Goal: Task Accomplishment & Management: Complete application form

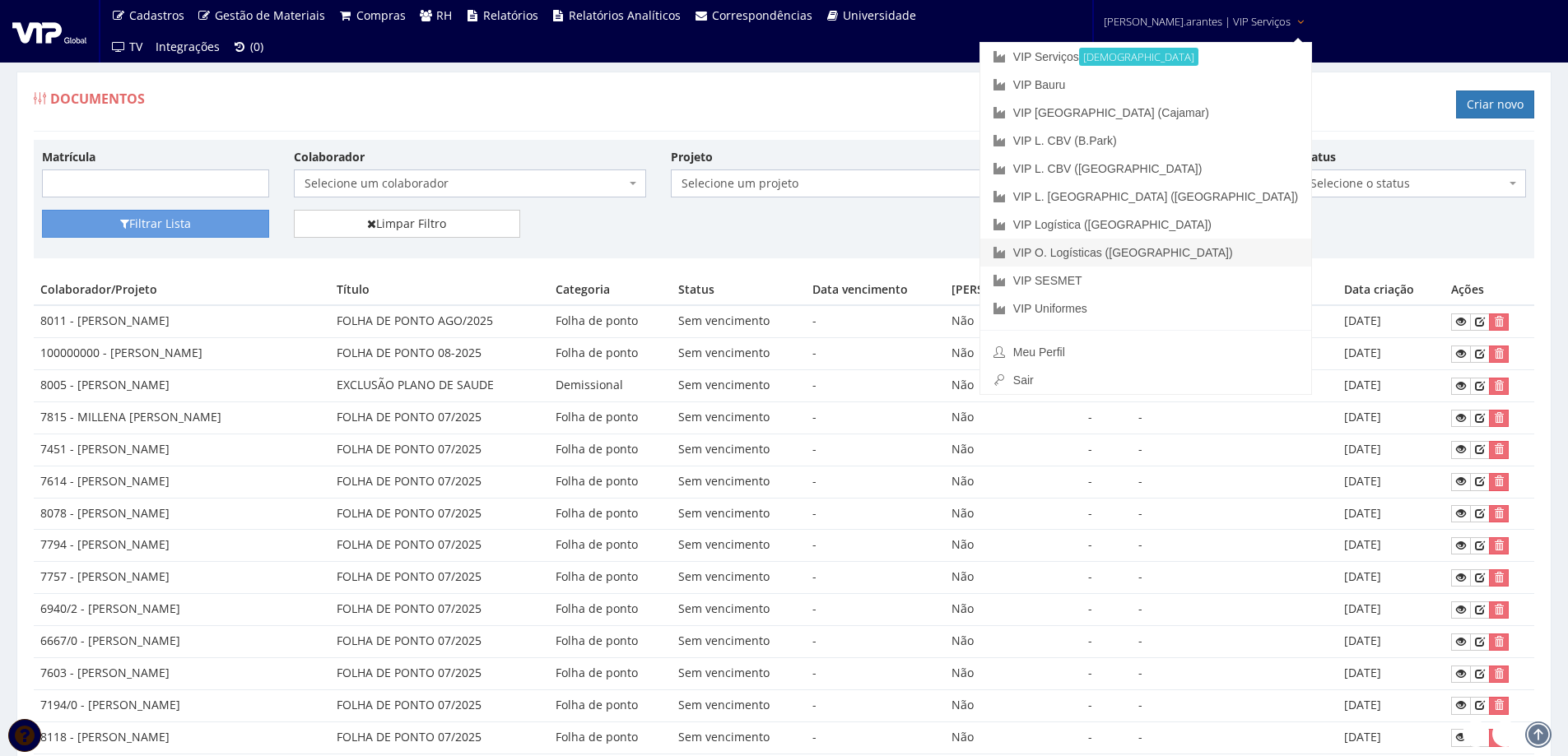
click at [1138, 255] on link "VIP O. Logísticas ([GEOGRAPHIC_DATA])" at bounding box center [1145, 252] width 331 height 28
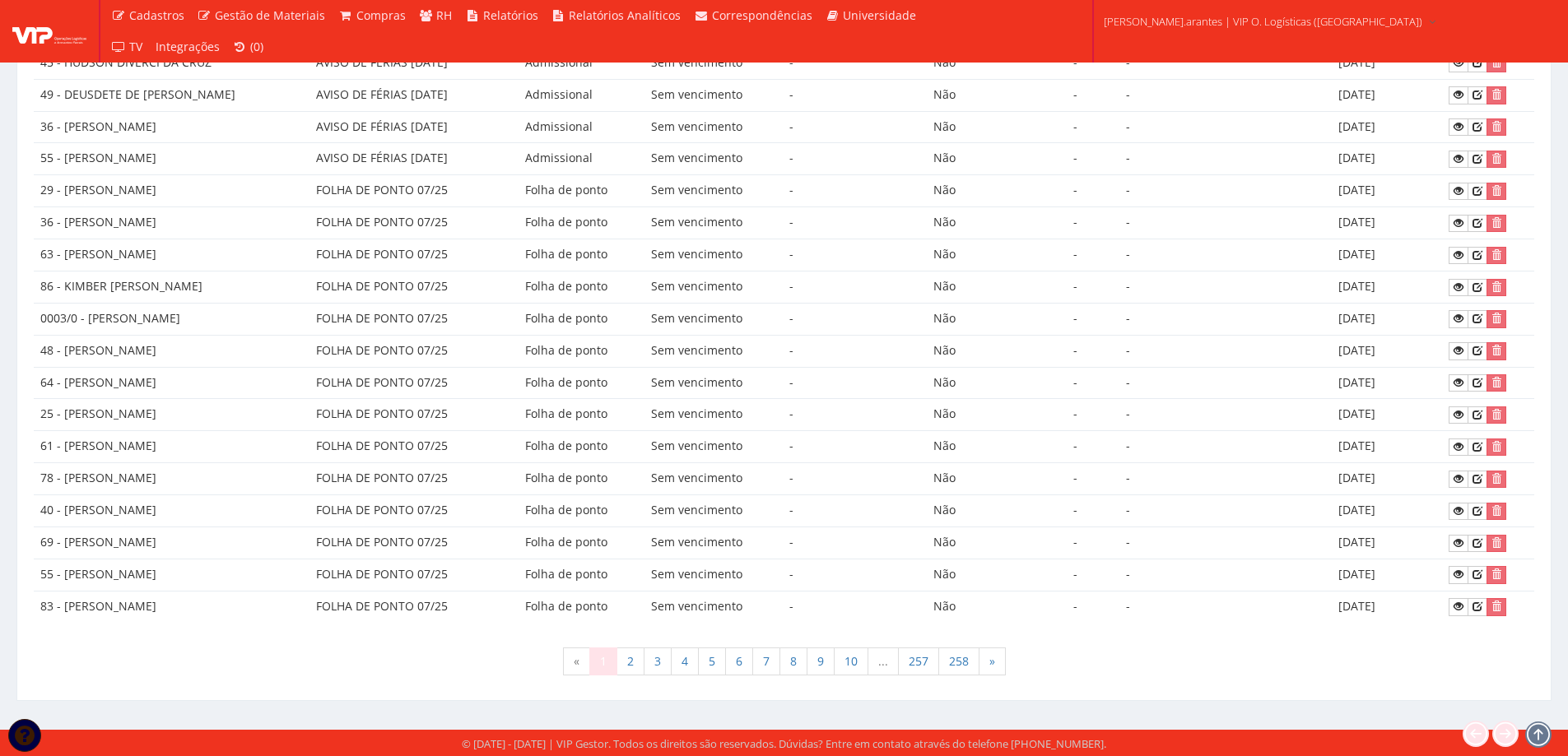
scroll to position [643, 0]
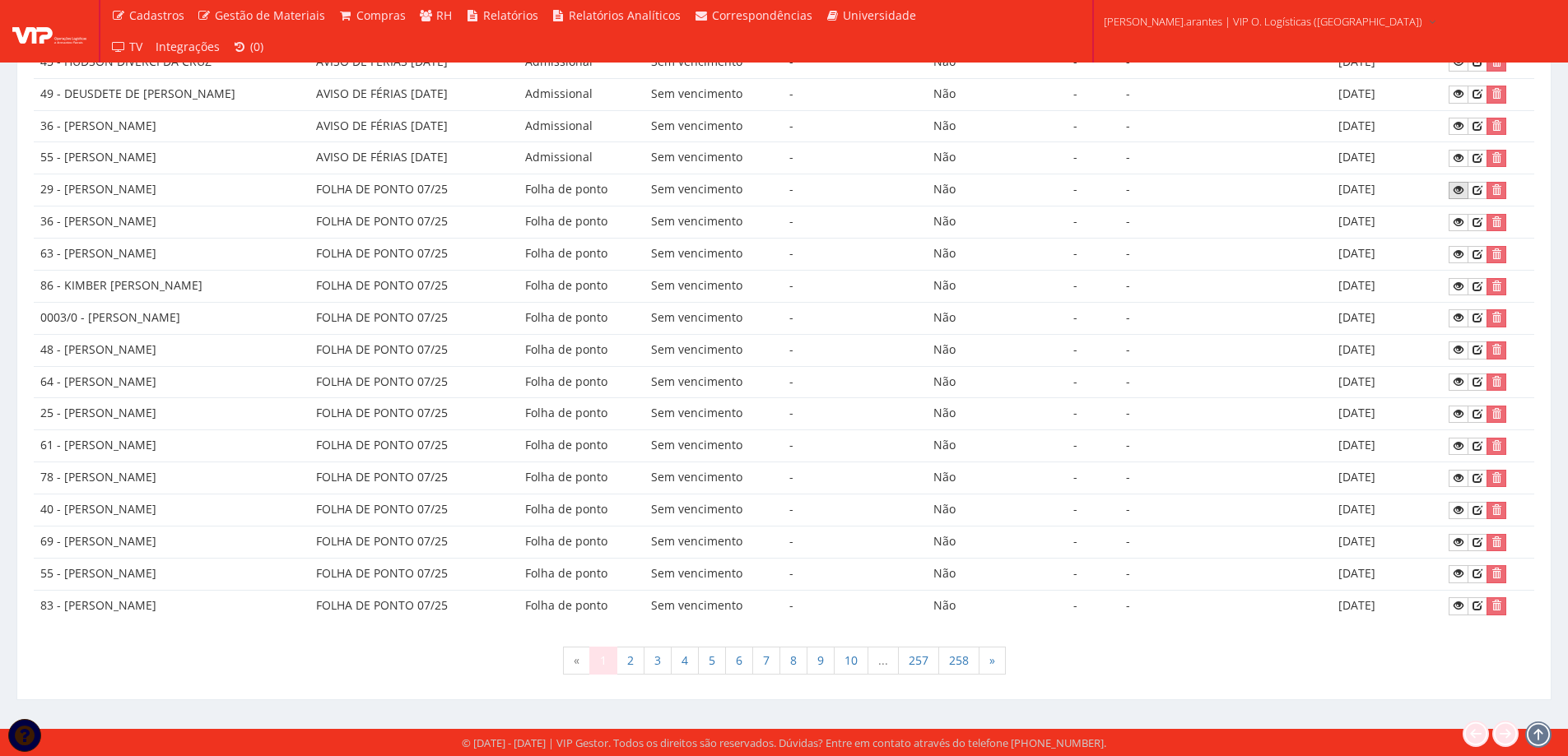
click at [1461, 190] on icon at bounding box center [1458, 190] width 10 height 11
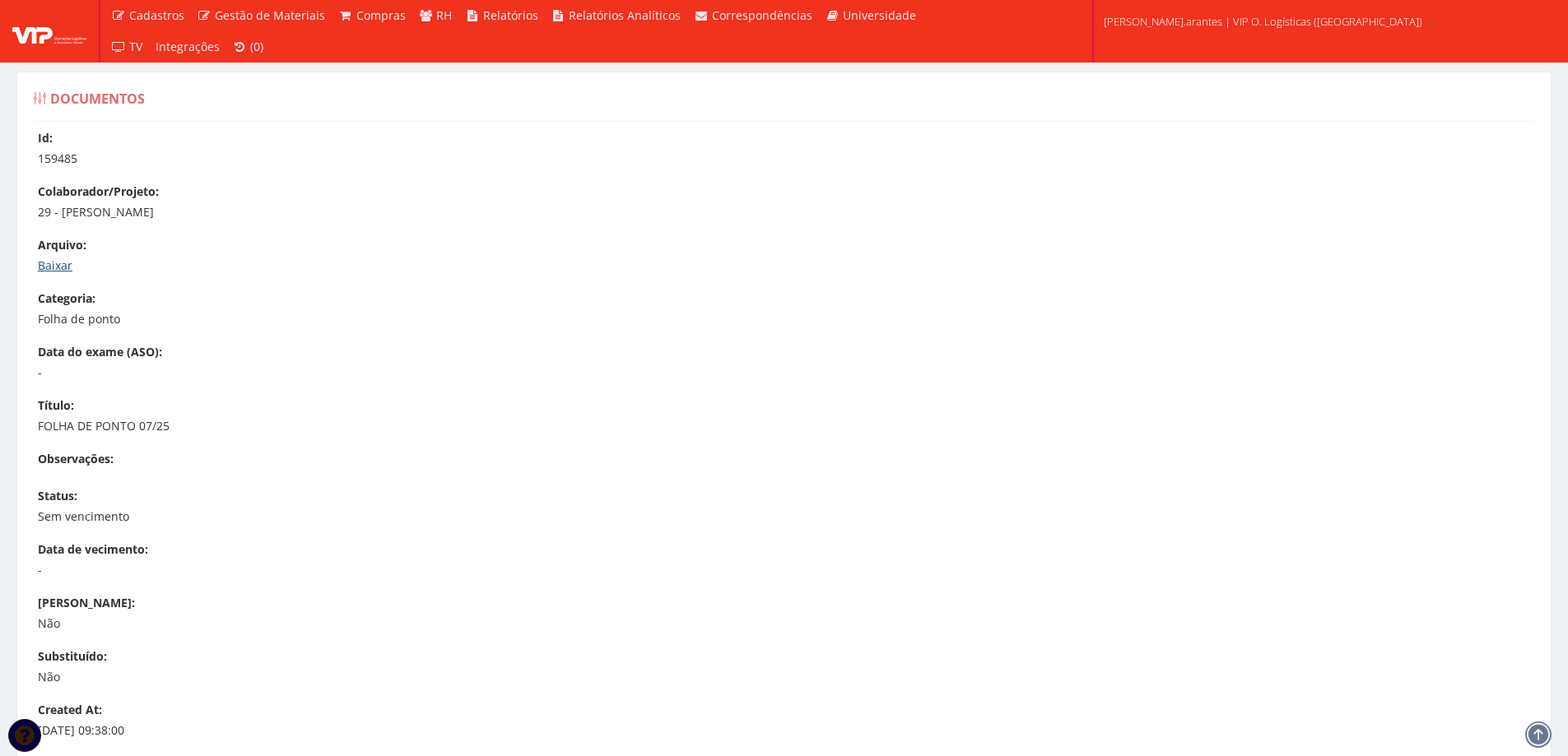
click at [56, 260] on link "Baixar" at bounding box center [54, 265] width 34 height 16
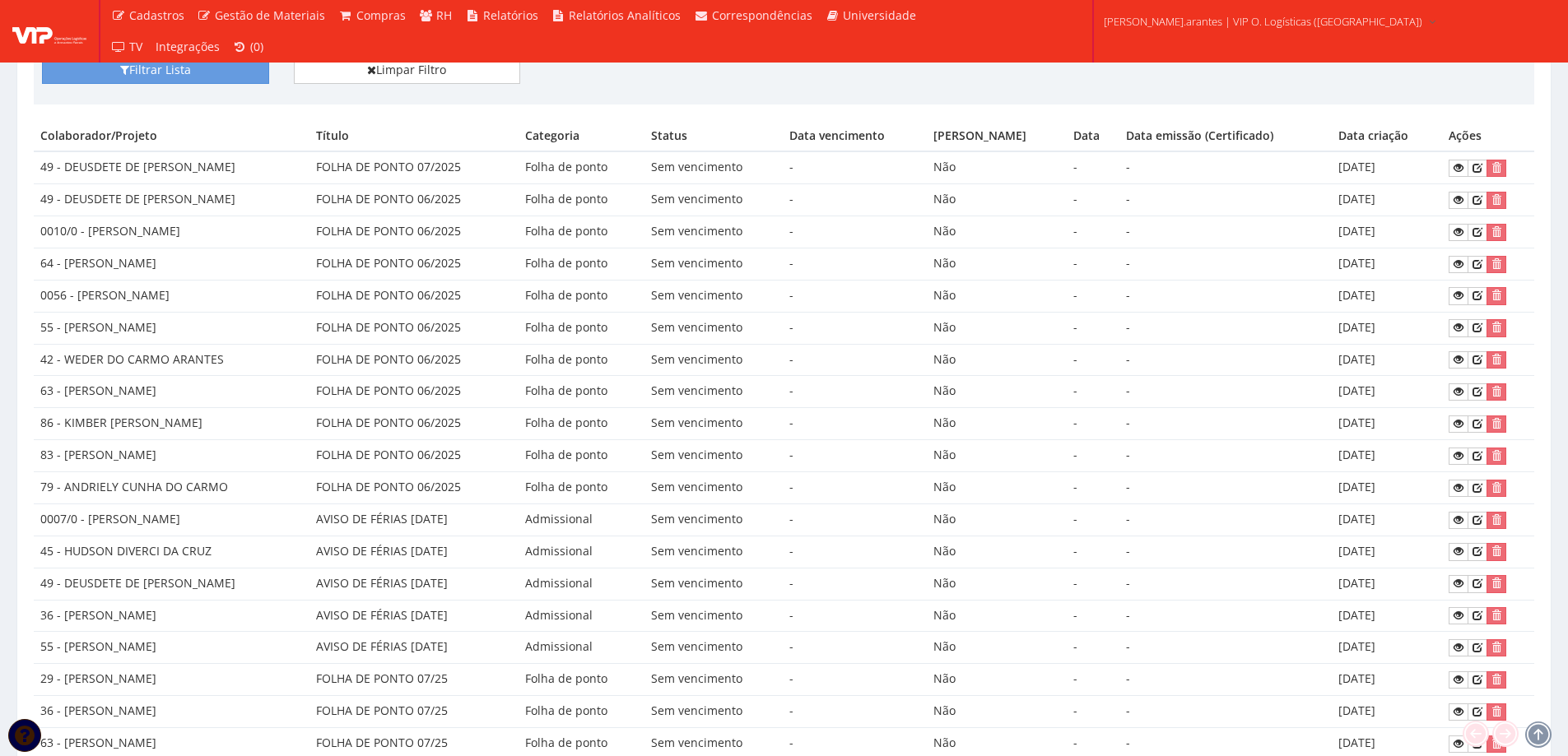
scroll to position [150, 0]
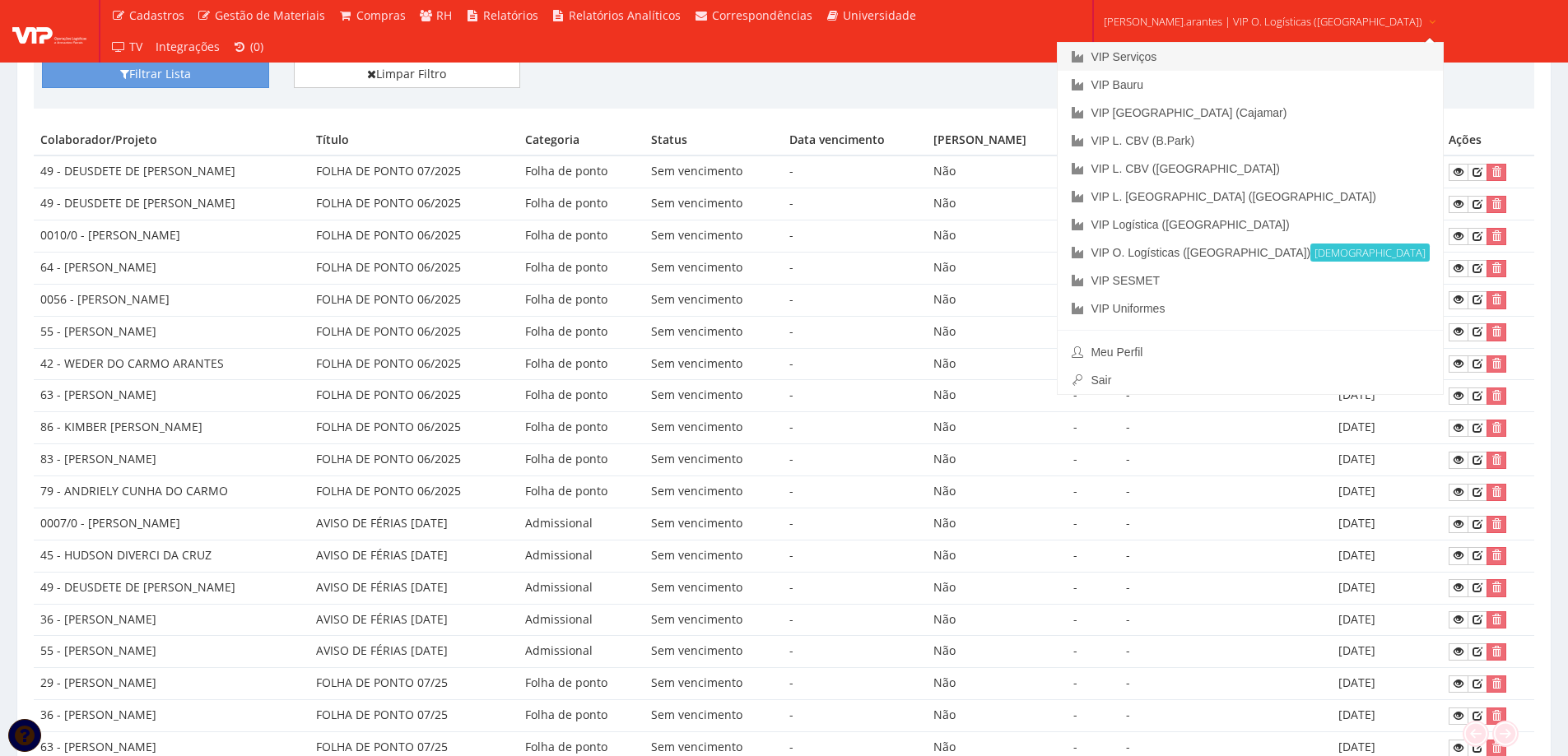
click at [1181, 59] on link "VIP Serviços" at bounding box center [1249, 56] width 385 height 28
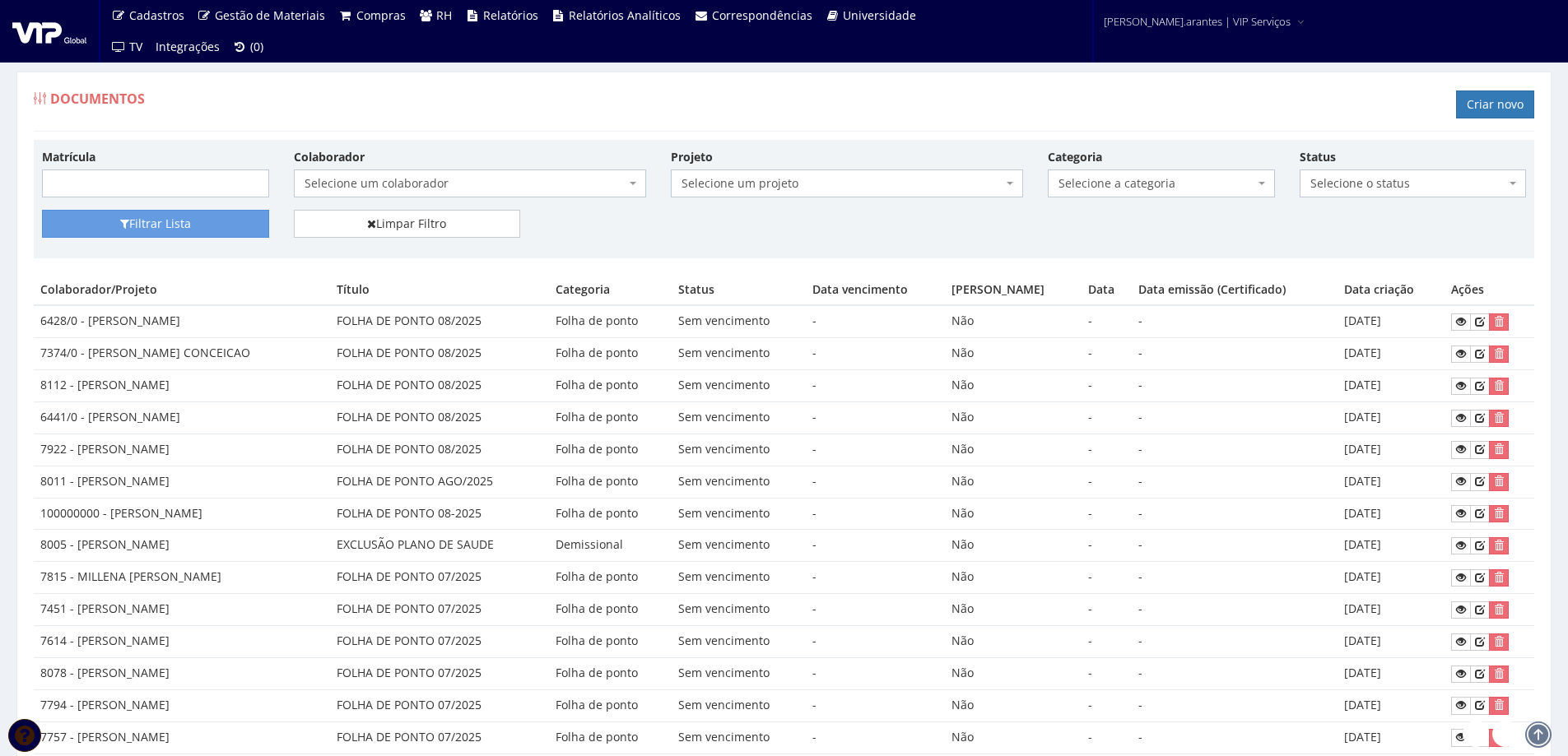
click at [540, 185] on span "Selecione um colaborador" at bounding box center [465, 184] width 321 height 17
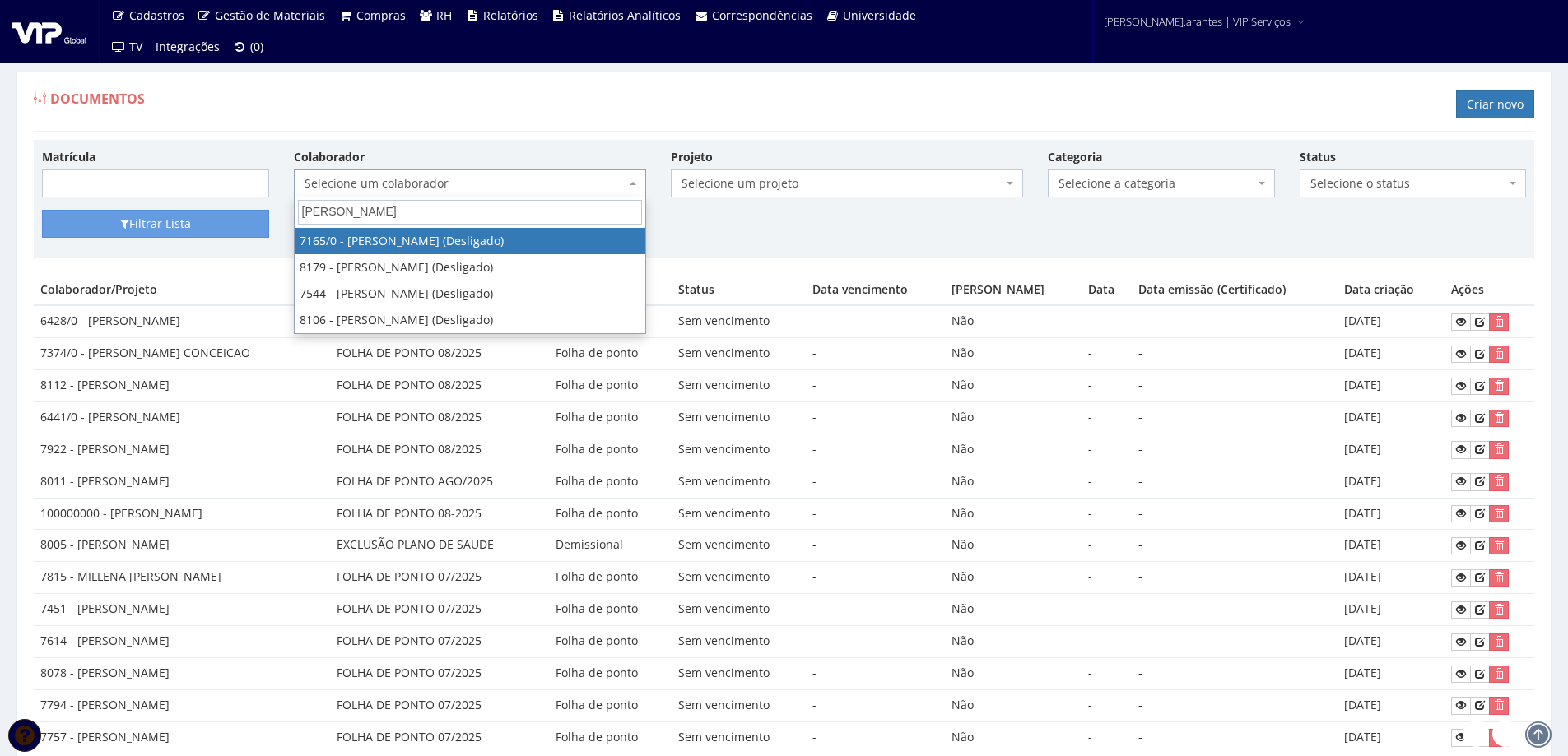
type input "gilberto a"
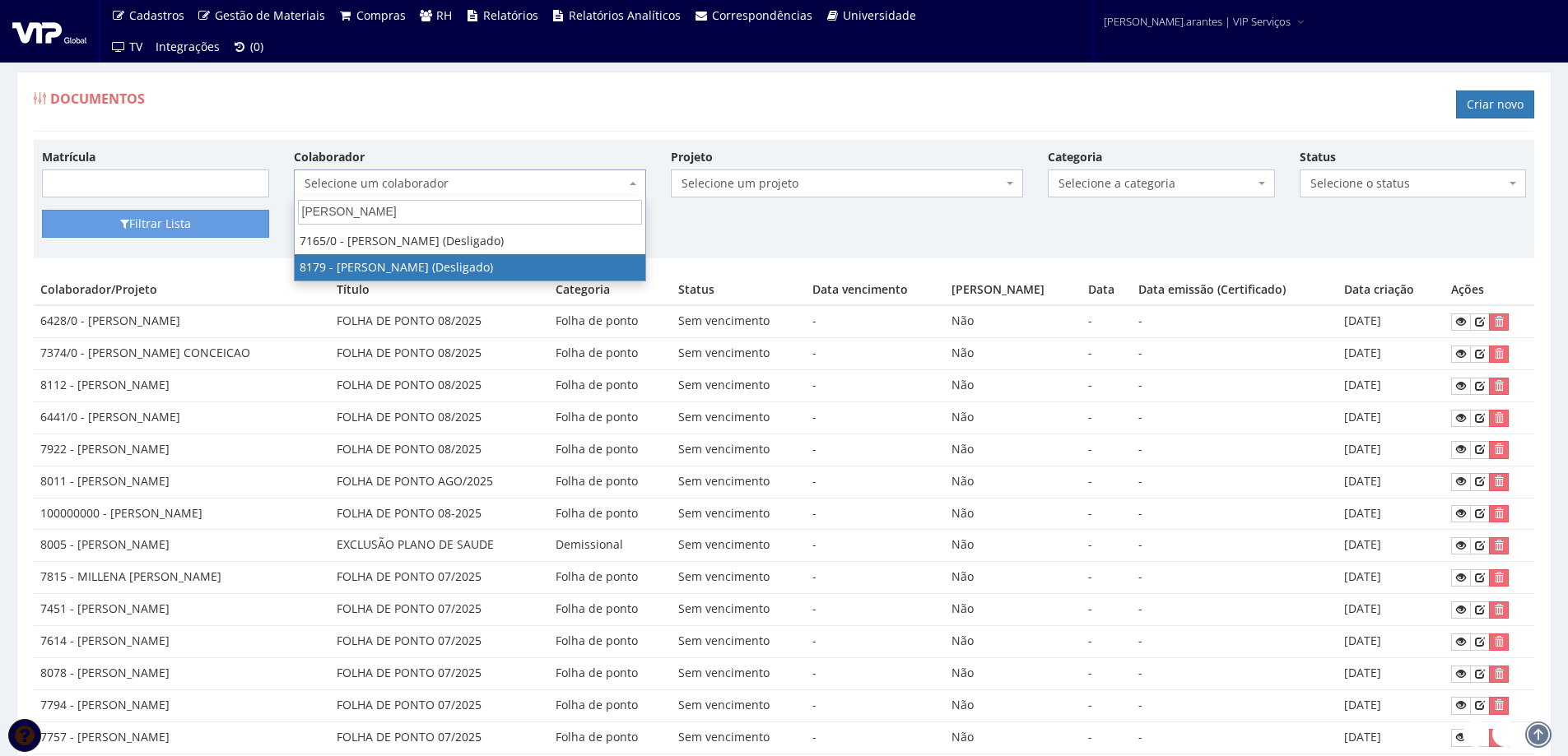
select select "4030"
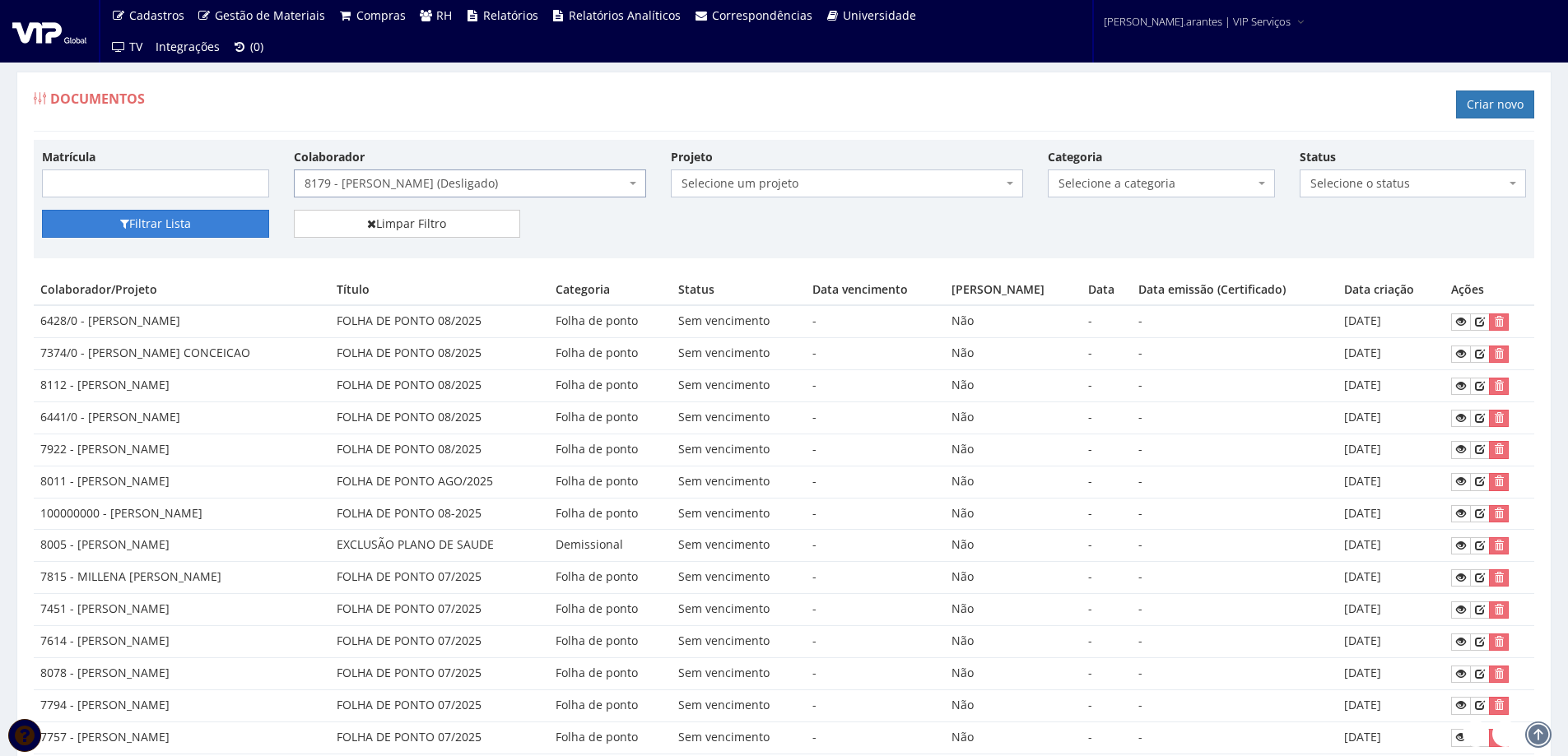
click at [145, 224] on button "Filtrar Lista" at bounding box center [155, 223] width 227 height 28
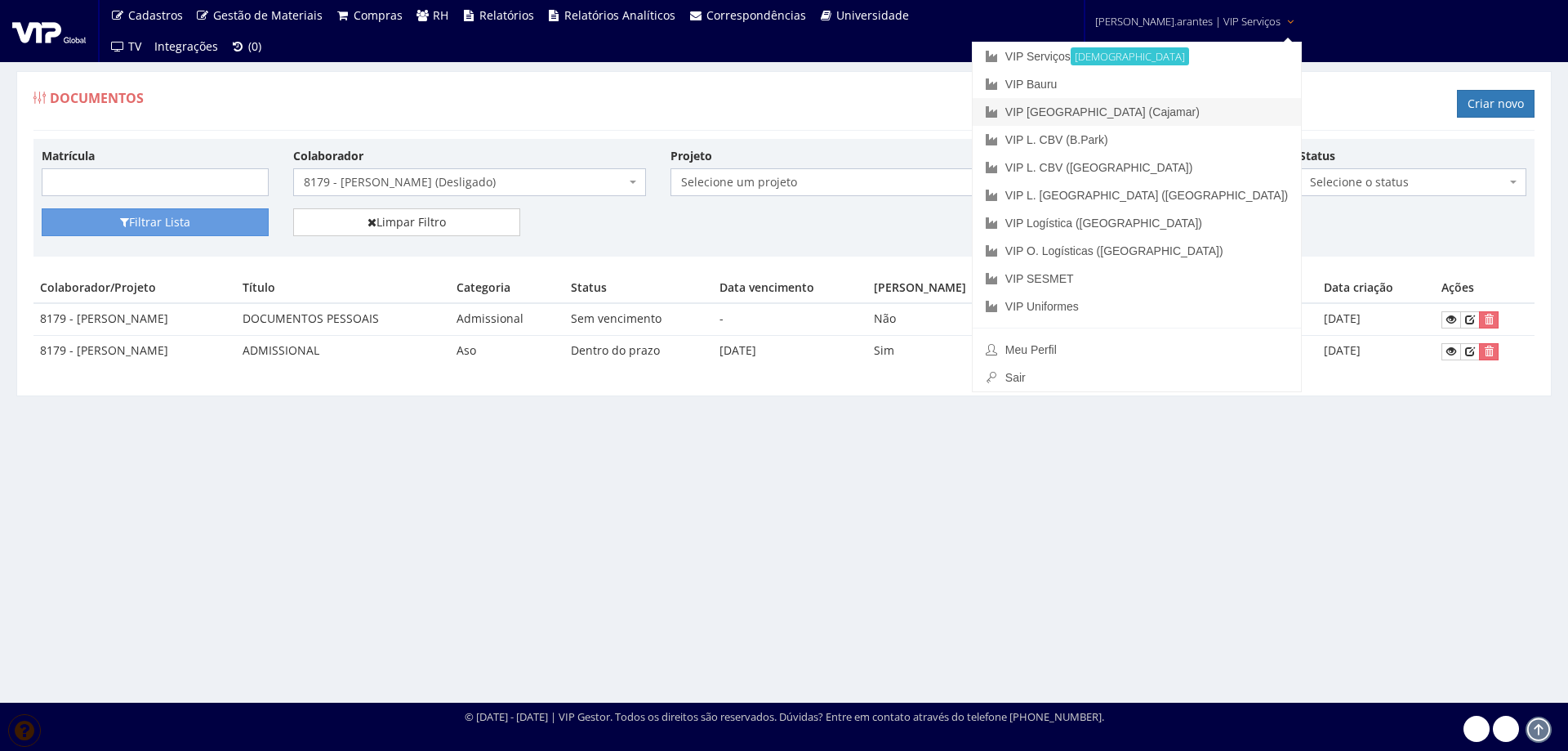
click at [1112, 111] on link "VIP [GEOGRAPHIC_DATA] (Cajamar)" at bounding box center [1136, 112] width 328 height 28
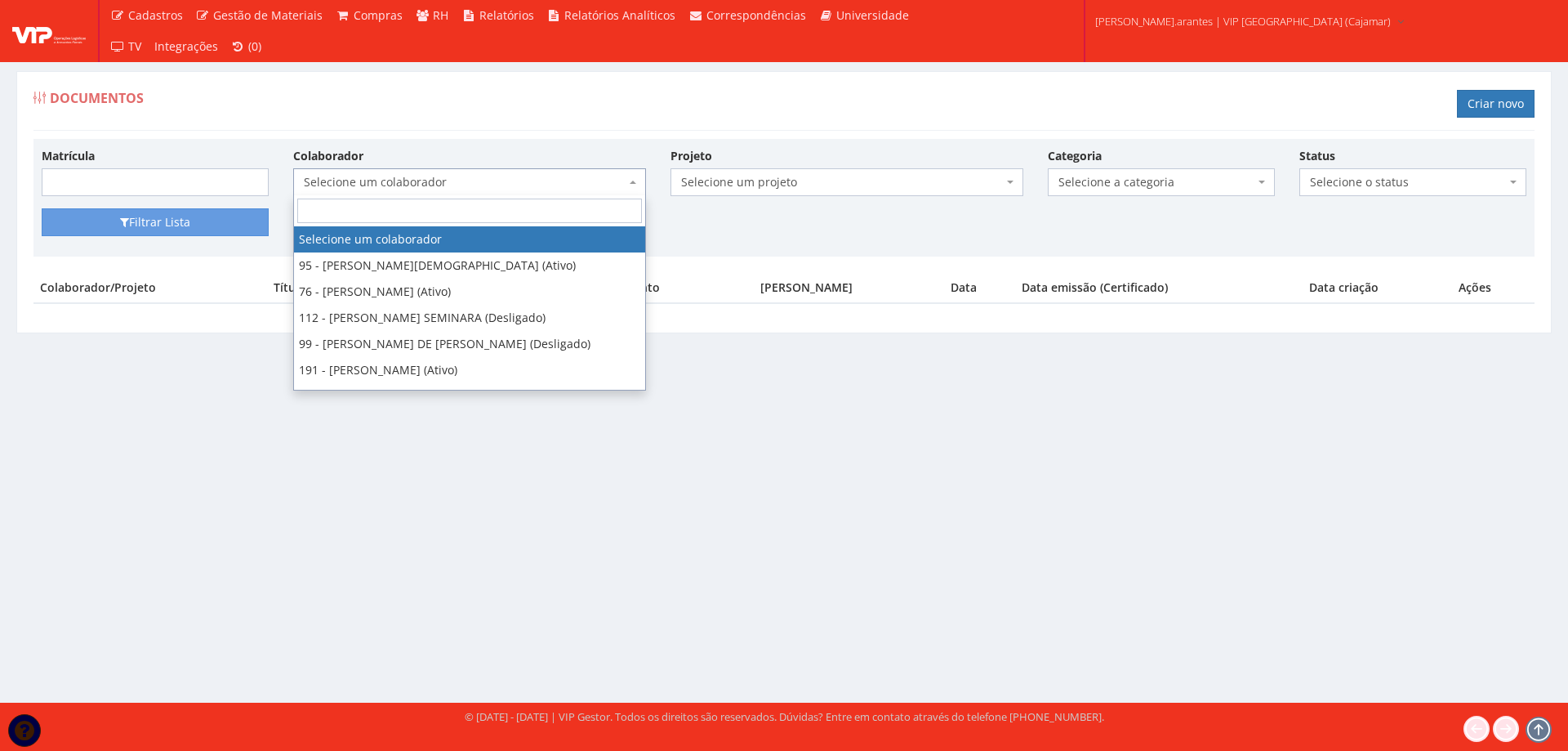
click at [502, 178] on span "Selecione um colaborador" at bounding box center [464, 182] width 322 height 17
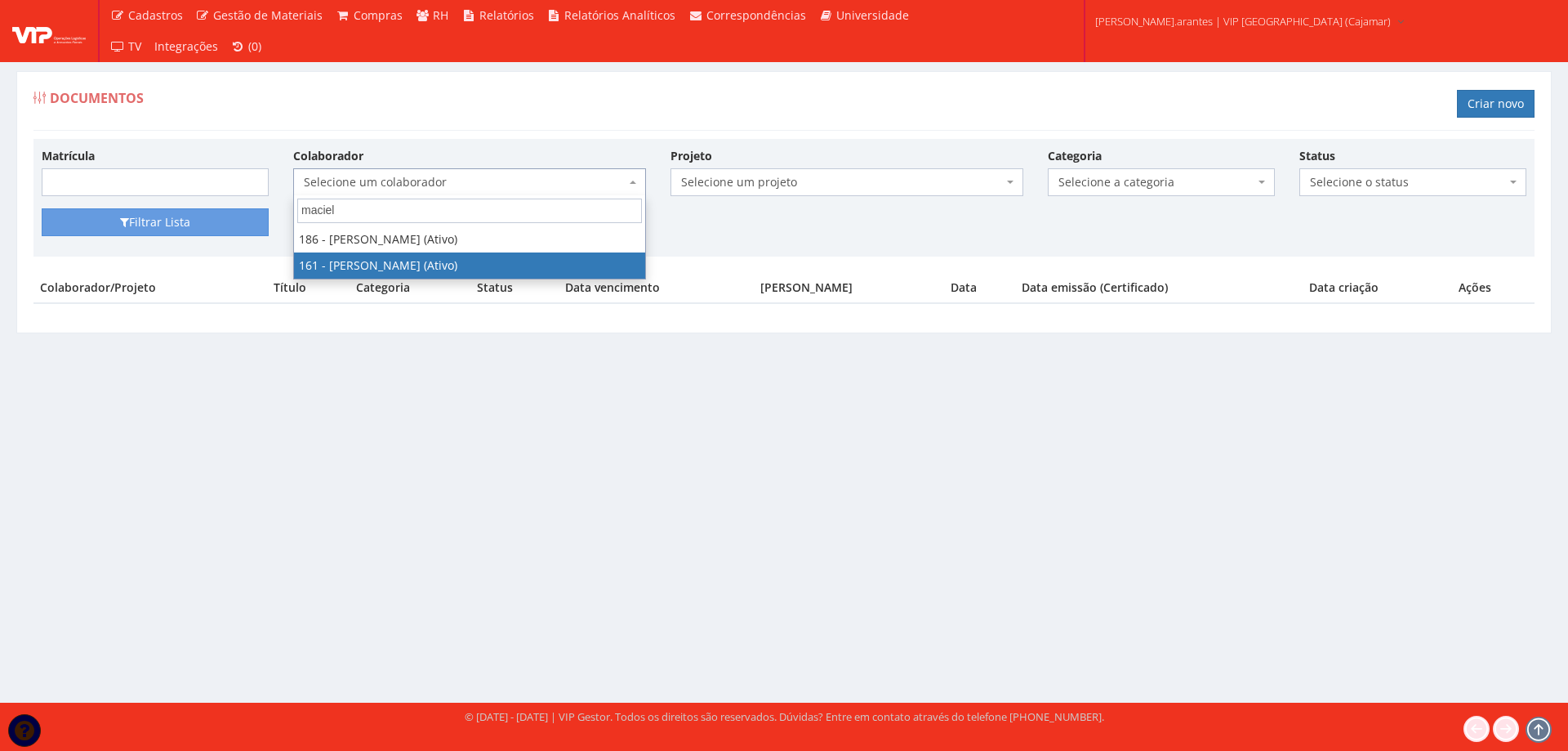
type input "maciel"
select select "4033"
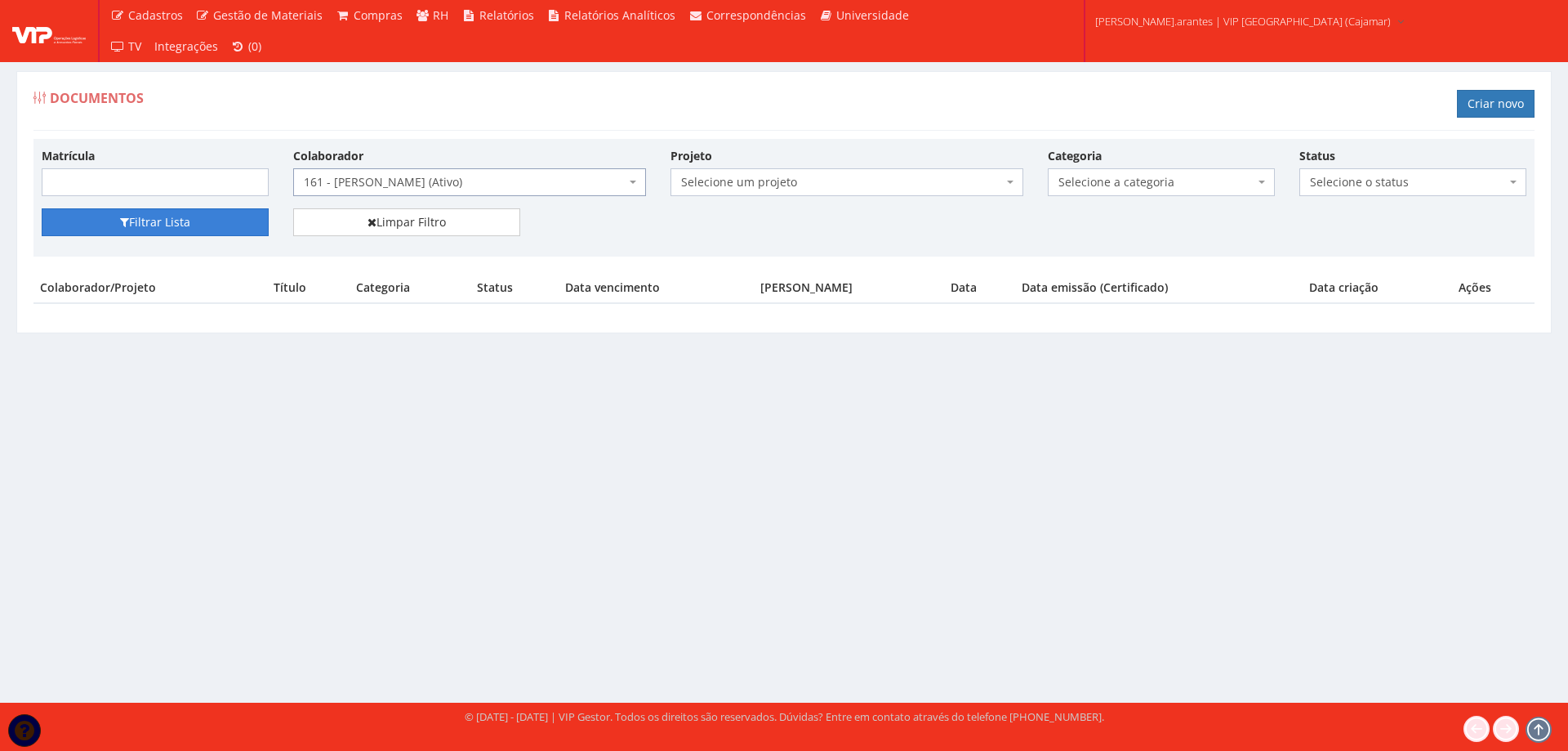
click at [169, 225] on button "Filtrar Lista" at bounding box center [155, 222] width 227 height 28
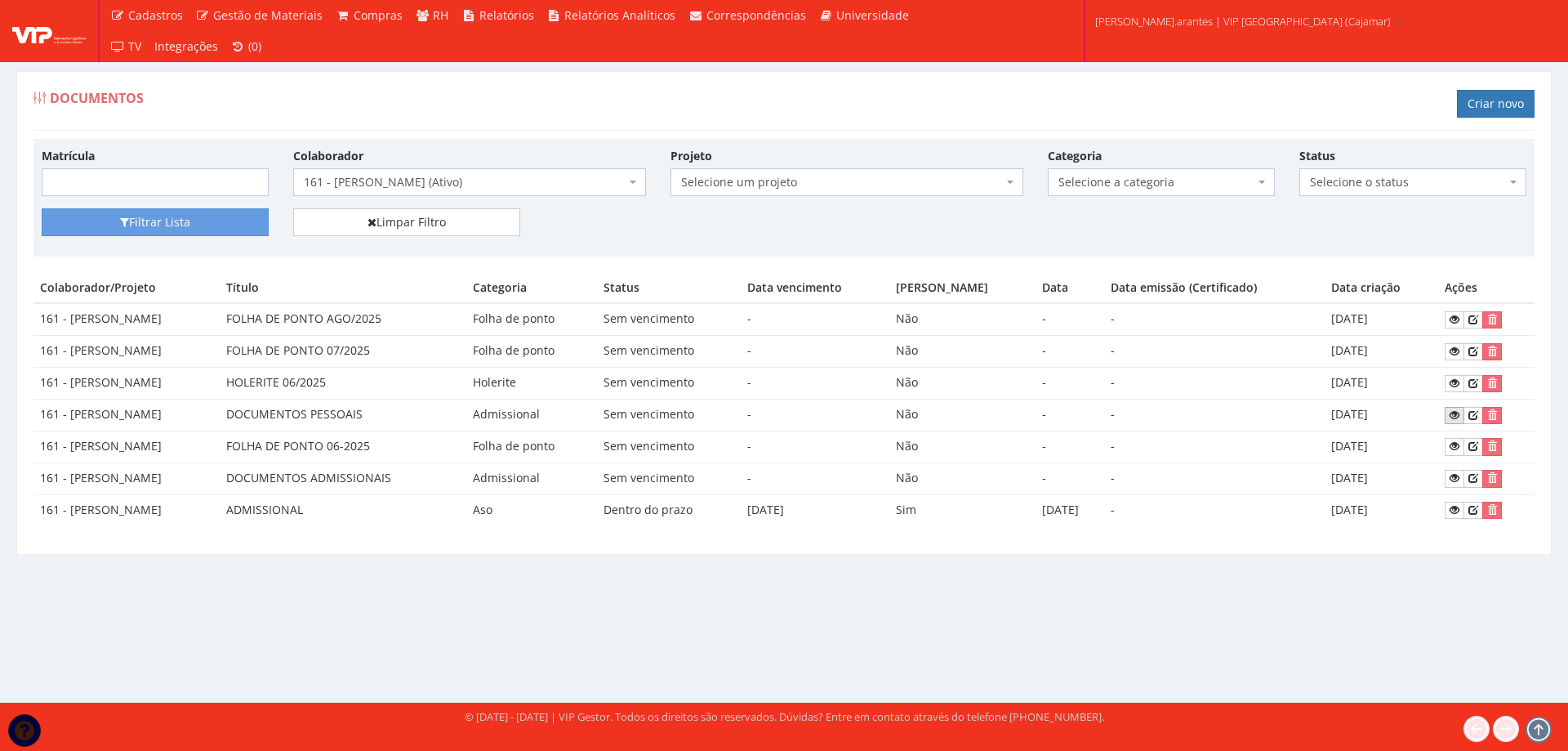
click at [1458, 411] on icon at bounding box center [1454, 414] width 10 height 11
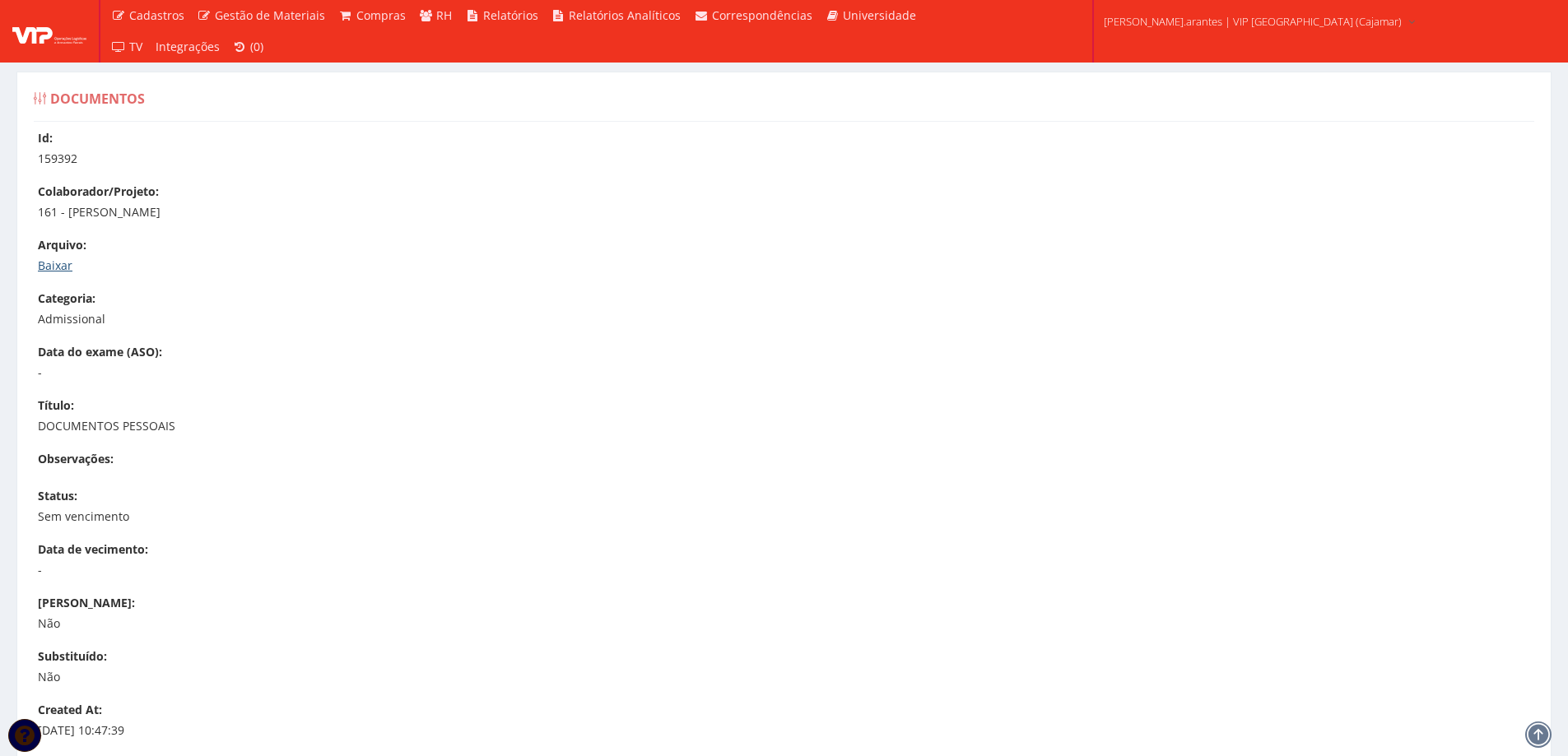
click at [63, 267] on link "Baixar" at bounding box center [54, 265] width 34 height 16
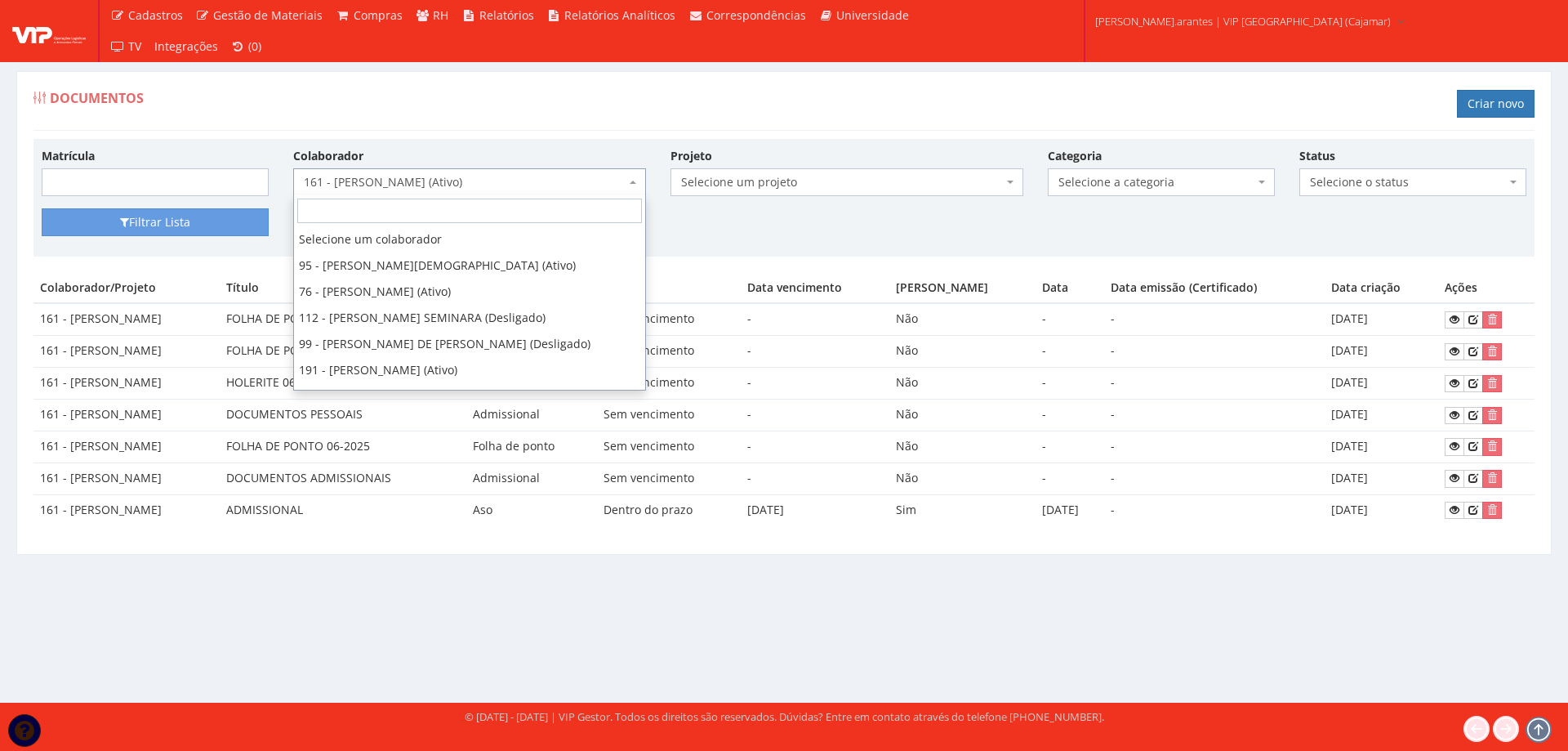
click at [424, 183] on span "161 - [PERSON_NAME] (Ativo)" at bounding box center [464, 182] width 322 height 17
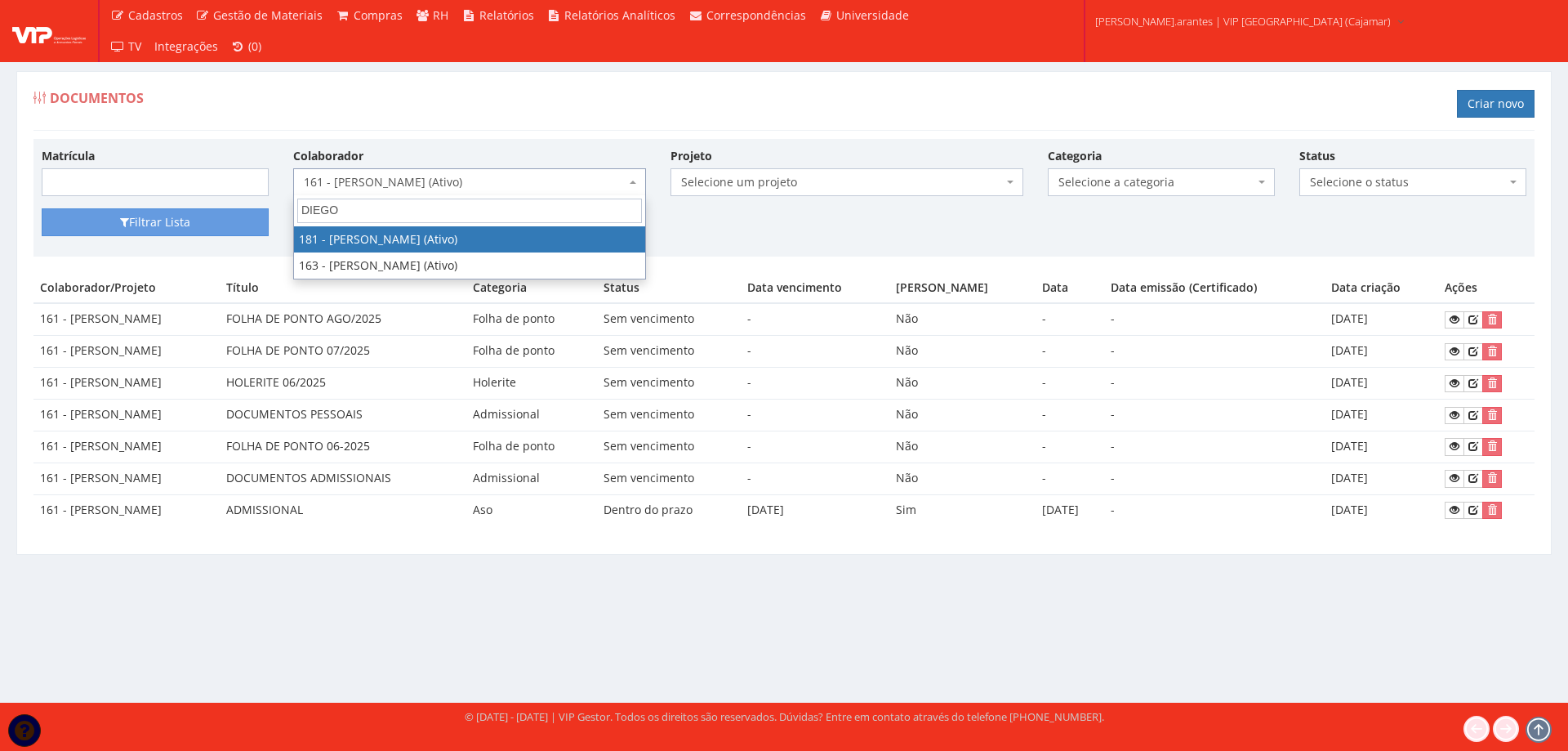
type input "DIEGO"
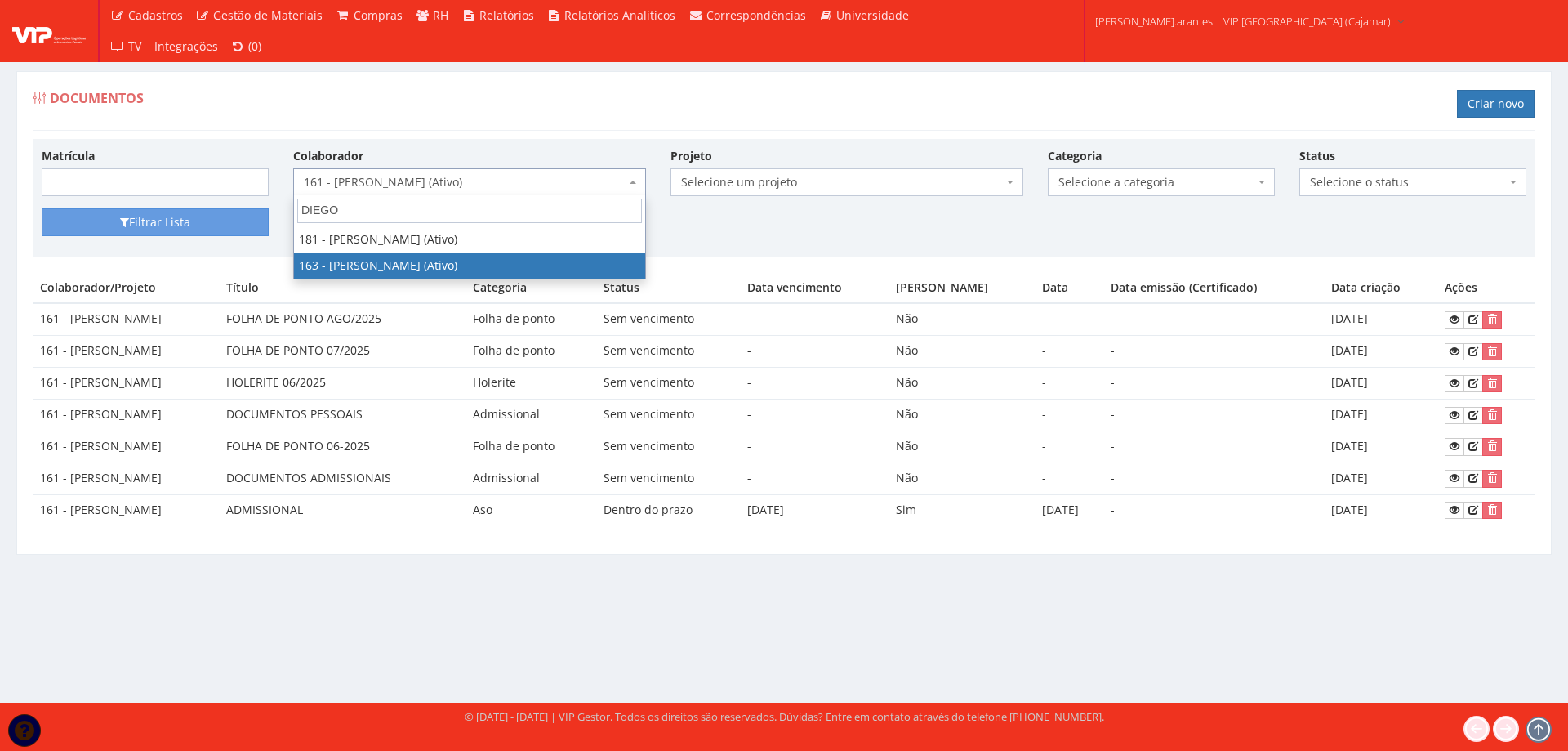
select select "4041"
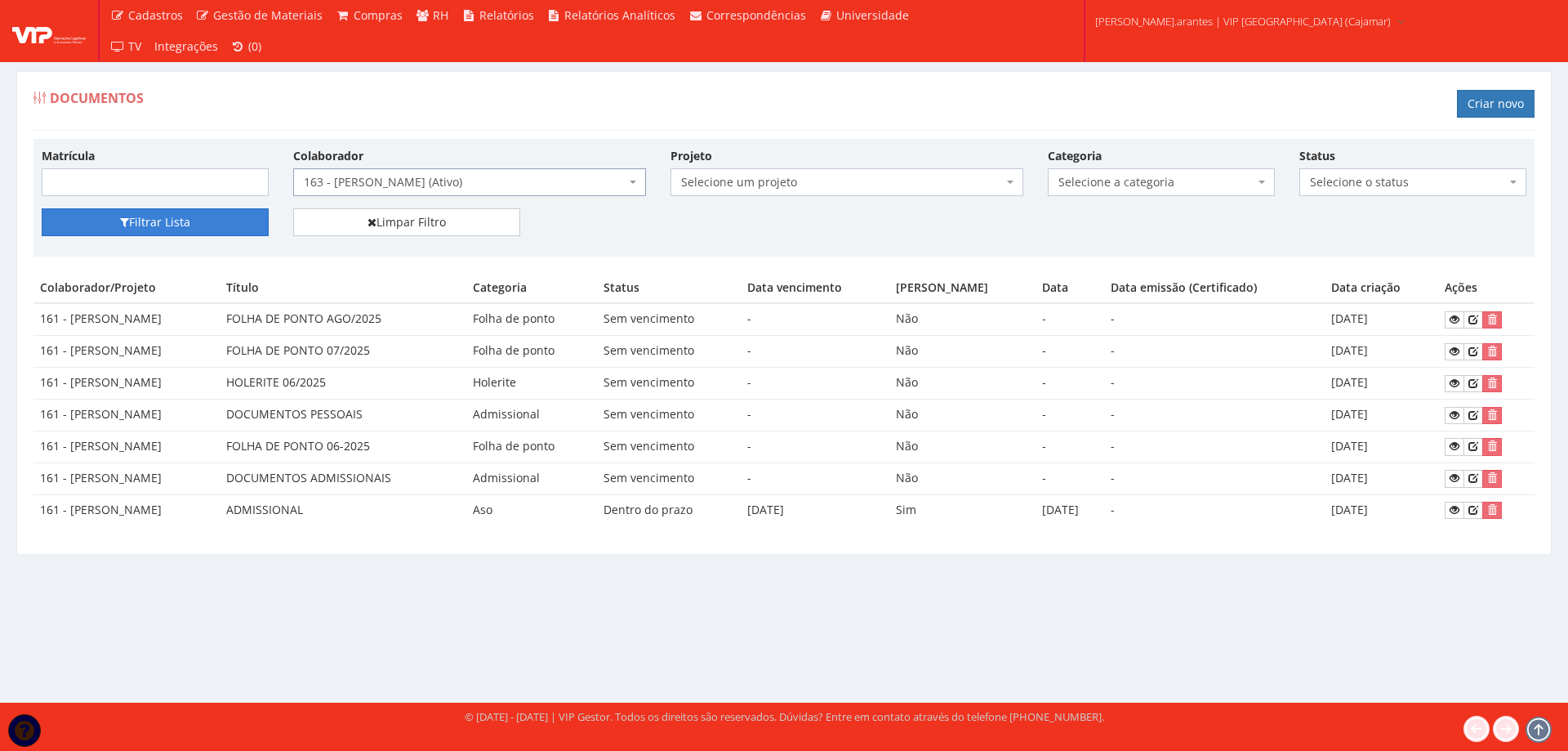
click at [165, 224] on button "Filtrar Lista" at bounding box center [155, 222] width 227 height 28
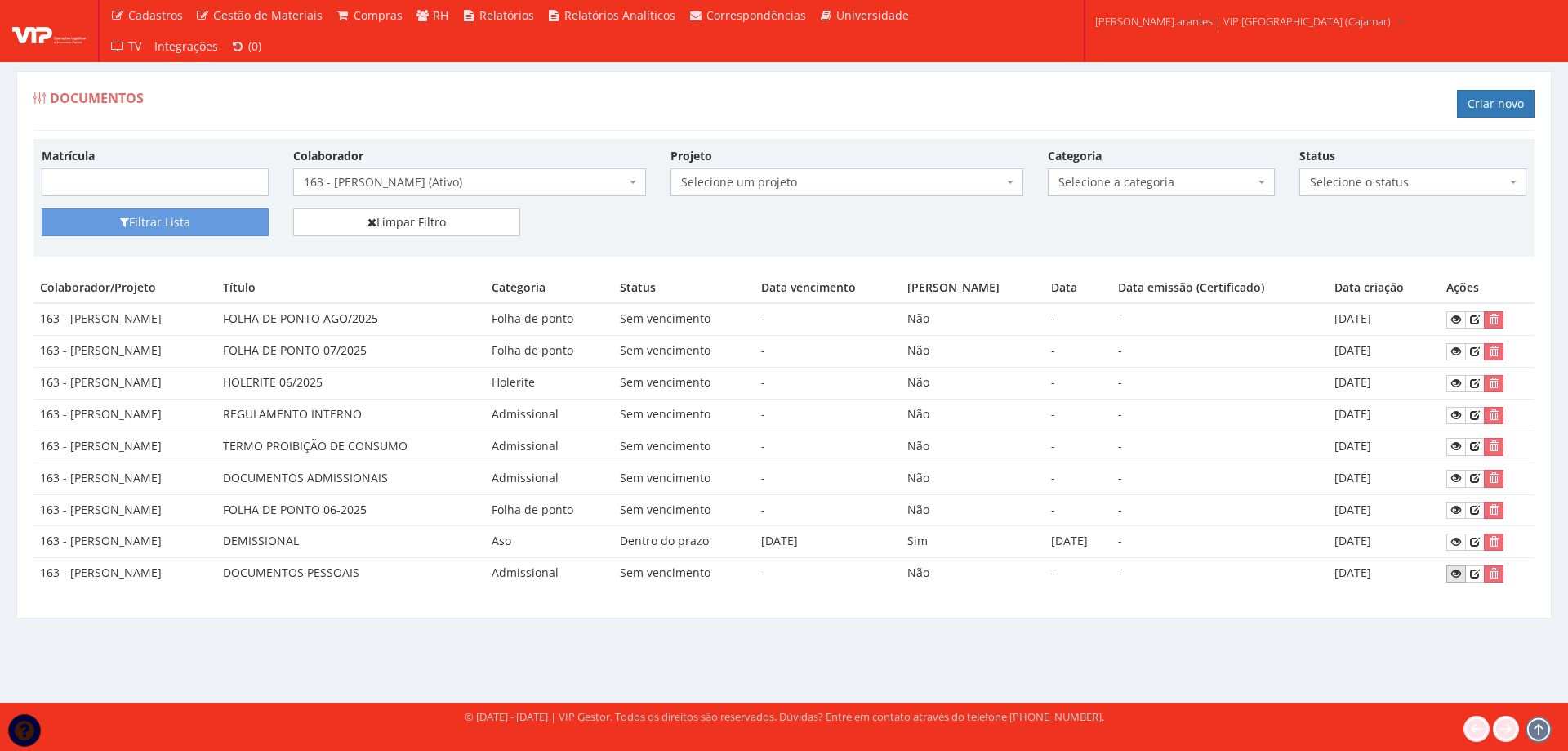
click at [1461, 574] on icon at bounding box center [1455, 573] width 10 height 11
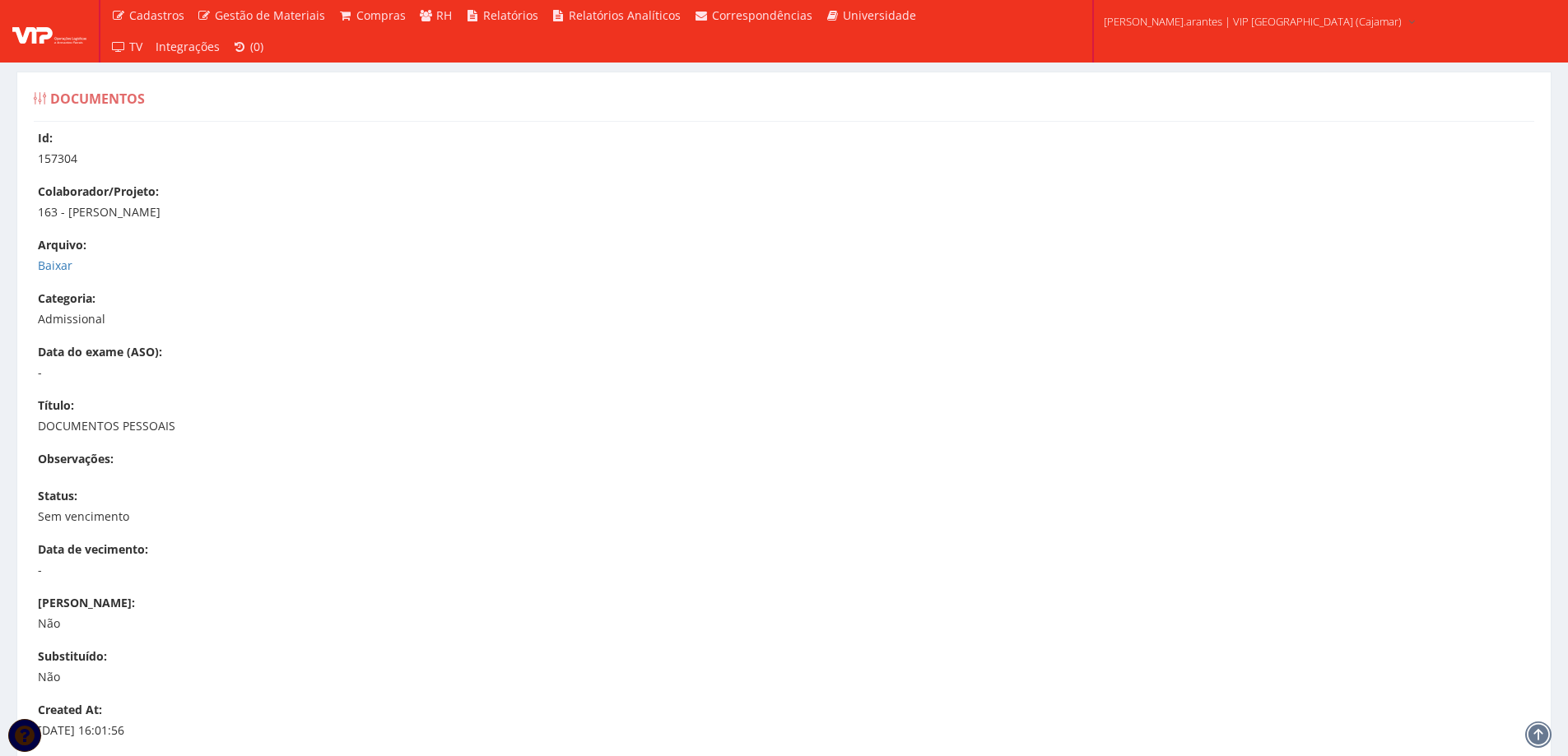
drag, startPoint x: 68, startPoint y: 211, endPoint x: 177, endPoint y: 215, distance: 109.1
click at [177, 215] on p "163 - [PERSON_NAME]" at bounding box center [791, 212] width 1508 height 17
copy p "[PERSON_NAME]"
click at [62, 270] on link "Baixar" at bounding box center [54, 265] width 34 height 16
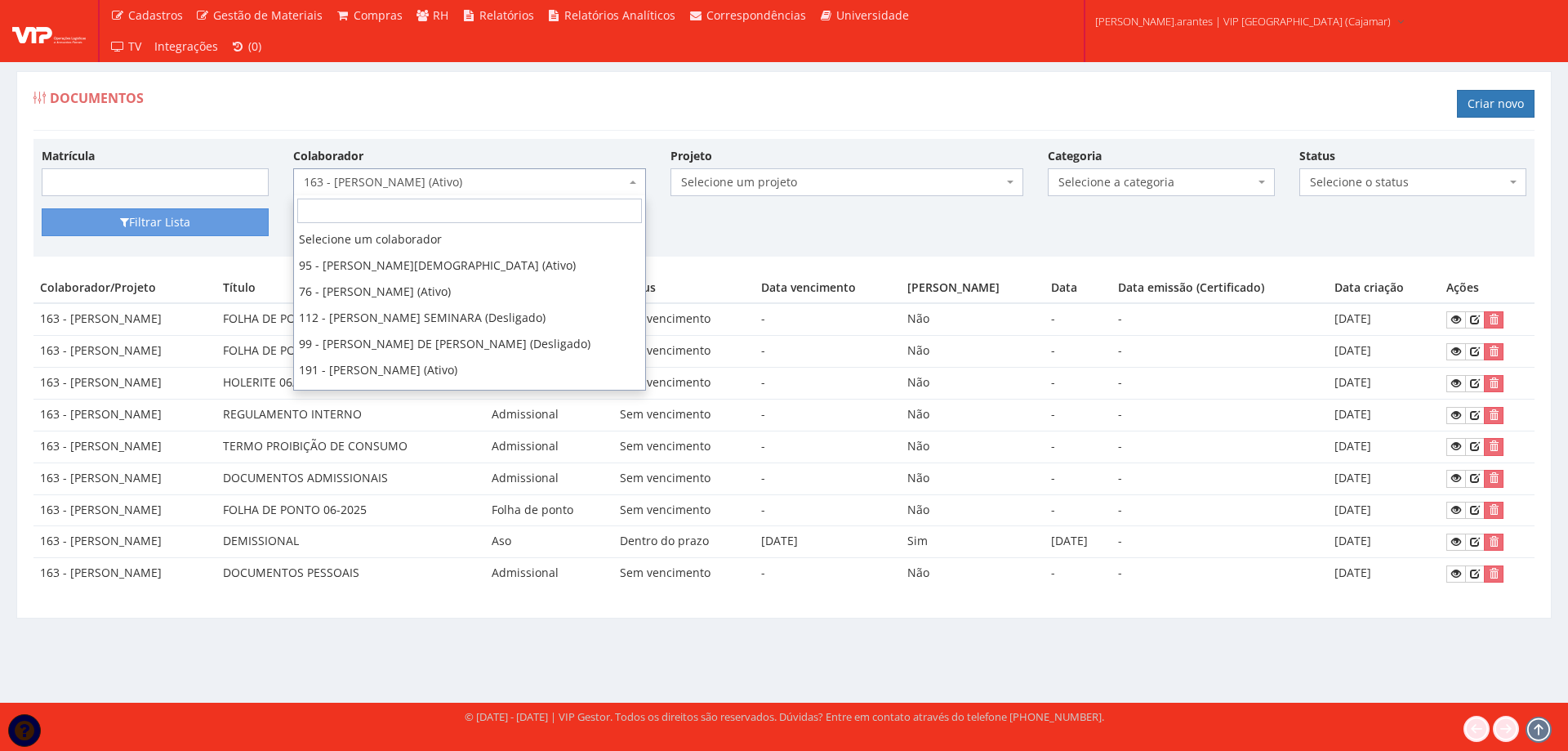
click at [439, 182] on span "163 - [PERSON_NAME] (Ativo)" at bounding box center [464, 182] width 322 height 17
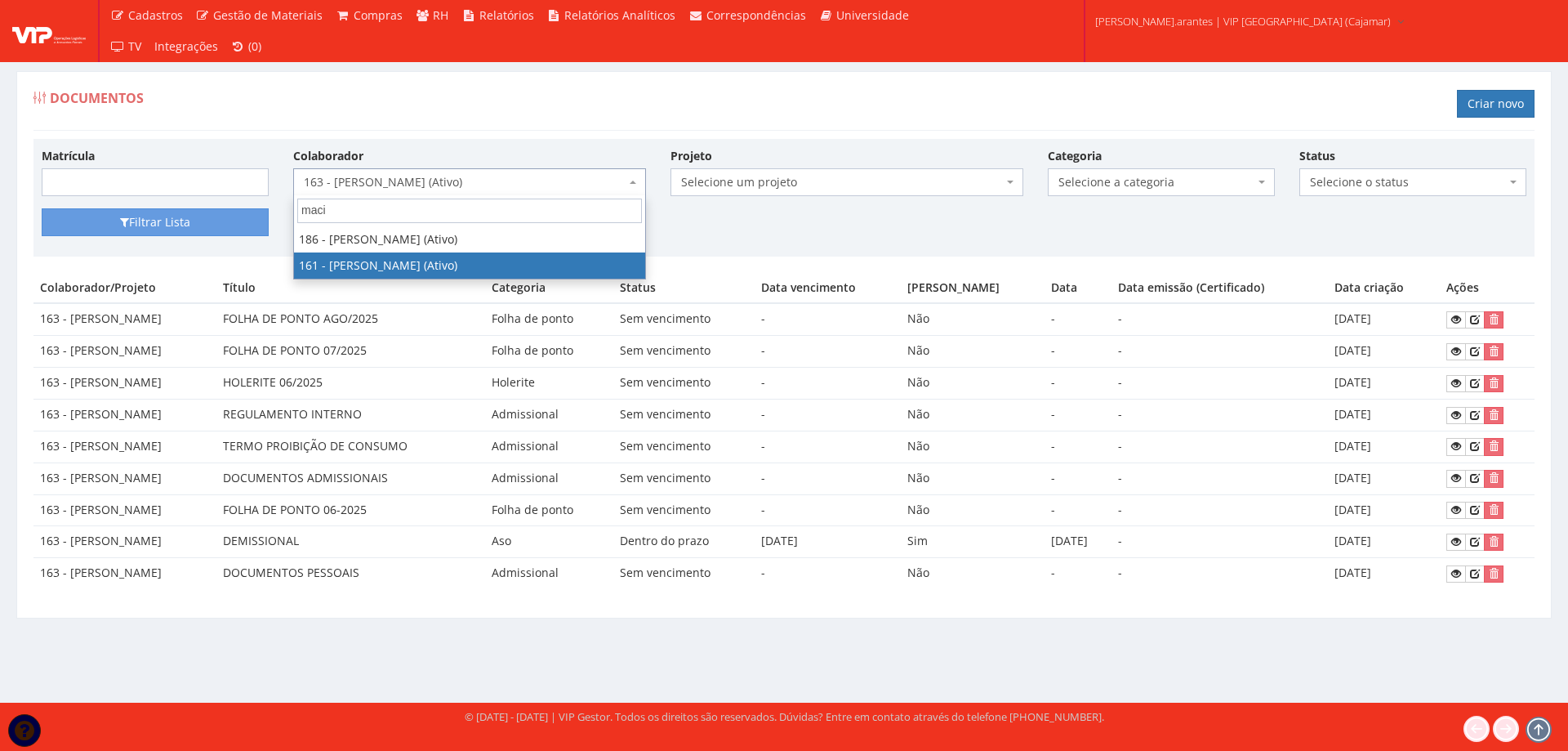
type input "maci"
select select "4033"
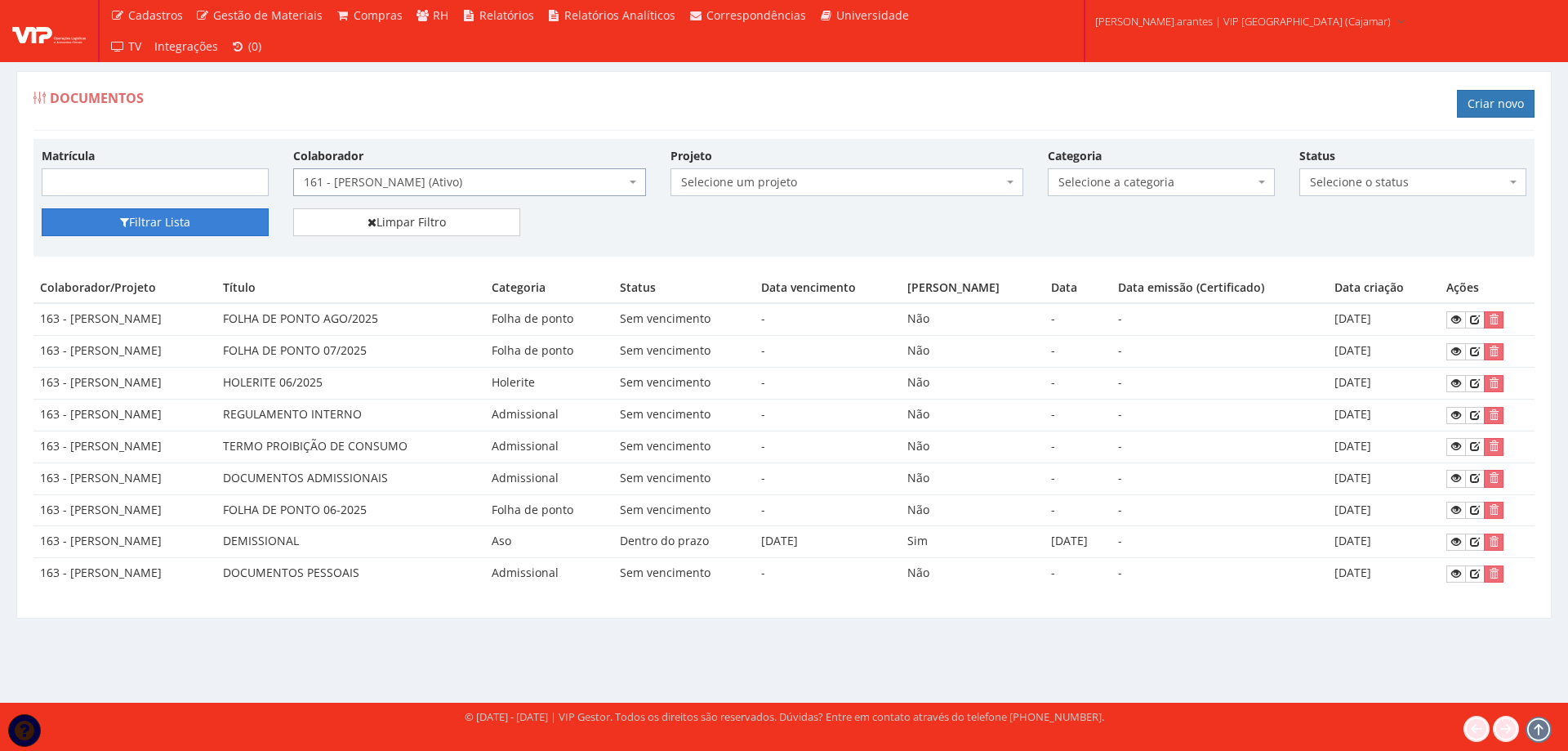
click at [152, 226] on button "Filtrar Lista" at bounding box center [155, 222] width 227 height 28
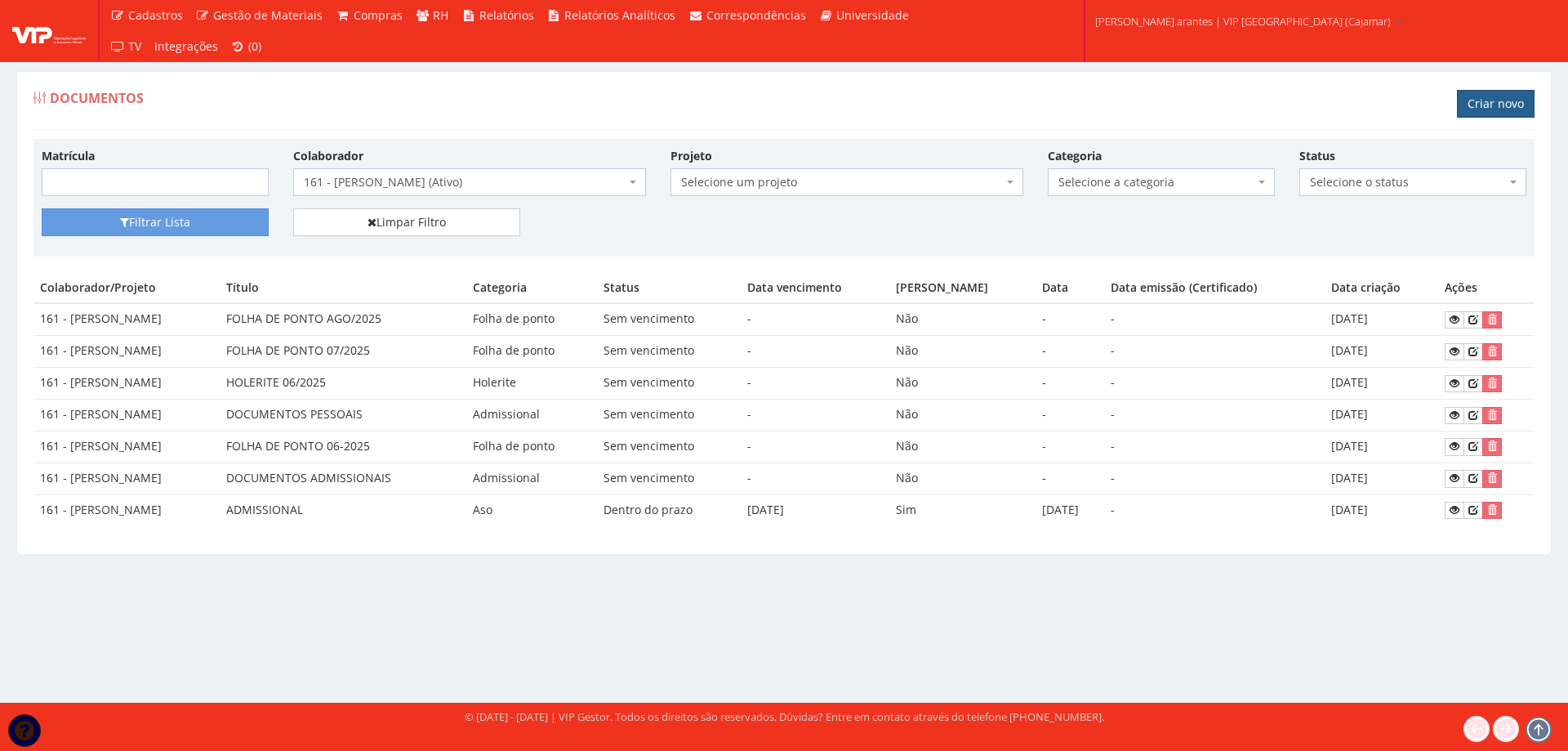
click at [1497, 94] on link "Criar novo" at bounding box center [1496, 104] width 78 height 28
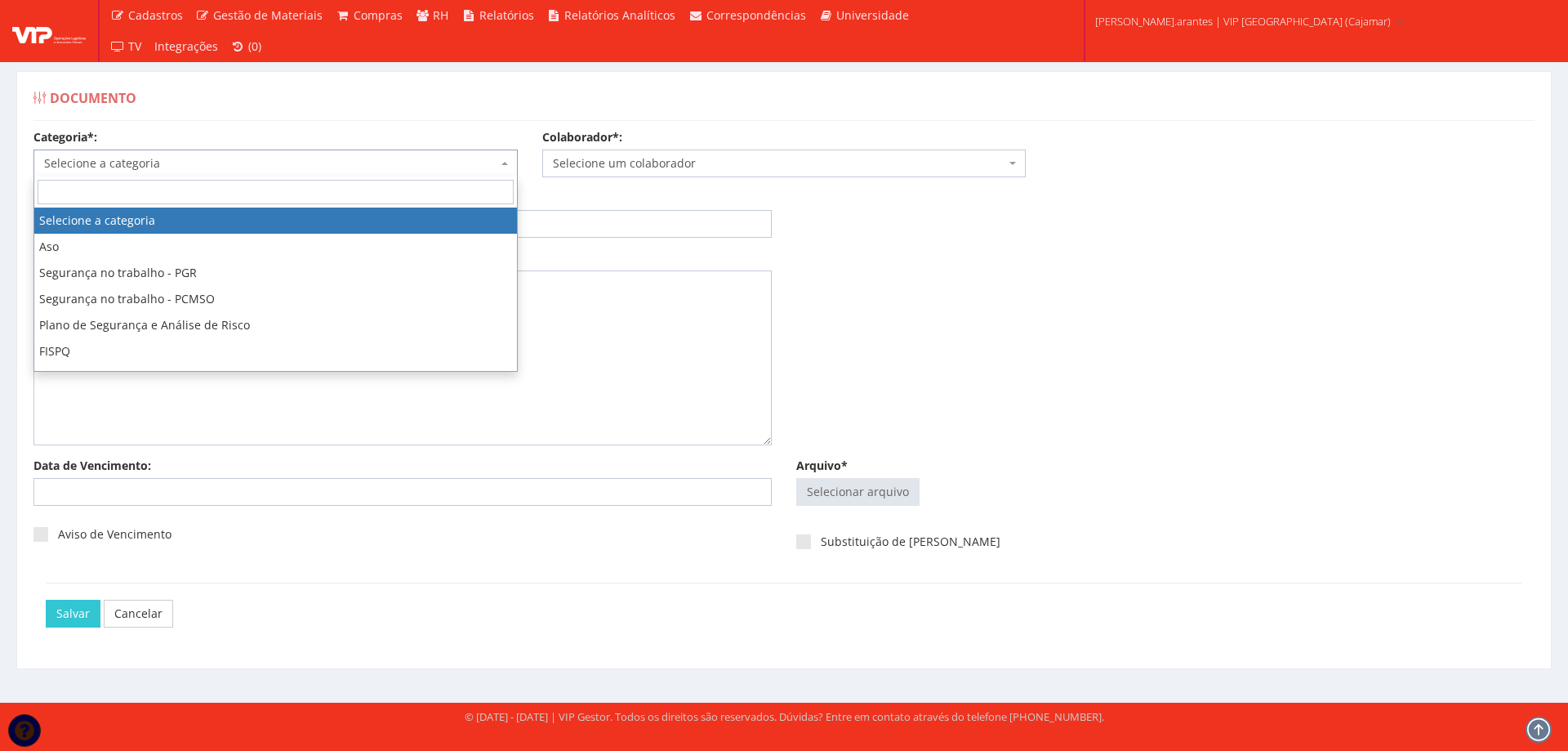
click at [391, 165] on span "Selecione a categoria" at bounding box center [270, 163] width 454 height 17
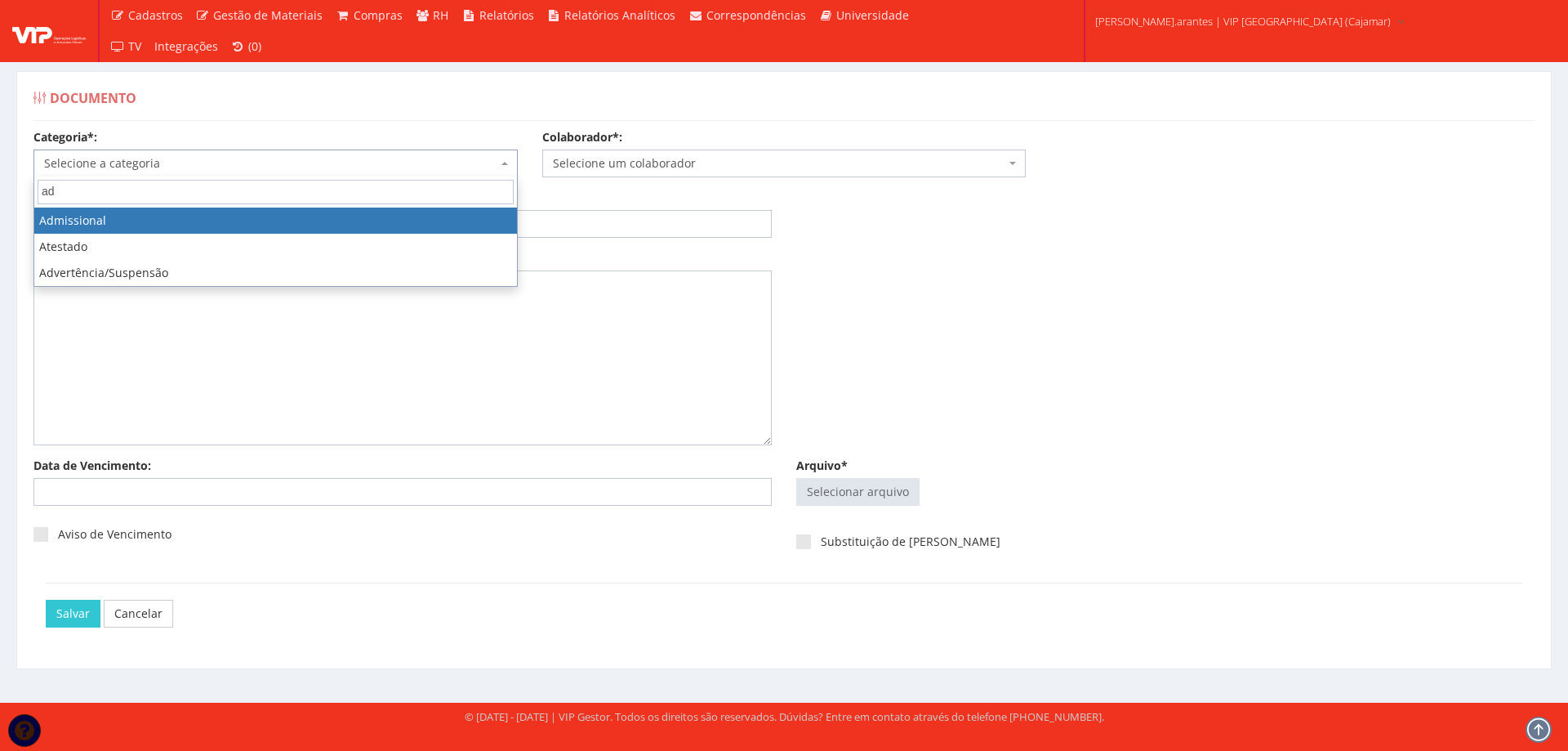
type input "ad"
select select "admissional"
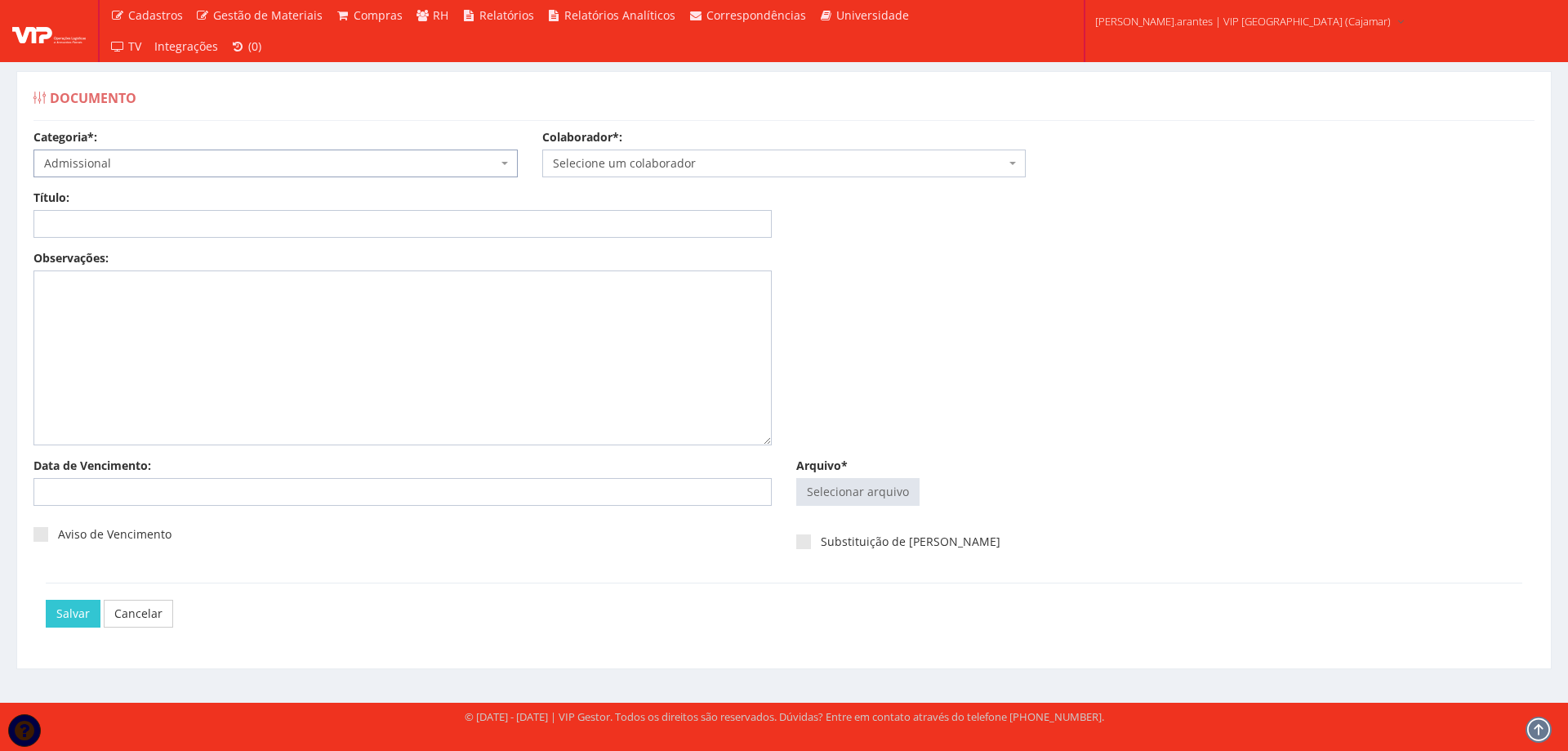
click at [678, 165] on span "Selecione um colaborador" at bounding box center [779, 163] width 454 height 17
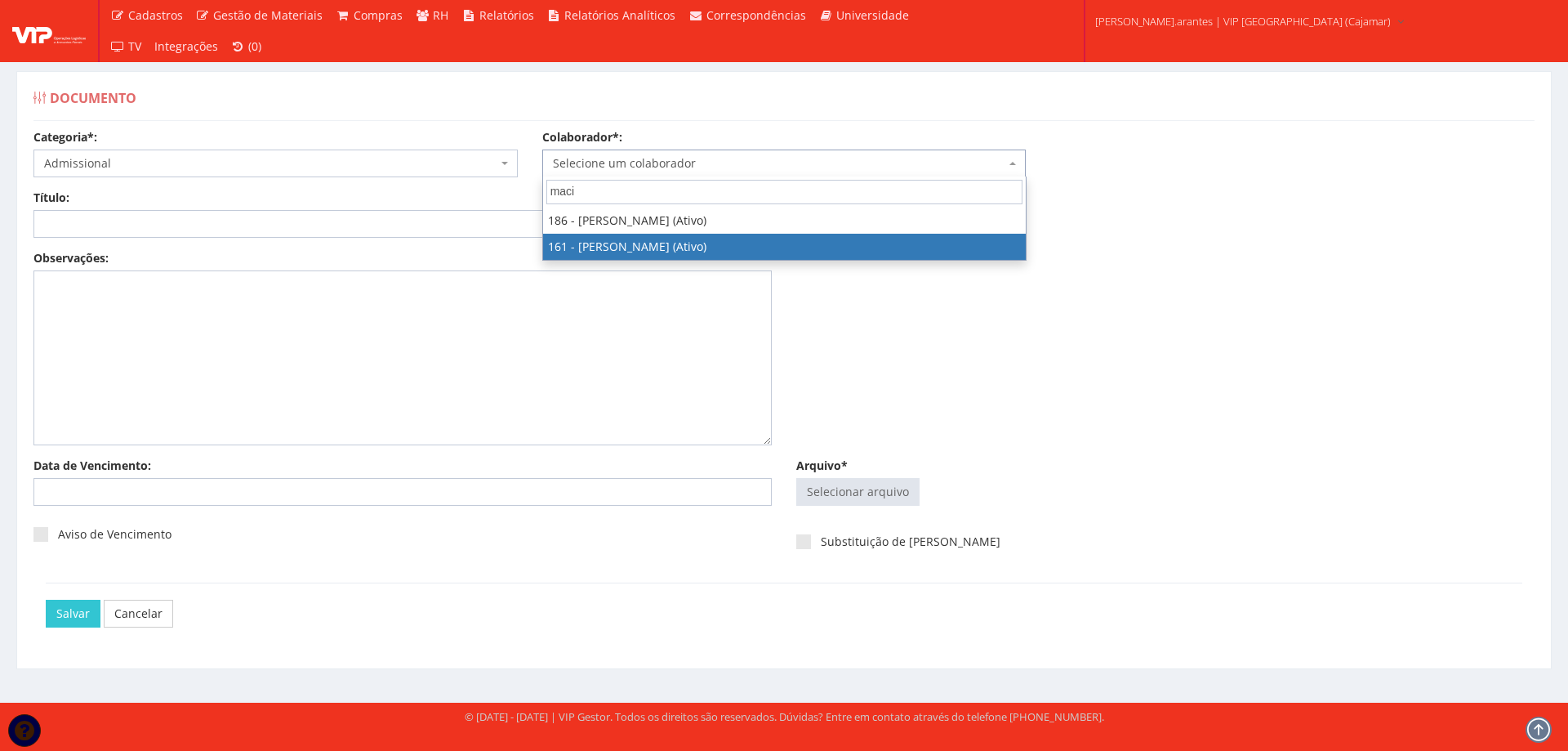
type input "maci"
select select "4033"
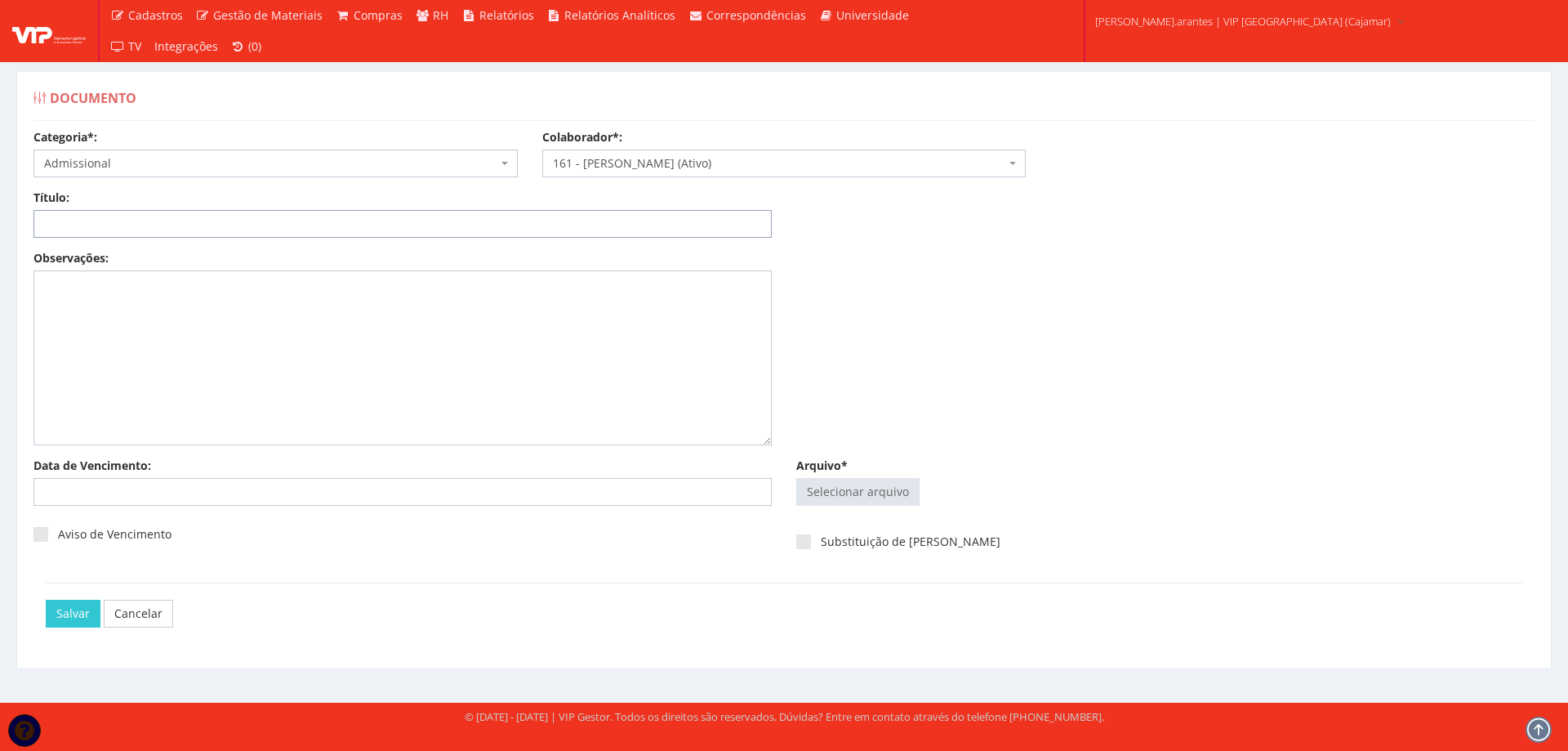
click at [188, 219] on input "Título:" at bounding box center [403, 224] width 739 height 28
type input "P"
type input "SUS MACIEL NUNES"
click at [886, 489] on input "Arquivo*" at bounding box center [858, 491] width 122 height 27
type input "C:\fakepath\WhatsApp Image 2025-07-17 at 19.35.44.jpeg"
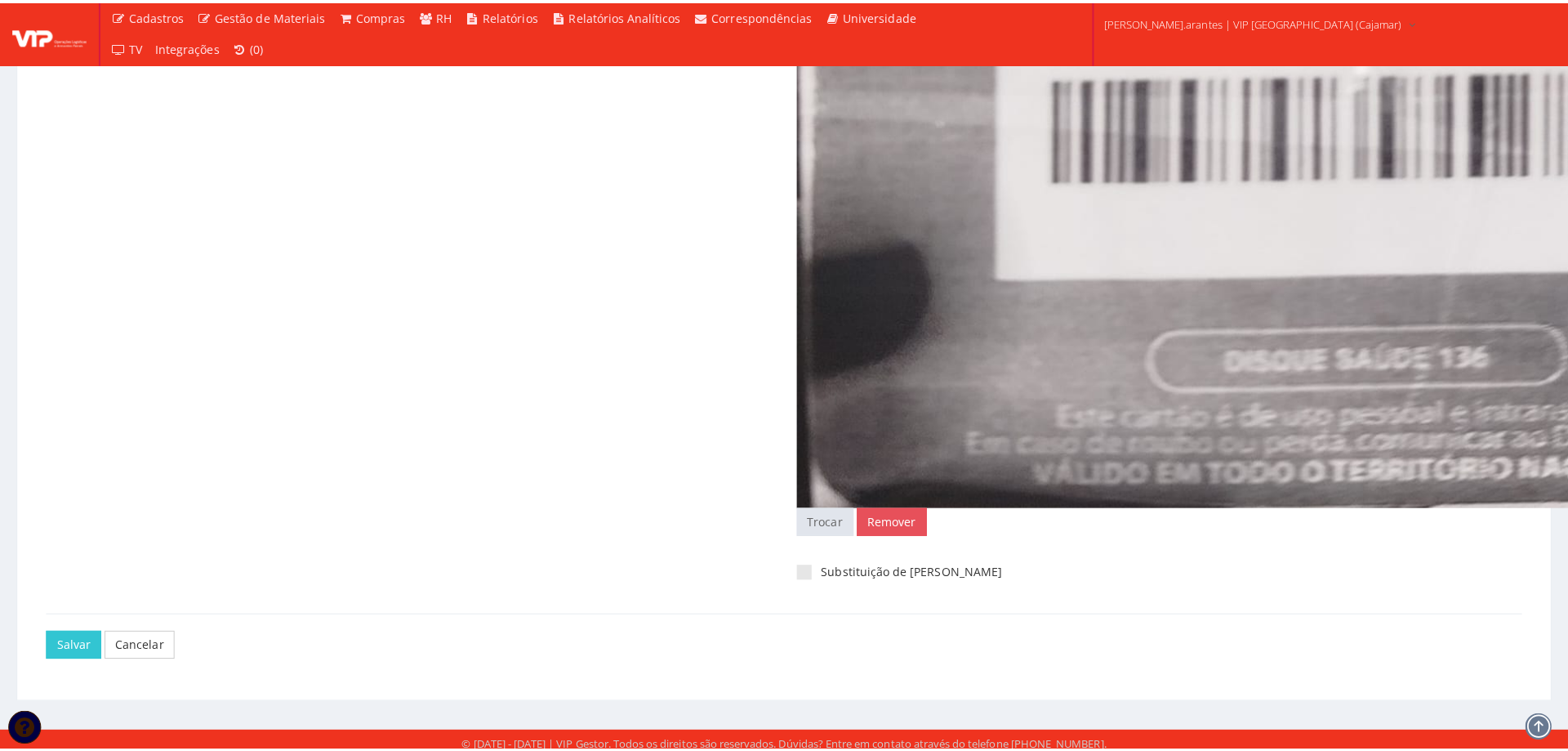
scroll to position [821, 0]
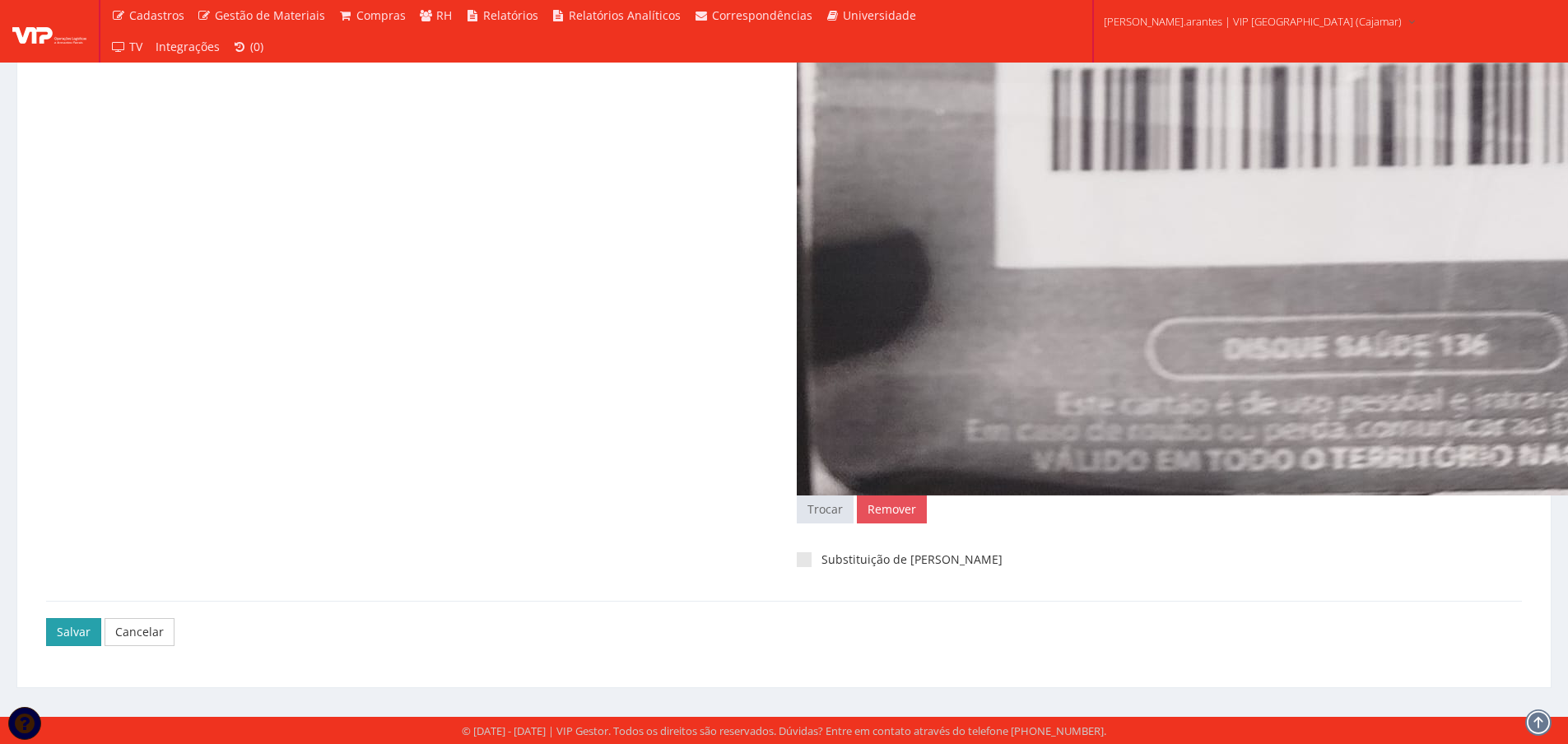
click at [71, 630] on input "Salvar" at bounding box center [74, 631] width 55 height 28
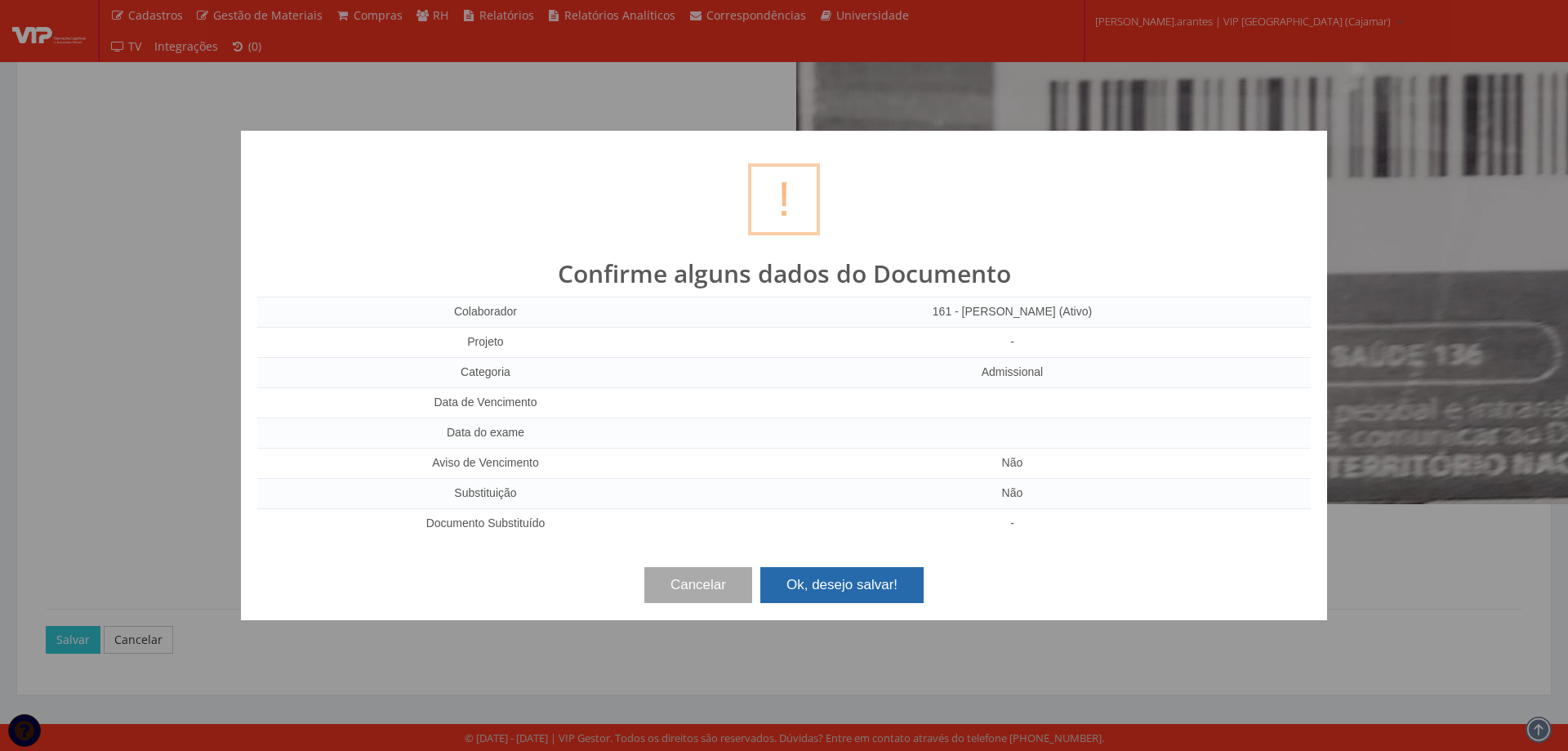
click at [839, 590] on button "Ok, desejo salvar!" at bounding box center [842, 584] width 163 height 36
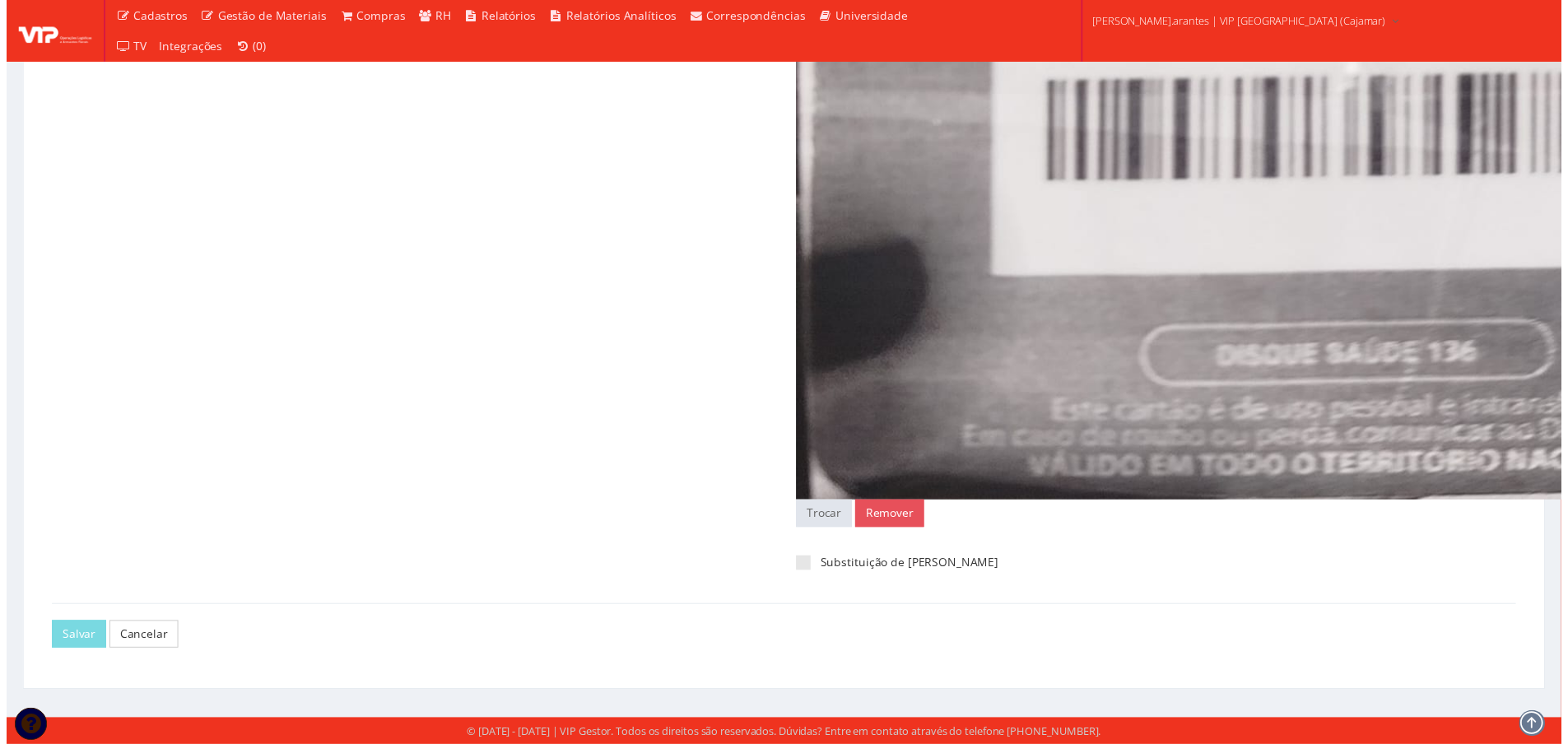
scroll to position [813, 0]
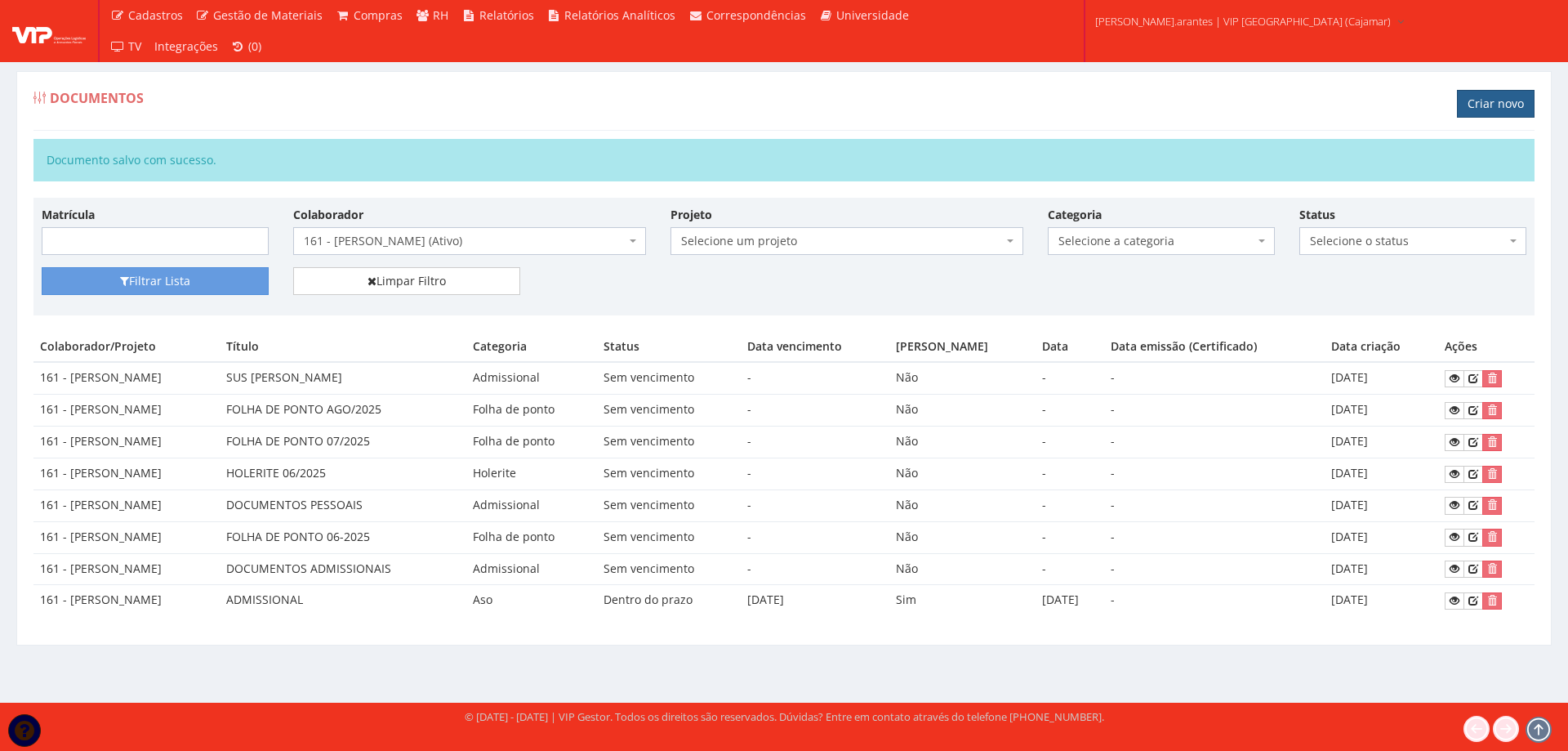
click at [1495, 102] on link "Criar novo" at bounding box center [1496, 104] width 78 height 28
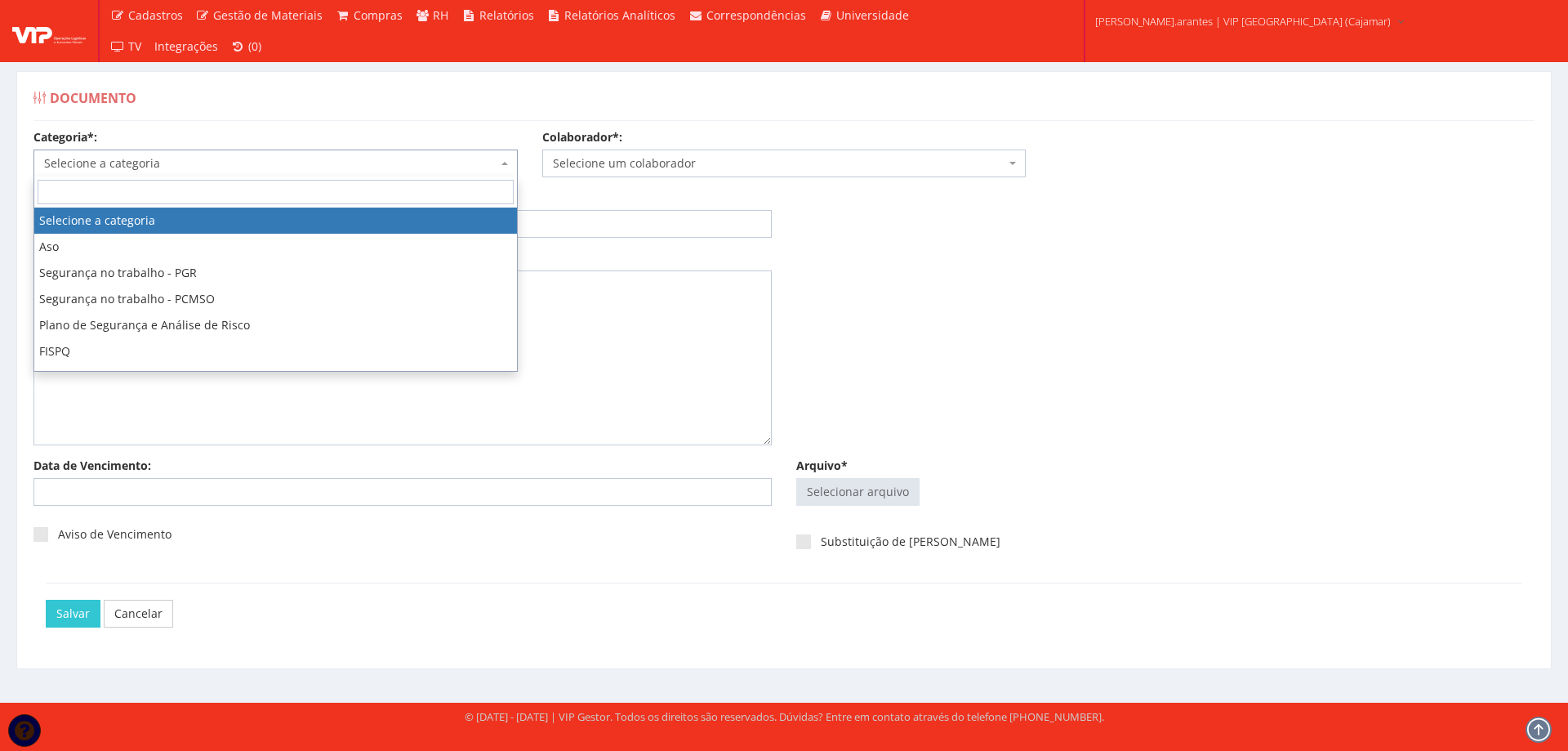
click at [148, 155] on span "Selecione a categoria" at bounding box center [270, 163] width 454 height 17
type input "AD"
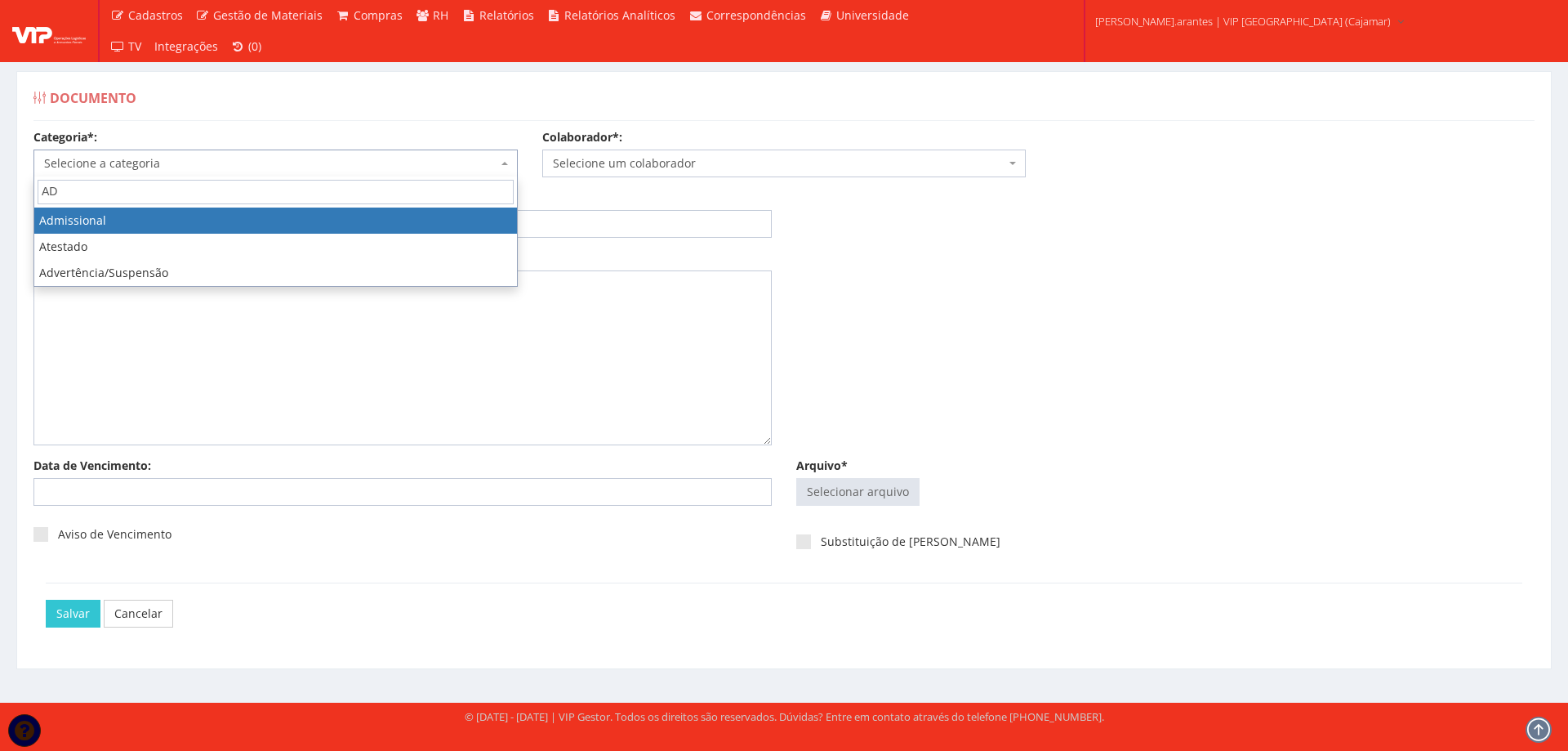
select select "admissional"
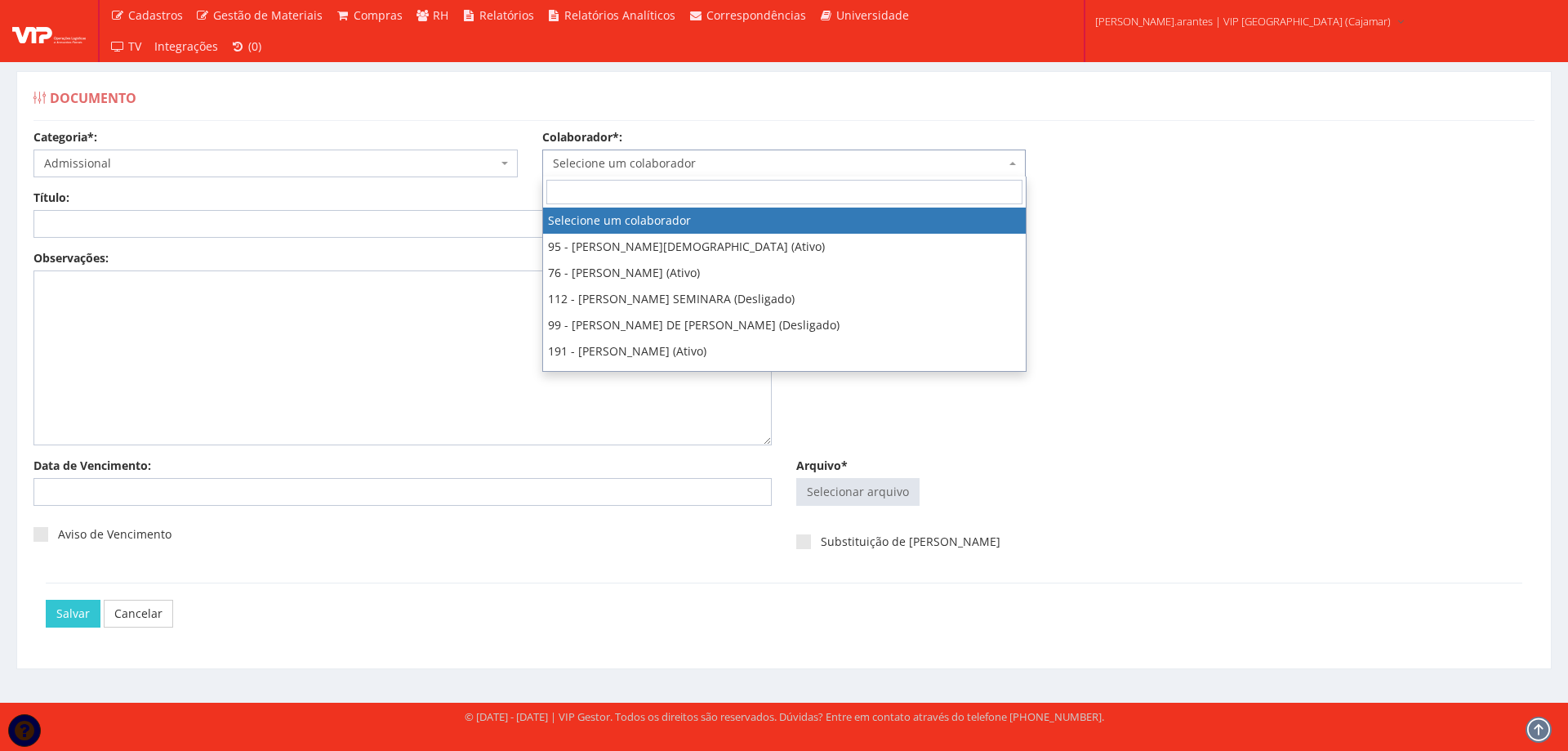
click at [596, 169] on span "Selecione um colaborador" at bounding box center [779, 163] width 454 height 17
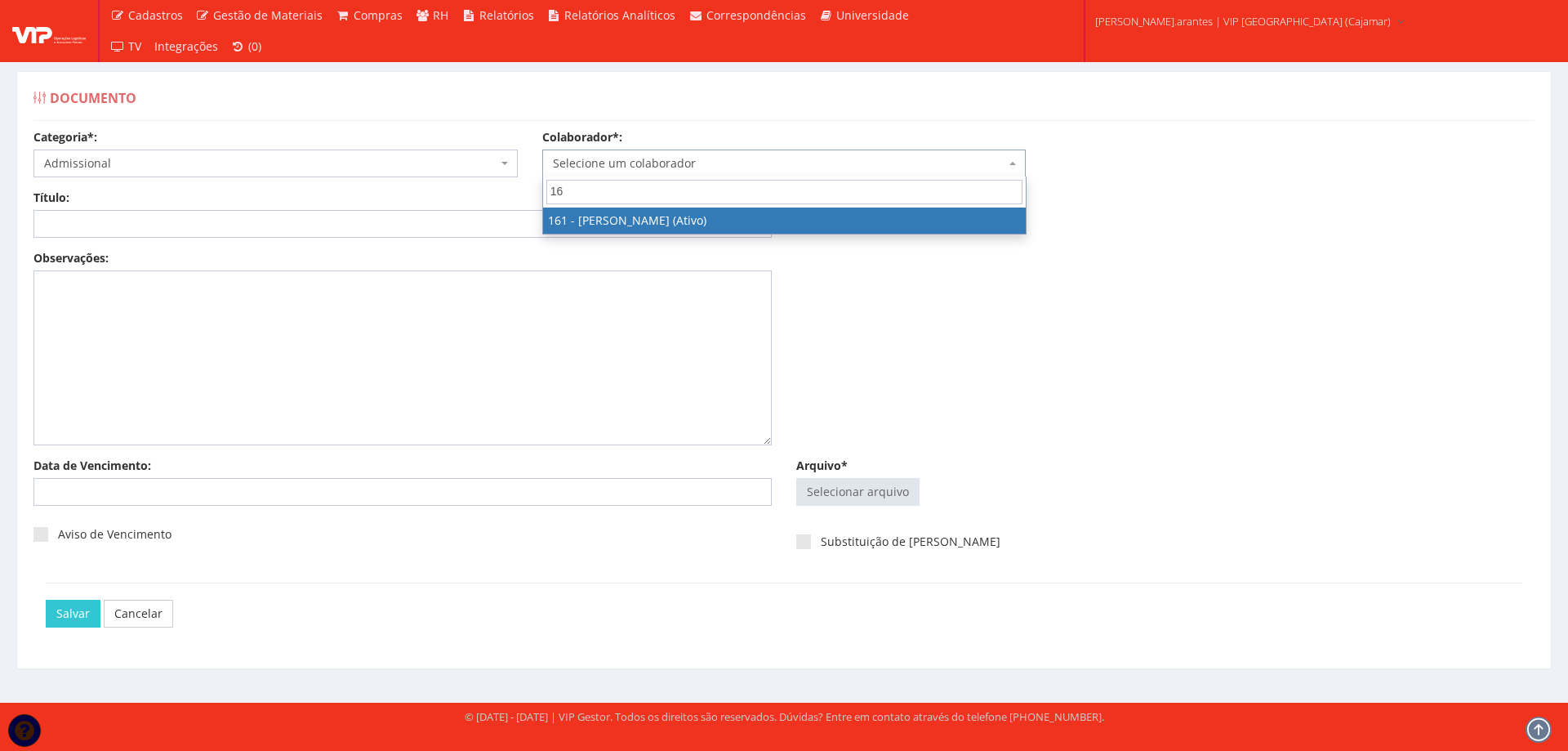
type input "161"
select select "4033"
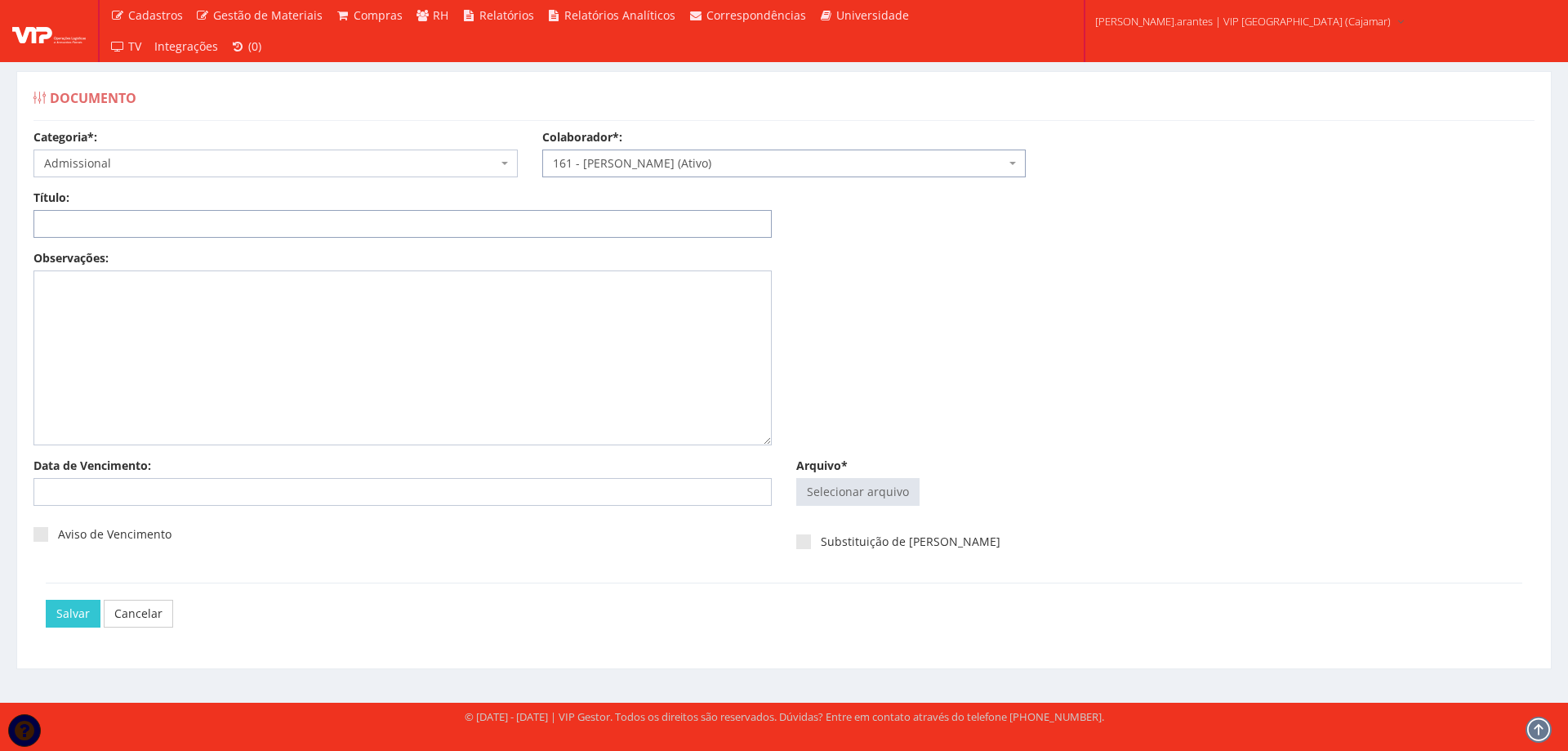
click at [258, 223] on input "Título:" at bounding box center [403, 224] width 739 height 28
type input "DECLARAÇÃO DE SAUDE"
click at [871, 490] on input "Arquivo*" at bounding box center [858, 491] width 122 height 27
type input "C:\fakepath\conv maciel_compressed.pdf"
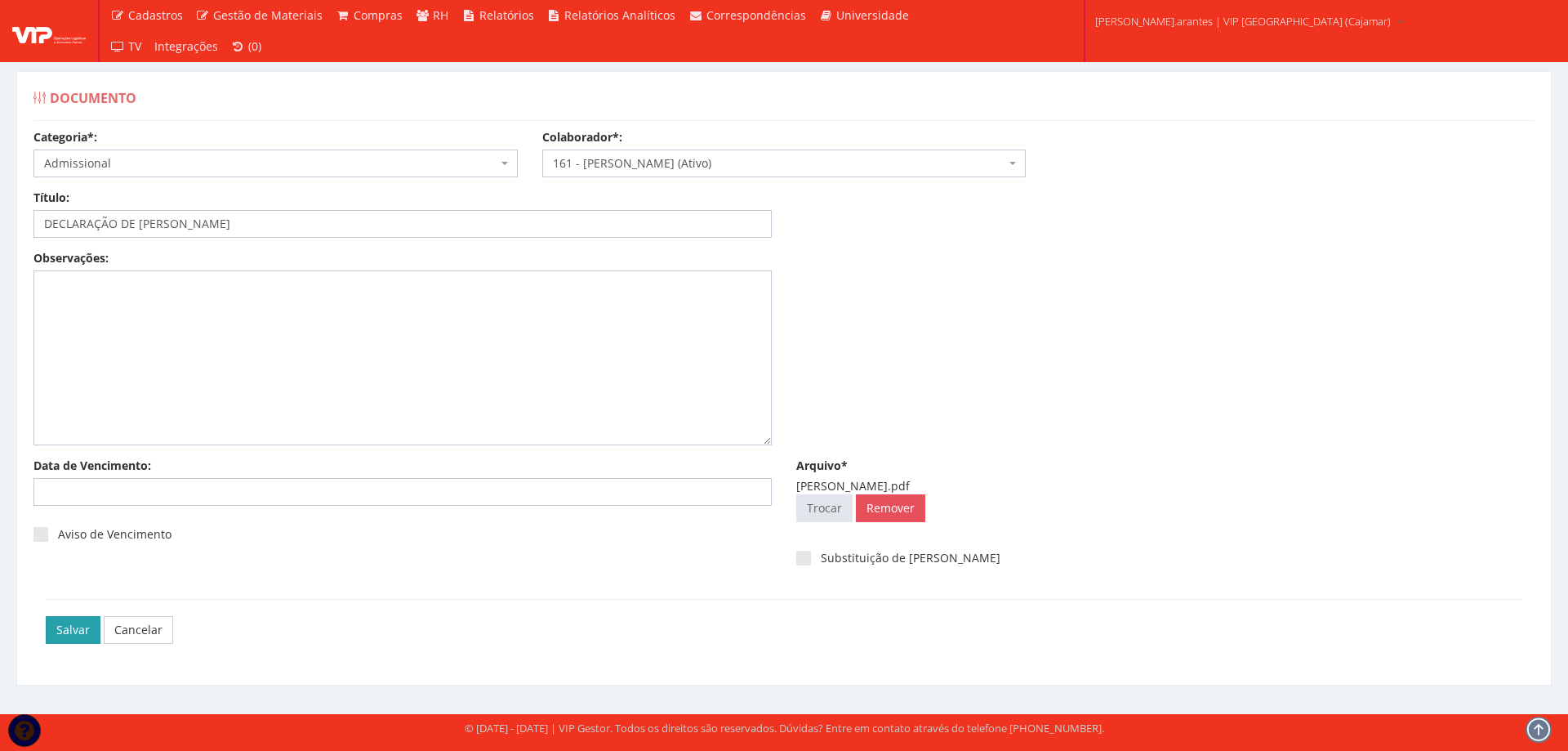
click at [64, 631] on input "Salvar" at bounding box center [73, 630] width 55 height 28
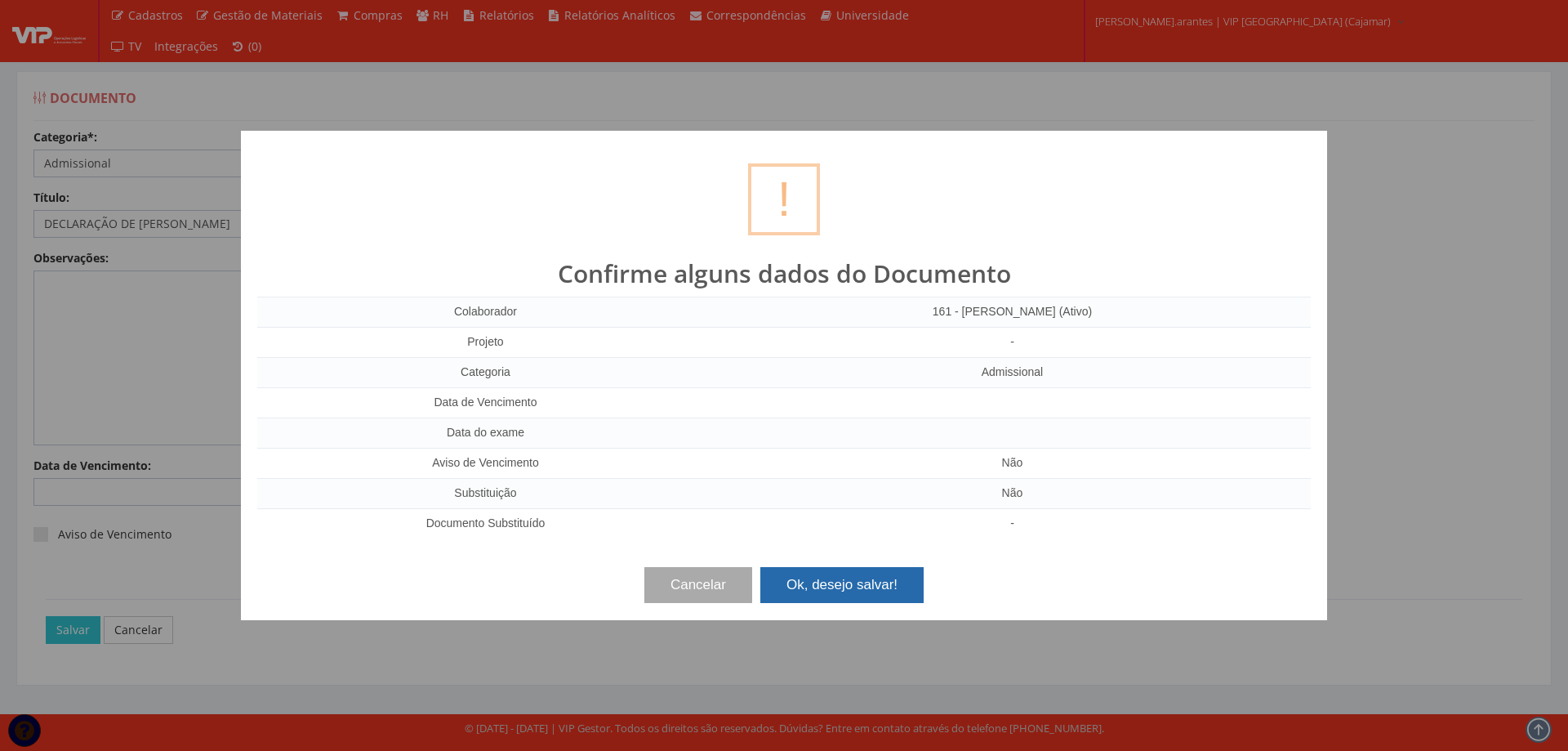
click at [838, 589] on button "Ok, desejo salvar!" at bounding box center [842, 584] width 163 height 36
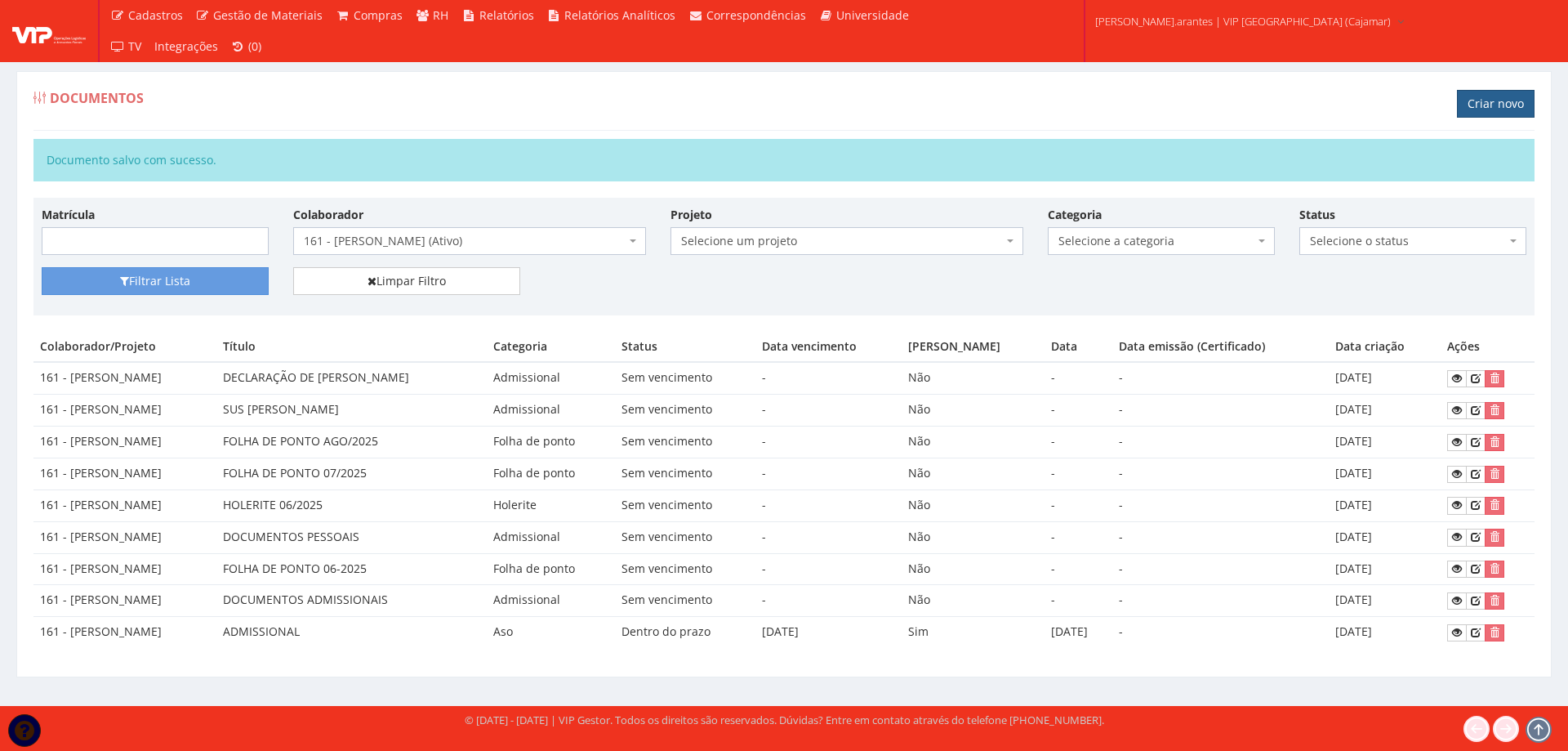
click at [1487, 101] on link "Criar novo" at bounding box center [1496, 104] width 78 height 28
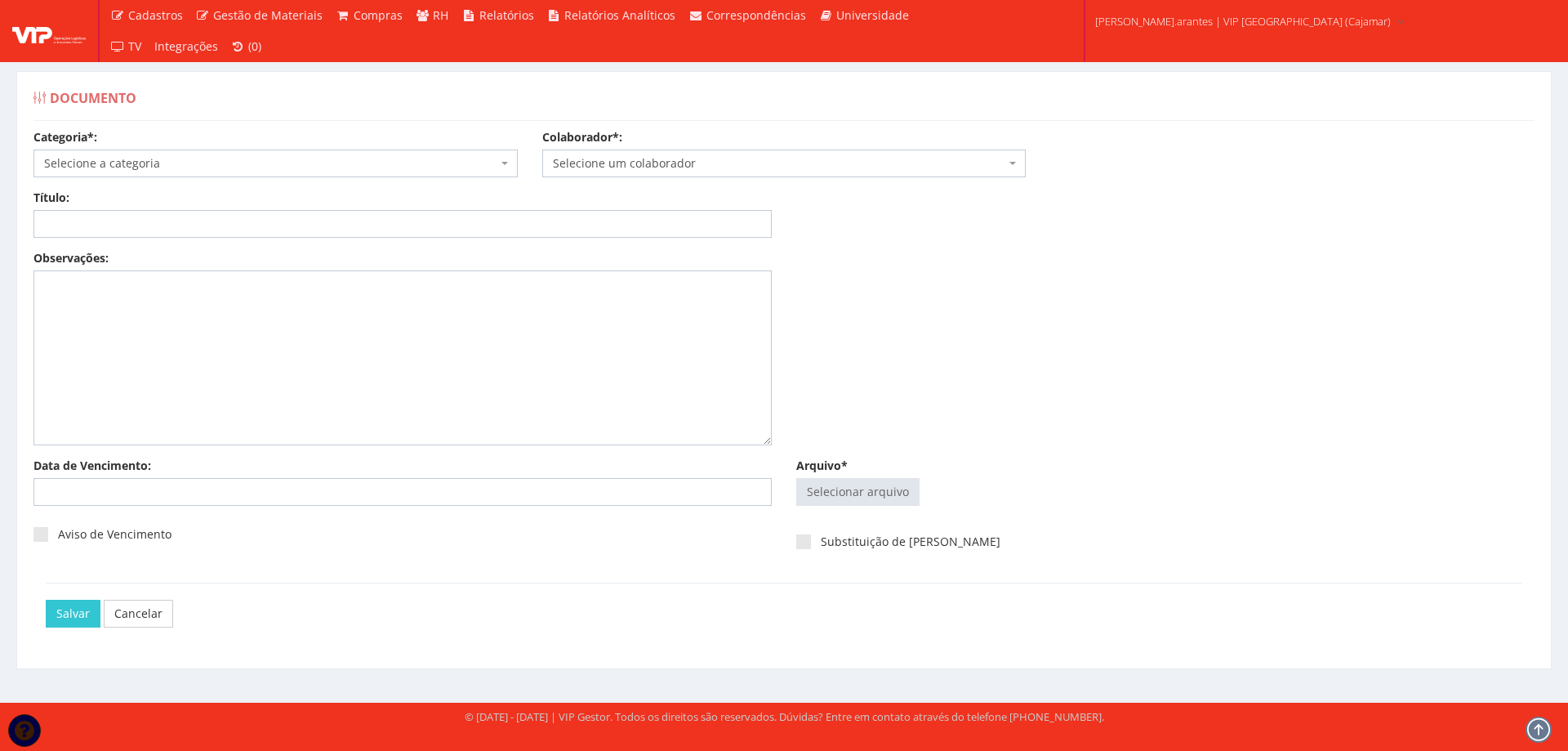
click at [128, 167] on span "Selecione a categoria" at bounding box center [270, 163] width 454 height 17
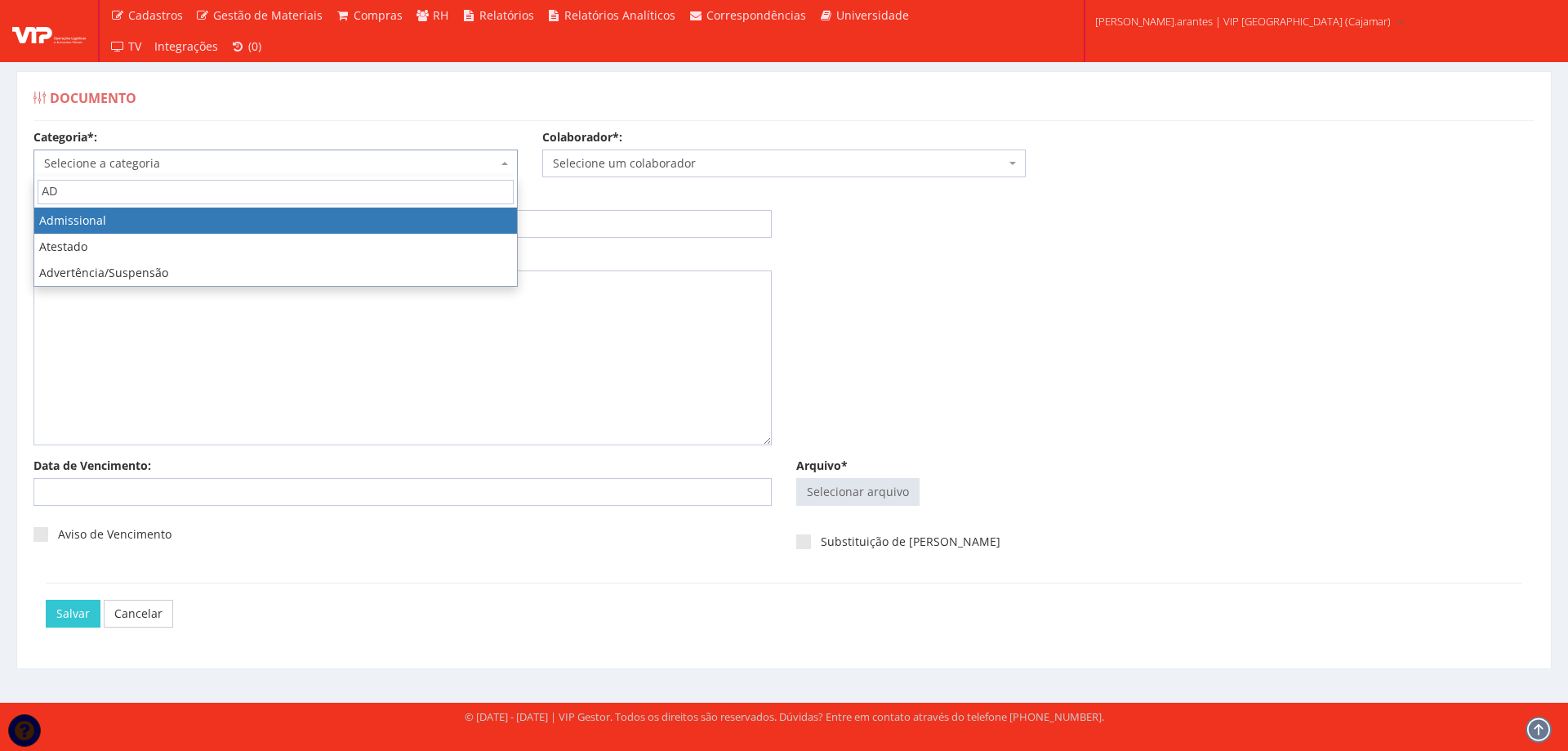
type input "AD"
select select "admissional"
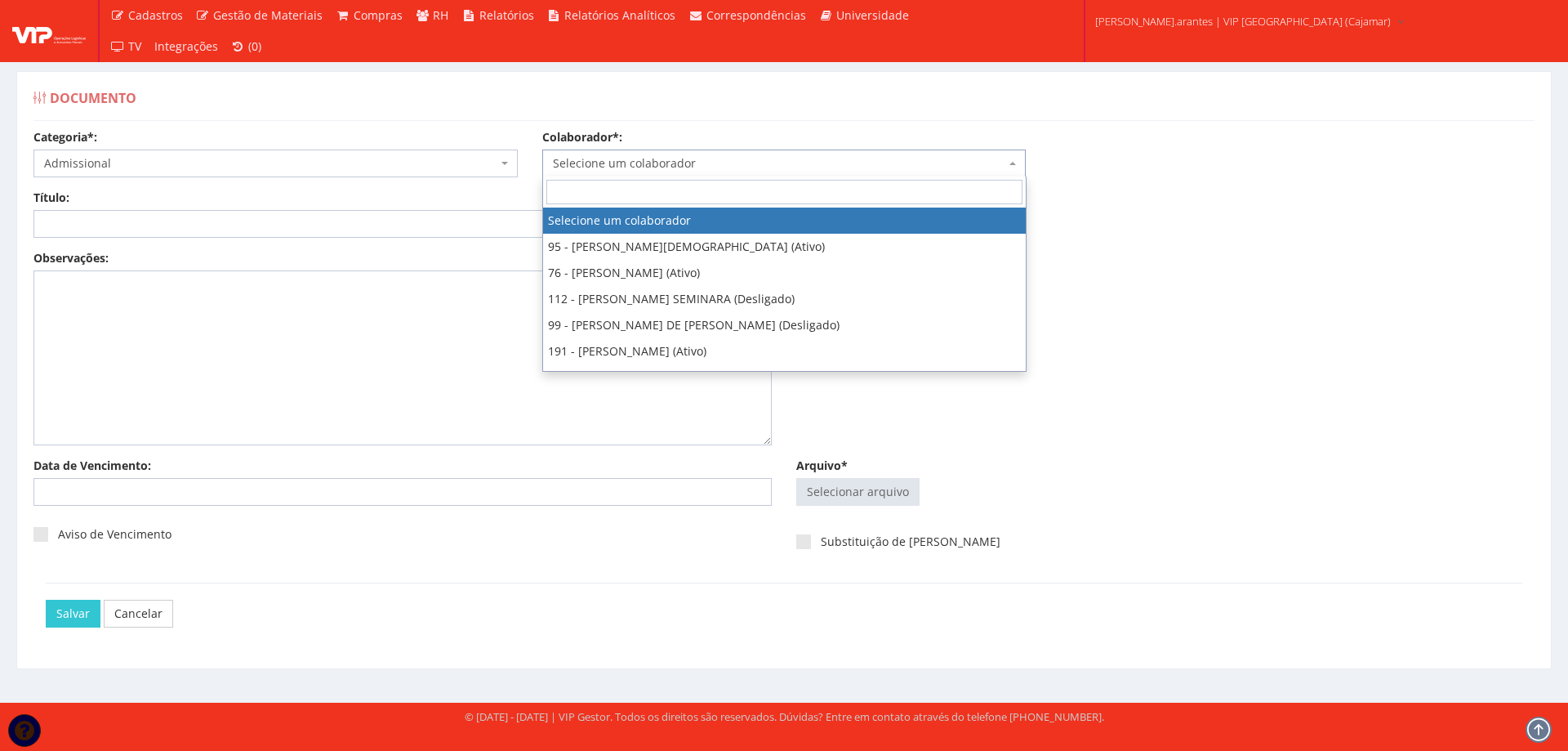
click at [702, 158] on span "Selecione um colaborador" at bounding box center [779, 163] width 454 height 17
click at [708, 192] on input "search" at bounding box center [784, 192] width 477 height 25
type input "DIE"
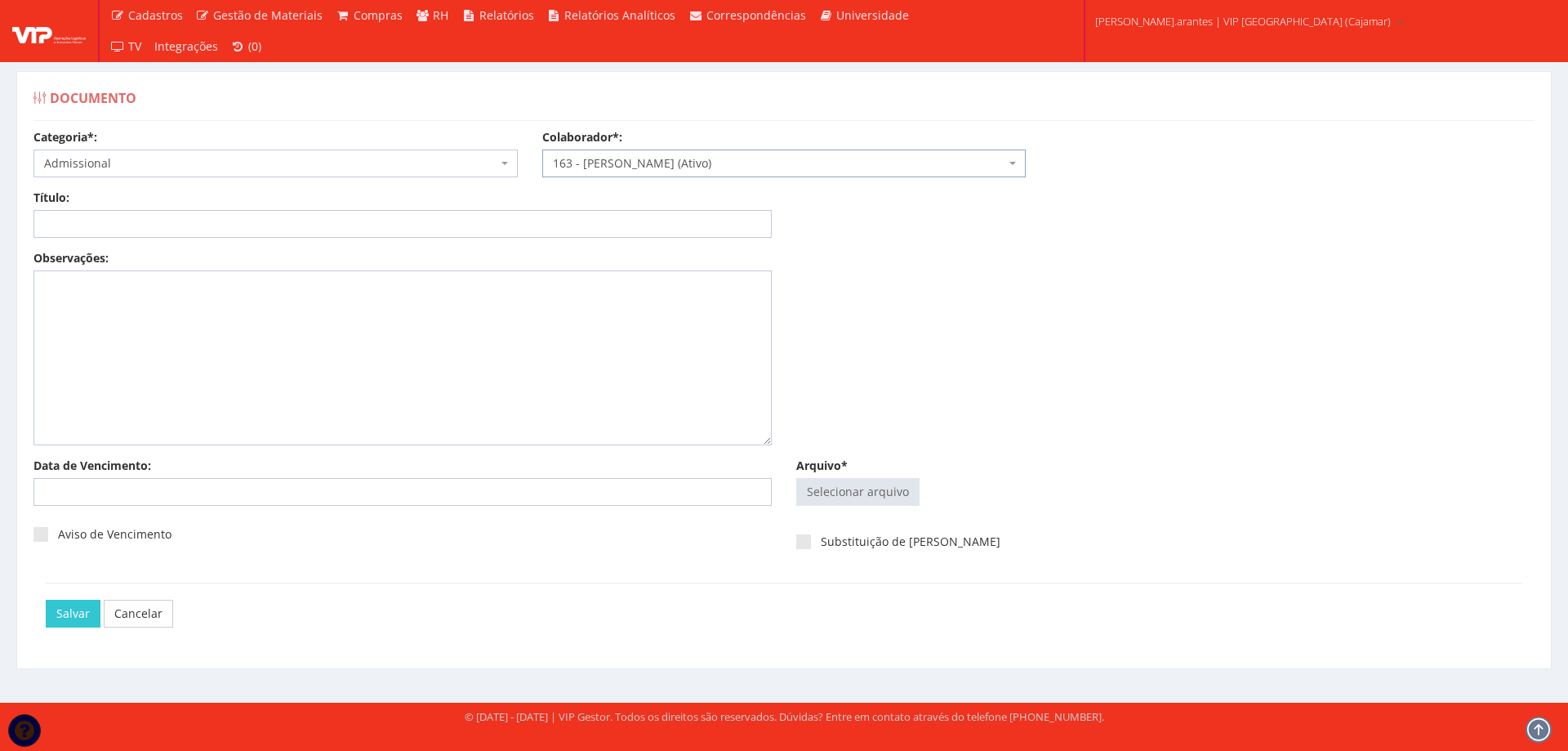
select select "4041"
click at [574, 221] on input "Título:" at bounding box center [403, 224] width 739 height 28
drag, startPoint x: 235, startPoint y: 224, endPoint x: 709, endPoint y: 238, distance: 474.2
click at [701, 237] on div "Título: DECLARAÇÃO DE PLANO DE SAUDE FILHO JOAO Data: Período: Selecione o perí…" at bounding box center [784, 220] width 1526 height 61
type input "DECLARAÇÃO DE PLANO DE SAUDE"
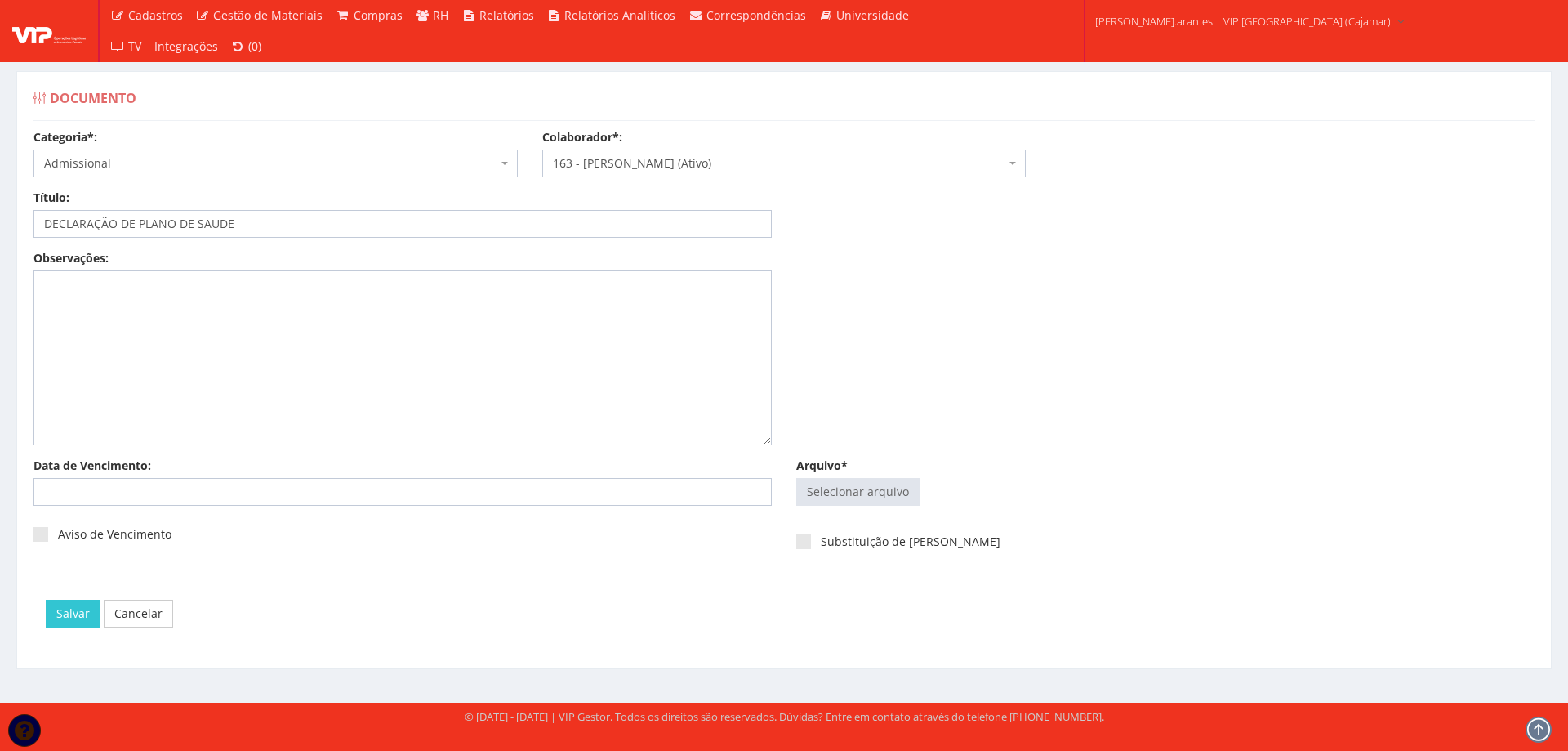
click at [860, 509] on div "Selecionar arquivo Trocar Remover" at bounding box center [1166, 495] width 739 height 35
click at [855, 487] on input "Arquivo*" at bounding box center [858, 491] width 122 height 27
type input "C:\fakepath\Conv Diego_compressed.pdf"
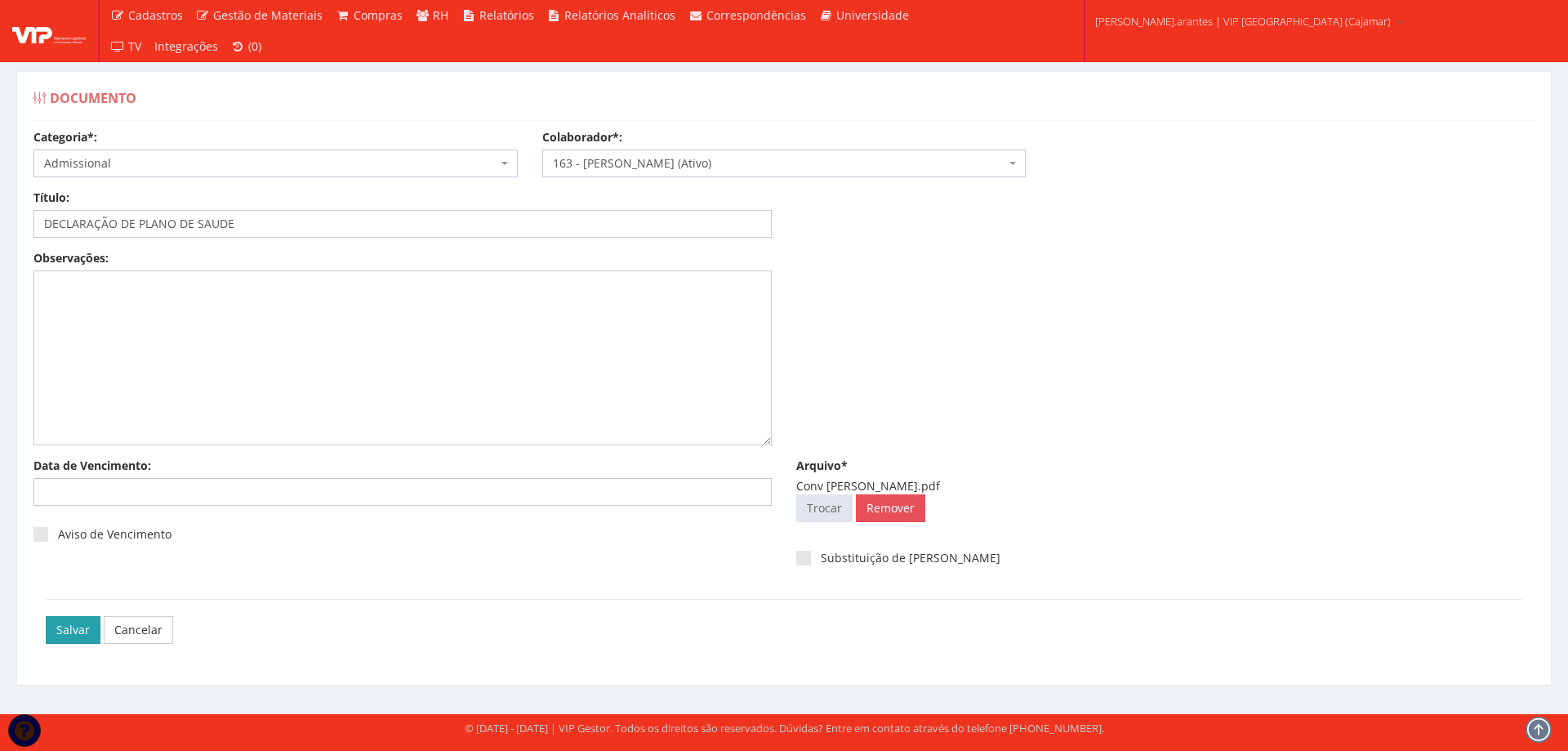
click at [71, 628] on input "Salvar" at bounding box center [73, 630] width 55 height 28
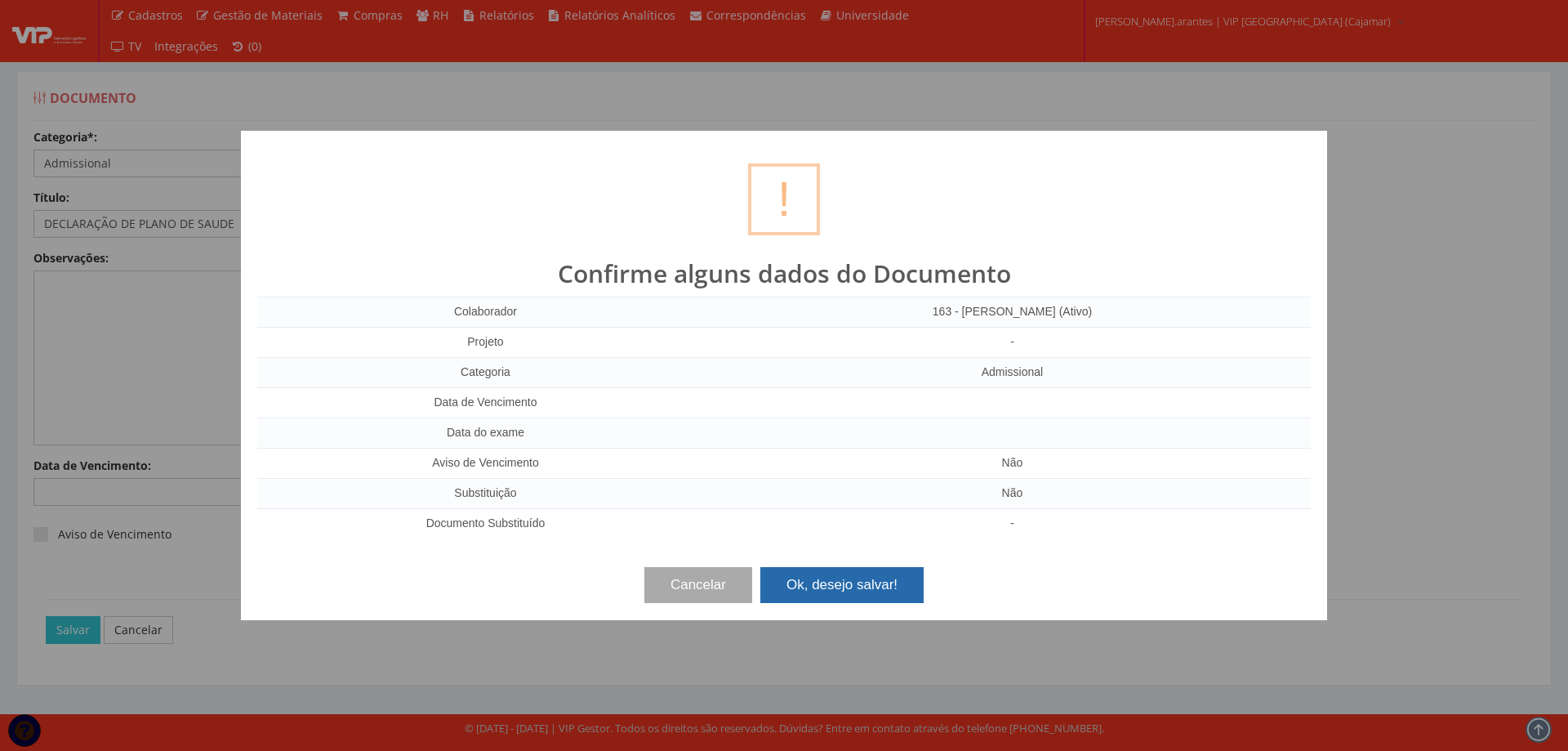
click at [886, 587] on button "Ok, desejo salvar!" at bounding box center [842, 584] width 163 height 36
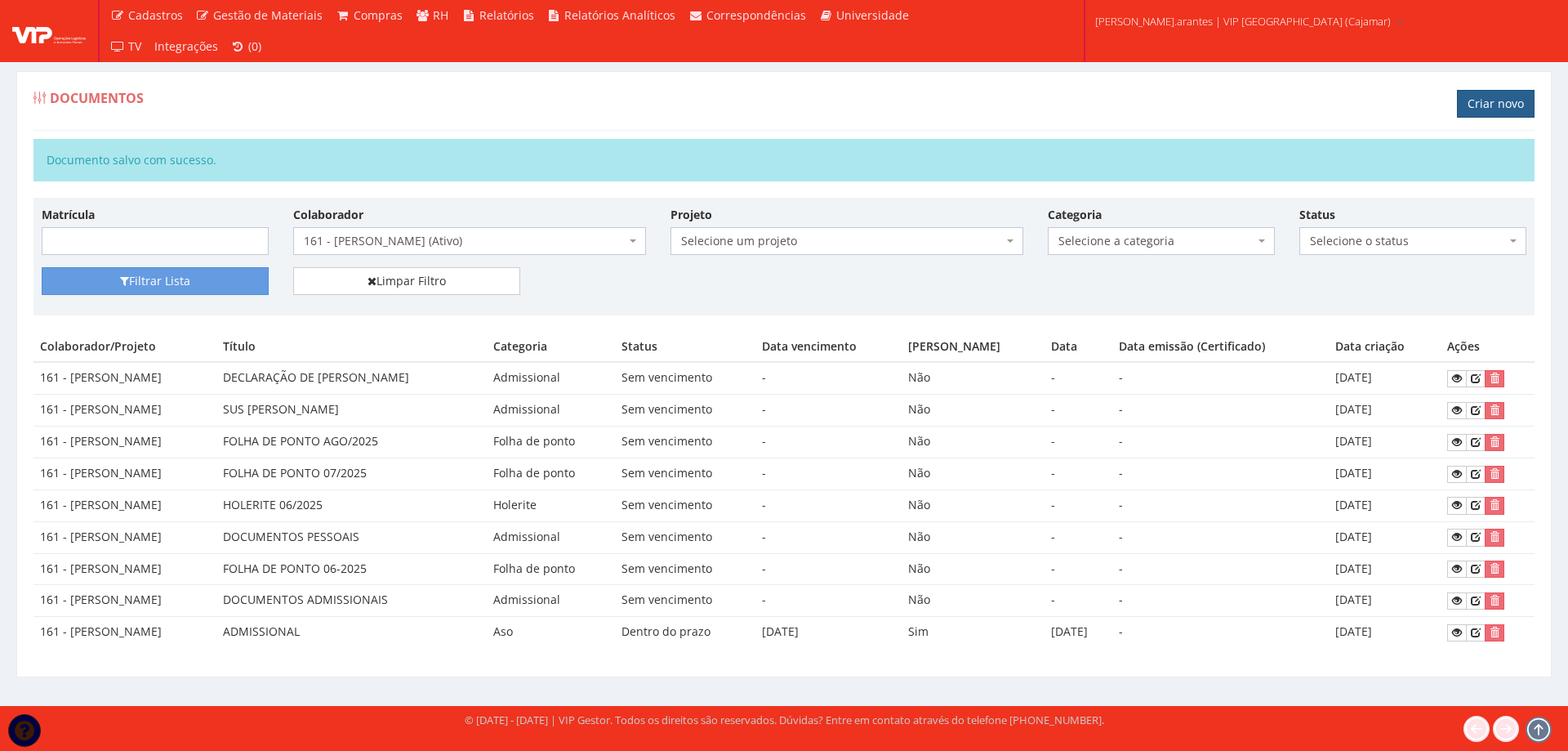
click at [1483, 103] on link "Criar novo" at bounding box center [1496, 104] width 78 height 28
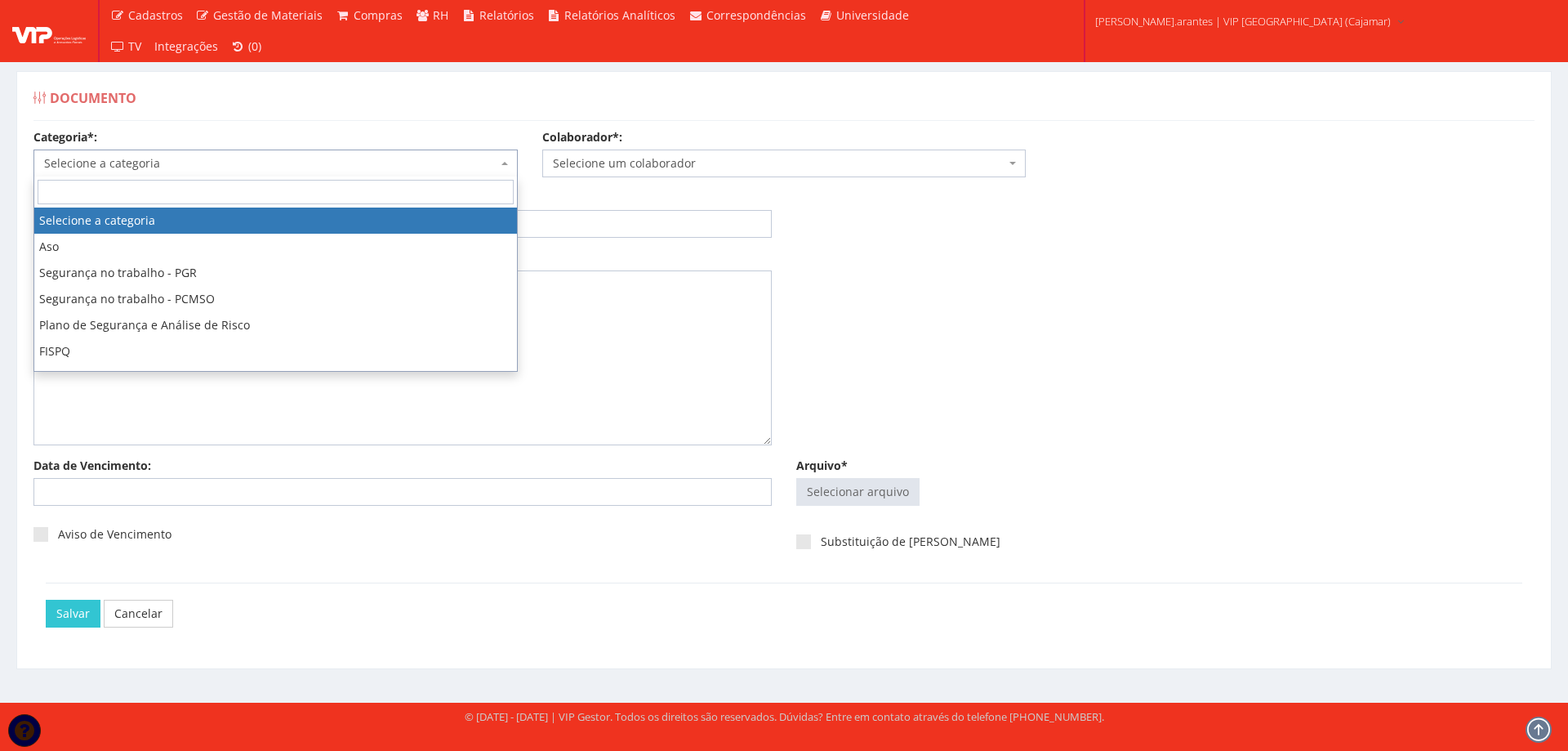
click at [229, 169] on span "Selecione a categoria" at bounding box center [270, 163] width 454 height 17
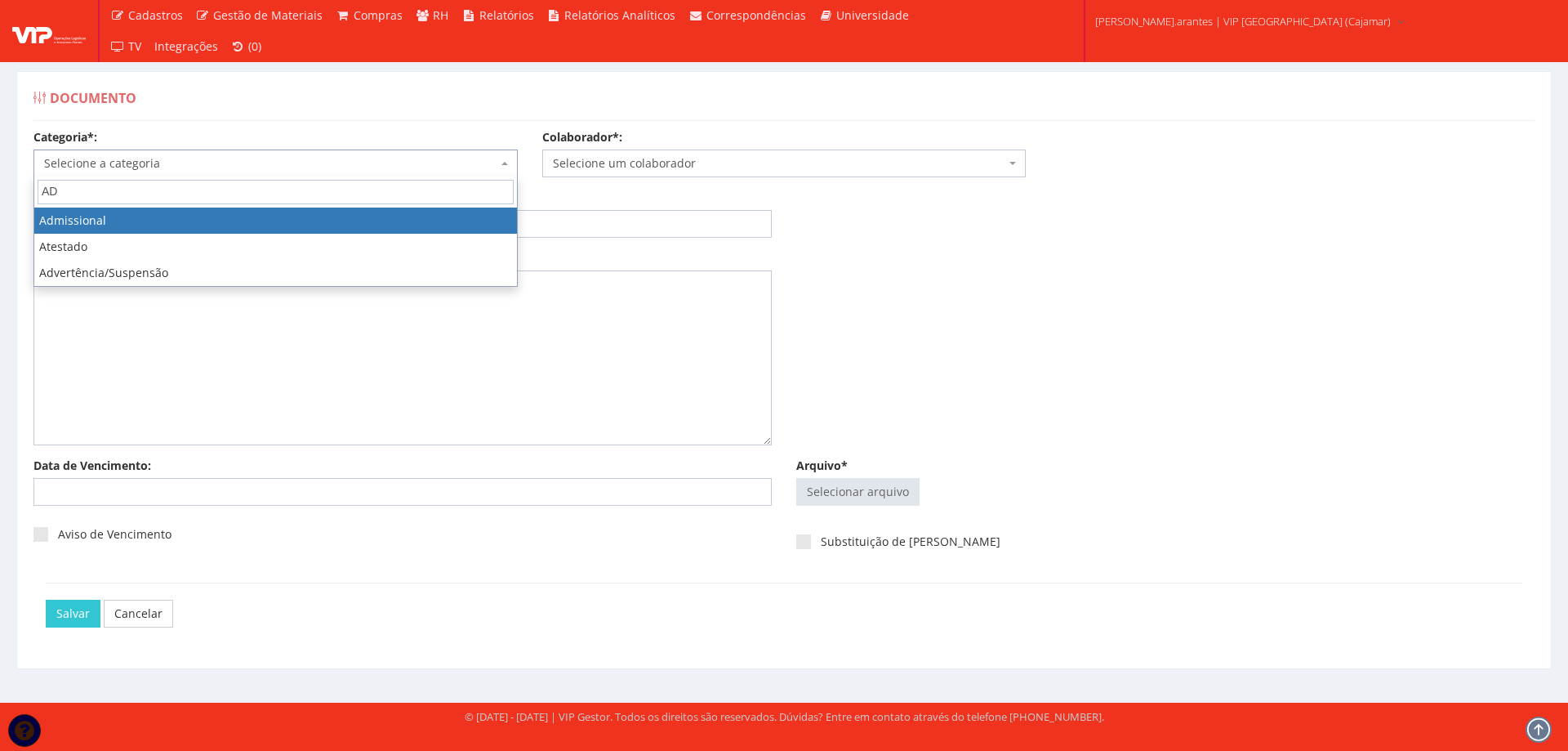
type input "ADM"
select select "admissional"
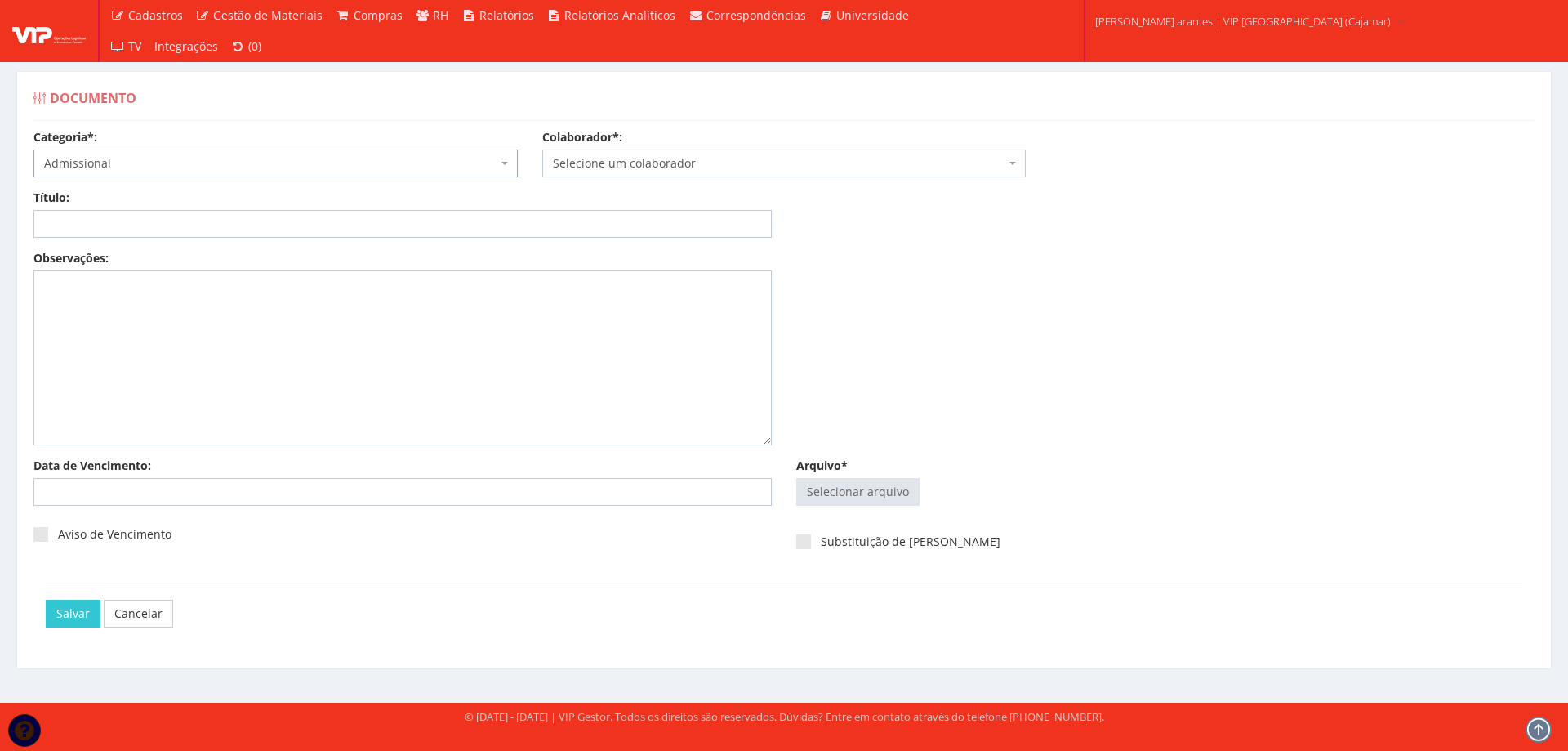
click at [620, 167] on span "Selecione um colaborador" at bounding box center [779, 163] width 454 height 17
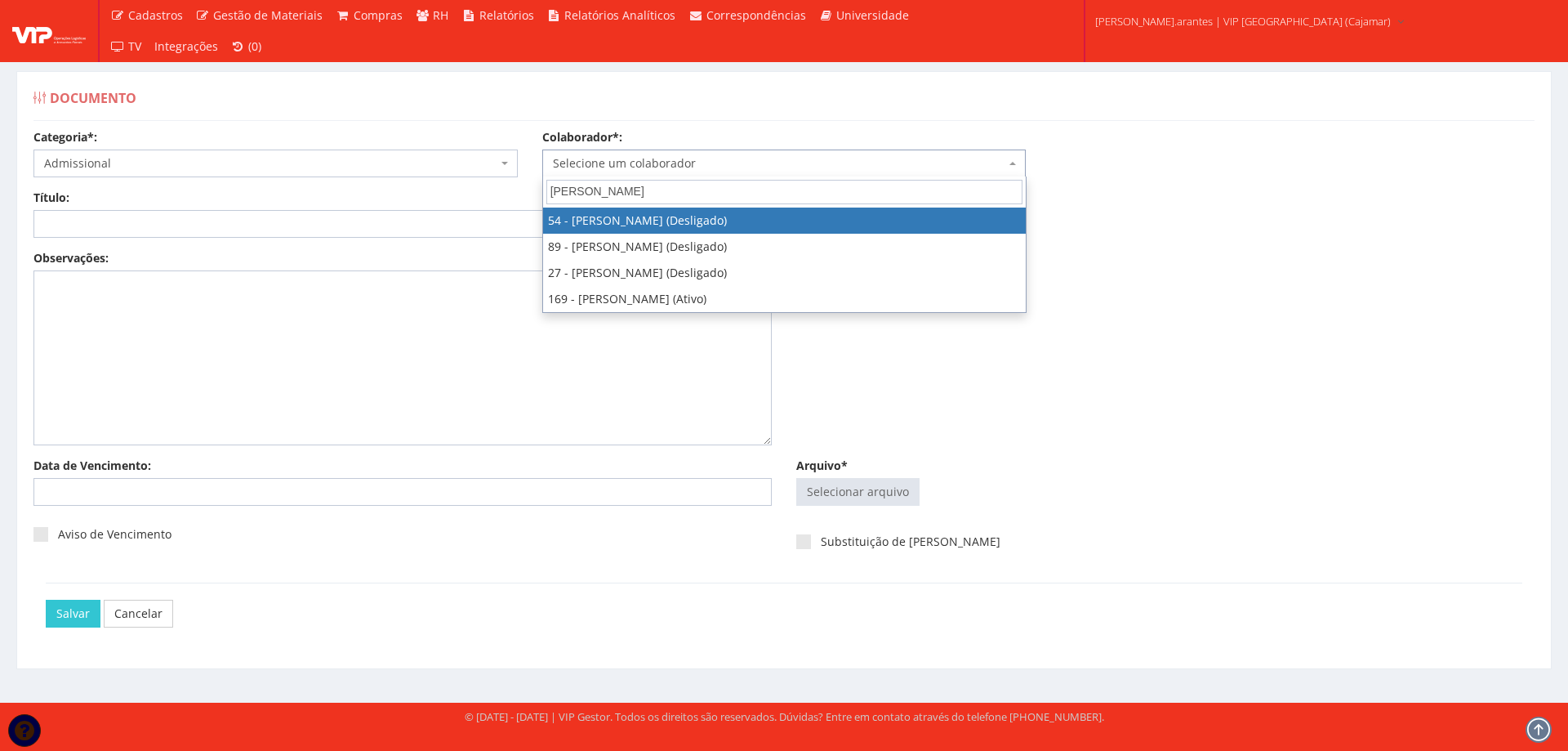
type input "RONE"
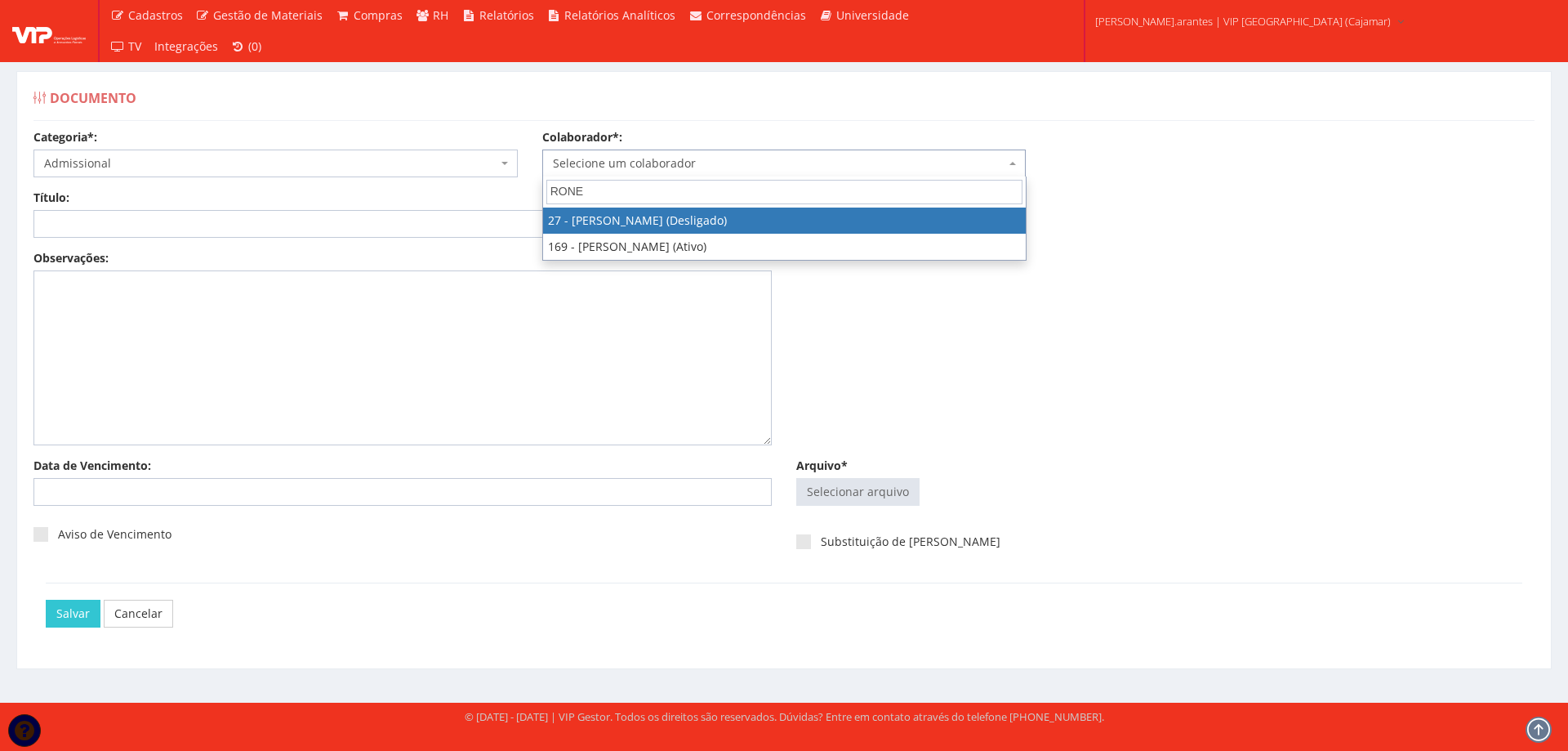
select select "4056"
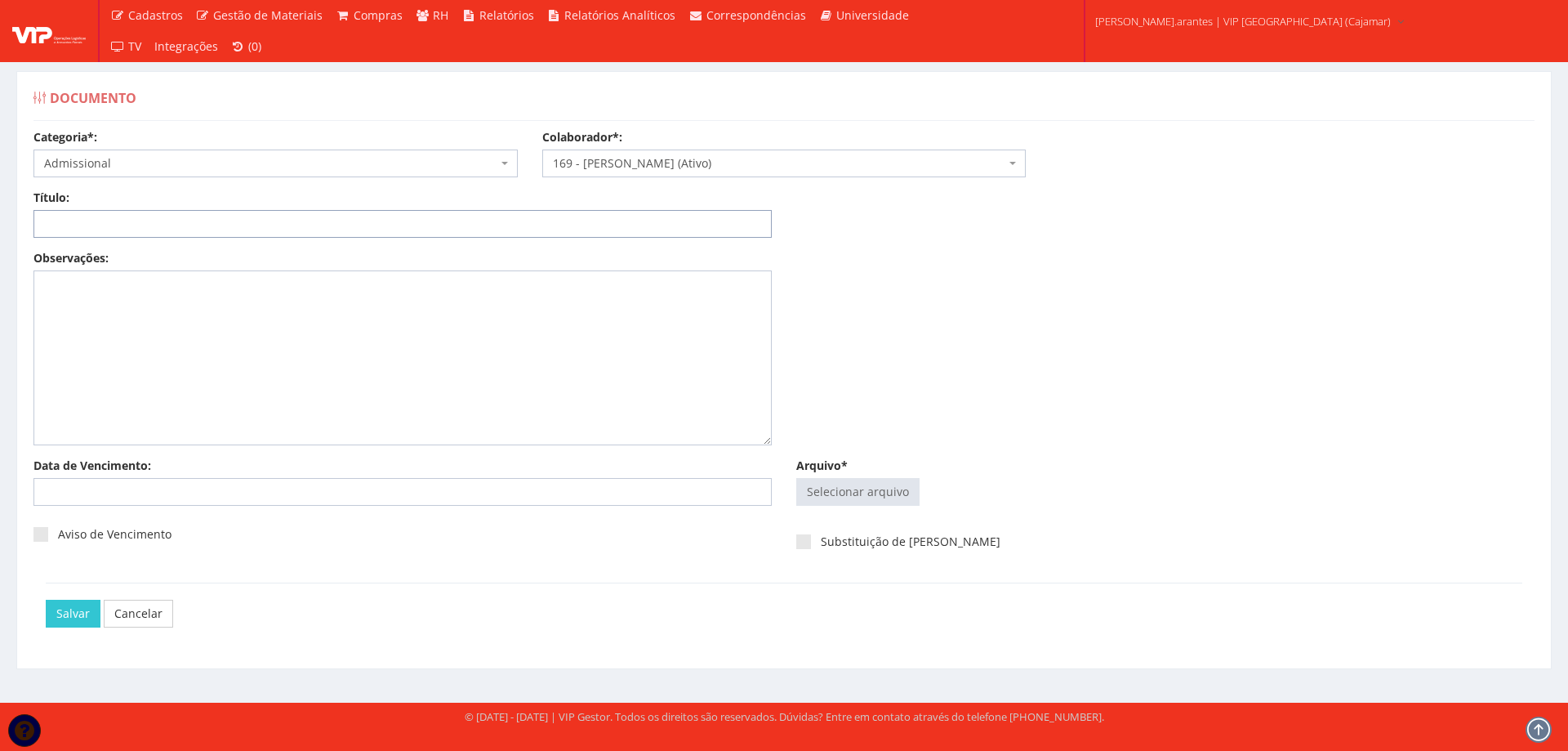
click at [517, 219] on input "Título:" at bounding box center [403, 224] width 739 height 28
type input "RENUNCIA PLANO SAUDE"
click at [866, 486] on input "Arquivo*" at bounding box center [858, 491] width 122 height 27
type input "C:\fakepath\Renuncia [PERSON_NAME].jpeg"
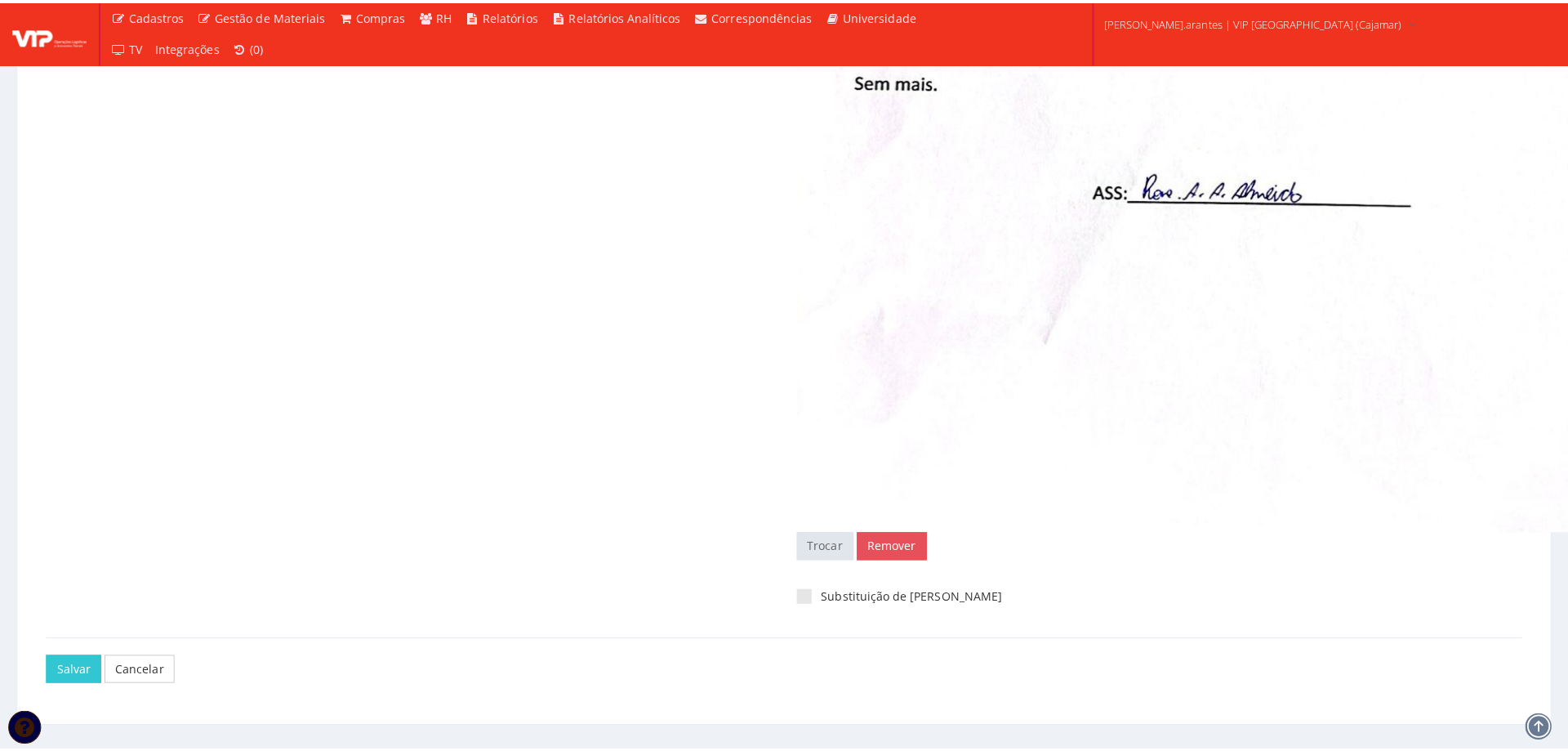
scroll to position [1294, 0]
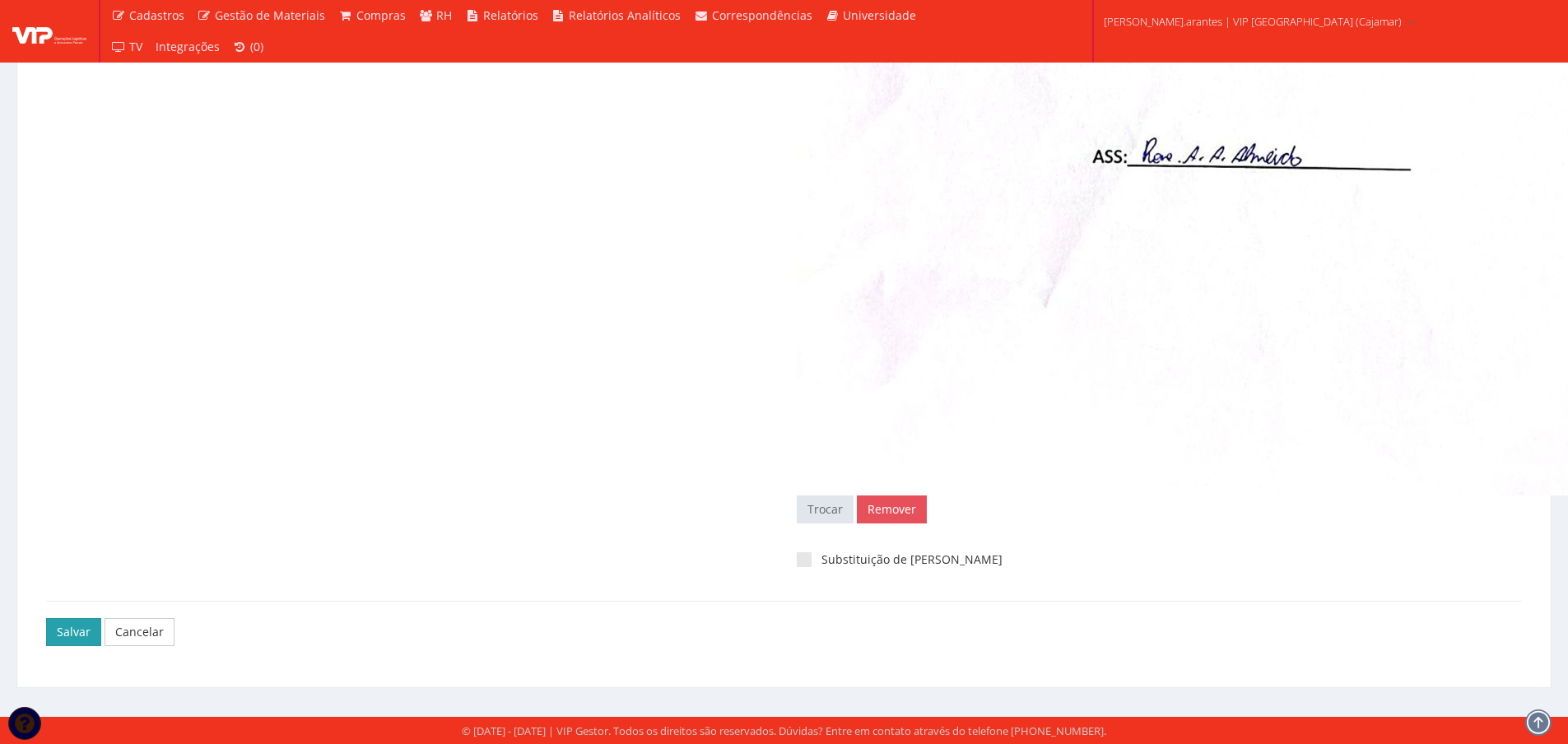
click at [69, 630] on input "Salvar" at bounding box center [74, 631] width 55 height 28
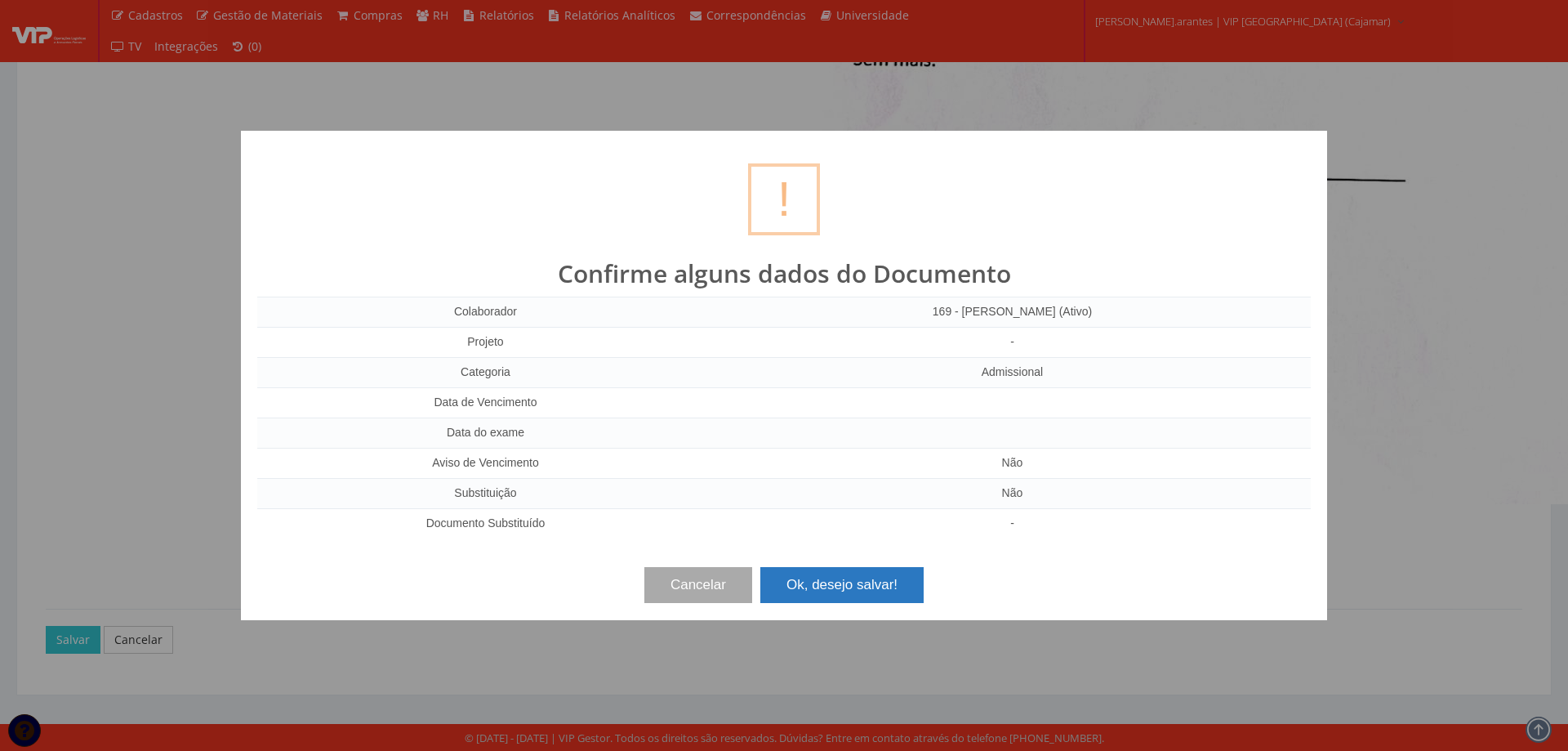
click at [820, 588] on button "Ok, desejo salvar!" at bounding box center [842, 584] width 163 height 36
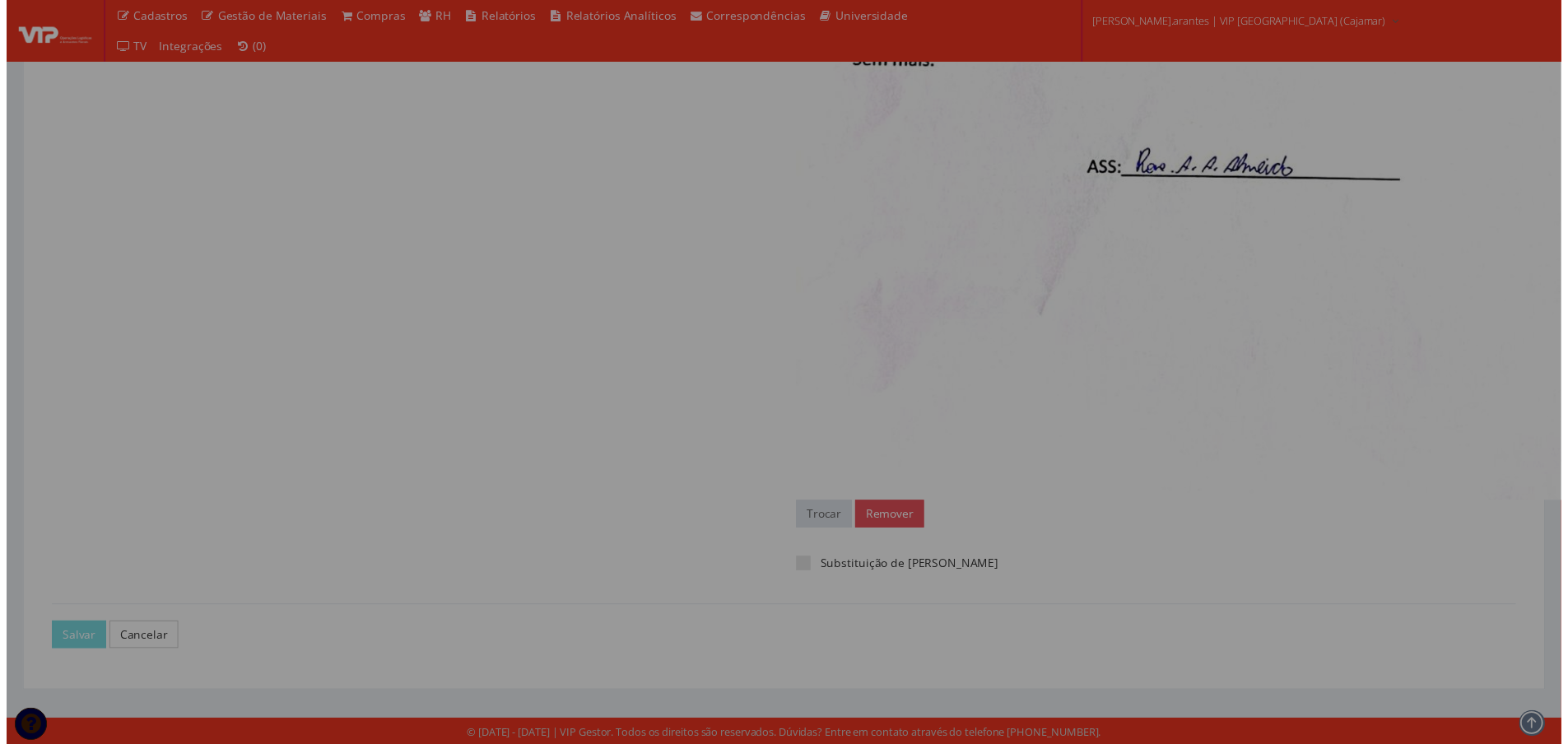
scroll to position [1290, 0]
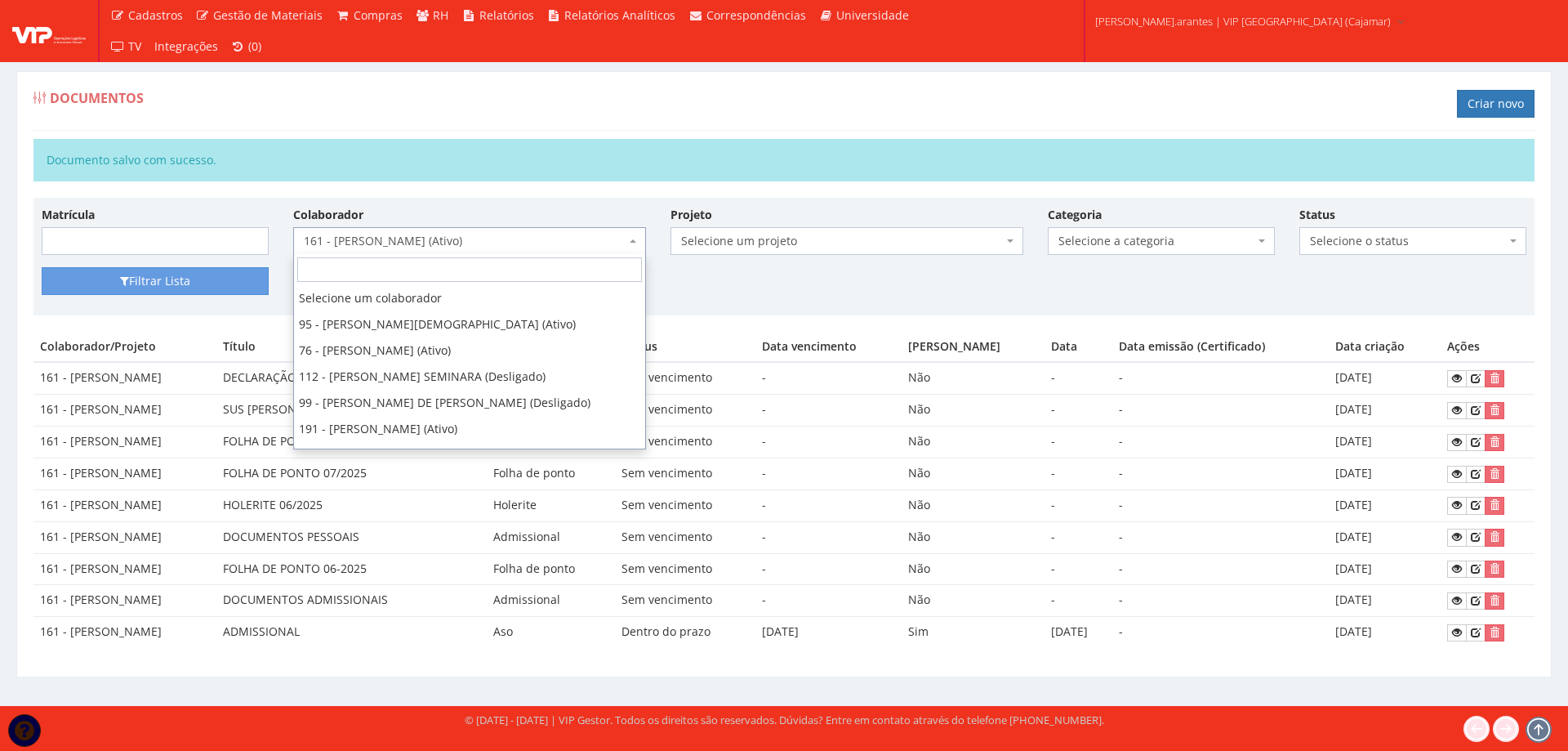
click at [395, 244] on span "161 - [PERSON_NAME] (Ativo)" at bounding box center [464, 241] width 322 height 17
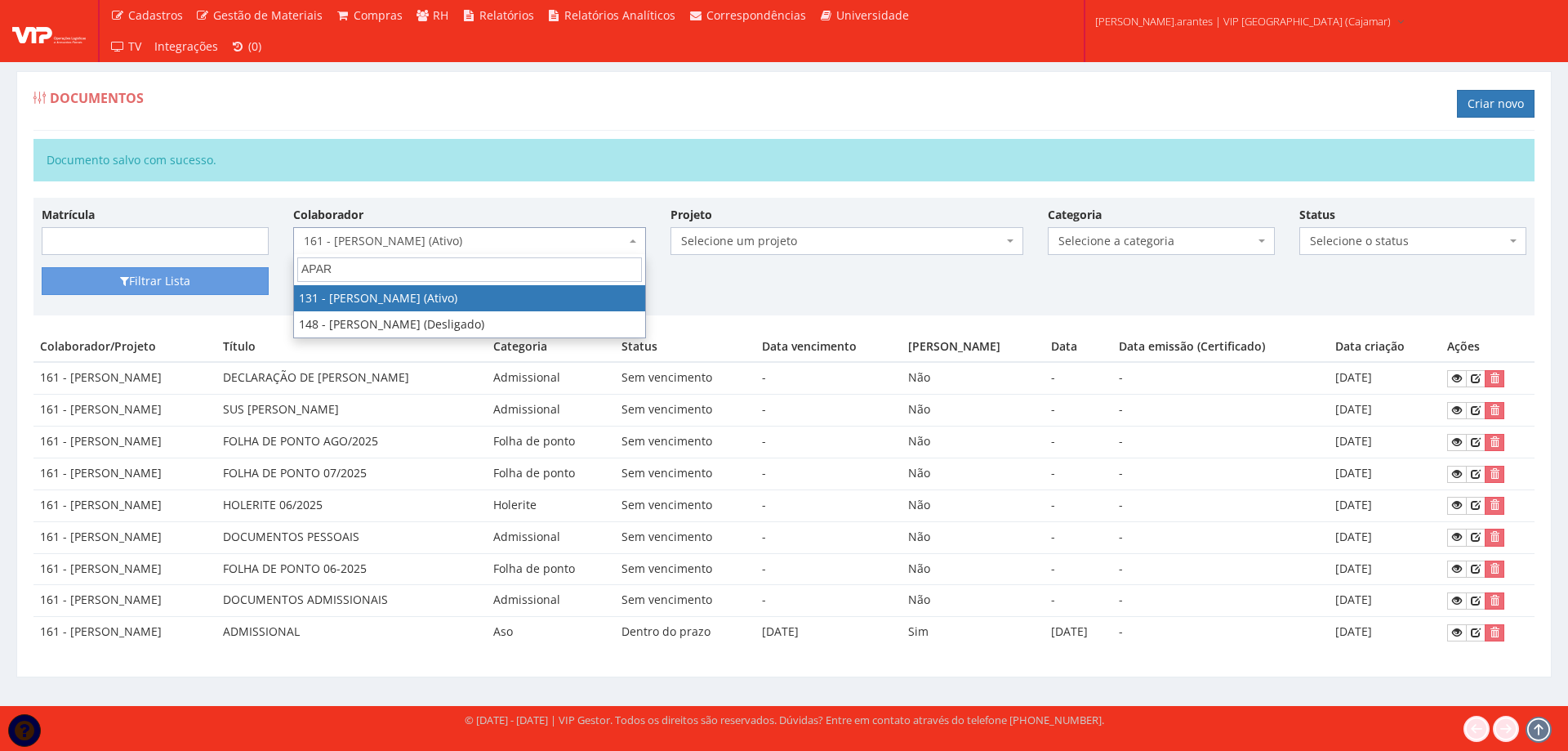
type input "APARE"
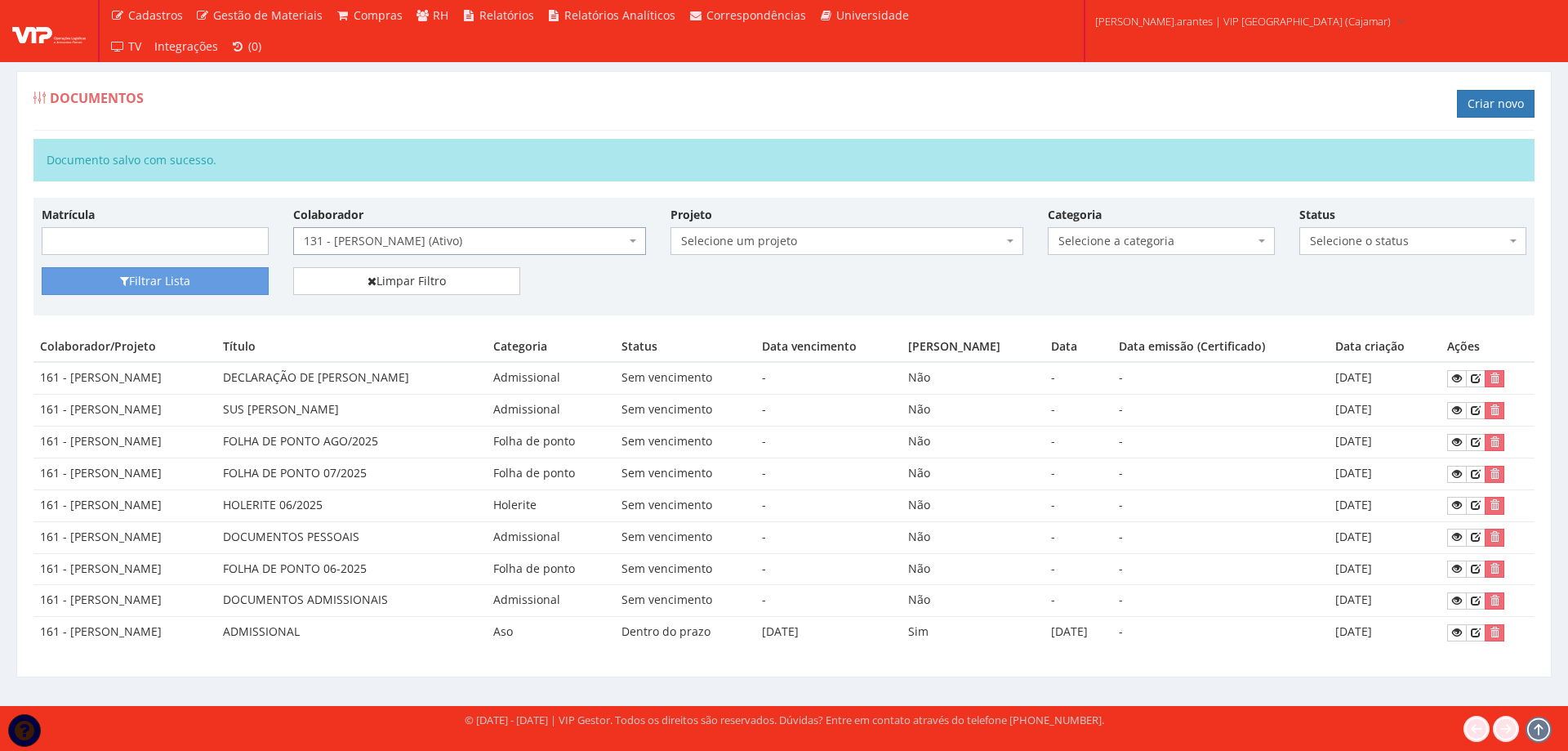
select select "3881"
click at [162, 283] on button "Filtrar Lista" at bounding box center [155, 281] width 227 height 28
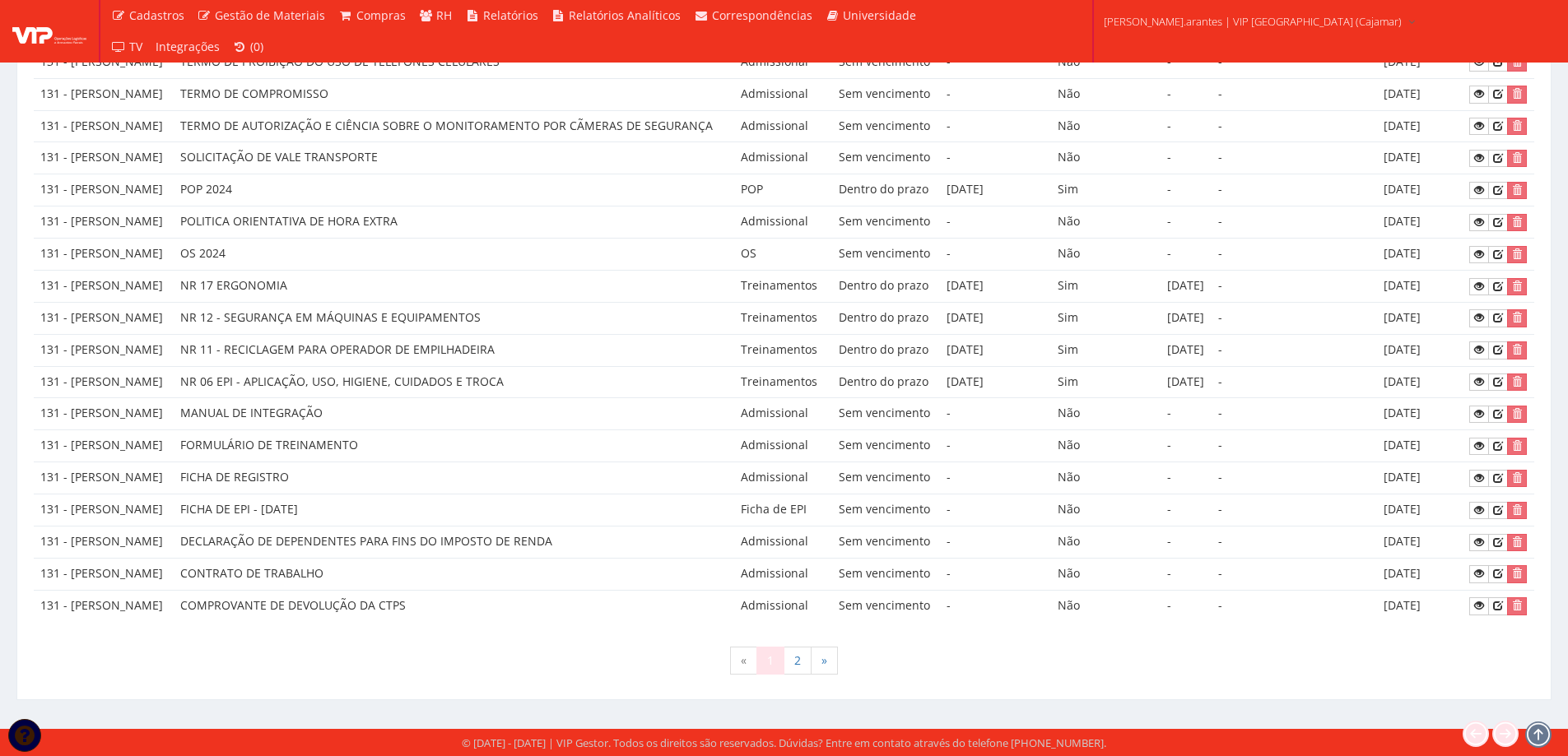
scroll to position [1169, 0]
click at [802, 660] on link "2" at bounding box center [797, 660] width 28 height 28
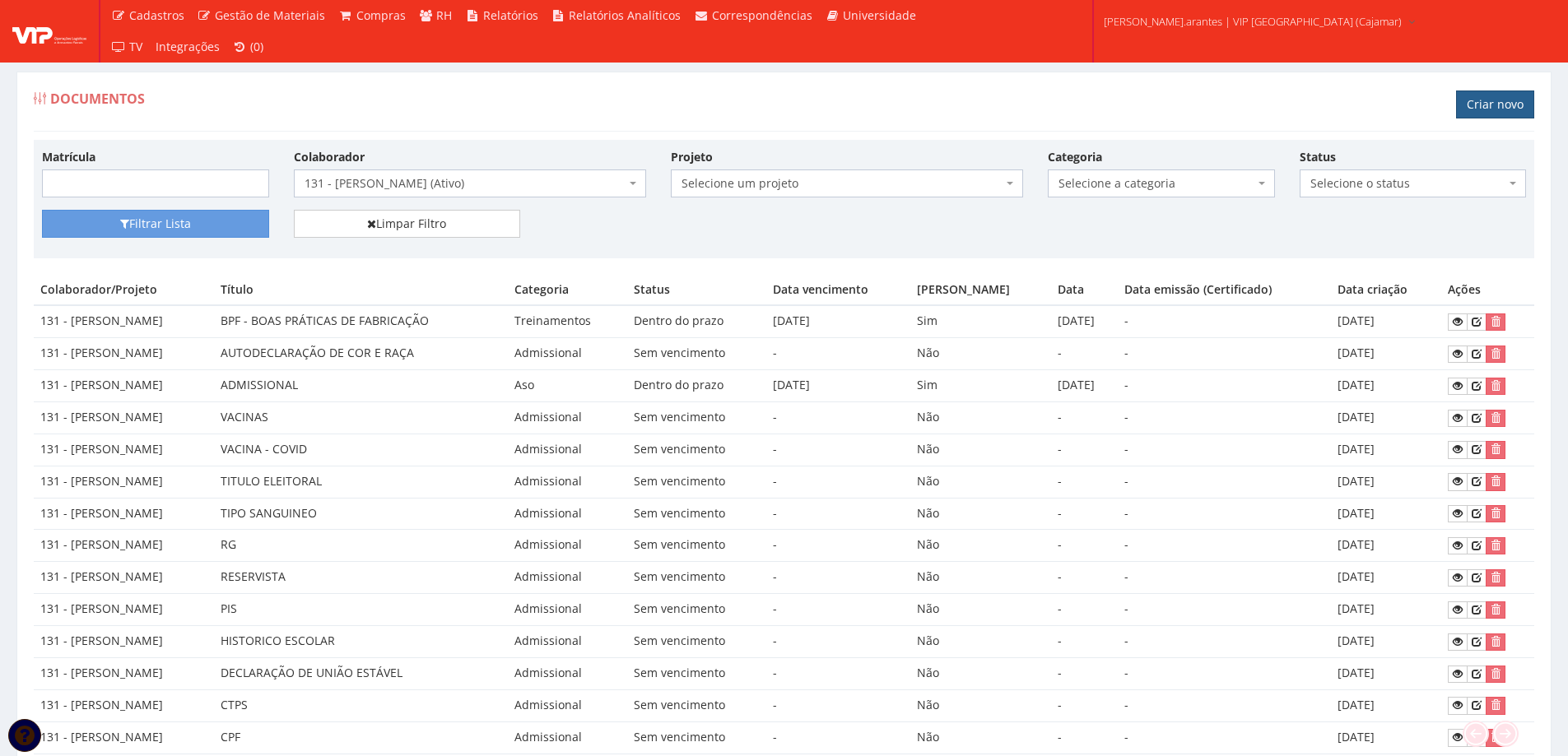
click at [1480, 101] on link "Criar novo" at bounding box center [1494, 104] width 78 height 28
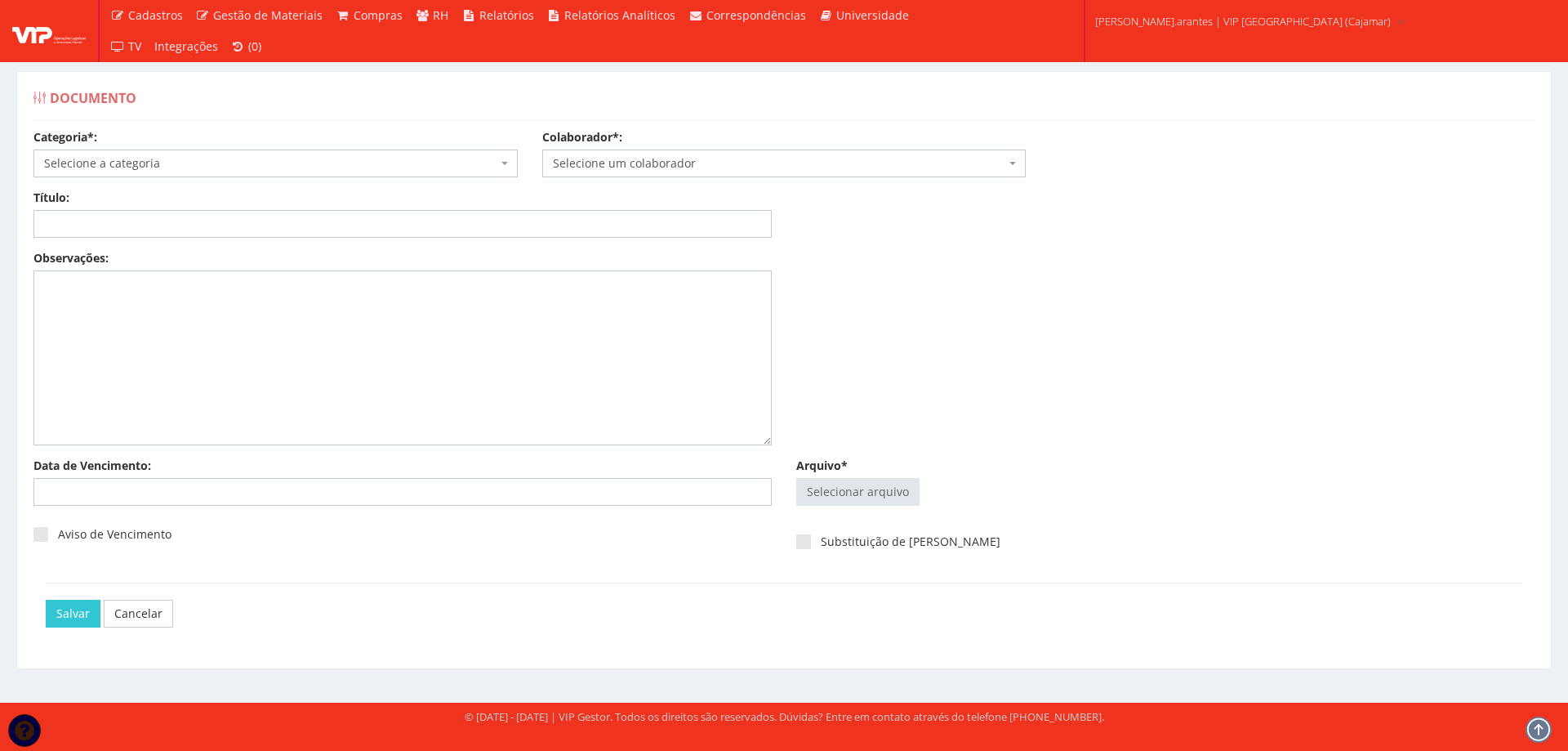
click at [182, 165] on span "Selecione a categoria" at bounding box center [270, 163] width 454 height 17
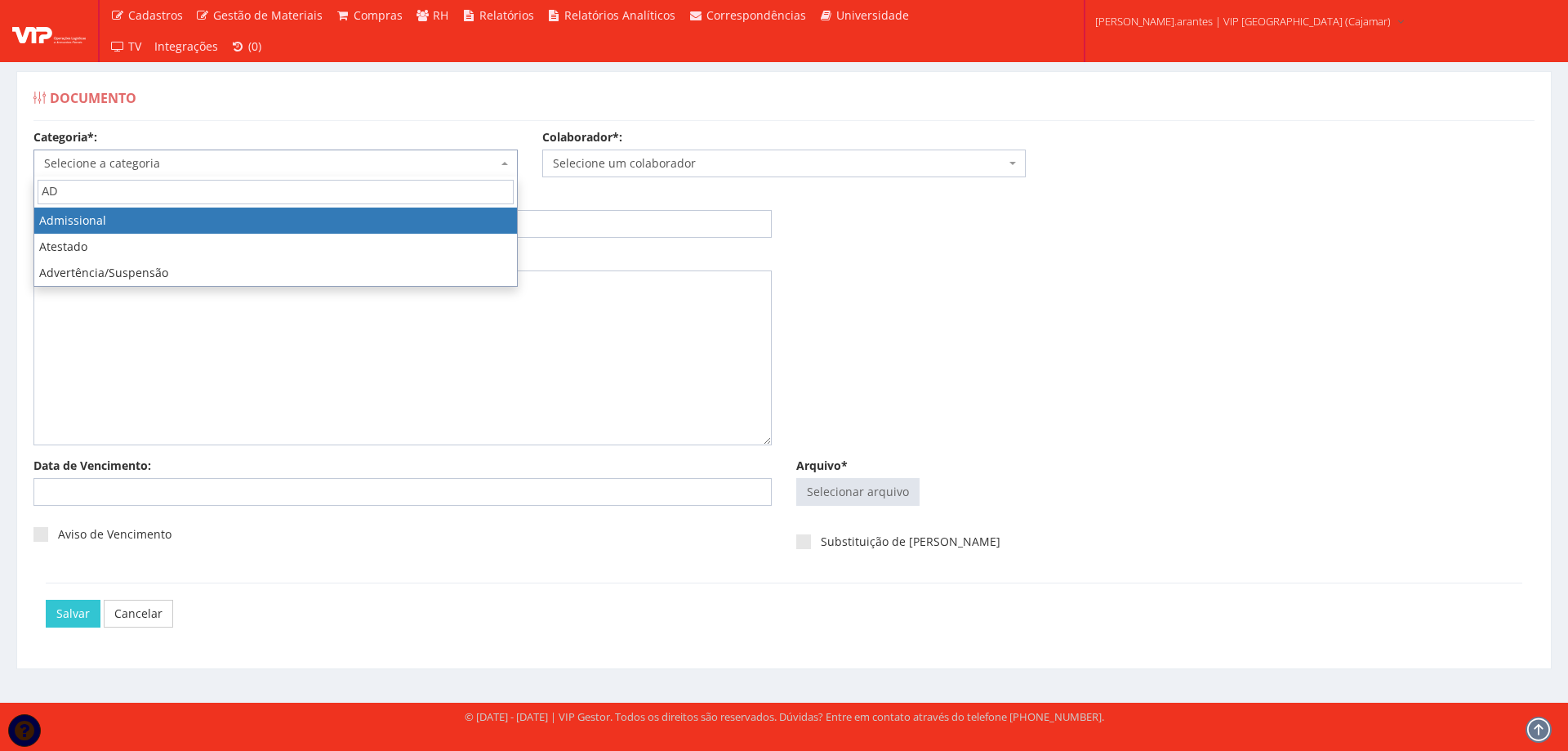
type input "ADM"
select select "admissional"
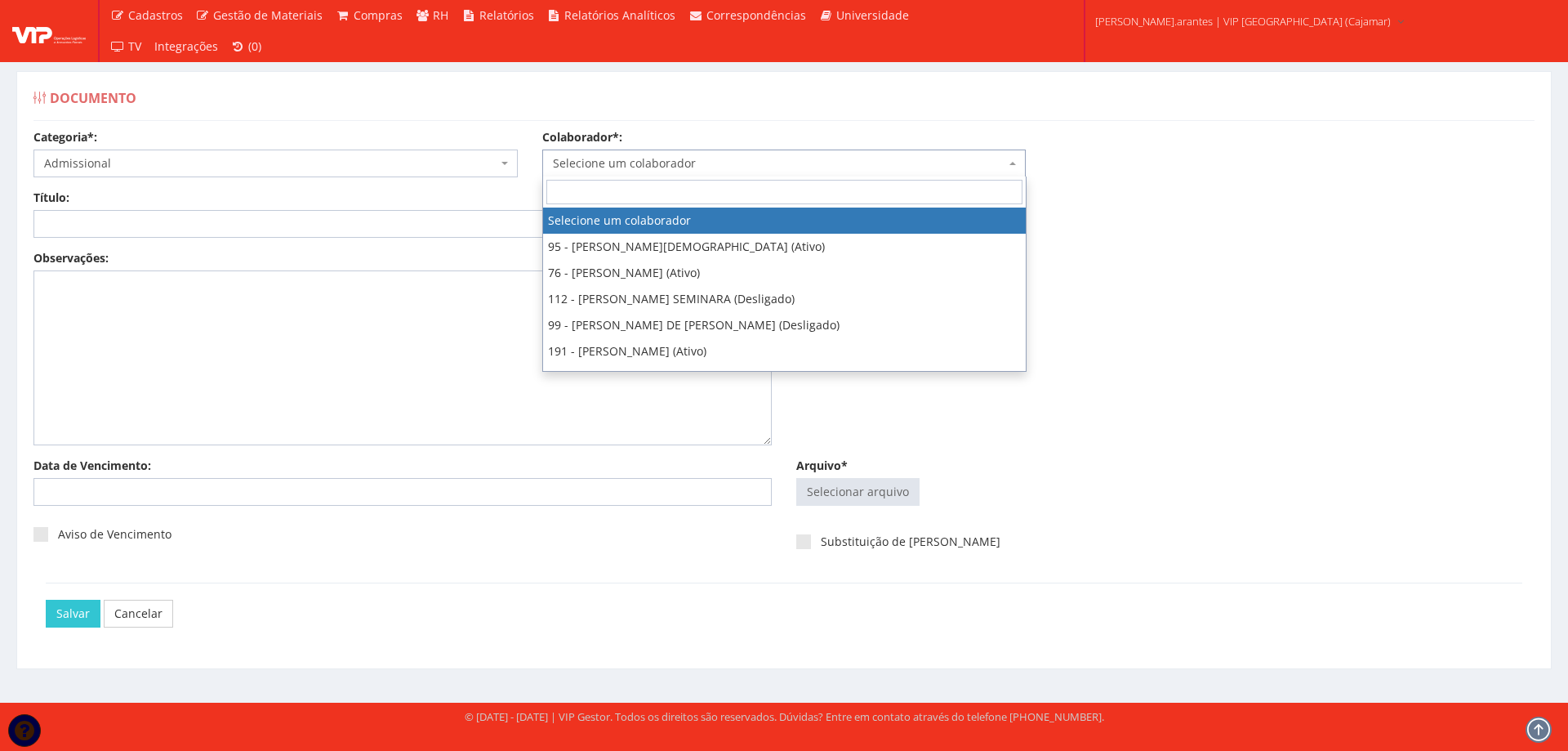
click at [564, 161] on span "Selecione um colaborador" at bounding box center [779, 163] width 454 height 17
type input "131"
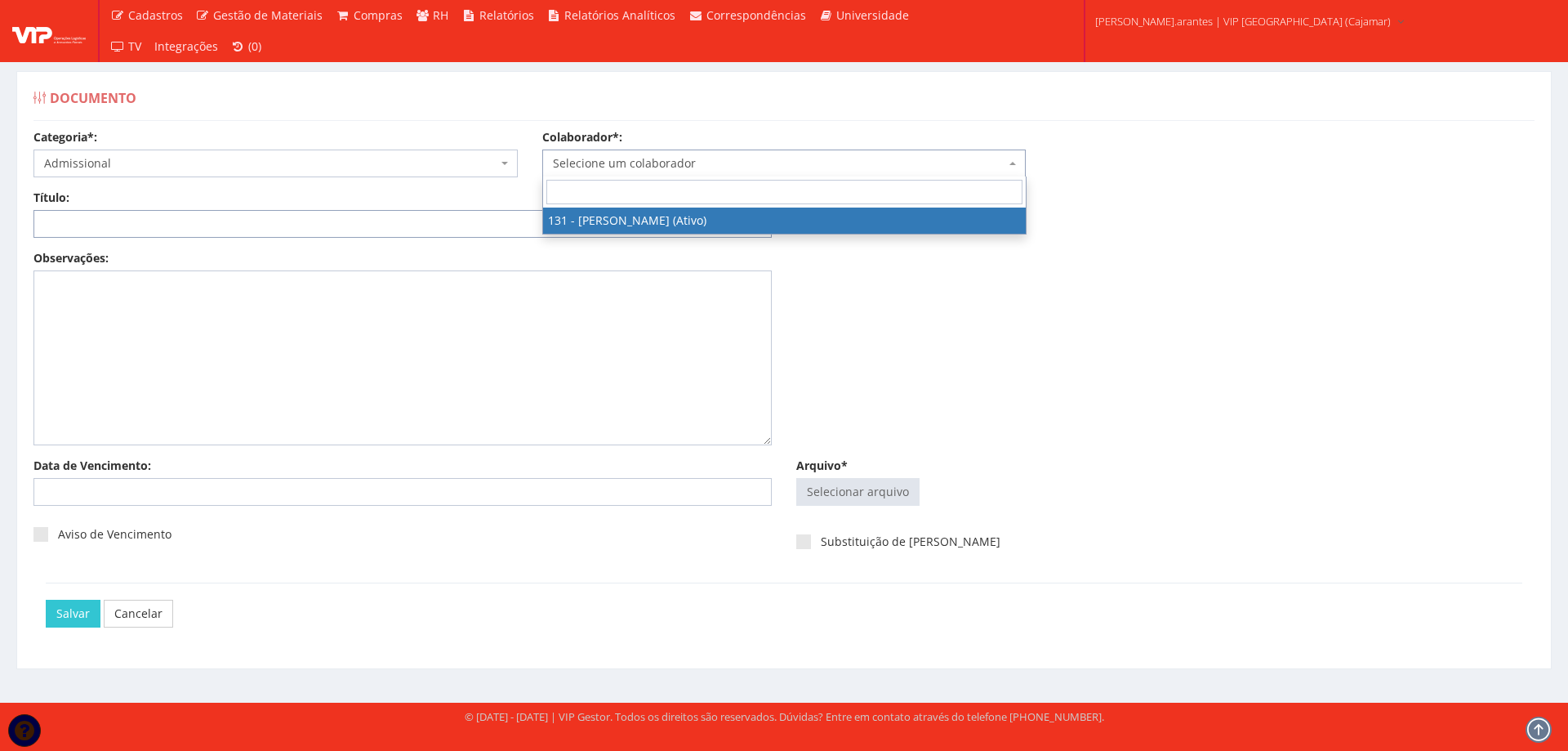
click at [255, 219] on input "Título:" at bounding box center [403, 224] width 739 height 28
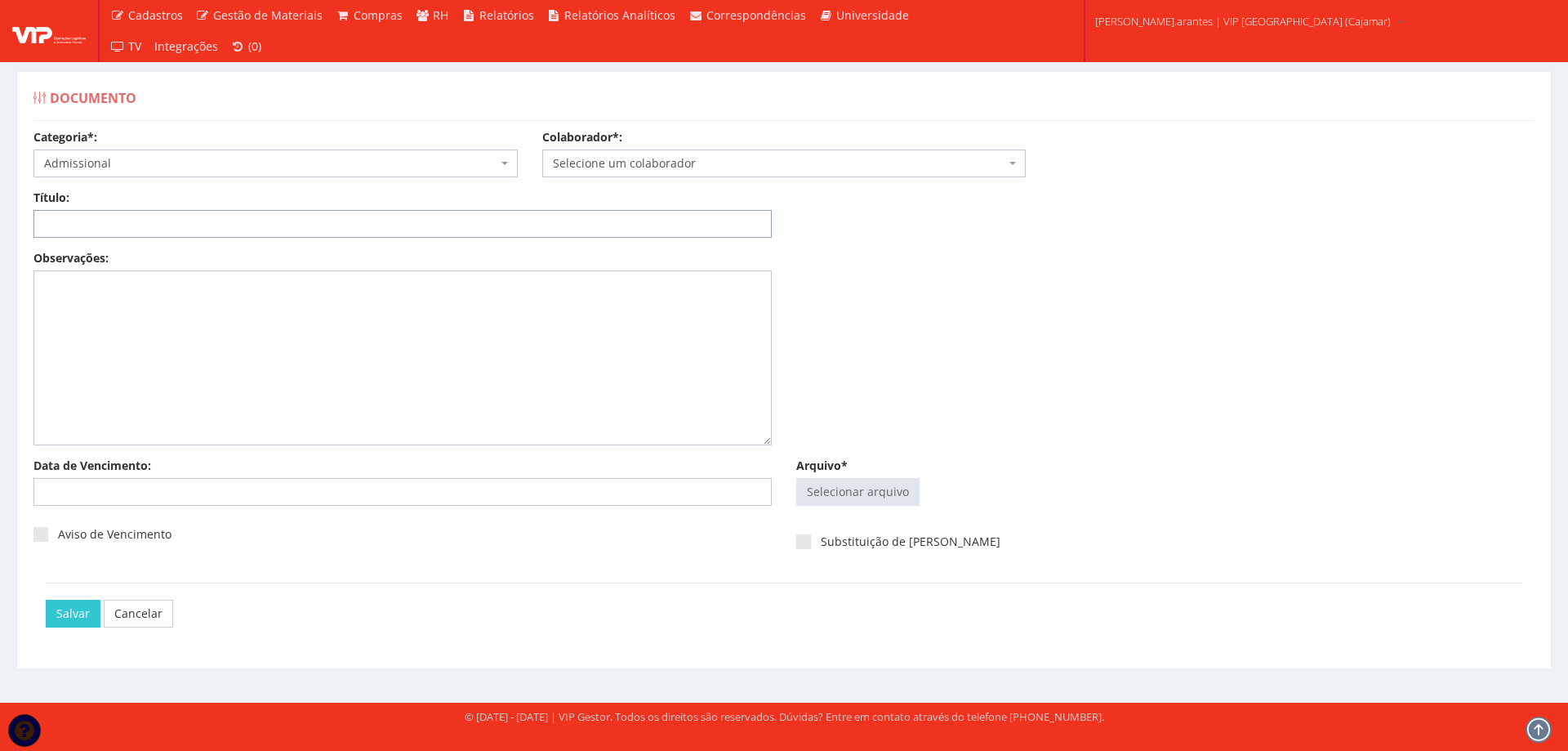
type input "DECLARAÇÃO DE PLANO DE SAUDE"
click at [850, 485] on input "Arquivo*" at bounding box center [858, 491] width 122 height 27
click at [852, 491] on input "Arquivo*" at bounding box center [858, 491] width 122 height 27
type input "C:\fakepath\ilovepdf_merged (9).pdf"
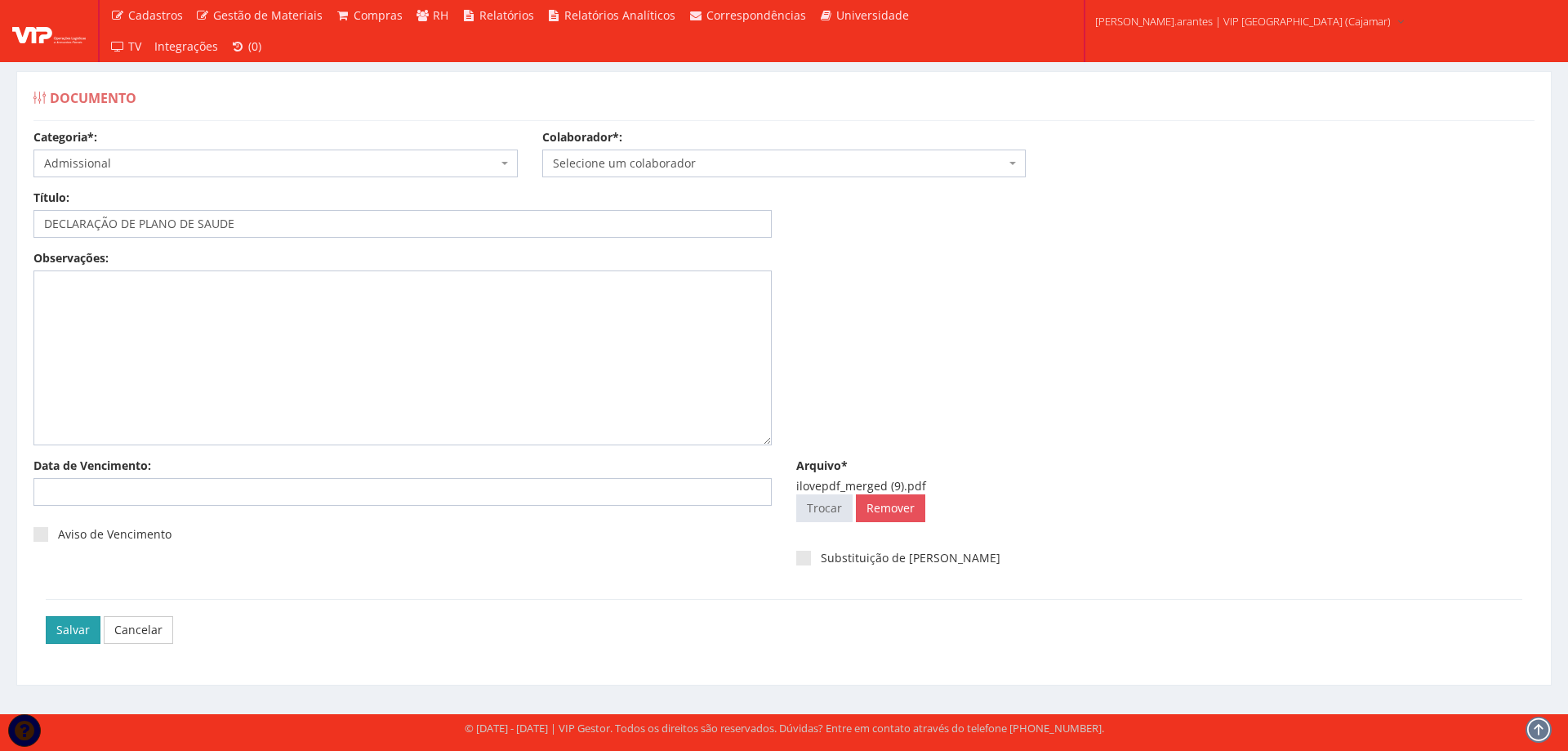
click at [68, 625] on input "Salvar" at bounding box center [73, 630] width 55 height 28
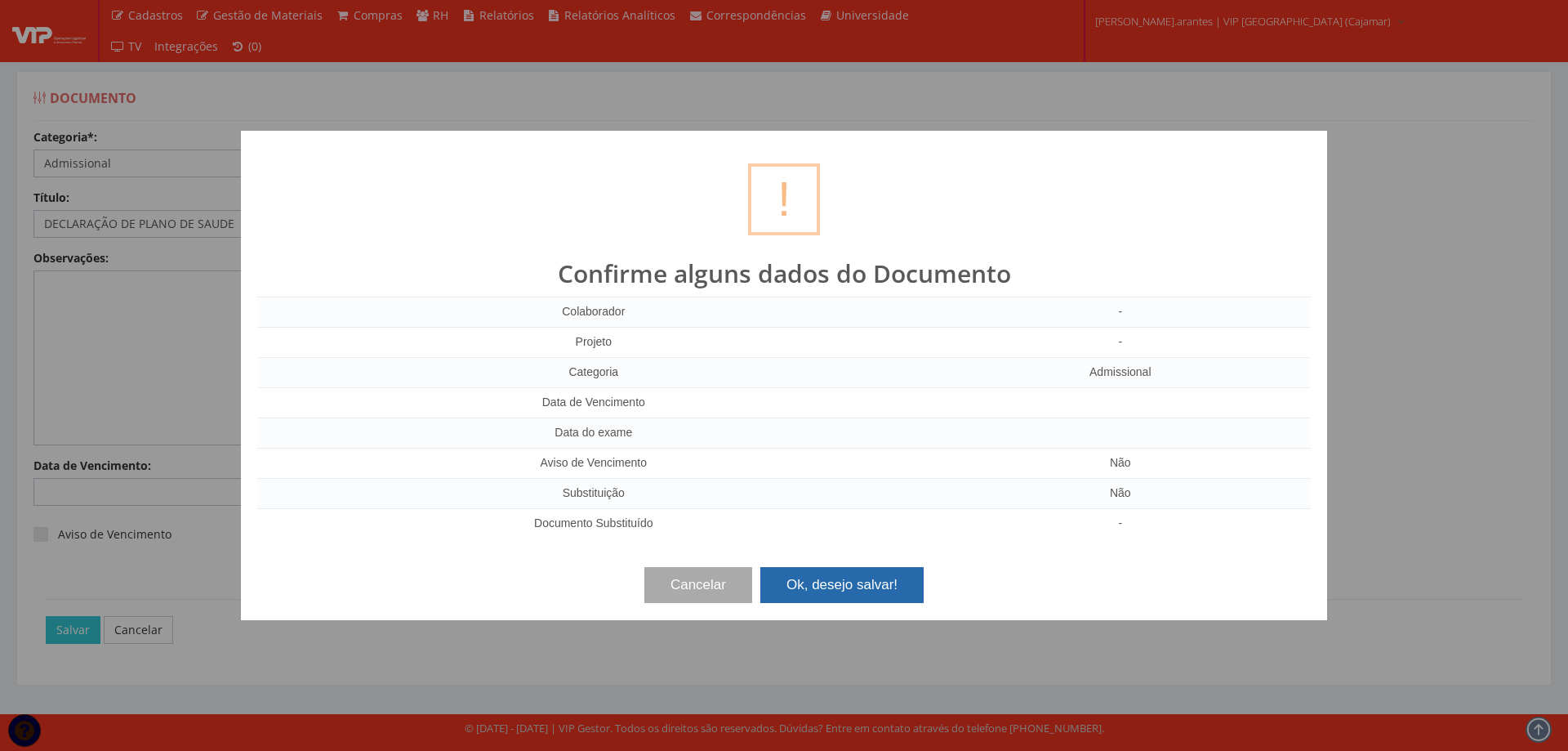
click at [837, 586] on button "Ok, desejo salvar!" at bounding box center [842, 584] width 163 height 36
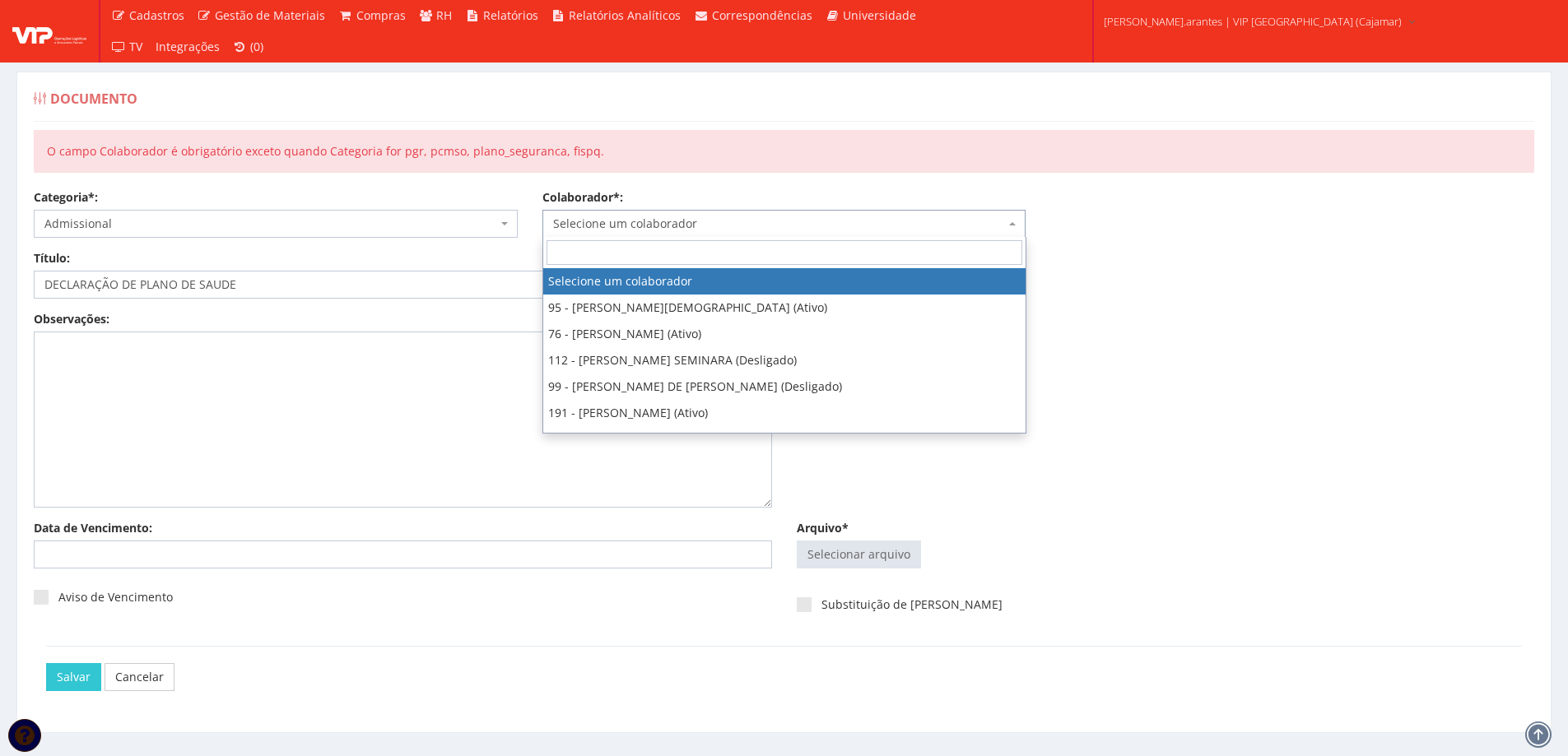
click at [661, 223] on span "Selecione um colaborador" at bounding box center [779, 223] width 452 height 17
type input "131"
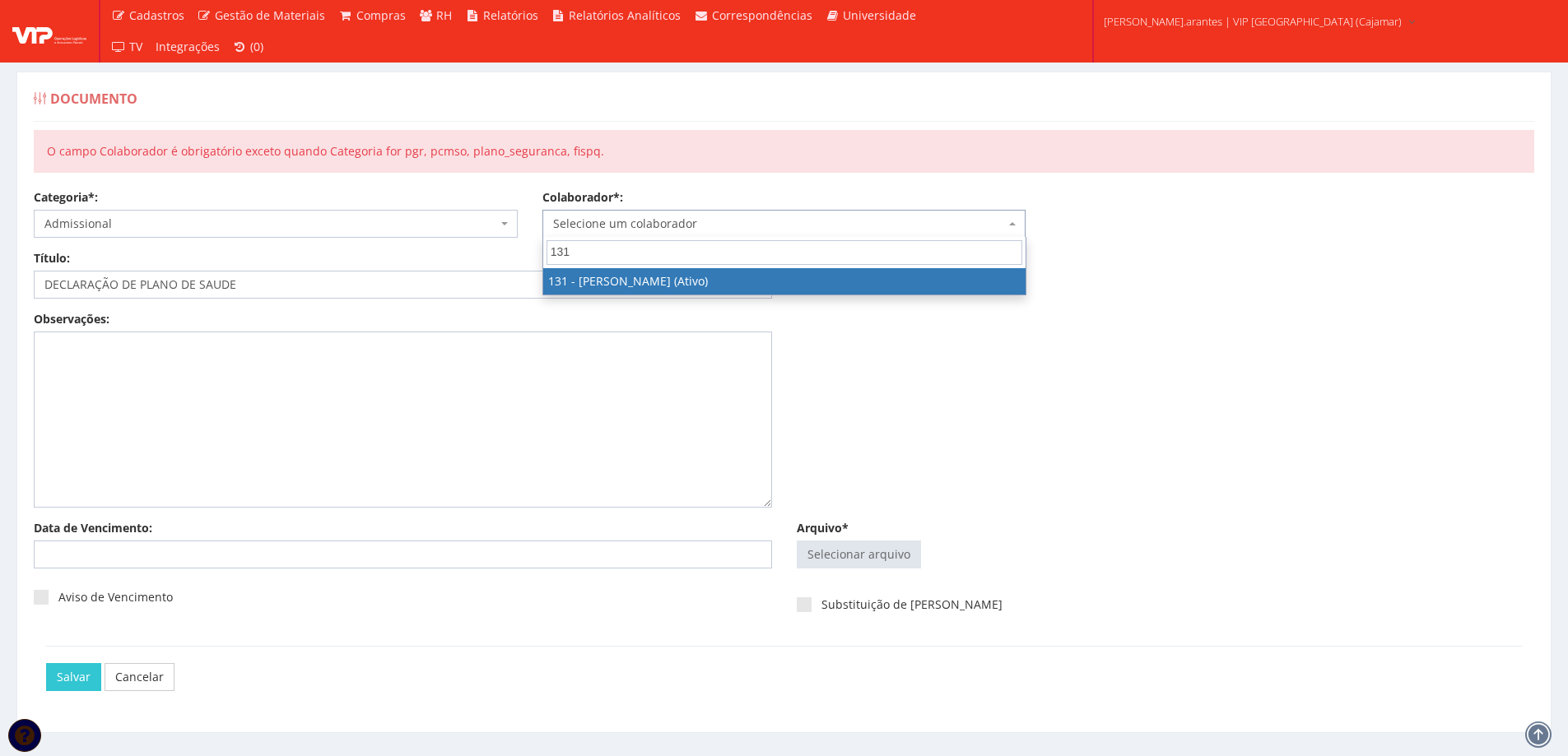
select select "3881"
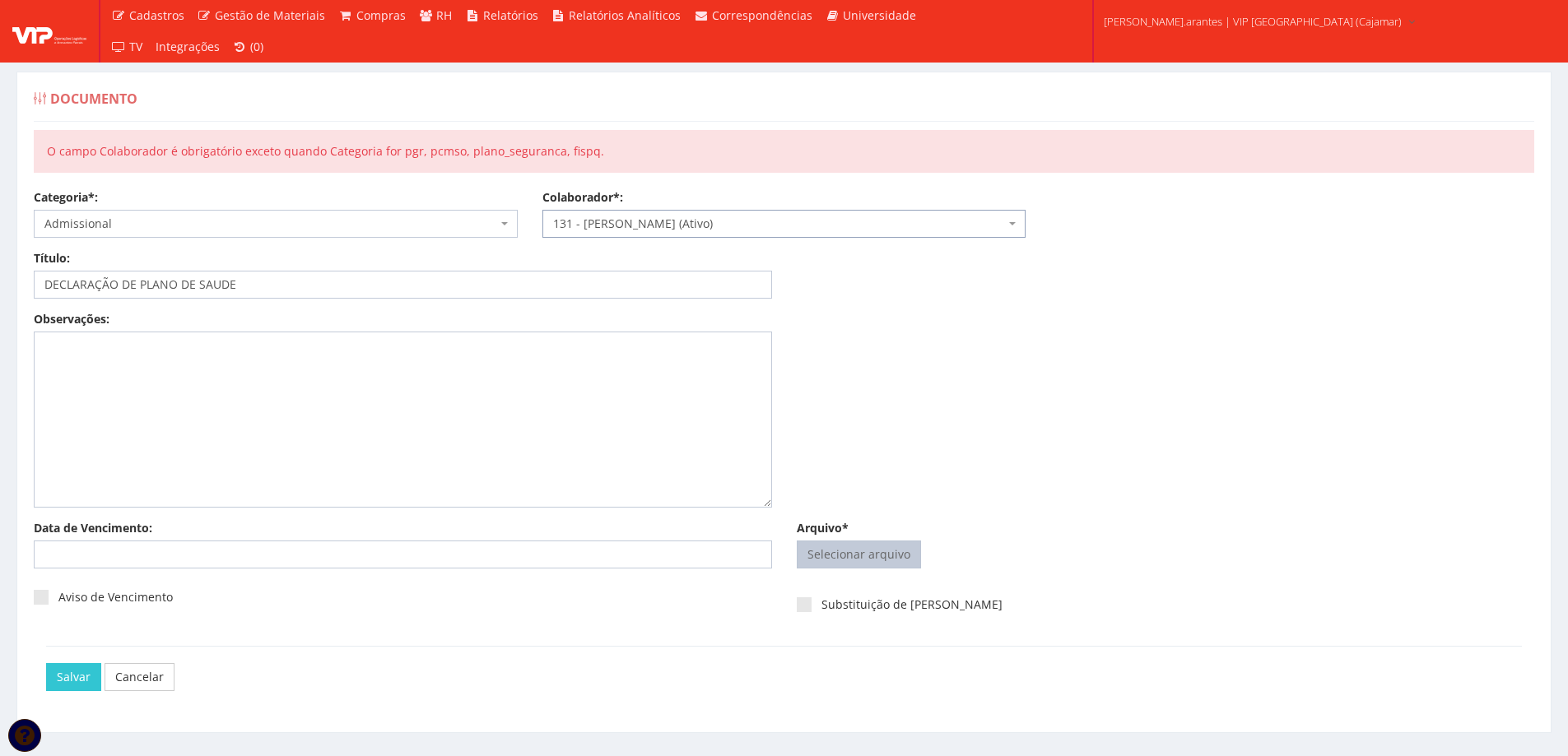
click at [847, 551] on input "Arquivo*" at bounding box center [858, 554] width 123 height 27
type input "C:\fakepath\ilovepdf_merged (9).pdf"
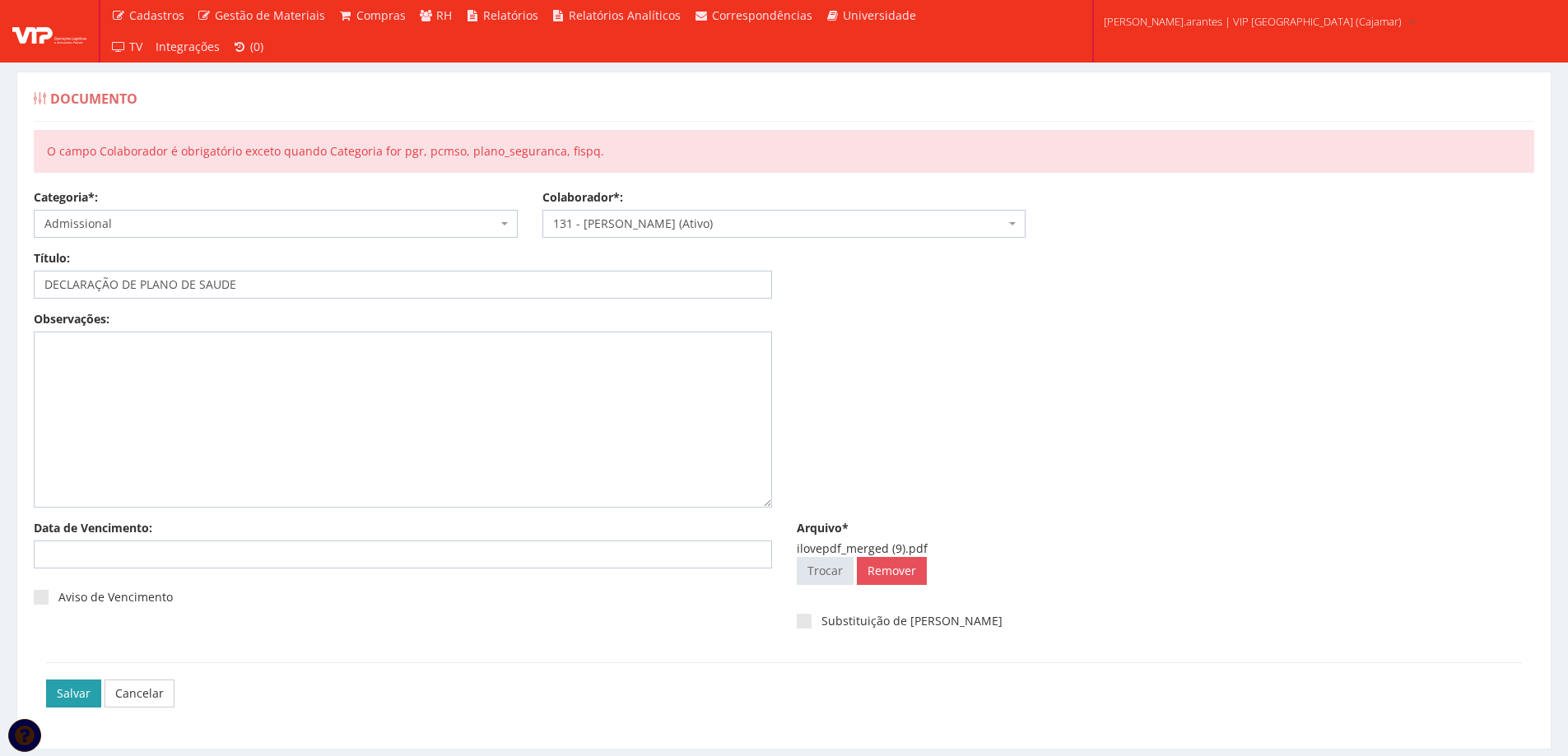
click at [64, 699] on input "Salvar" at bounding box center [74, 693] width 55 height 28
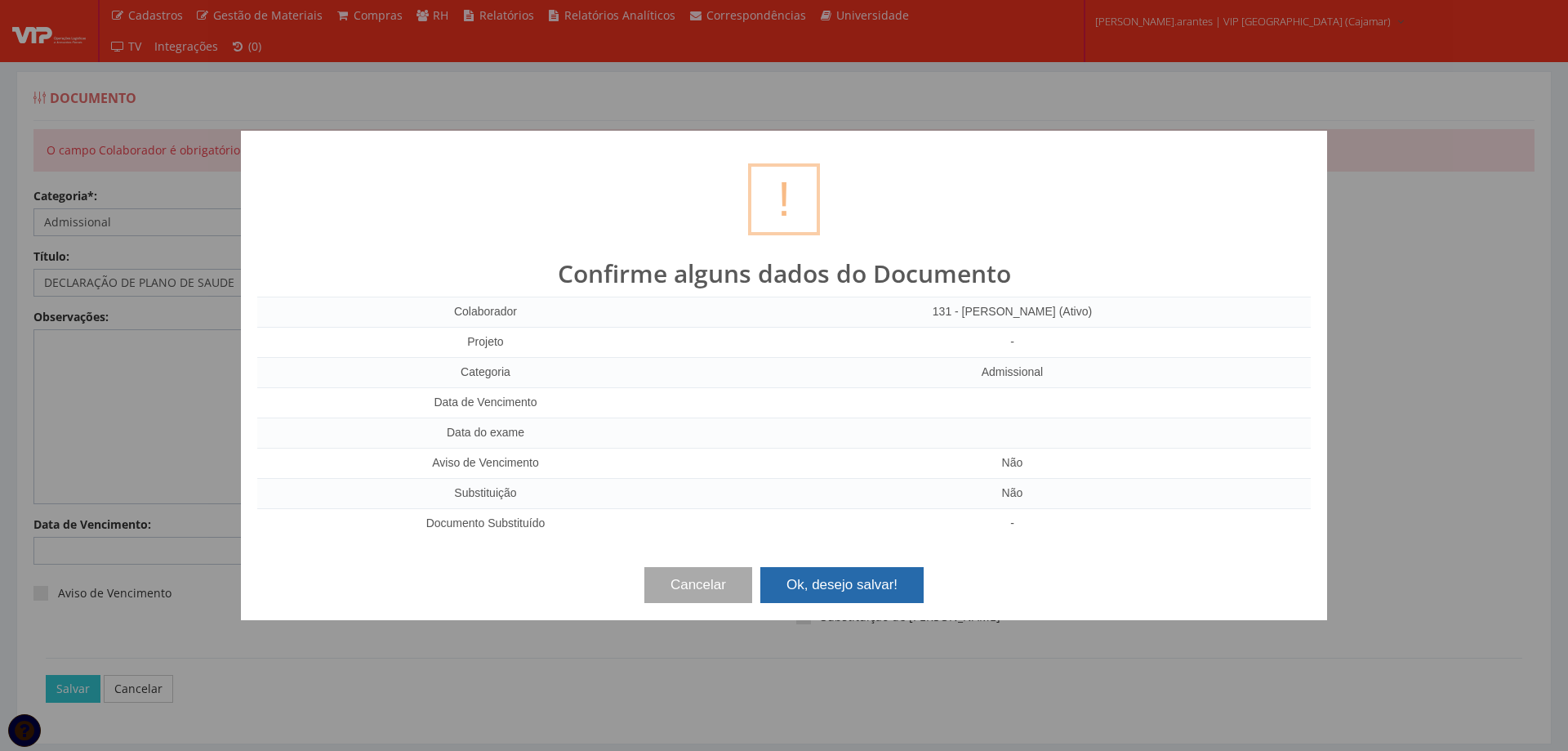
click at [881, 589] on button "Ok, desejo salvar!" at bounding box center [842, 584] width 163 height 36
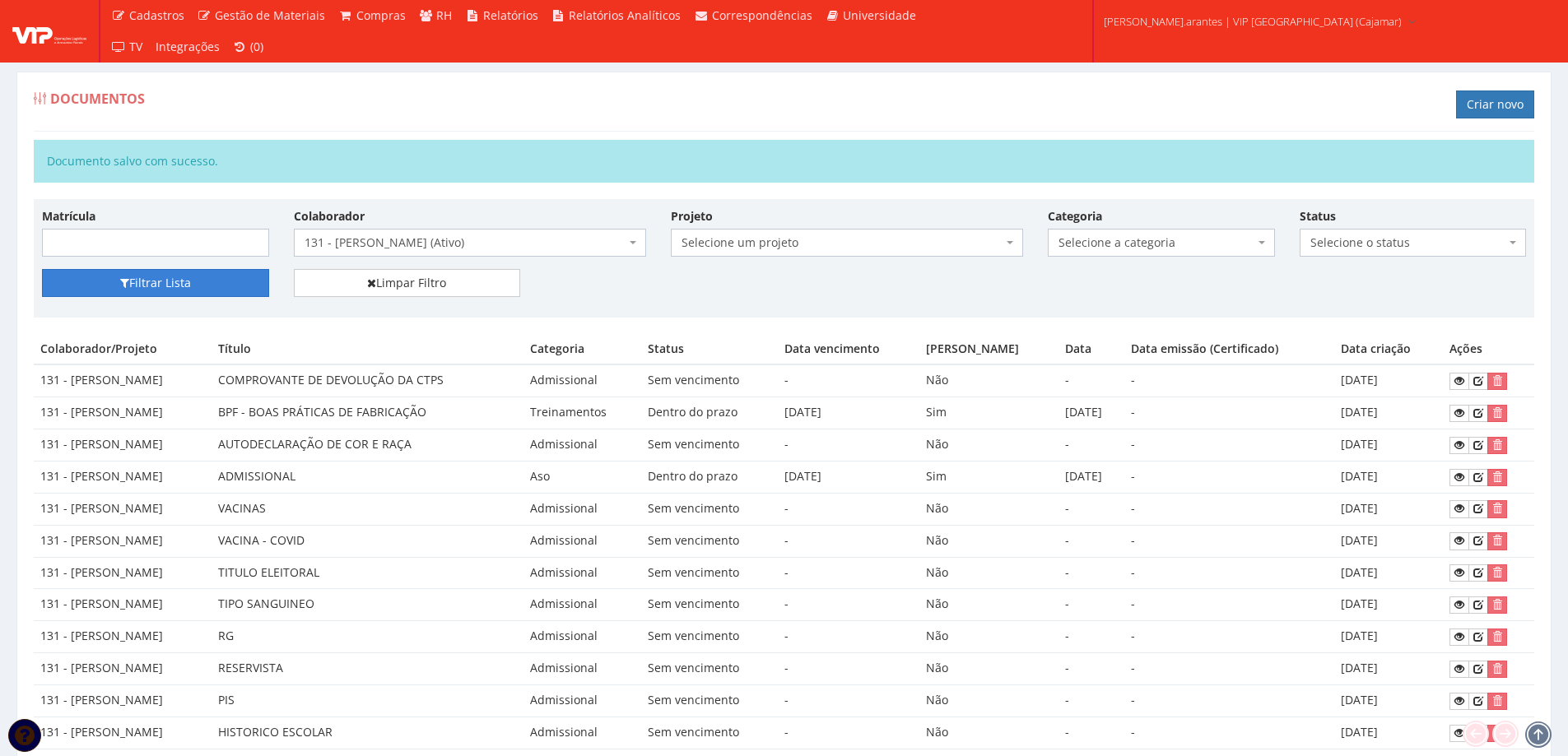
click at [200, 282] on button "Filtrar Lista" at bounding box center [155, 282] width 227 height 28
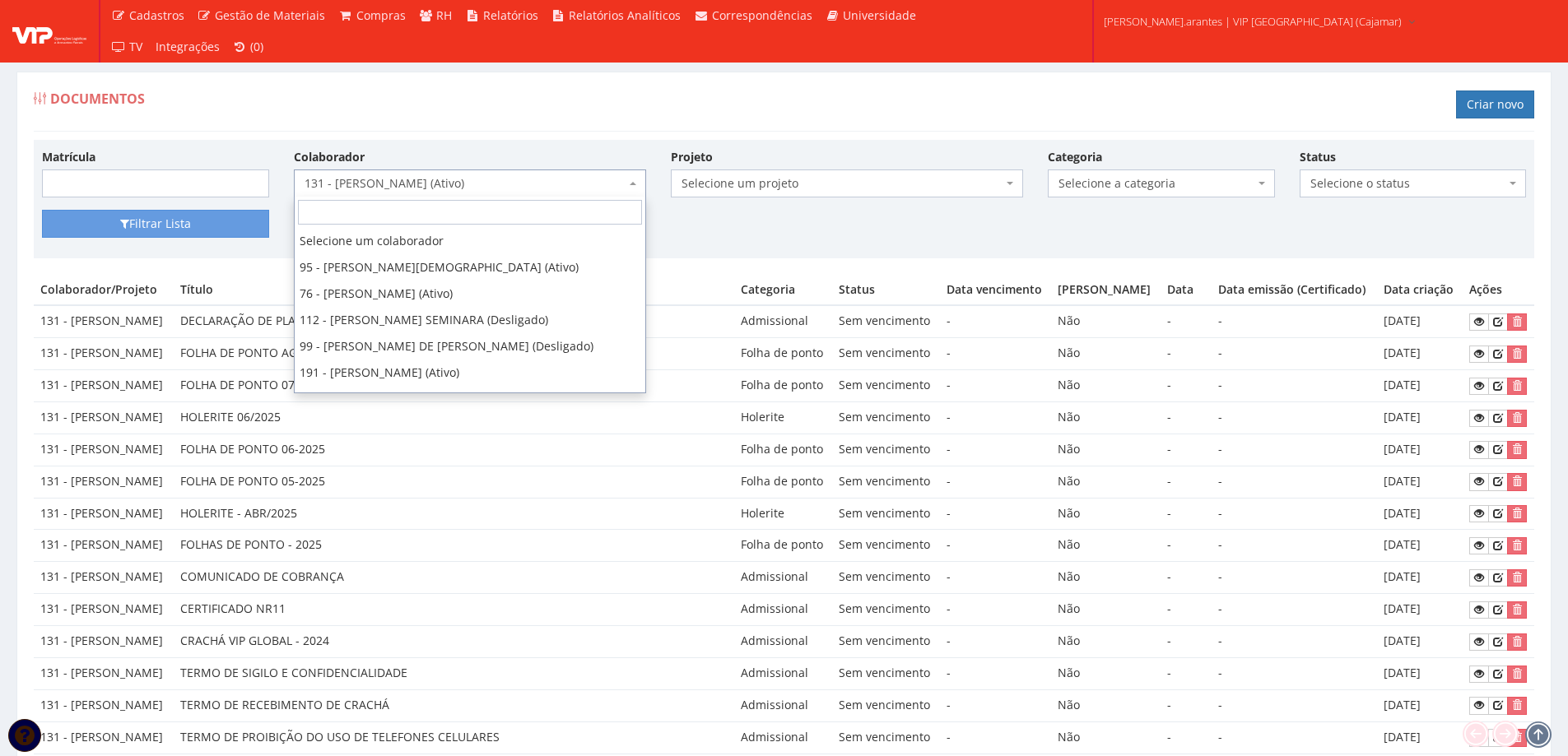
click at [408, 187] on span "131 - [PERSON_NAME] (Ativo)" at bounding box center [465, 184] width 321 height 17
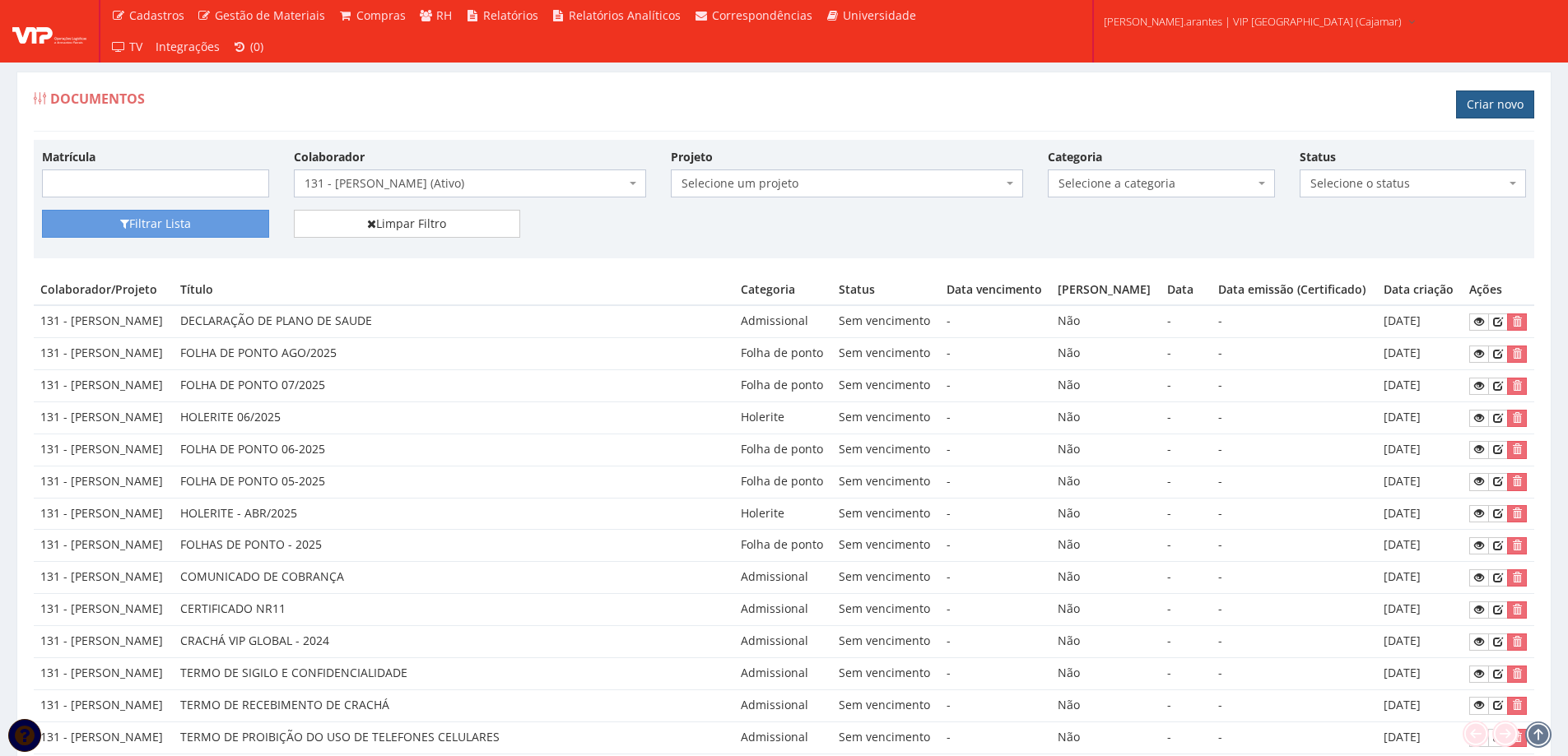
click at [1471, 102] on link "Criar novo" at bounding box center [1494, 104] width 78 height 28
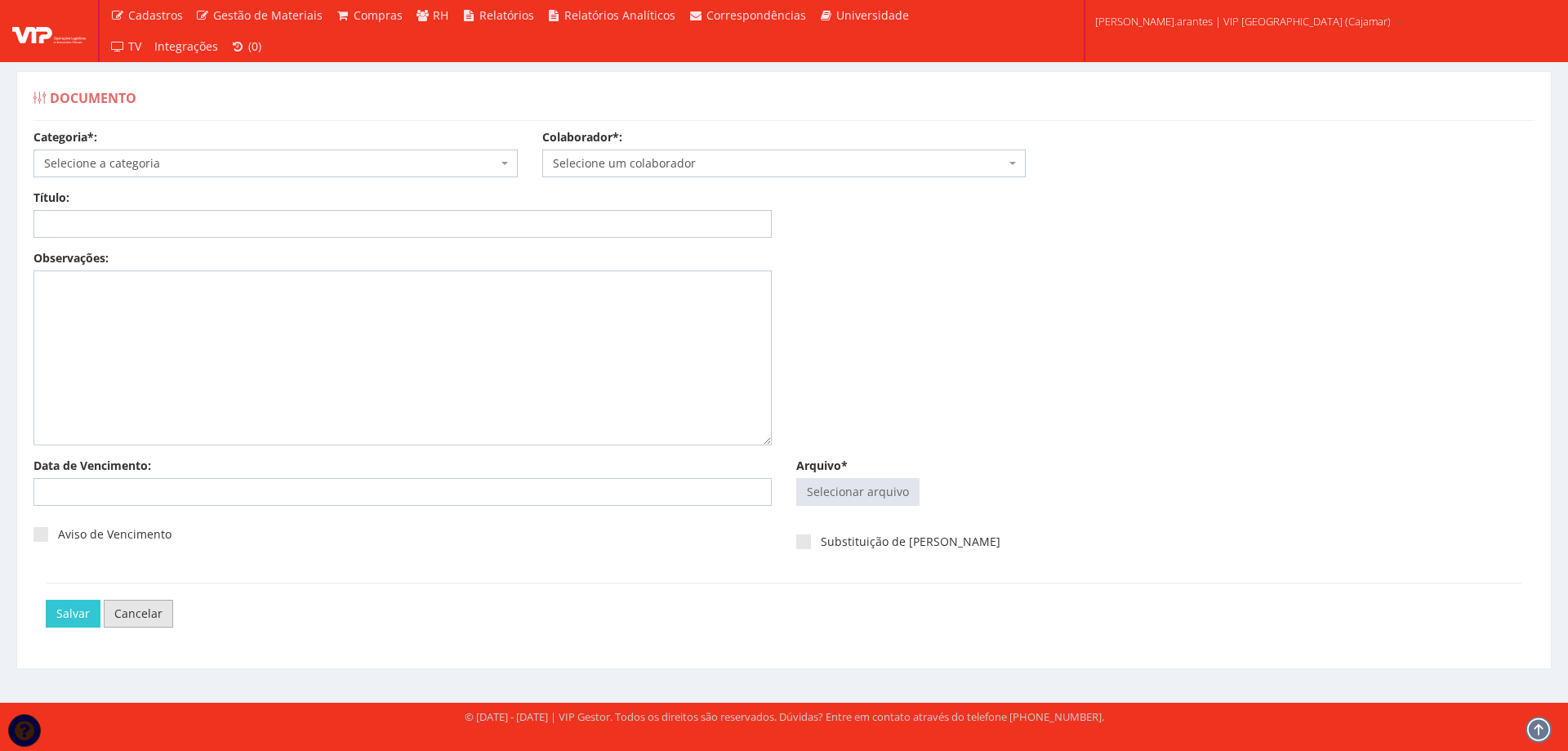
click at [144, 620] on link "Cancelar" at bounding box center [138, 613] width 70 height 28
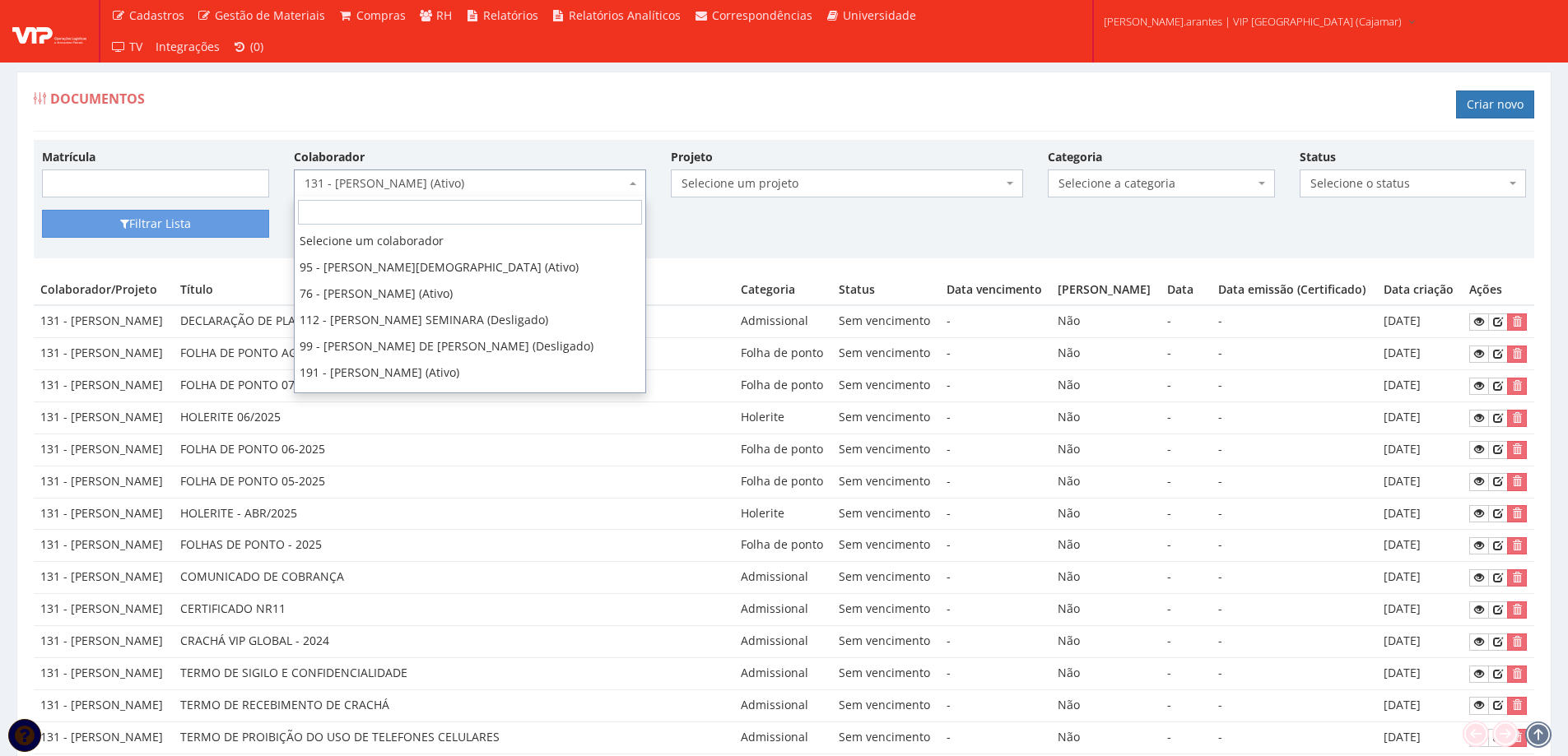
click at [367, 184] on span "131 - [PERSON_NAME] (Ativo)" at bounding box center [465, 184] width 321 height 17
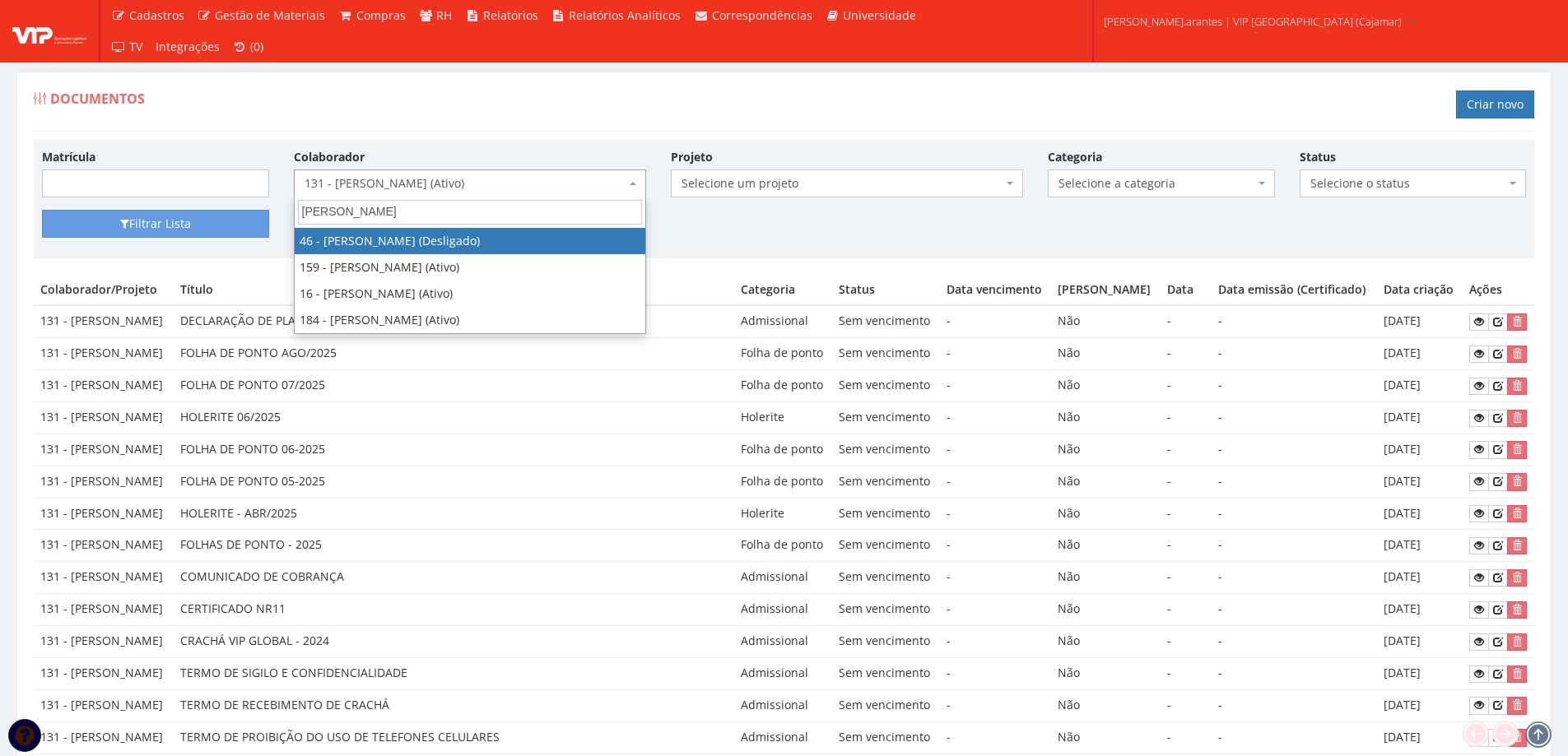
type input "[PERSON_NAME]"
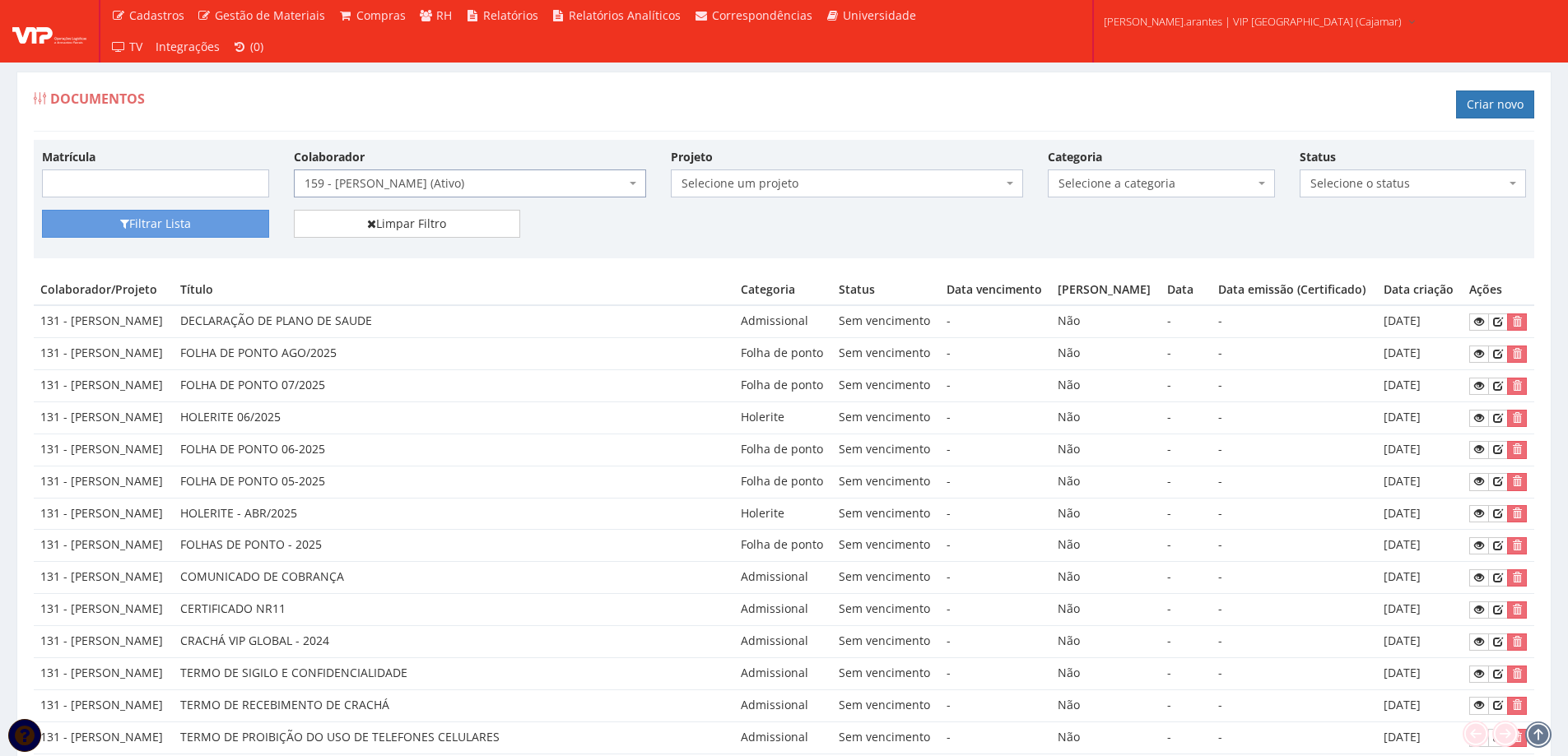
select select "4004"
click at [163, 222] on button "Filtrar Lista" at bounding box center [155, 223] width 227 height 28
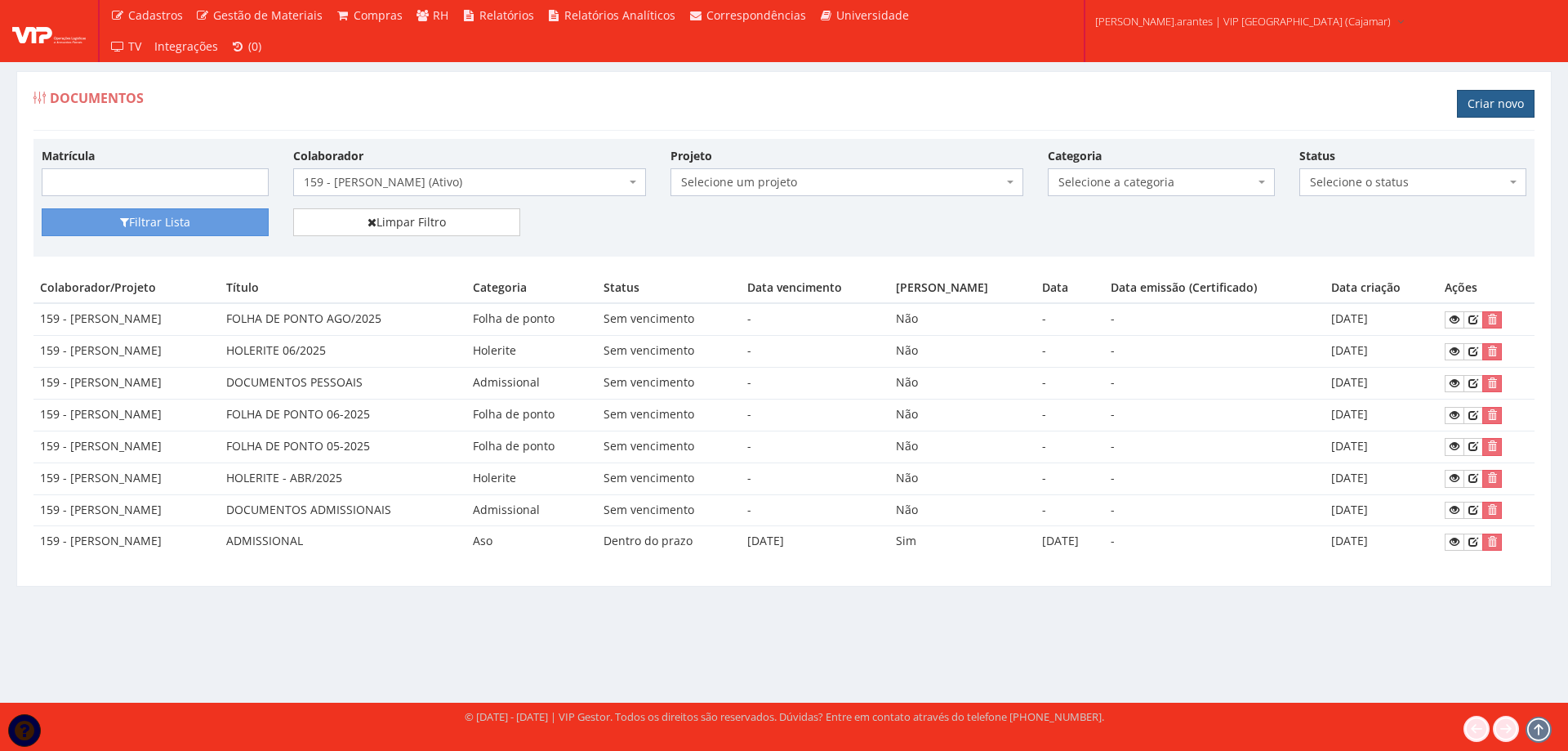
click at [1490, 101] on link "Criar novo" at bounding box center [1496, 104] width 78 height 28
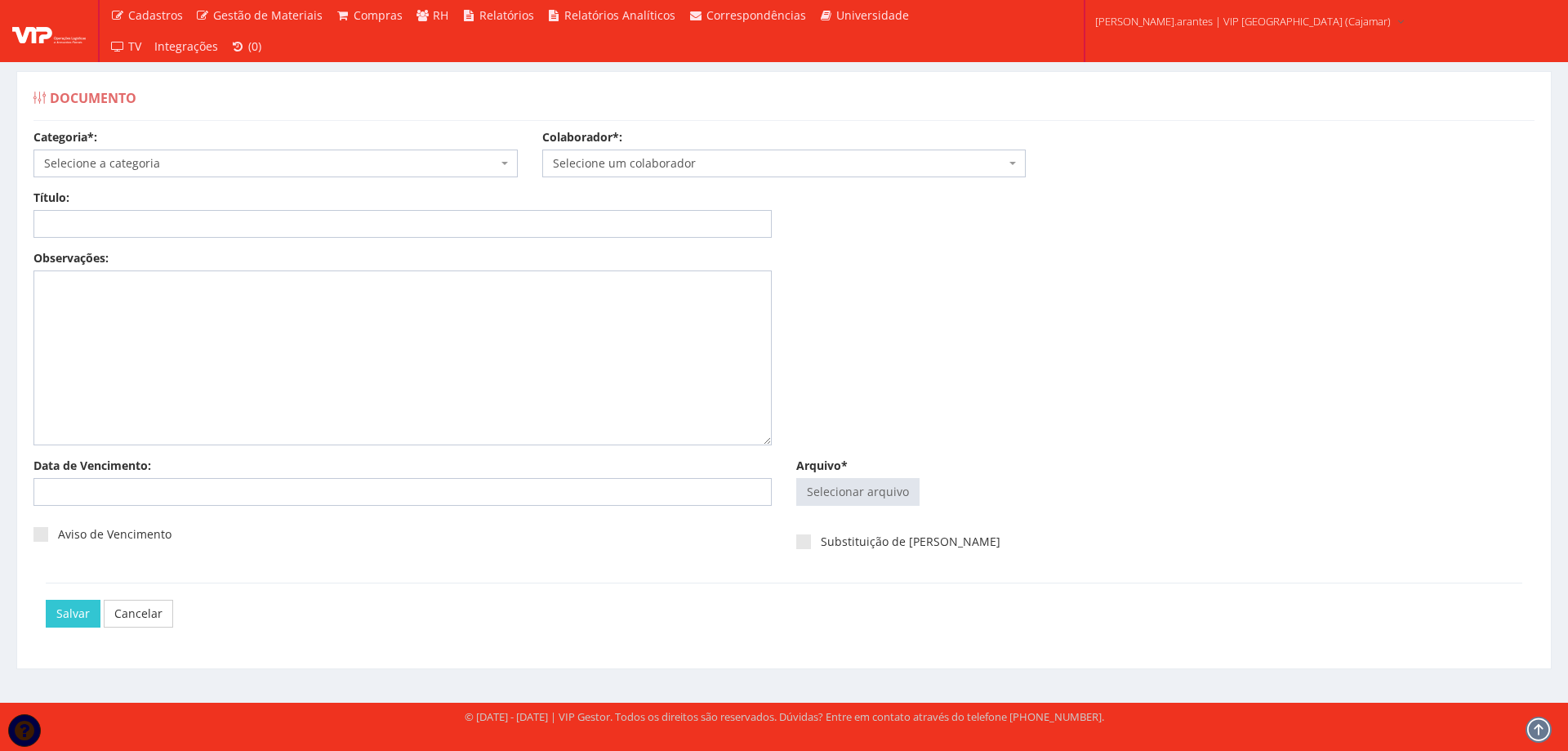
click at [179, 164] on span "Selecione a categoria" at bounding box center [270, 163] width 454 height 17
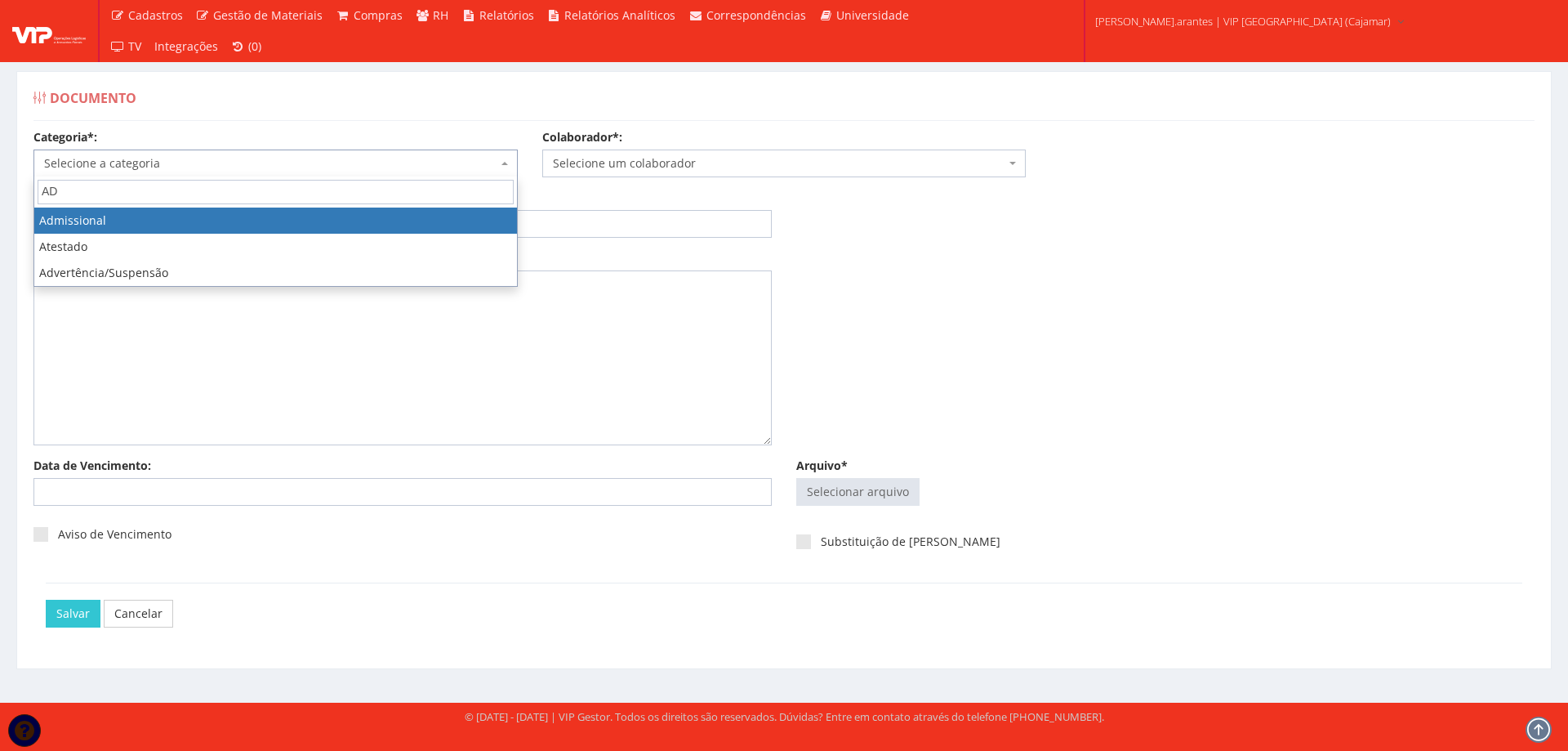
type input "ADM"
select select "admissional"
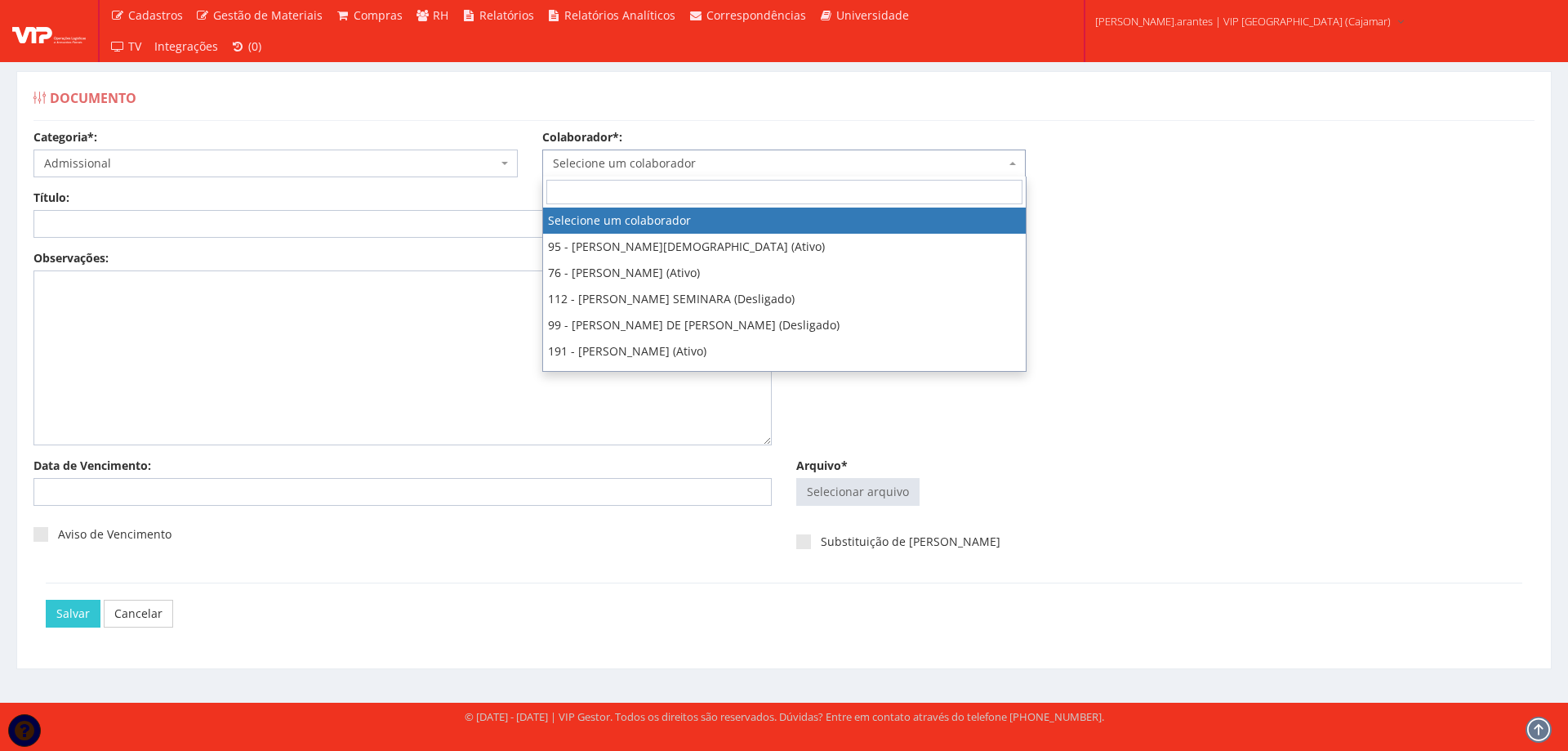
click at [598, 169] on span "Selecione um colaborador" at bounding box center [779, 163] width 454 height 17
type input "159"
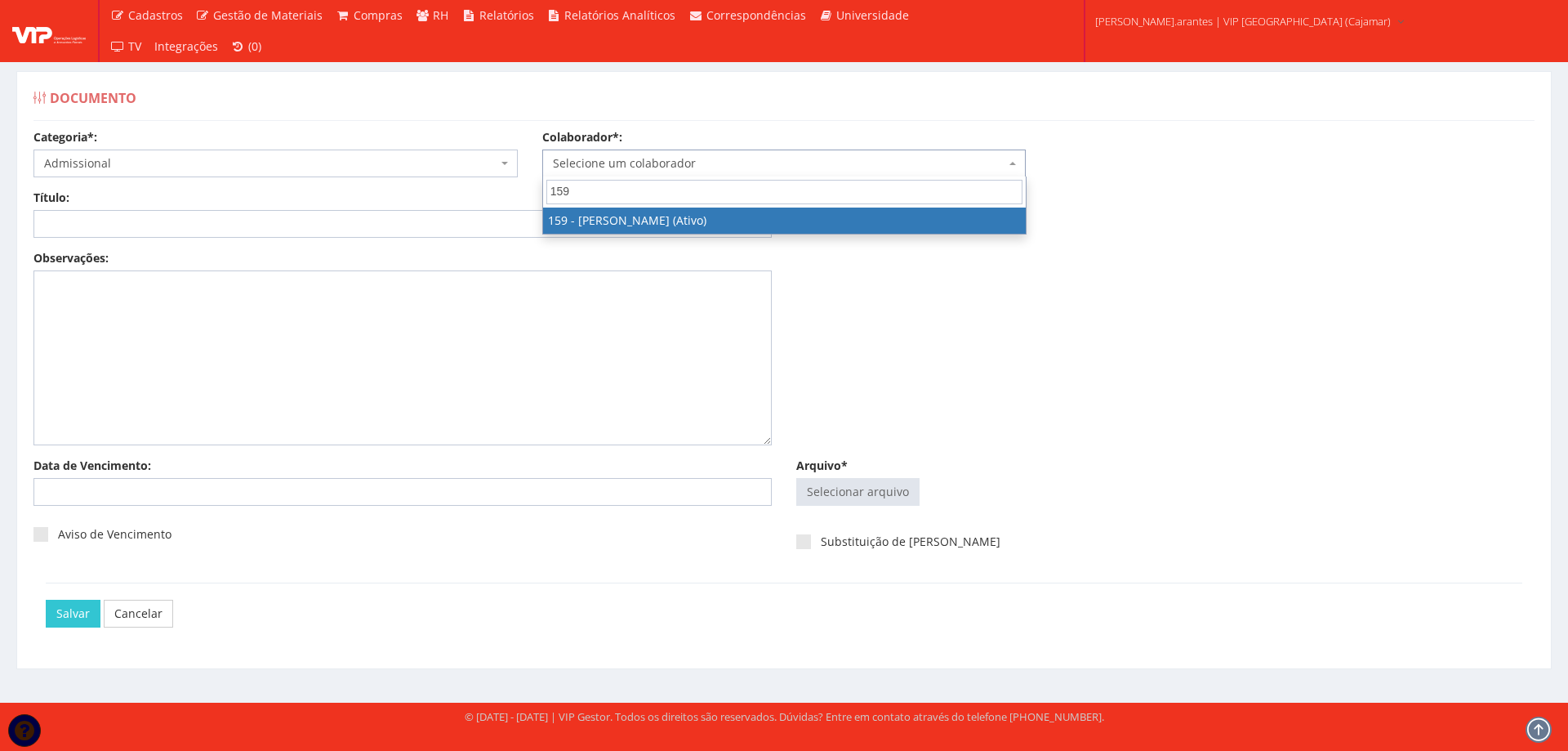
select select "4004"
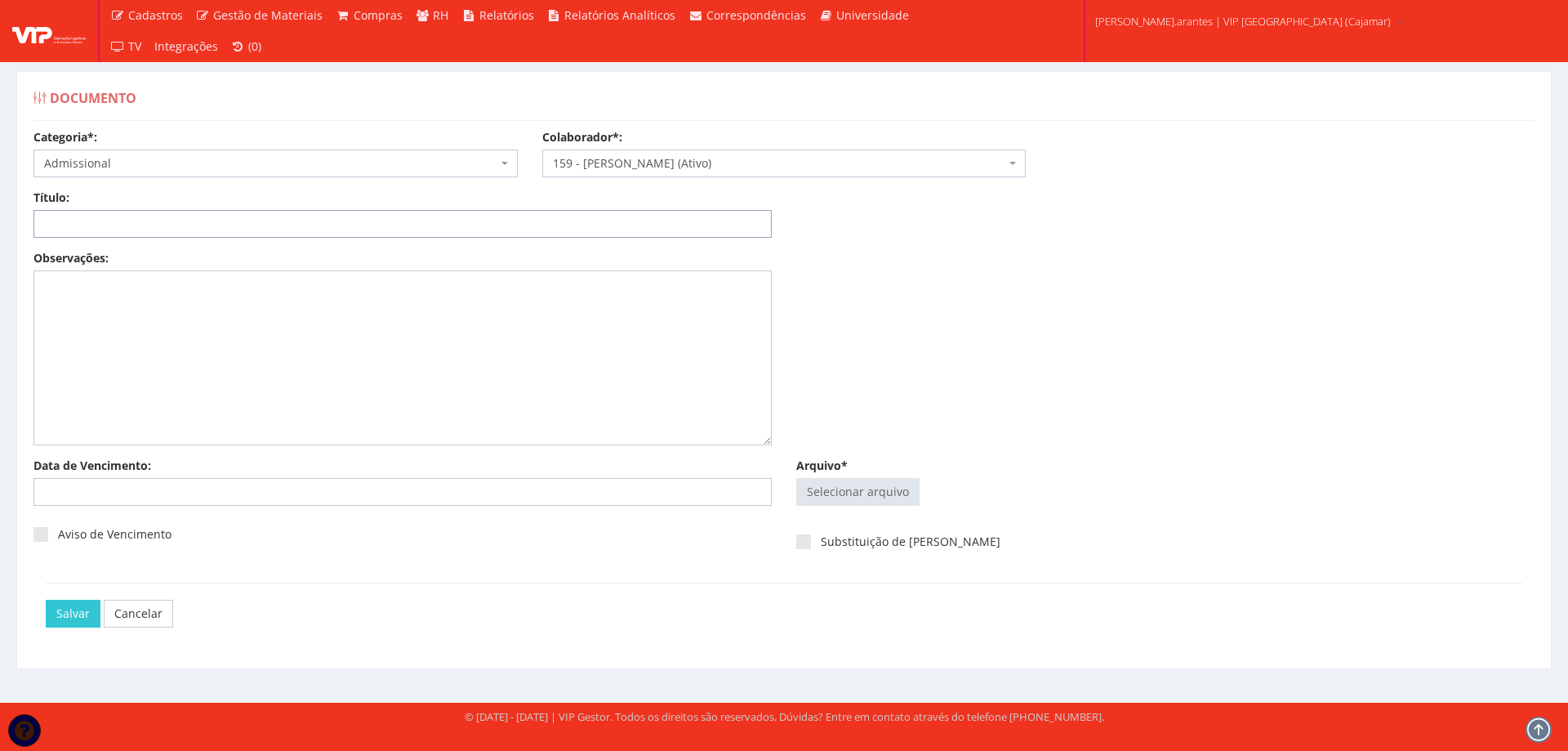
click at [316, 219] on input "Título:" at bounding box center [403, 224] width 739 height 28
type input "DECLARAÇÃO DE PLANO DE SAUDE"
click at [864, 487] on input "Arquivo*" at bounding box center [858, 491] width 122 height 27
click at [896, 488] on input "Arquivo*" at bounding box center [858, 491] width 122 height 27
type input "C:\fakepath\ilovepdf_merged (10).pdf"
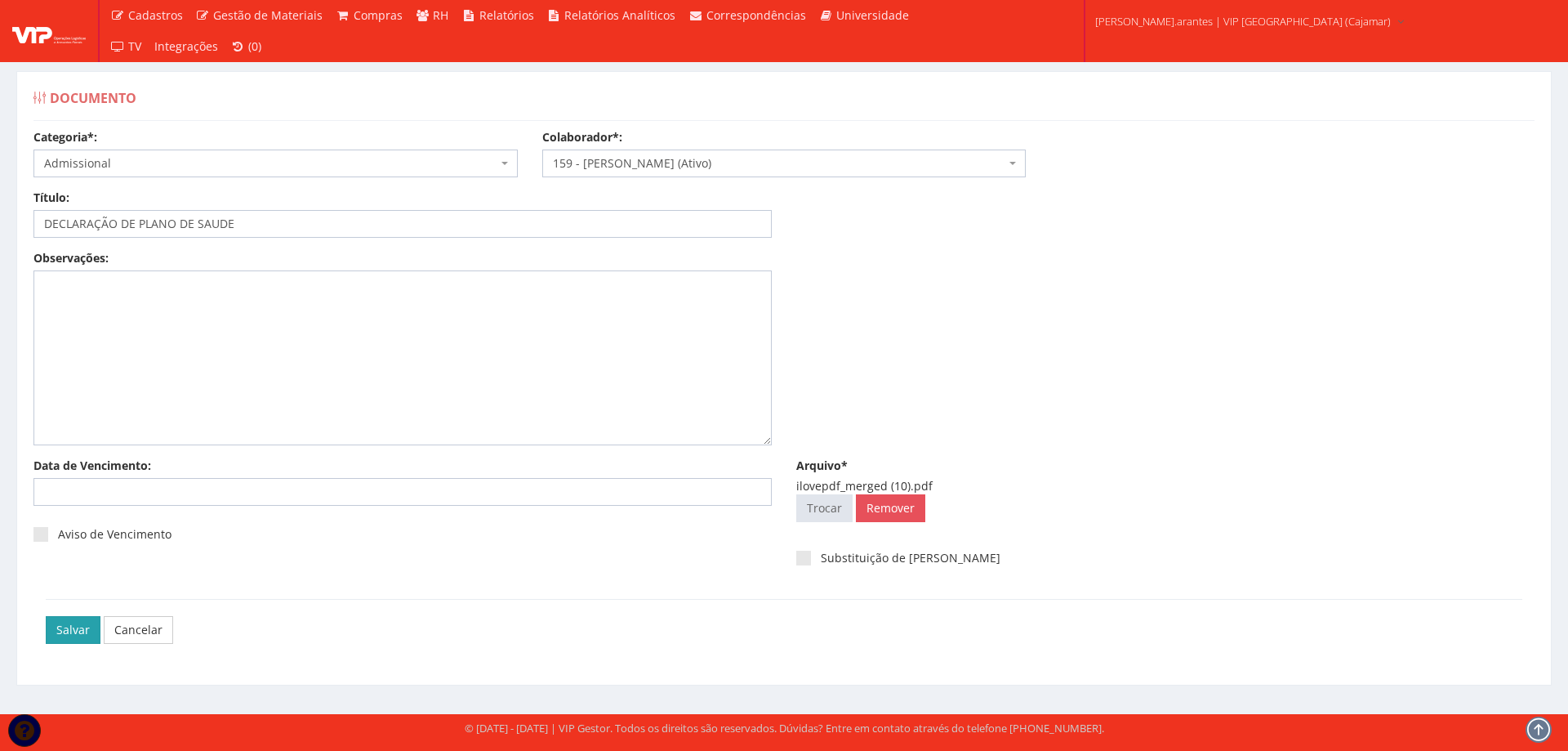
click at [74, 626] on input "Salvar" at bounding box center [73, 630] width 55 height 28
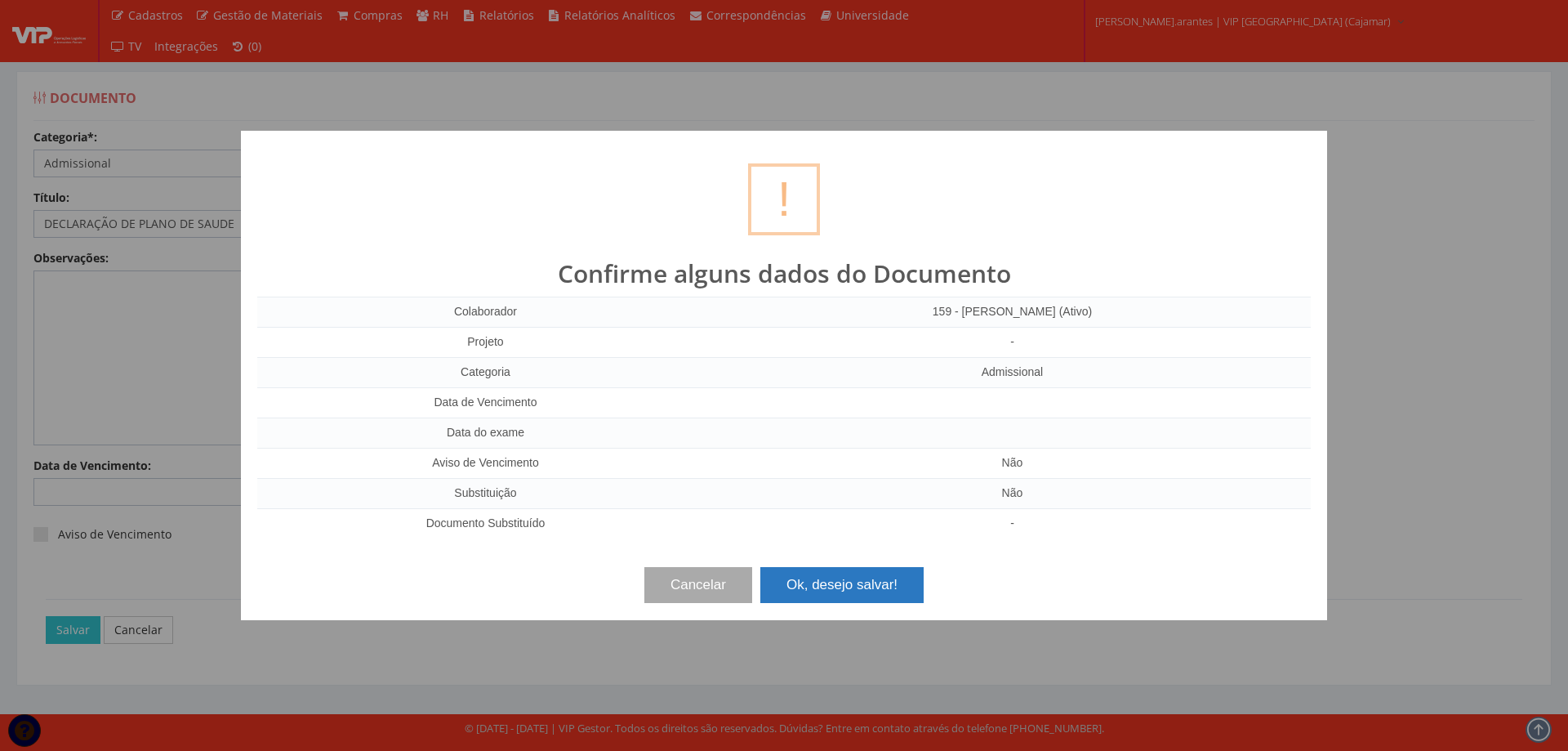
click at [832, 590] on button "Ok, desejo salvar!" at bounding box center [842, 584] width 163 height 36
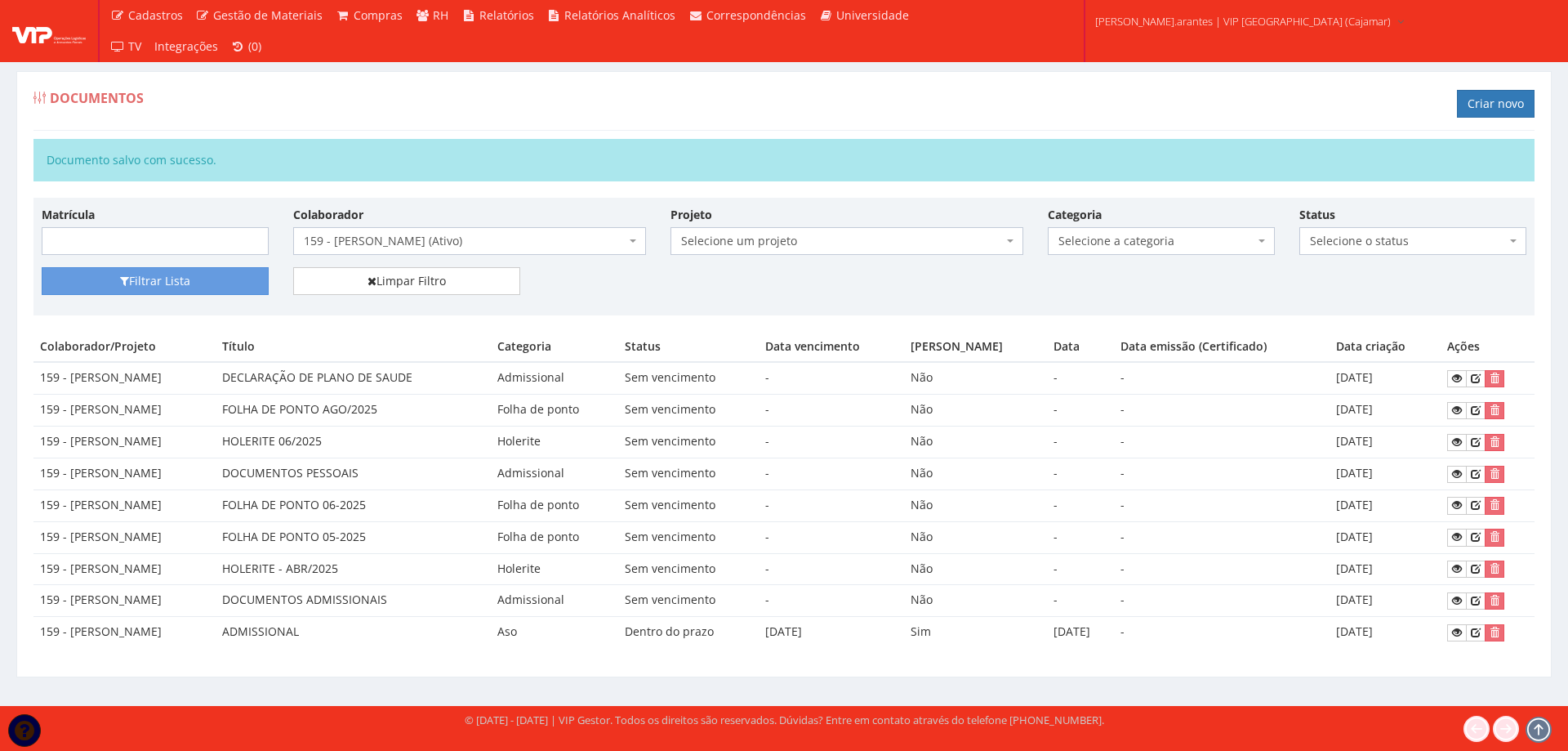
click at [487, 237] on span "159 - [PERSON_NAME] (Ativo)" at bounding box center [464, 241] width 322 height 17
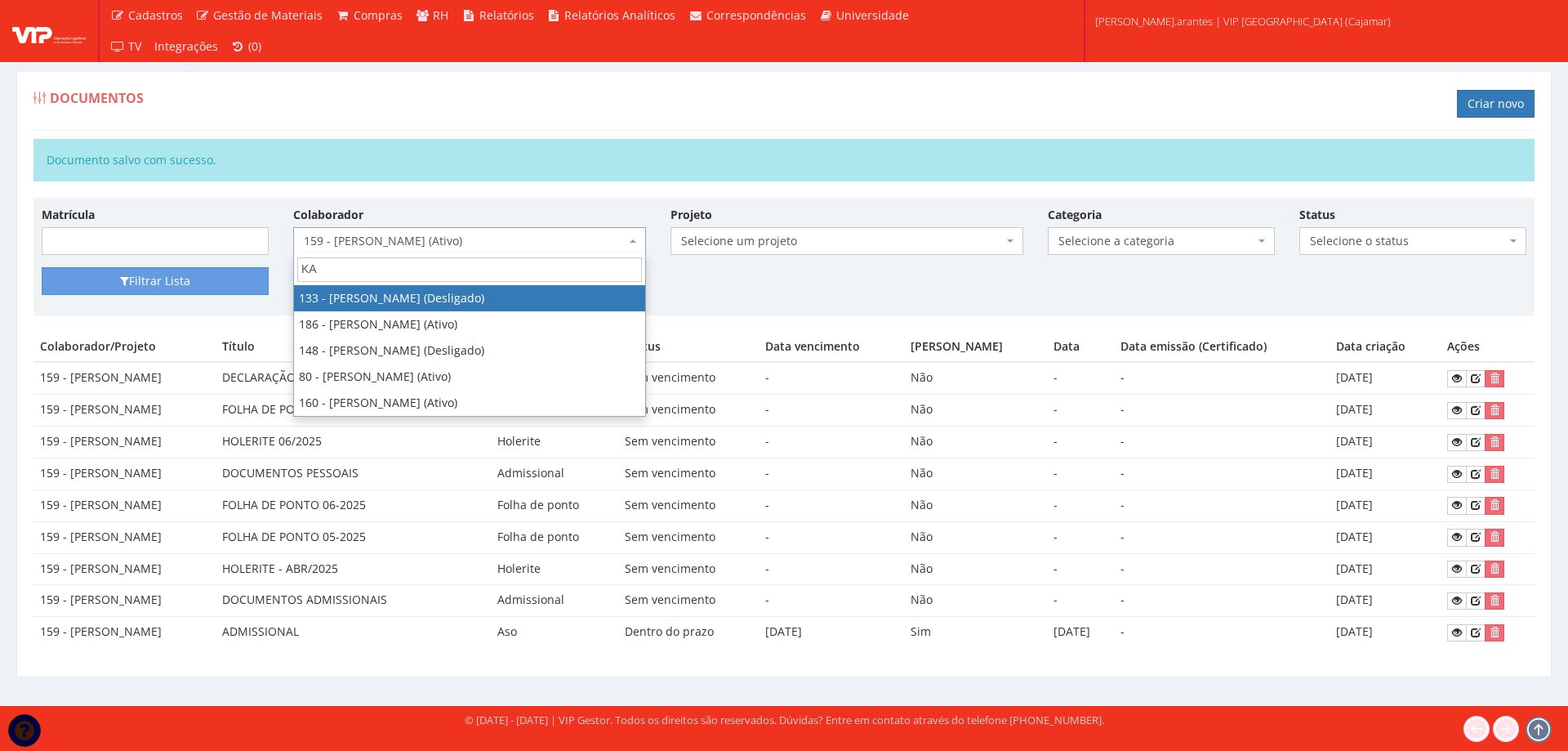
type input "KAU"
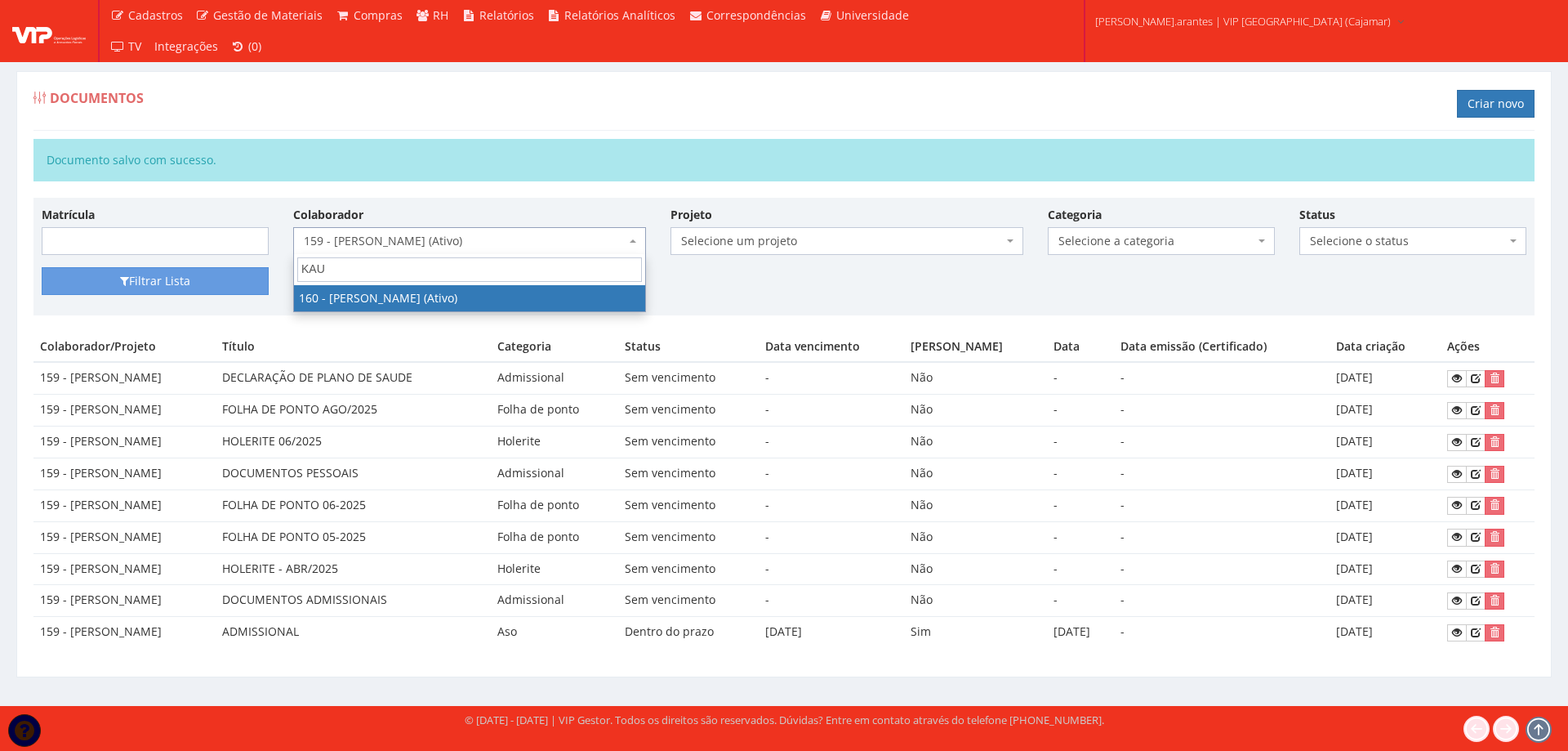
select select "4011"
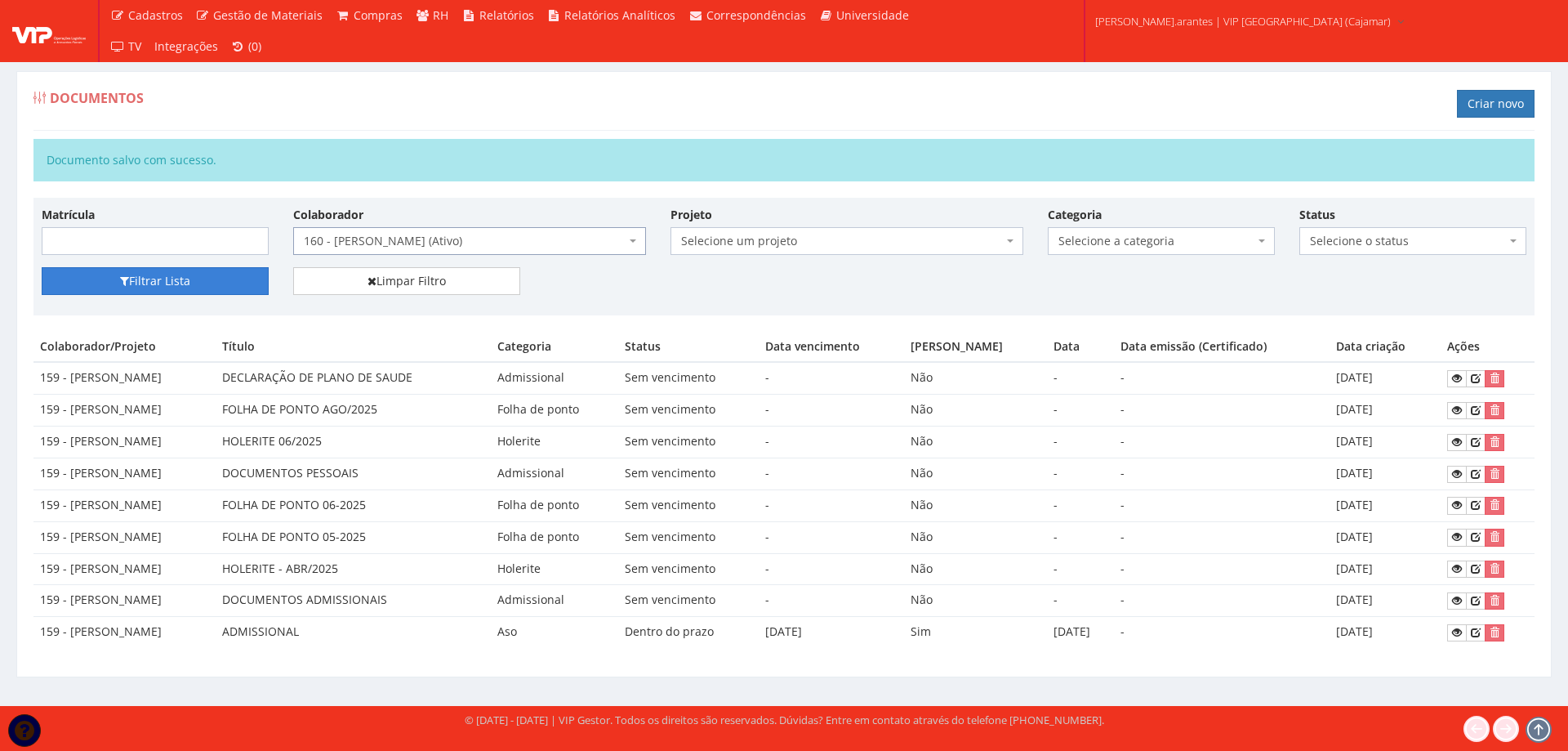
click at [172, 278] on button "Filtrar Lista" at bounding box center [155, 281] width 227 height 28
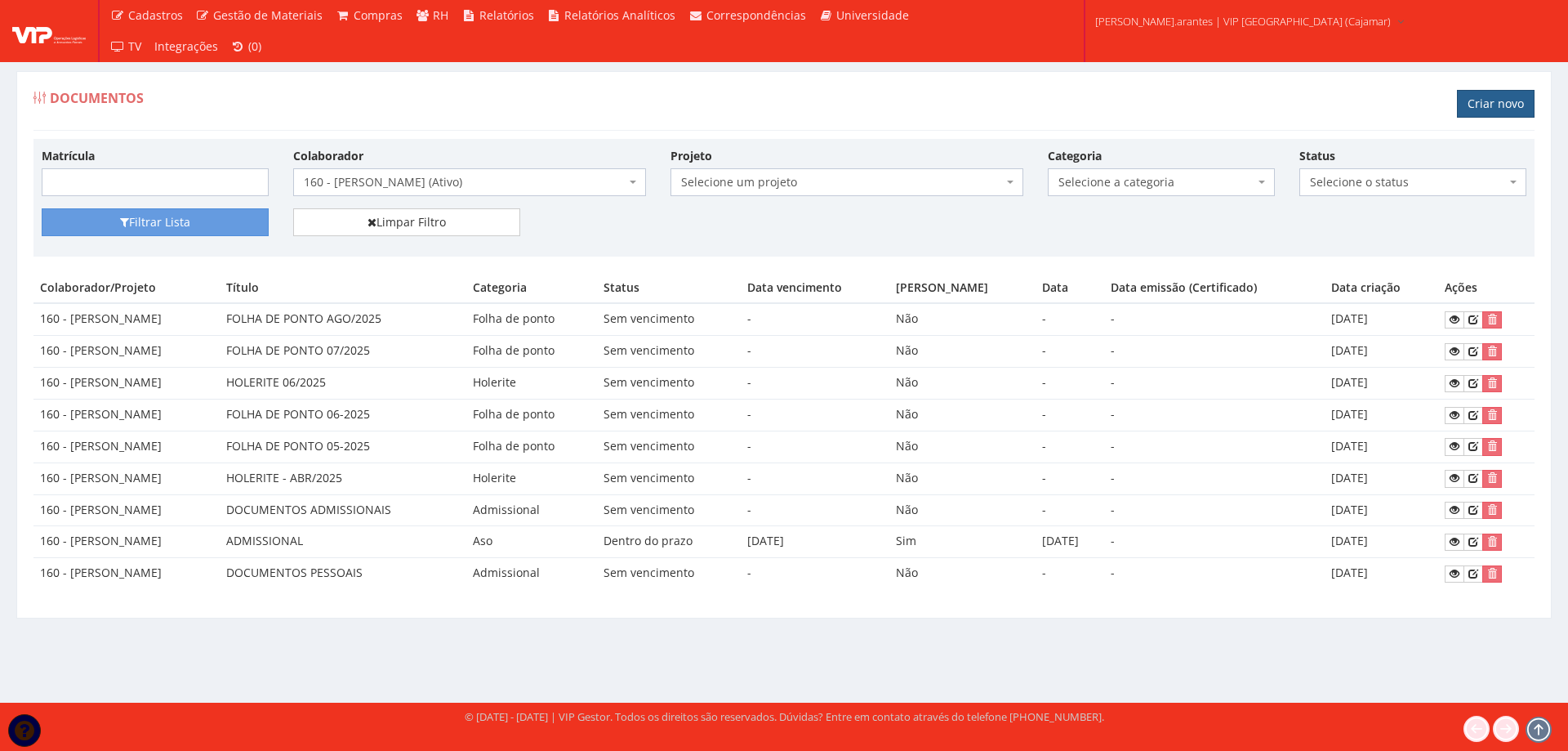
click at [1480, 104] on link "Criar novo" at bounding box center [1496, 104] width 78 height 28
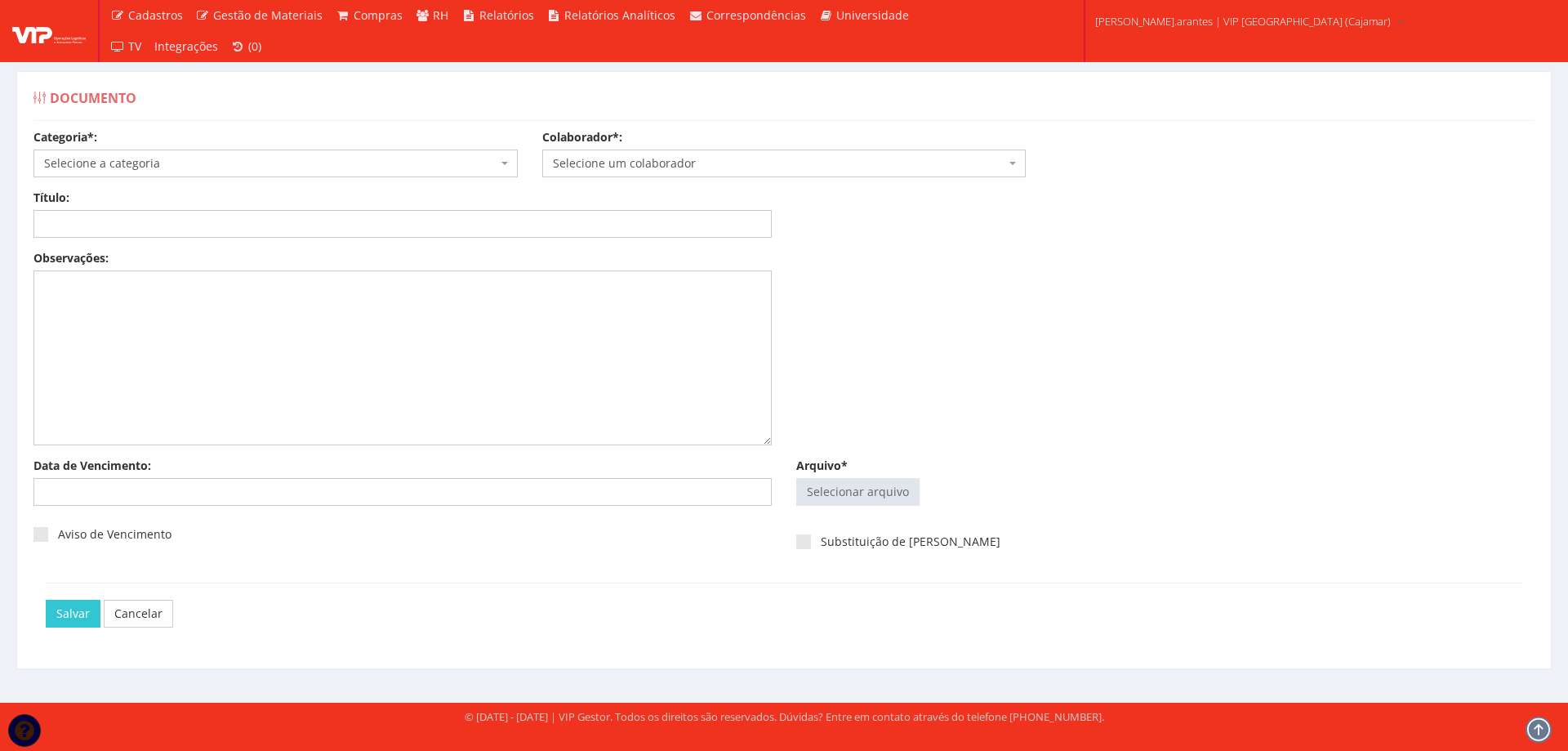
click at [141, 156] on span "Selecione a categoria" at bounding box center [270, 163] width 454 height 17
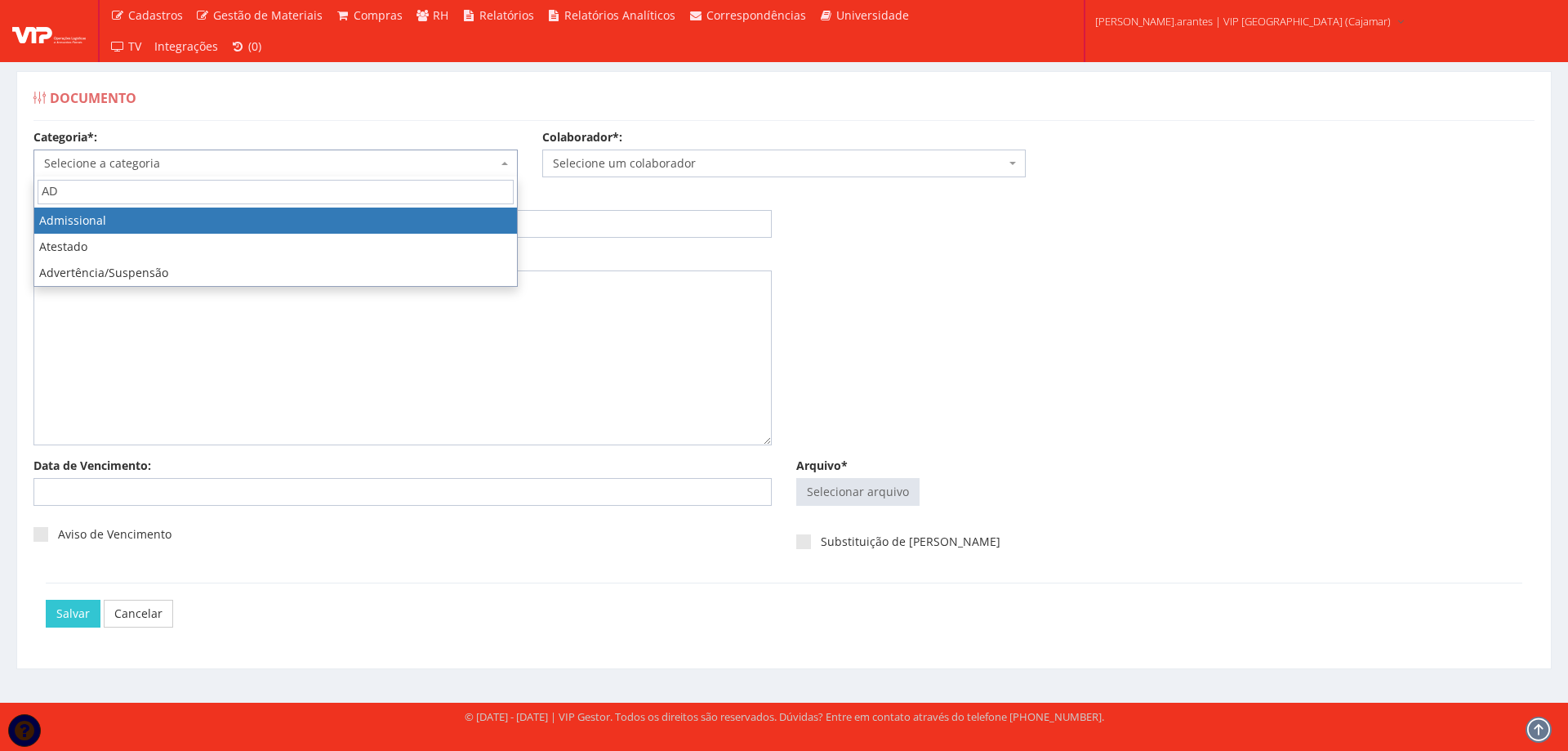
type input "AD"
select select "admissional"
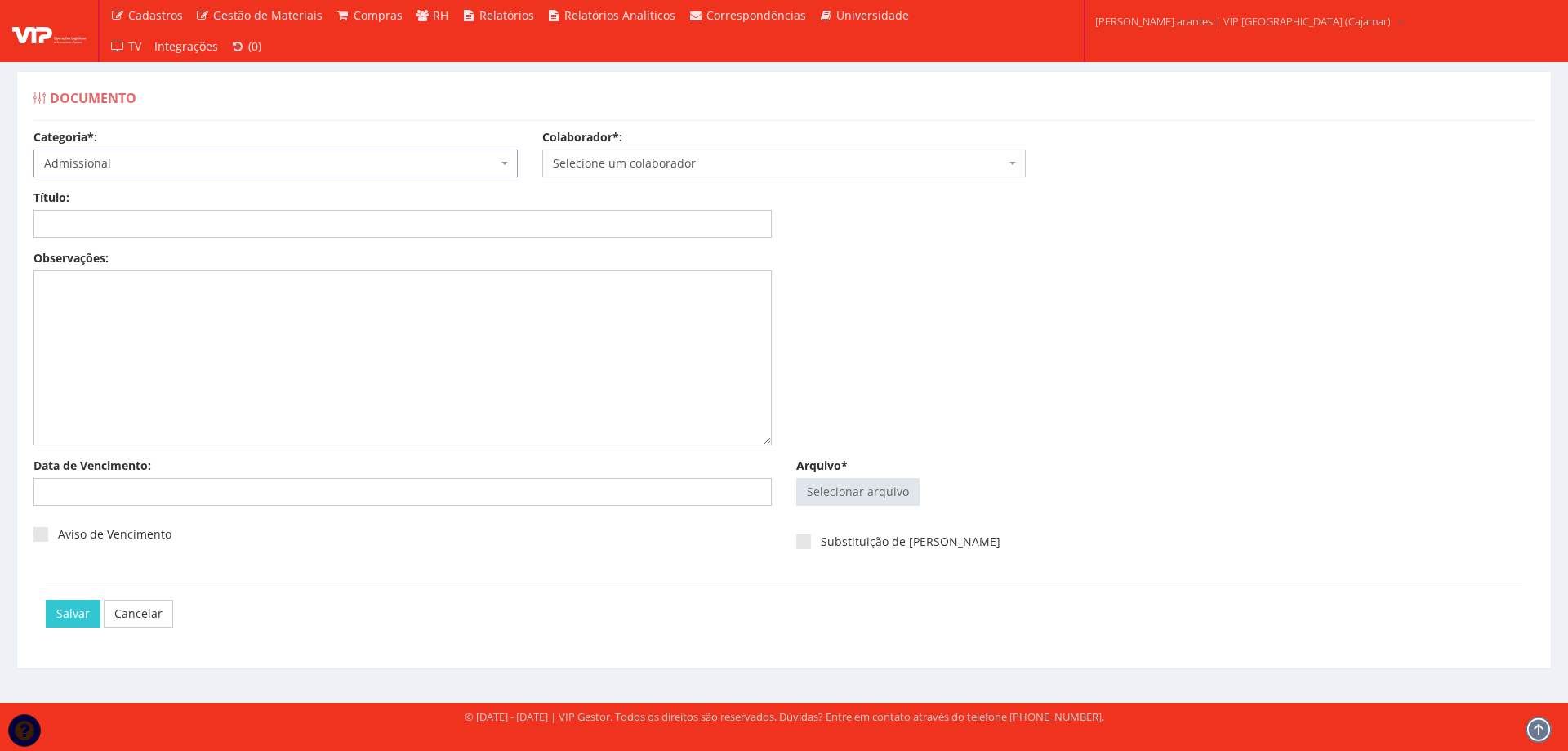
click at [656, 160] on span "Selecione um colaborador" at bounding box center [779, 163] width 454 height 17
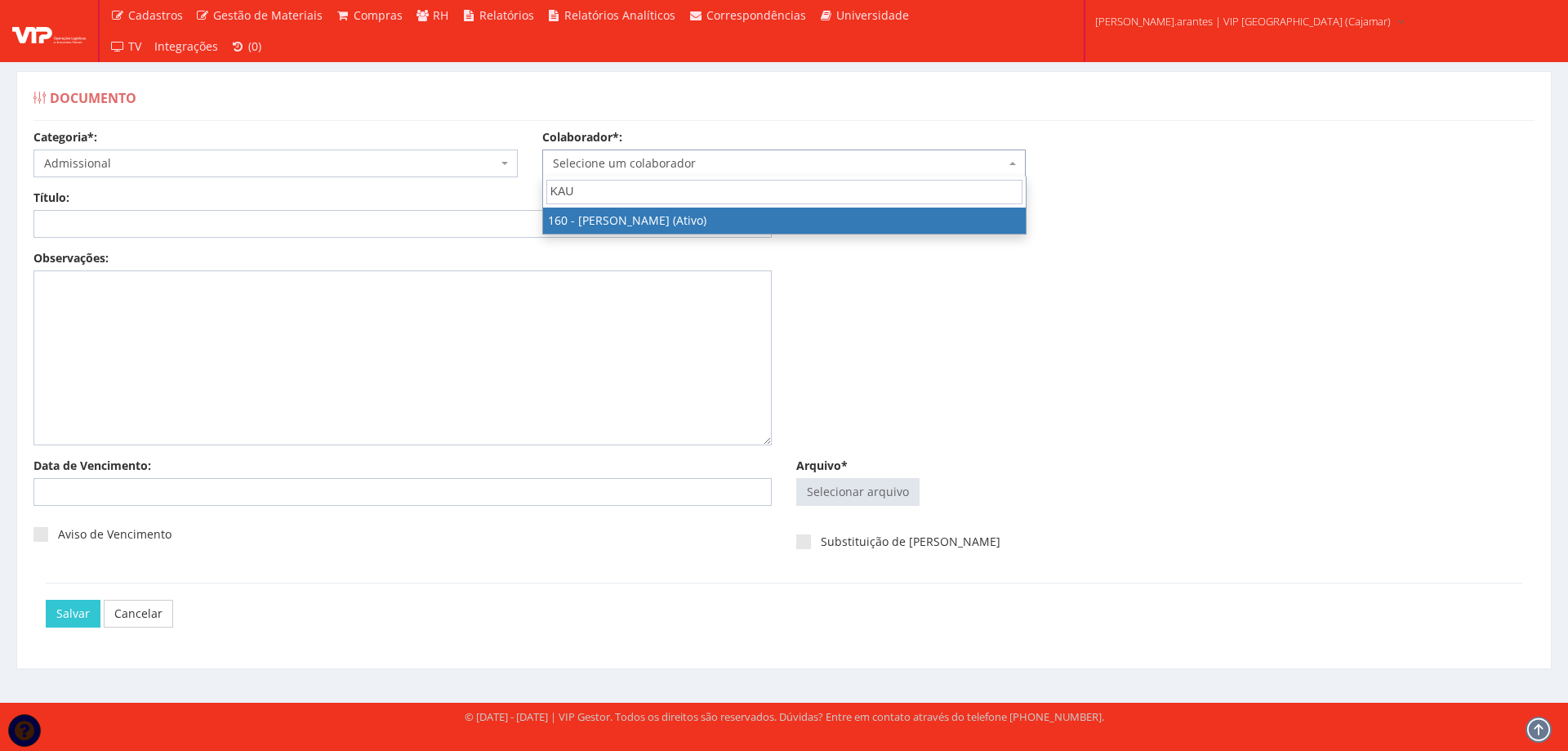
type input "KAU"
select select "4011"
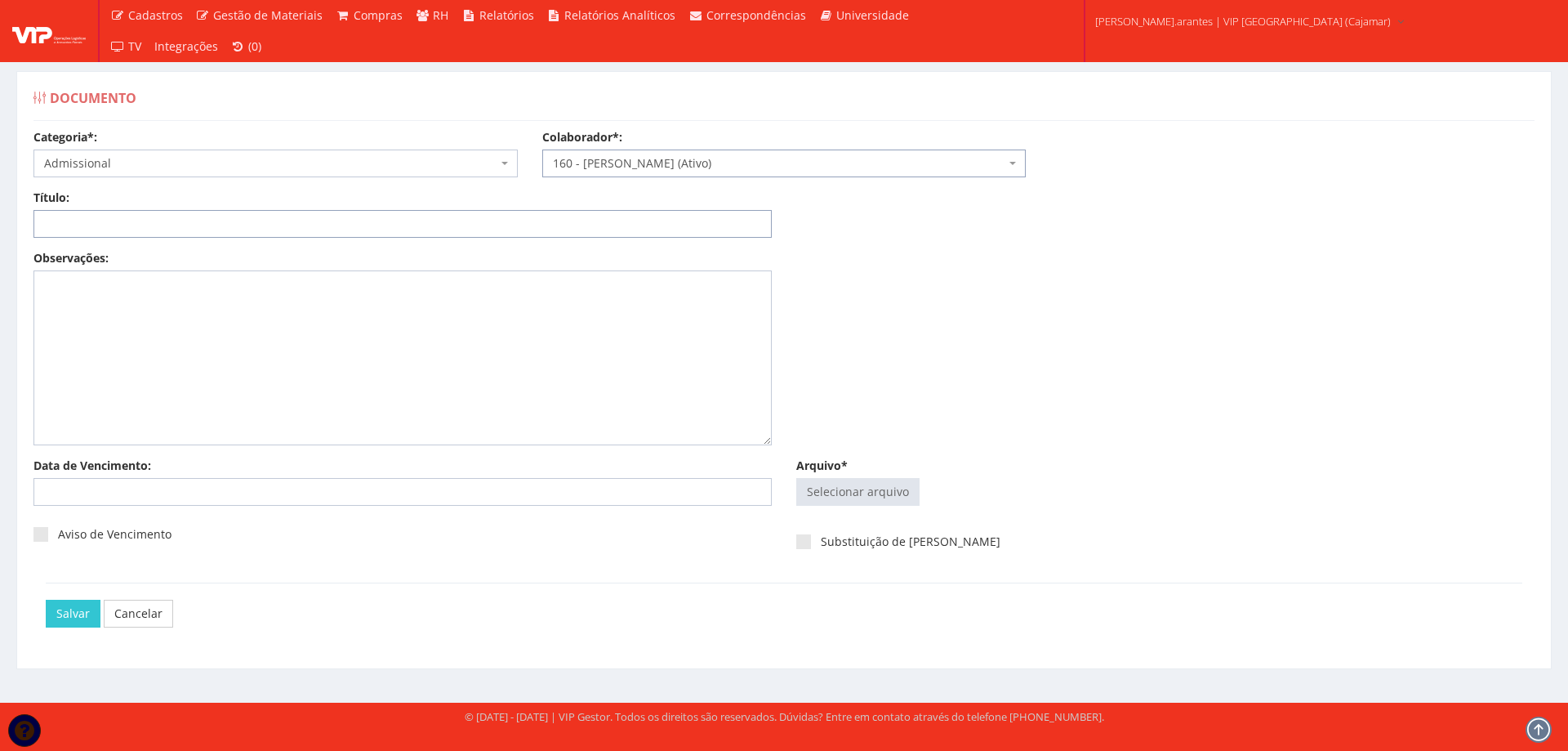
click at [317, 229] on input "Título:" at bounding box center [403, 224] width 739 height 28
type input "DECLARAÇÃO DE PLANO DE SAUDE"
click at [860, 499] on input "Arquivo*" at bounding box center [858, 491] width 122 height 27
type input "C:\fakepath\Kaue.pdf"
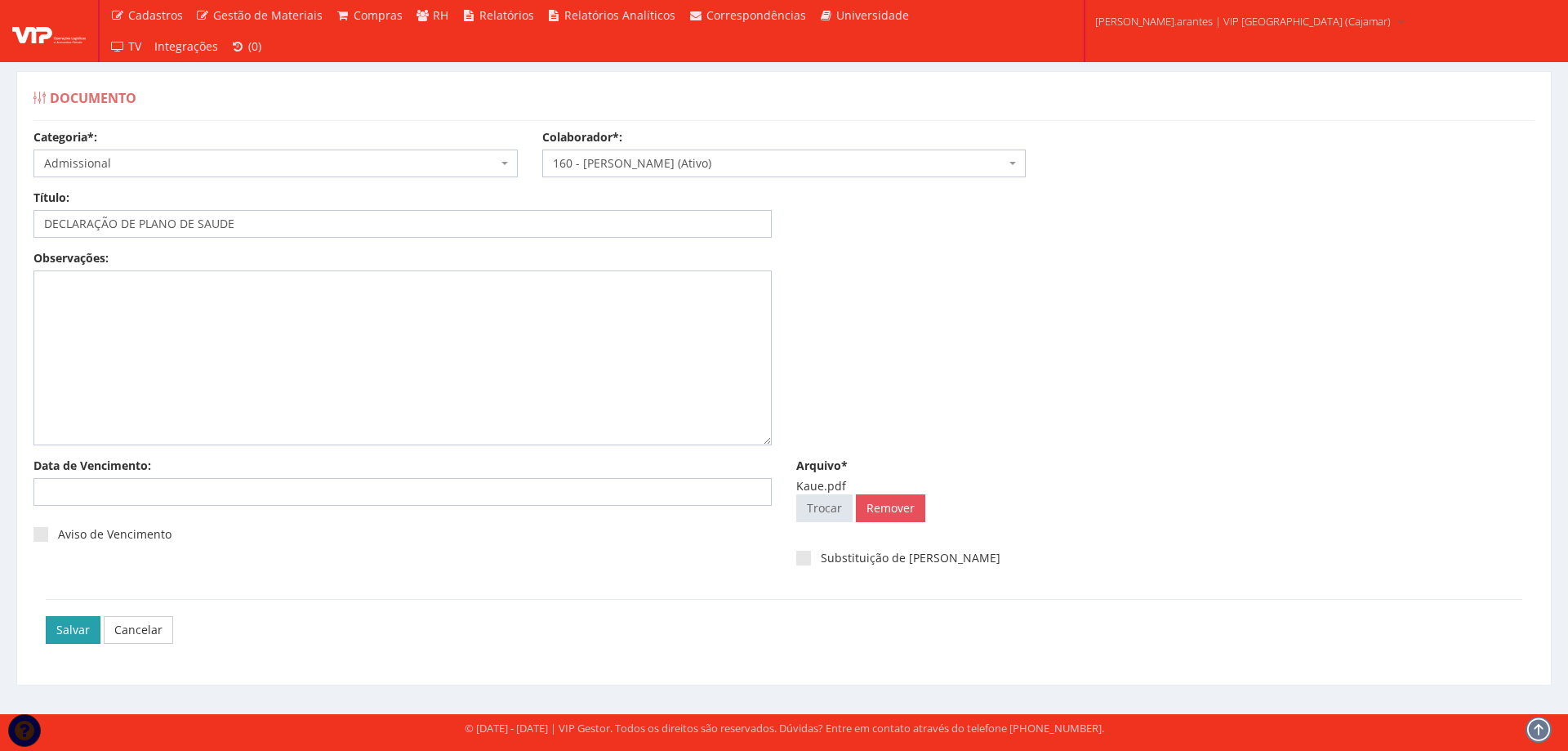
click at [62, 630] on input "Salvar" at bounding box center [73, 630] width 55 height 28
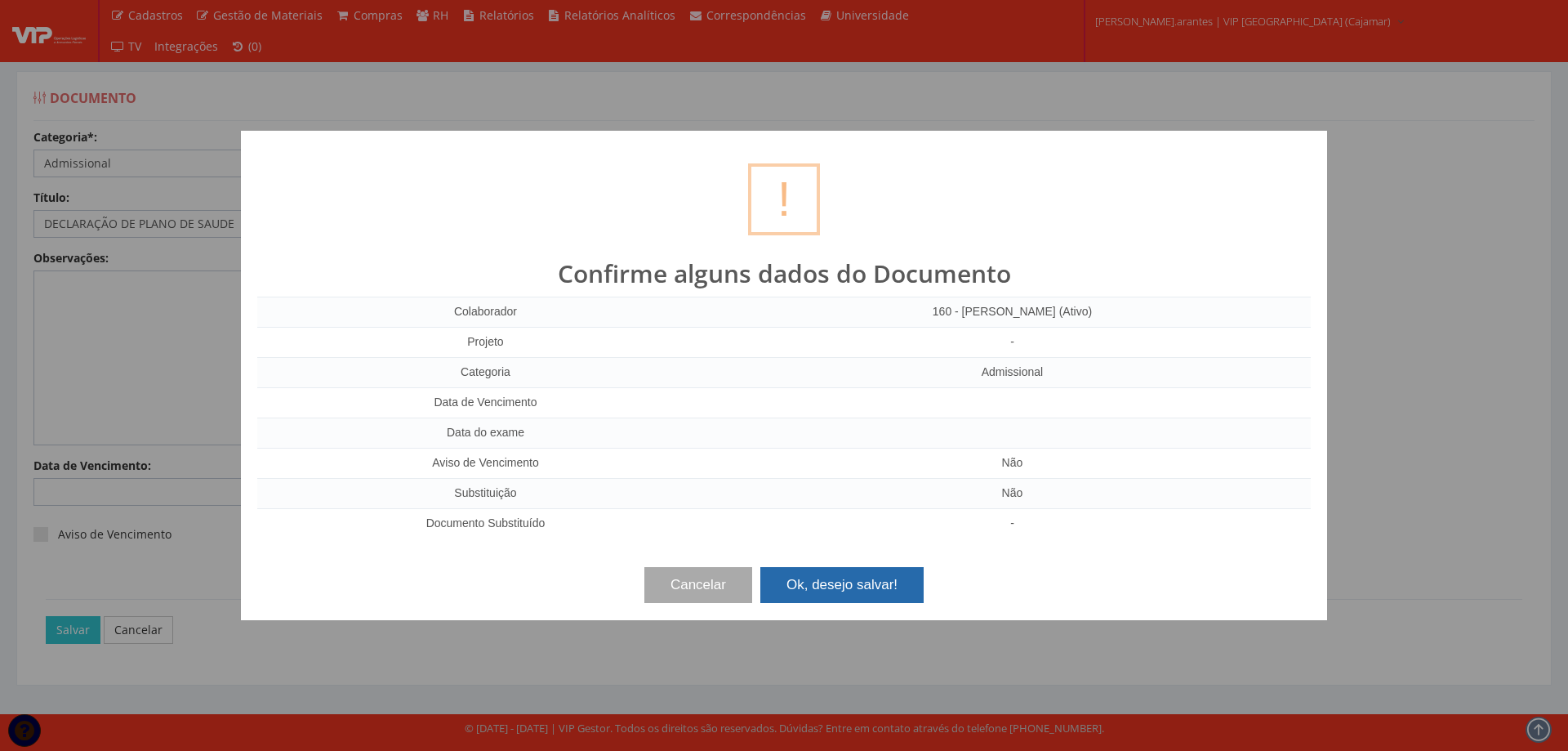
click at [868, 594] on button "Ok, desejo salvar!" at bounding box center [842, 584] width 163 height 36
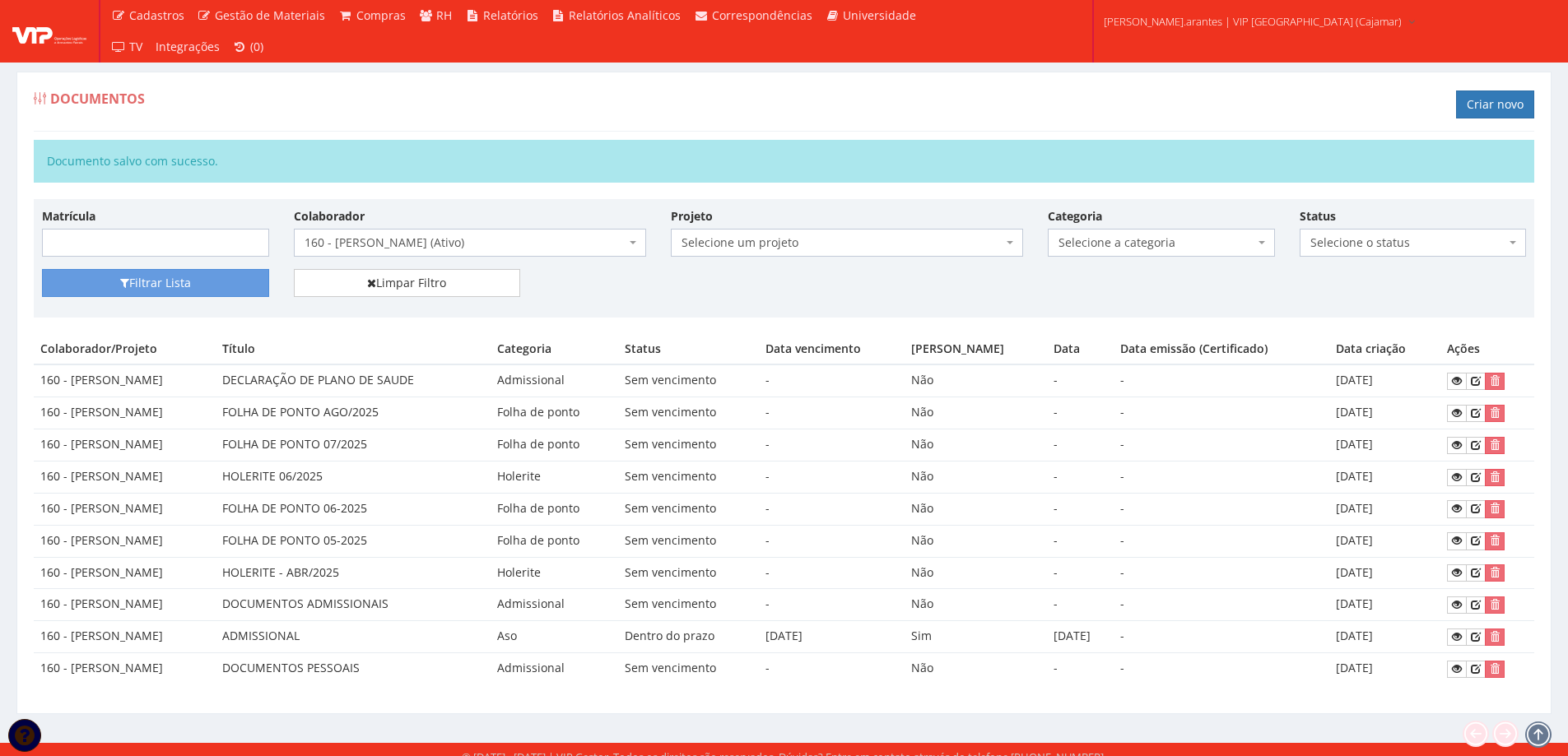
click at [380, 231] on span "160 - [PERSON_NAME] (Ativo)" at bounding box center [469, 243] width 352 height 28
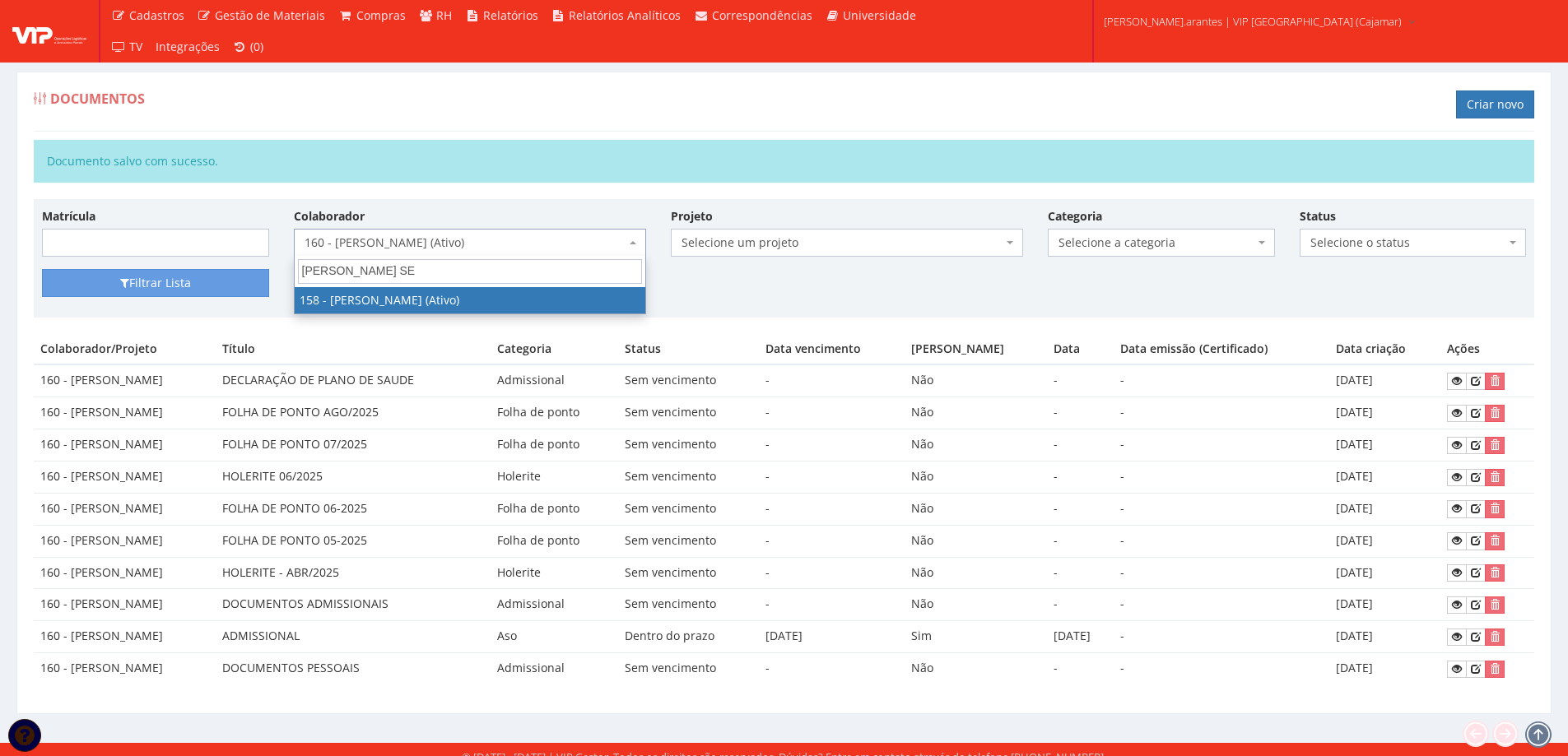
type input "[PERSON_NAME]"
select select "3993"
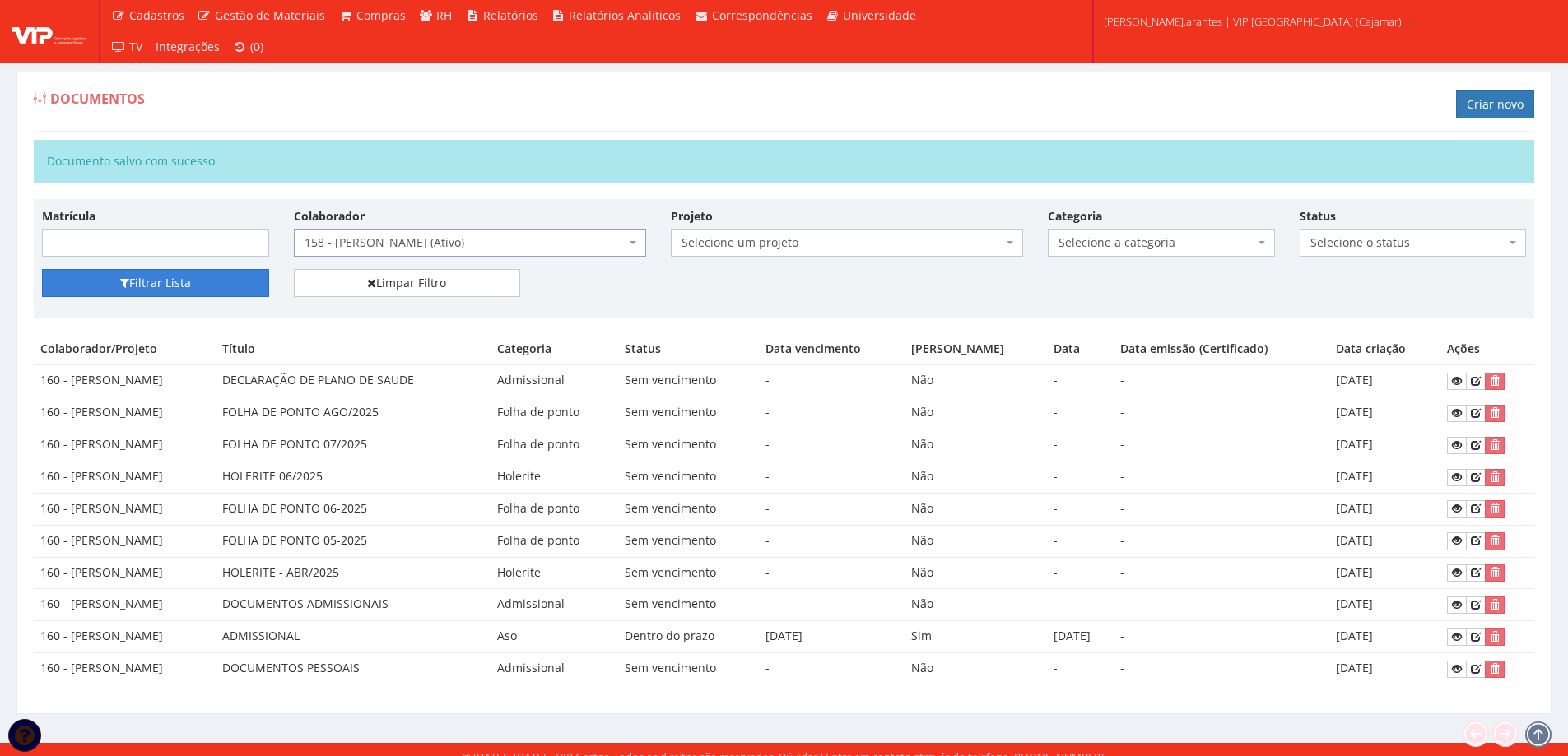
click at [234, 274] on button "Filtrar Lista" at bounding box center [155, 282] width 227 height 28
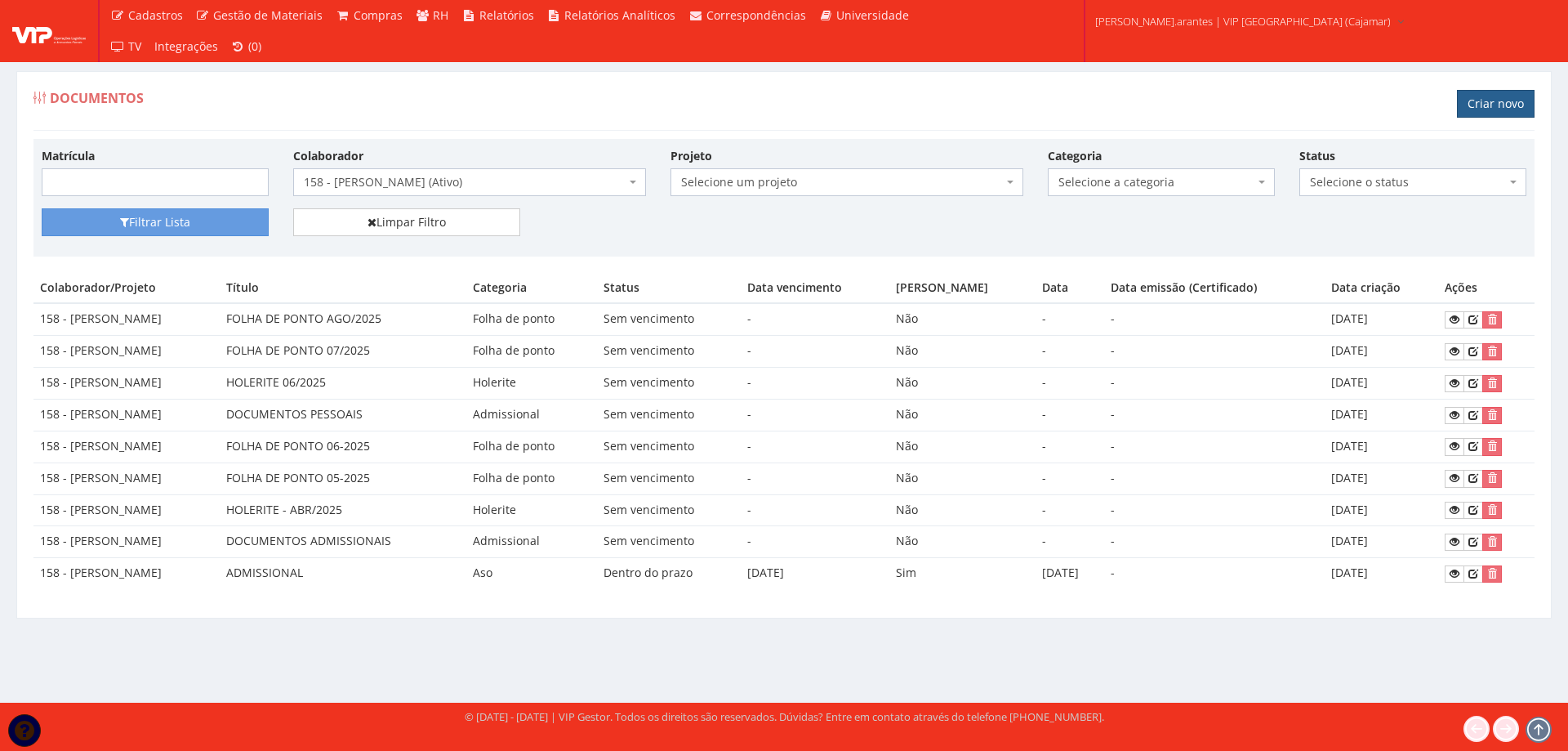
click at [1515, 103] on link "Criar novo" at bounding box center [1496, 104] width 78 height 28
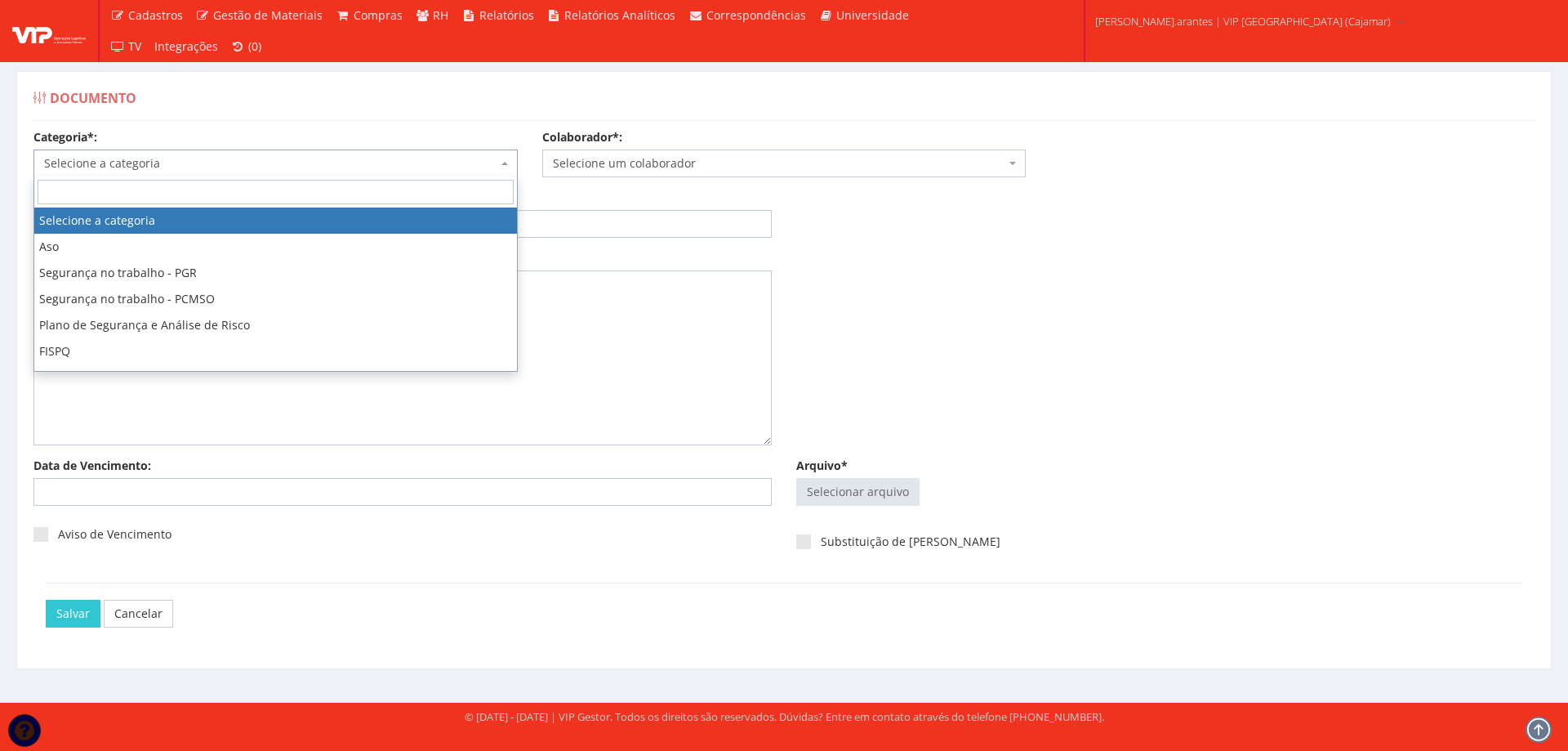
click at [232, 160] on span "Selecione a categoria" at bounding box center [270, 163] width 454 height 17
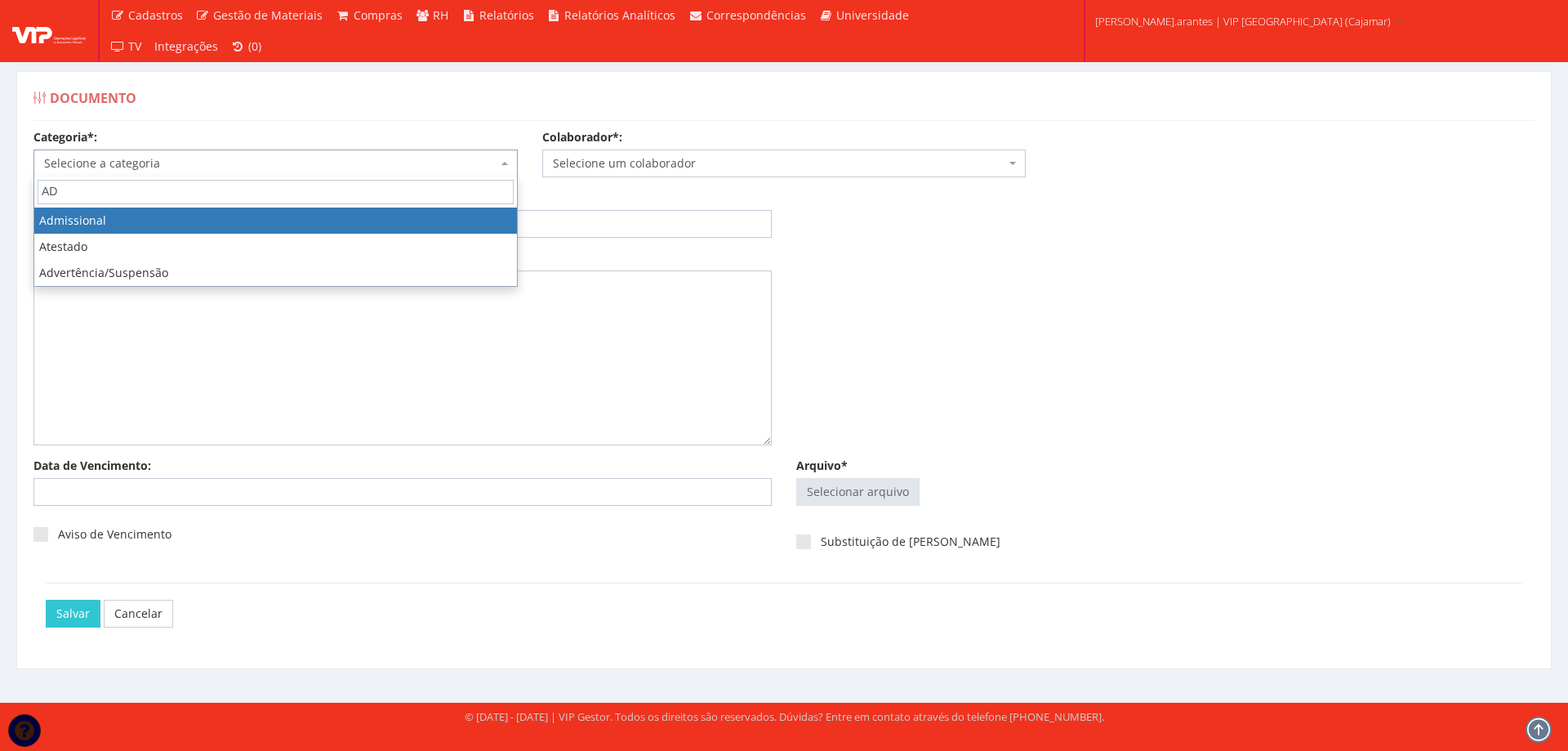
type input "ADM"
select select "admissional"
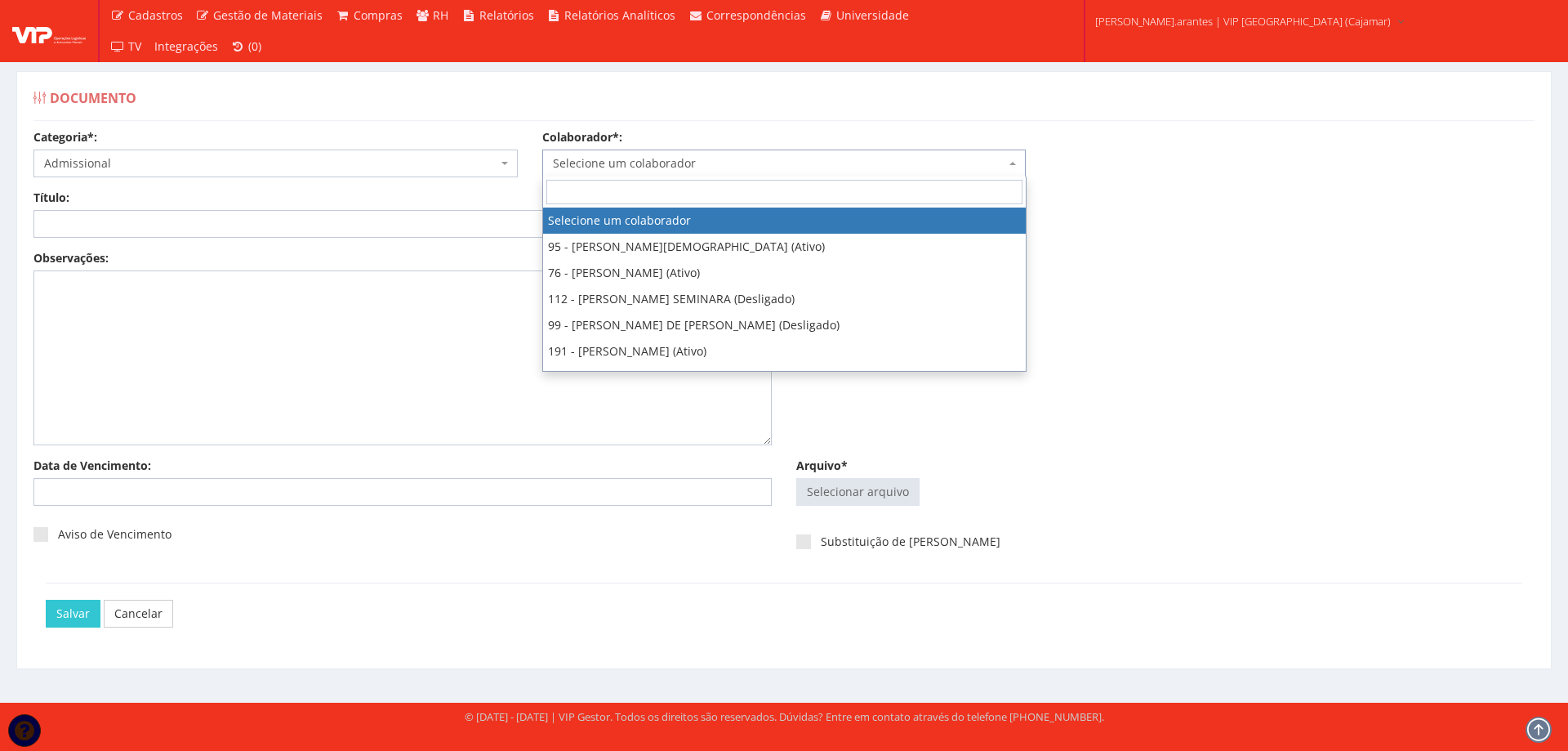
click at [611, 171] on span "Selecione um colaborador" at bounding box center [784, 163] width 484 height 28
type input "158"
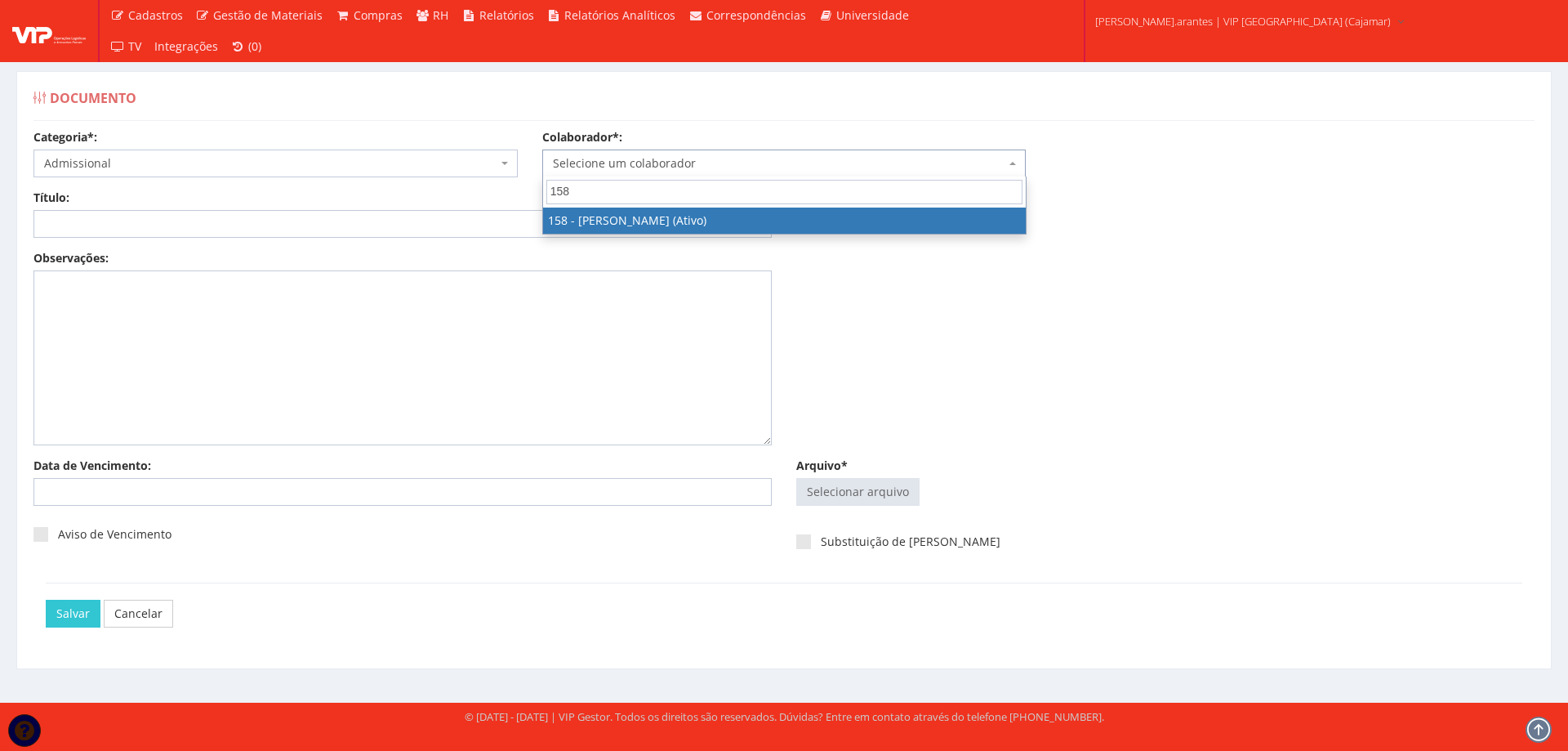
select select "3993"
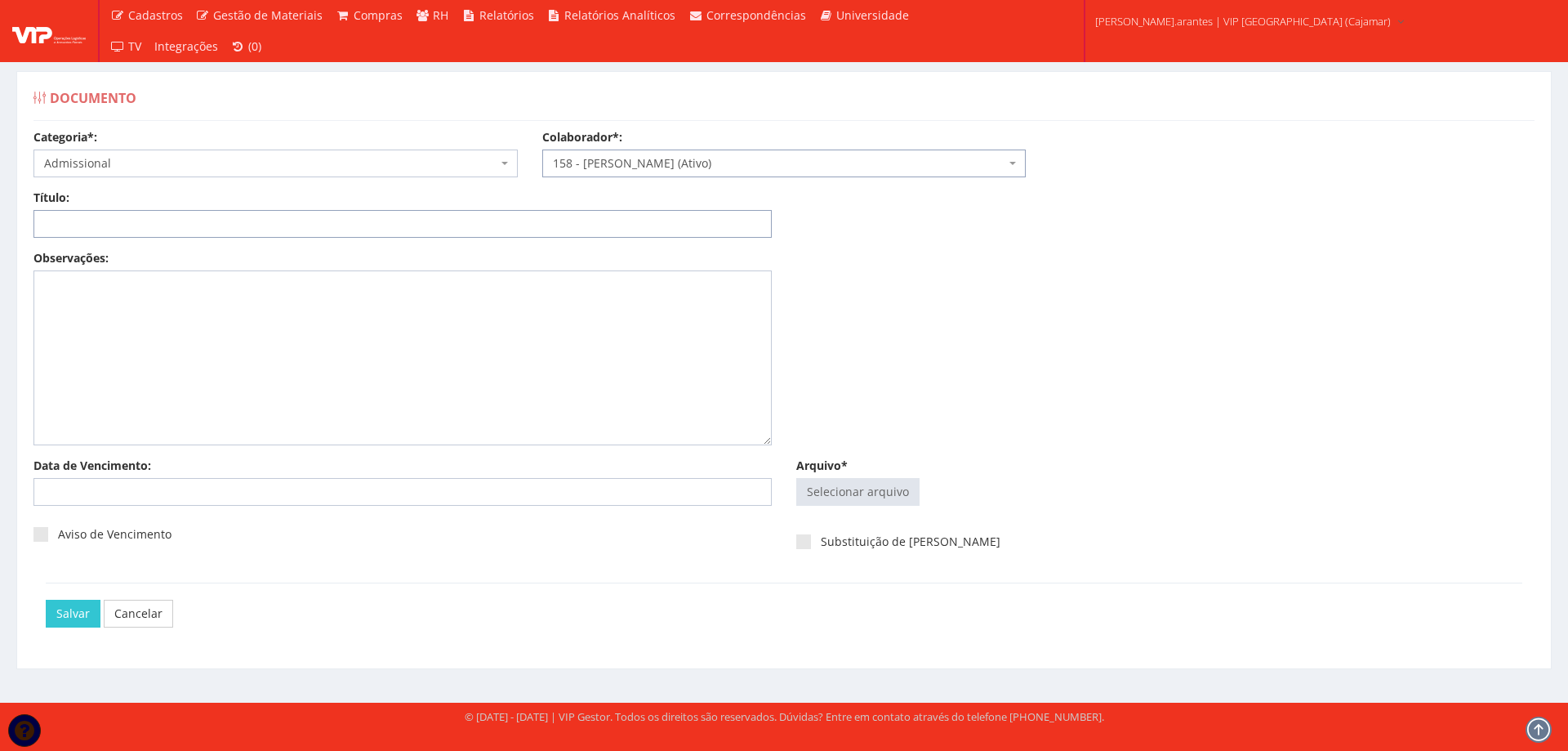
click at [462, 231] on input "Título:" at bounding box center [403, 224] width 739 height 28
type input "DECLARAÇÃO DE PLANO DE SAUDE"
click at [866, 494] on input "Arquivo*" at bounding box center [858, 491] width 122 height 27
type input "C:\fakepath\Paulo Sergio.pdf"
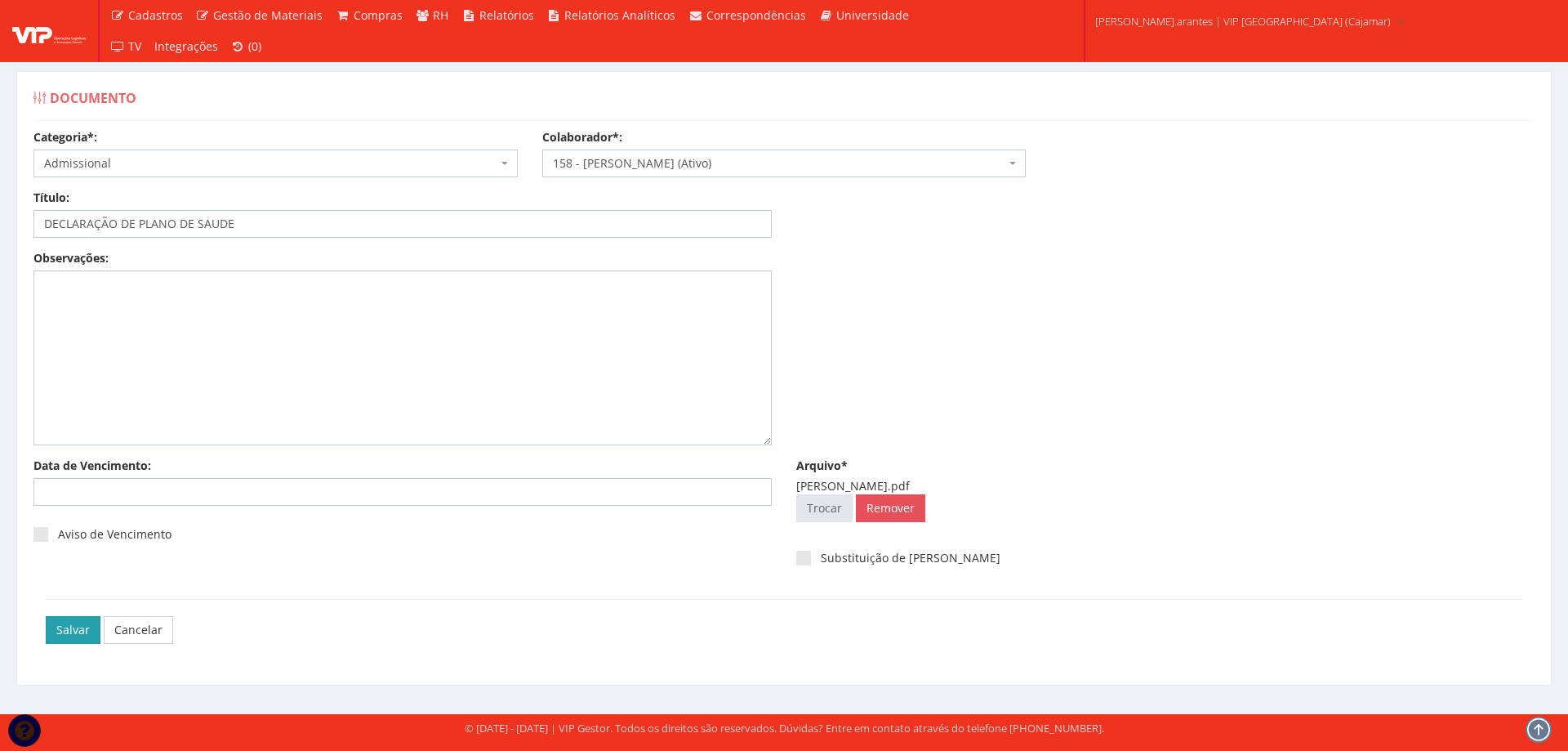
click at [68, 628] on input "Salvar" at bounding box center [73, 630] width 55 height 28
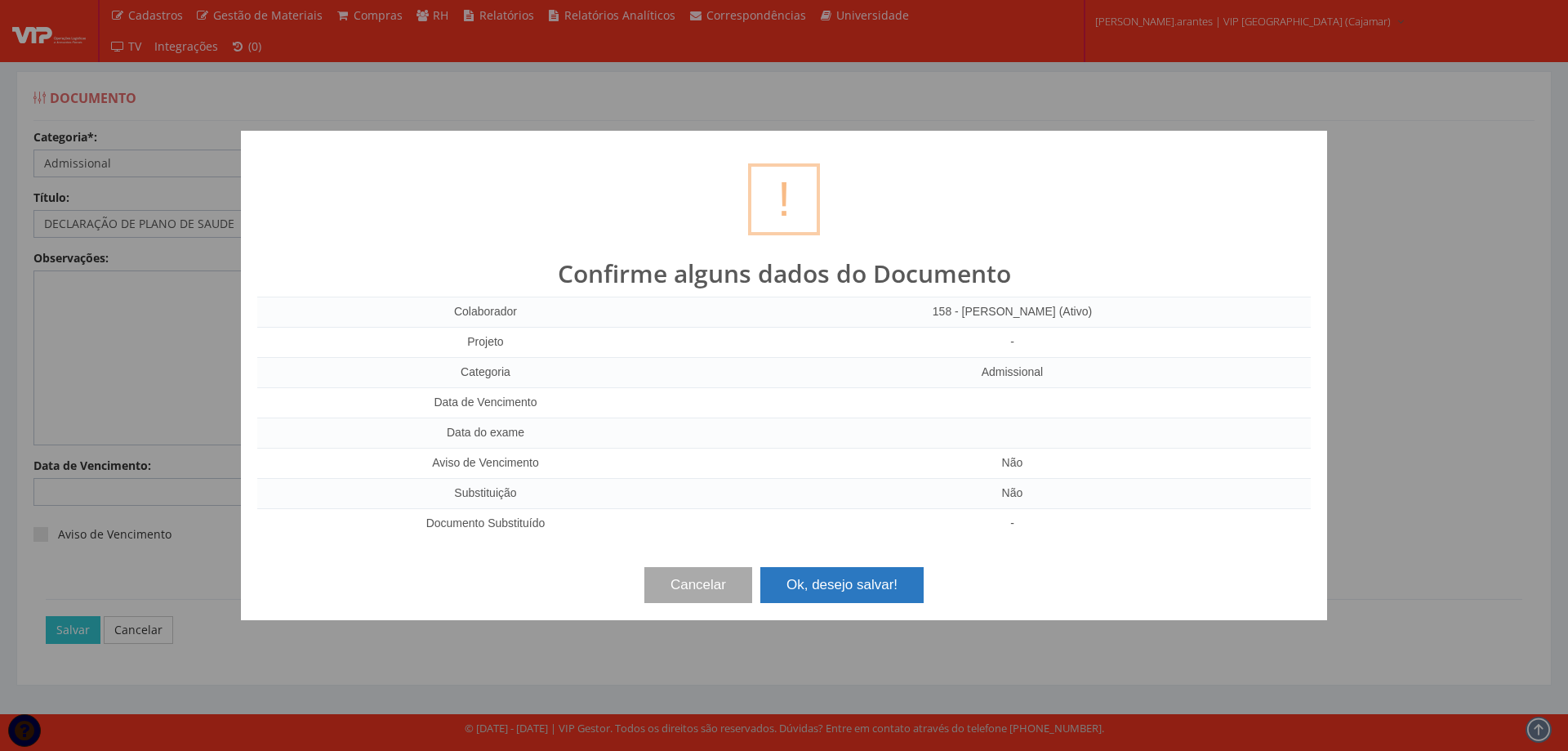
click at [827, 592] on button "Ok, desejo salvar!" at bounding box center [842, 584] width 163 height 36
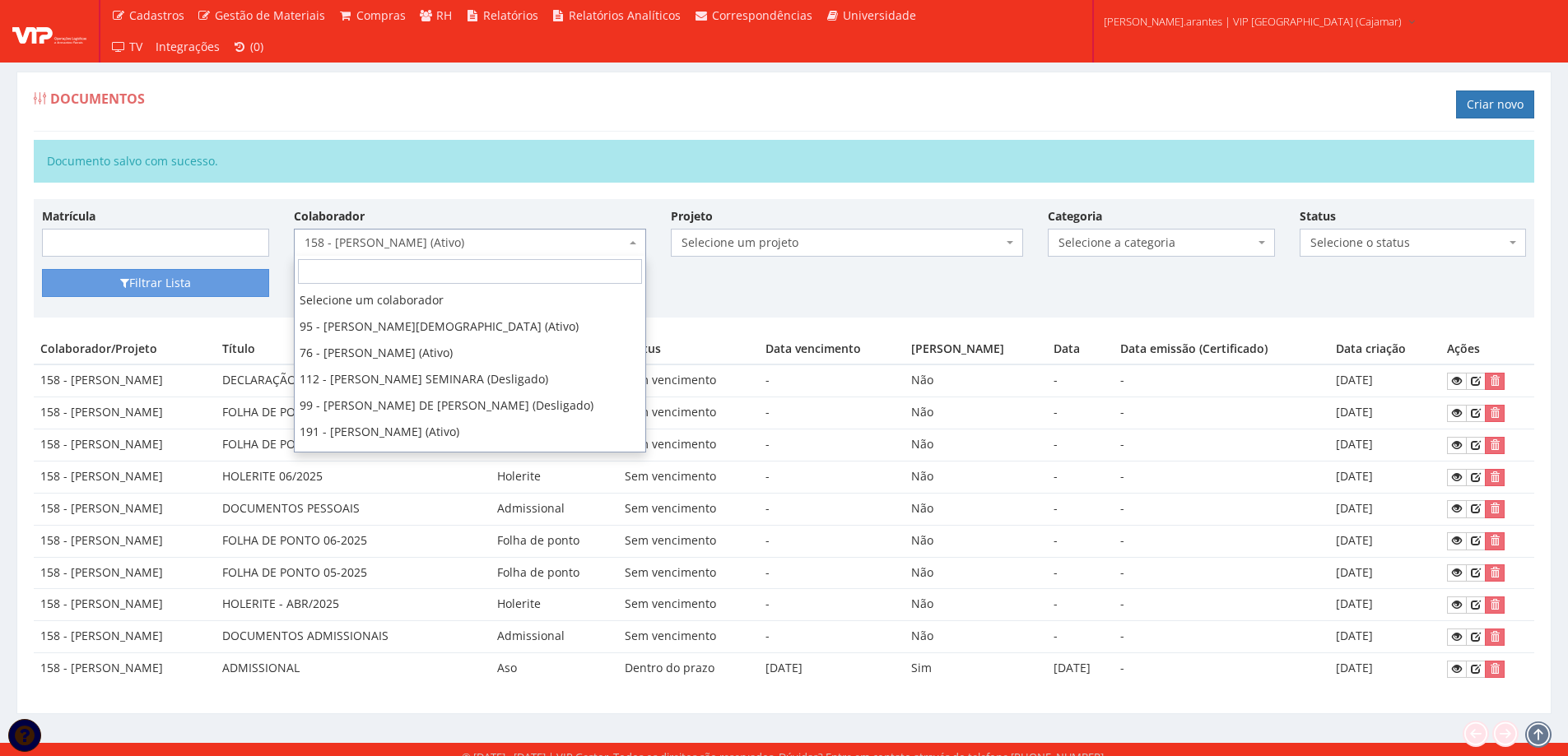
click at [371, 235] on span "158 - [PERSON_NAME] (Ativo)" at bounding box center [465, 243] width 321 height 17
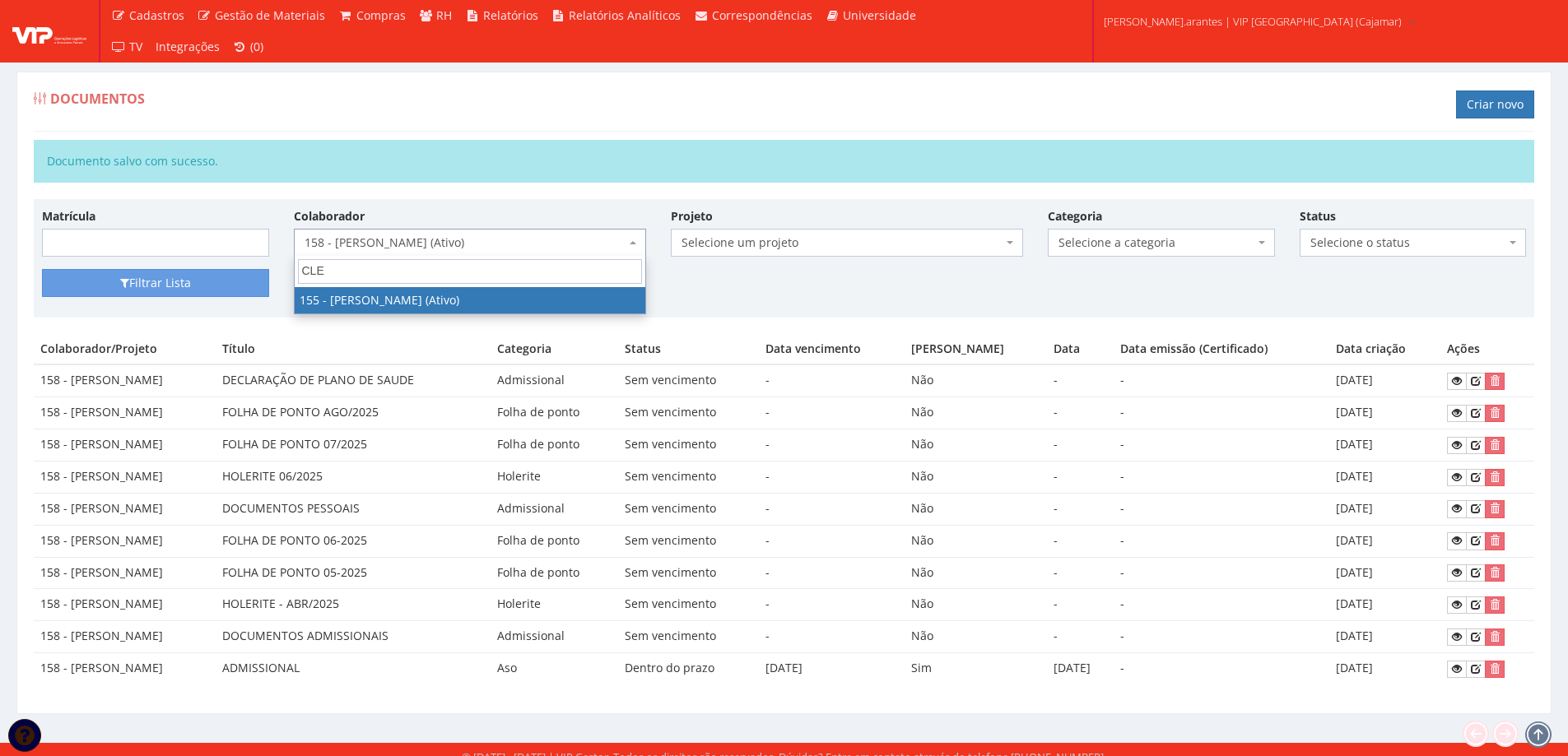
type input "CLEB"
select select "3963"
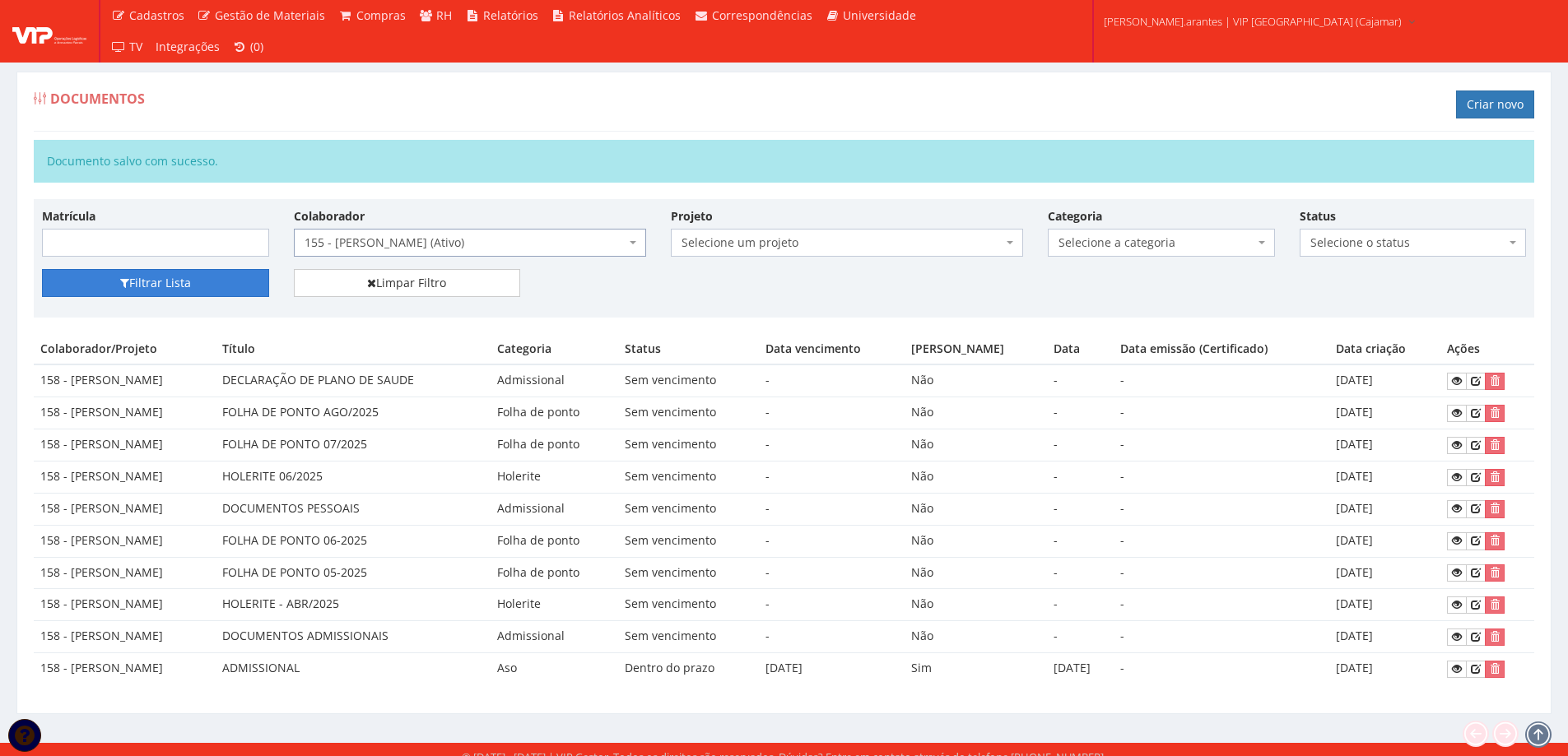
click at [125, 276] on button "Filtrar Lista" at bounding box center [155, 282] width 227 height 28
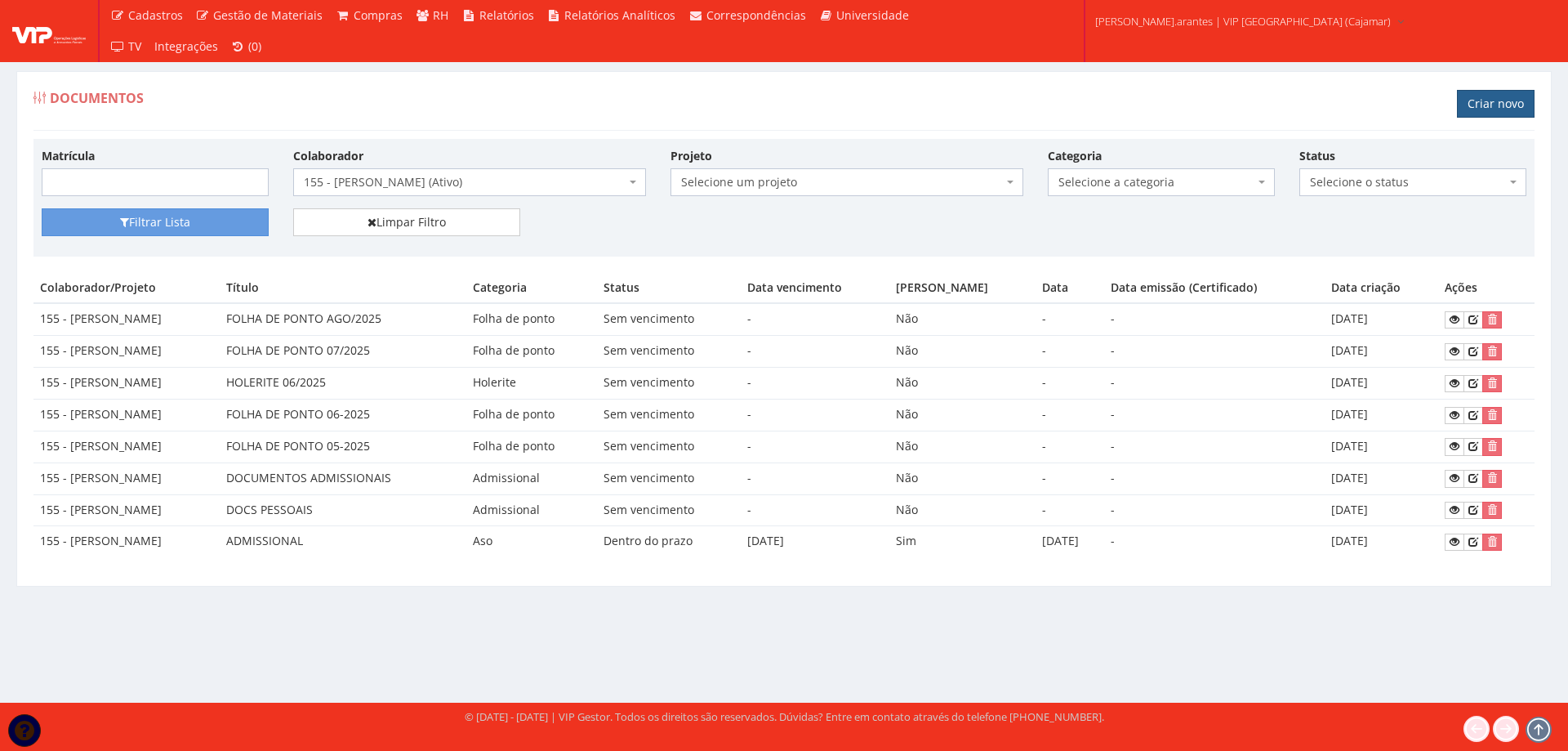
click at [1481, 101] on link "Criar novo" at bounding box center [1496, 104] width 78 height 28
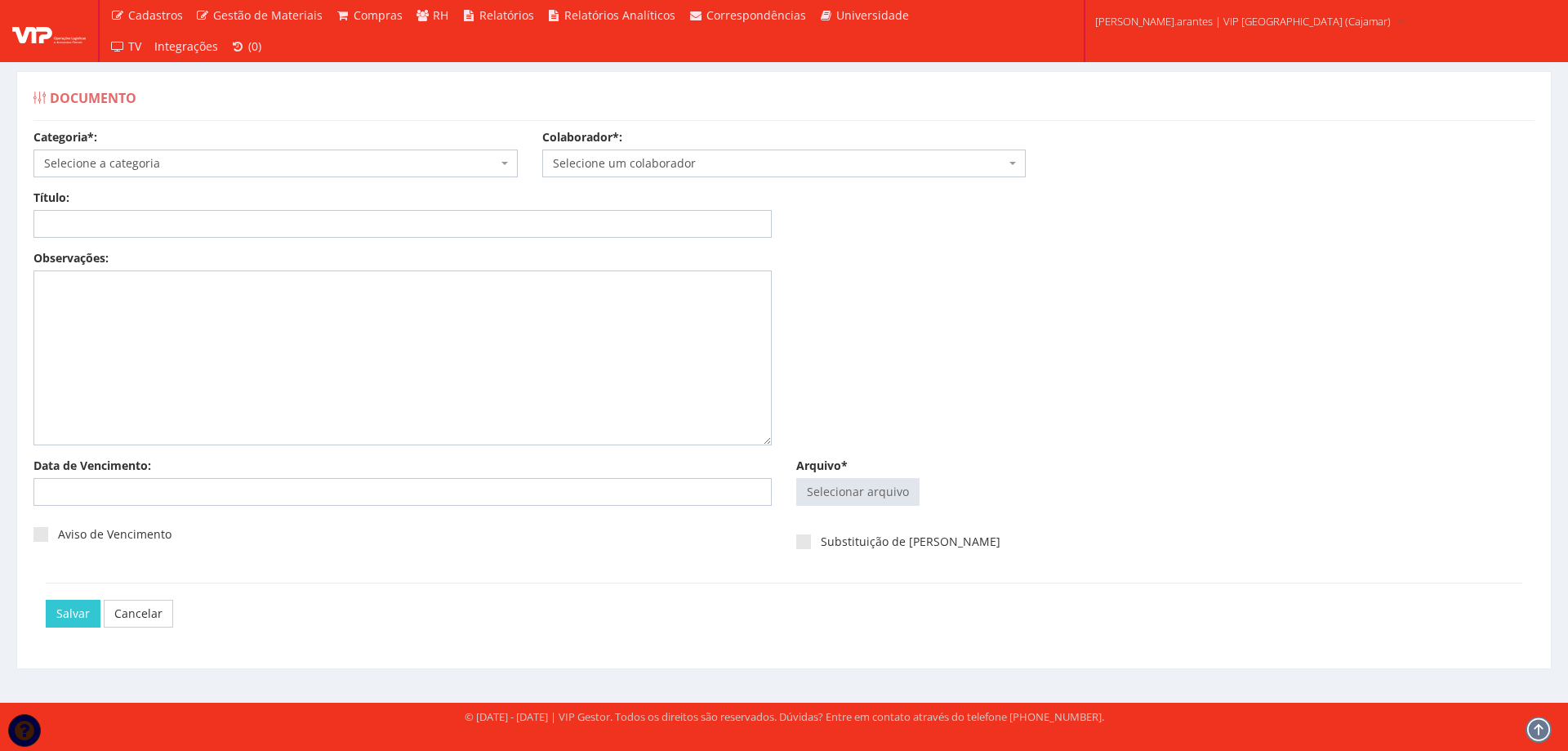
click at [394, 171] on span "Selecione a categoria" at bounding box center [270, 163] width 454 height 17
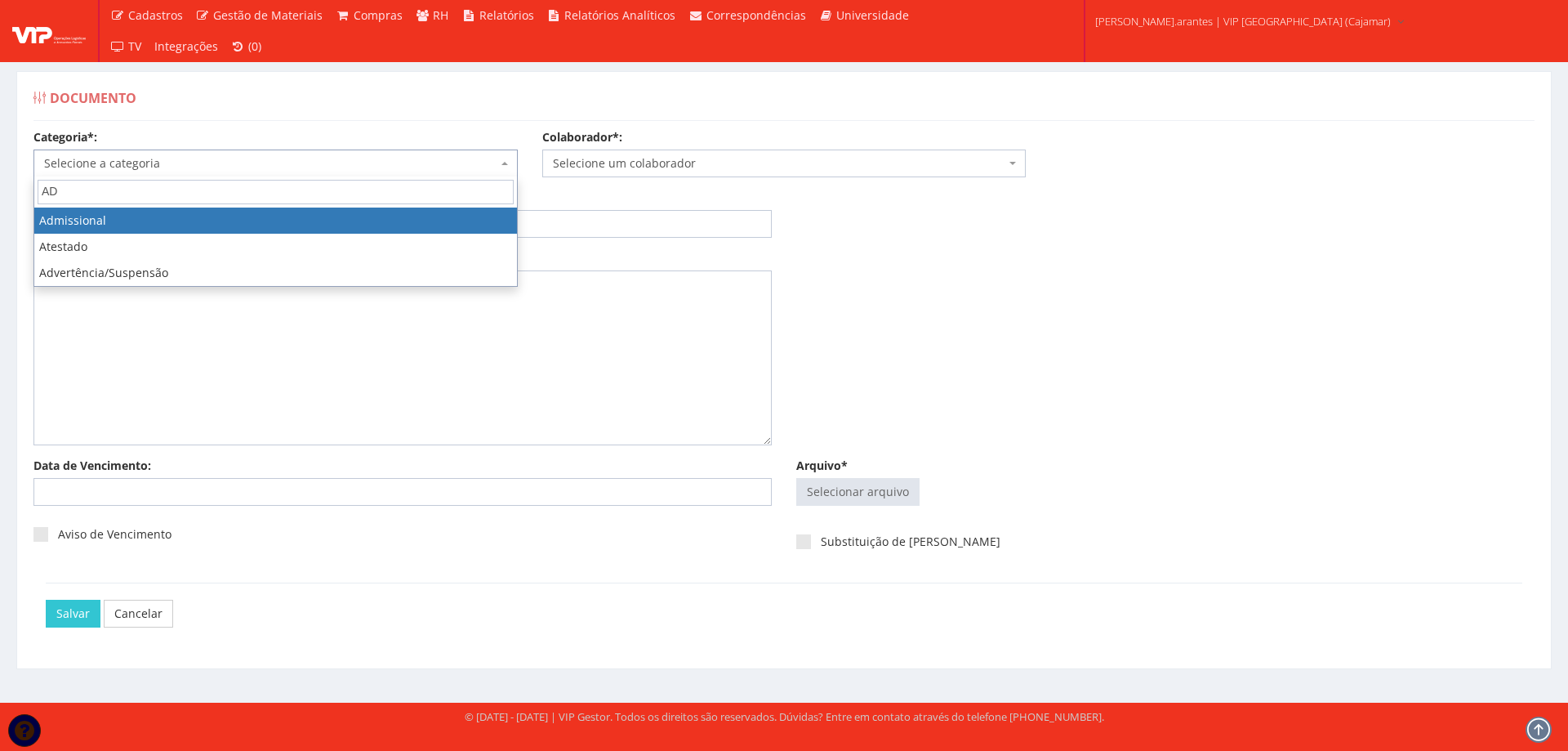
type input "AD"
select select "admissional"
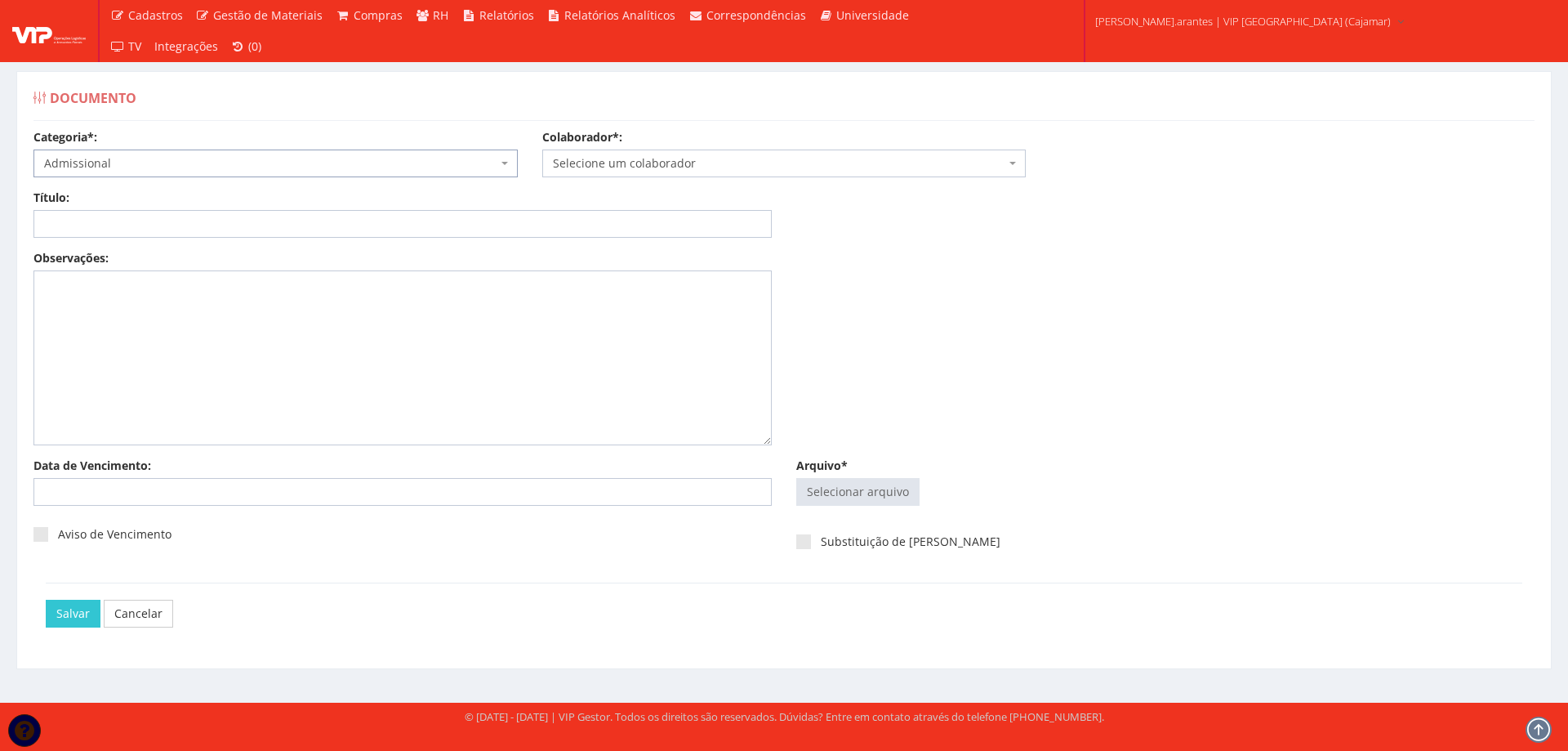
click at [622, 158] on span "Selecione um colaborador" at bounding box center [779, 163] width 454 height 17
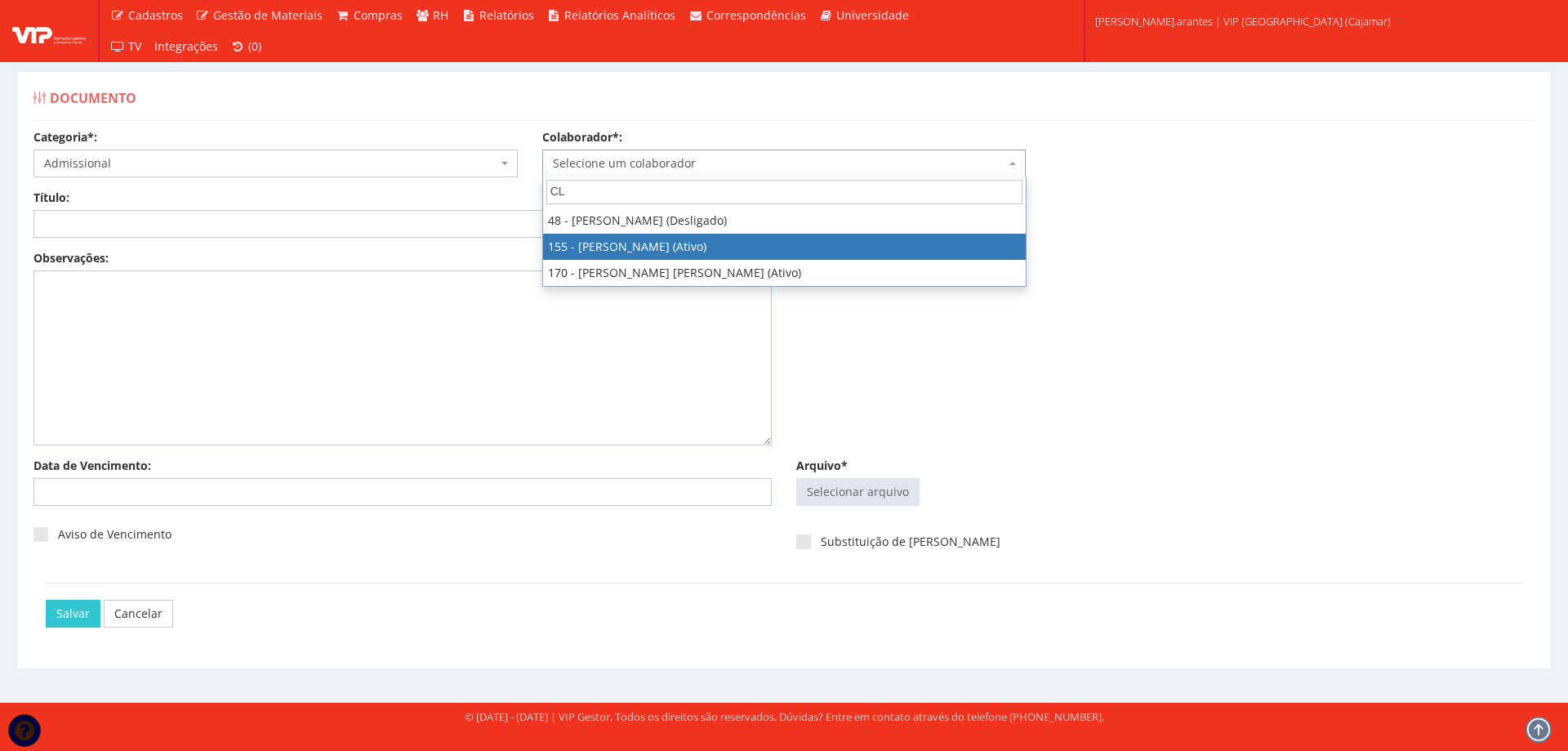
type input "CL"
select select "3963"
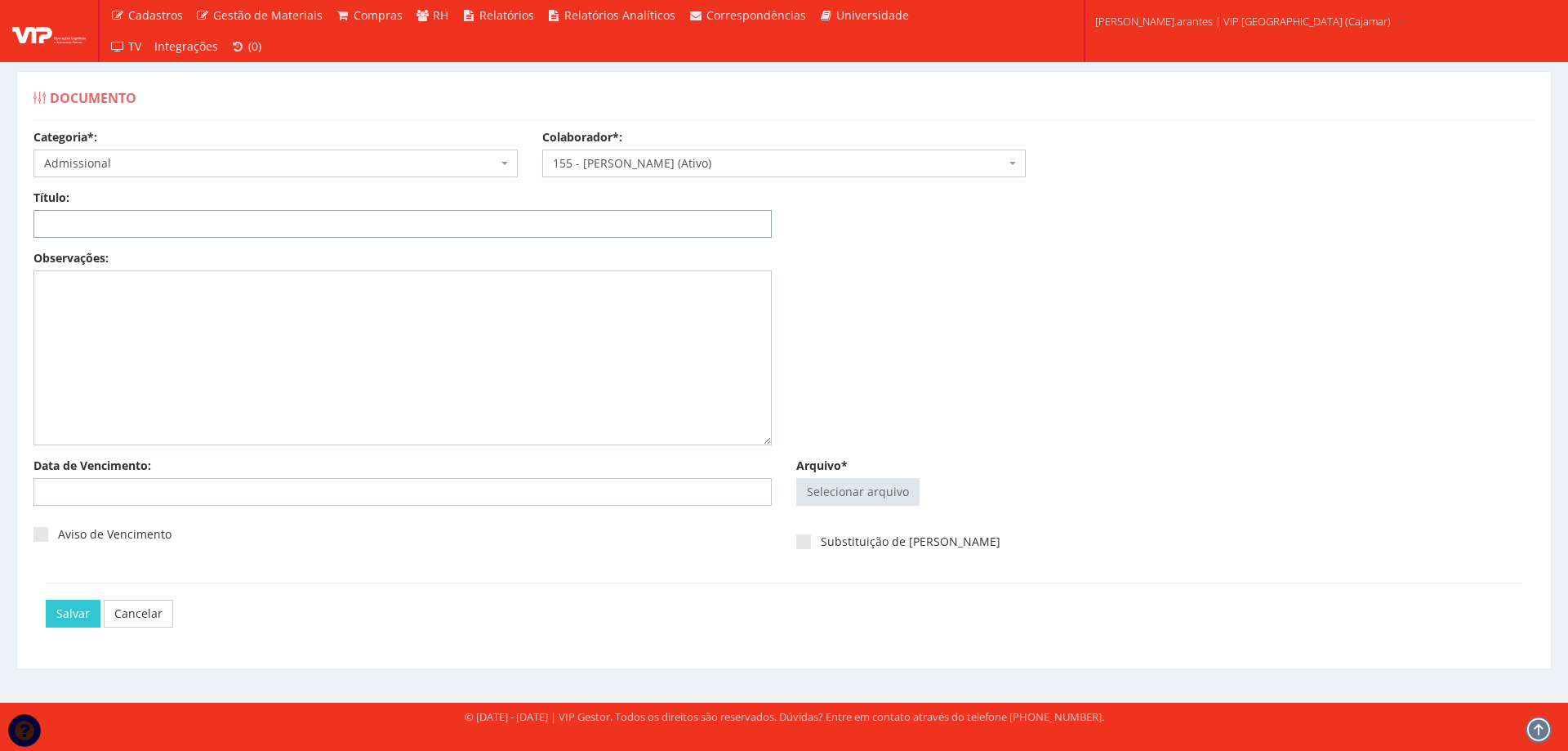
click at [162, 222] on input "Título:" at bounding box center [403, 224] width 739 height 28
type input "DECLARAÇÃO DE PLANO DE SAUDE"
click at [872, 498] on input "Arquivo*" at bounding box center [858, 491] width 122 height 27
type input "C:\fakepath\DS Cleber.pdf"
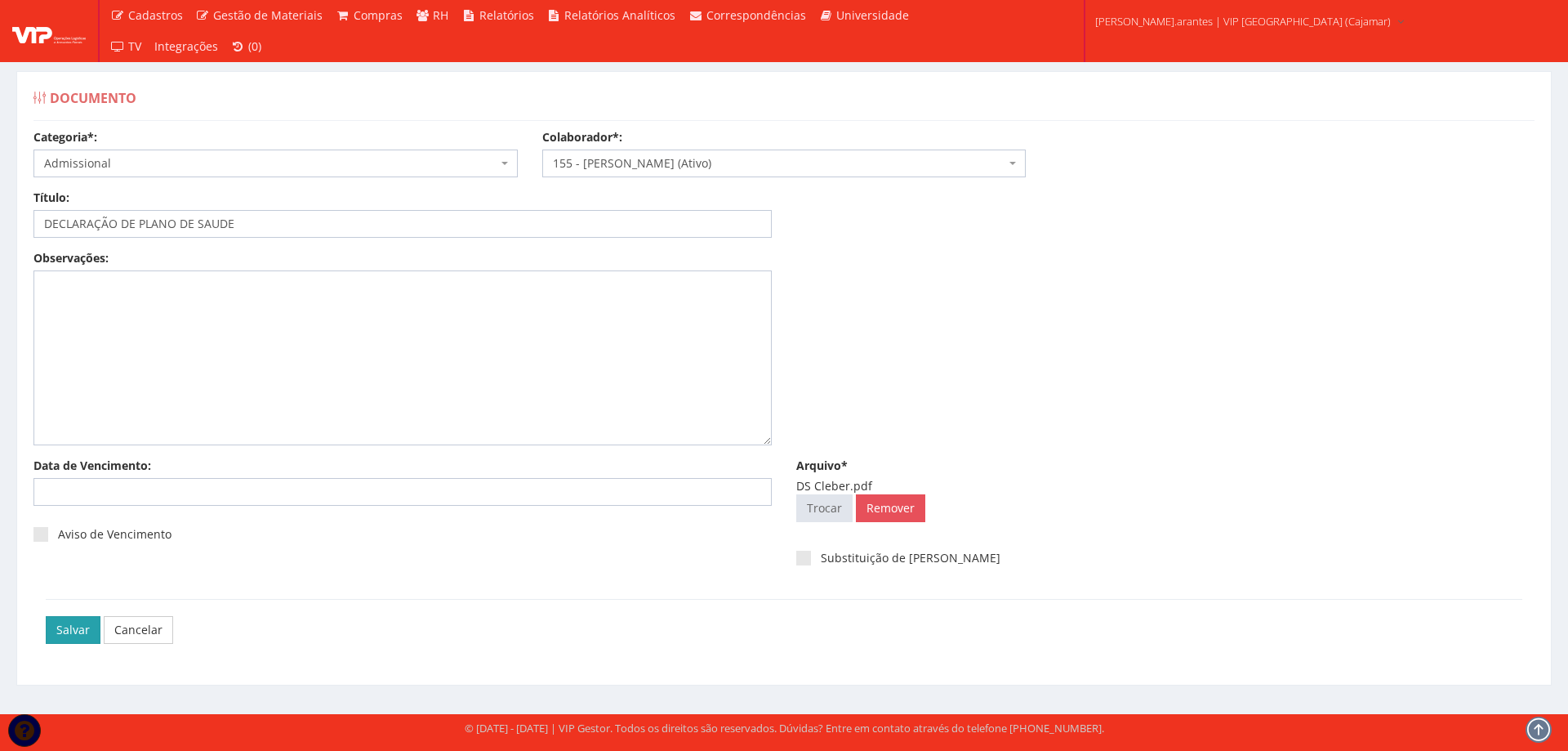
click at [64, 633] on input "Salvar" at bounding box center [73, 630] width 55 height 28
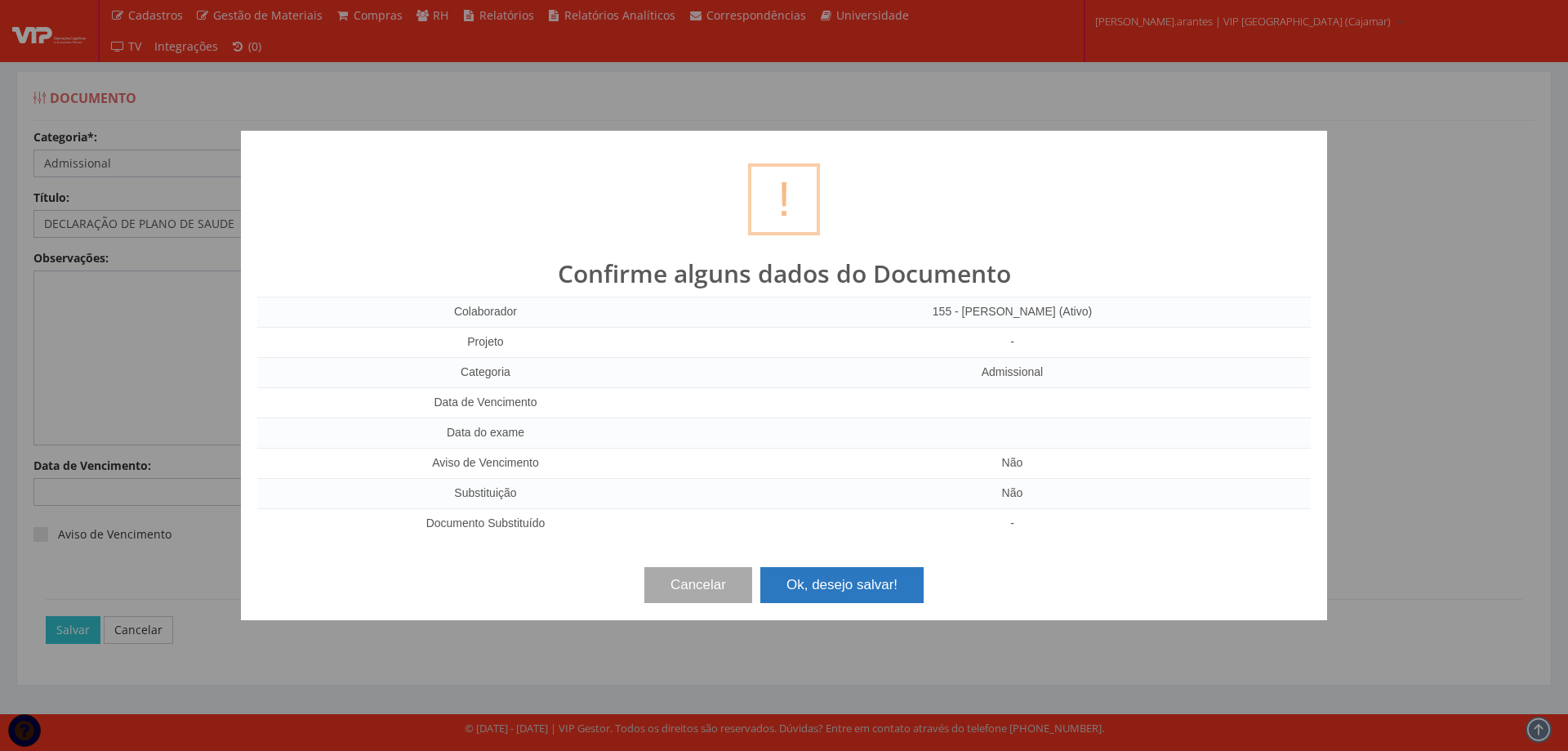
click at [855, 591] on button "Ok, desejo salvar!" at bounding box center [842, 584] width 163 height 36
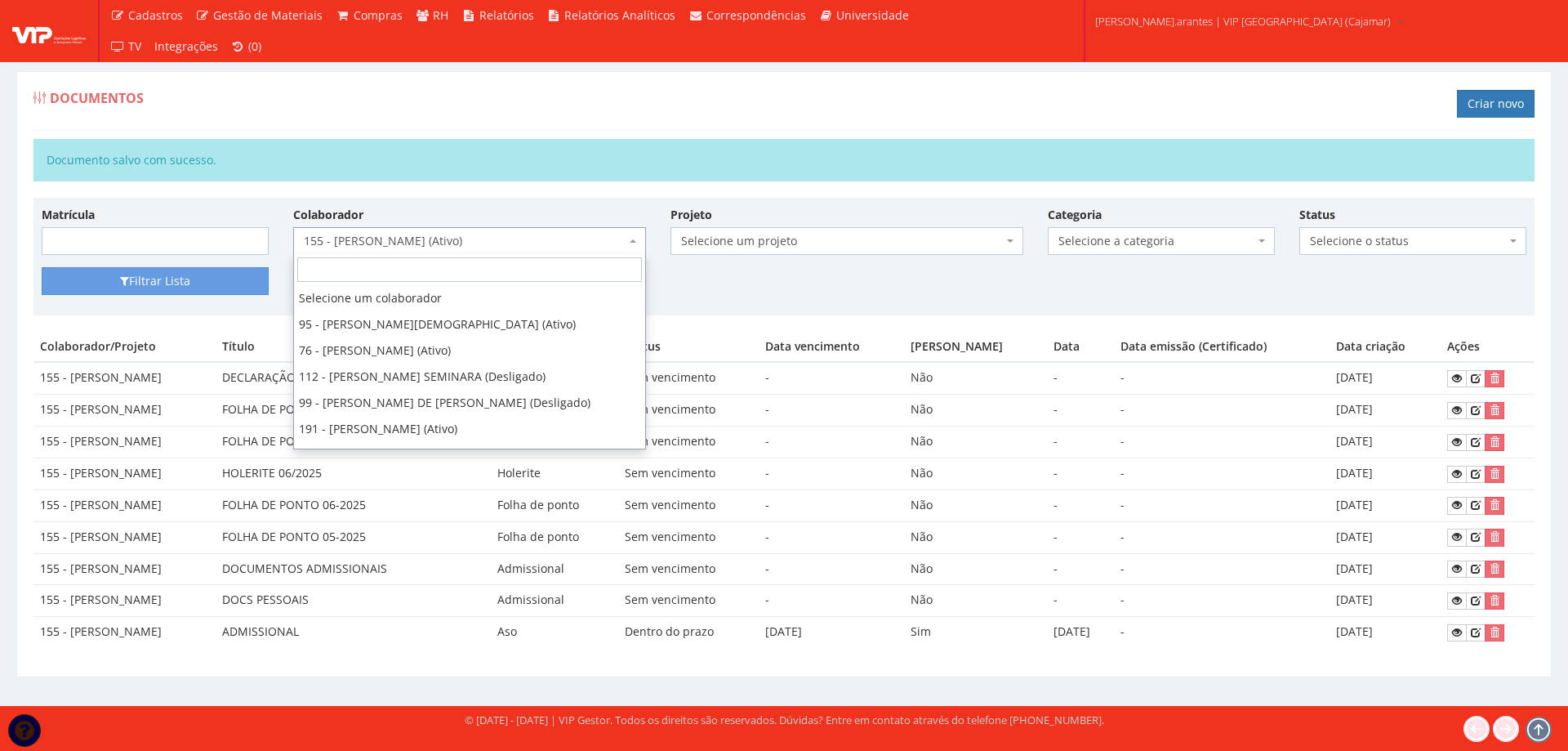
click at [404, 231] on span "155 - [PERSON_NAME] (Ativo)" at bounding box center [469, 241] width 353 height 28
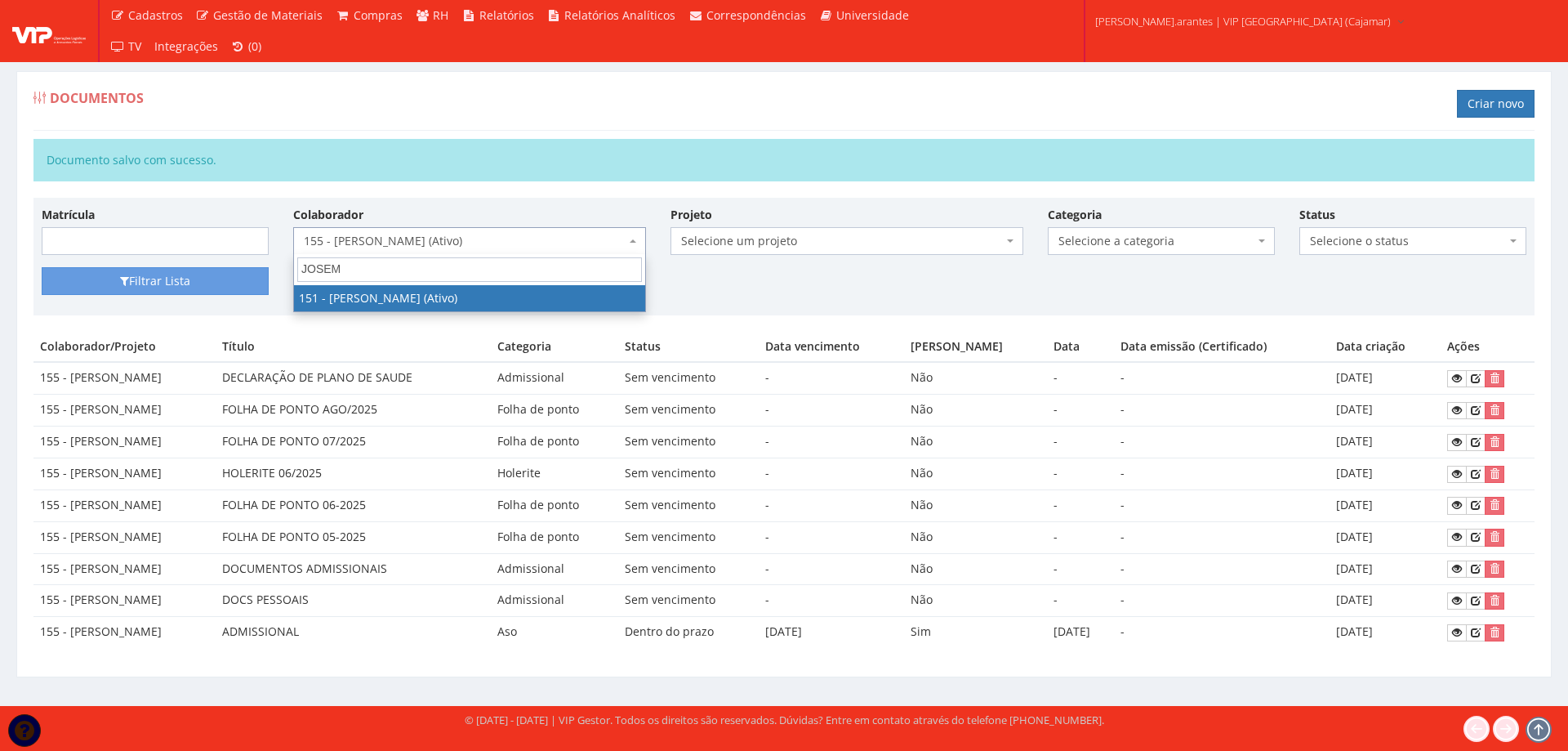
type input "JOSEMI"
select select "3944"
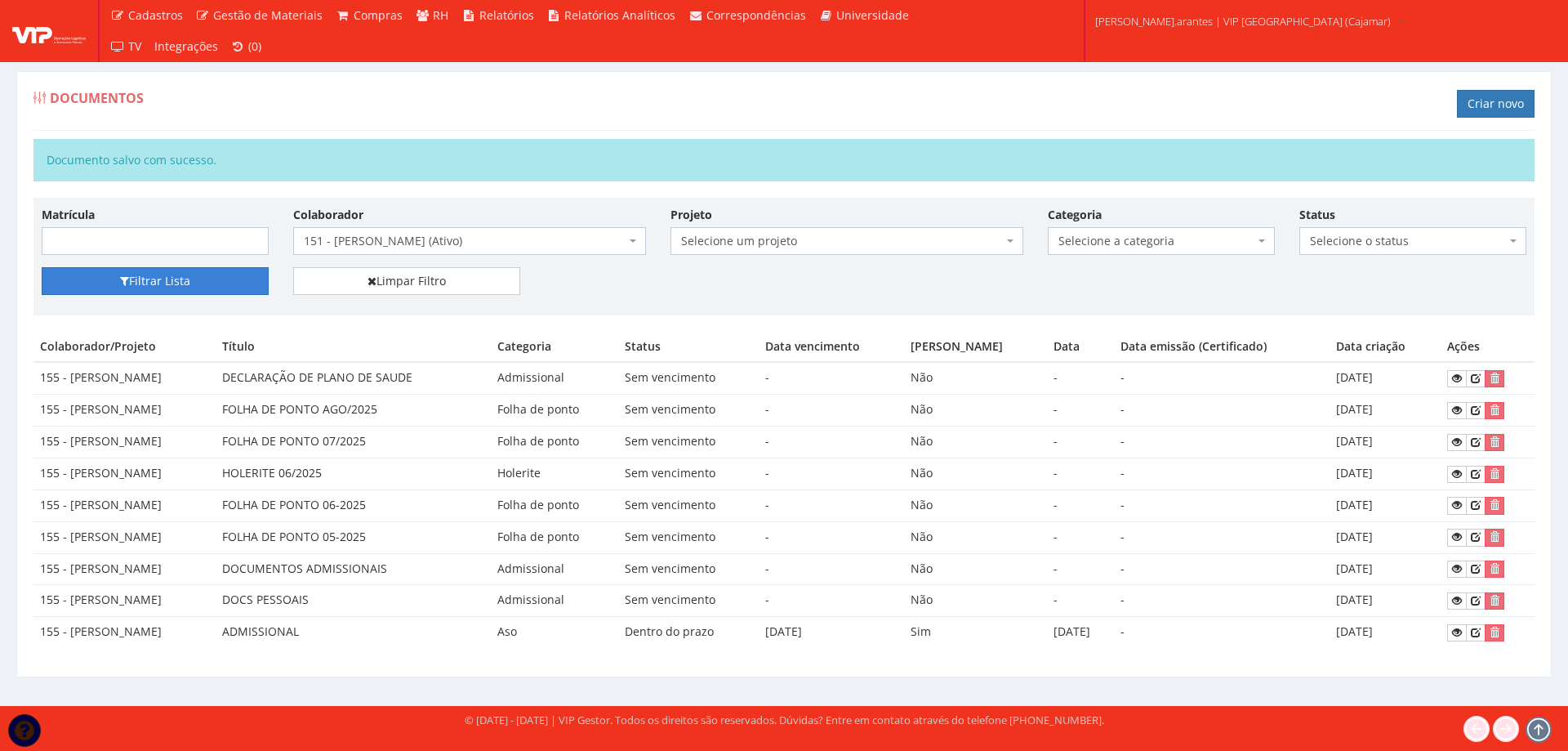
click at [157, 285] on button "Filtrar Lista" at bounding box center [155, 281] width 227 height 28
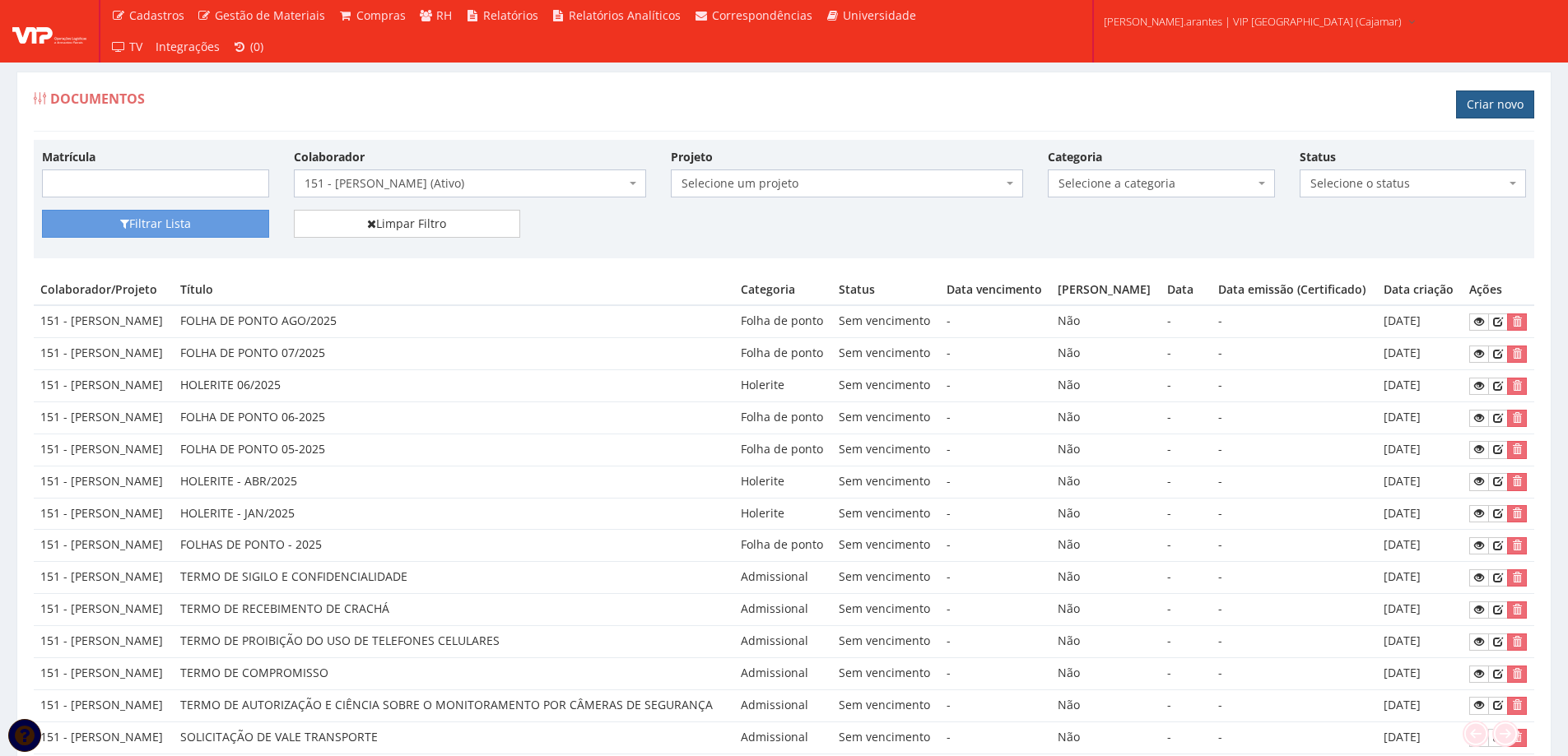
click at [1478, 103] on link "Criar novo" at bounding box center [1494, 104] width 78 height 28
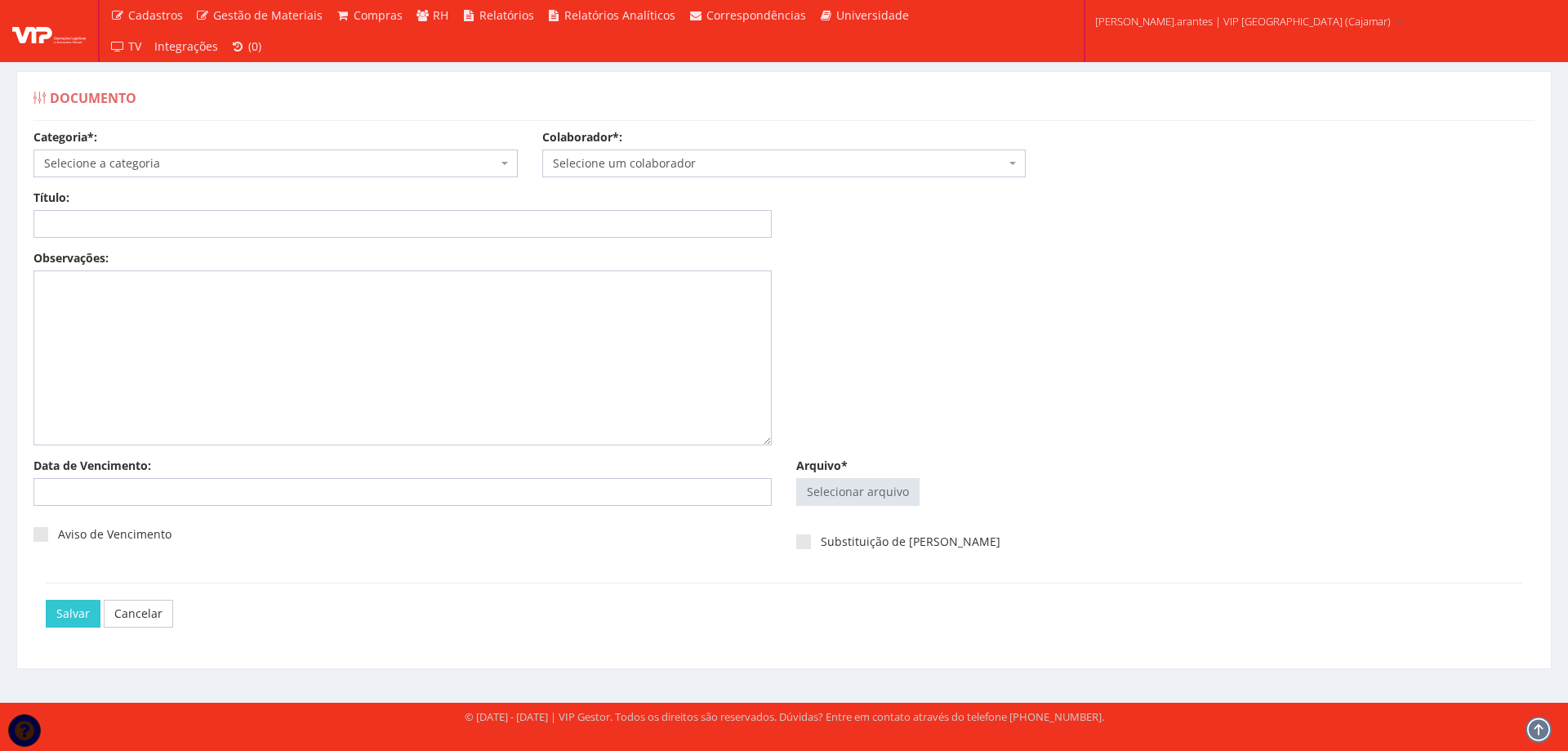
click at [132, 162] on span "Selecione a categoria" at bounding box center [270, 163] width 454 height 17
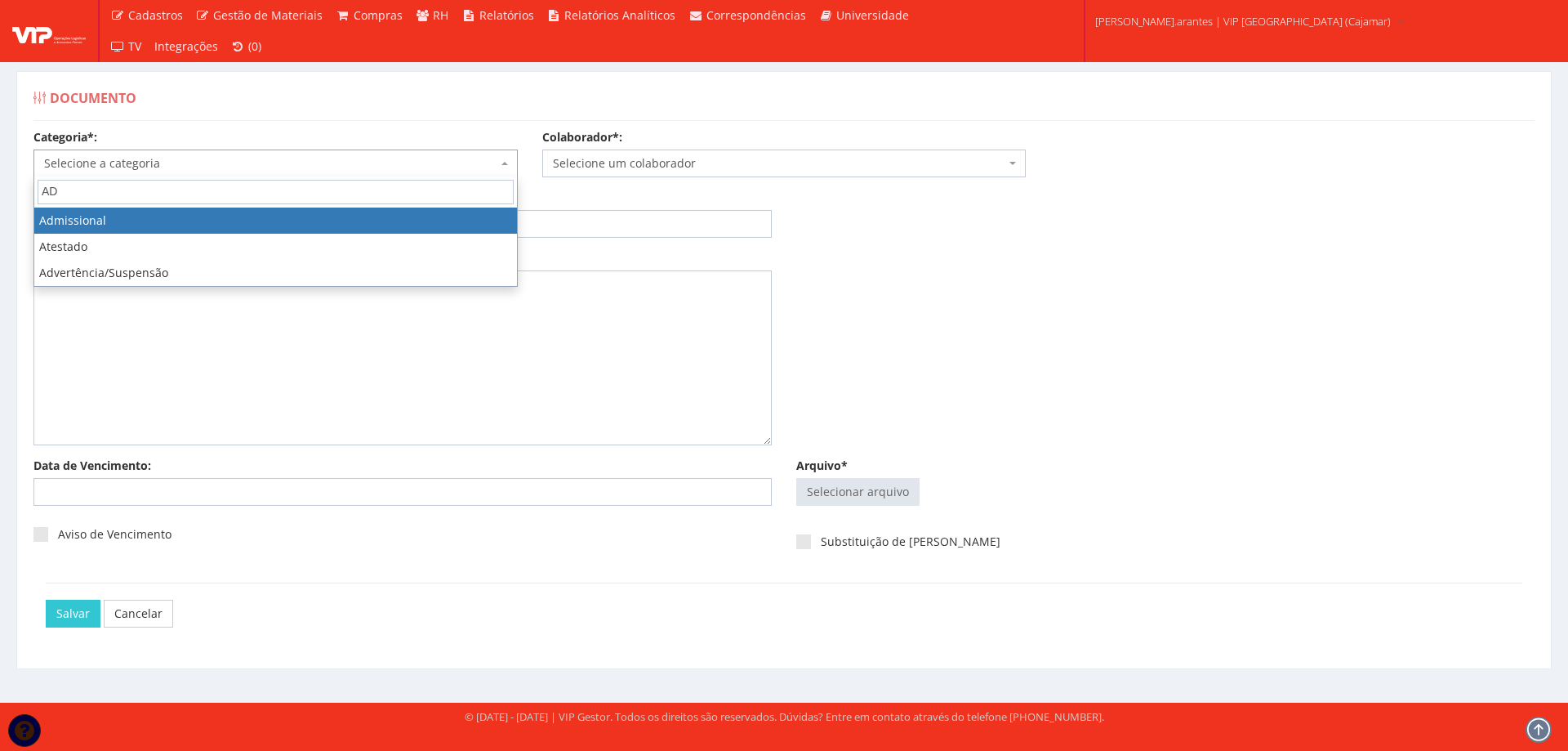
type input "ADM"
select select "admissional"
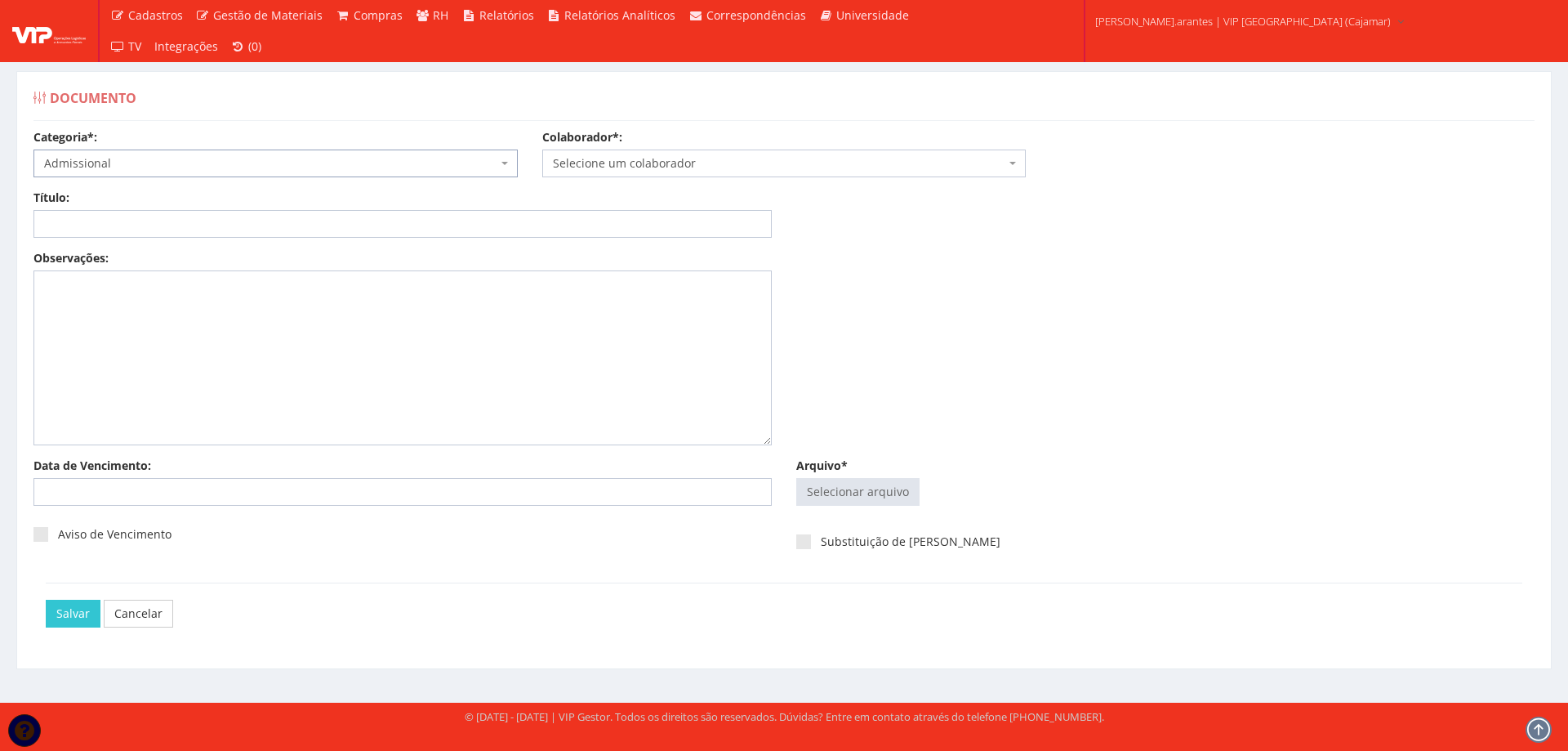
click at [586, 162] on span "Selecione um colaborador" at bounding box center [779, 163] width 454 height 17
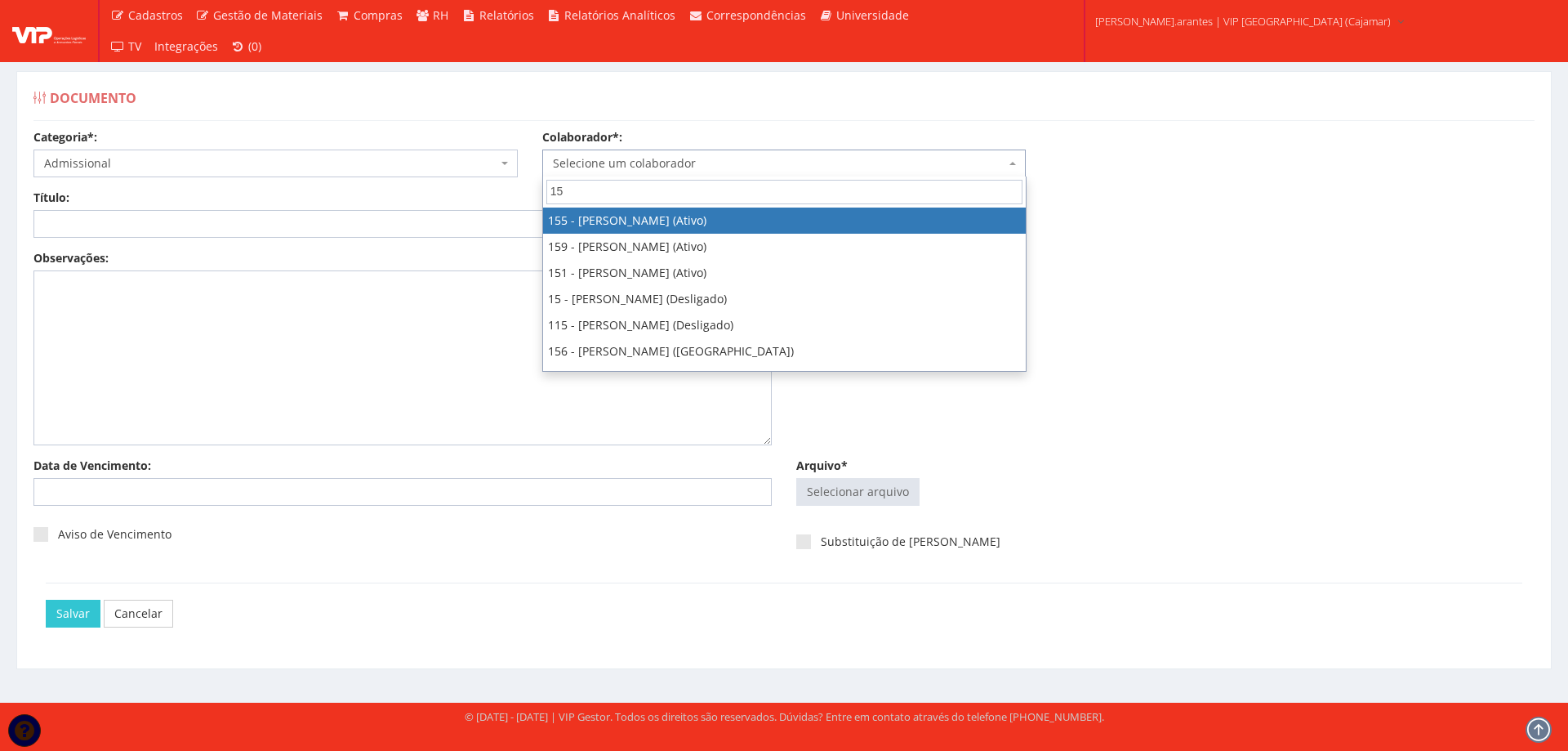
type input "151"
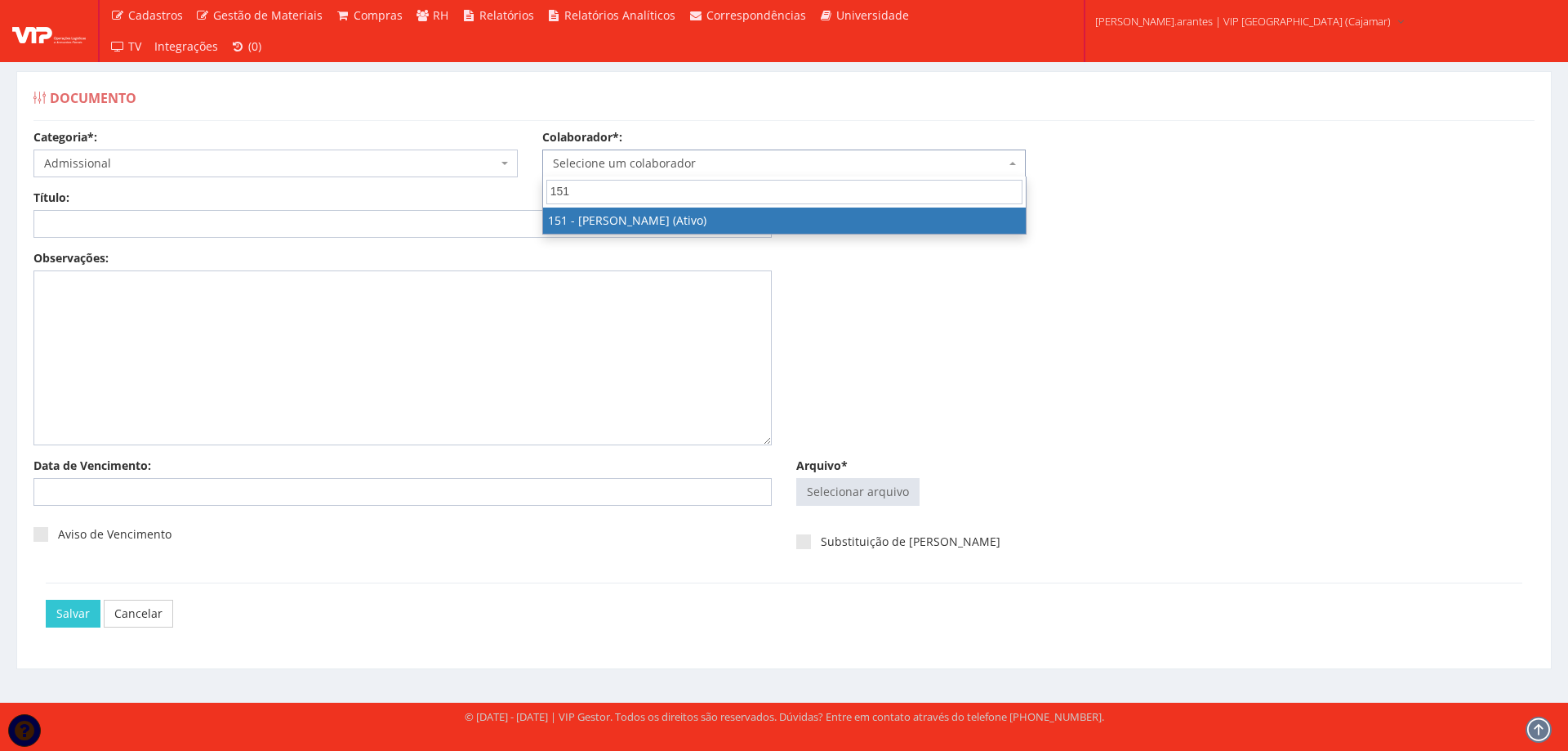
select select "3944"
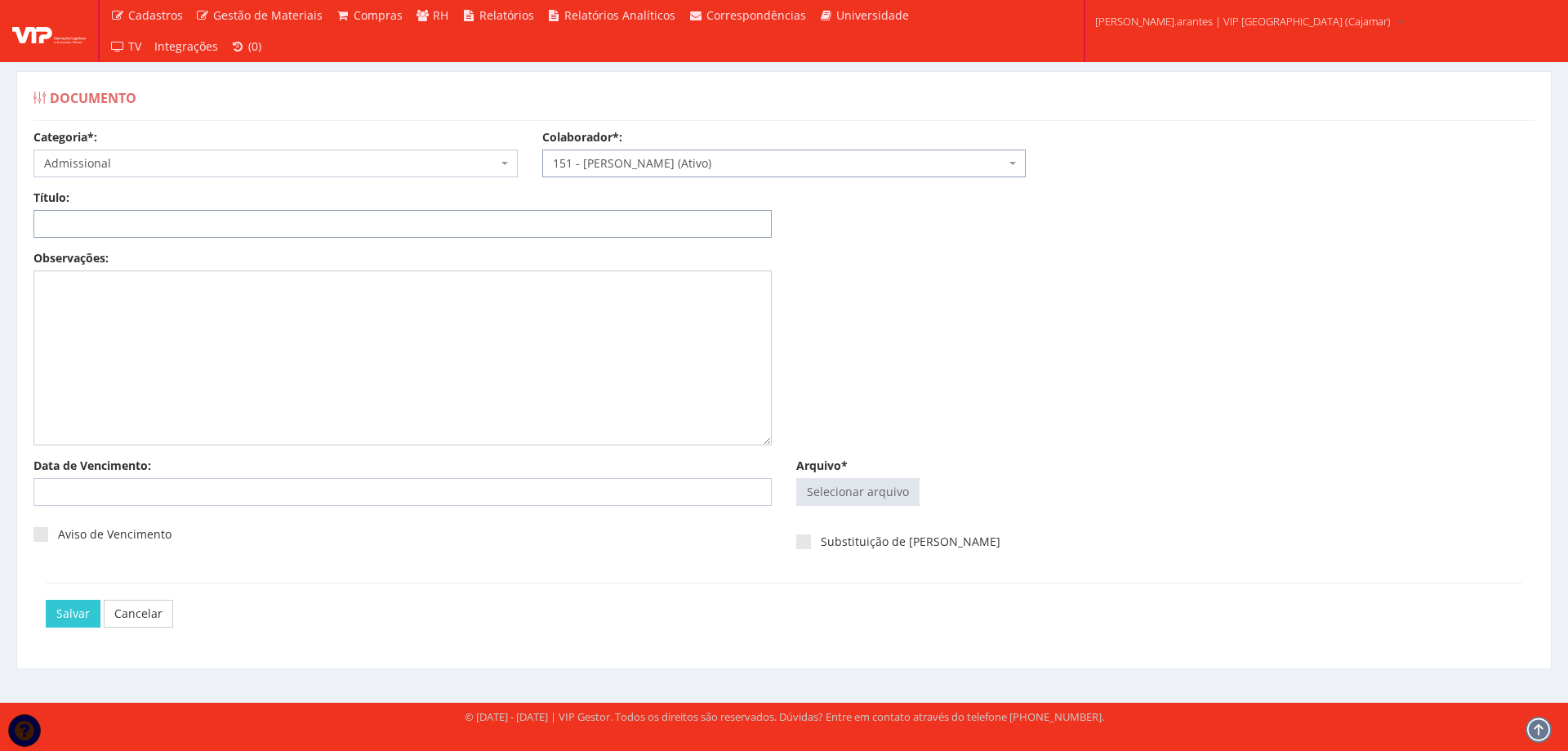
click at [137, 220] on input "Título:" at bounding box center [403, 224] width 739 height 28
type input "DECLARAÇÃO DE PLANO DE SAUDE"
click at [861, 494] on input "Arquivo*" at bounding box center [858, 491] width 122 height 27
type input "C:\fakepath\DS Josemir.pdf"
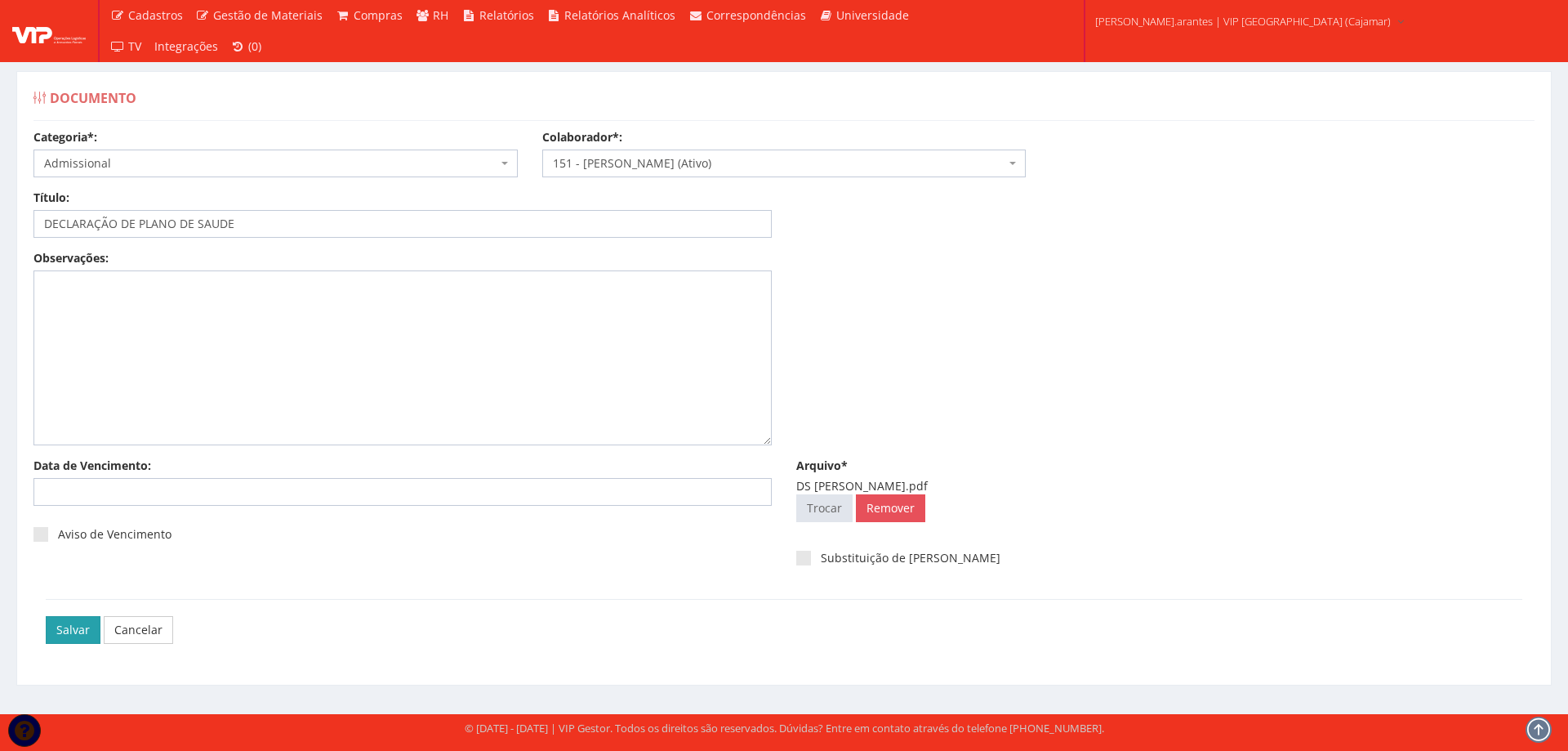
click at [50, 635] on input "Salvar" at bounding box center [73, 630] width 55 height 28
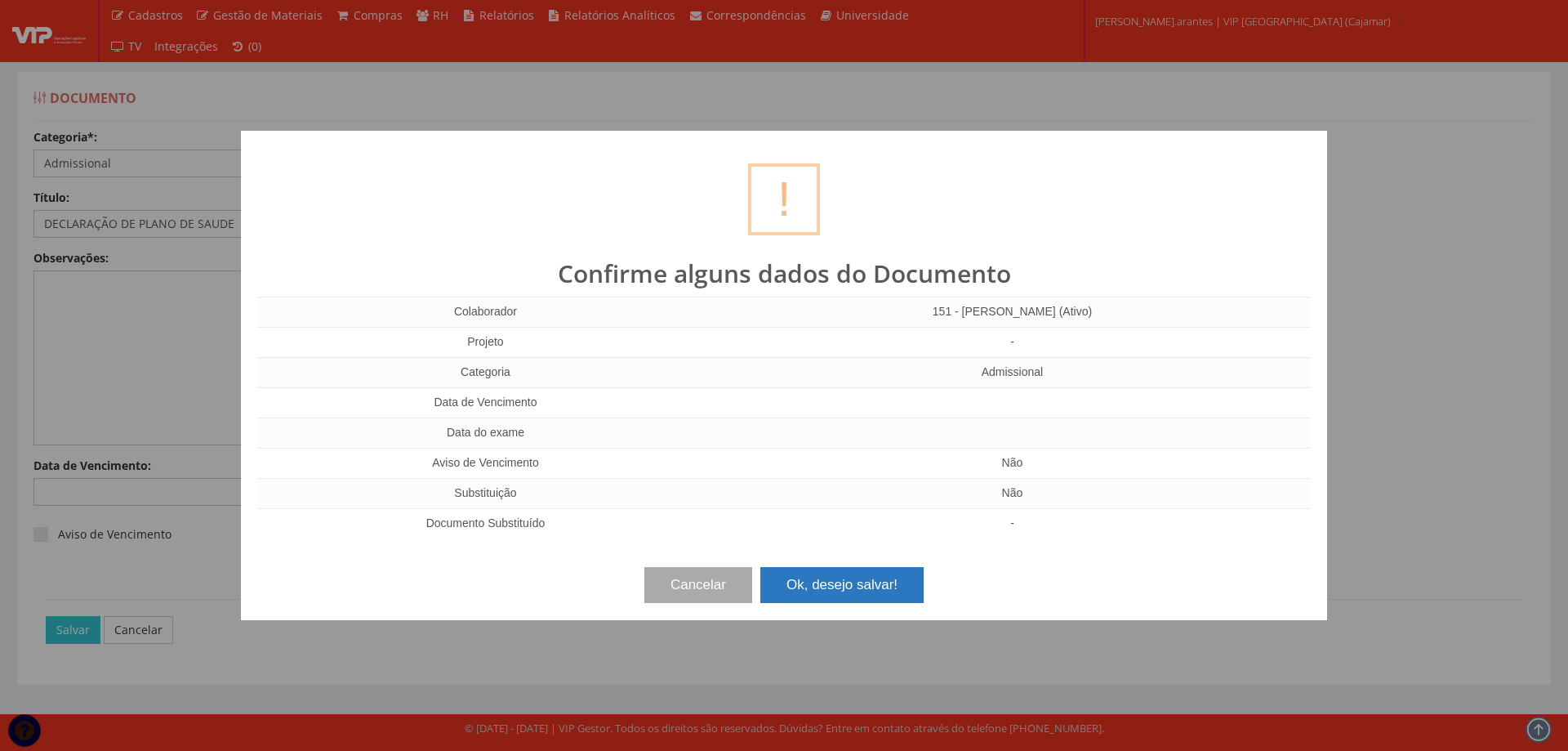
click at [853, 593] on button "Ok, desejo salvar!" at bounding box center [842, 584] width 163 height 36
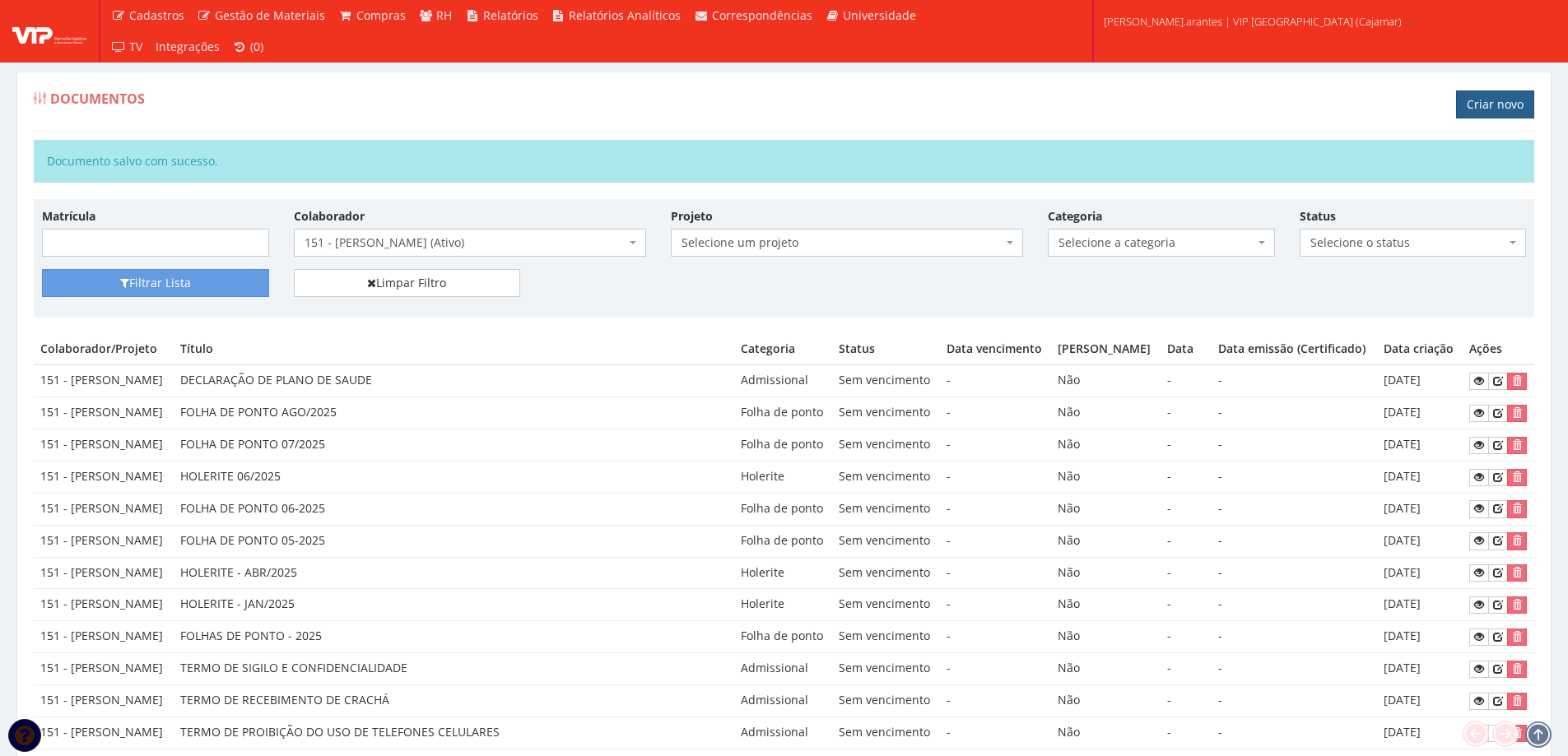
click at [1481, 102] on link "Criar novo" at bounding box center [1494, 104] width 78 height 28
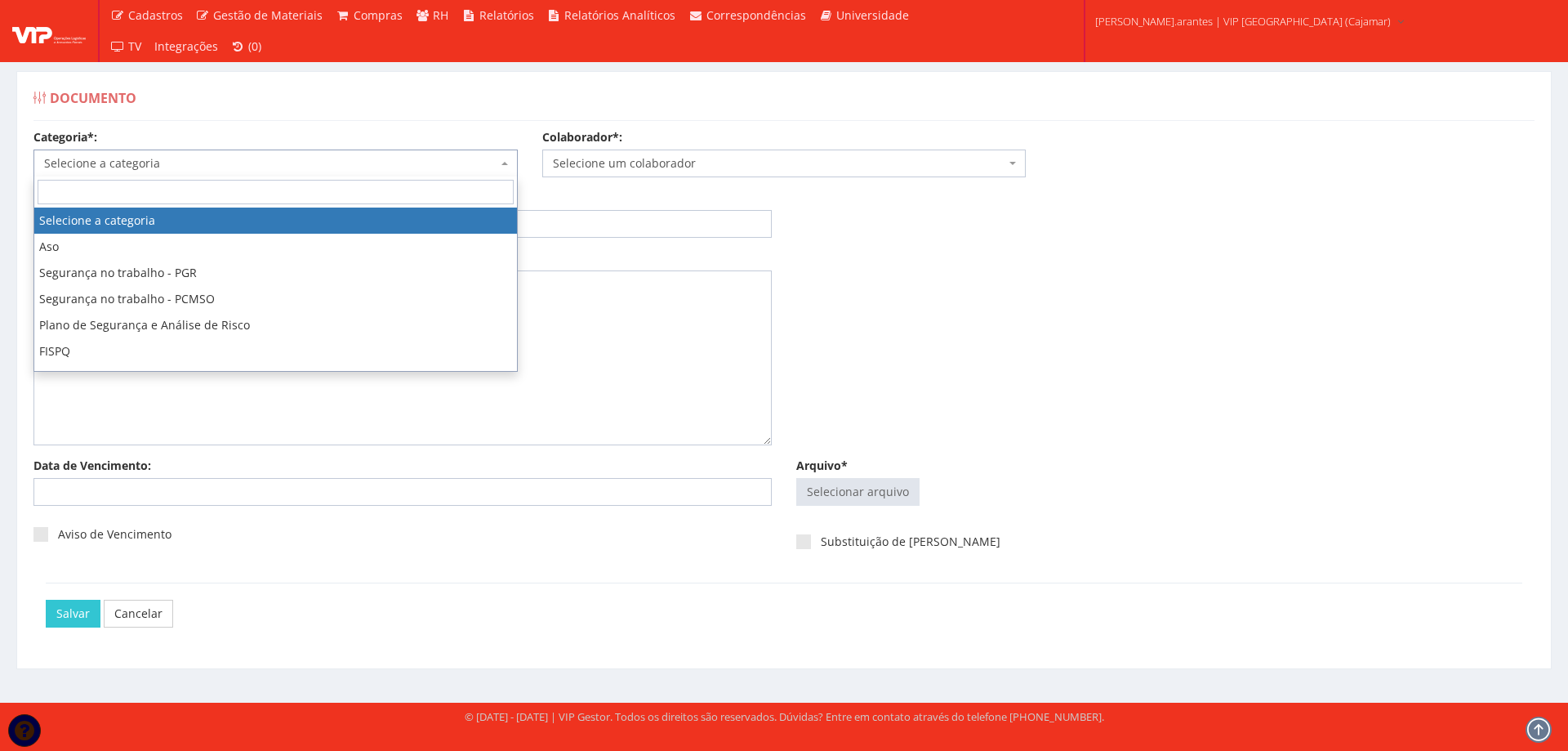
click at [124, 161] on span "Selecione a categoria" at bounding box center [270, 163] width 454 height 17
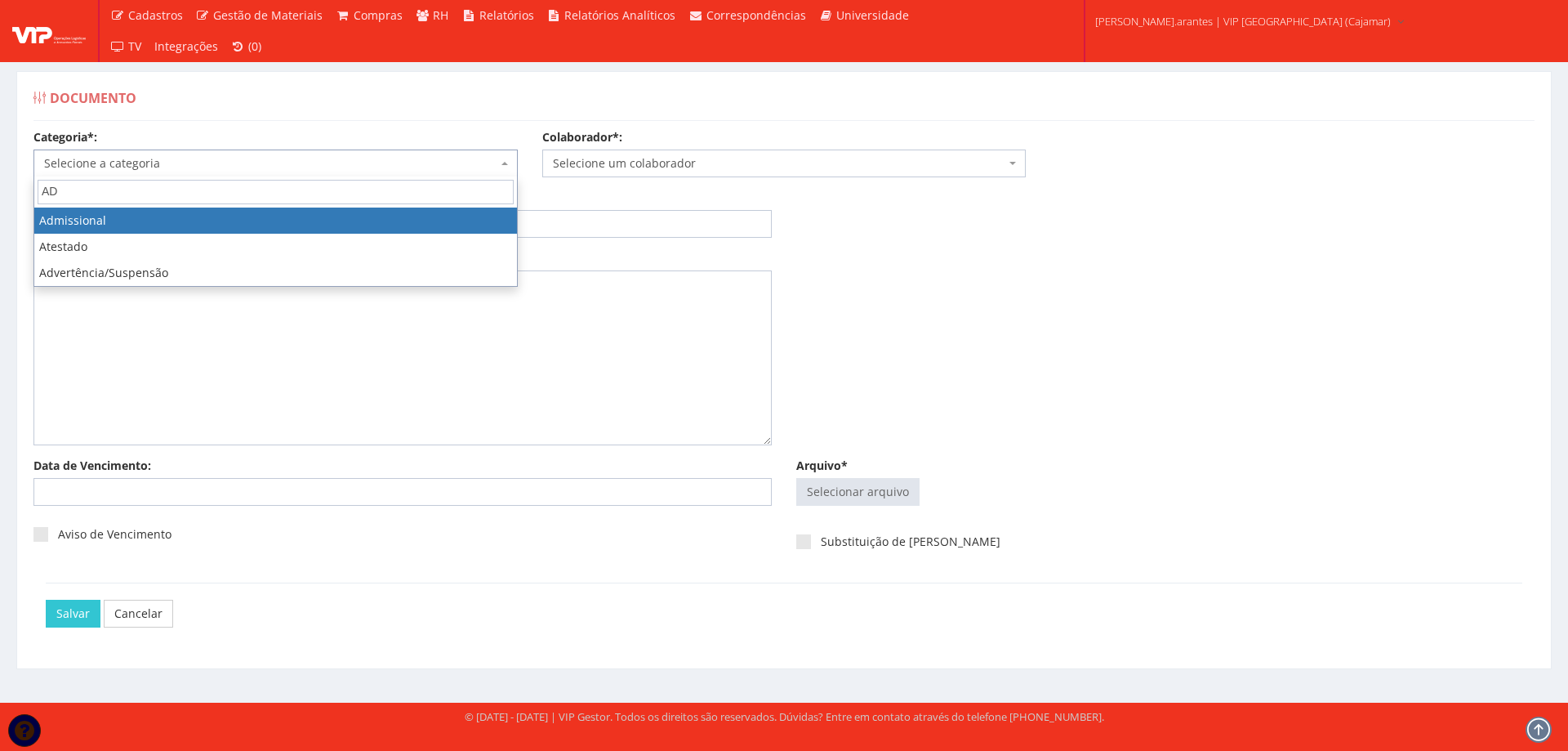
type input "AD"
select select "admissional"
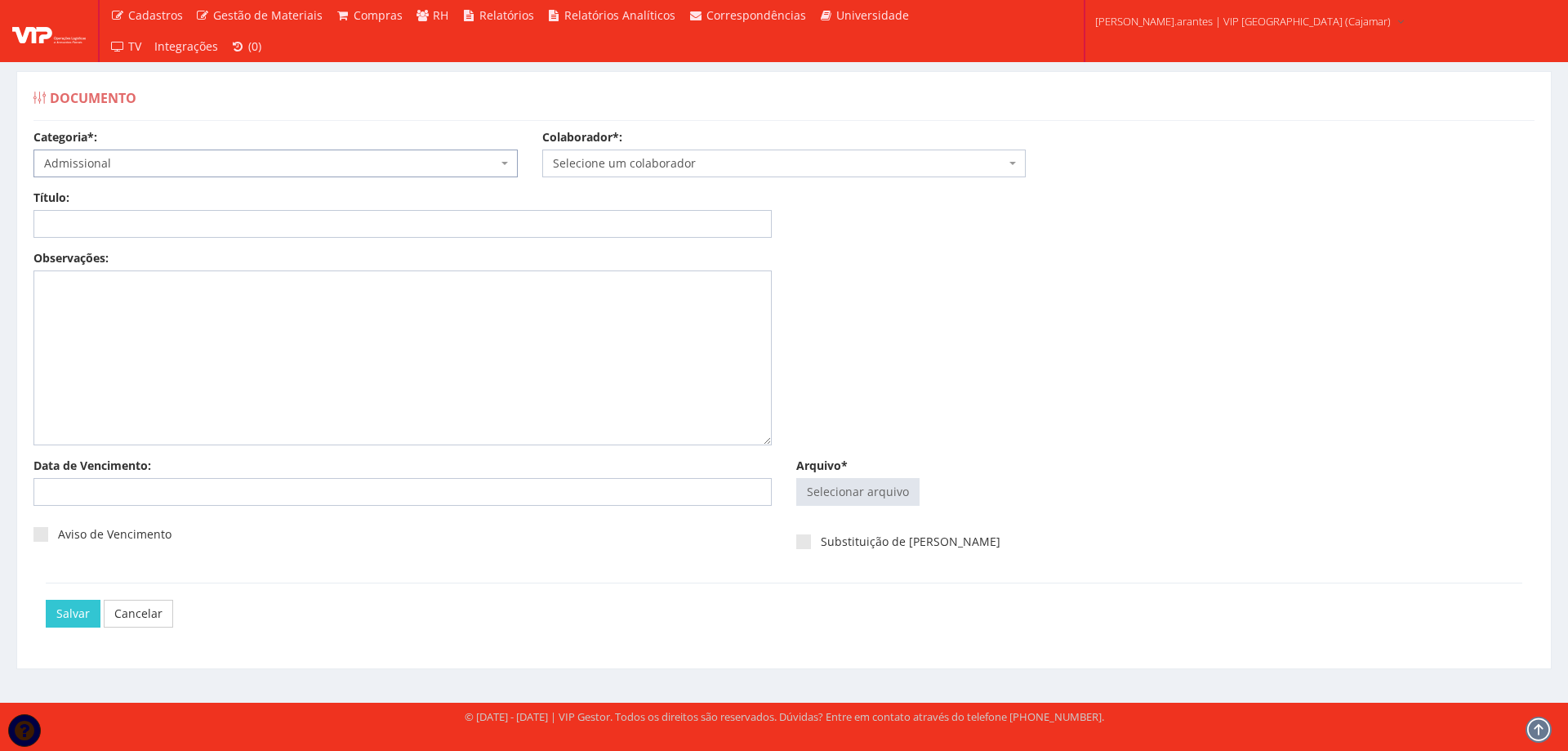
click at [614, 161] on span "Selecione um colaborador" at bounding box center [779, 163] width 454 height 17
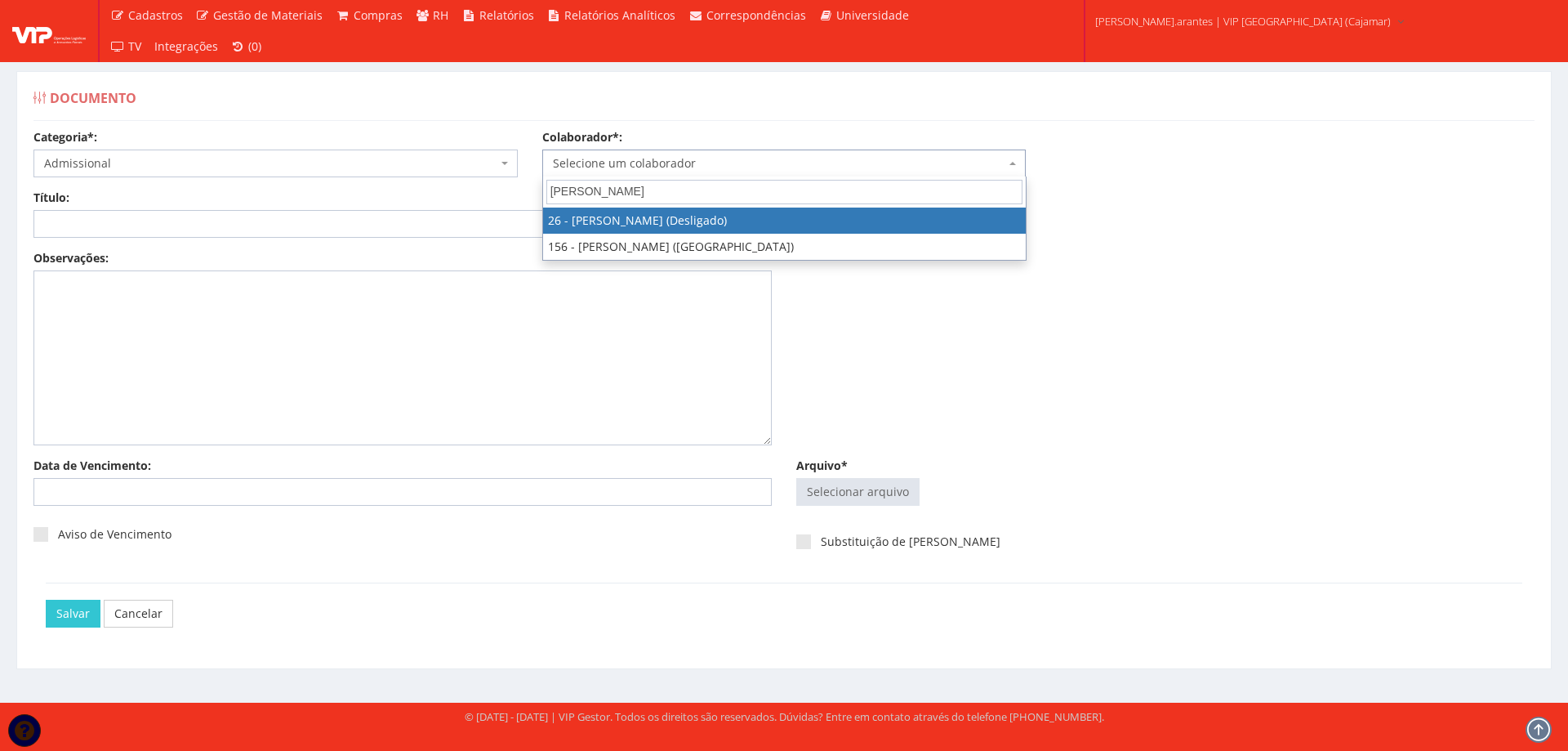
type input "LUCAS BA"
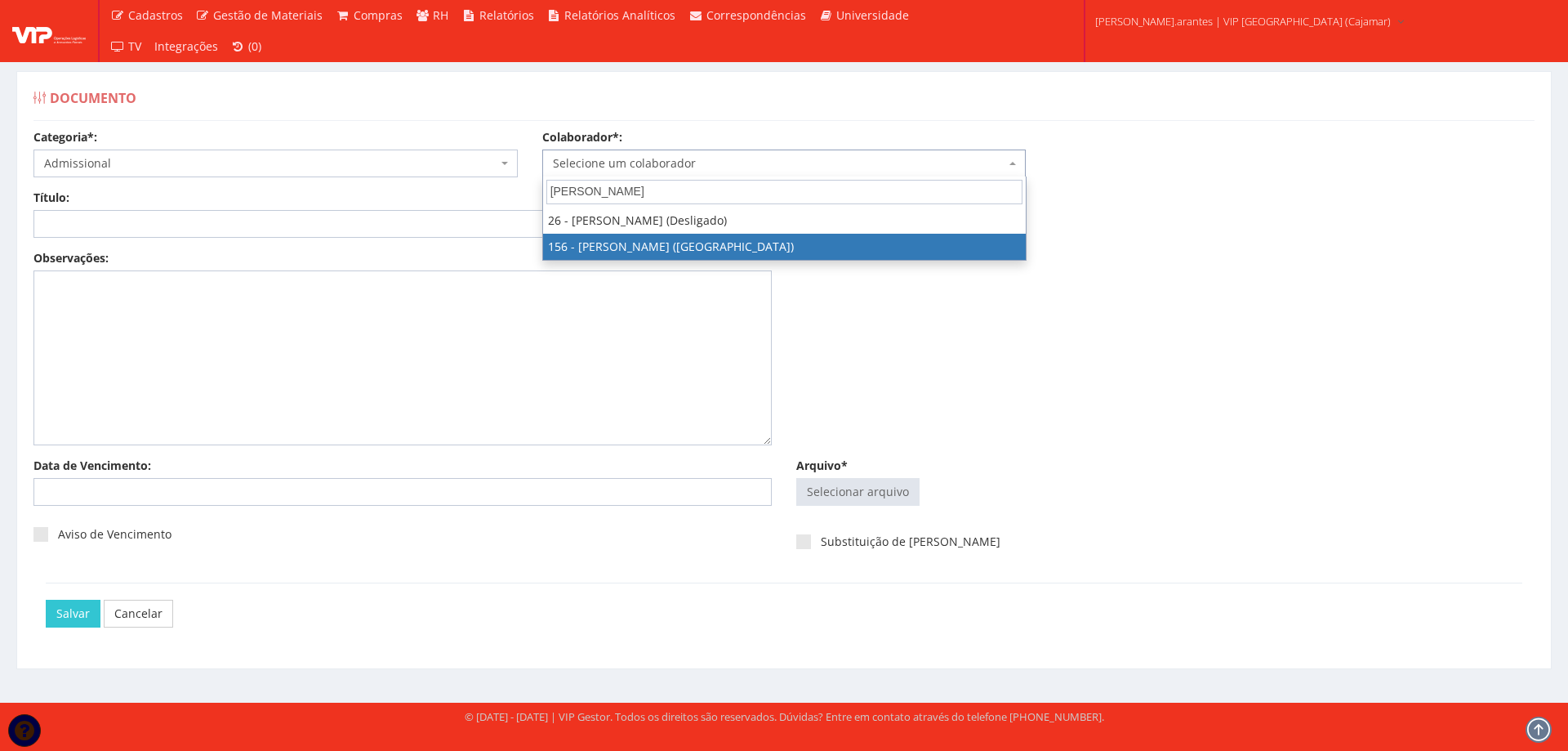
select select "3965"
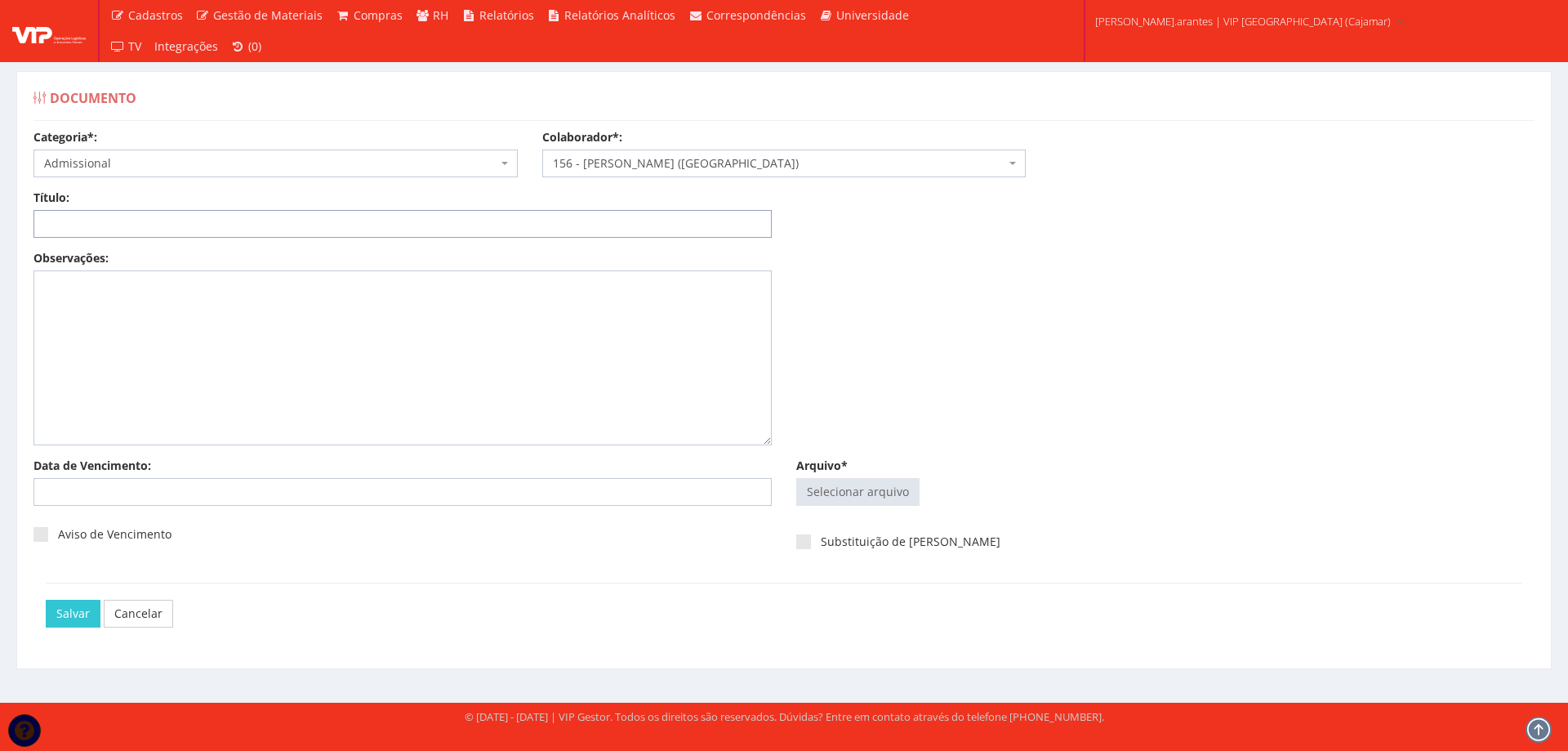
click at [356, 220] on input "Título:" at bounding box center [403, 224] width 739 height 28
type input "DECLARAÇÃO DE PLANO DE SAUDE"
click at [835, 488] on input "Arquivo*" at bounding box center [858, 491] width 122 height 27
type input "C:\fakepath\DS lucas.pdf"
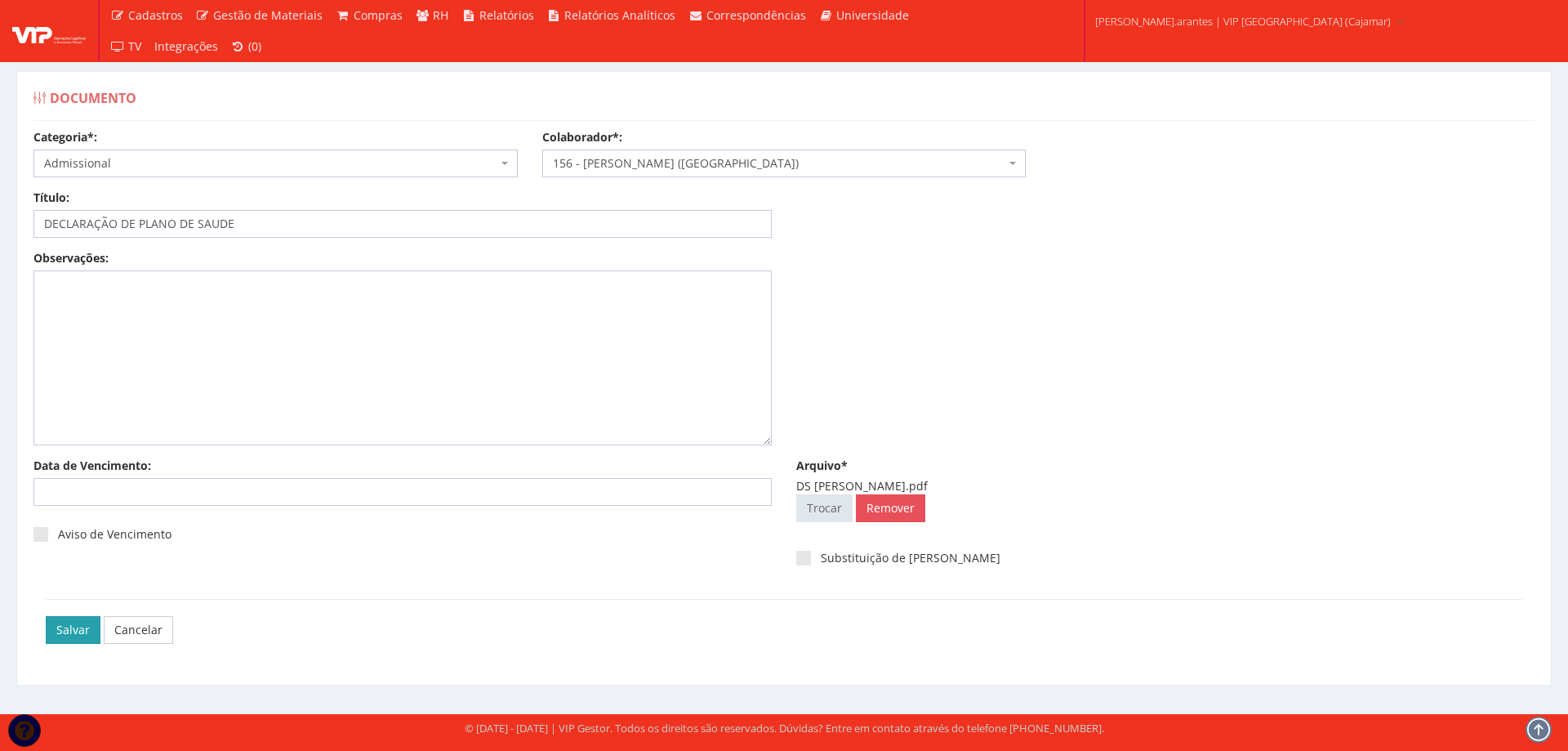
click at [51, 630] on input "Salvar" at bounding box center [73, 630] width 55 height 28
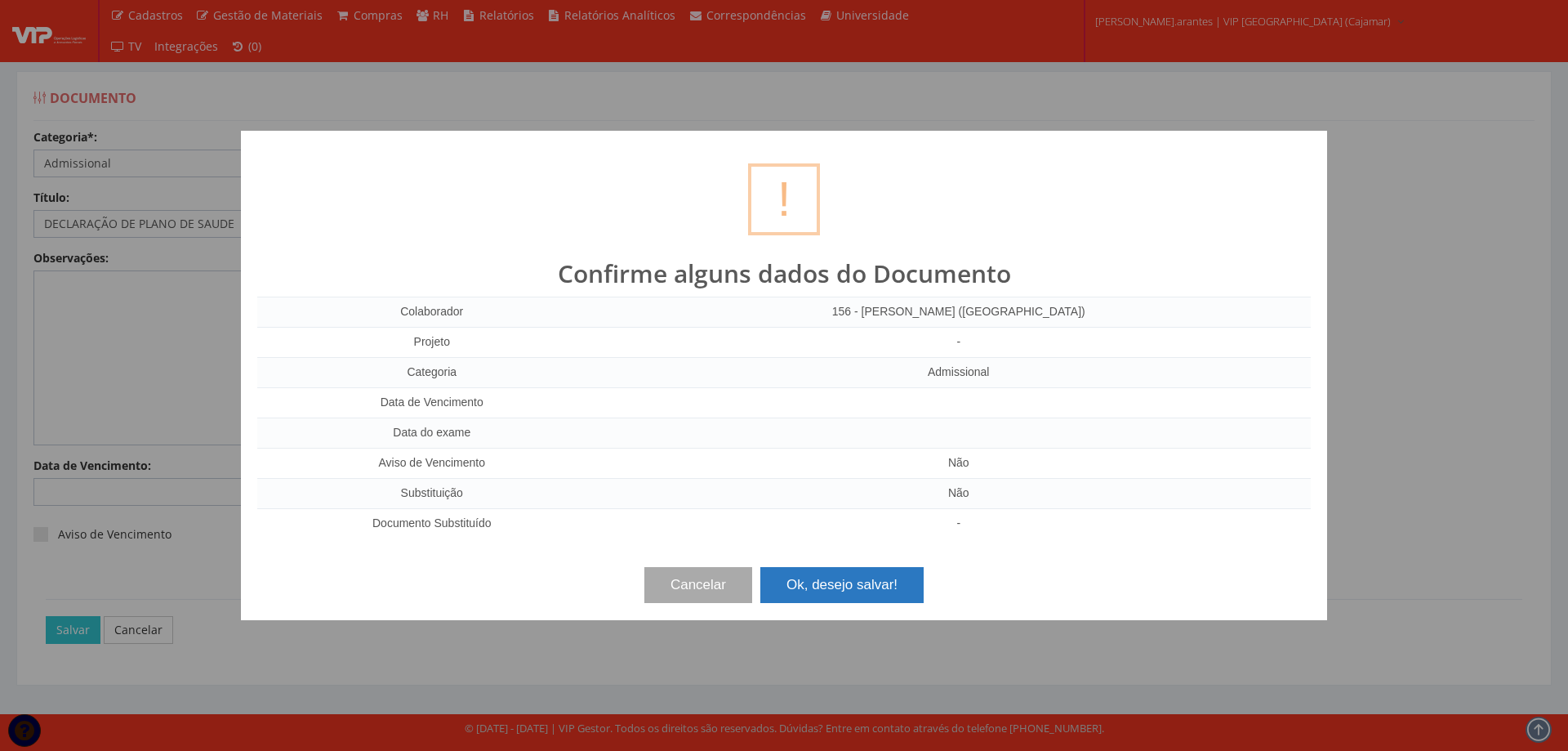
click at [850, 590] on button "Ok, desejo salvar!" at bounding box center [842, 584] width 163 height 36
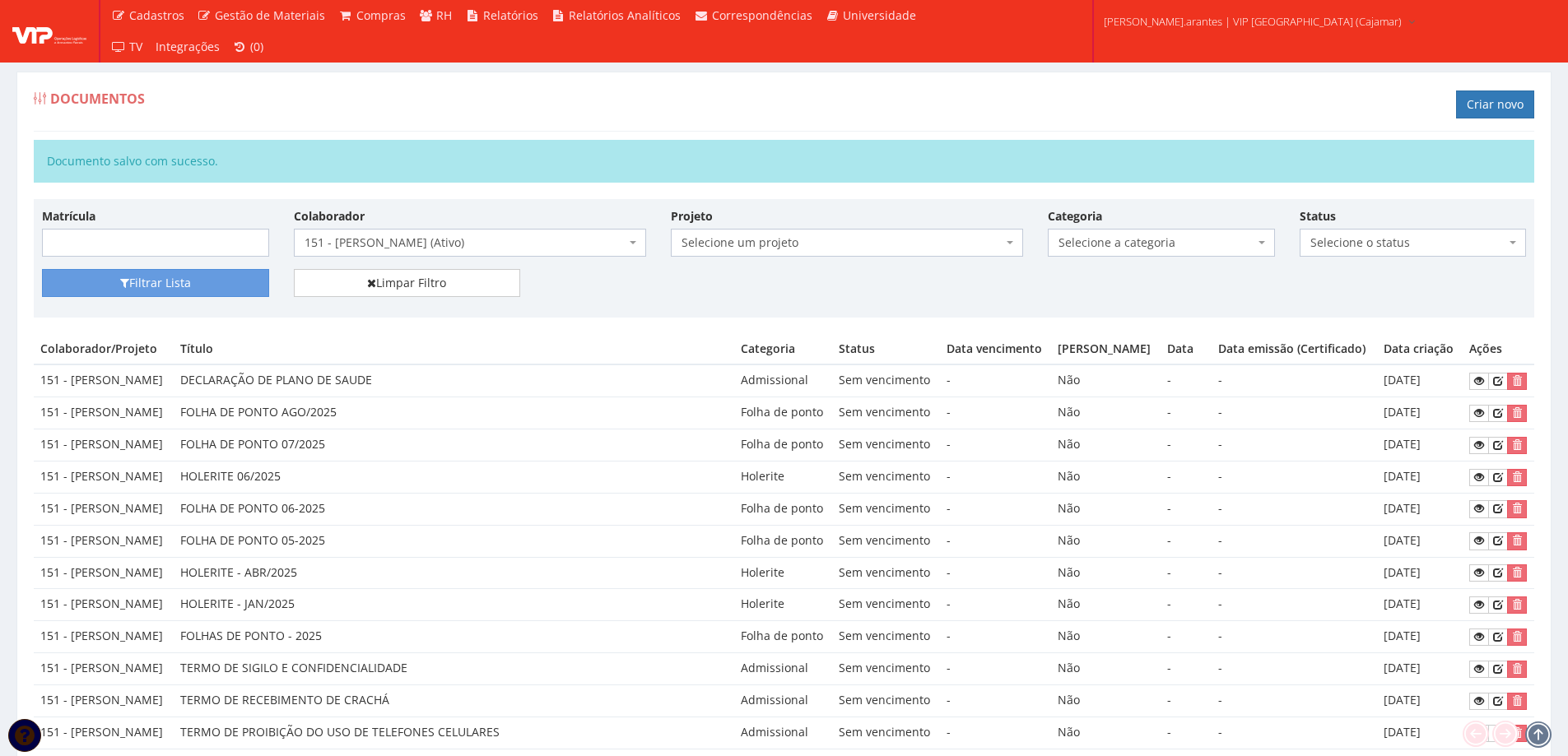
click at [386, 246] on span "151 - [PERSON_NAME] (Ativo)" at bounding box center [465, 243] width 321 height 17
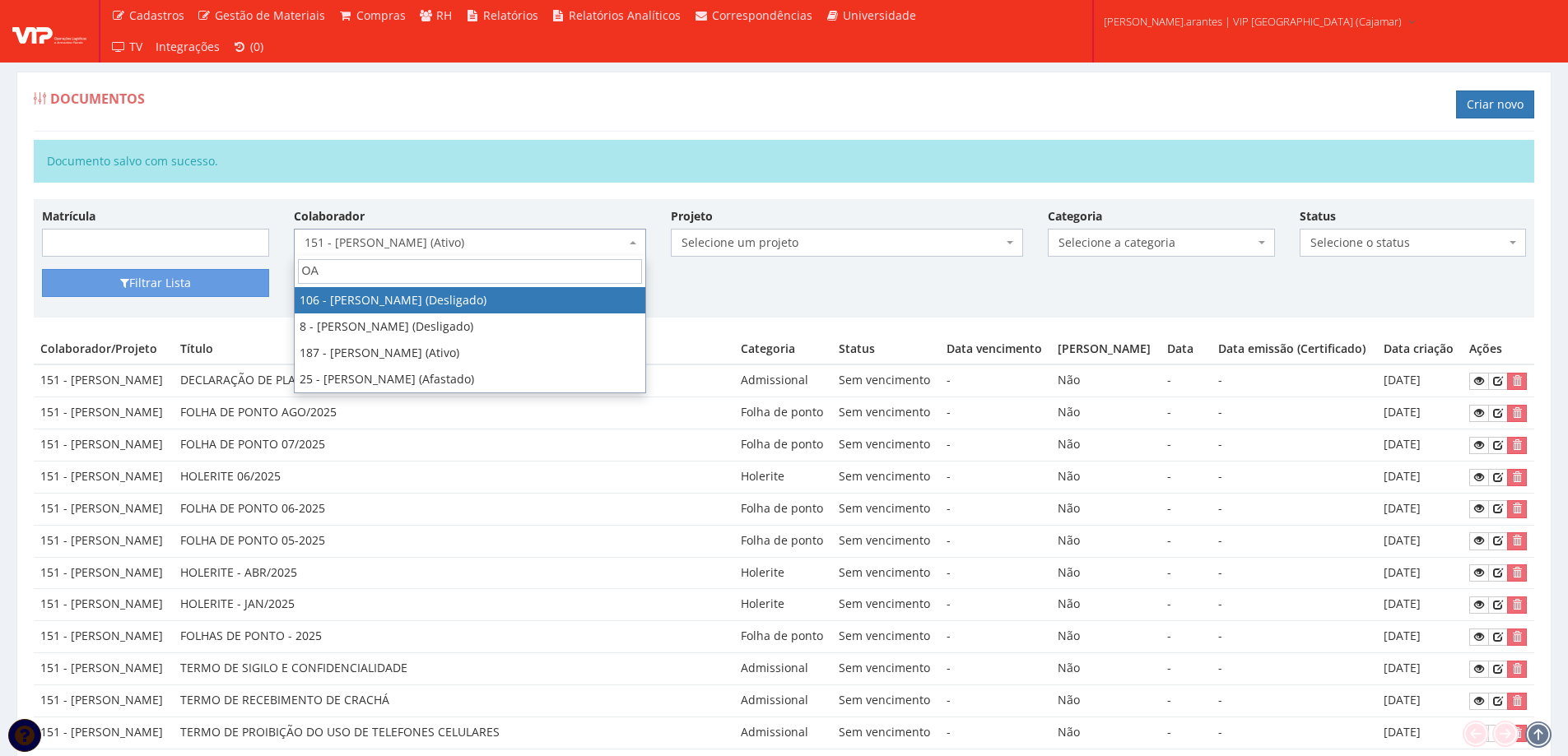
type input "O"
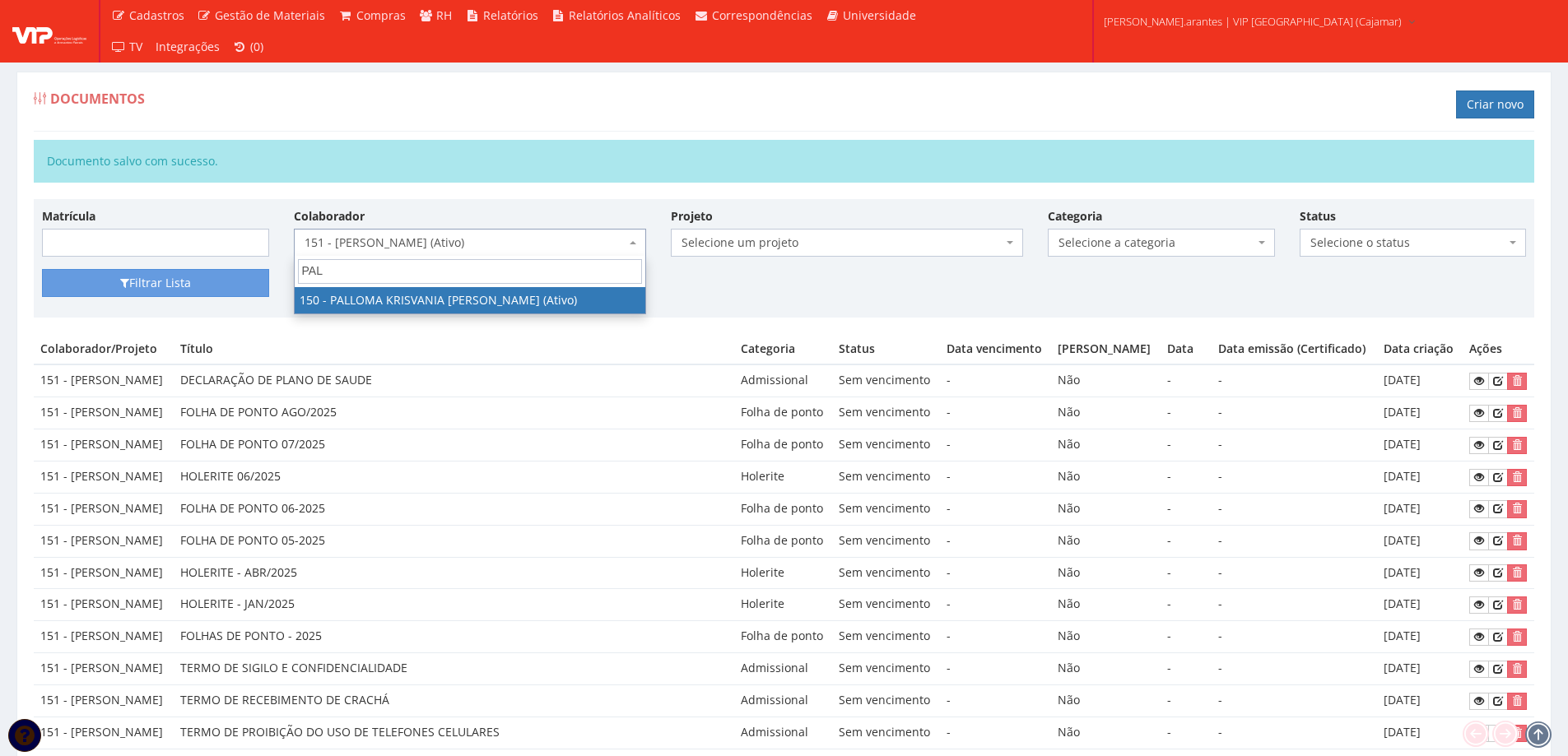
type input "PALL"
select select "3938"
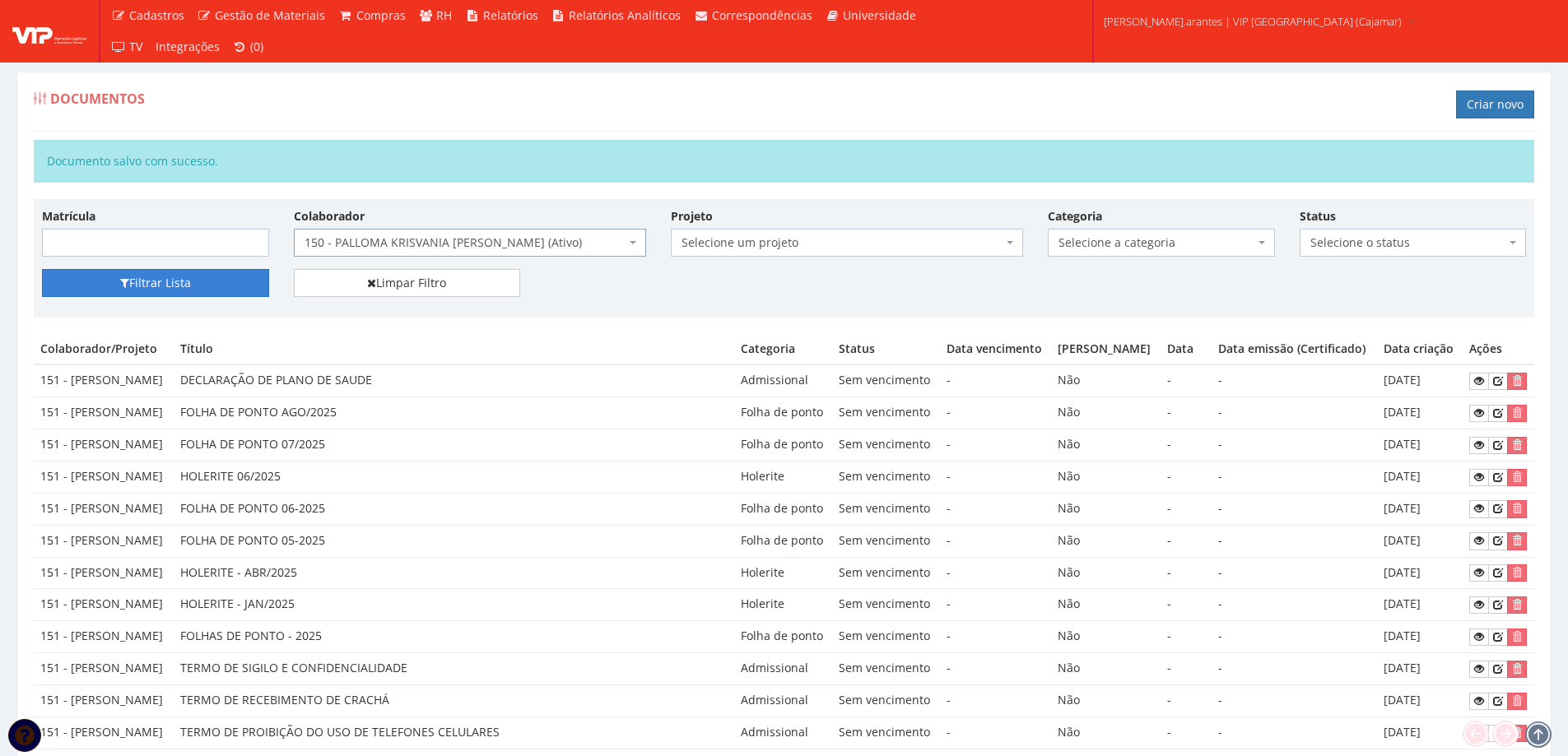
click at [187, 291] on button "Filtrar Lista" at bounding box center [155, 282] width 227 height 28
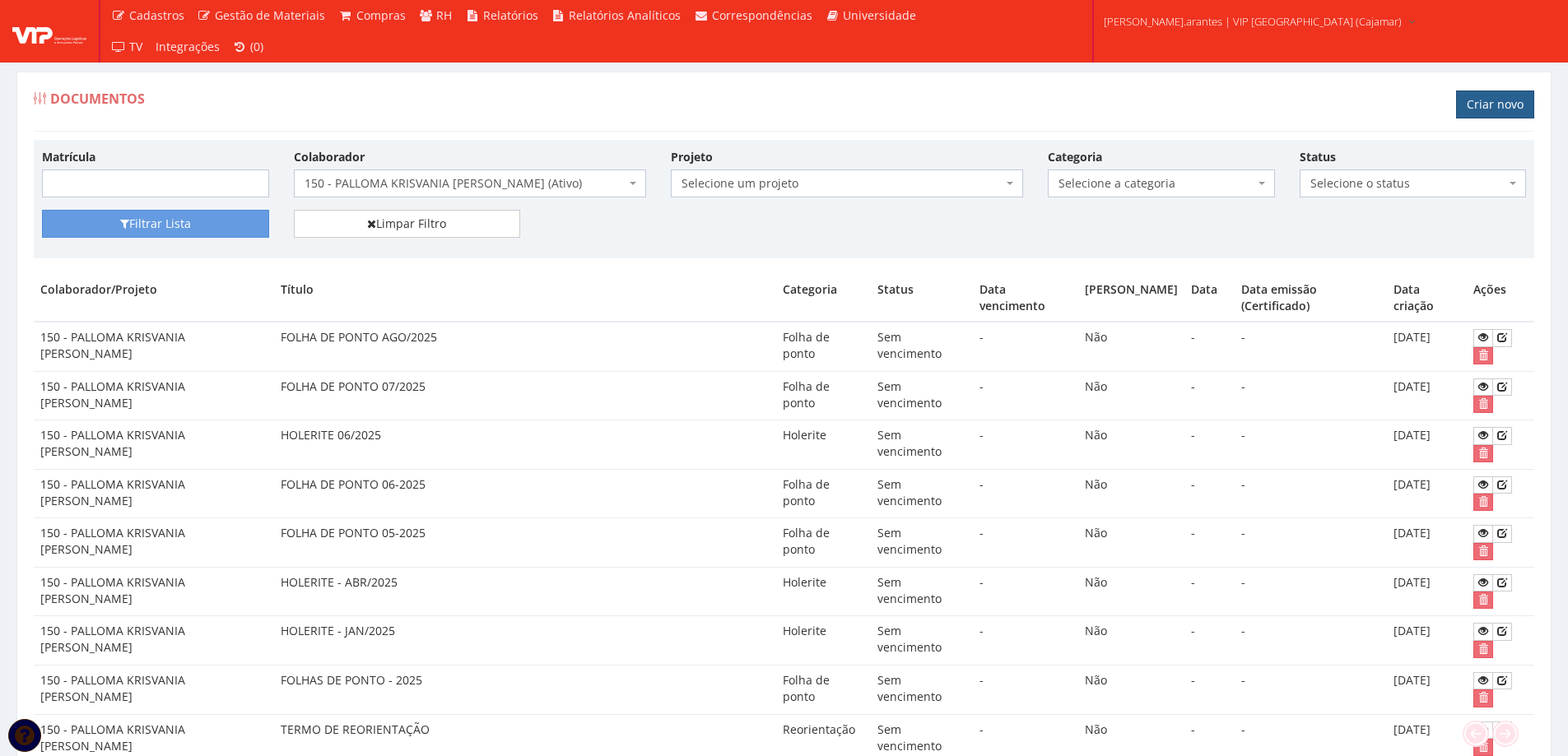
click at [1490, 97] on link "Criar novo" at bounding box center [1494, 104] width 78 height 28
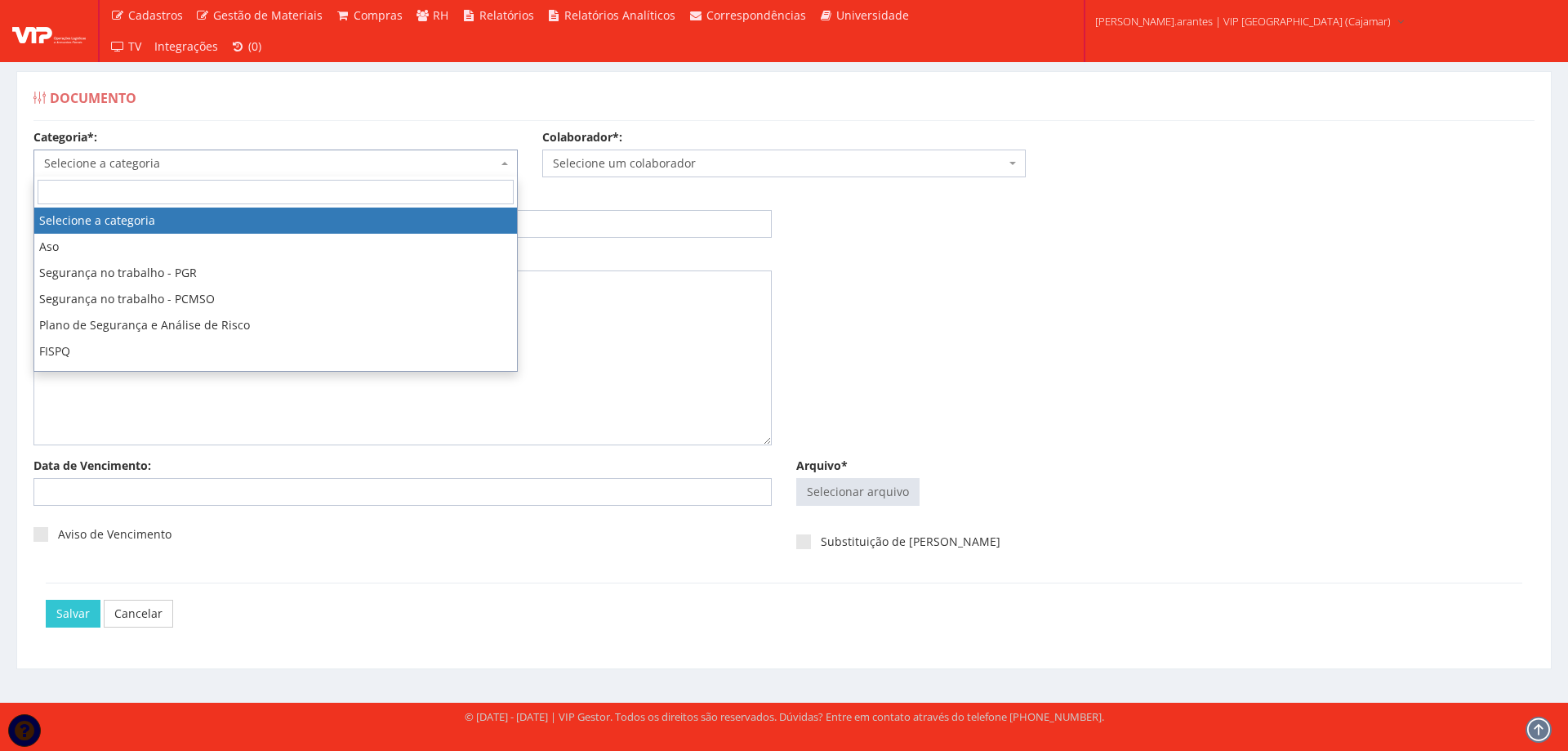
click at [155, 169] on span "Selecione a categoria" at bounding box center [270, 163] width 454 height 17
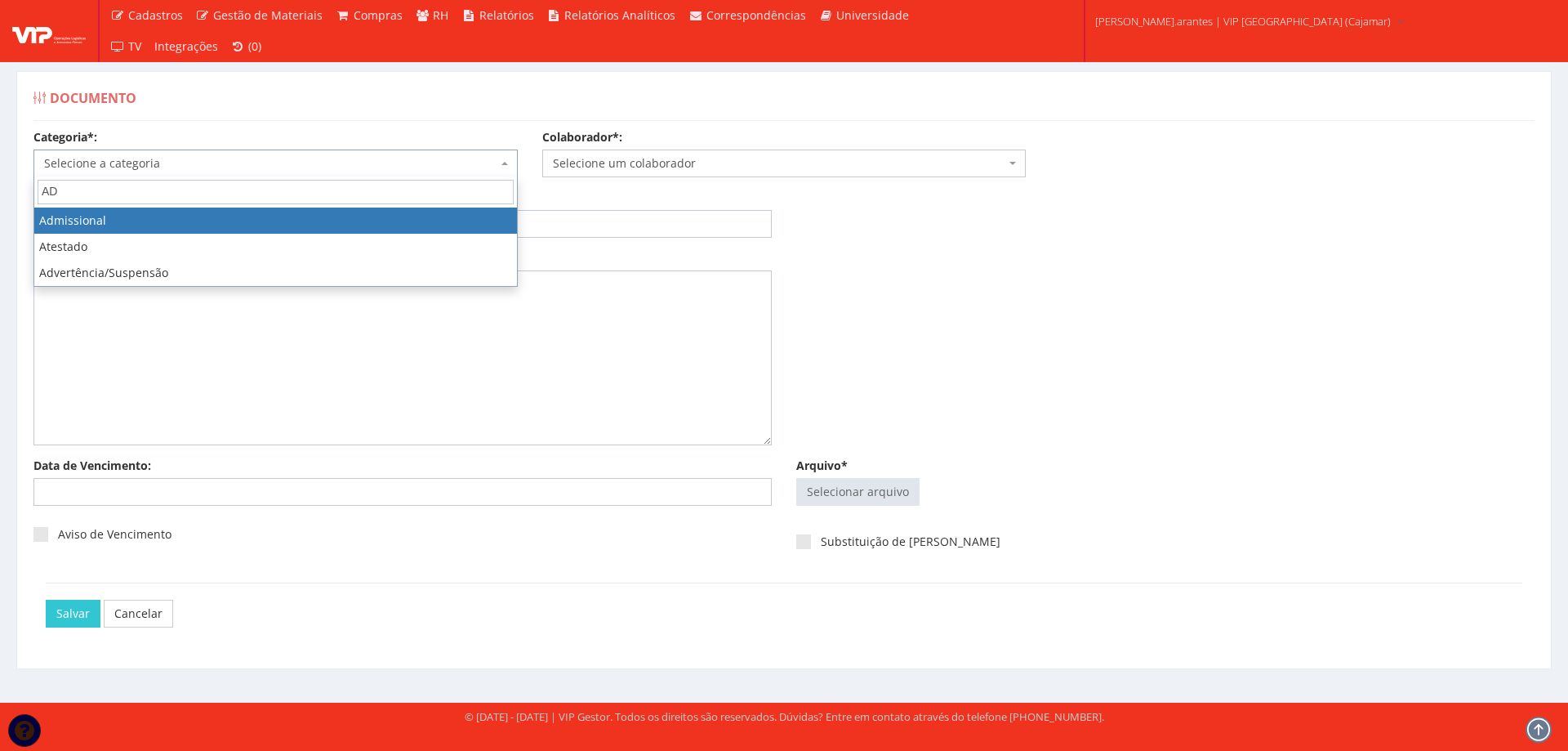
type input "ADM"
select select "admissional"
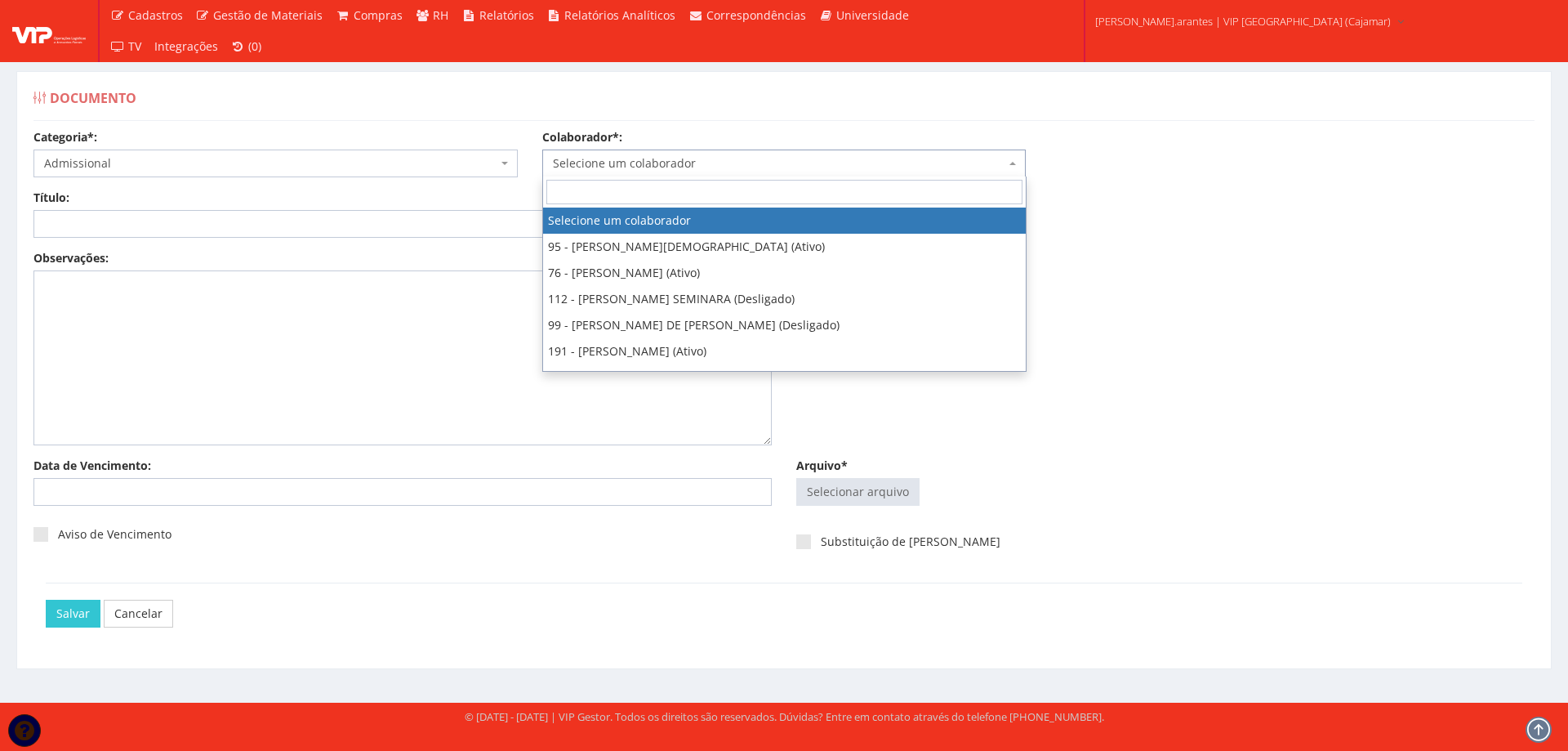
click at [578, 158] on span "Selecione um colaborador" at bounding box center [779, 163] width 454 height 17
type input "150"
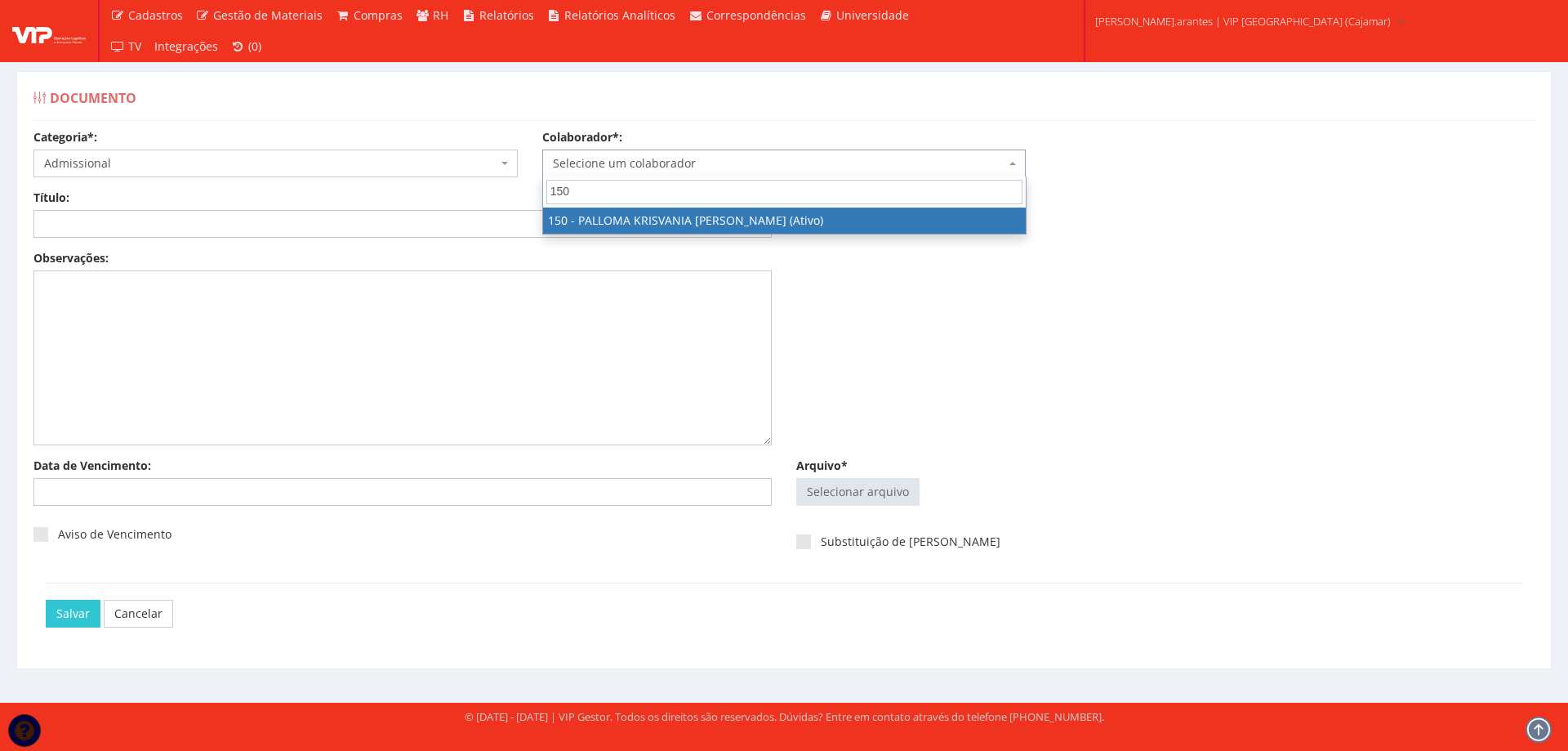
select select "3938"
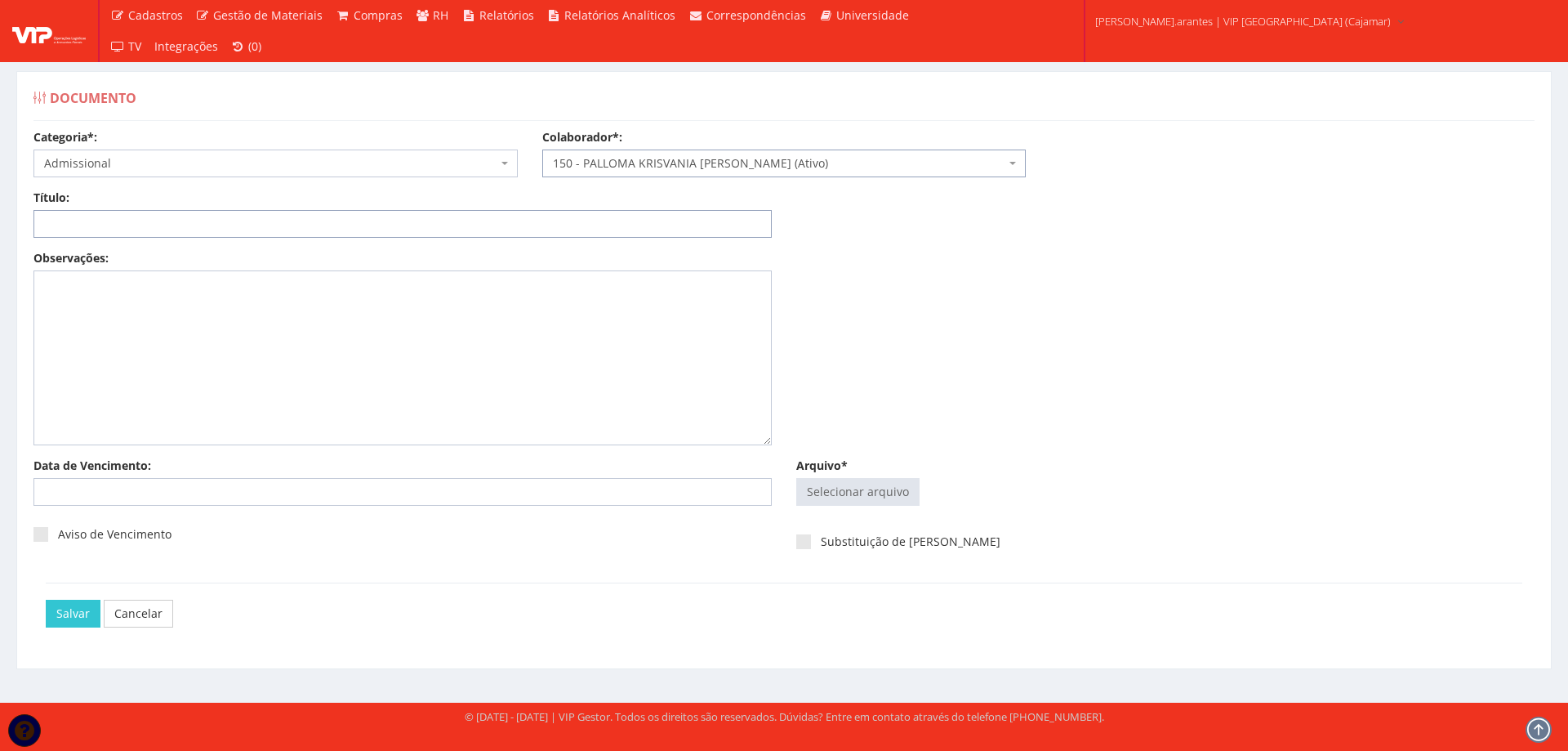
click at [267, 225] on input "Título:" at bounding box center [403, 224] width 739 height 28
type input "DECLARAÇÃO DE PLANO DE SAUDE"
click at [898, 495] on input "Arquivo*" at bounding box center [858, 491] width 122 height 27
type input "C:\fakepath\DS PALLOMA.pdf"
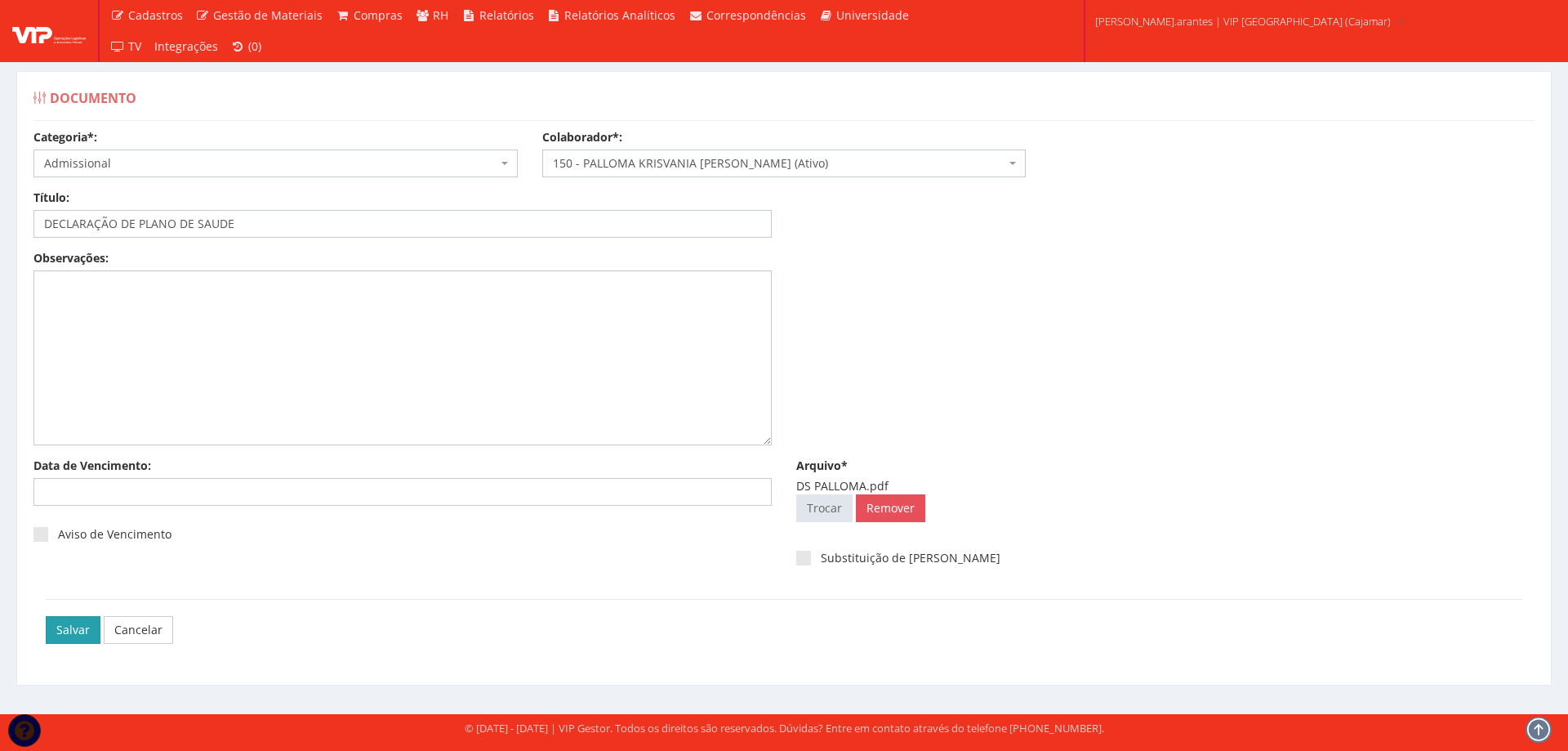
click at [63, 631] on input "Salvar" at bounding box center [73, 630] width 55 height 28
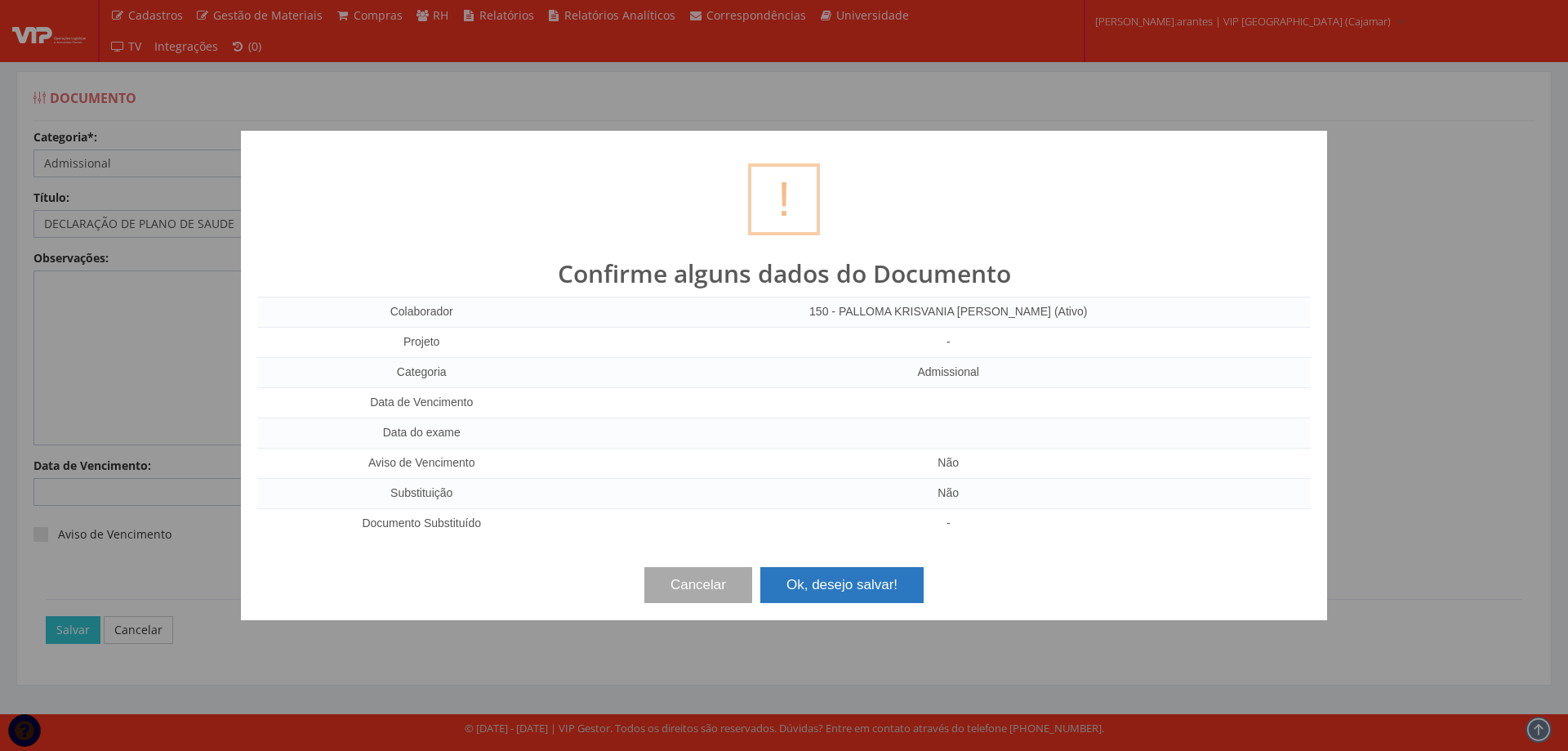
click at [836, 589] on button "Ok, desejo salvar!" at bounding box center [842, 584] width 163 height 36
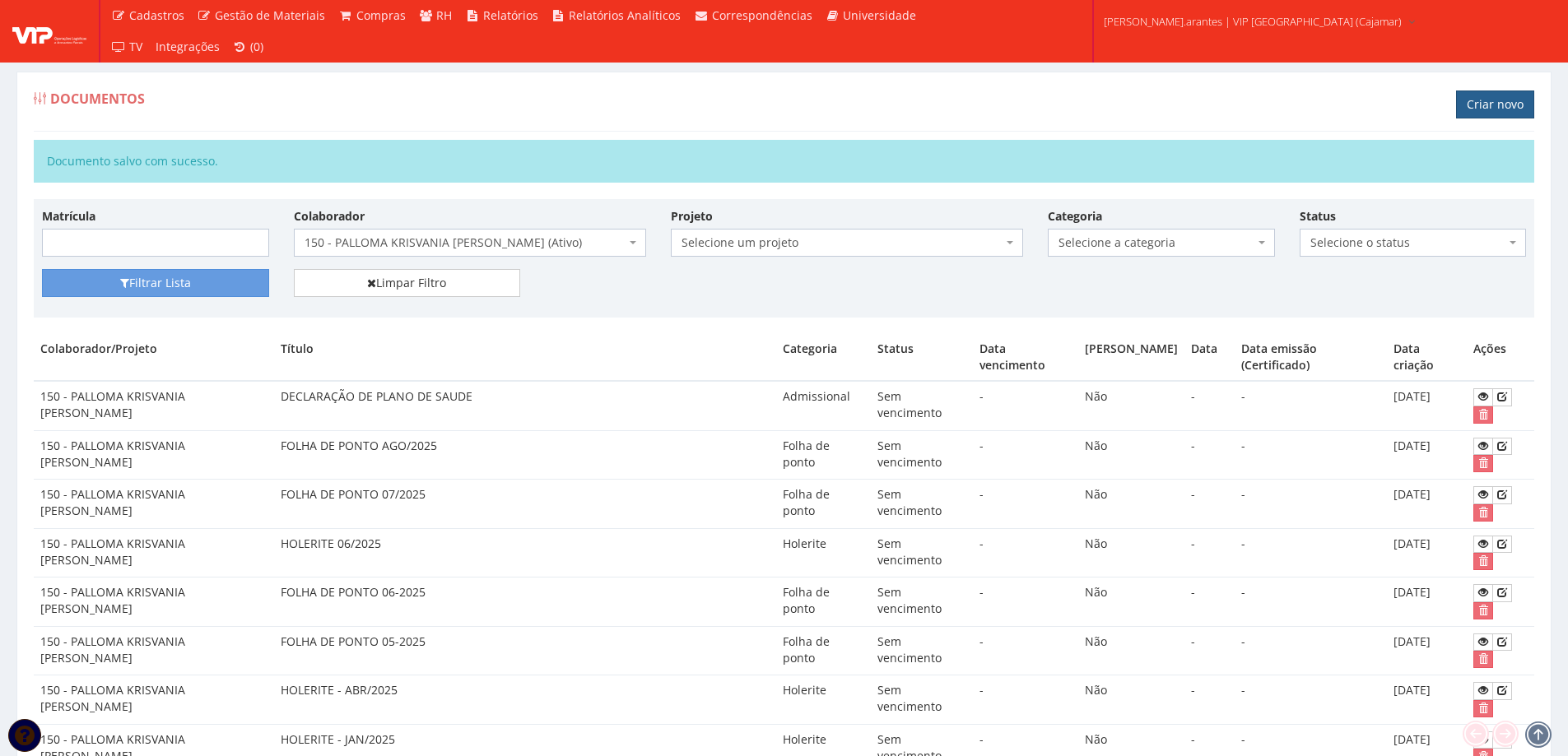
click at [1481, 100] on link "Criar novo" at bounding box center [1494, 104] width 78 height 28
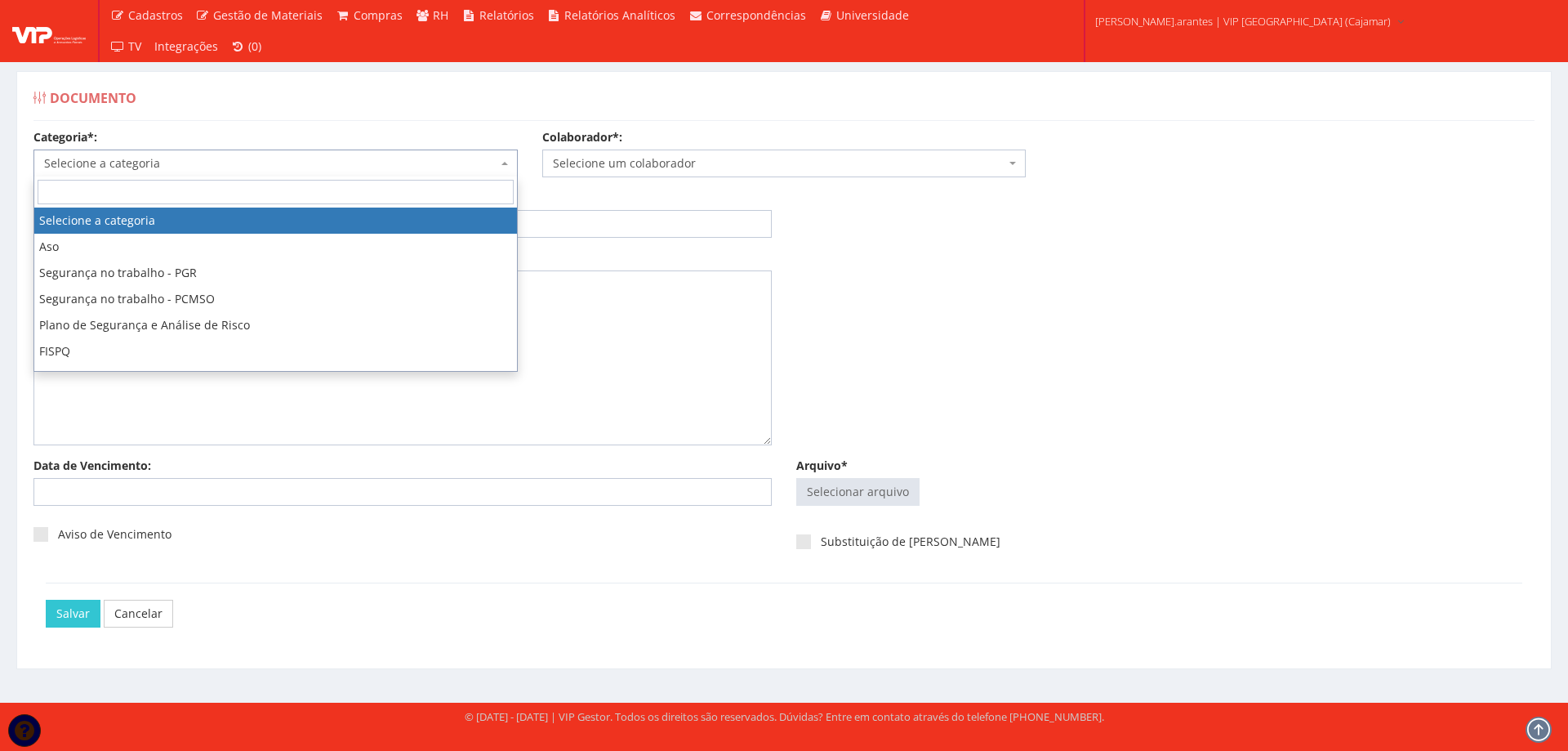
click at [148, 161] on span "Selecione a categoria" at bounding box center [270, 163] width 454 height 17
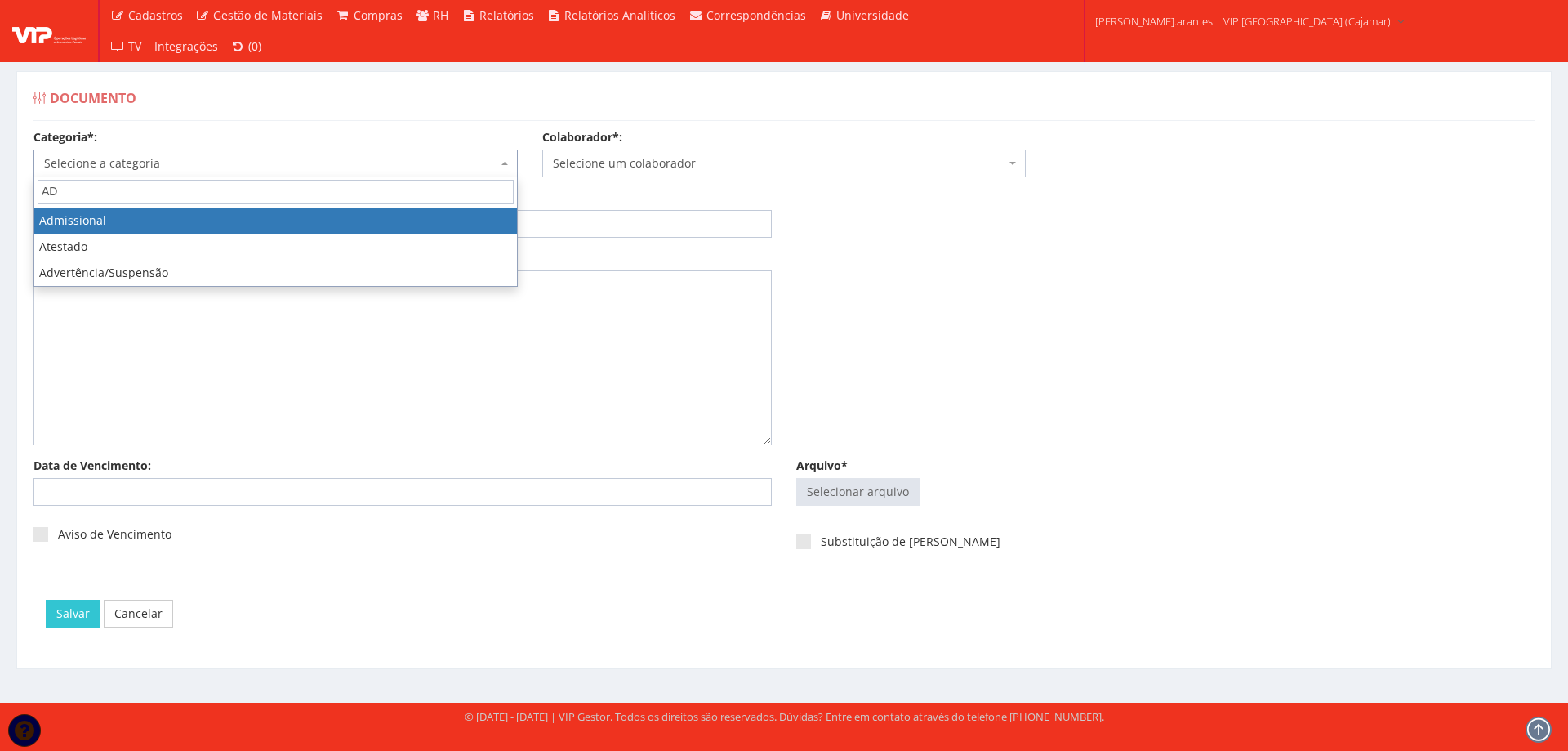
type input "AD"
select select "admissional"
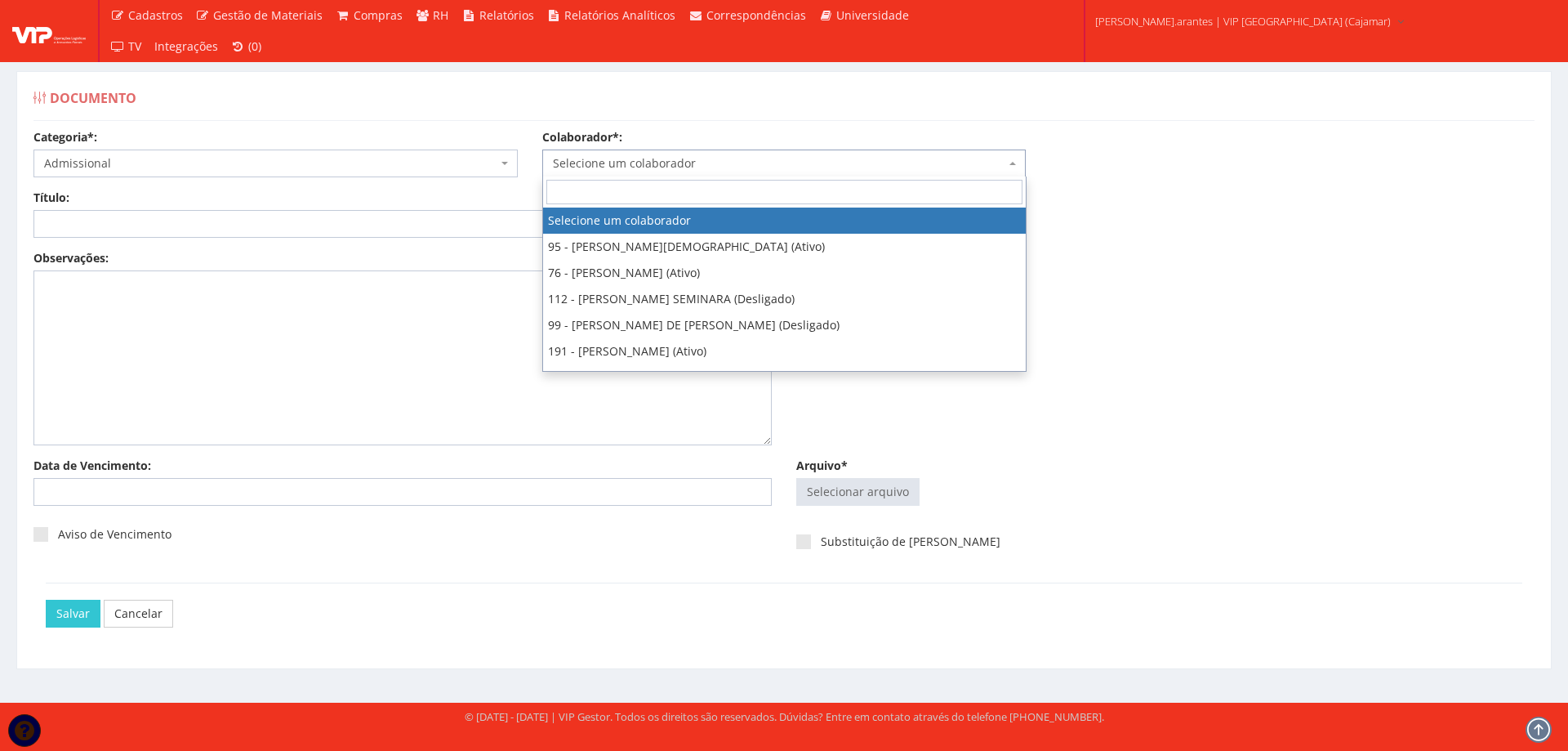
click at [599, 169] on span "Selecione um colaborador" at bounding box center [779, 163] width 454 height 17
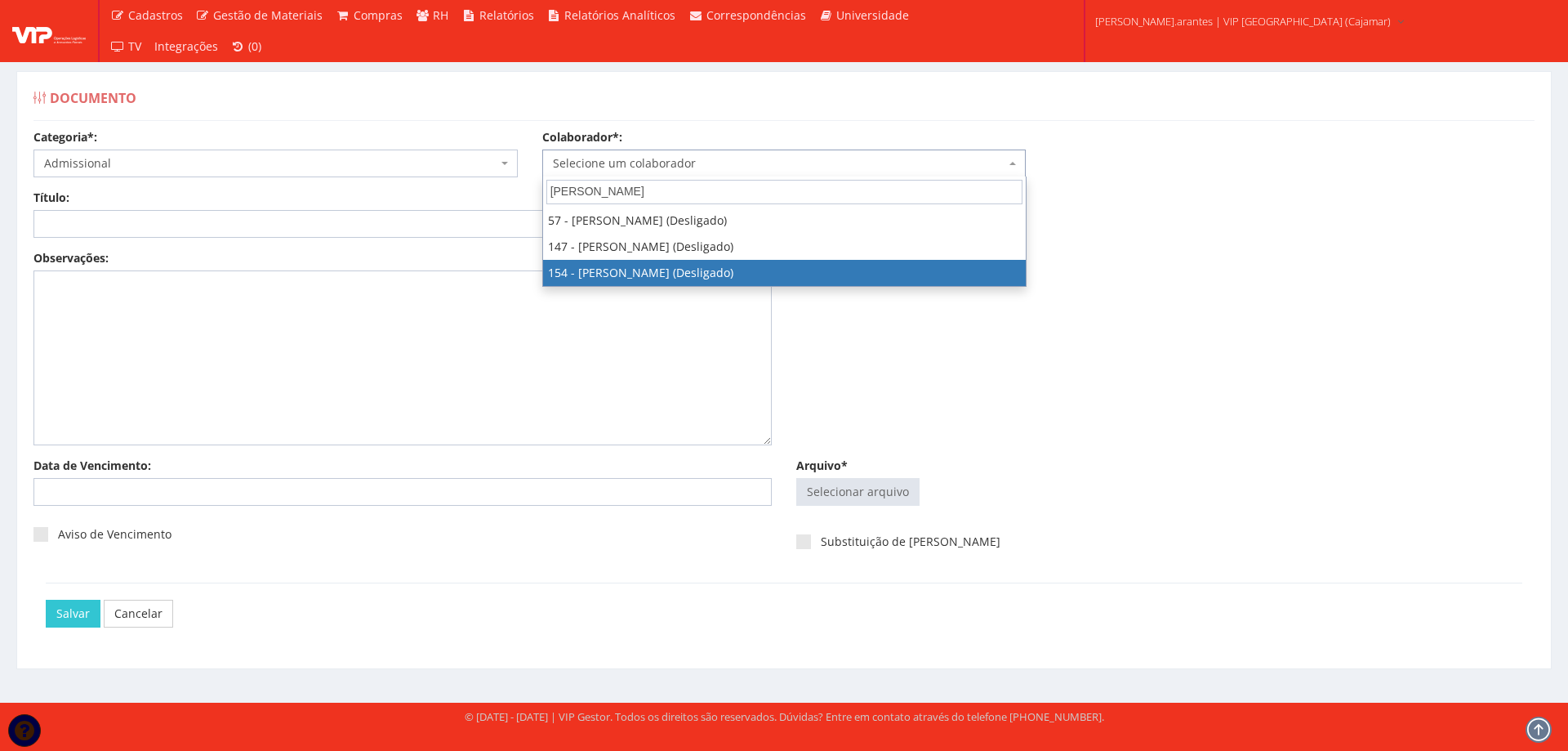
type input "RODRIGO"
select select "3954"
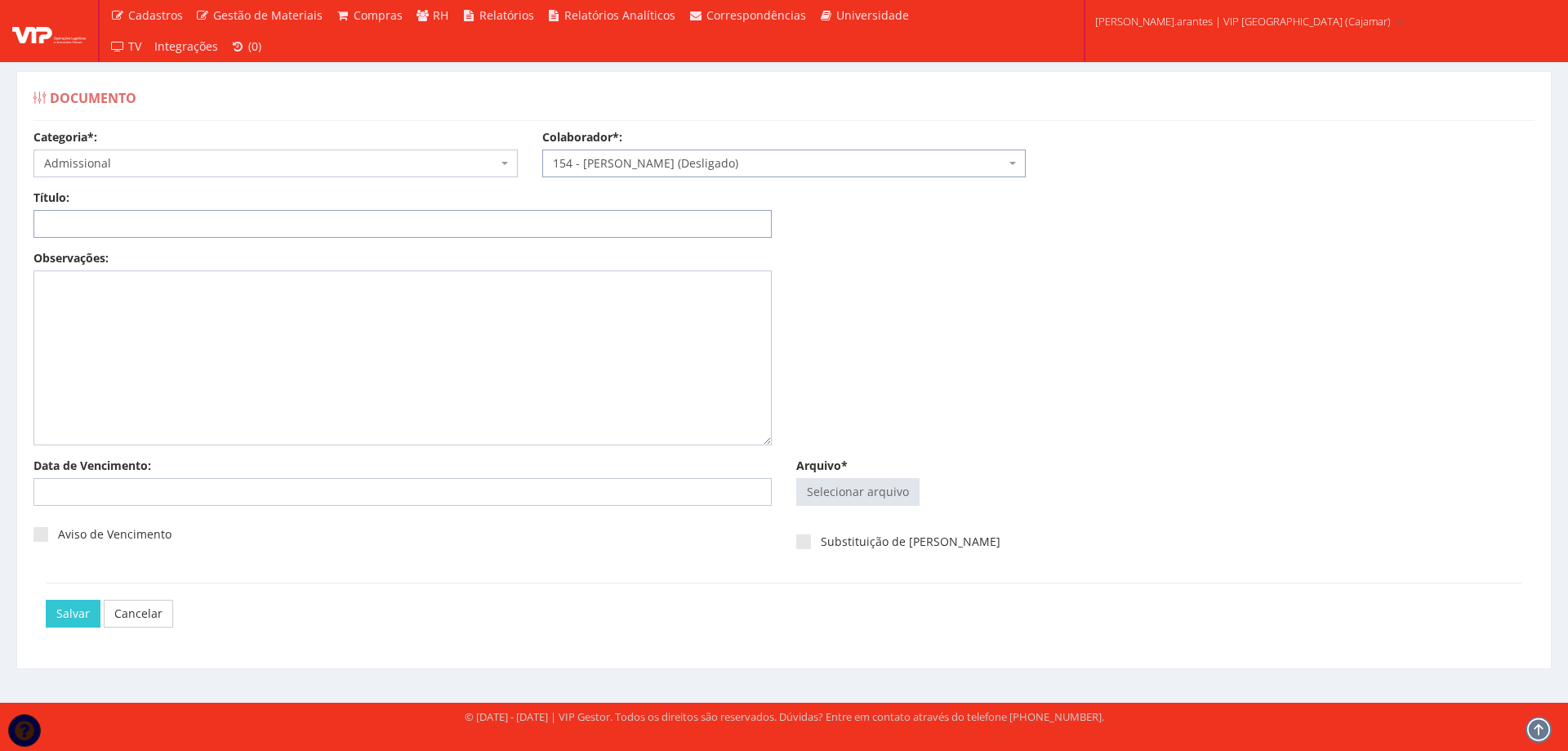
click at [322, 224] on input "Título:" at bounding box center [403, 224] width 739 height 28
type input "DECLARAÇÃO DE PLANO DE SAUDE"
click at [864, 492] on input "Arquivo*" at bounding box center [858, 491] width 122 height 27
type input "C:\fakepath\DS RODRIGO MAIA.pdf"
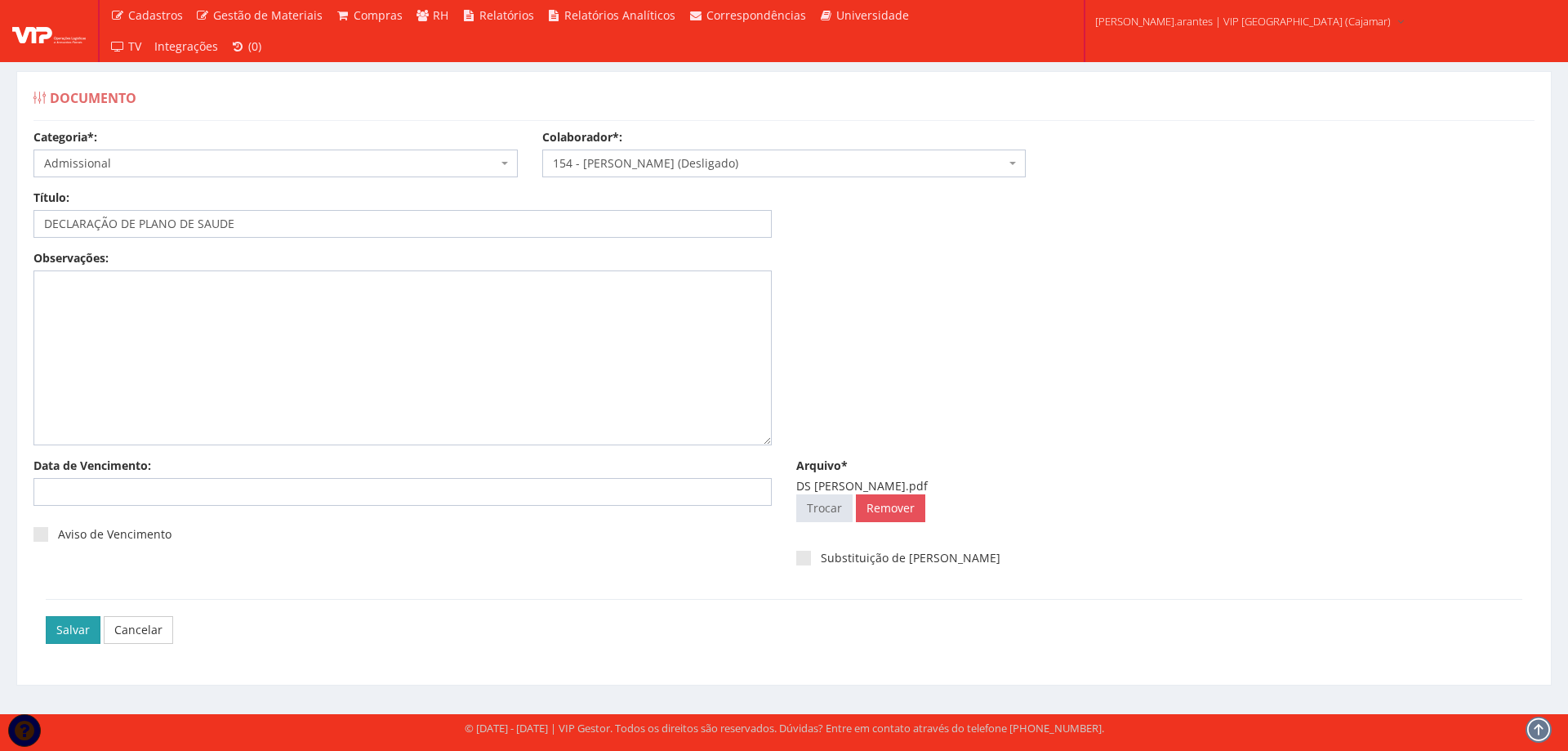
click at [66, 630] on input "Salvar" at bounding box center [73, 630] width 55 height 28
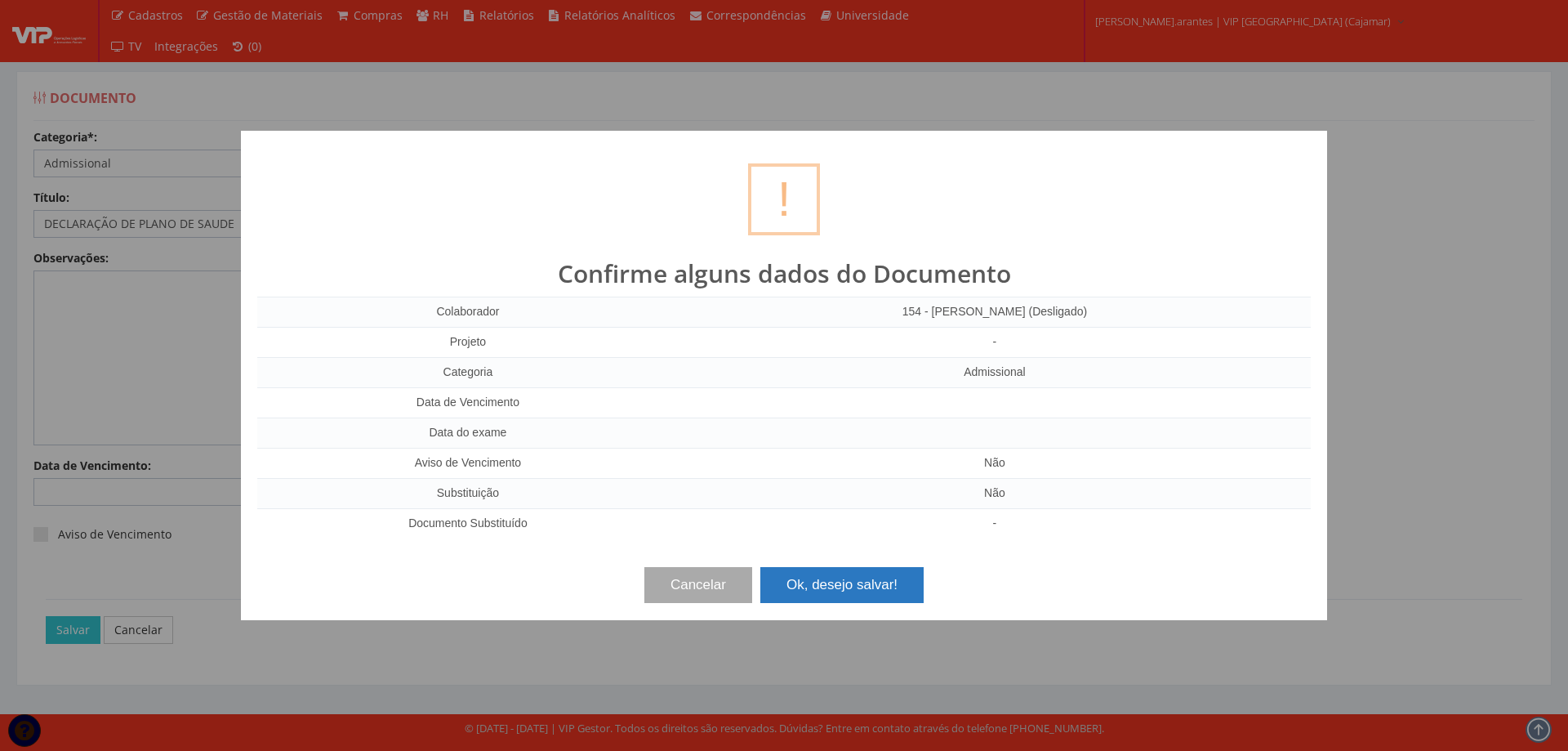
click at [852, 585] on button "Ok, desejo salvar!" at bounding box center [842, 584] width 163 height 36
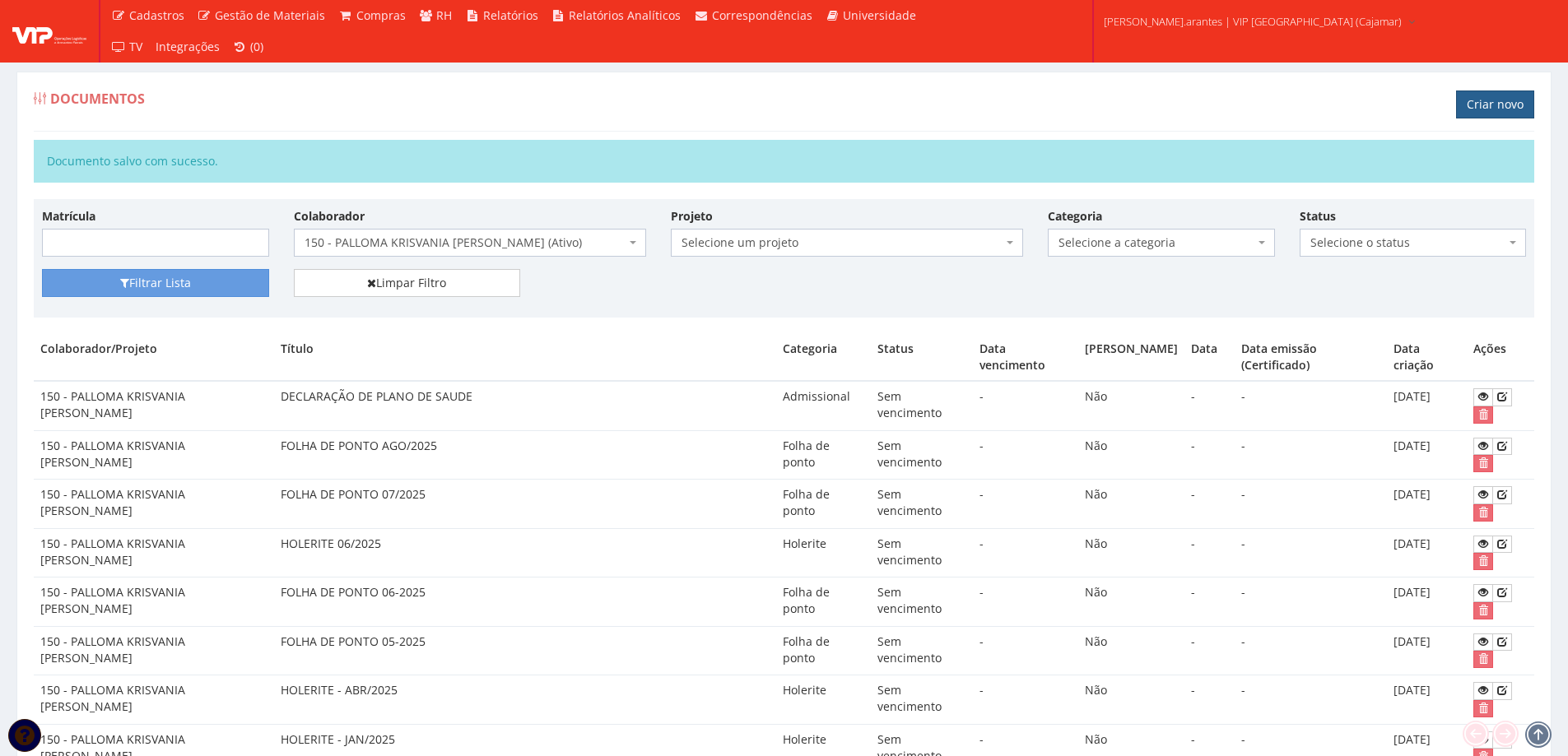
click at [1503, 102] on link "Criar novo" at bounding box center [1494, 104] width 78 height 28
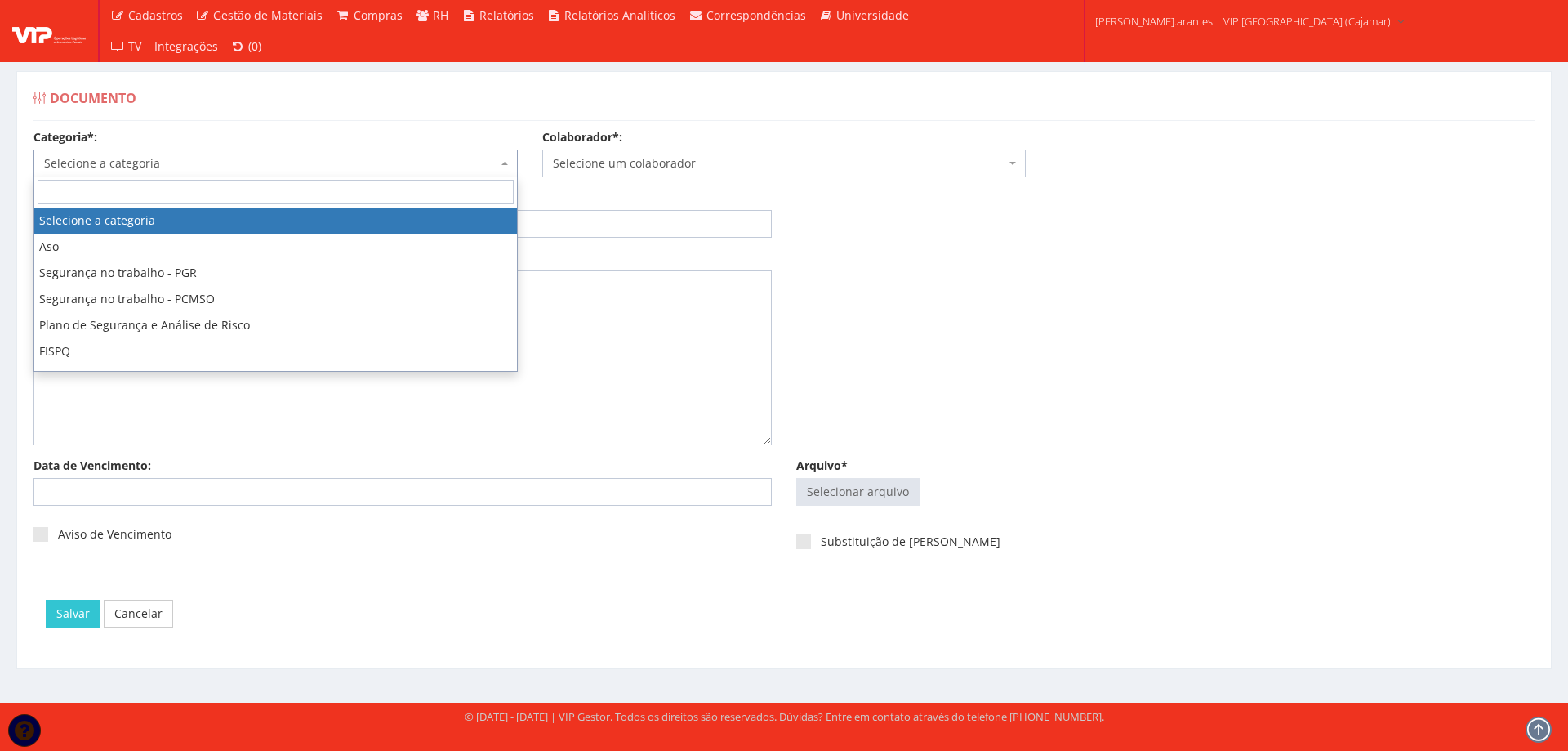
click at [147, 164] on span "Selecione a categoria" at bounding box center [270, 163] width 454 height 17
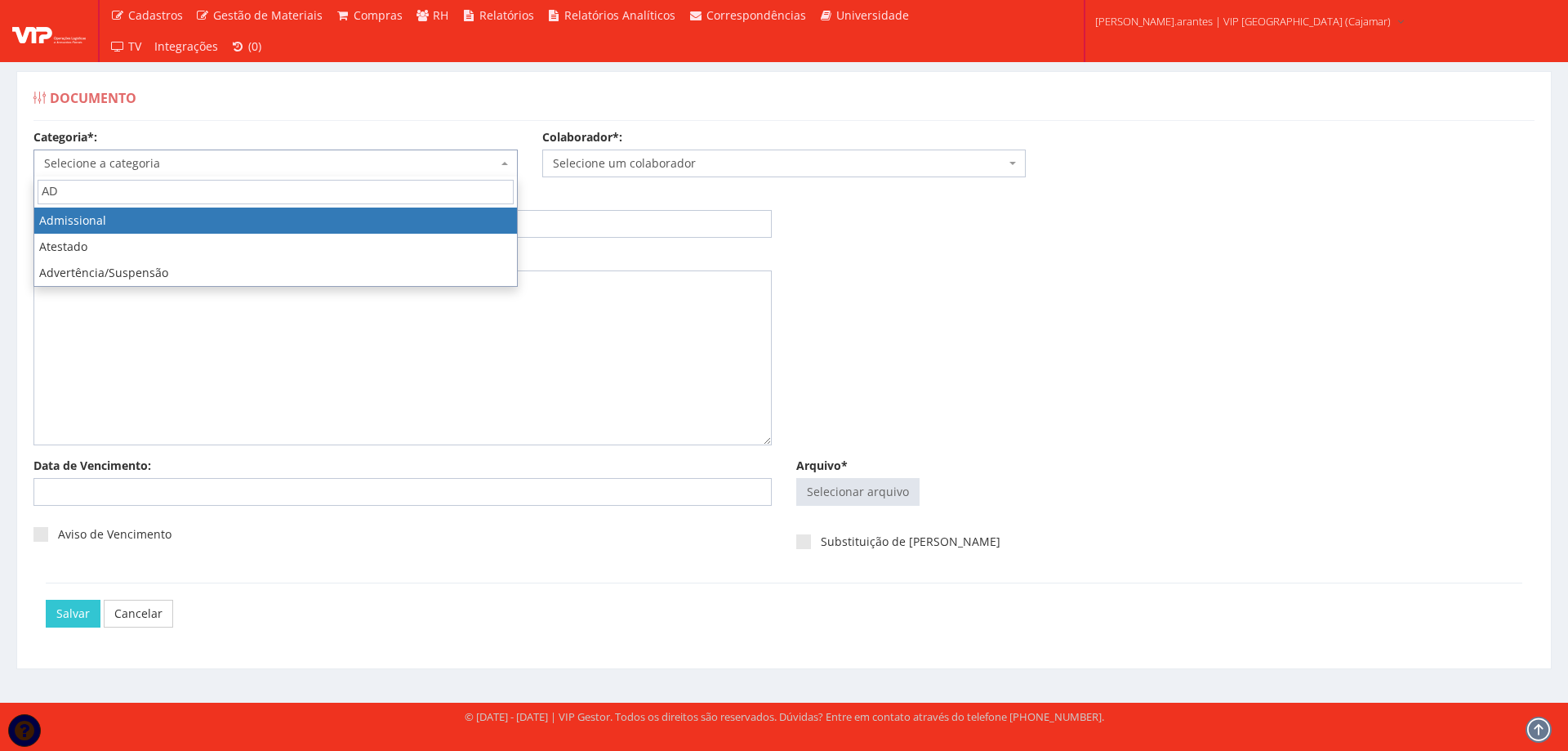
type input "AD"
select select "admissional"
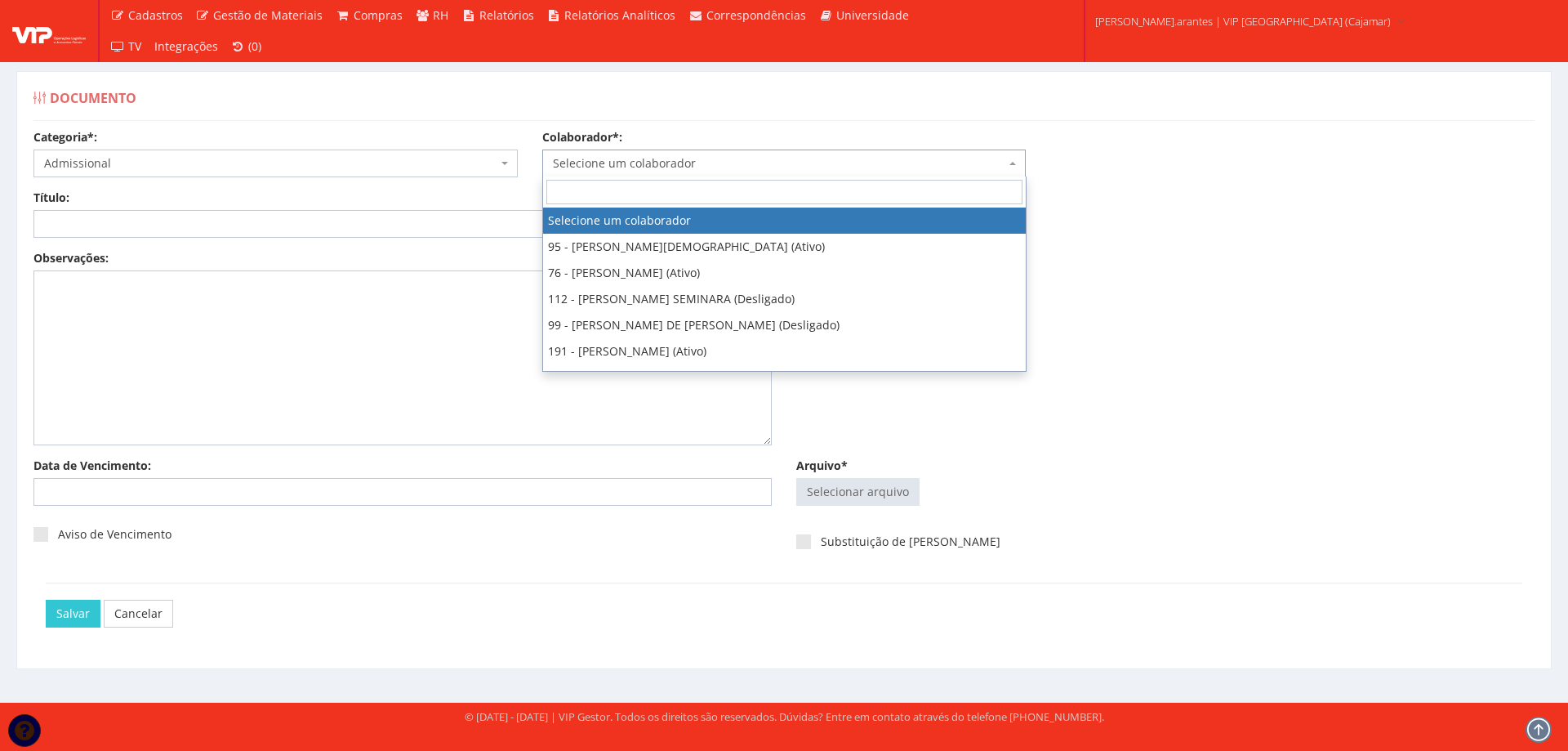
click at [692, 161] on span "Selecione um colaborador" at bounding box center [779, 163] width 454 height 17
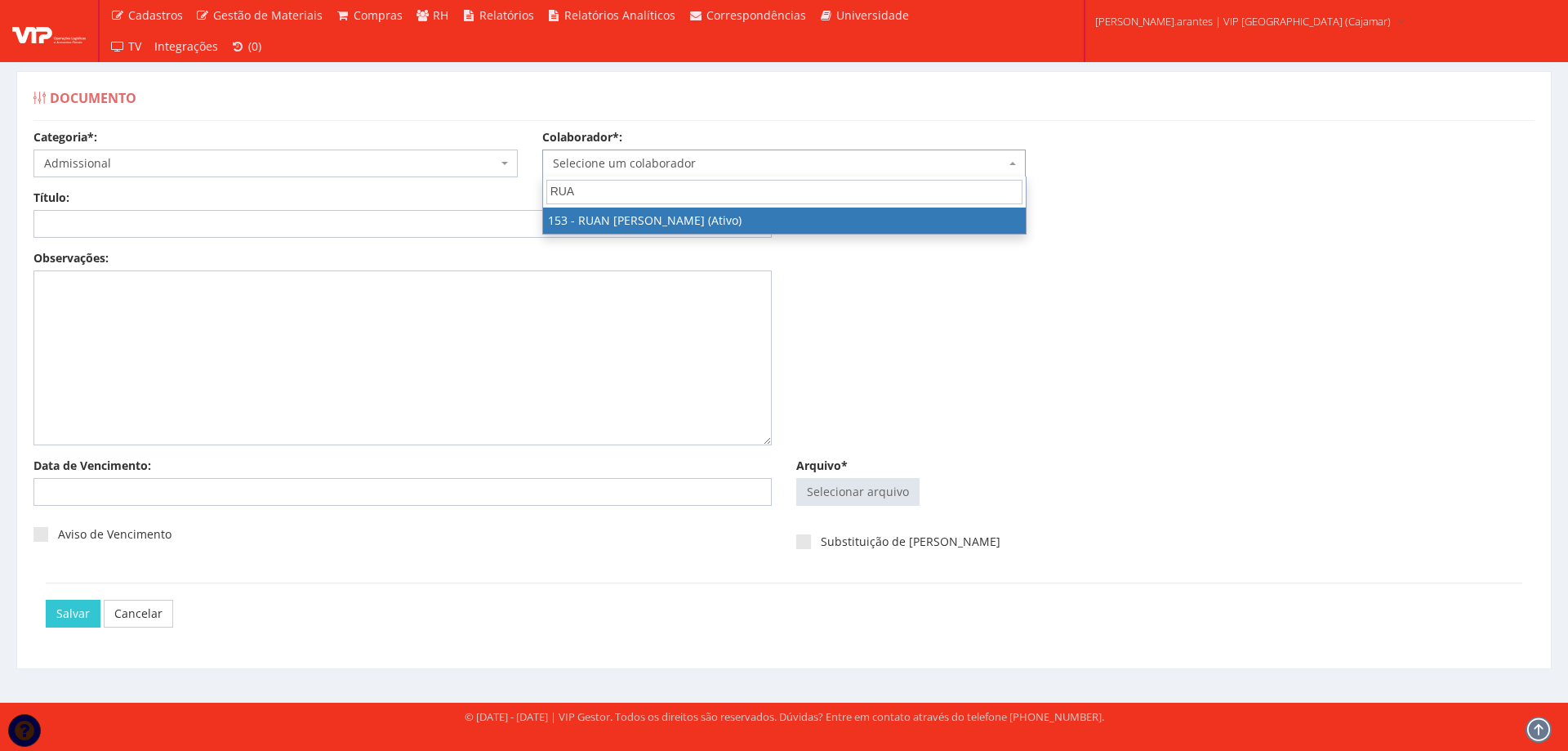
type input "RUA"
select select "3951"
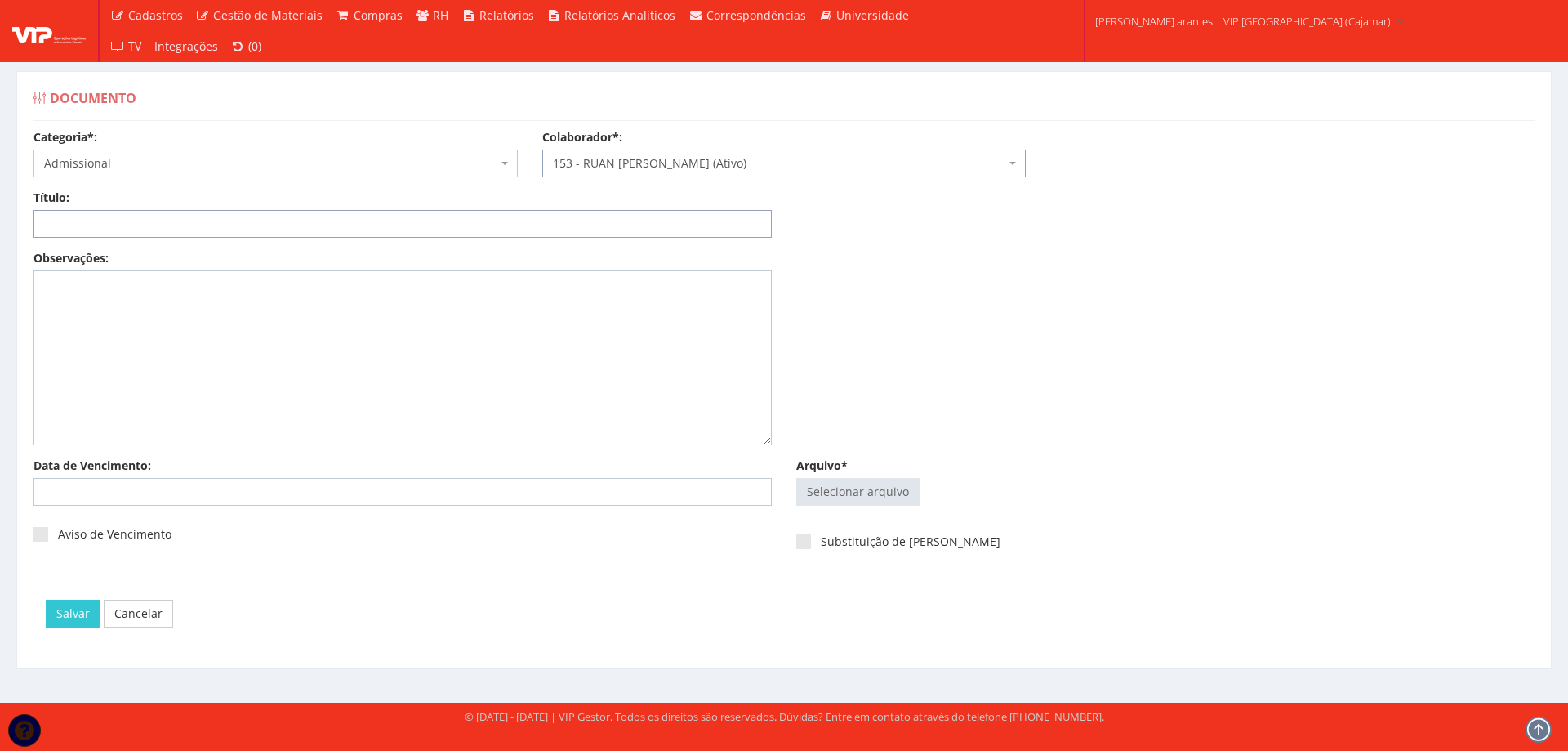
click at [344, 214] on input "Título:" at bounding box center [403, 224] width 739 height 28
type input "DECLARAÇÃO DE PLANO DE SAUDE"
drag, startPoint x: 836, startPoint y: 511, endPoint x: 836, endPoint y: 496, distance: 15.0
click at [836, 503] on div "Selecionar arquivo Trocar Remover" at bounding box center [1166, 495] width 739 height 35
click at [836, 494] on input "Arquivo*" at bounding box center [858, 491] width 122 height 27
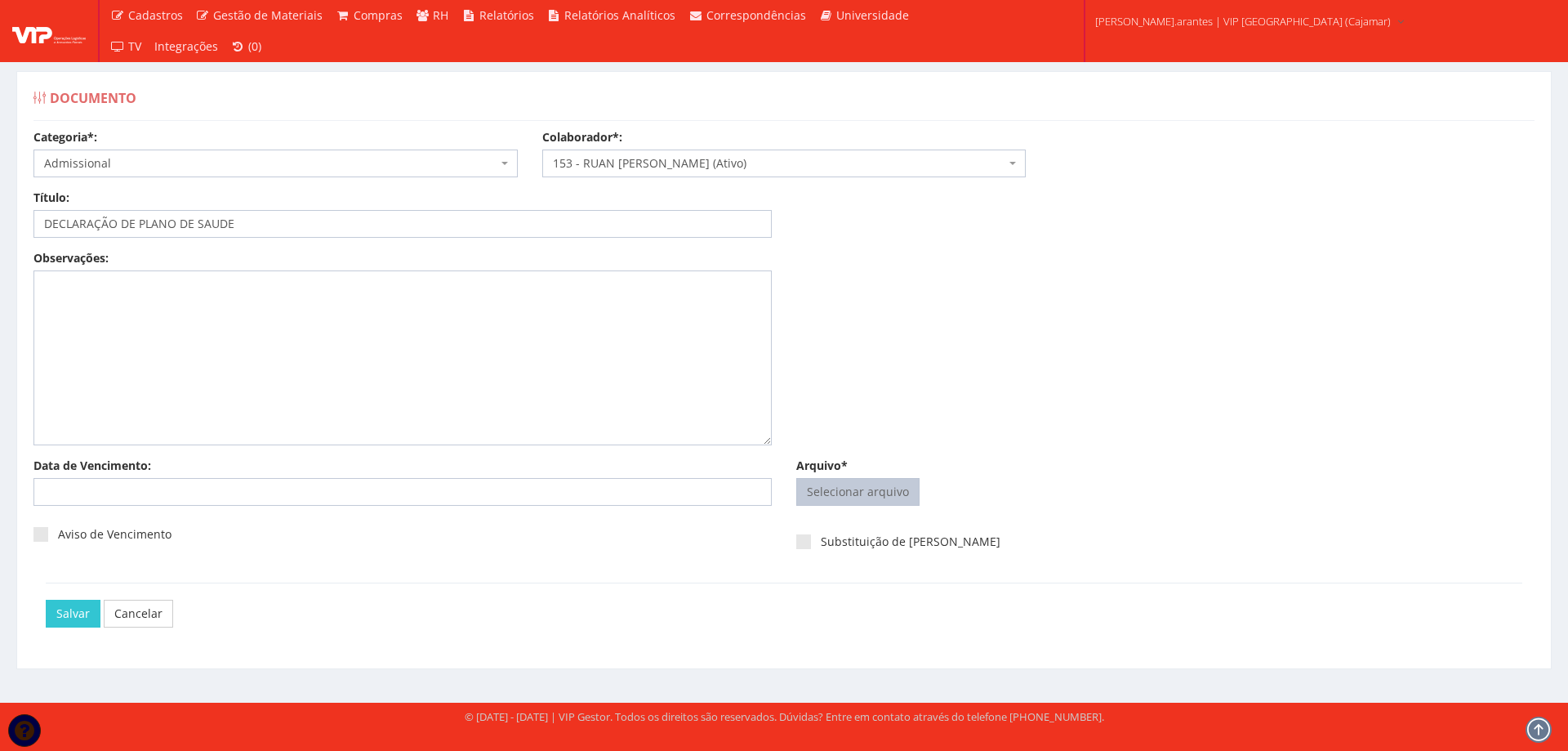
type input "C:\fakepath\DS RUAN GABRIEL.pdf"
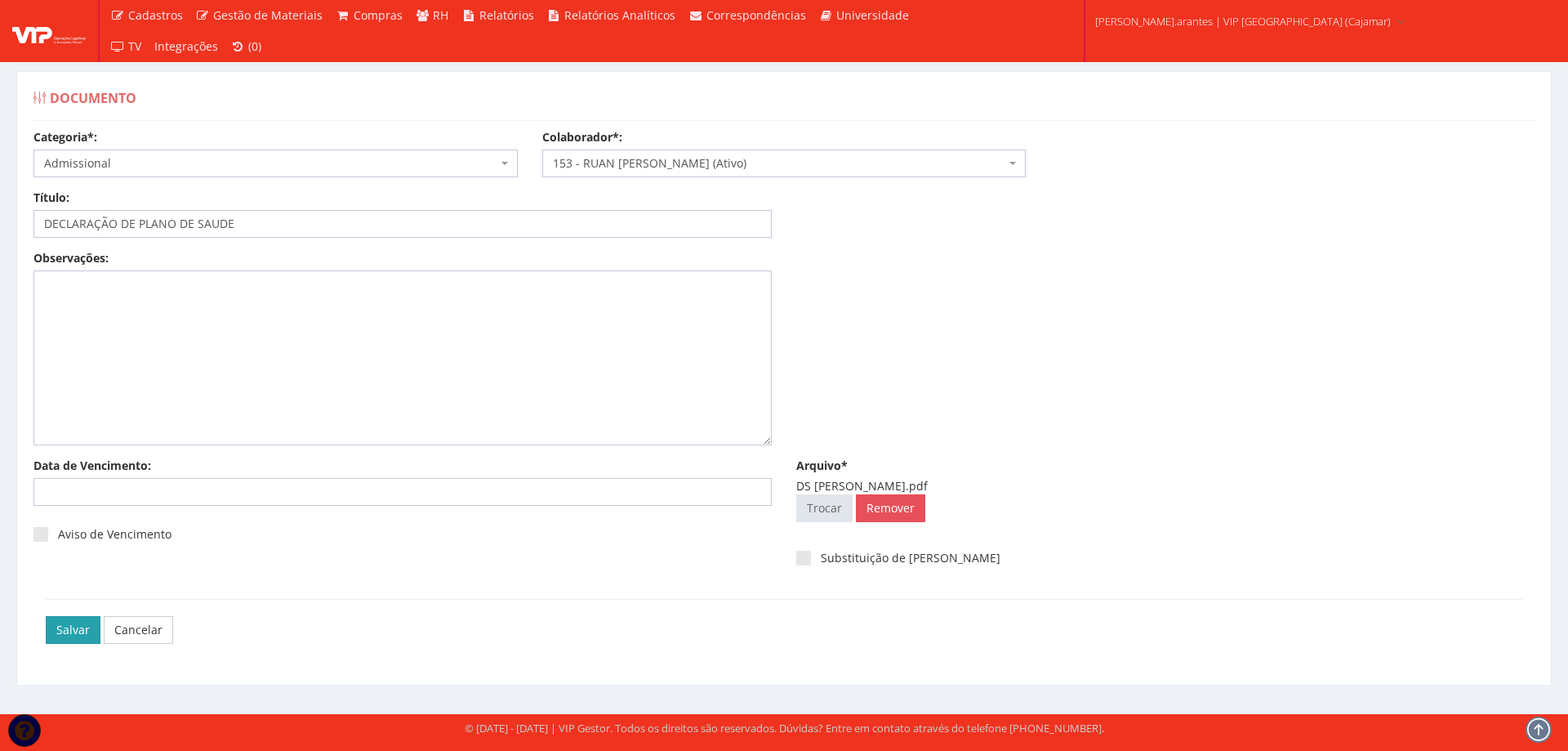
click at [71, 628] on input "Salvar" at bounding box center [73, 630] width 55 height 28
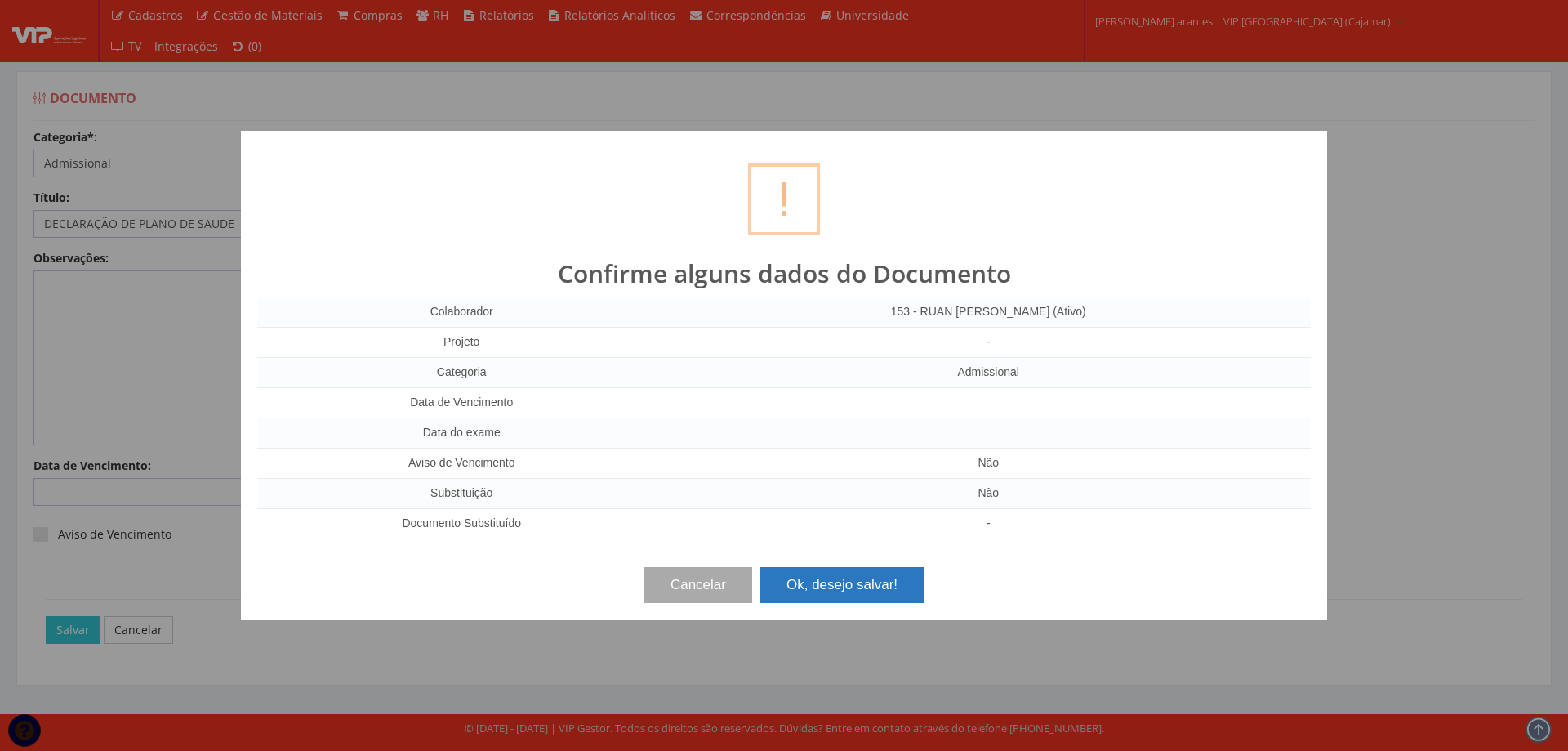
click at [831, 582] on button "Ok, desejo salvar!" at bounding box center [842, 584] width 163 height 36
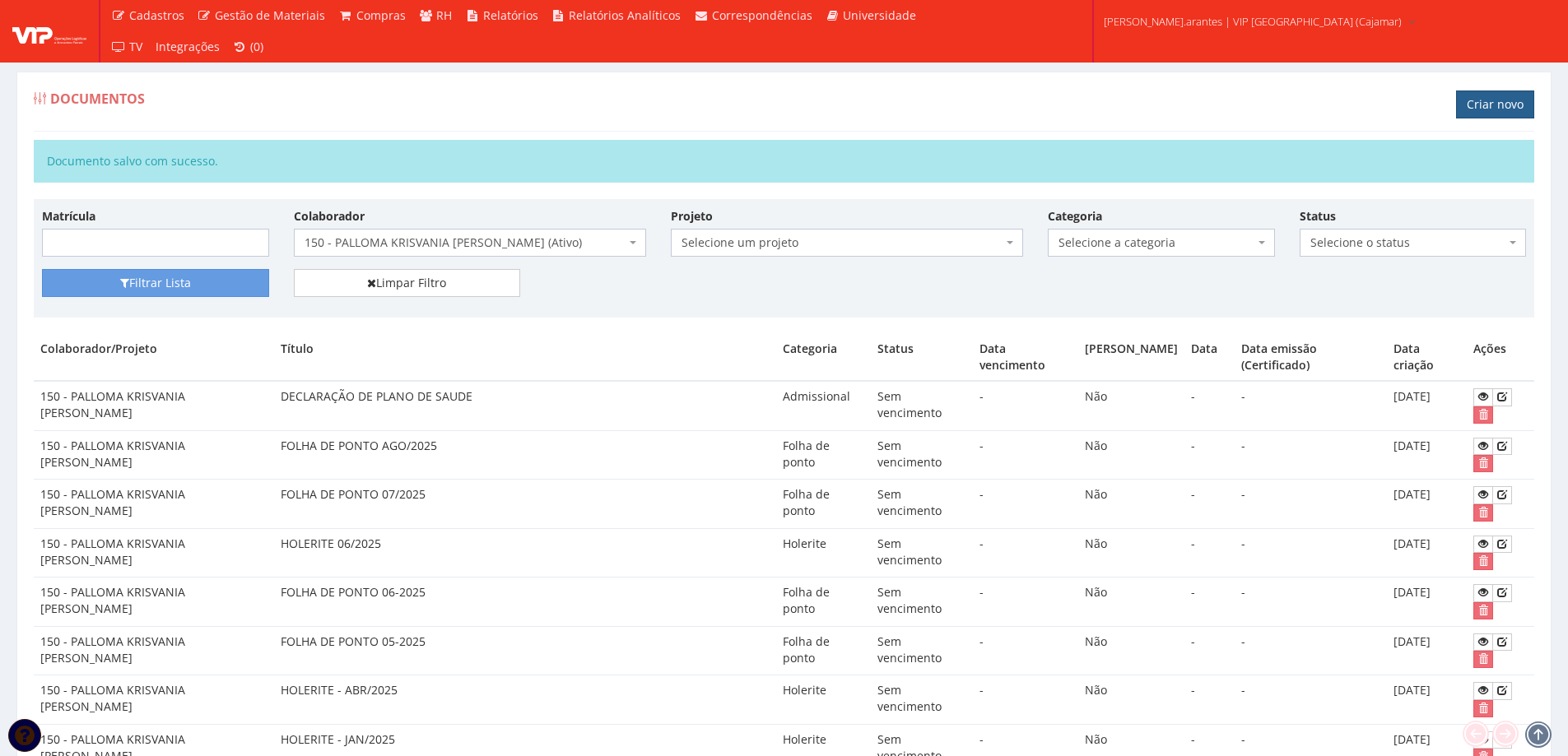
click at [1475, 103] on link "Criar novo" at bounding box center [1494, 104] width 78 height 28
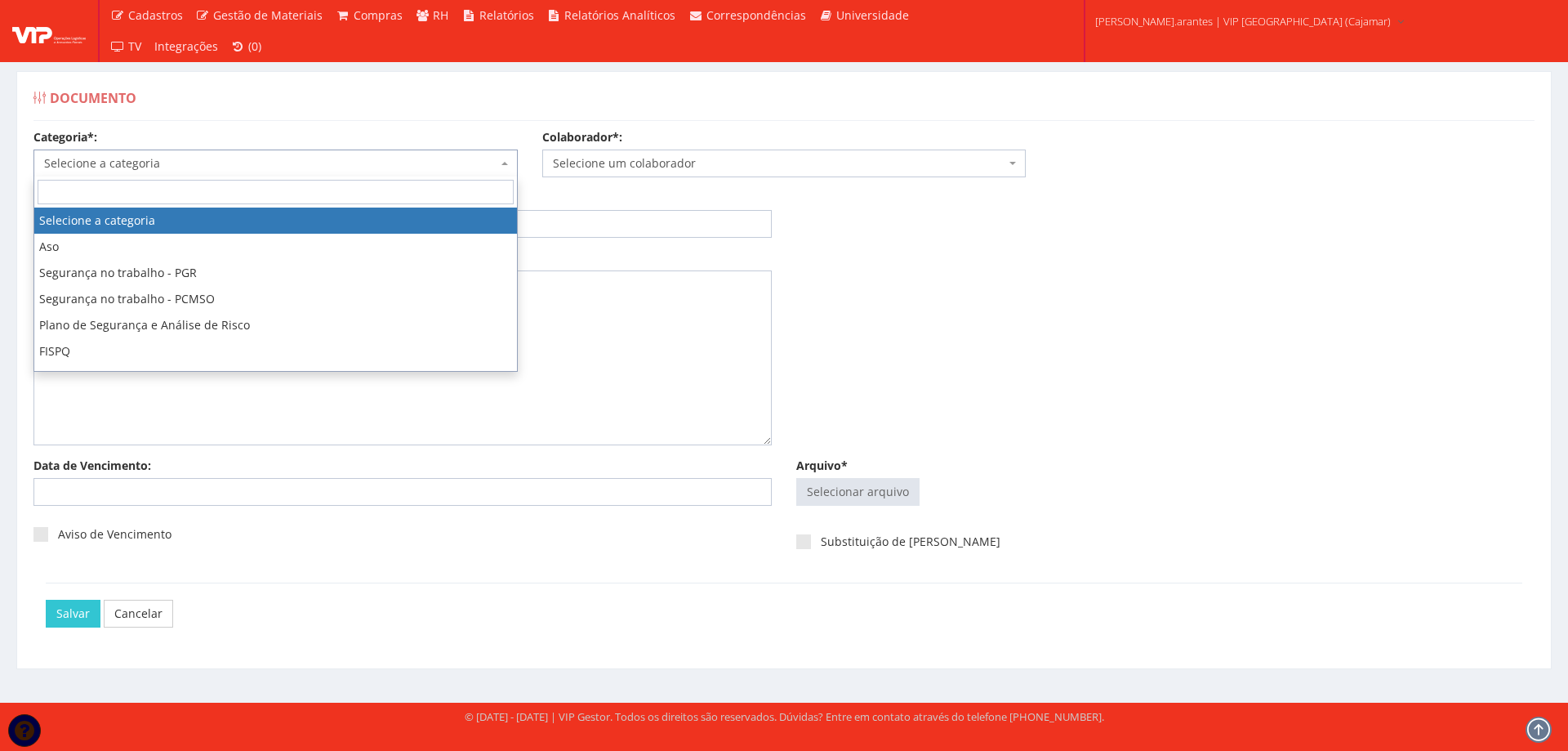
click at [217, 166] on span "Selecione a categoria" at bounding box center [270, 163] width 454 height 17
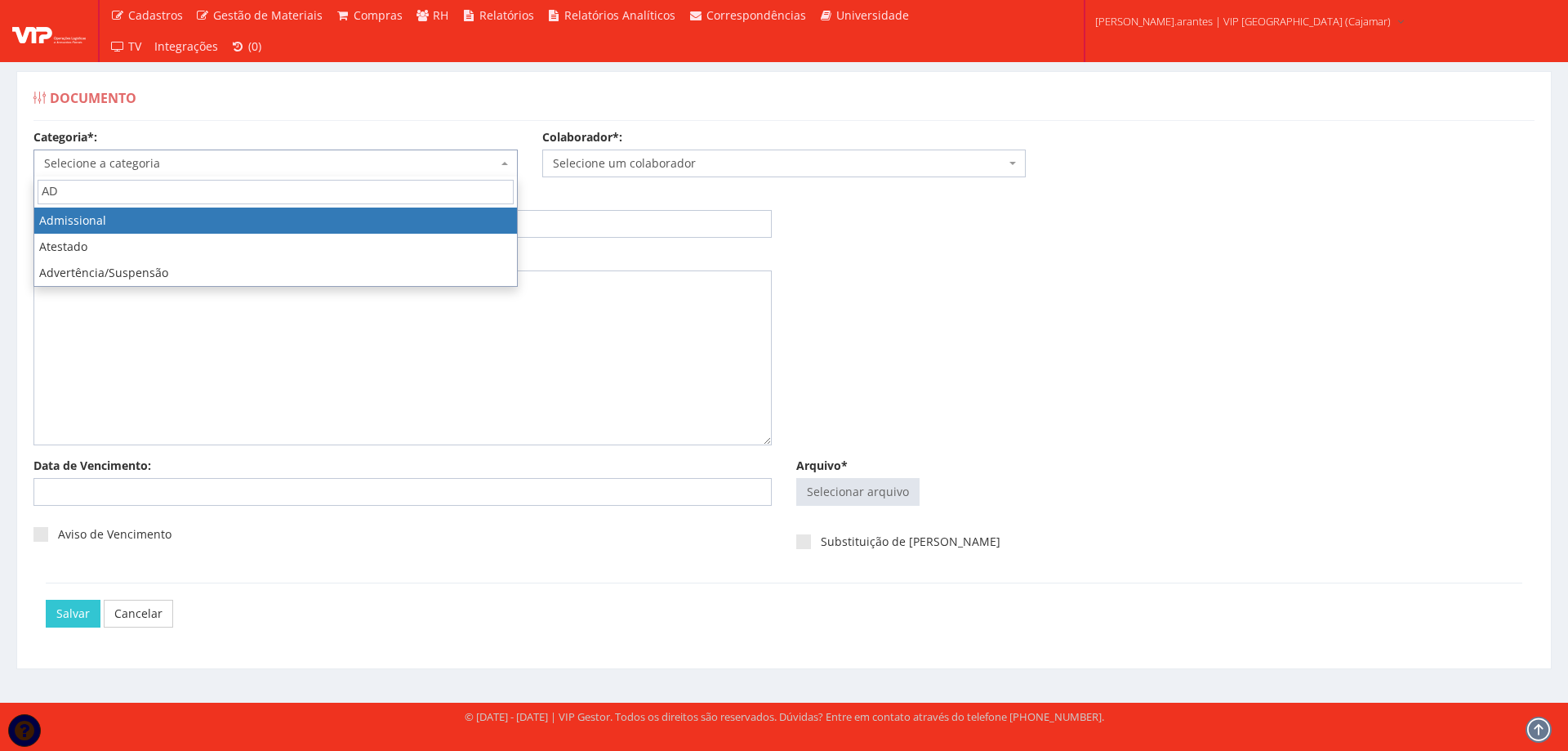
type input "AD"
select select "admissional"
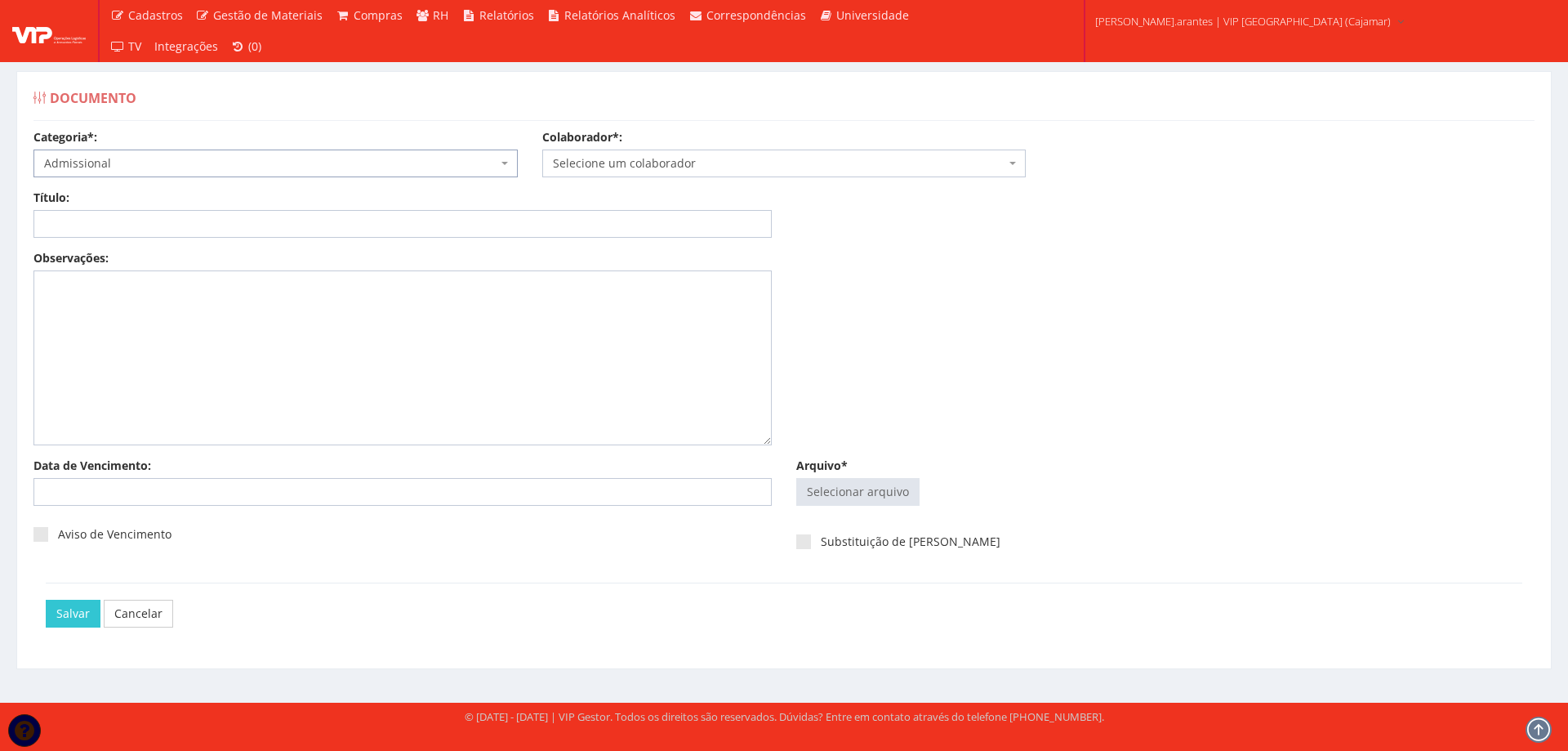
click at [628, 159] on span "Selecione um colaborador" at bounding box center [779, 163] width 454 height 17
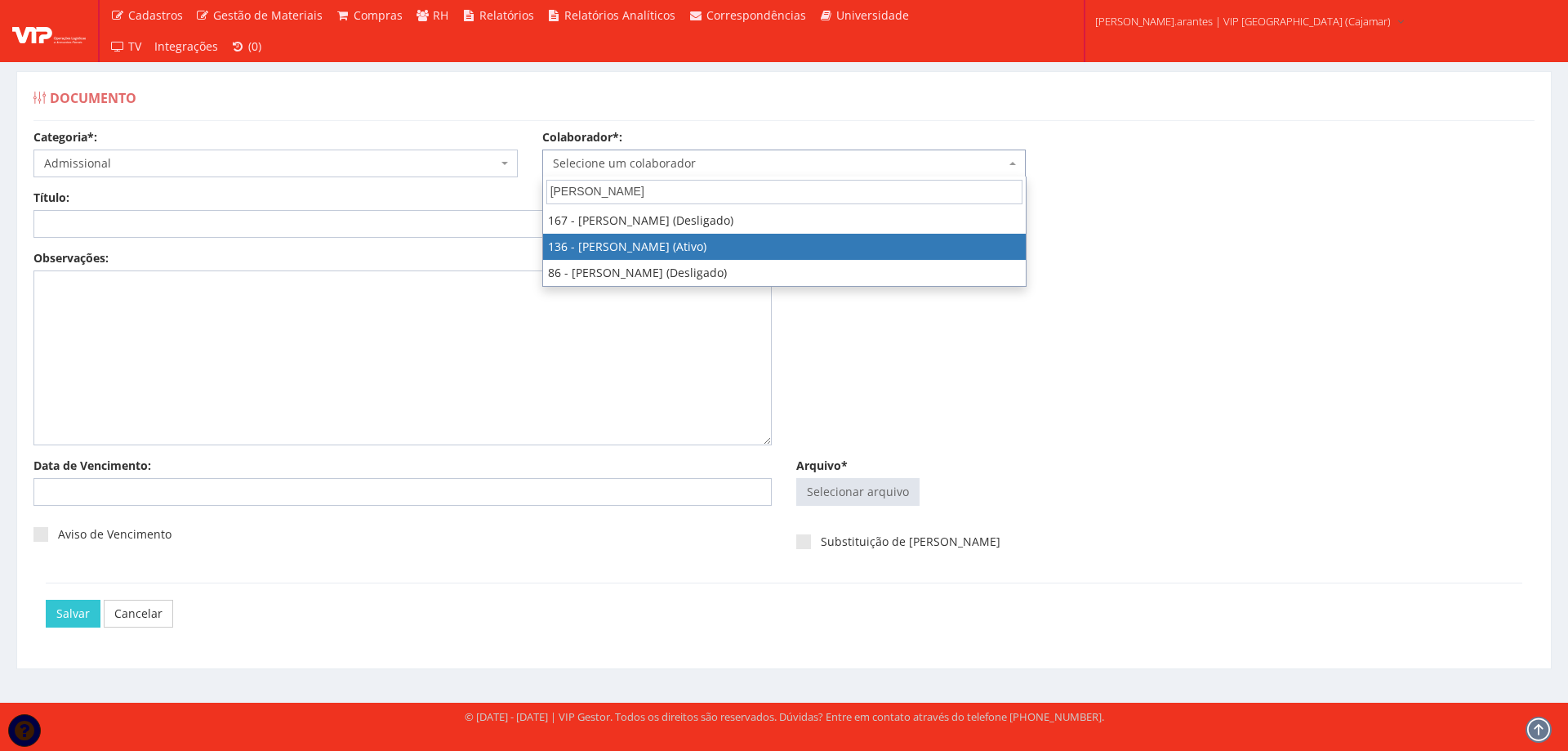
type input "IGOR"
select select "3890"
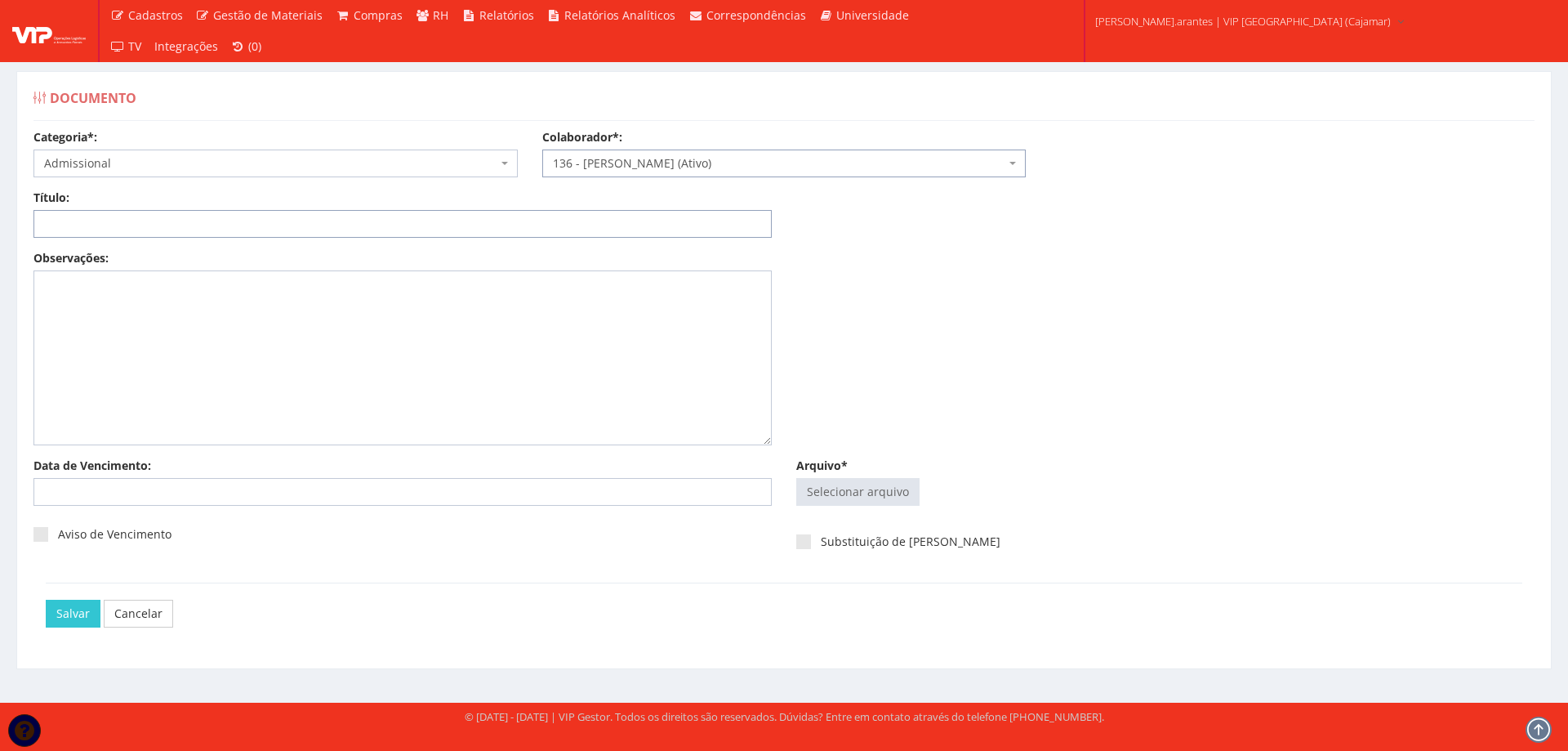
click at [207, 223] on input "Título:" at bounding box center [403, 224] width 739 height 28
type input "DECLARAÇÃO DE PLANO DE SAUDE"
click at [858, 491] on input "Arquivo*" at bounding box center [858, 491] width 122 height 27
type input "C:\fakepath\DS - IGOR GILLARD ABDIAS DA ROSA.pdf"
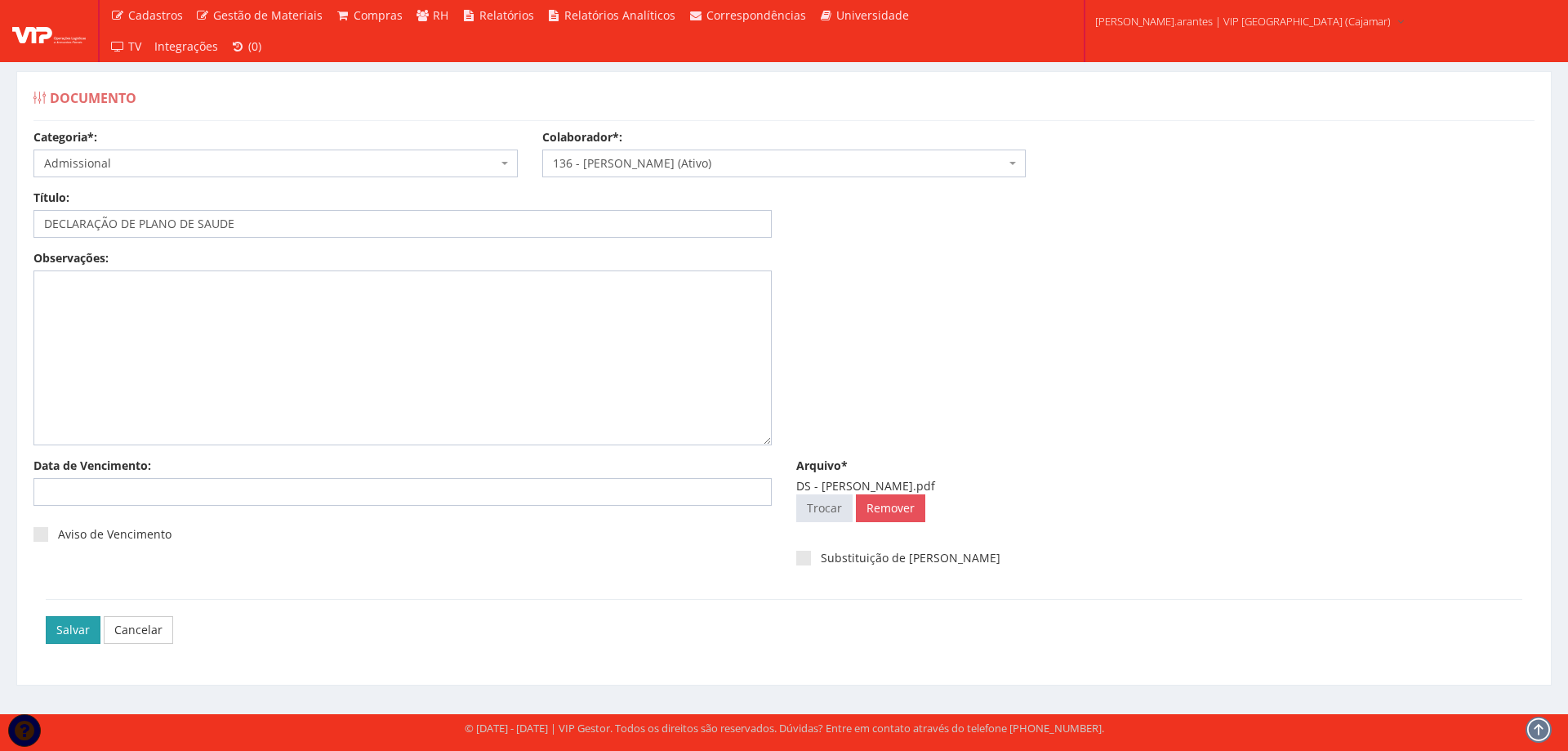
click at [79, 626] on input "Salvar" at bounding box center [73, 630] width 55 height 28
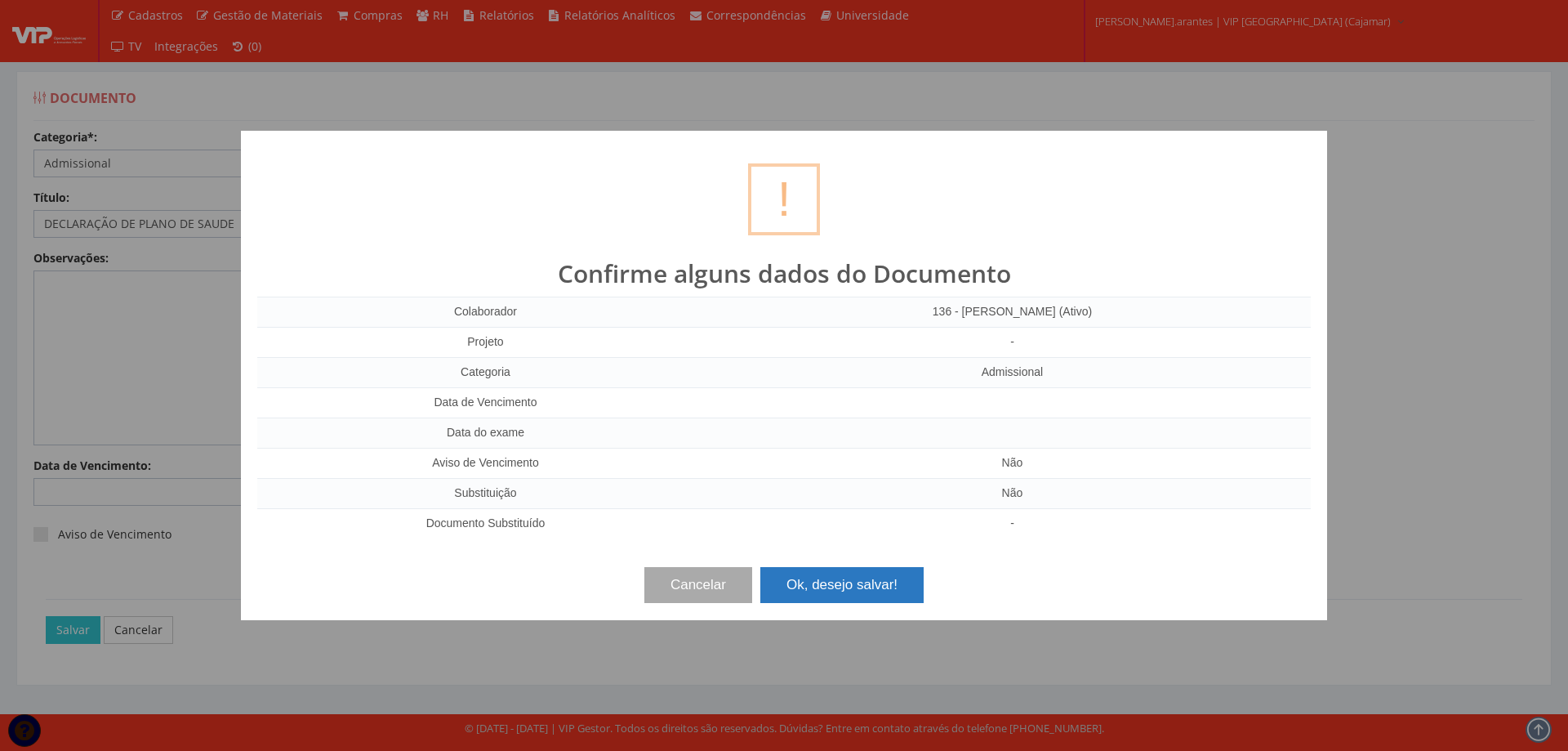
drag, startPoint x: 858, startPoint y: 591, endPoint x: 904, endPoint y: 584, distance: 46.5
click at [858, 592] on button "Ok, desejo salvar!" at bounding box center [842, 584] width 163 height 36
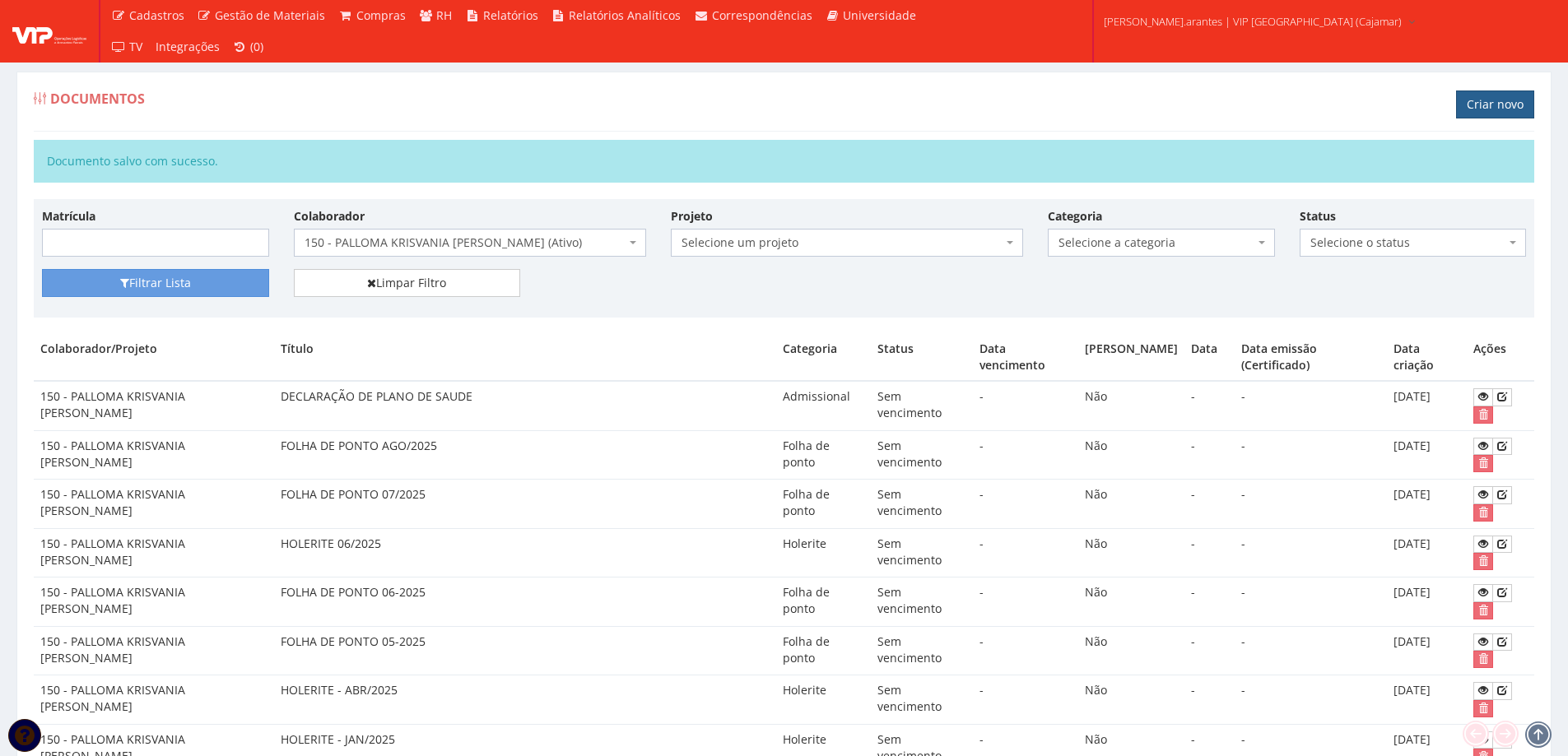
click at [1482, 110] on link "Criar novo" at bounding box center [1494, 104] width 78 height 28
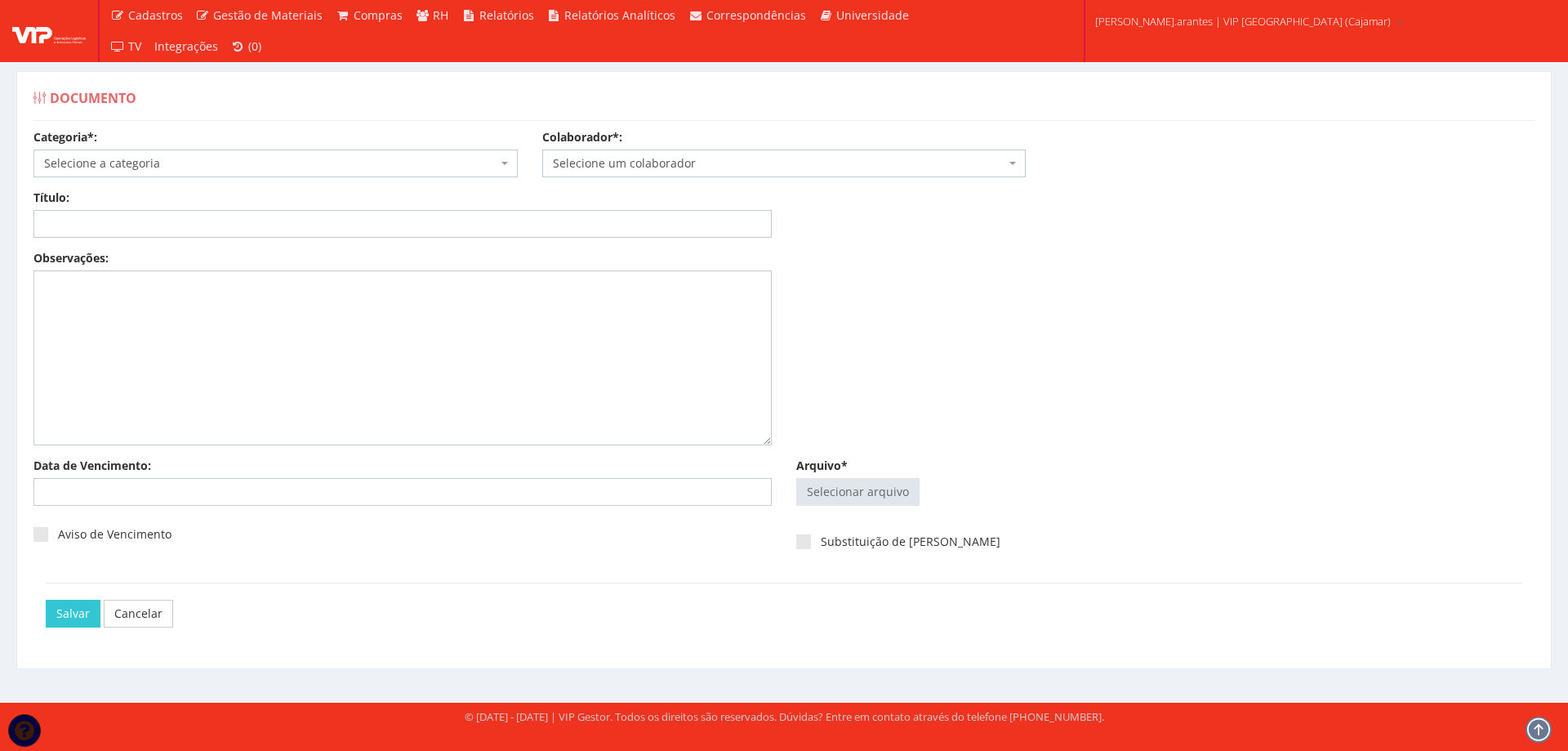
click at [136, 167] on span "Selecione a categoria" at bounding box center [270, 163] width 454 height 17
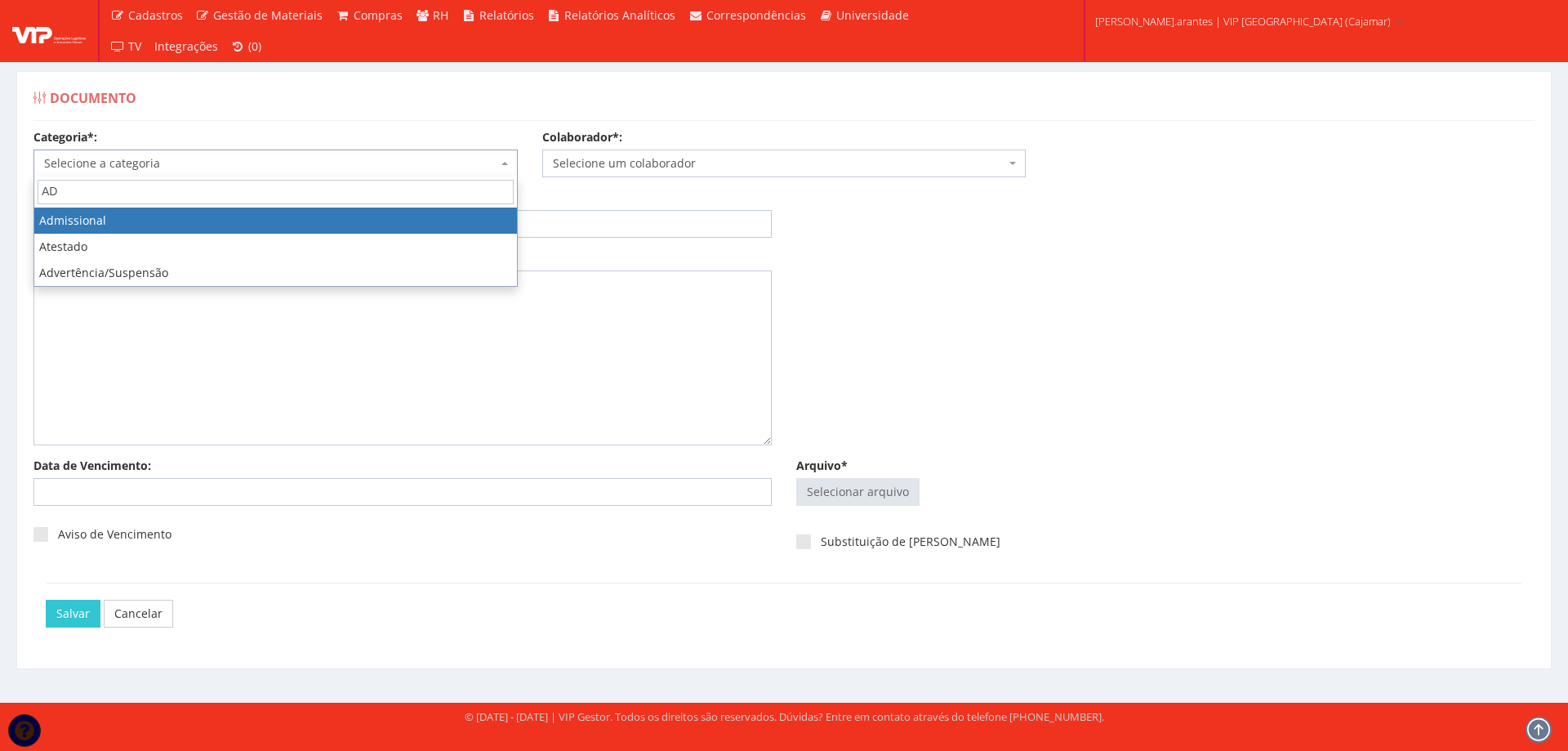
type input "AD"
select select "admissional"
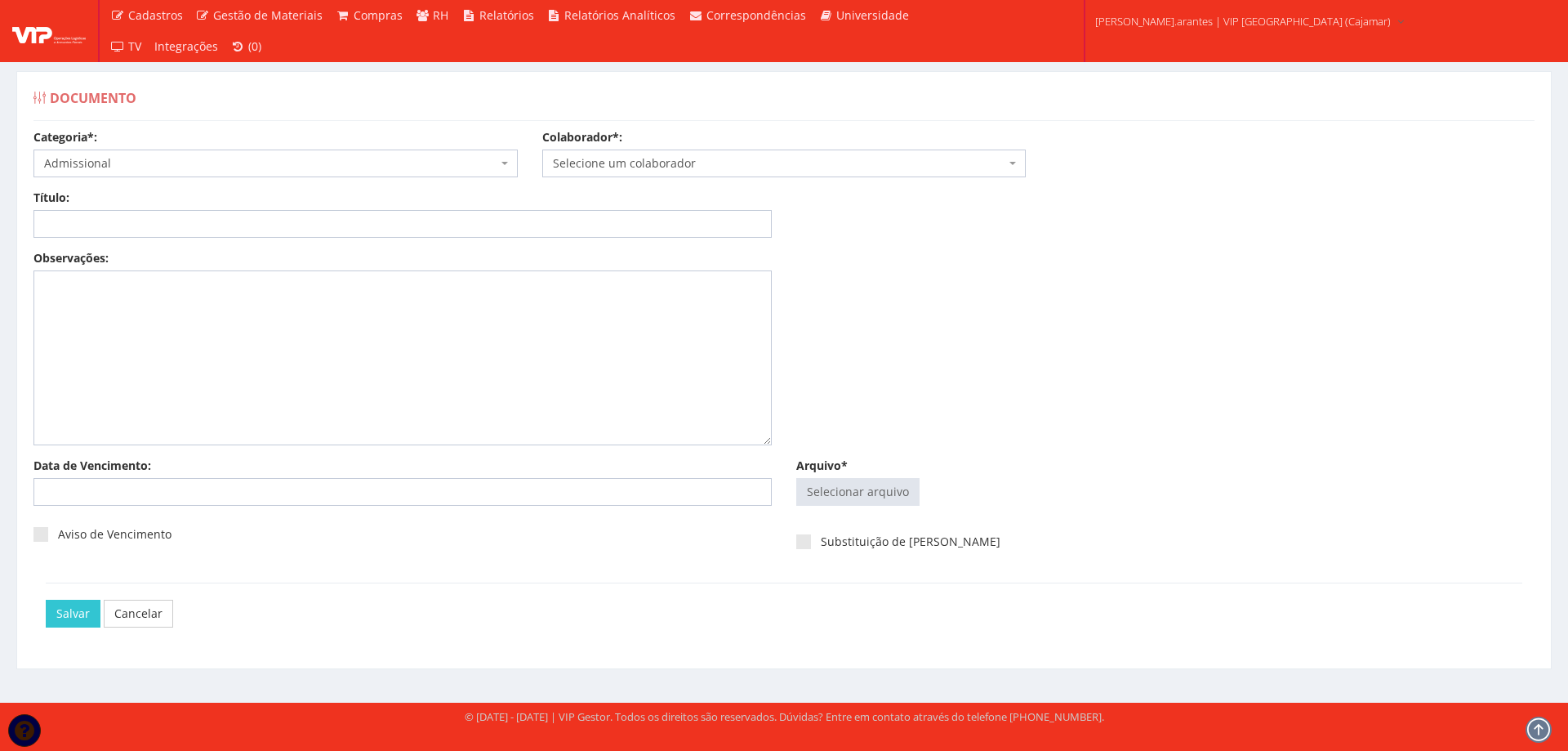
drag, startPoint x: 660, startPoint y: 148, endPoint x: 657, endPoint y: 160, distance: 12.4
click at [662, 151] on div "Colaborador*: Selecione um colaborador 95 - ADRIANE NEVES JESUS (Ativo) 76 - AD…" at bounding box center [784, 153] width 509 height 49
click at [652, 164] on span "Selecione um colaborador" at bounding box center [779, 163] width 454 height 17
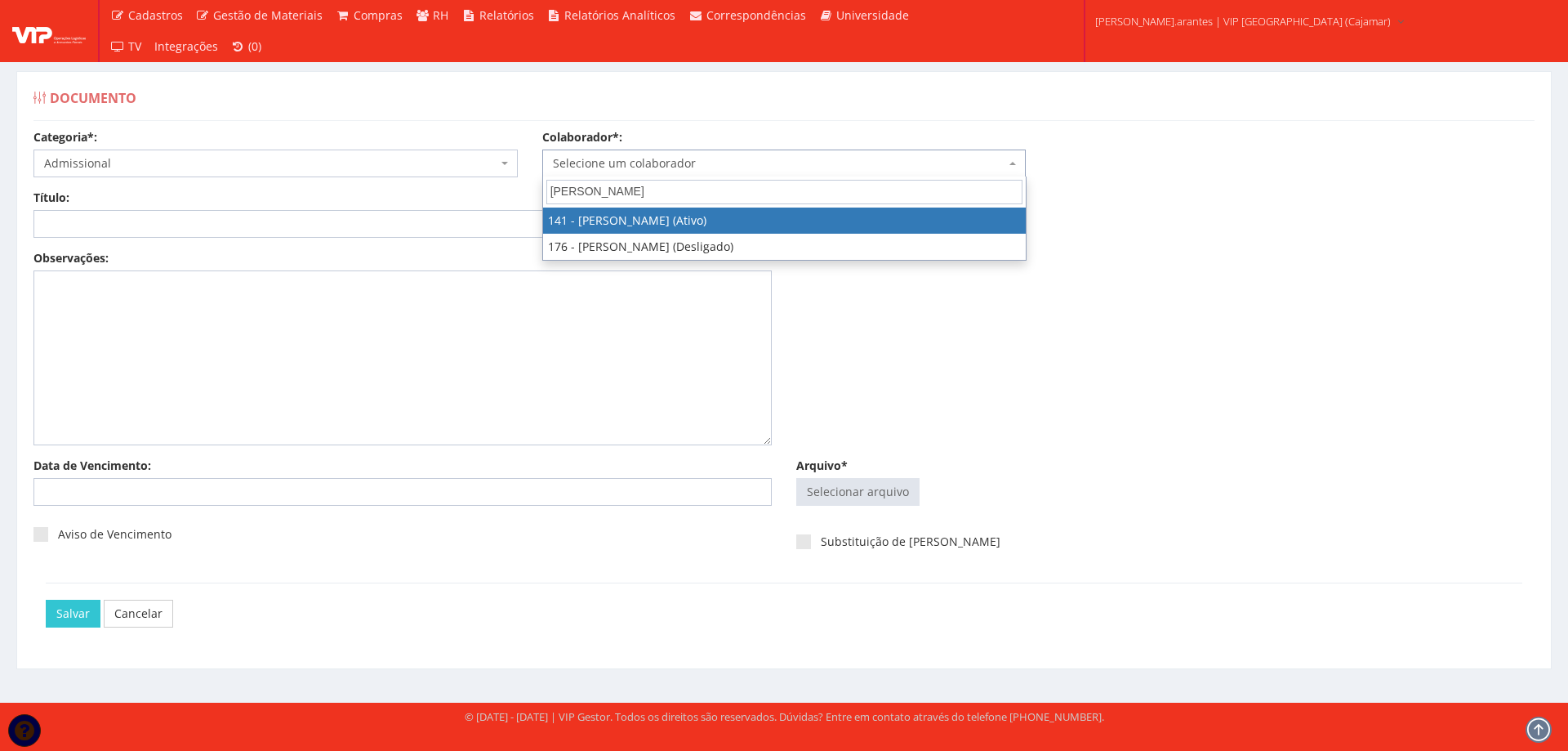
type input "CARLOS"
select select "3907"
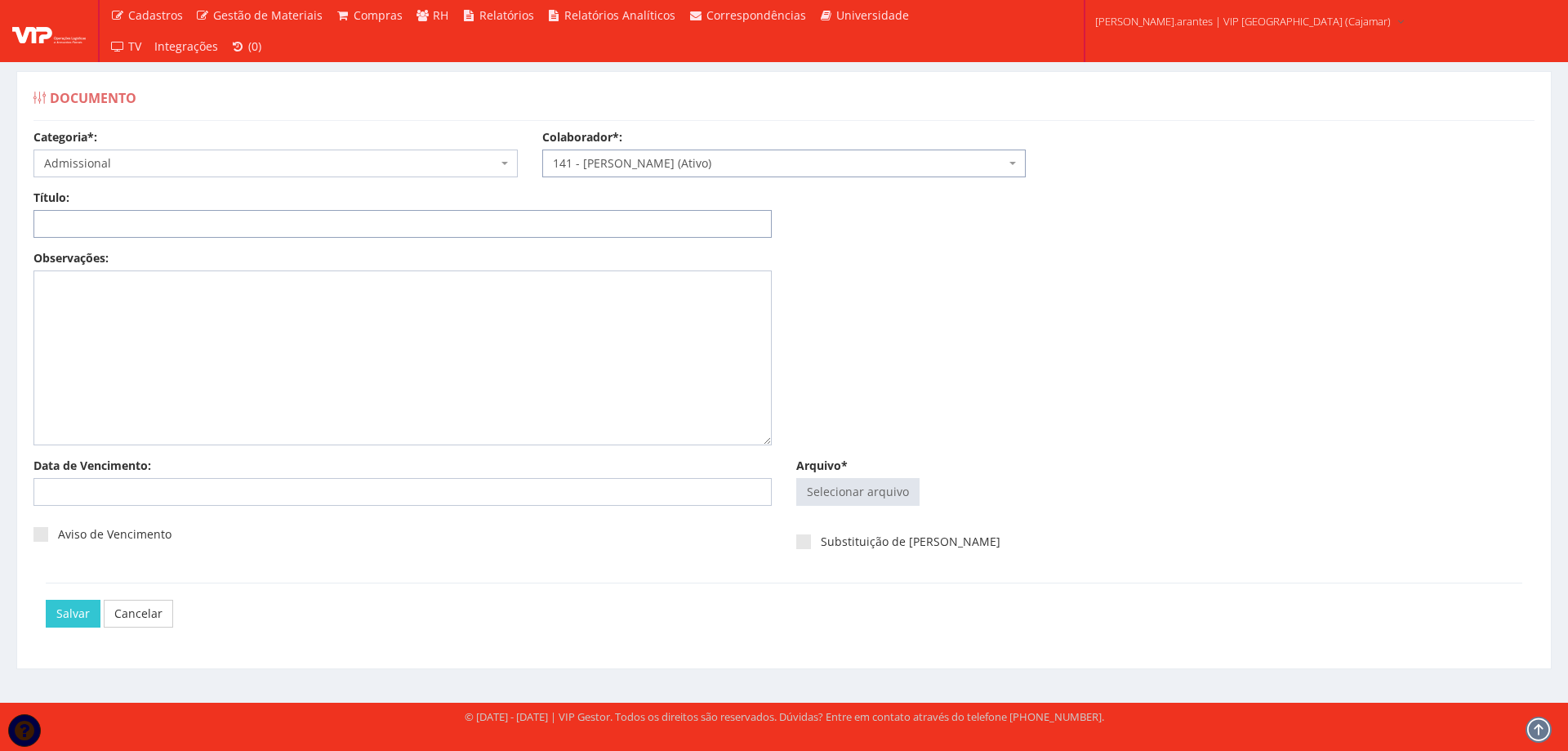
click at [535, 227] on input "Título:" at bounding box center [403, 224] width 739 height 28
type input "DECLARAÇÃO DE PLANO DE SAUDE"
click at [853, 497] on input "Arquivo*" at bounding box center [858, 491] width 122 height 27
type input "C:\fakepath\DS CARLOS CESAR GOMES.pdf"
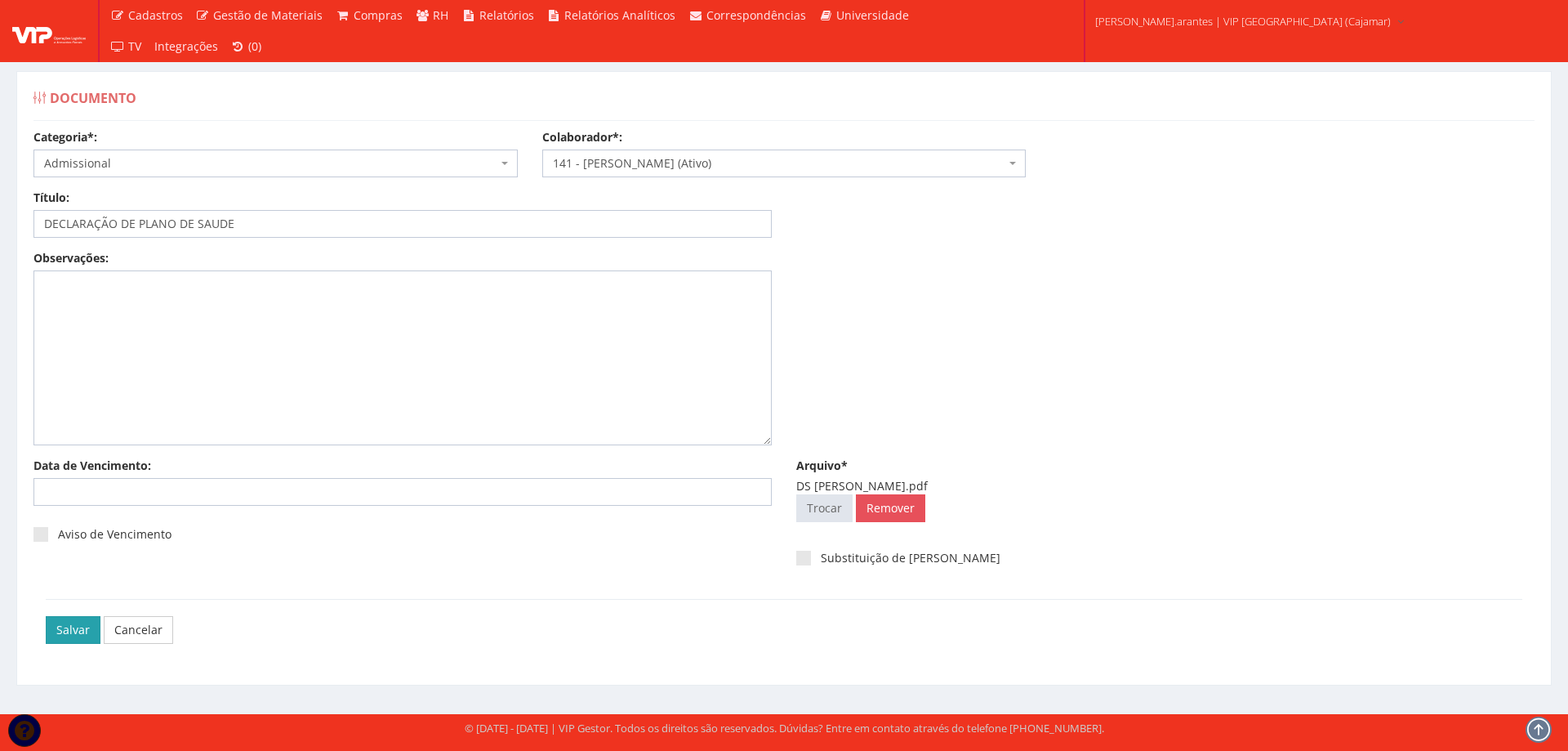
click at [79, 630] on input "Salvar" at bounding box center [73, 630] width 55 height 28
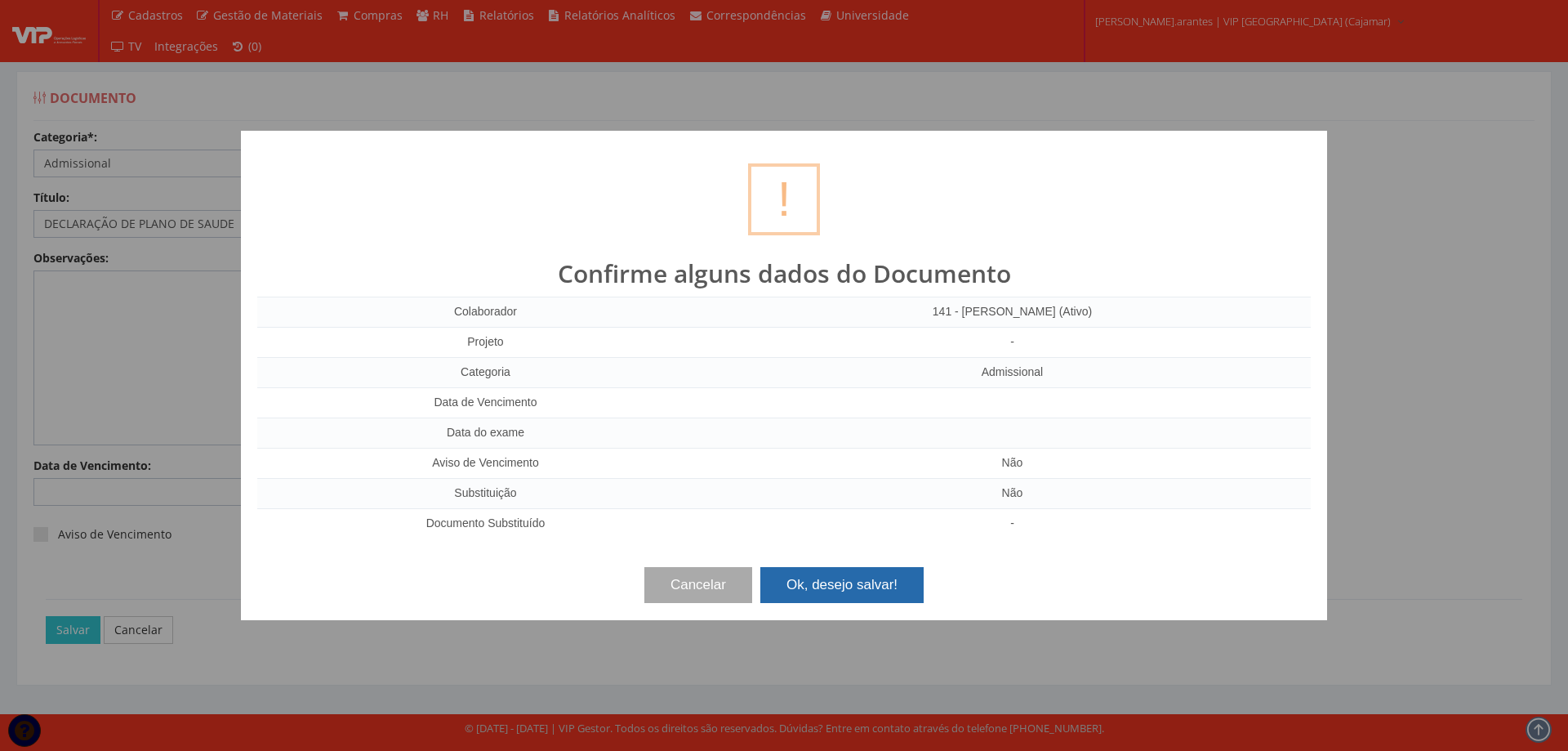
click at [837, 588] on button "Ok, desejo salvar!" at bounding box center [842, 584] width 163 height 36
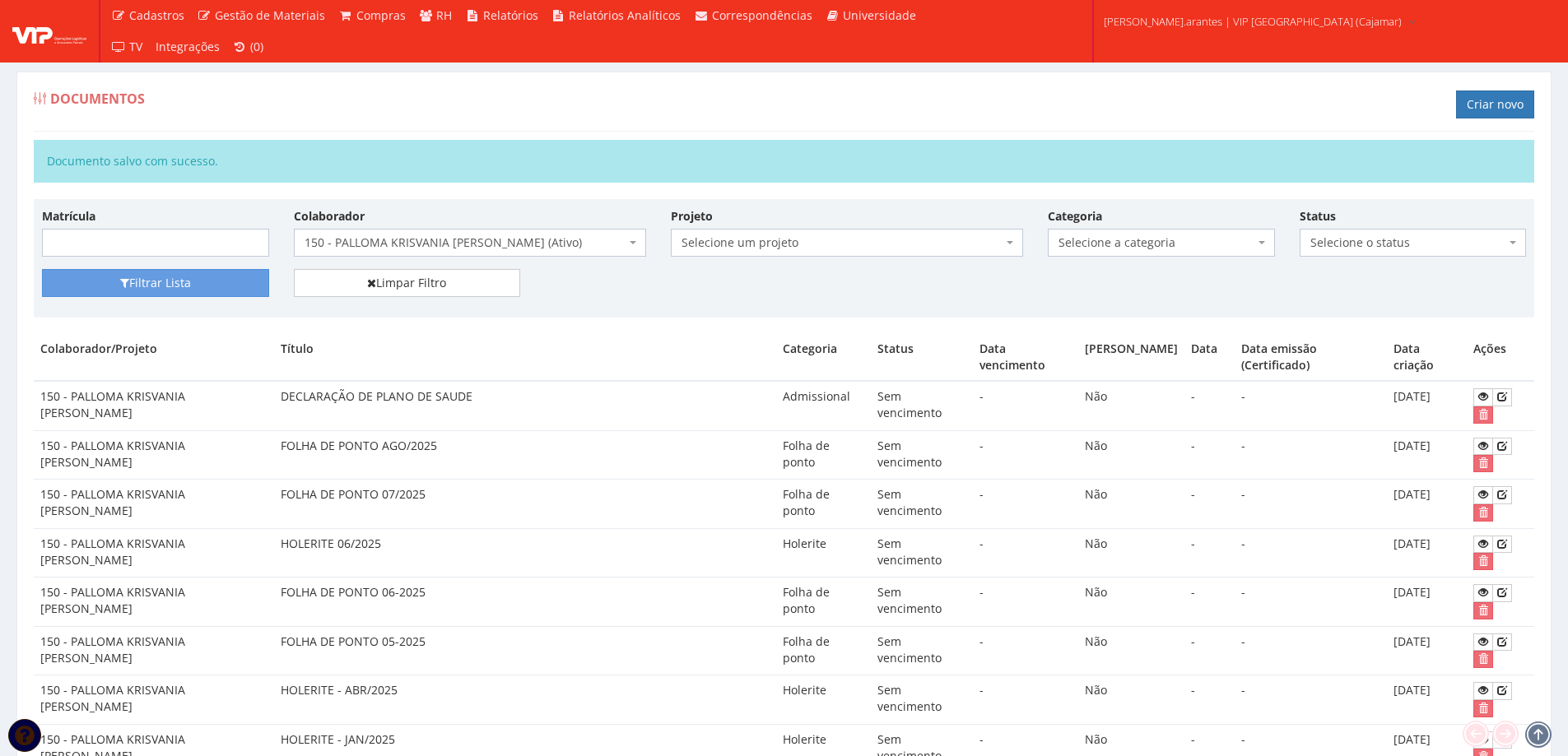
click at [442, 246] on span "150 - PALLOMA KRISVANIA [PERSON_NAME] (Ativo)" at bounding box center [465, 243] width 321 height 17
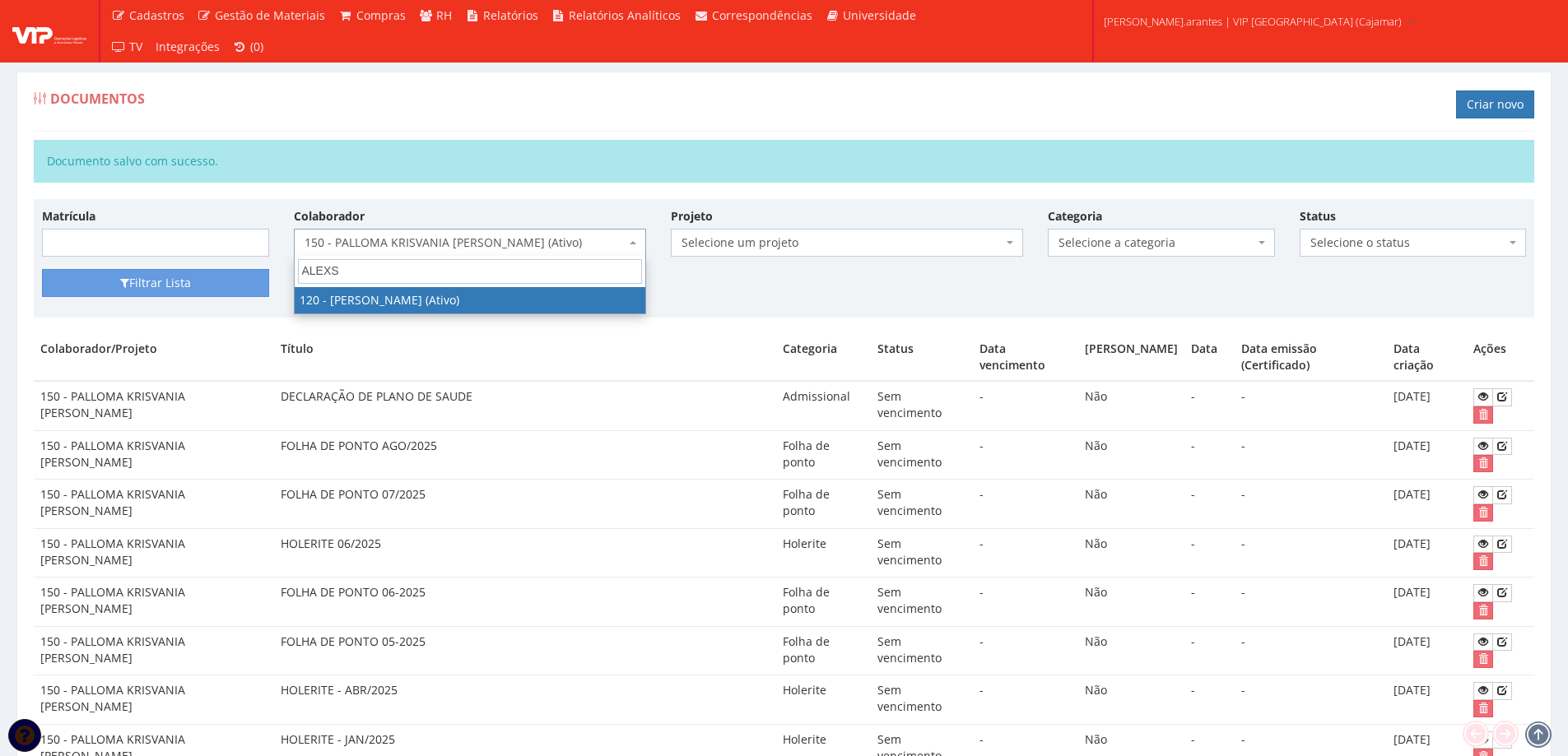
type input "ALEXSA"
select select "3818"
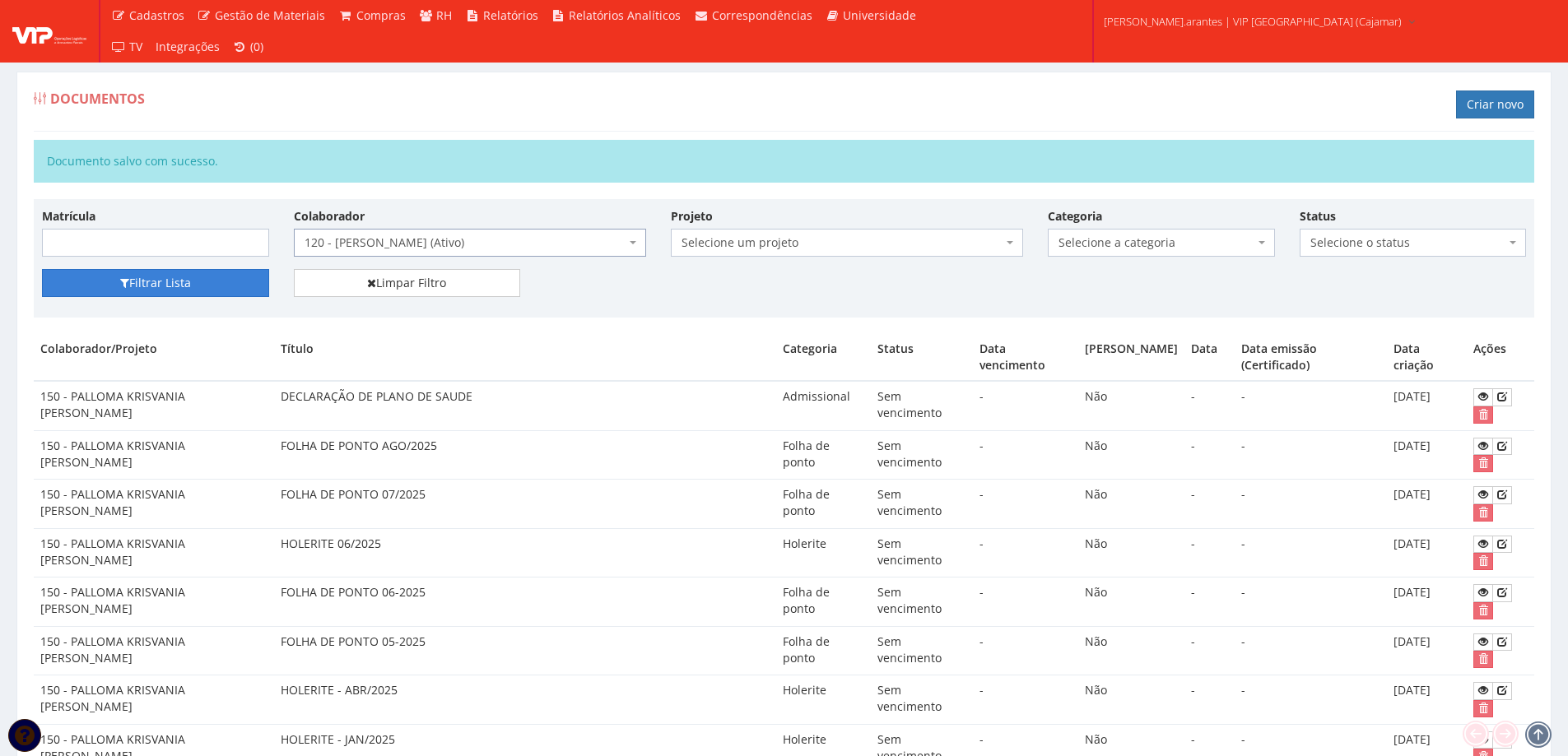
click at [144, 282] on button "Filtrar Lista" at bounding box center [155, 282] width 227 height 28
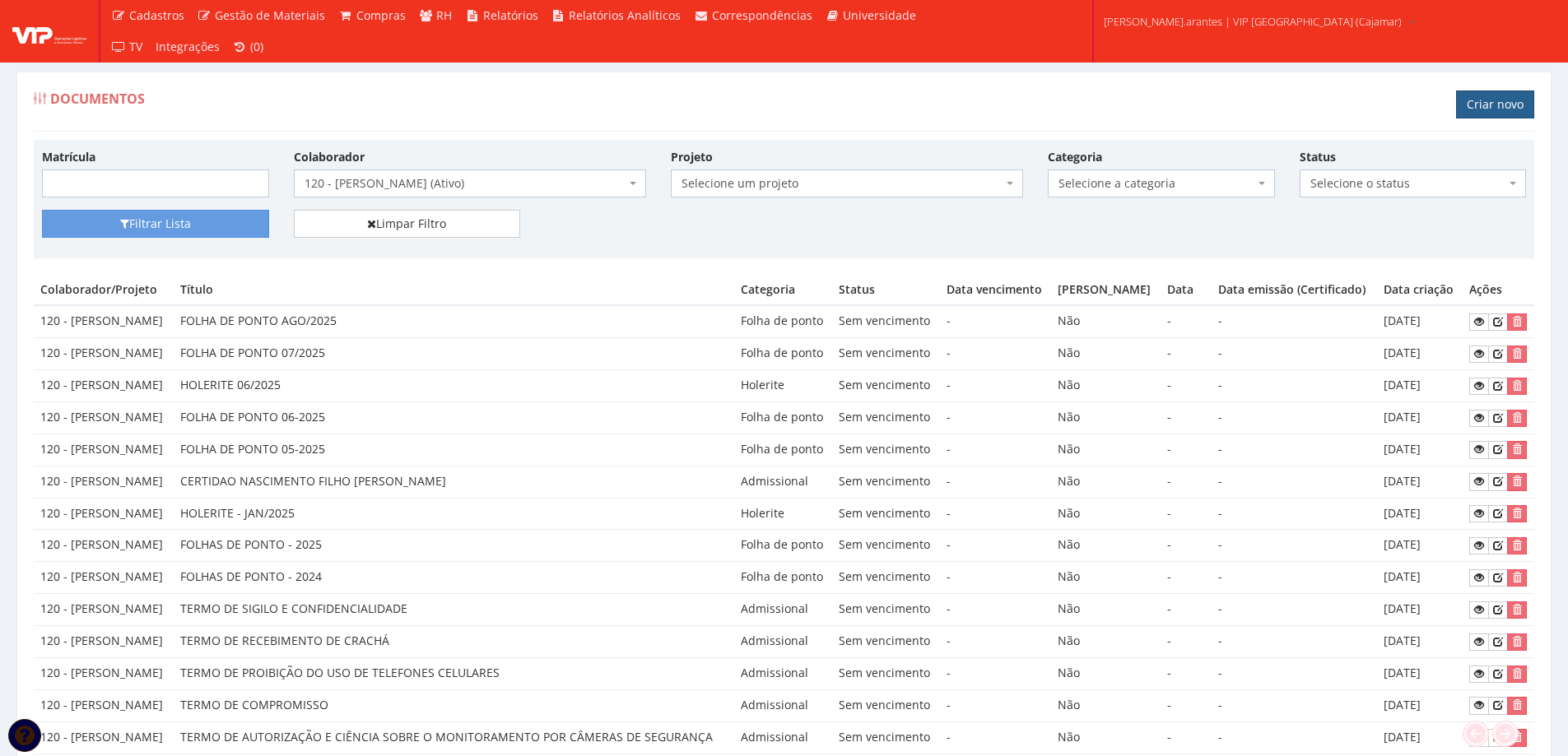
click at [1489, 90] on link "Criar novo" at bounding box center [1494, 104] width 78 height 28
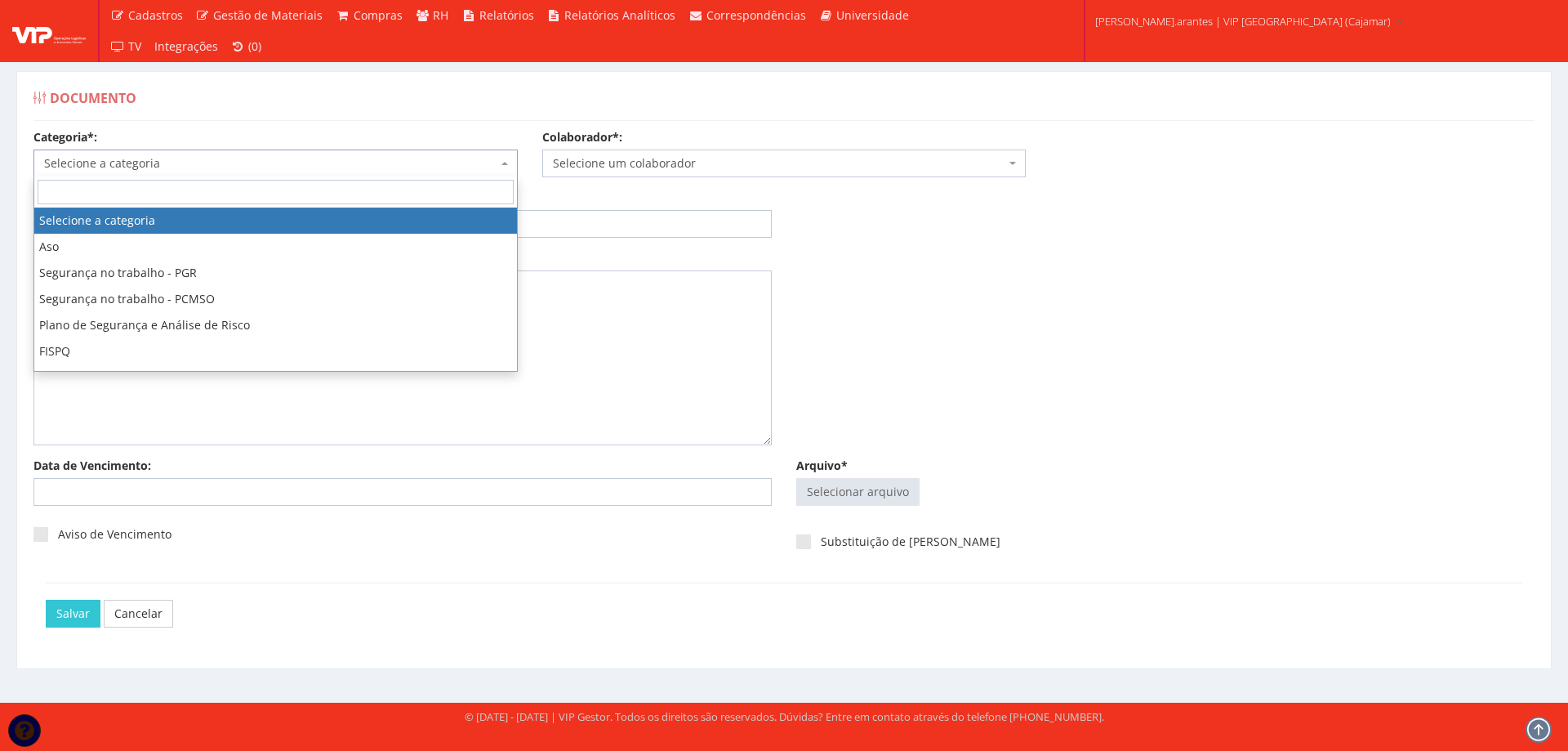
click at [199, 152] on span "Selecione a categoria" at bounding box center [276, 163] width 484 height 28
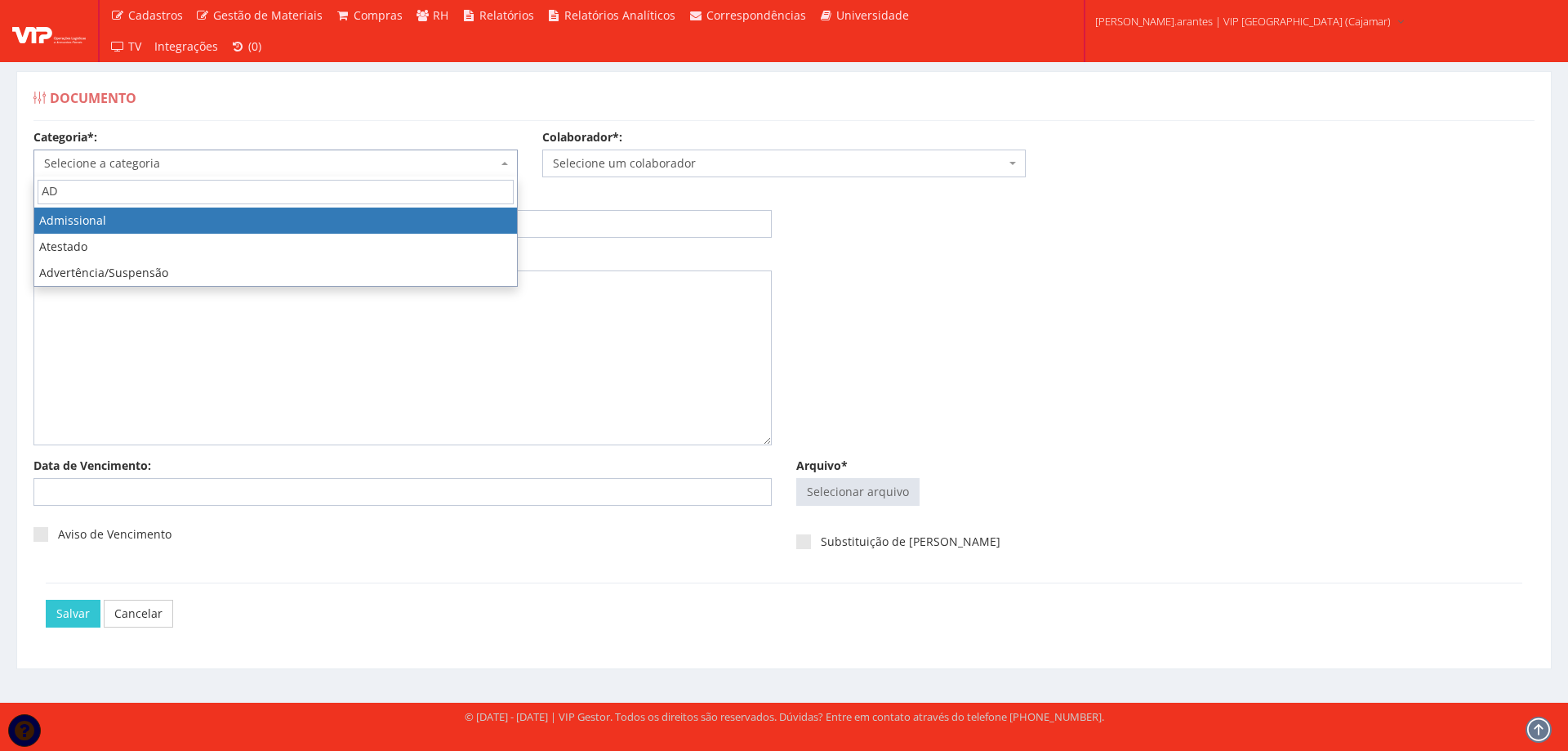
type input "AD"
select select "admissional"
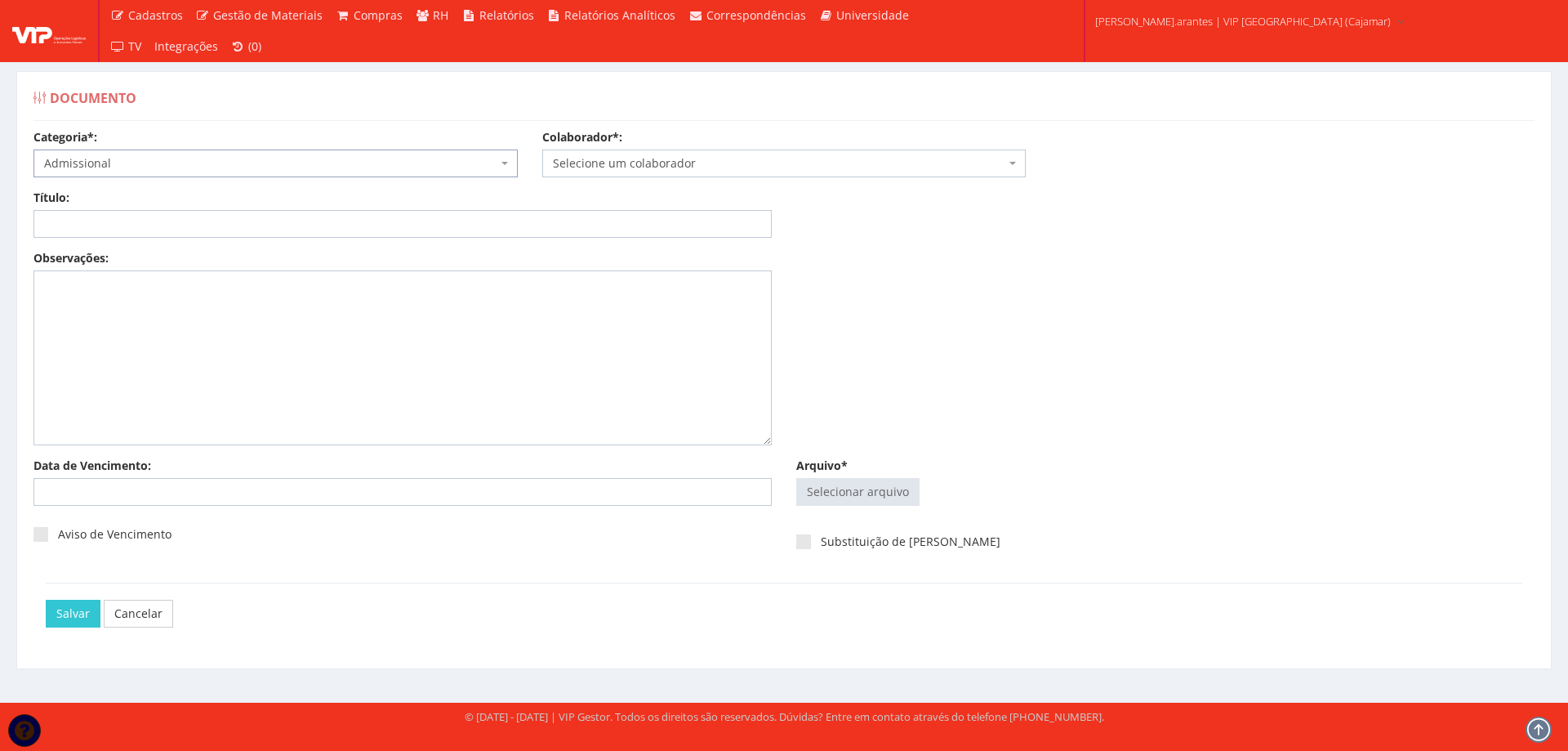
click at [626, 152] on span "Selecione um colaborador" at bounding box center [784, 163] width 484 height 28
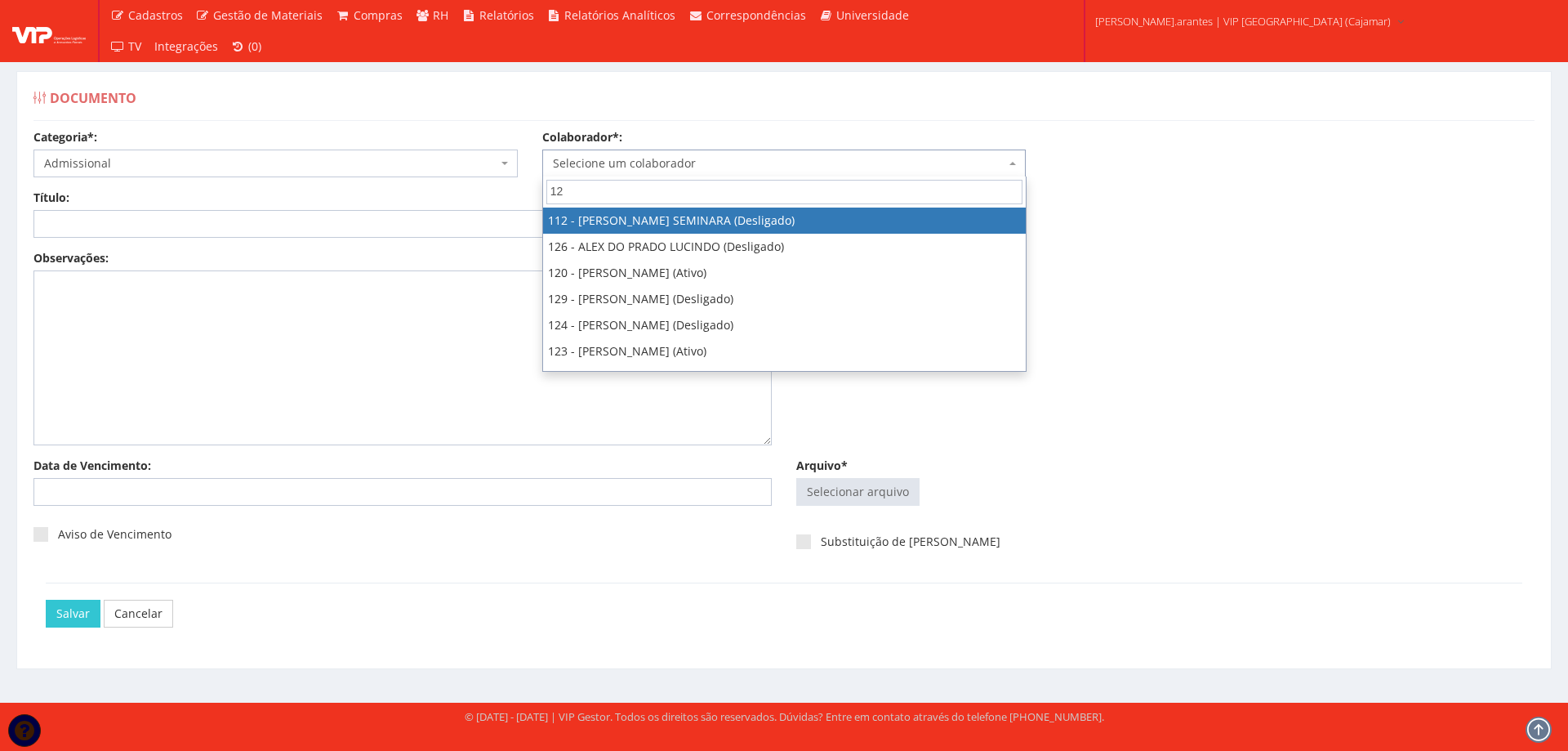
type input "120"
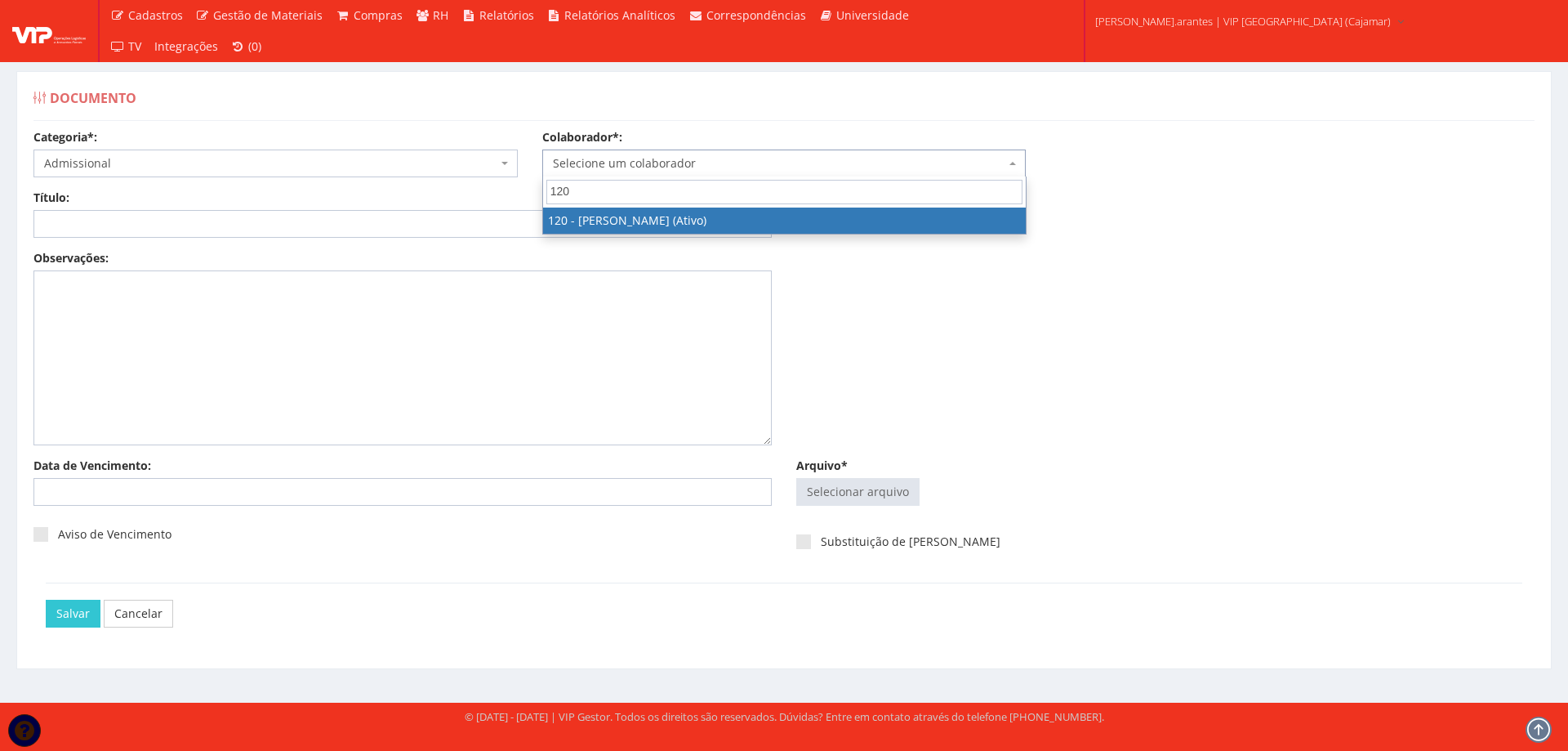
select select "3818"
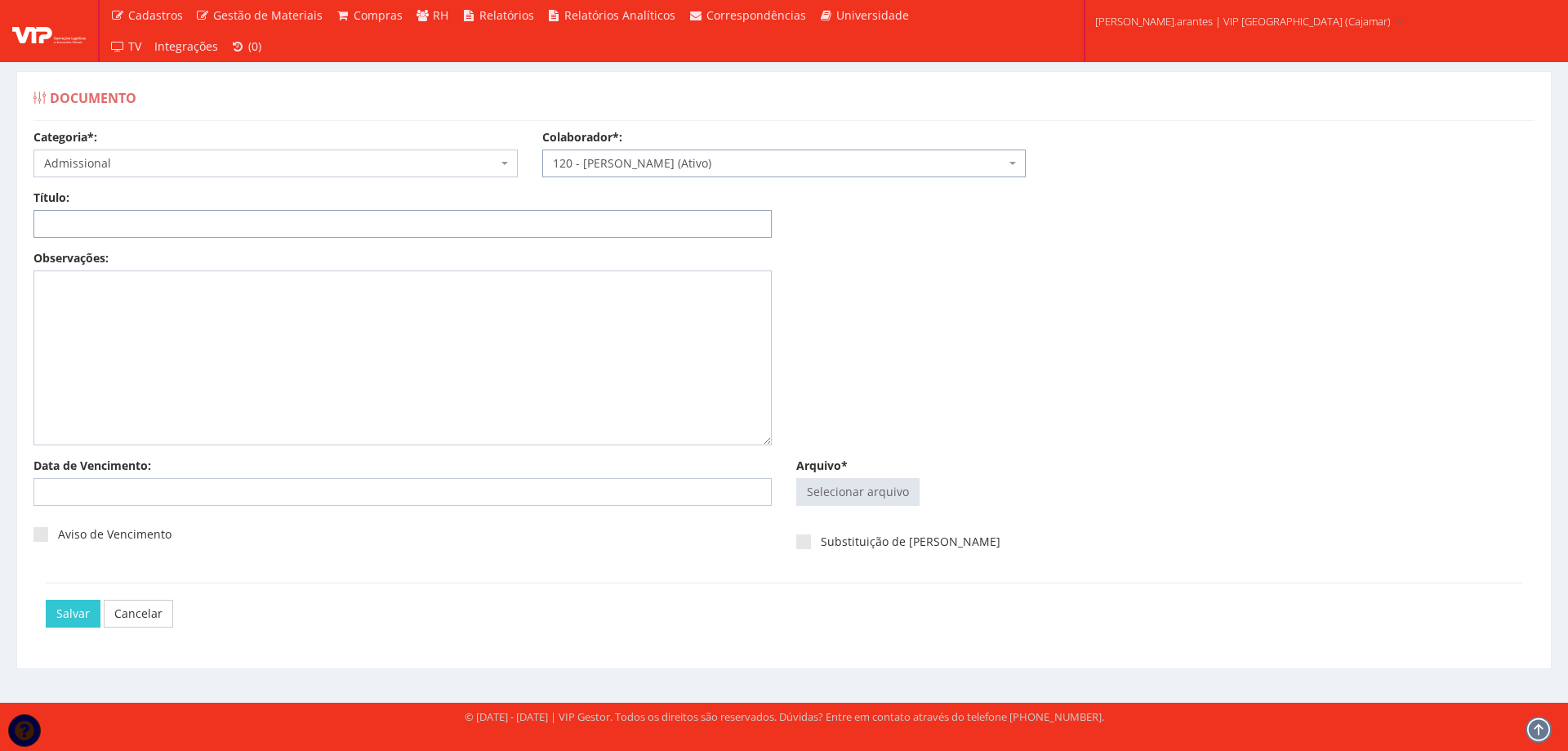
click at [320, 227] on input "Título:" at bounding box center [403, 224] width 739 height 28
type input "DECLARAÇÃO DE PLANO DE SAUDE"
click at [856, 491] on input "Arquivo*" at bounding box center [858, 491] width 122 height 27
type input "C:\fakepath\_Con. Alexandro.pdf"
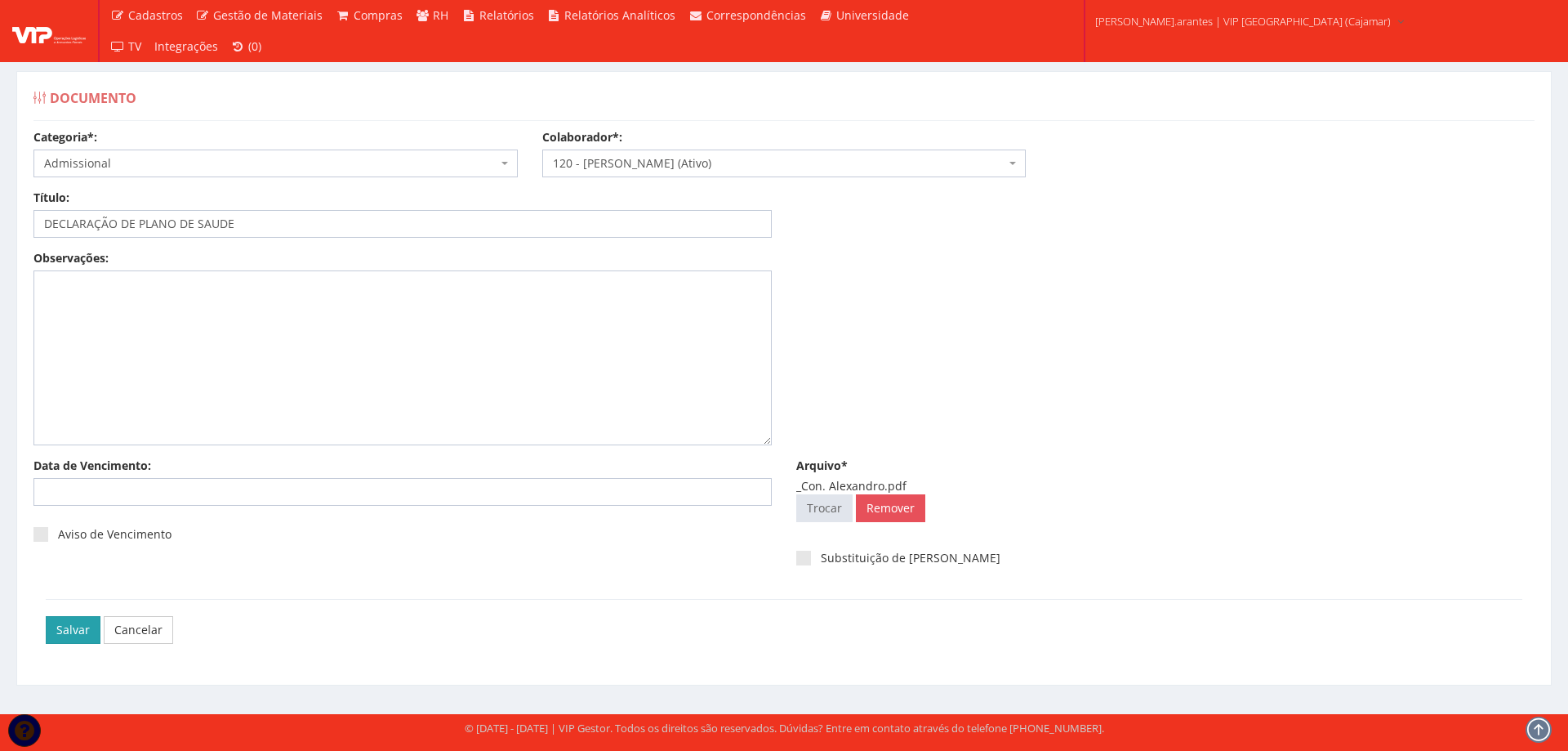
click at [62, 628] on input "Salvar" at bounding box center [73, 630] width 55 height 28
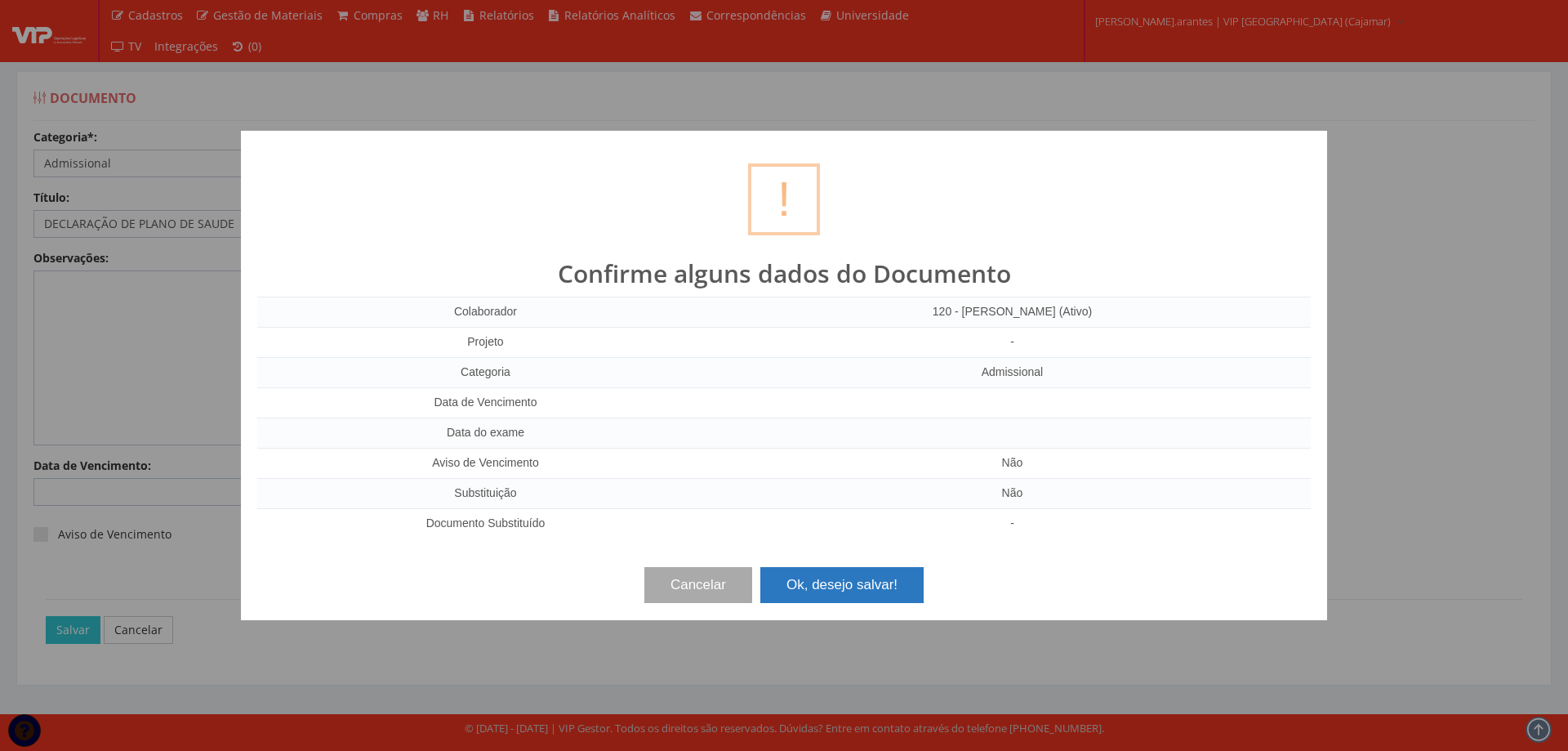
click at [854, 576] on button "Ok, desejo salvar!" at bounding box center [842, 584] width 163 height 36
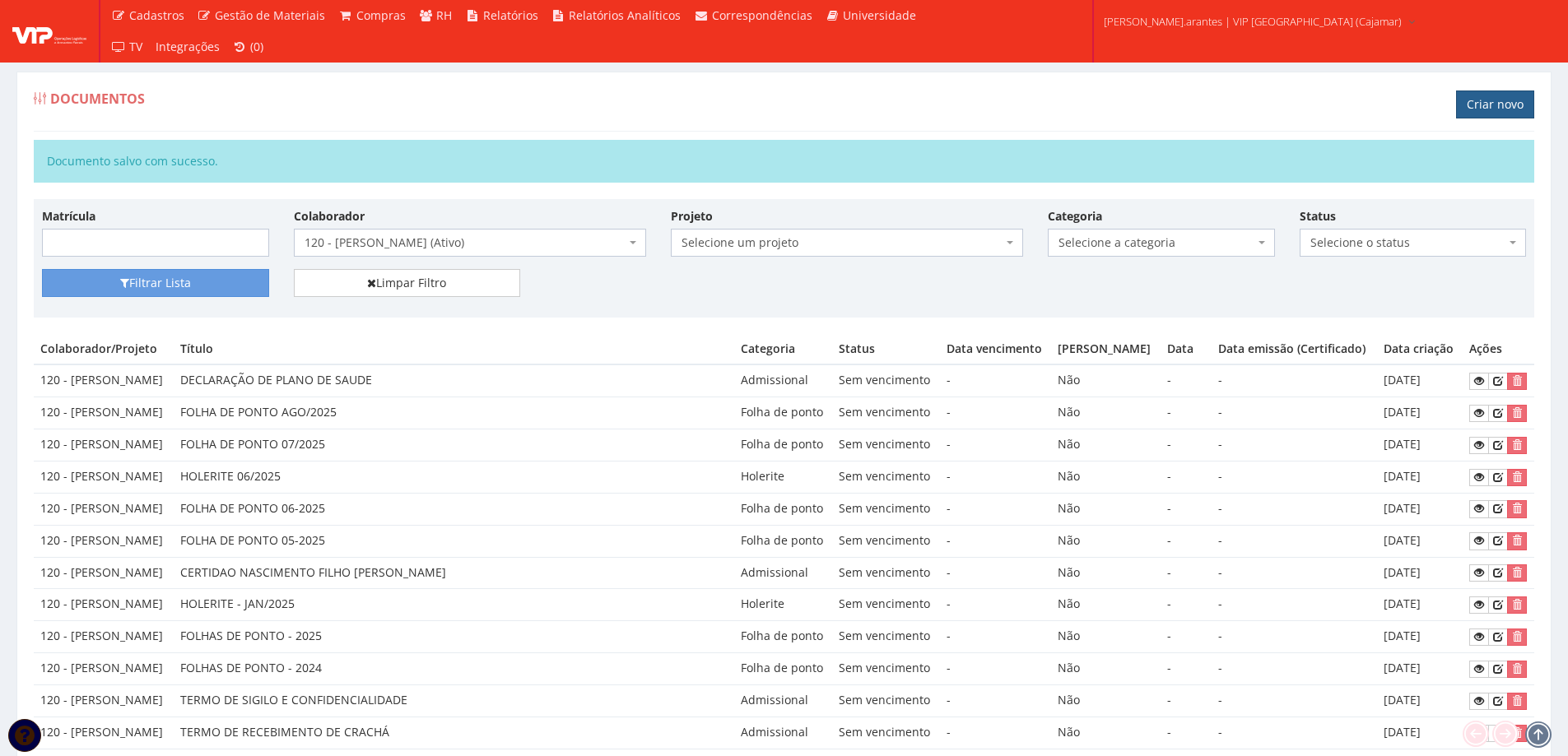
click at [1490, 99] on link "Criar novo" at bounding box center [1494, 104] width 78 height 28
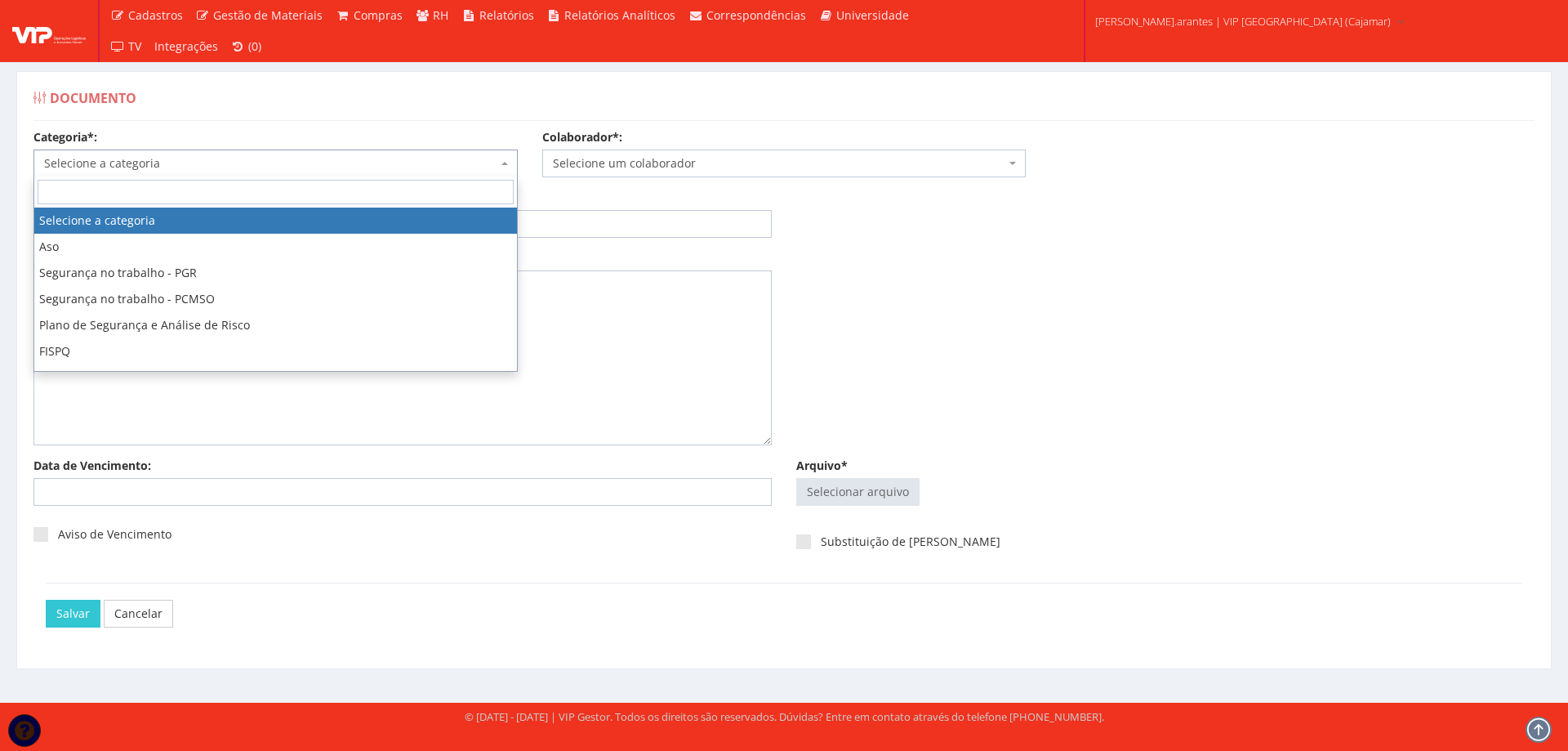
click at [199, 161] on span "Selecione a categoria" at bounding box center [270, 163] width 454 height 17
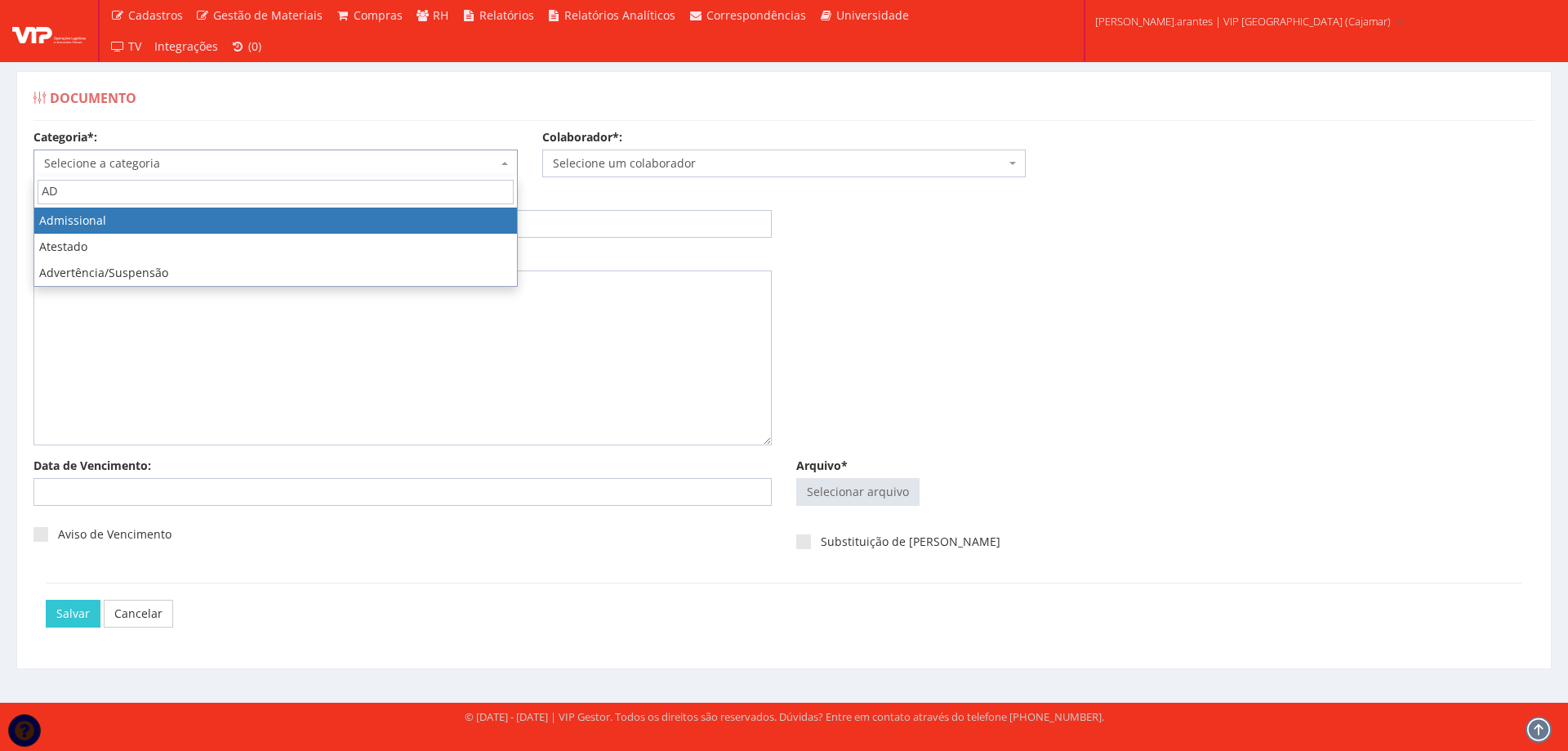
type input "AD"
select select "admissional"
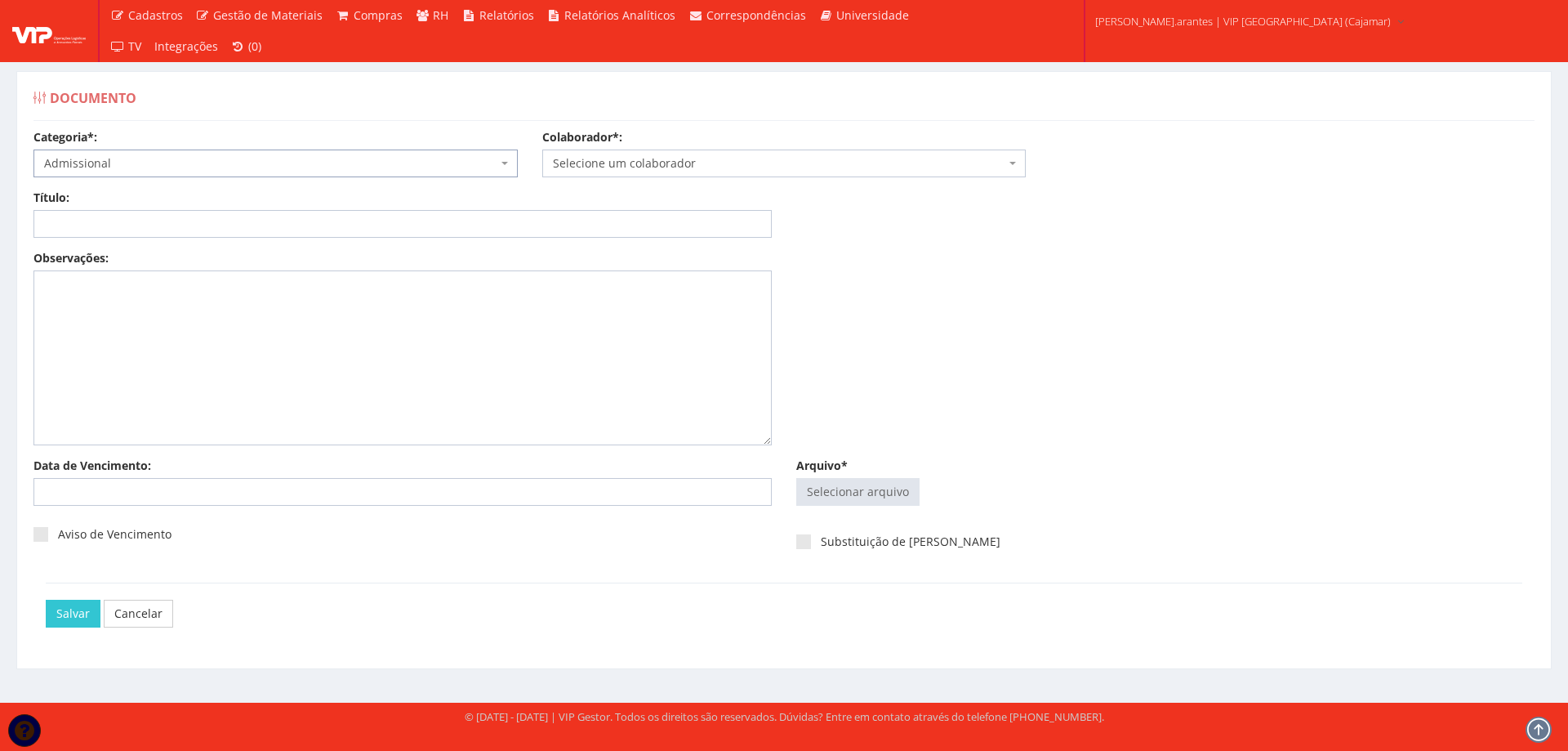
click at [581, 161] on span "Selecione um colaborador" at bounding box center [779, 163] width 454 height 17
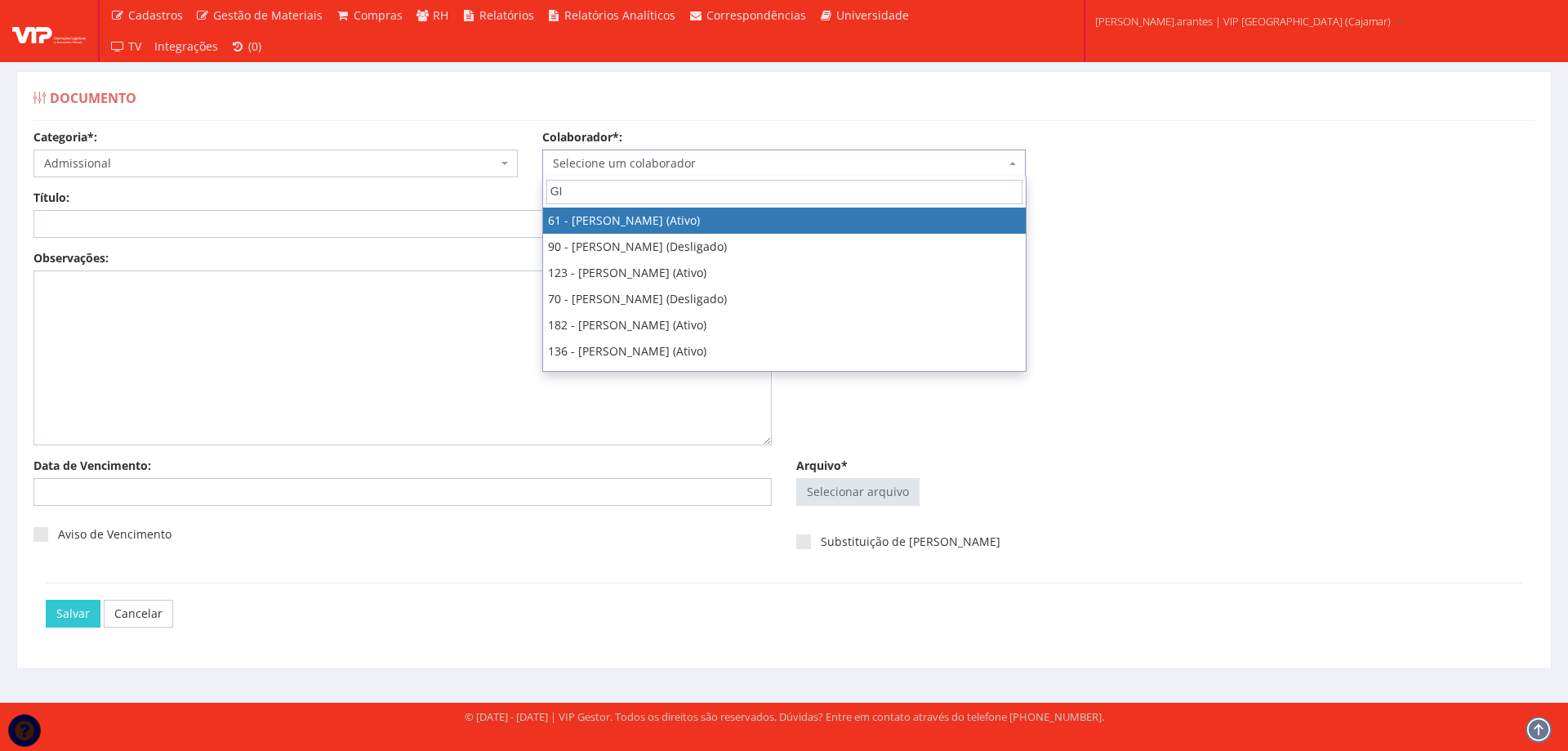
type input "GIO"
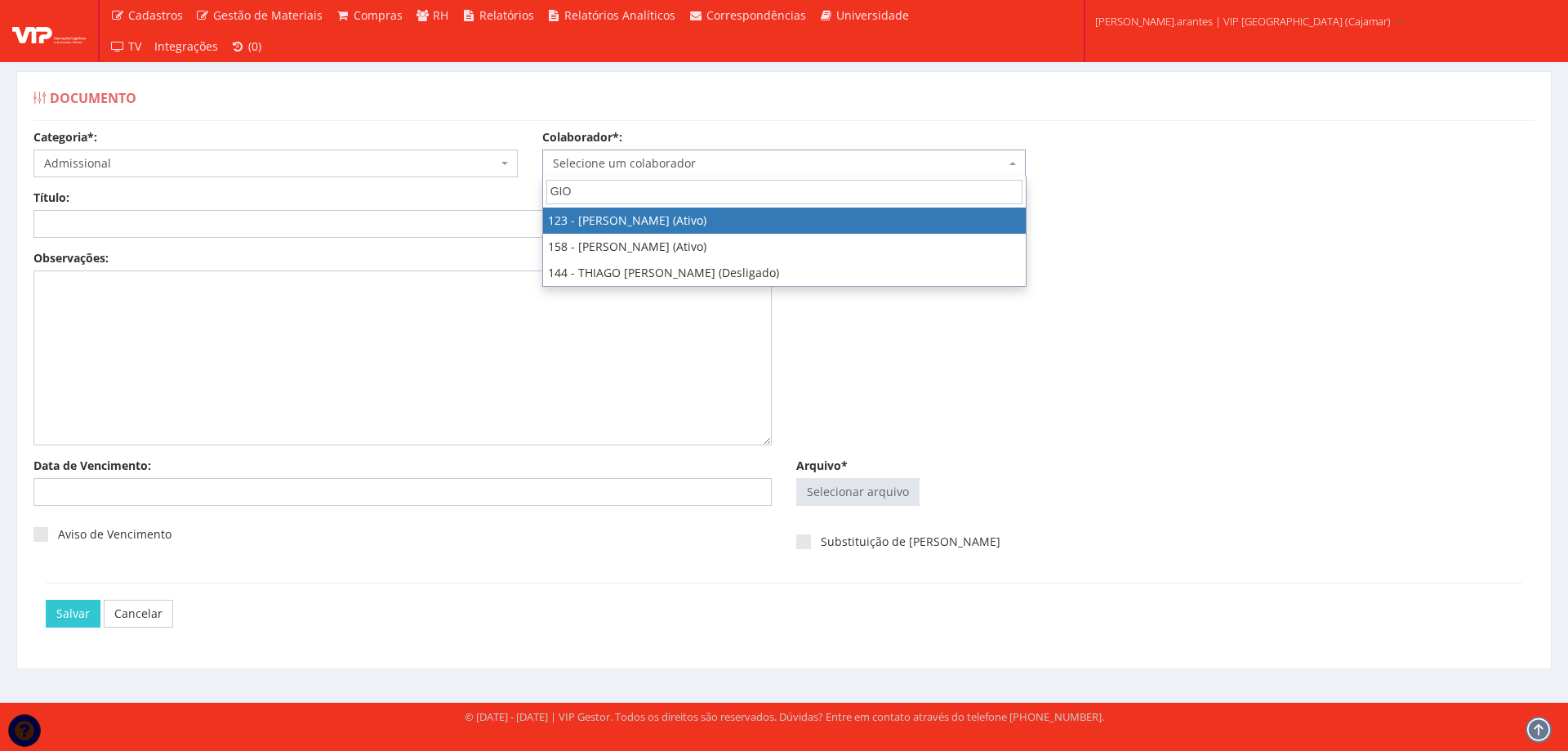
select select "3827"
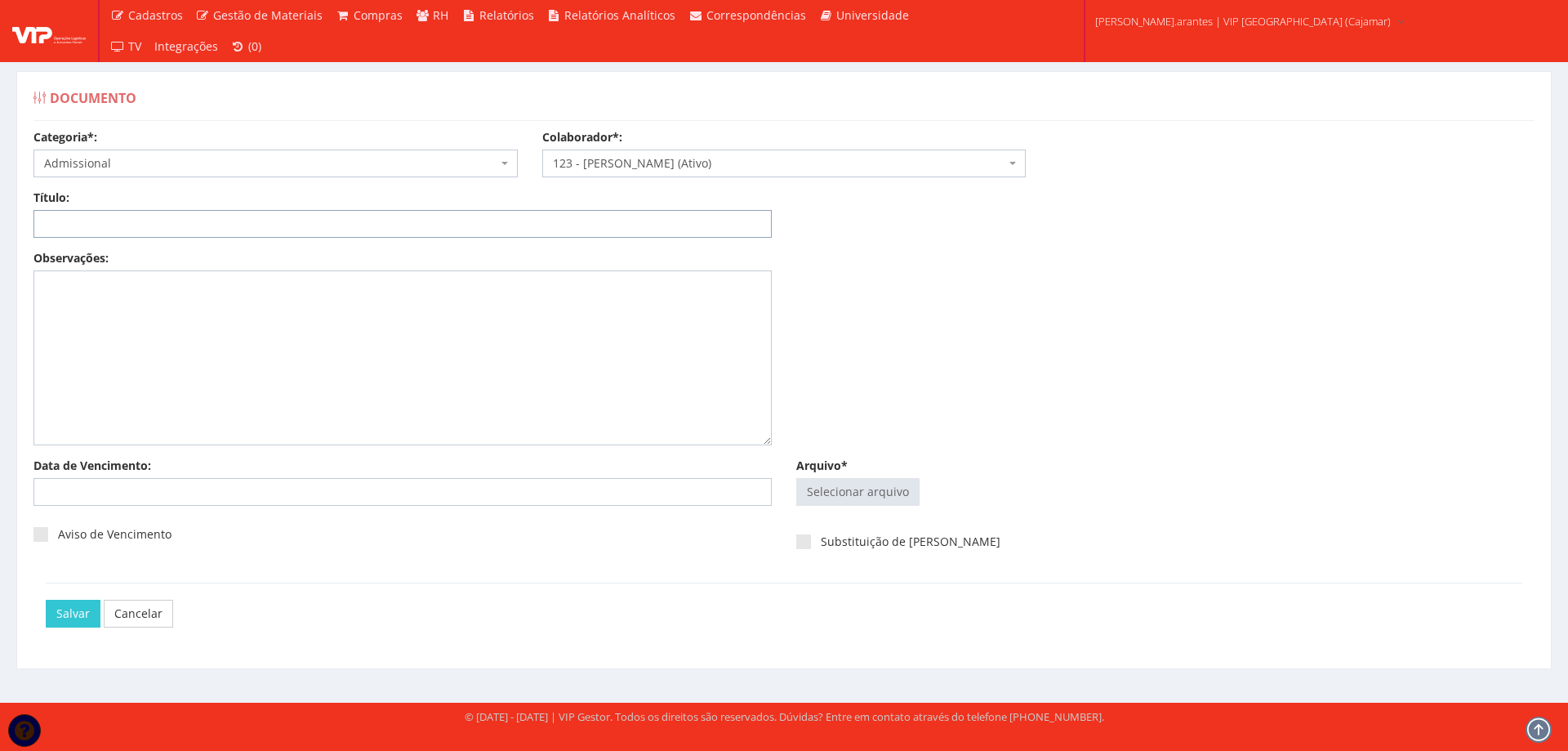
click at [62, 220] on input "Título:" at bounding box center [403, 224] width 739 height 28
type input "DECLARAÇÃO DE PLANO DE SAUDE"
click at [865, 496] on input "Arquivo*" at bounding box center [858, 491] width 122 height 27
type input "C:\fakepath\Con Giovanny.pdf"
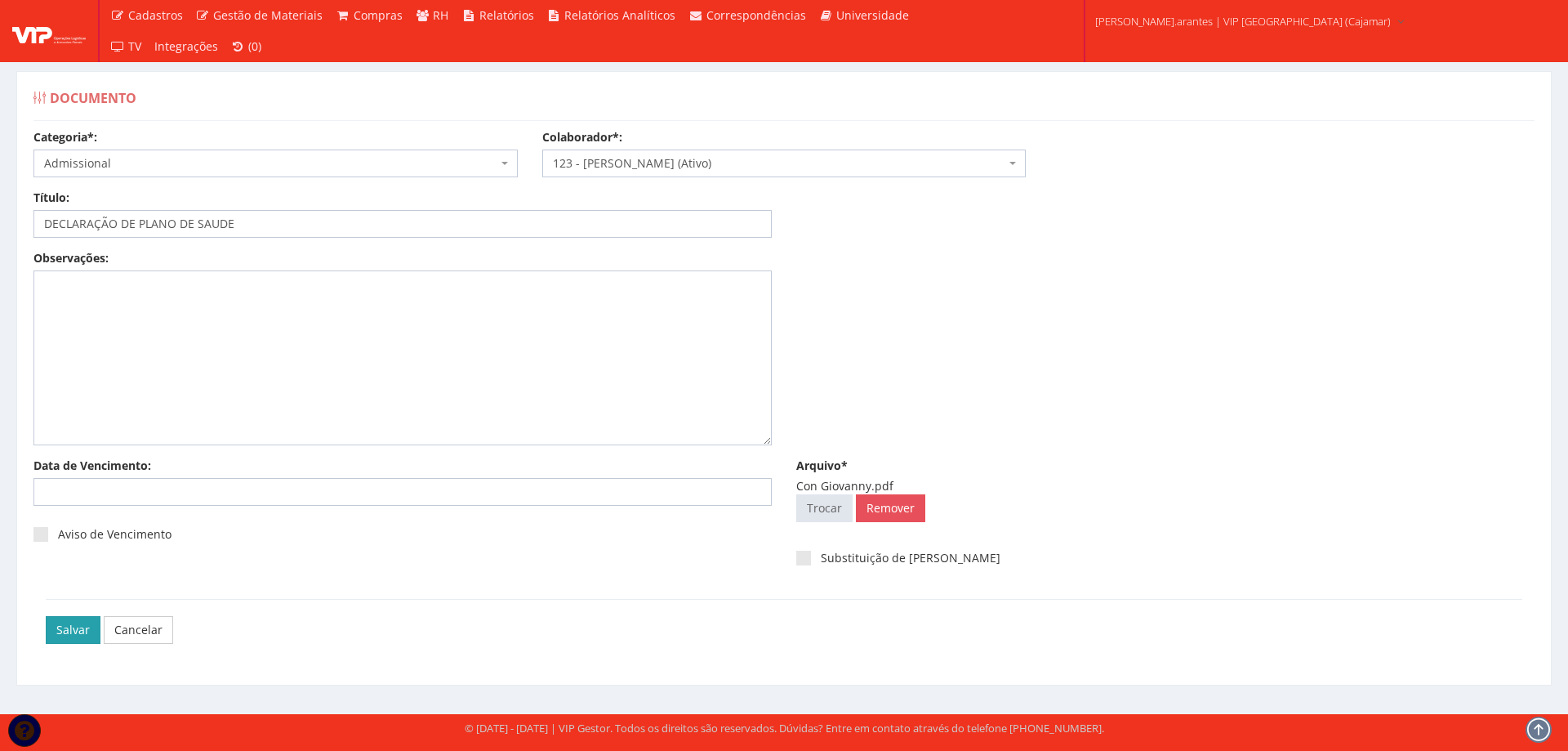
click at [63, 634] on input "Salvar" at bounding box center [73, 630] width 55 height 28
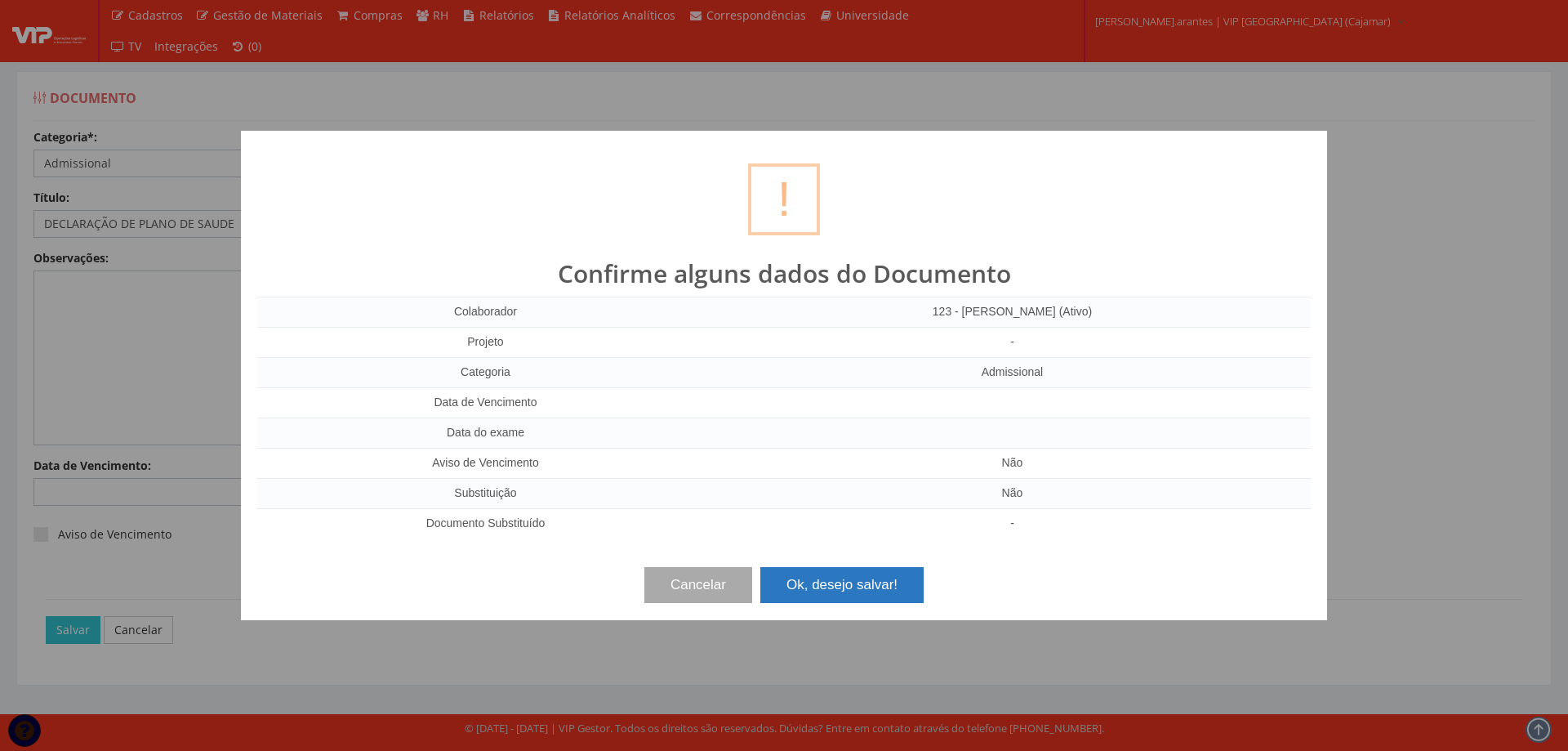
click at [876, 588] on button "Ok, desejo salvar!" at bounding box center [842, 584] width 163 height 36
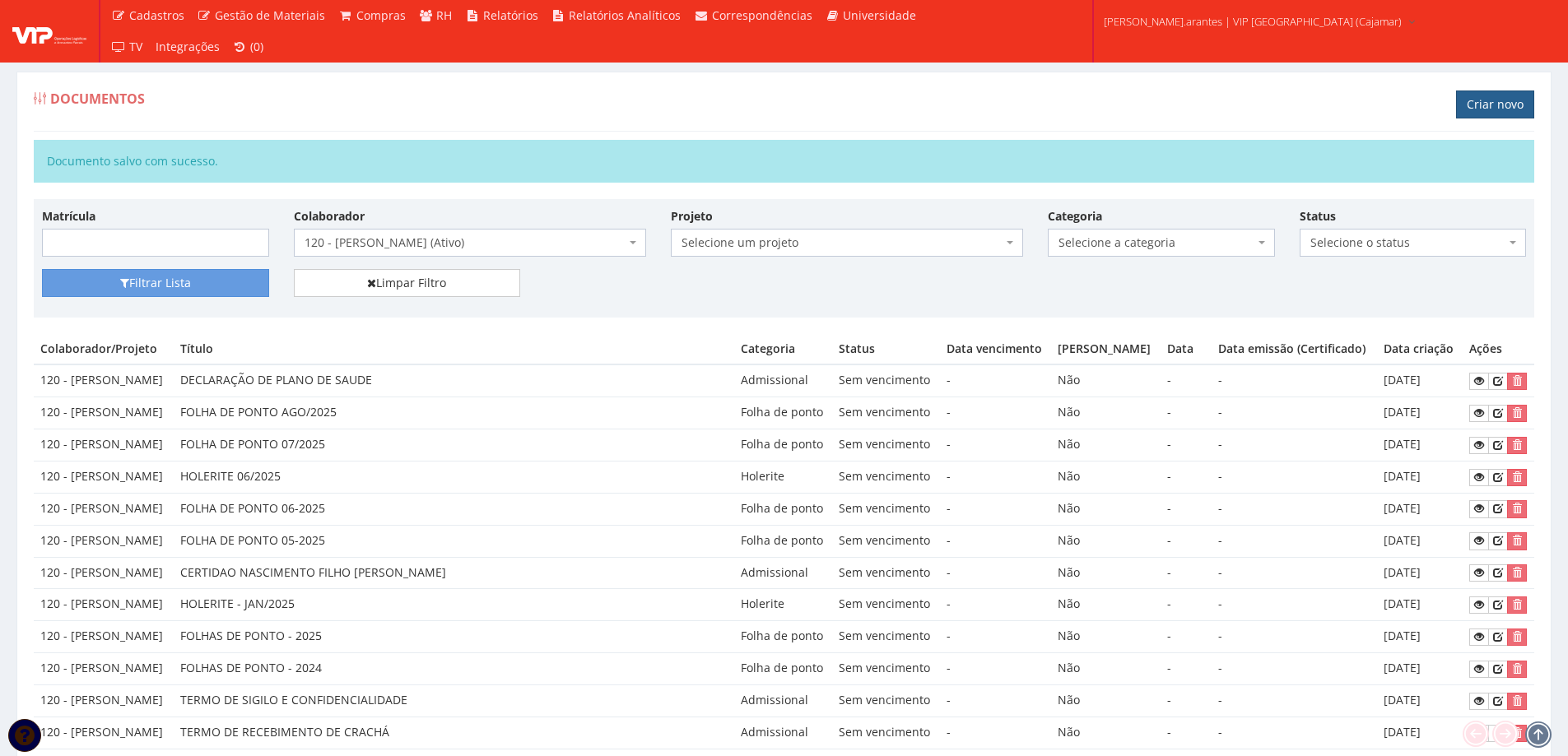
click at [1490, 98] on link "Criar novo" at bounding box center [1494, 104] width 78 height 28
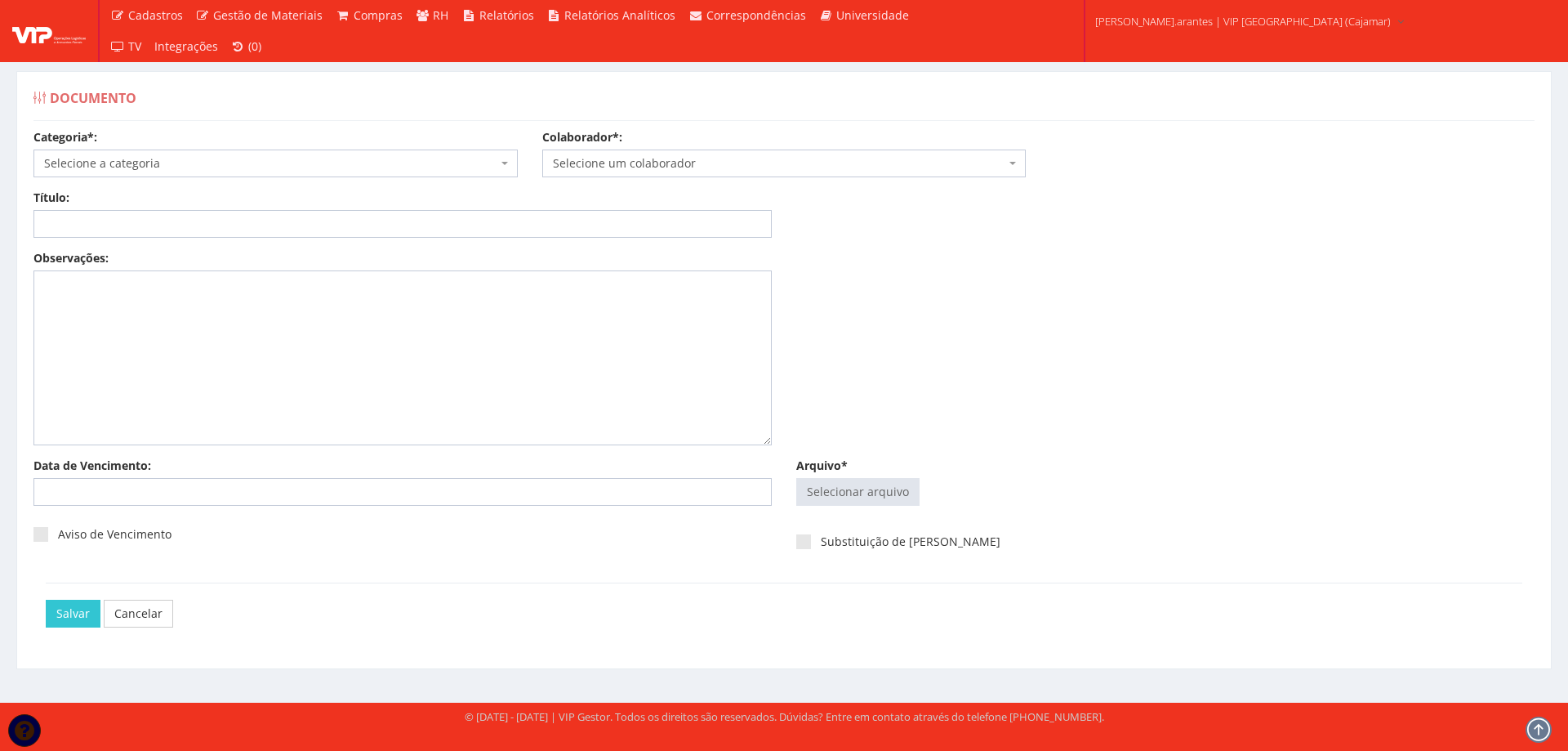
click at [182, 168] on span "Selecione a categoria" at bounding box center [270, 163] width 454 height 17
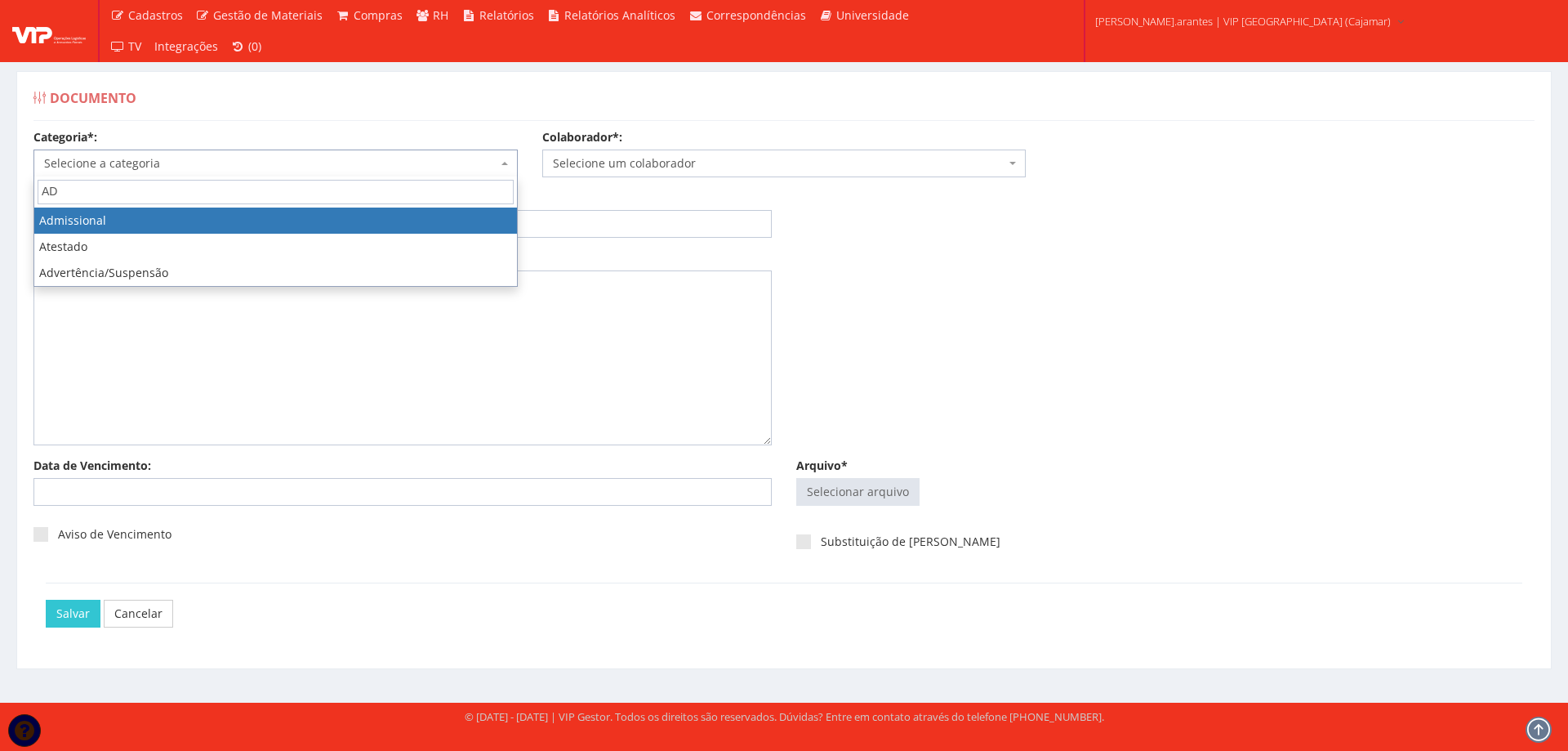
type input "AD"
select select "admissional"
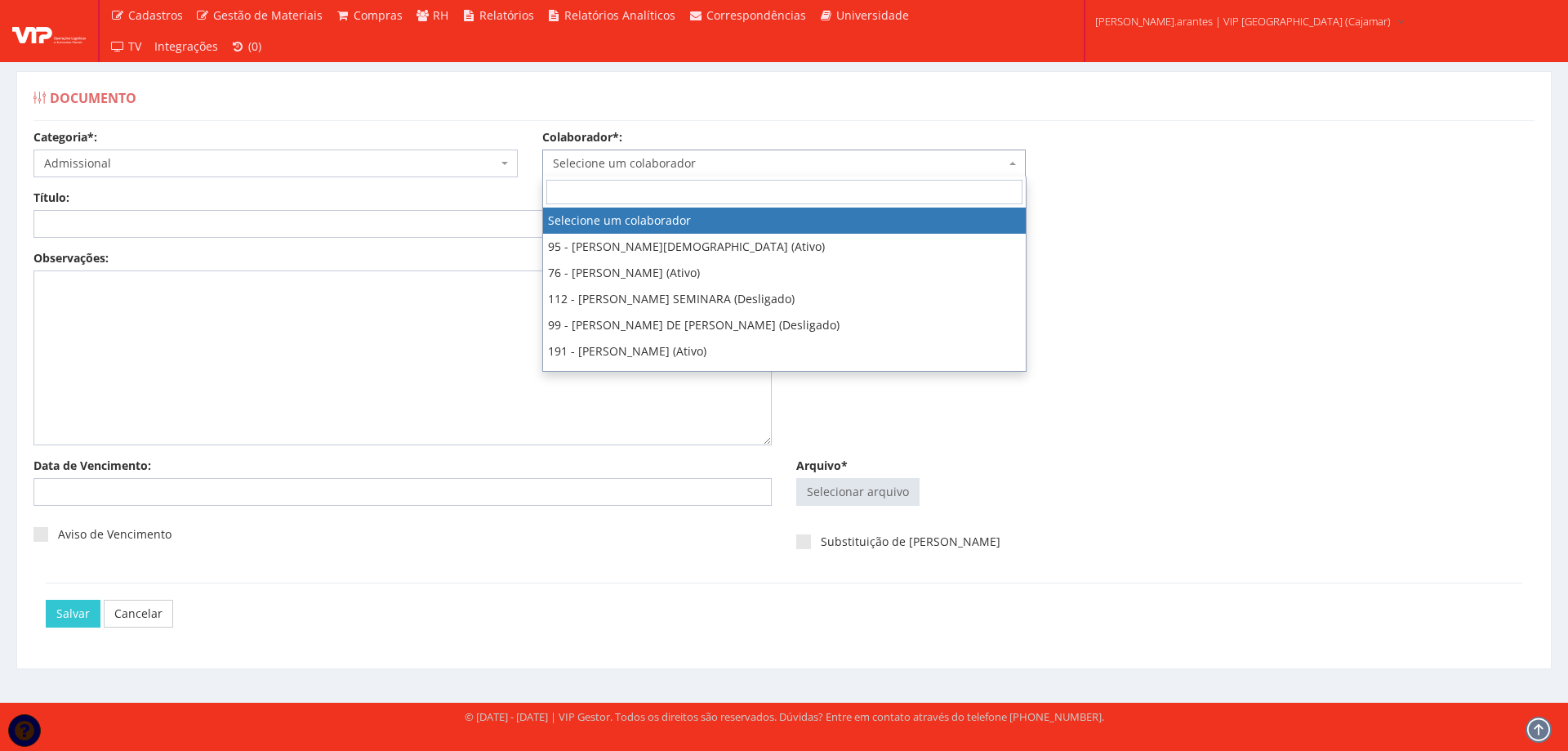
click at [656, 161] on span "Selecione um colaborador" at bounding box center [779, 163] width 454 height 17
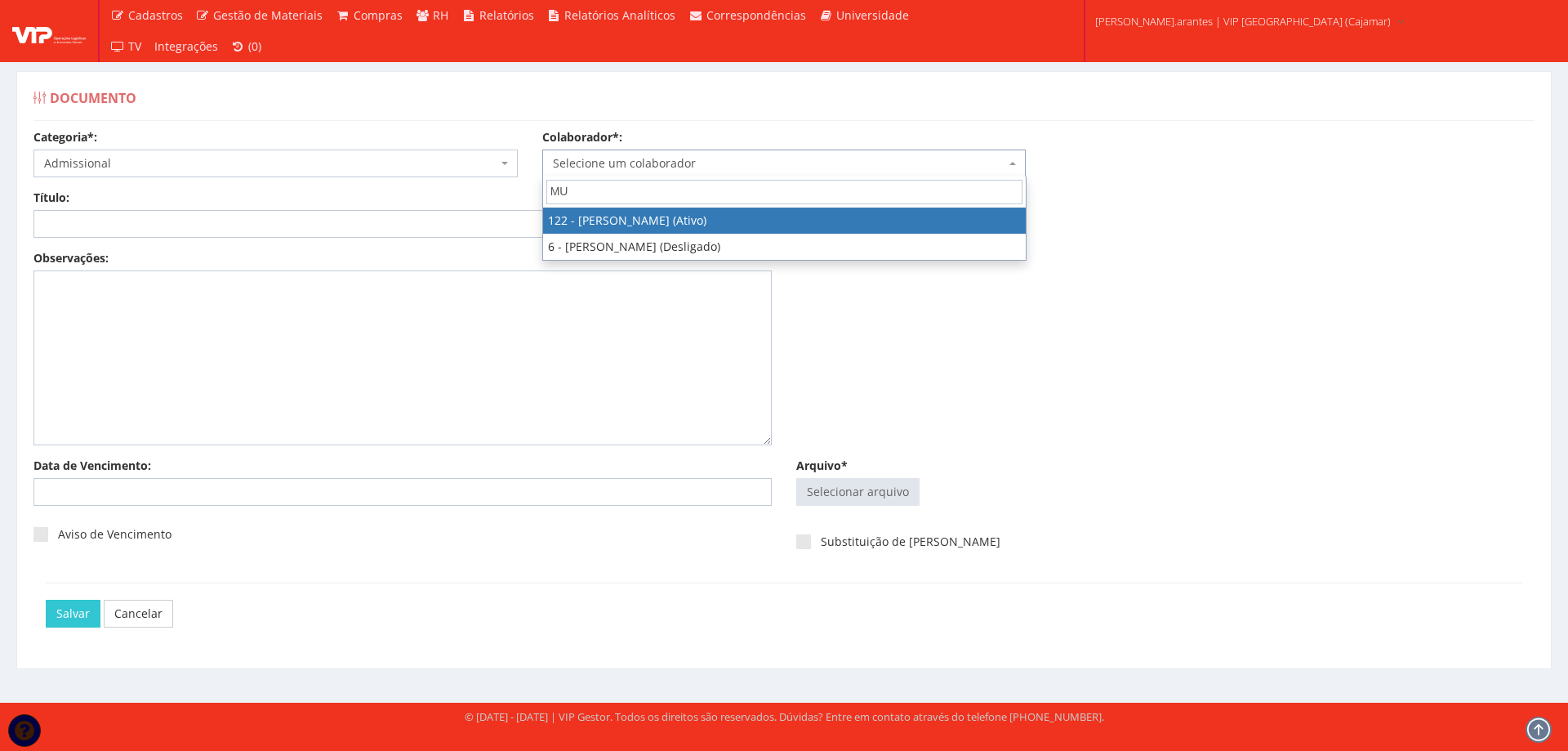
type input "MU"
select select "3824"
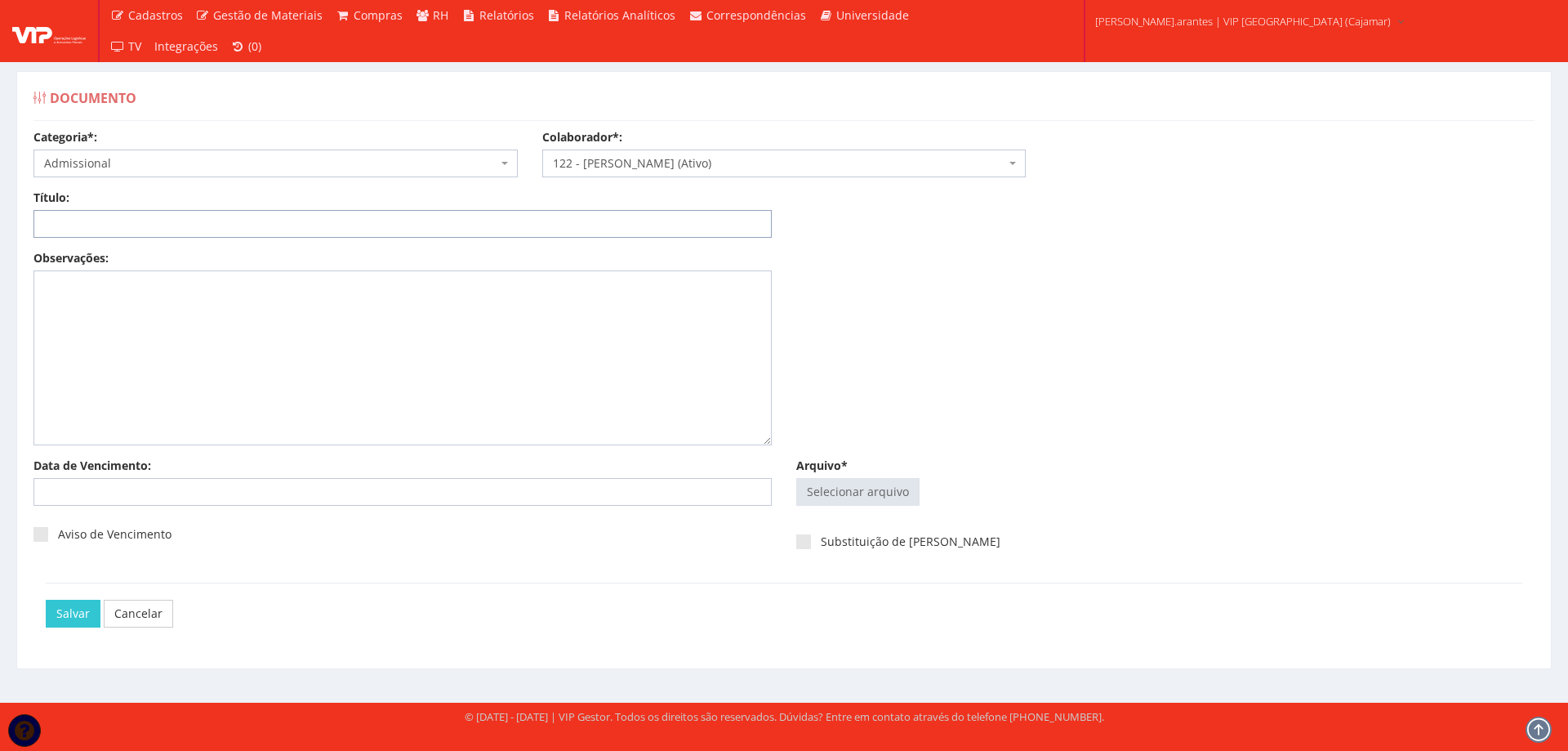
click at [275, 226] on input "Título:" at bounding box center [403, 224] width 739 height 28
type input "DECLARAÇÃO DE PLANO DE SAUDE"
click at [859, 504] on input "Arquivo*" at bounding box center [858, 491] width 122 height 27
type input "C:\fakepath\RAC [PERSON_NAME].pdf"
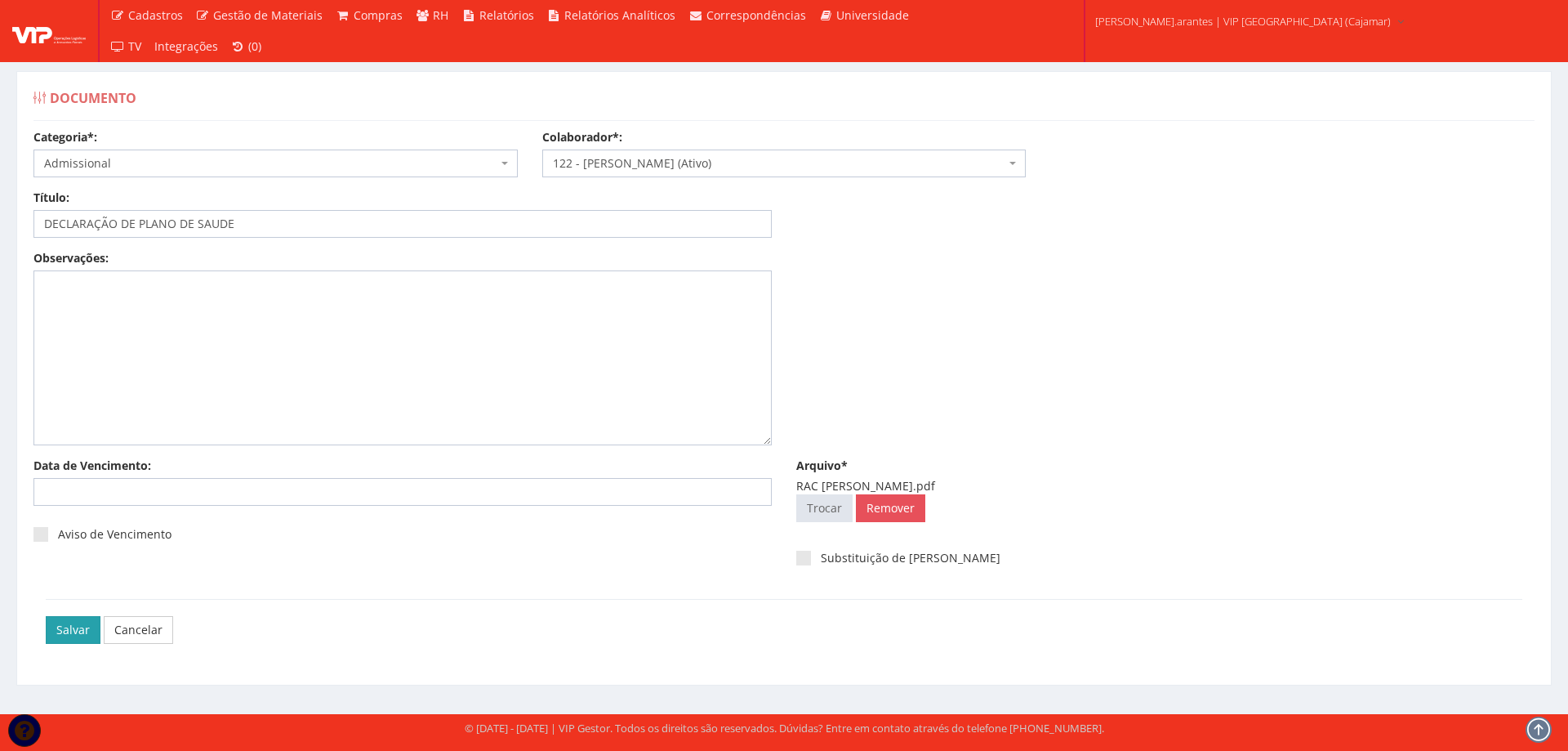
click at [71, 629] on input "Salvar" at bounding box center [73, 630] width 55 height 28
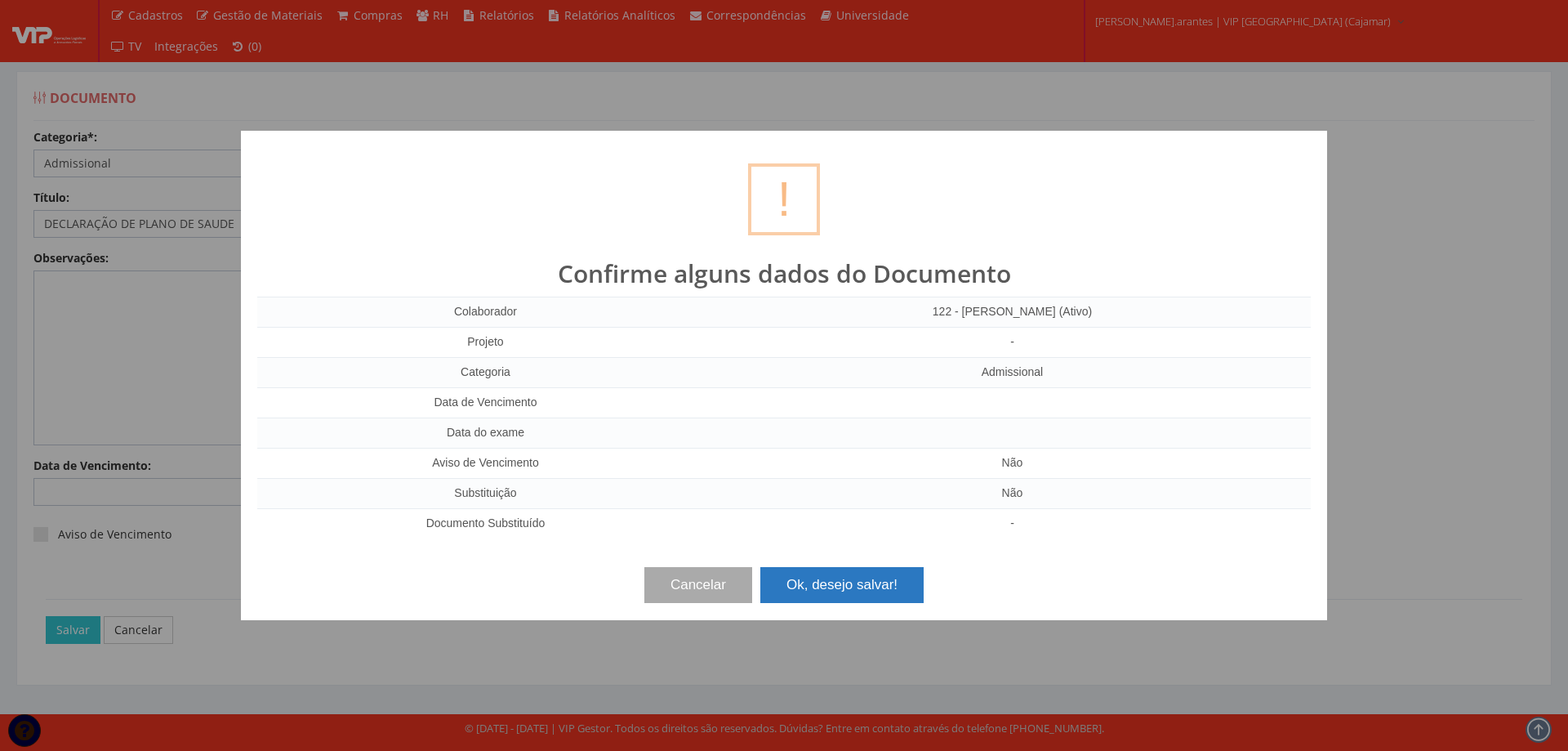
click at [849, 595] on button "Ok, desejo salvar!" at bounding box center [842, 584] width 163 height 36
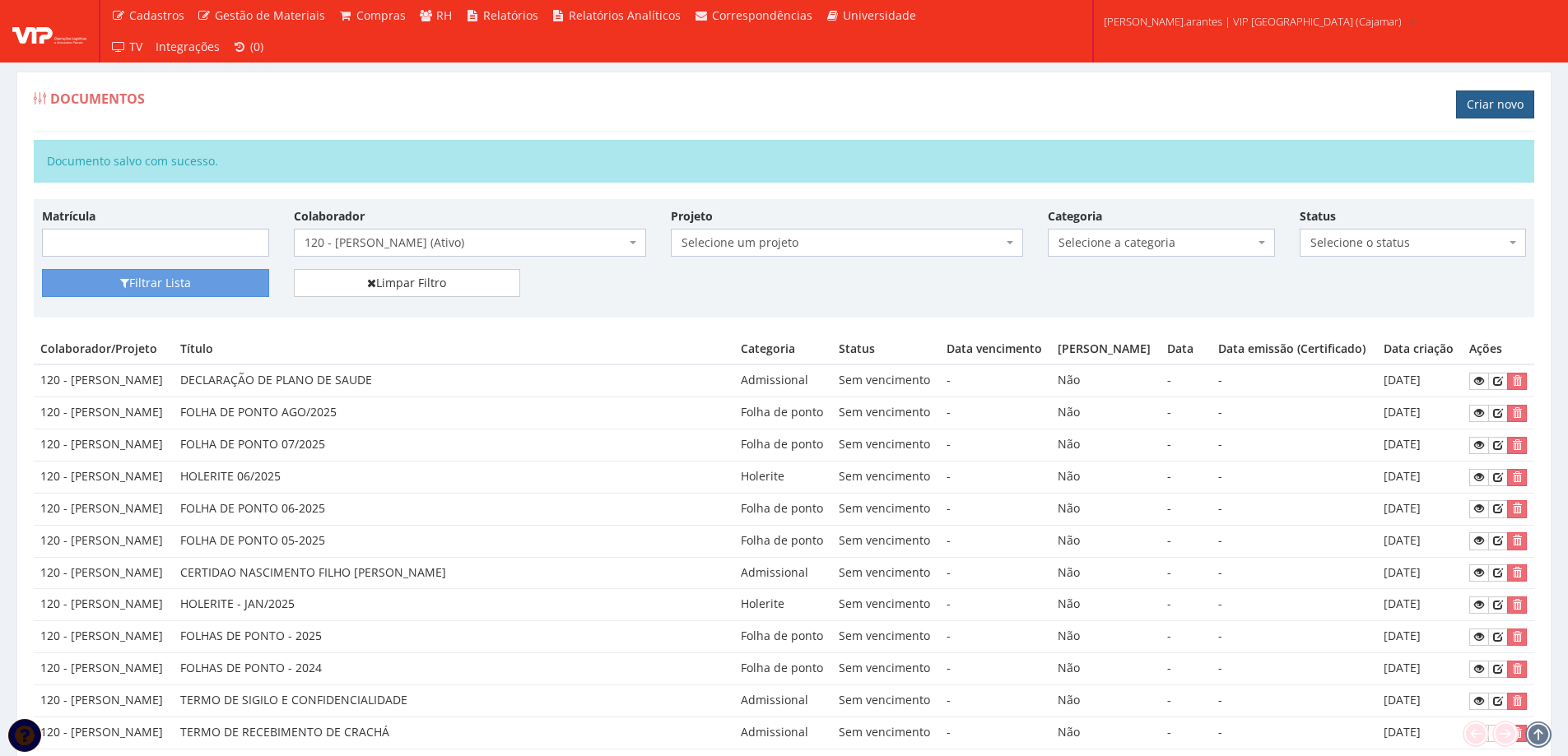
click at [1485, 110] on link "Criar novo" at bounding box center [1494, 104] width 78 height 28
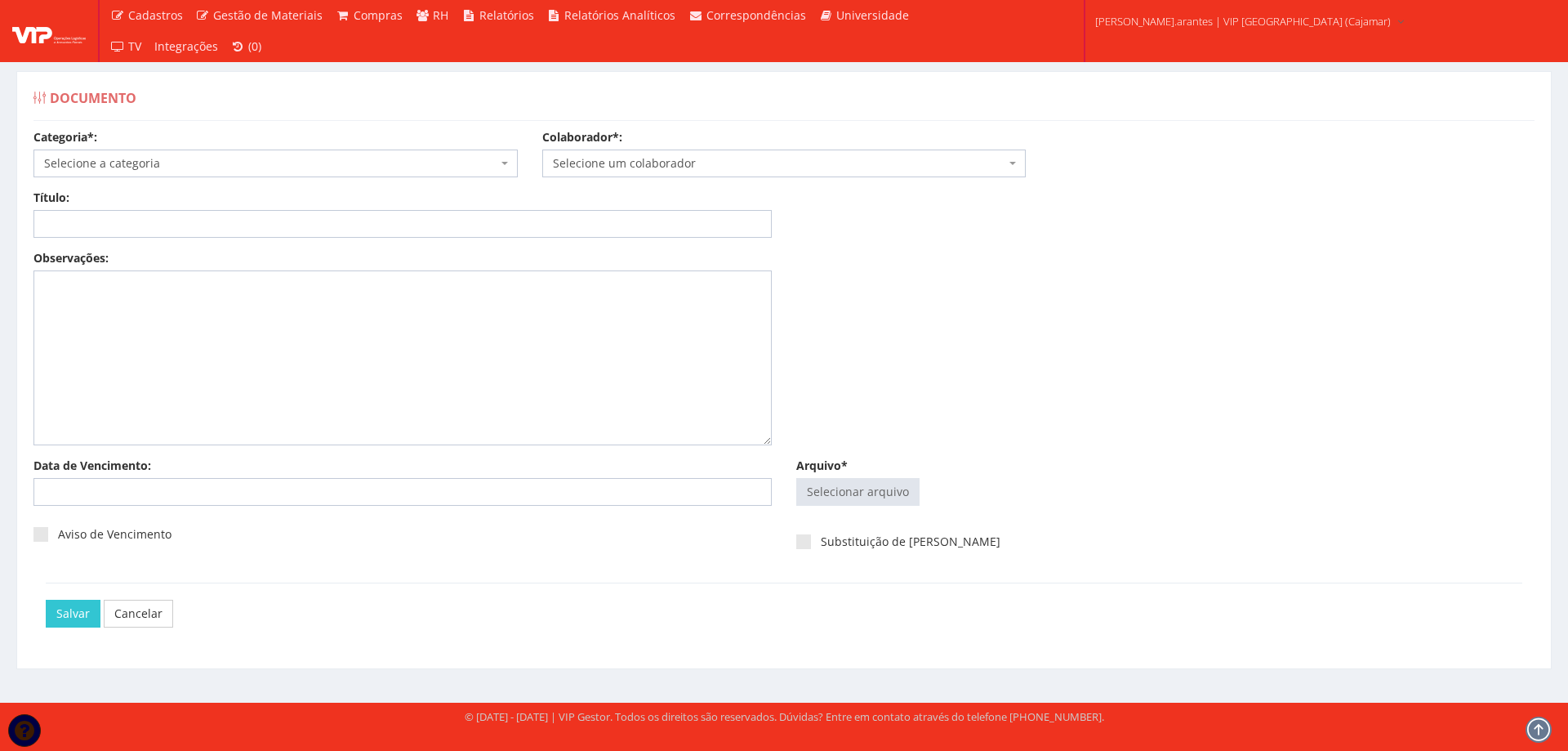
click at [411, 157] on span "Selecione a categoria" at bounding box center [270, 163] width 454 height 17
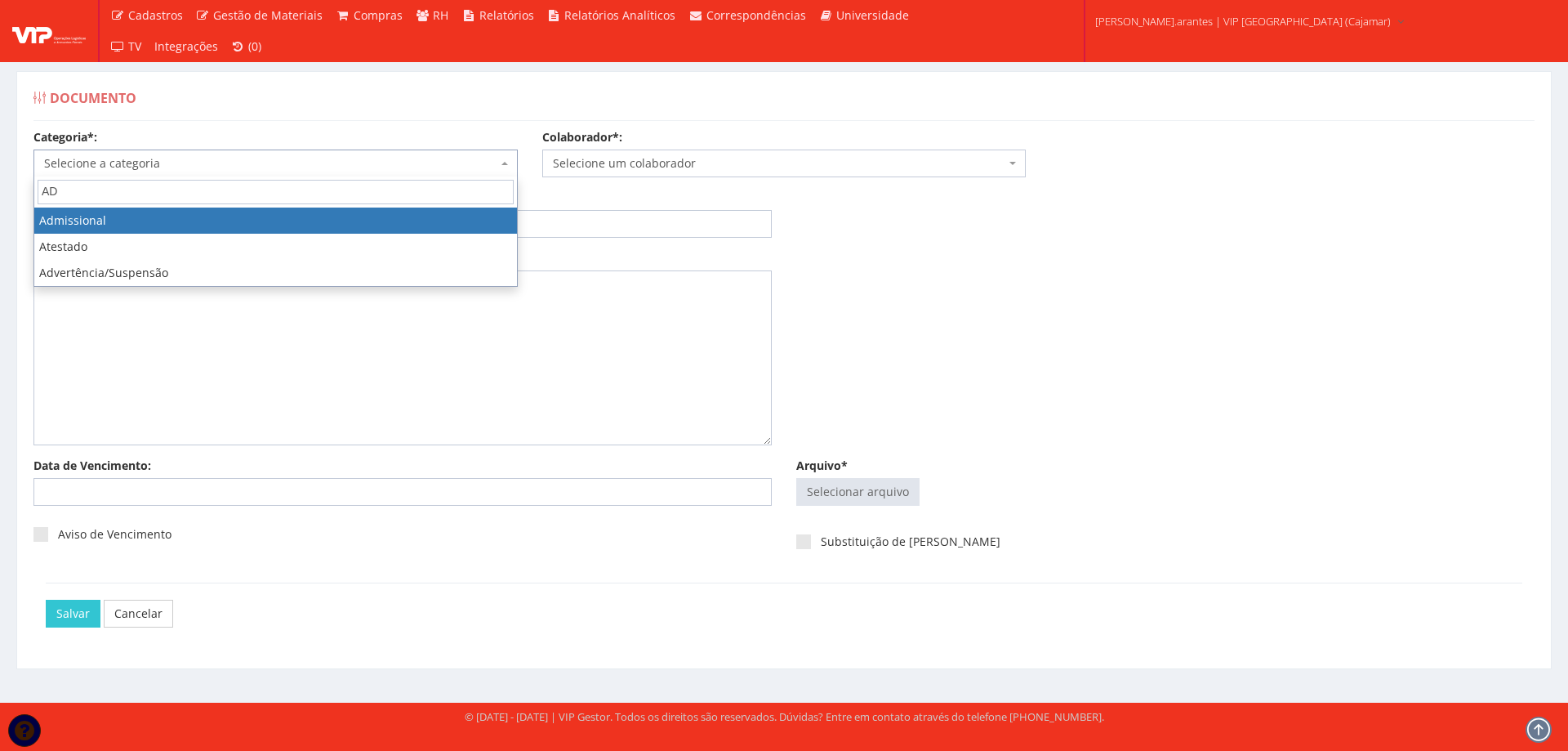
type input "AD"
select select "admissional"
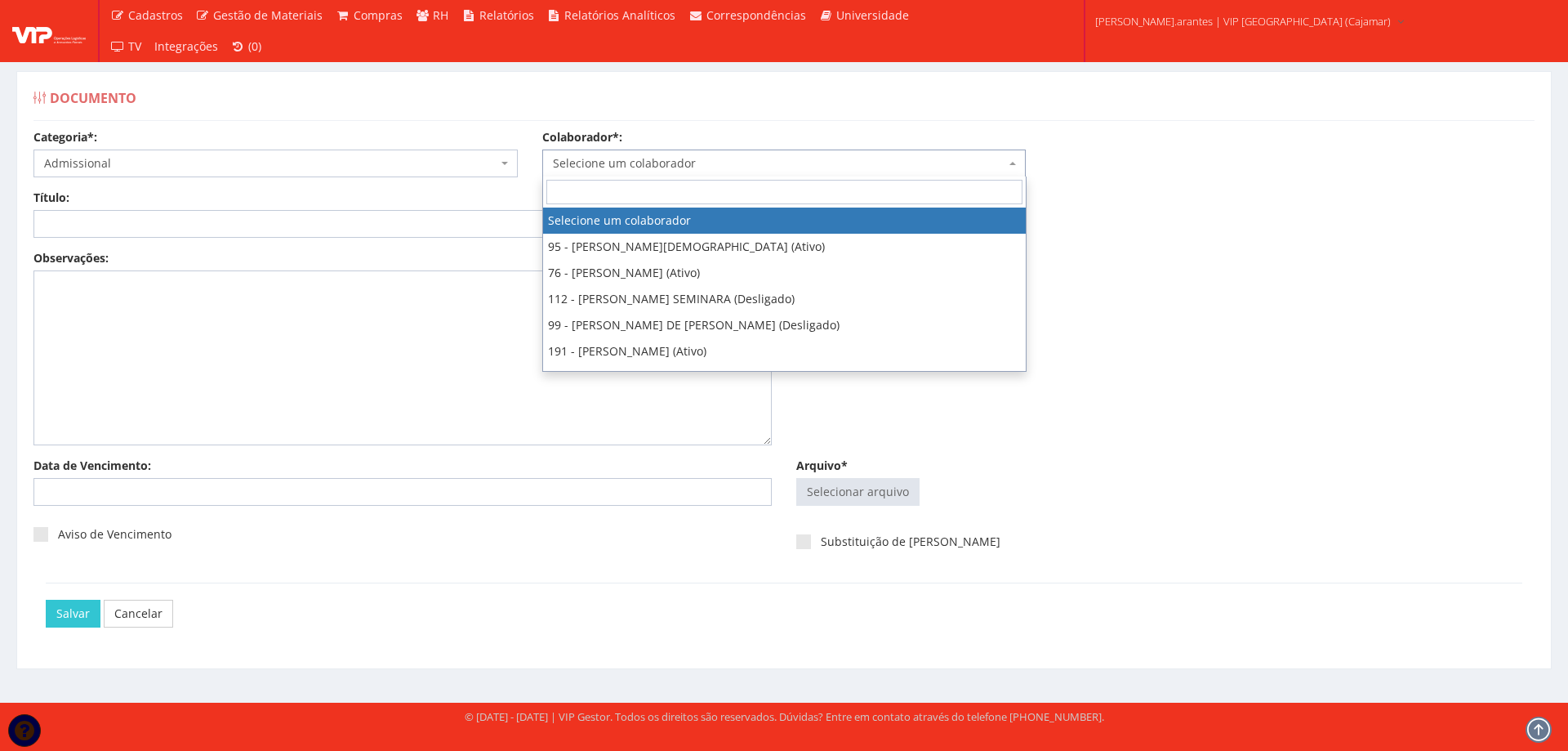
click at [615, 161] on span "Selecione um colaborador" at bounding box center [779, 163] width 454 height 17
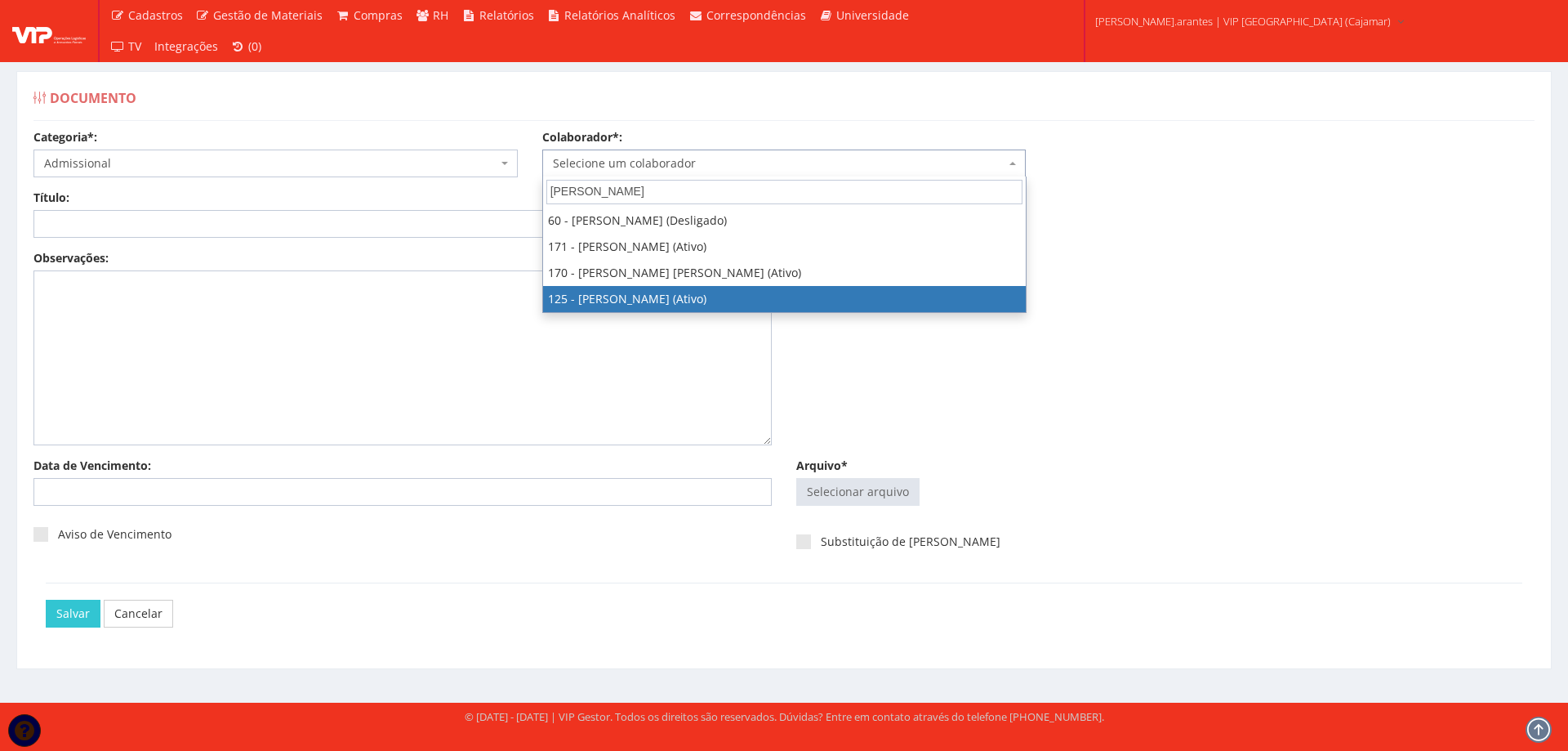
type input "RENATO"
select select "3831"
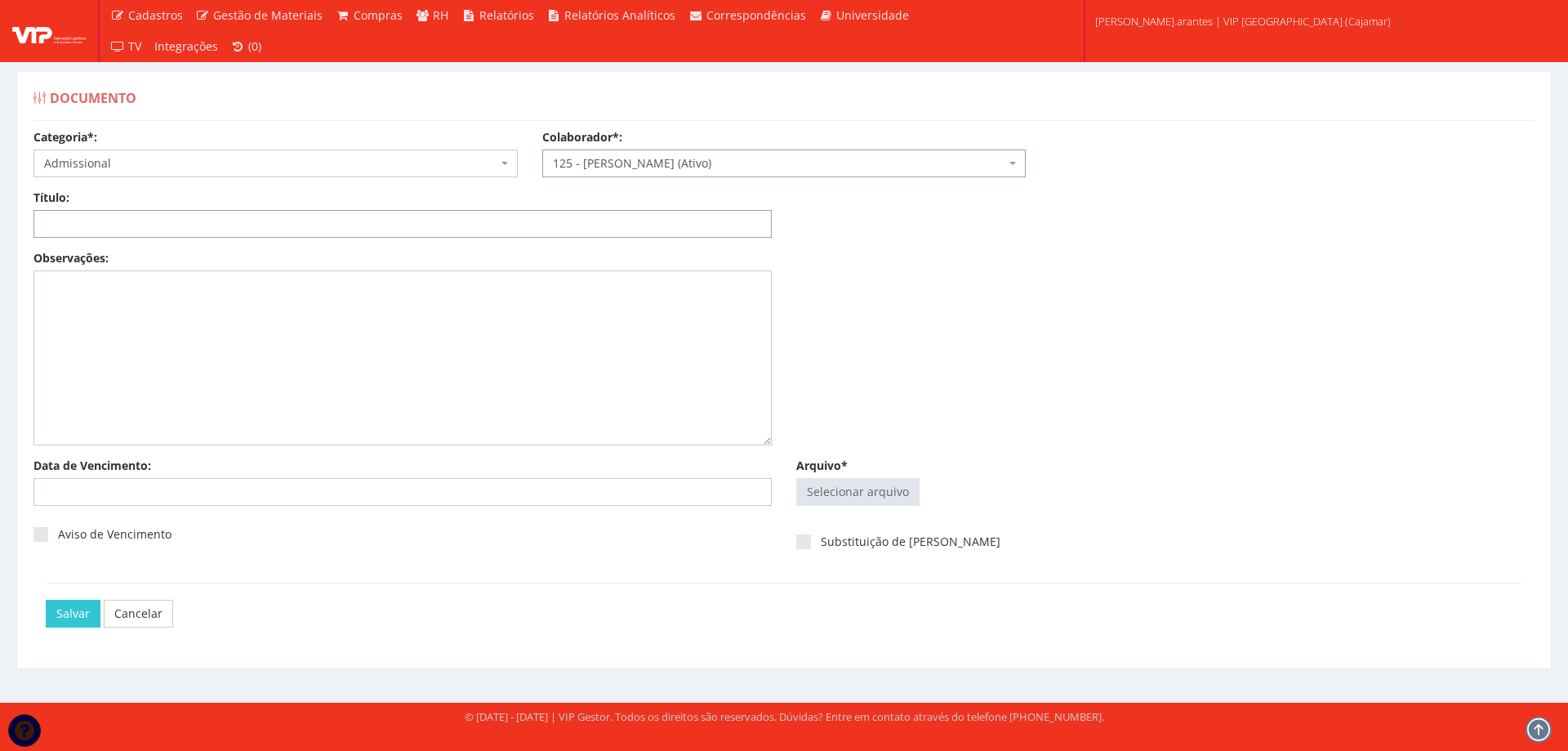
click at [192, 228] on input "Título:" at bounding box center [403, 224] width 739 height 28
type input "DECLARAÇÃO DE PLANO DE SAUDE"
click at [864, 497] on input "Arquivo*" at bounding box center [858, 491] width 122 height 27
type input "C:\fakepath\Conv. Renato.pdf"
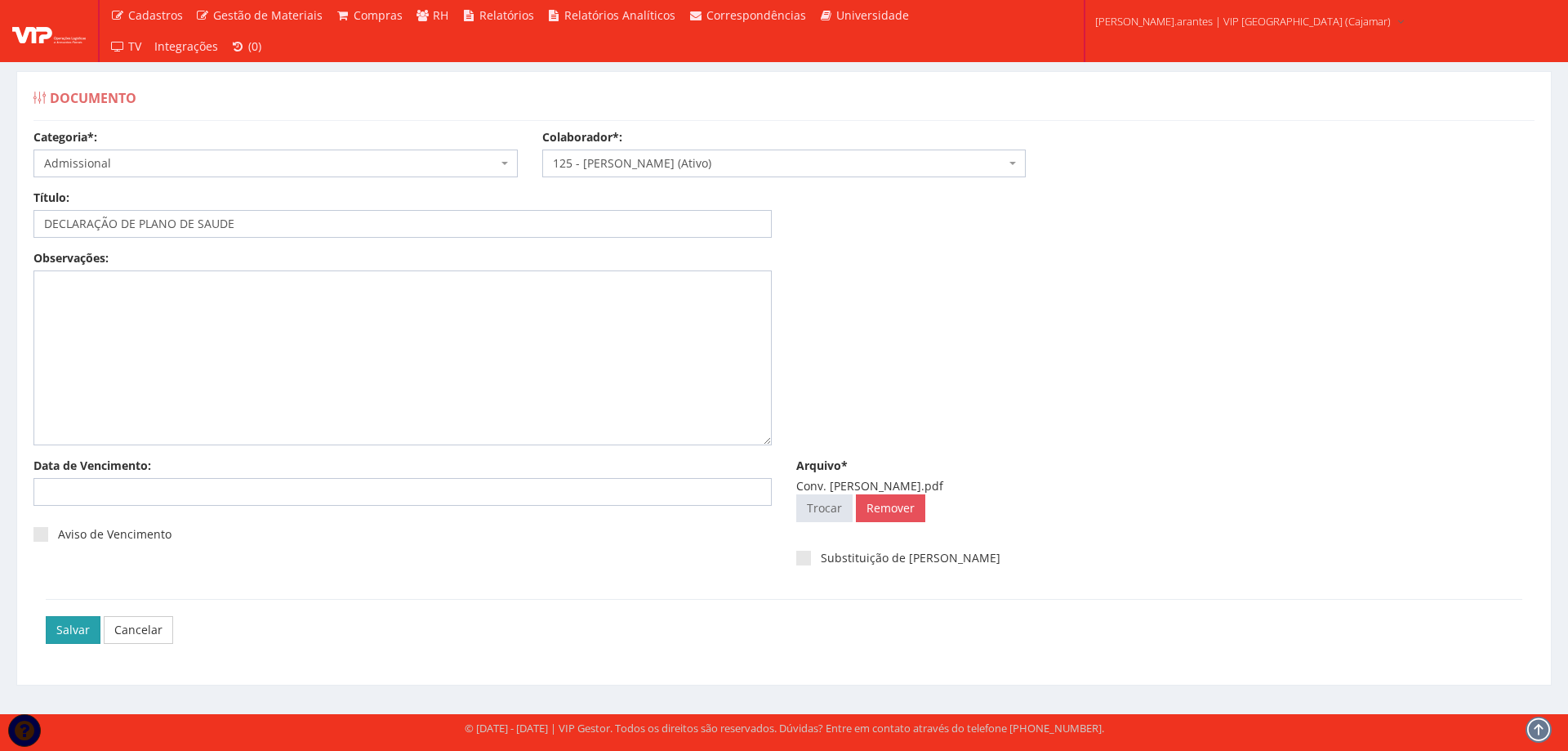
click at [62, 627] on input "Salvar" at bounding box center [73, 630] width 55 height 28
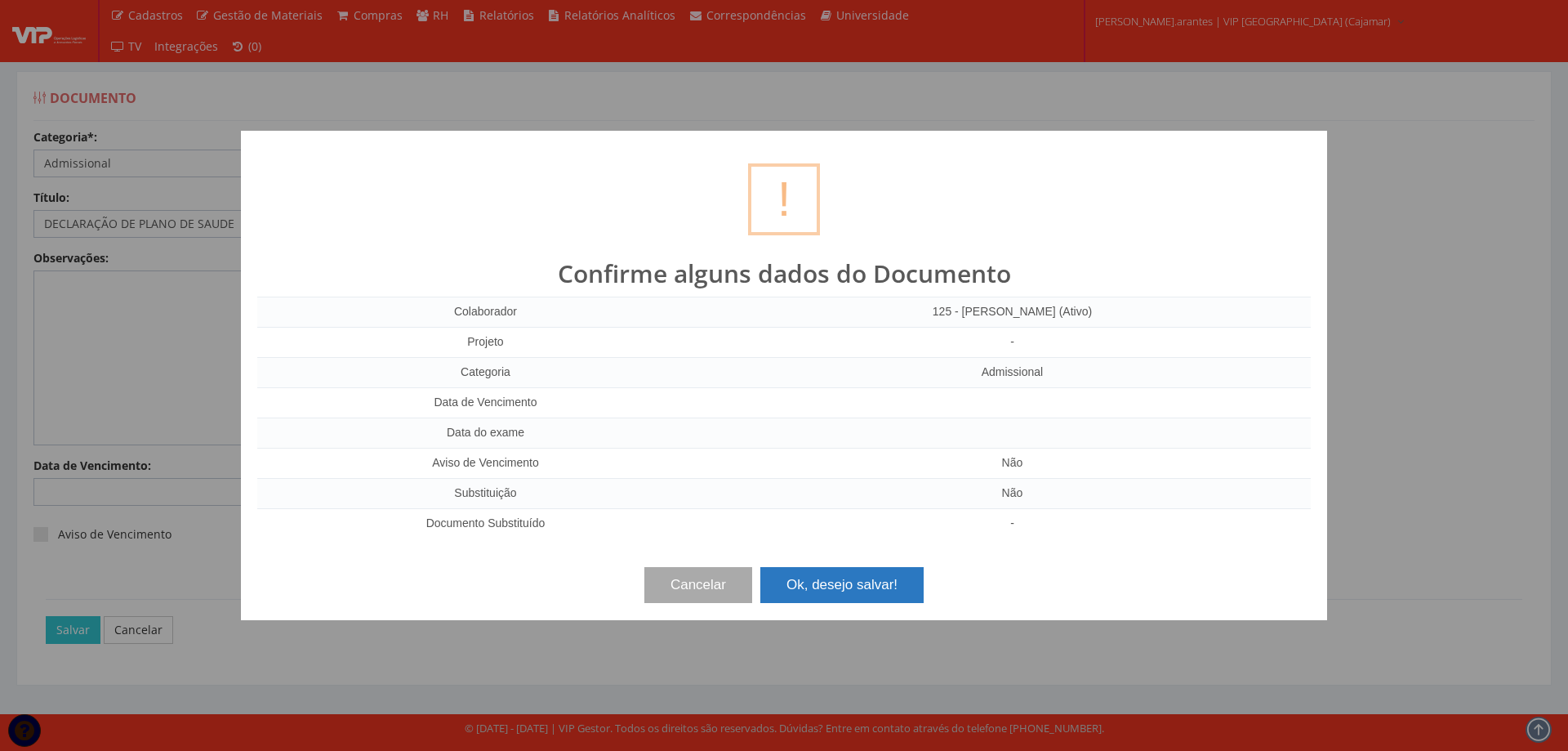
click at [848, 591] on button "Ok, desejo salvar!" at bounding box center [842, 584] width 163 height 36
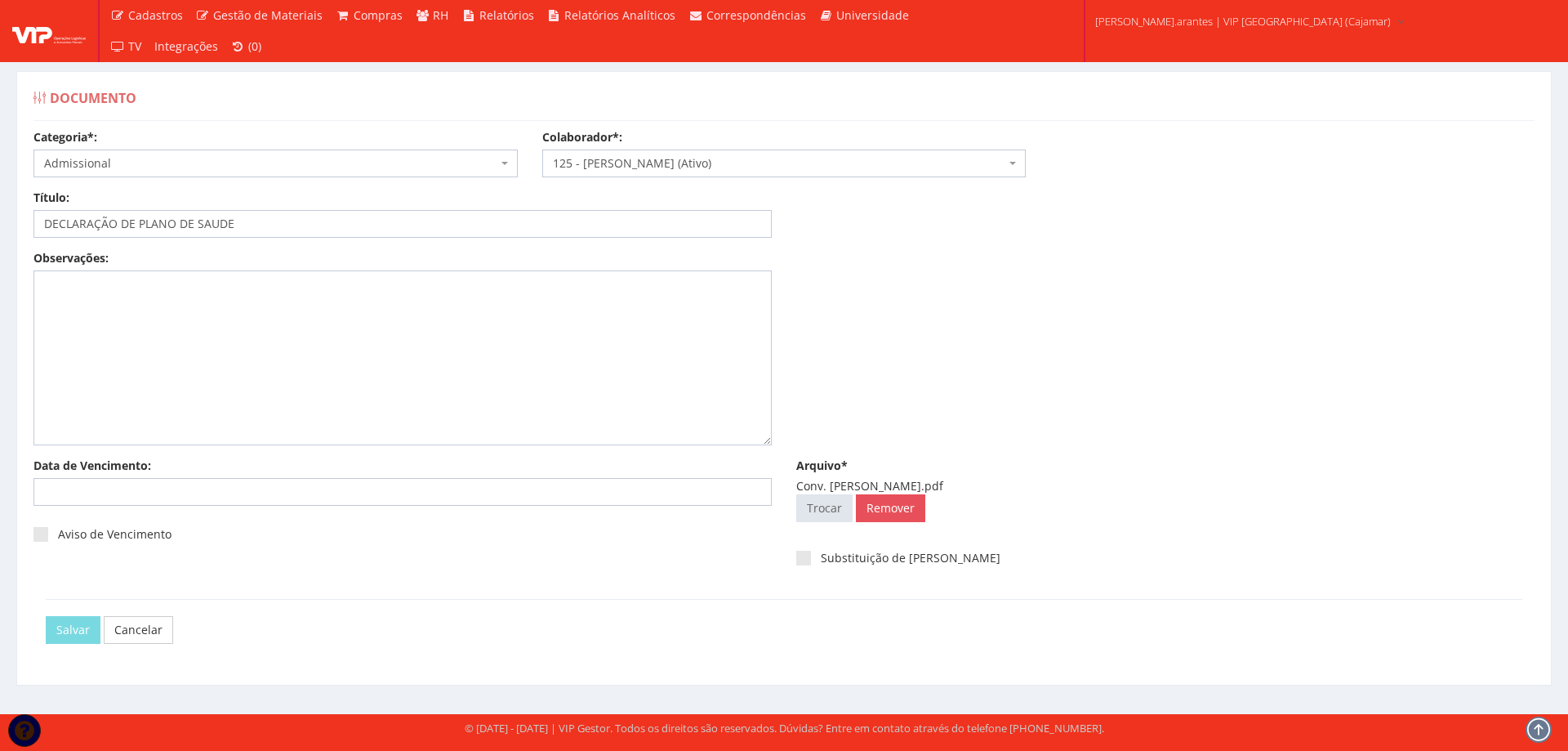
click at [984, 310] on div "Observações:" at bounding box center [784, 354] width 1526 height 207
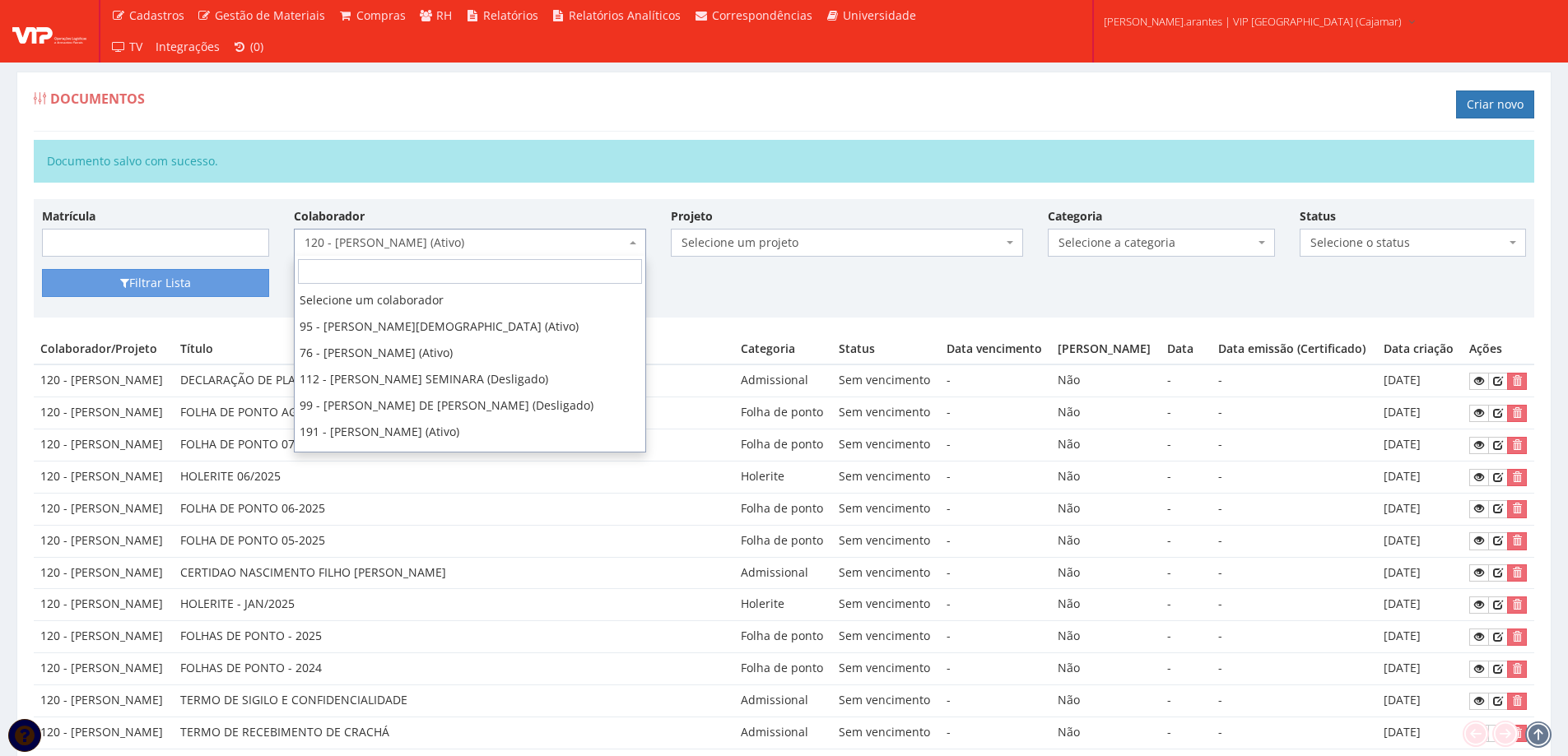
click at [431, 237] on span "120 - [PERSON_NAME] (Ativo)" at bounding box center [465, 243] width 321 height 17
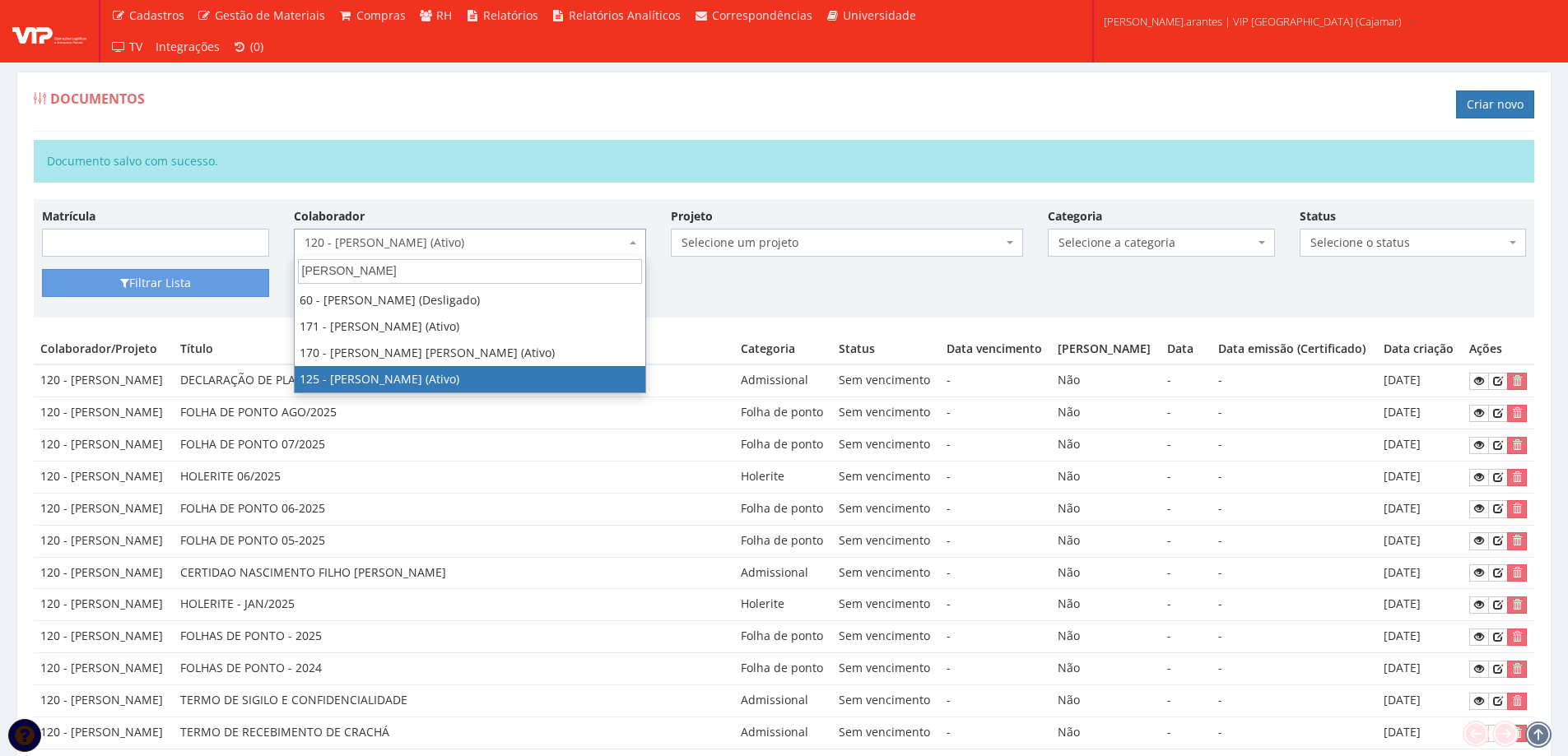
type input "[PERSON_NAME]"
select select "3831"
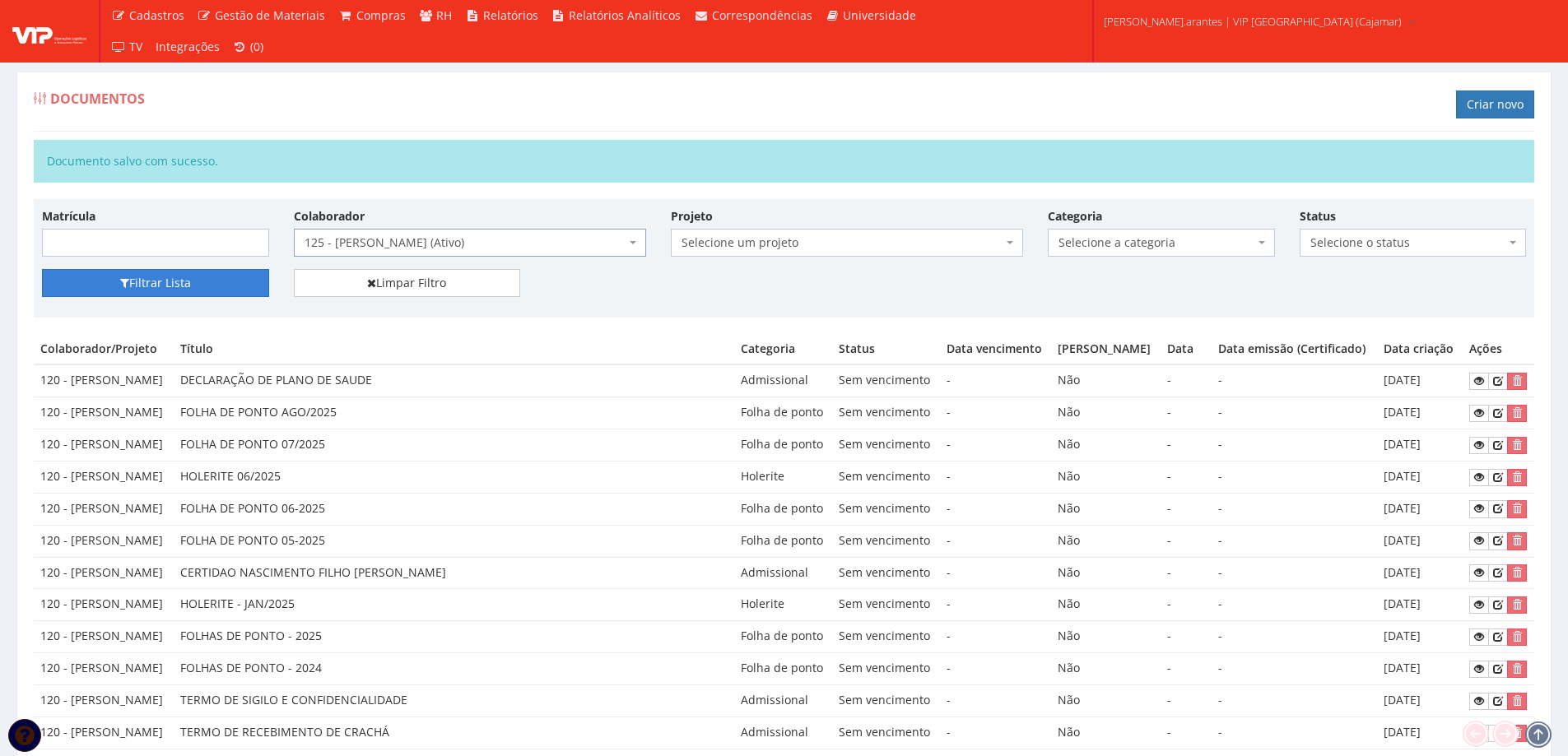
click at [222, 283] on button "Filtrar Lista" at bounding box center [155, 282] width 227 height 28
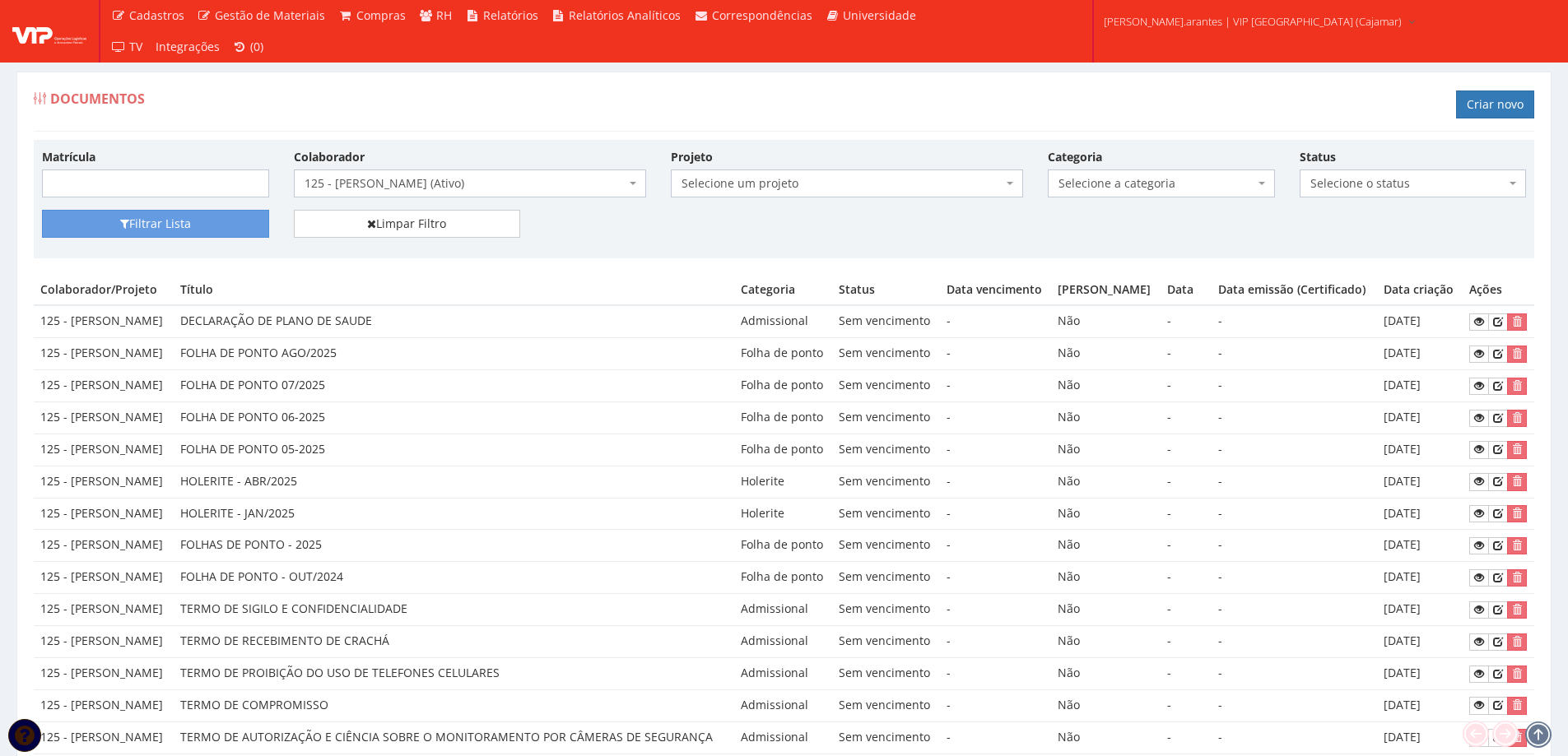
click at [440, 181] on span "125 - [PERSON_NAME] (Ativo)" at bounding box center [465, 184] width 321 height 17
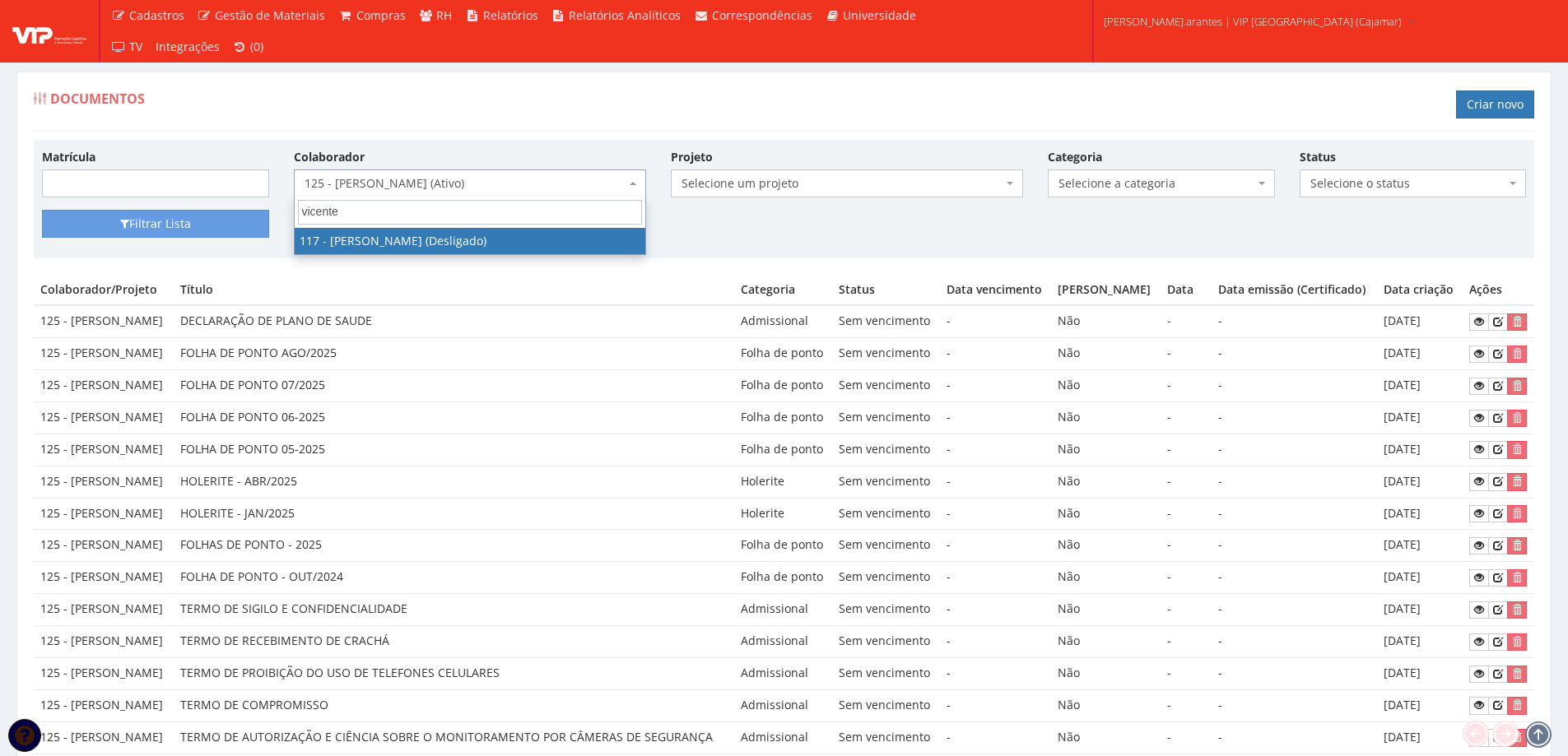
type input "vicente"
select select "3814"
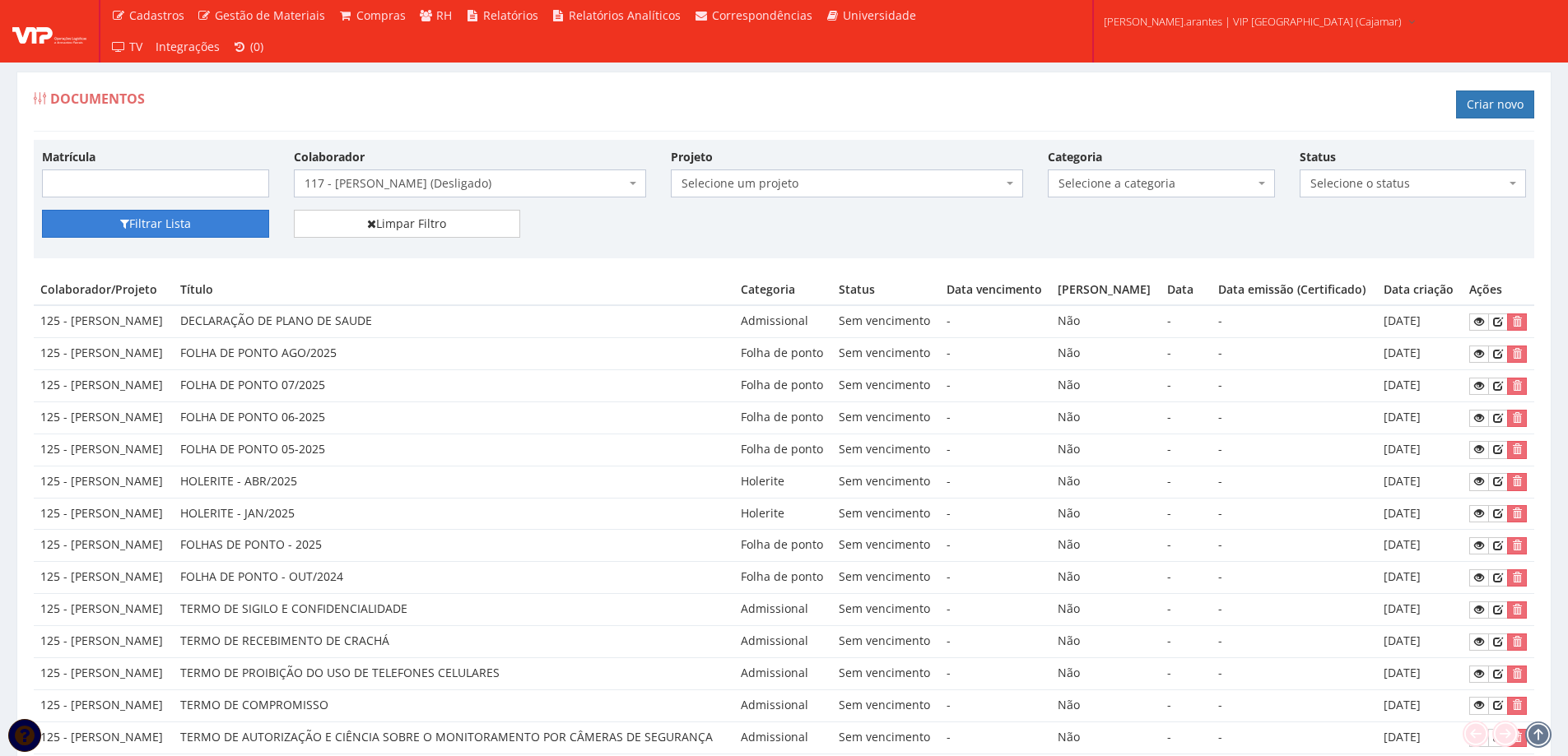
click at [127, 231] on button "Filtrar Lista" at bounding box center [155, 223] width 227 height 28
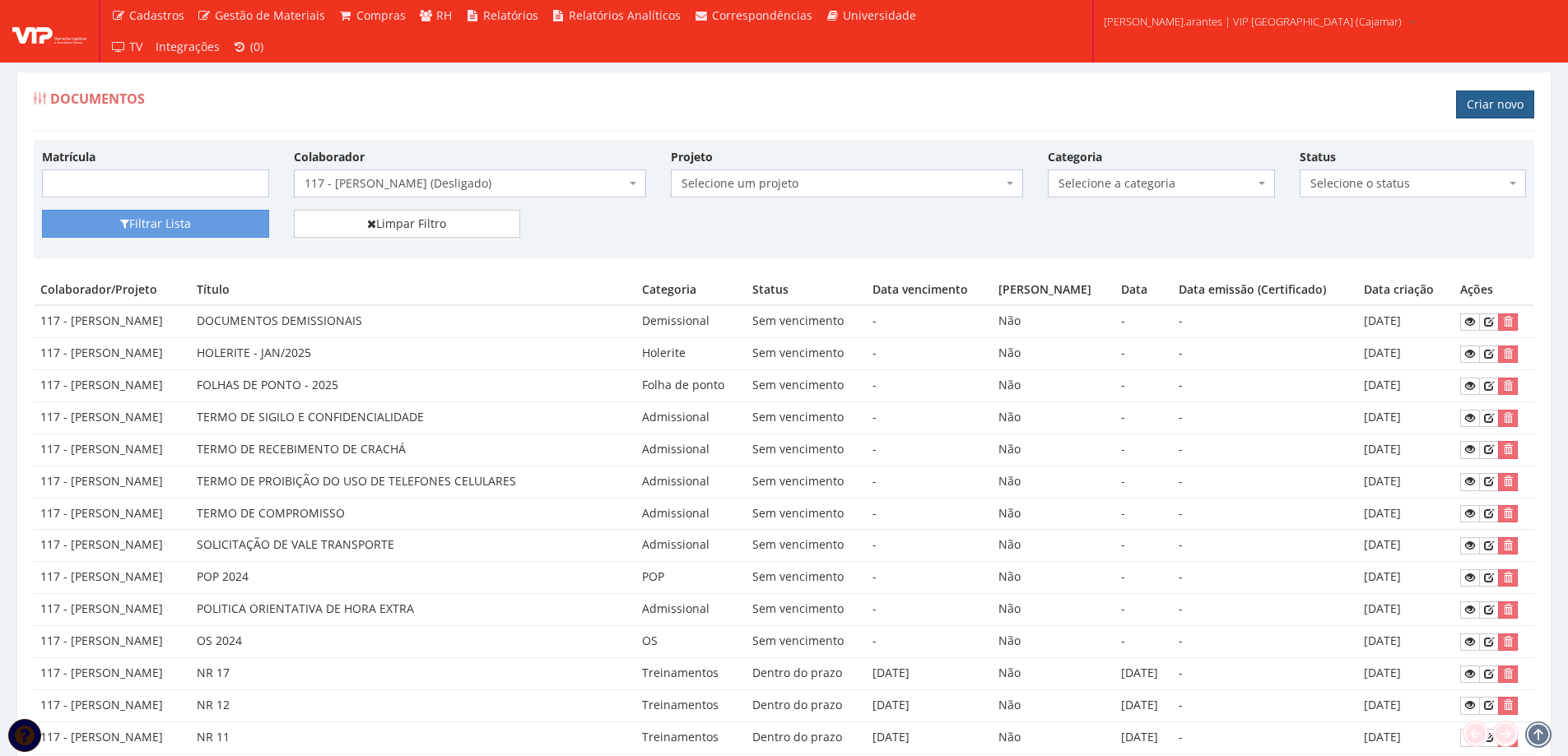
click at [1490, 95] on link "Criar novo" at bounding box center [1494, 104] width 78 height 28
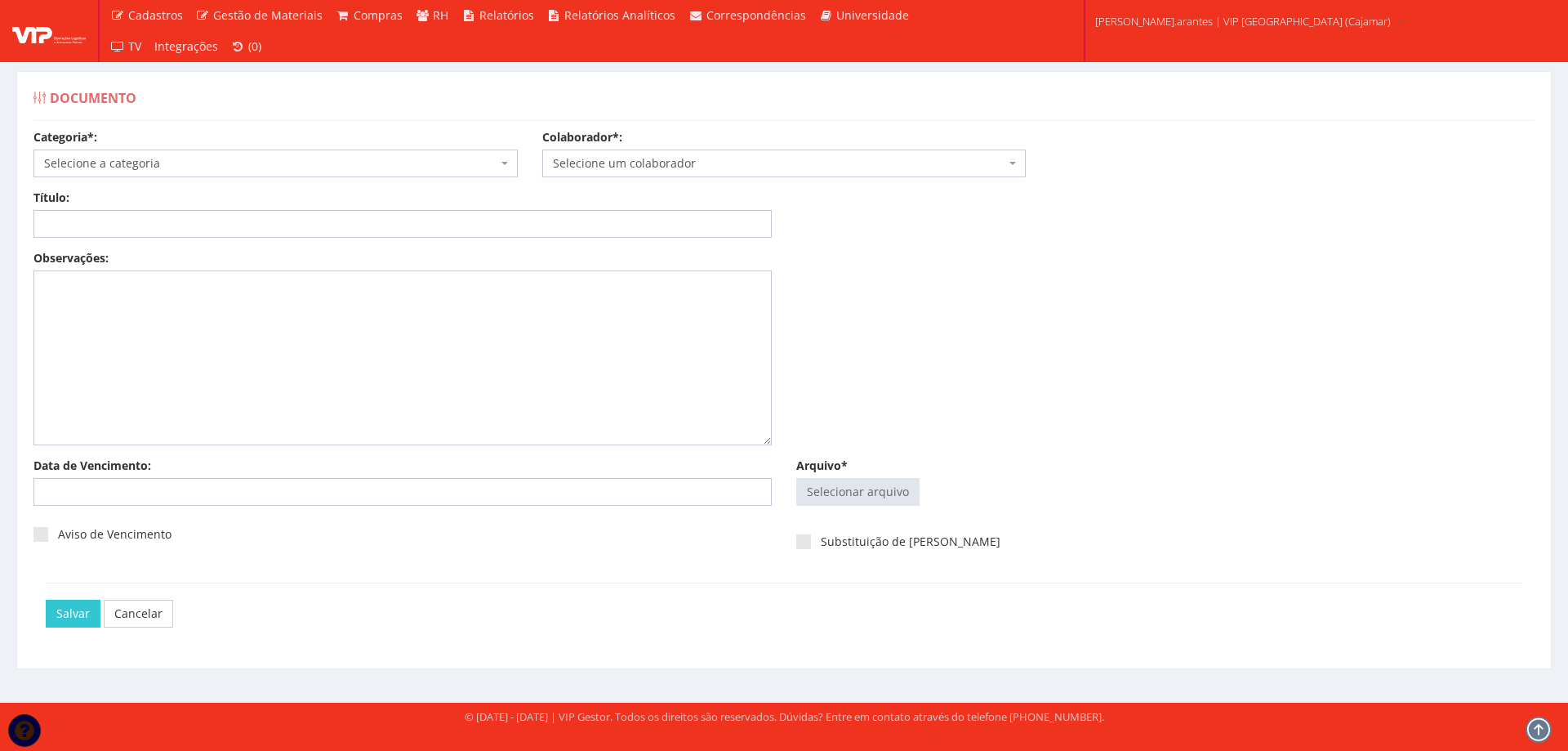
click at [137, 158] on span "Selecione a categoria" at bounding box center [270, 163] width 454 height 17
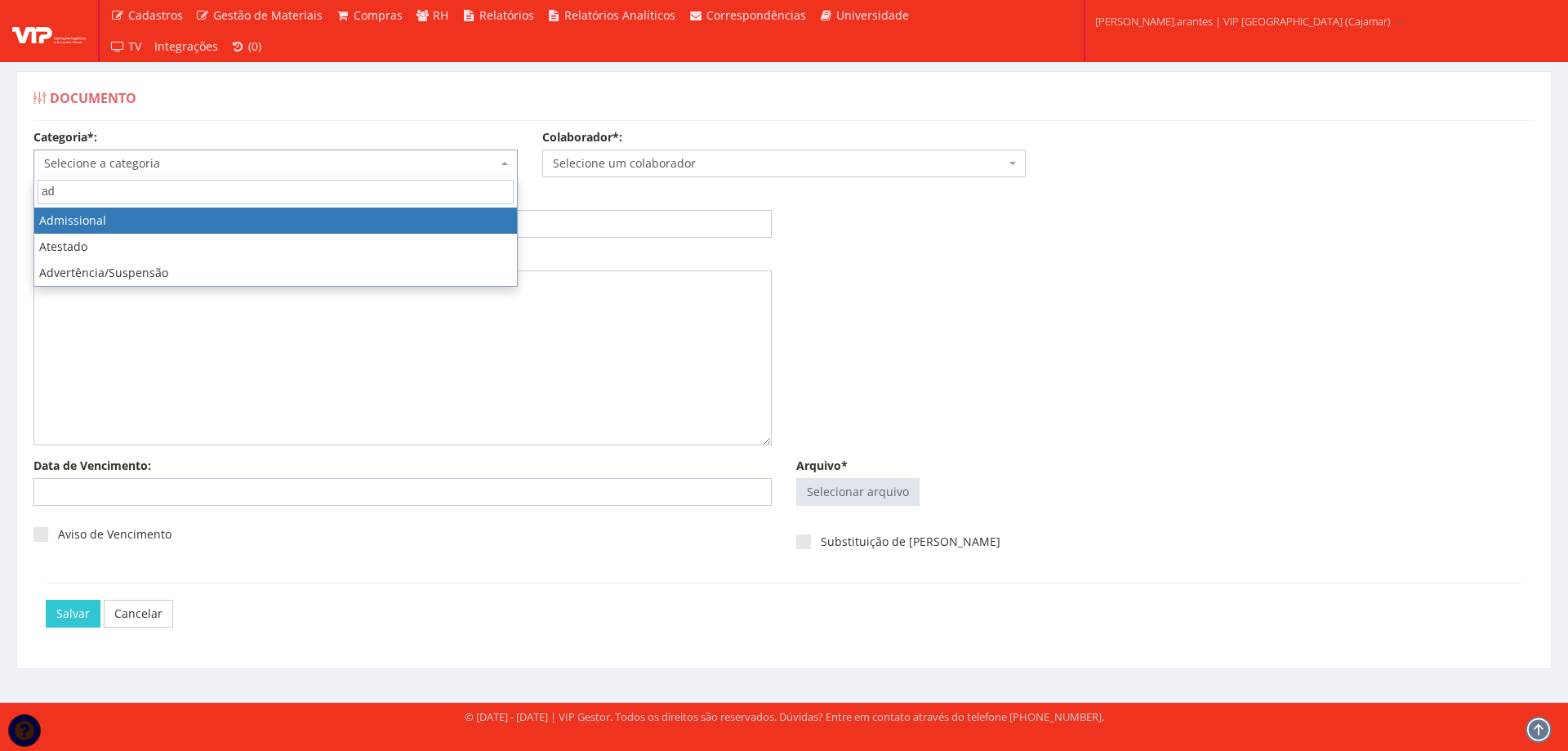
type input "ad"
select select "admissional"
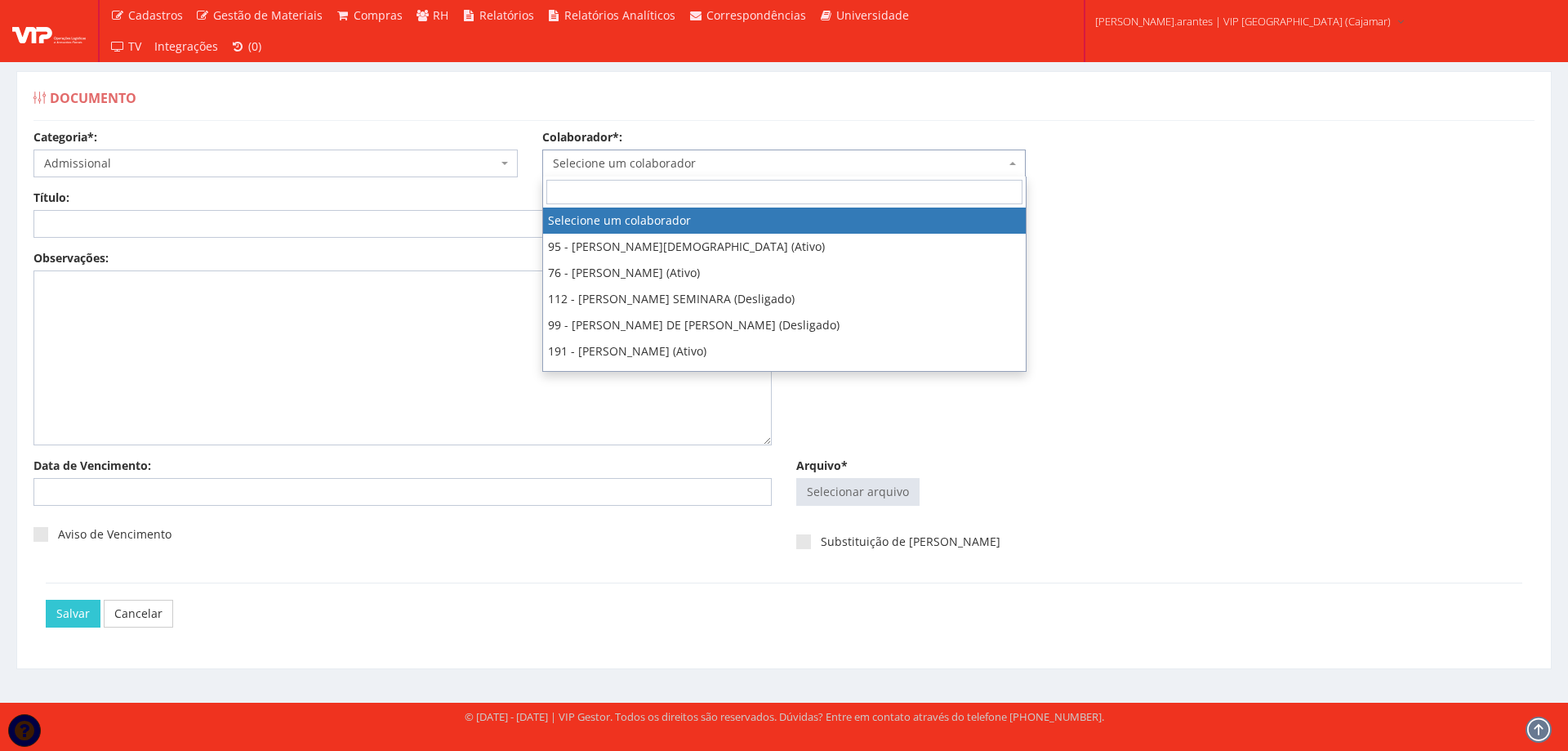
click at [633, 160] on span "Selecione um colaborador" at bounding box center [779, 163] width 454 height 17
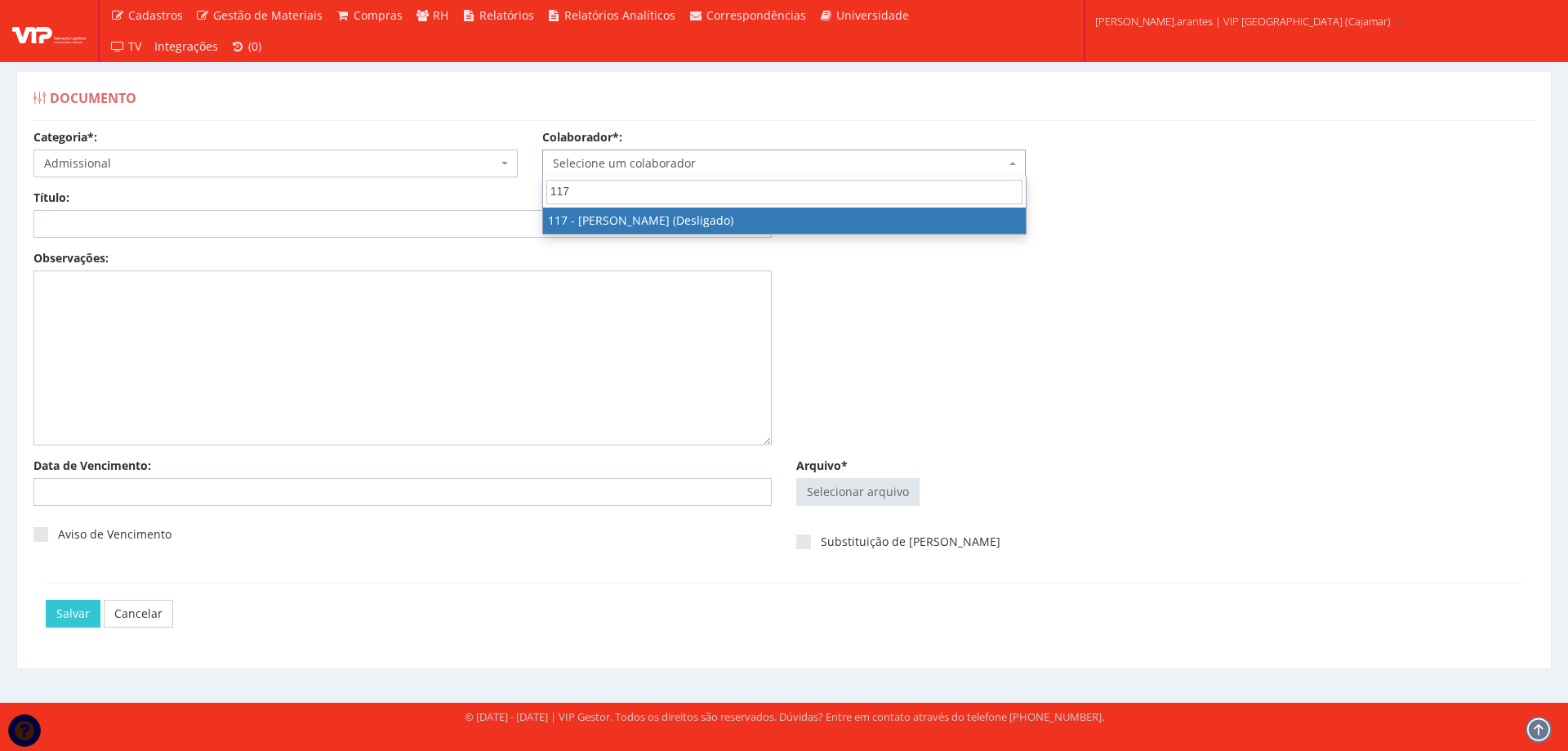
type input "117"
select select "3814"
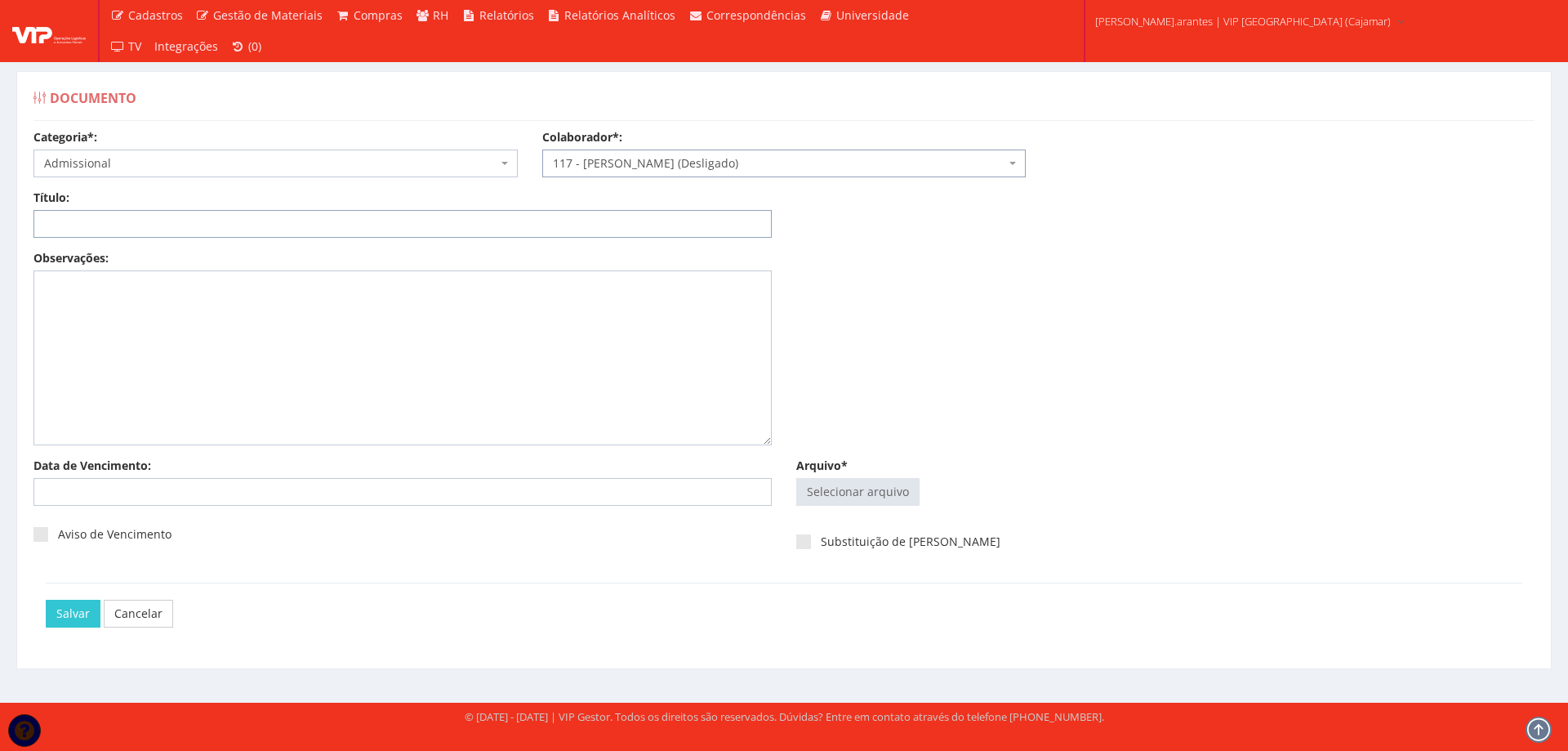
click at [287, 225] on input "Título:" at bounding box center [403, 224] width 739 height 28
type input "DECLARAÇÃO DE PLANO DE SAUDE"
click at [833, 483] on input "Arquivo*" at bounding box center [858, 491] width 122 height 27
type input "C:\fakepath\Vicente de Paulo.pdf"
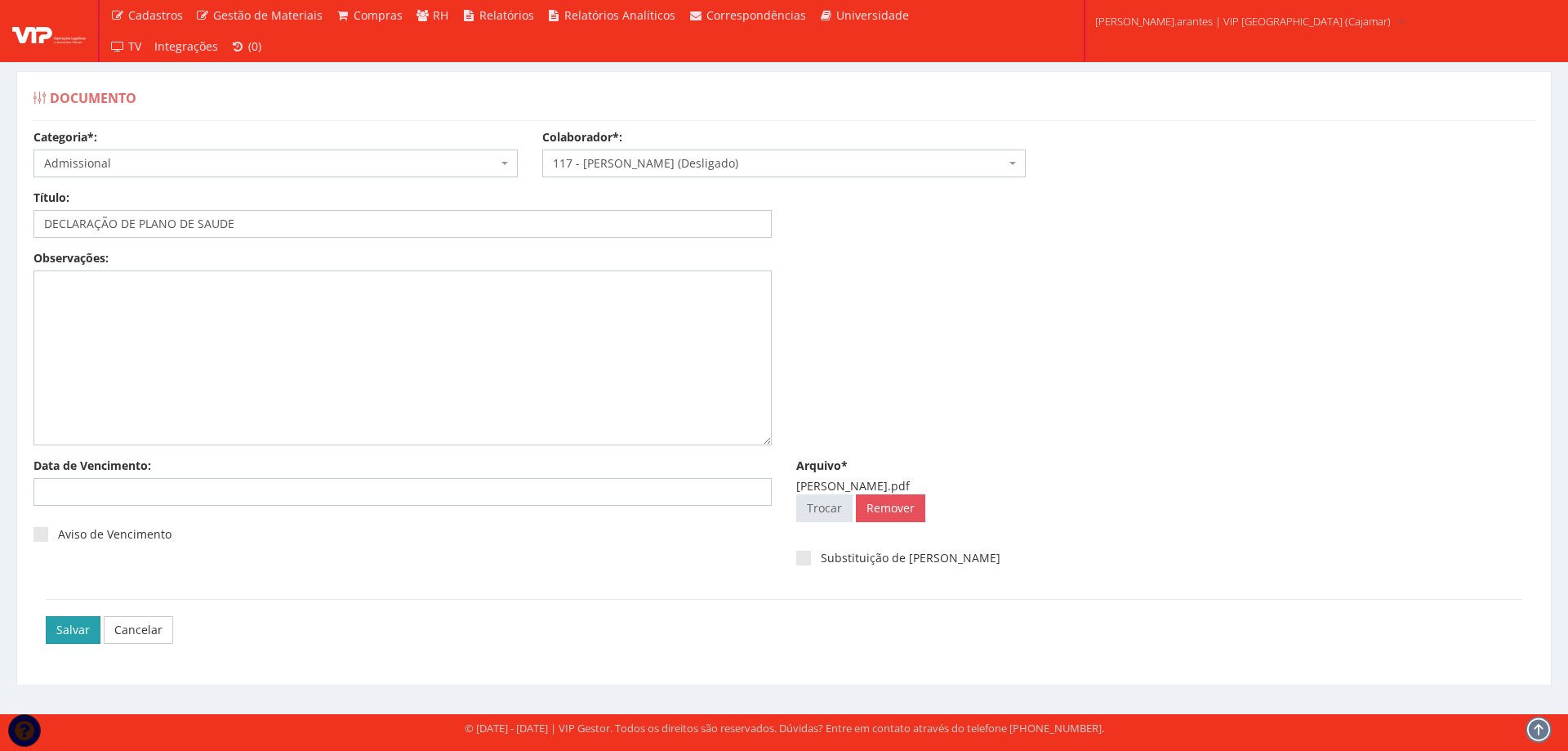
click at [71, 634] on input "Salvar" at bounding box center [73, 630] width 55 height 28
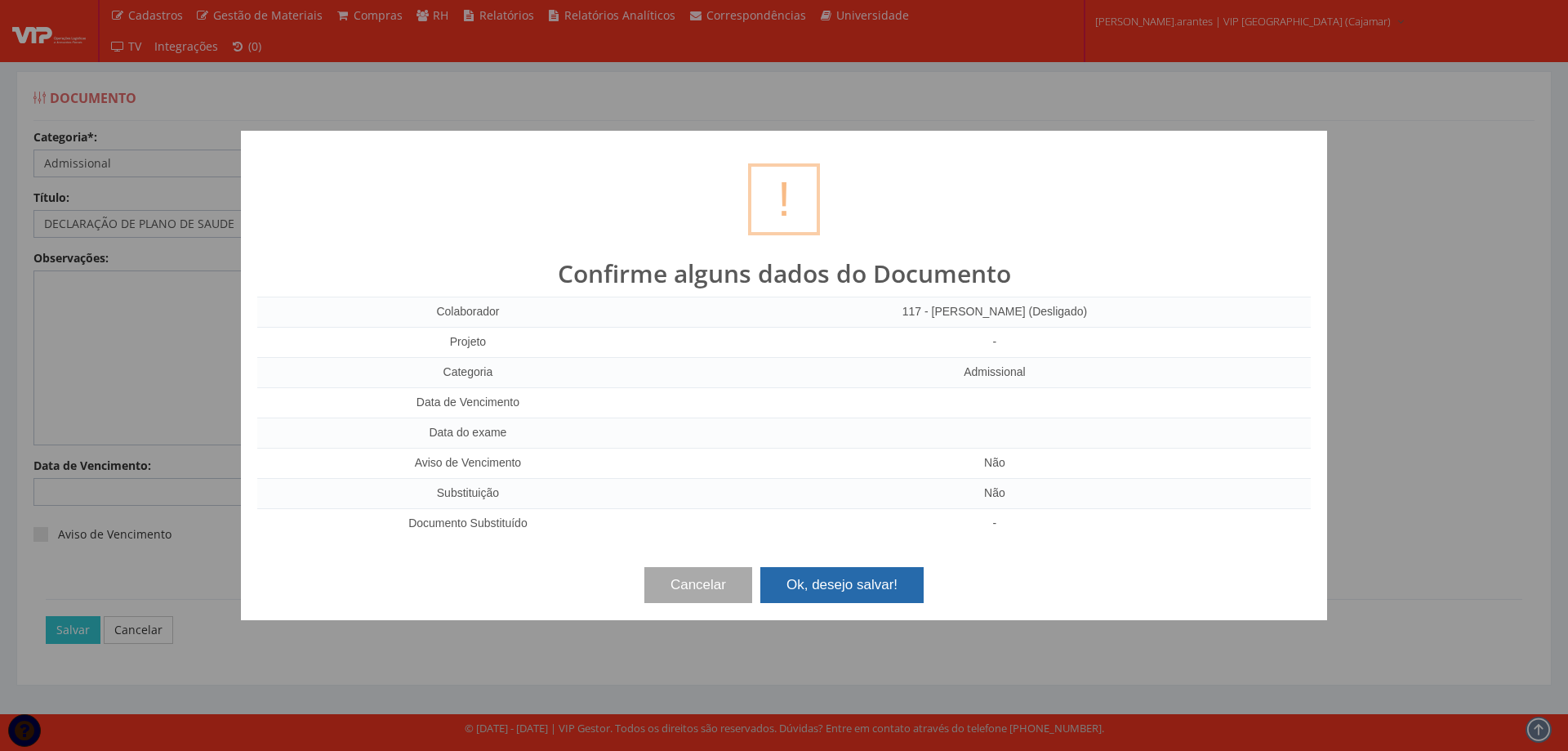
click at [854, 580] on button "Ok, desejo salvar!" at bounding box center [842, 584] width 163 height 36
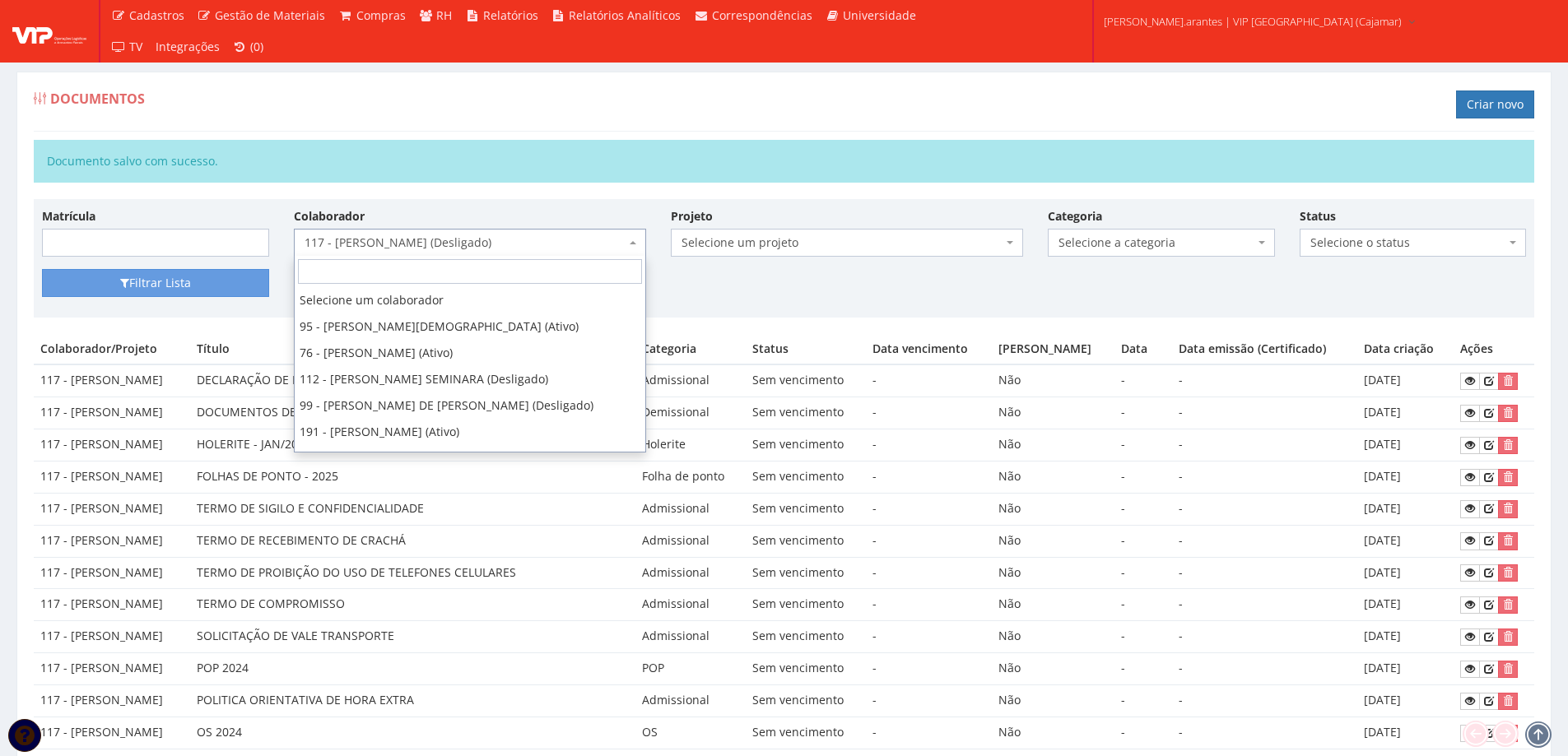
click at [508, 237] on span "117 - [PERSON_NAME] (Desligado)" at bounding box center [465, 243] width 321 height 17
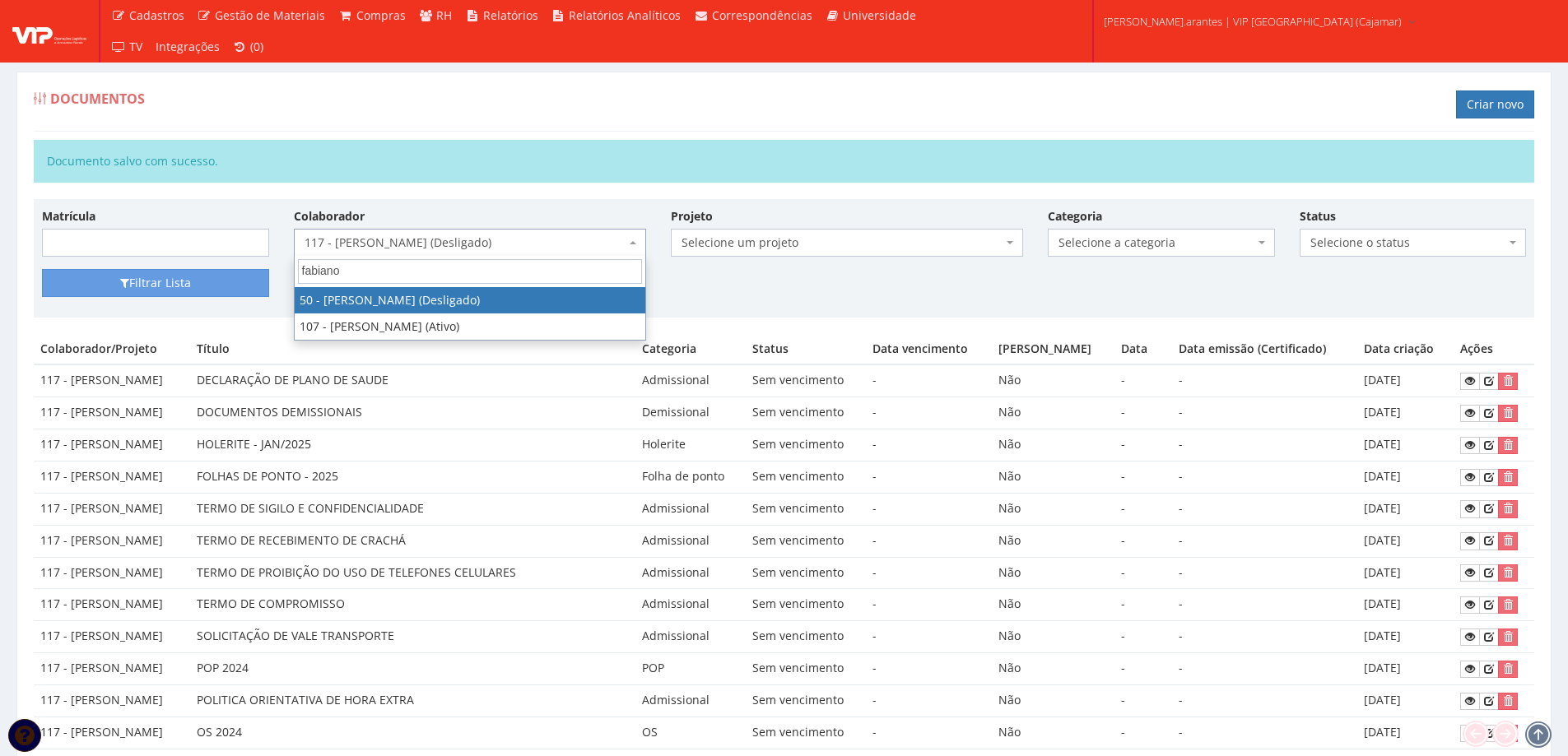
type input "fabiano"
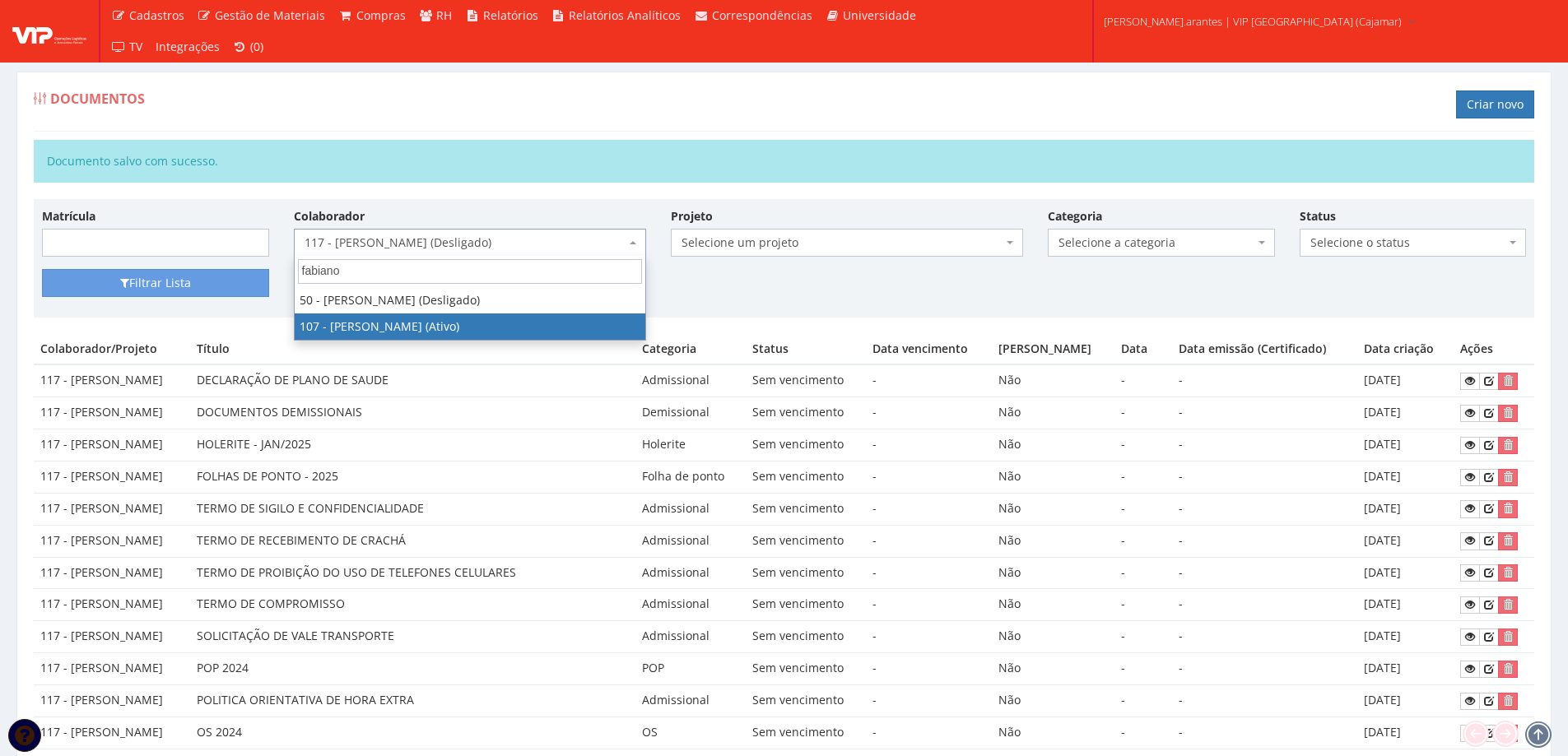
select select "3711"
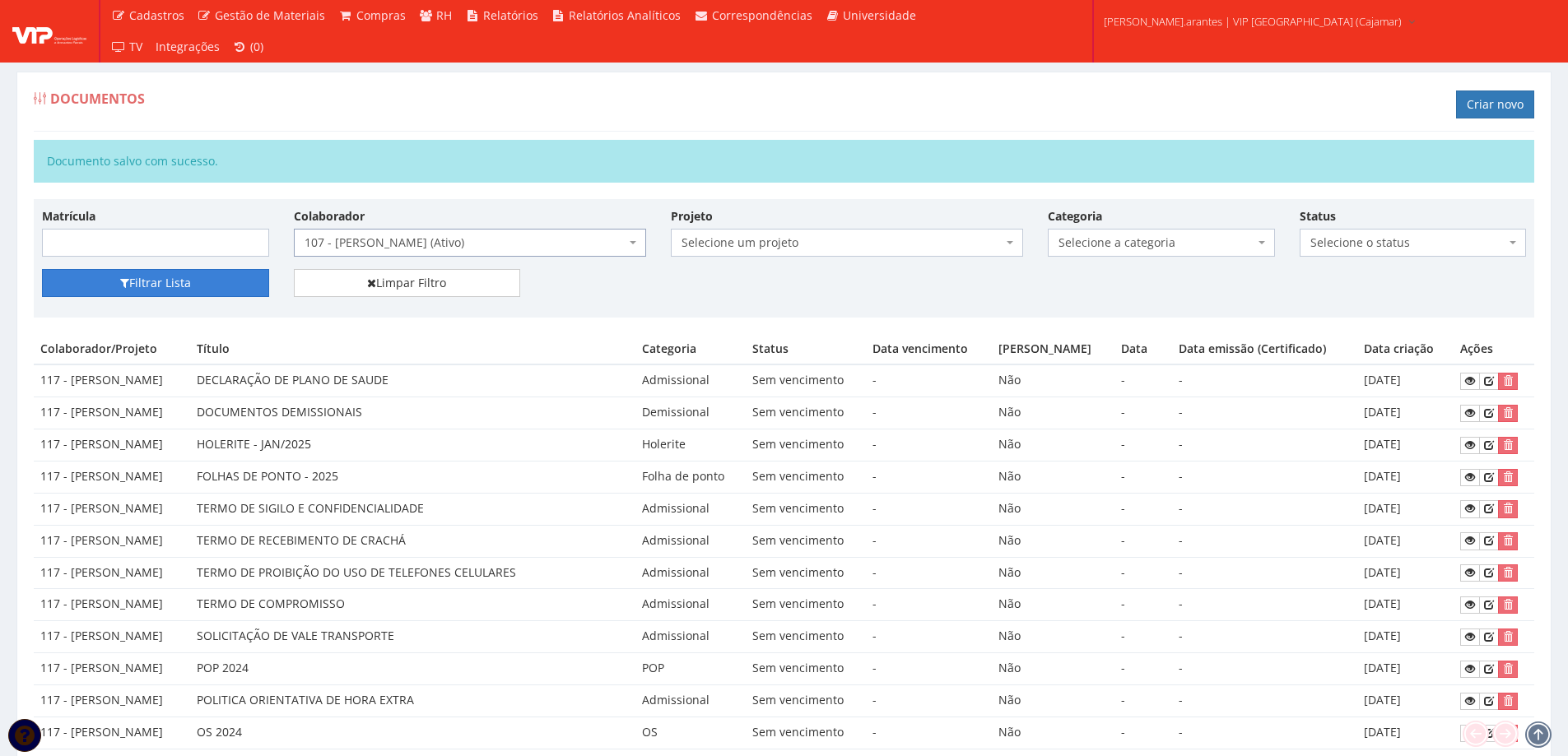
click at [193, 289] on button "Filtrar Lista" at bounding box center [155, 282] width 227 height 28
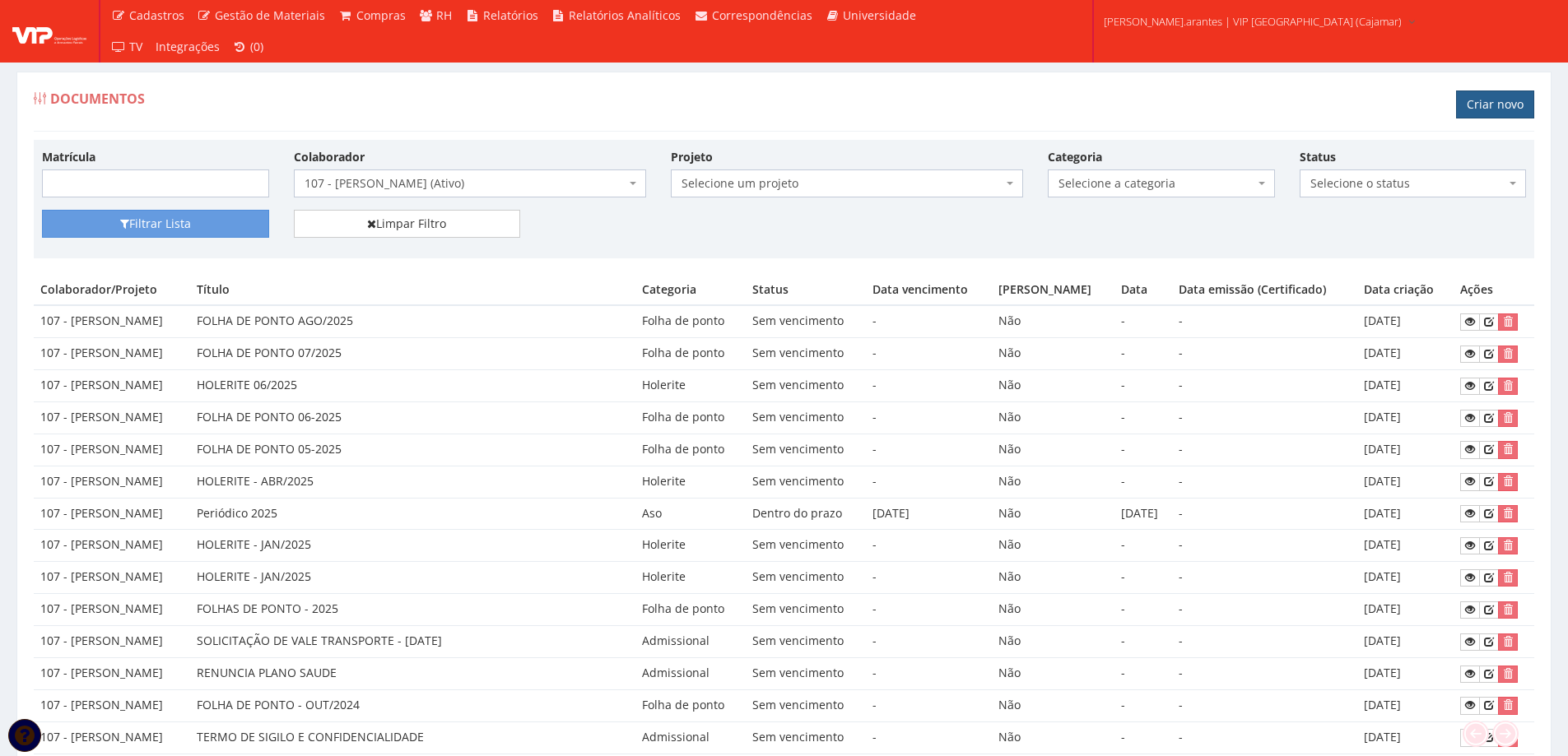
click at [1486, 97] on link "Criar novo" at bounding box center [1494, 104] width 78 height 28
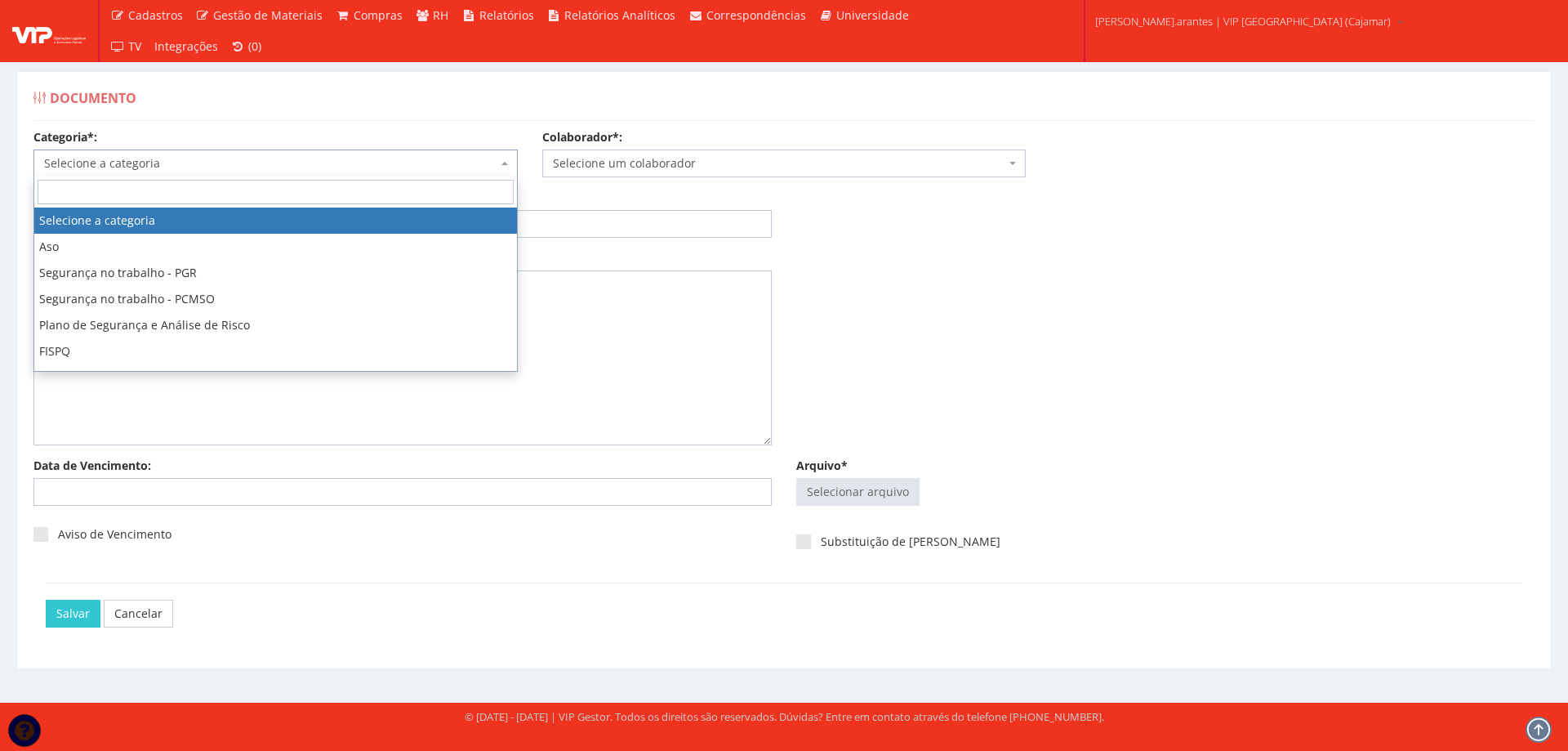
click at [227, 161] on span "Selecione a categoria" at bounding box center [270, 163] width 454 height 17
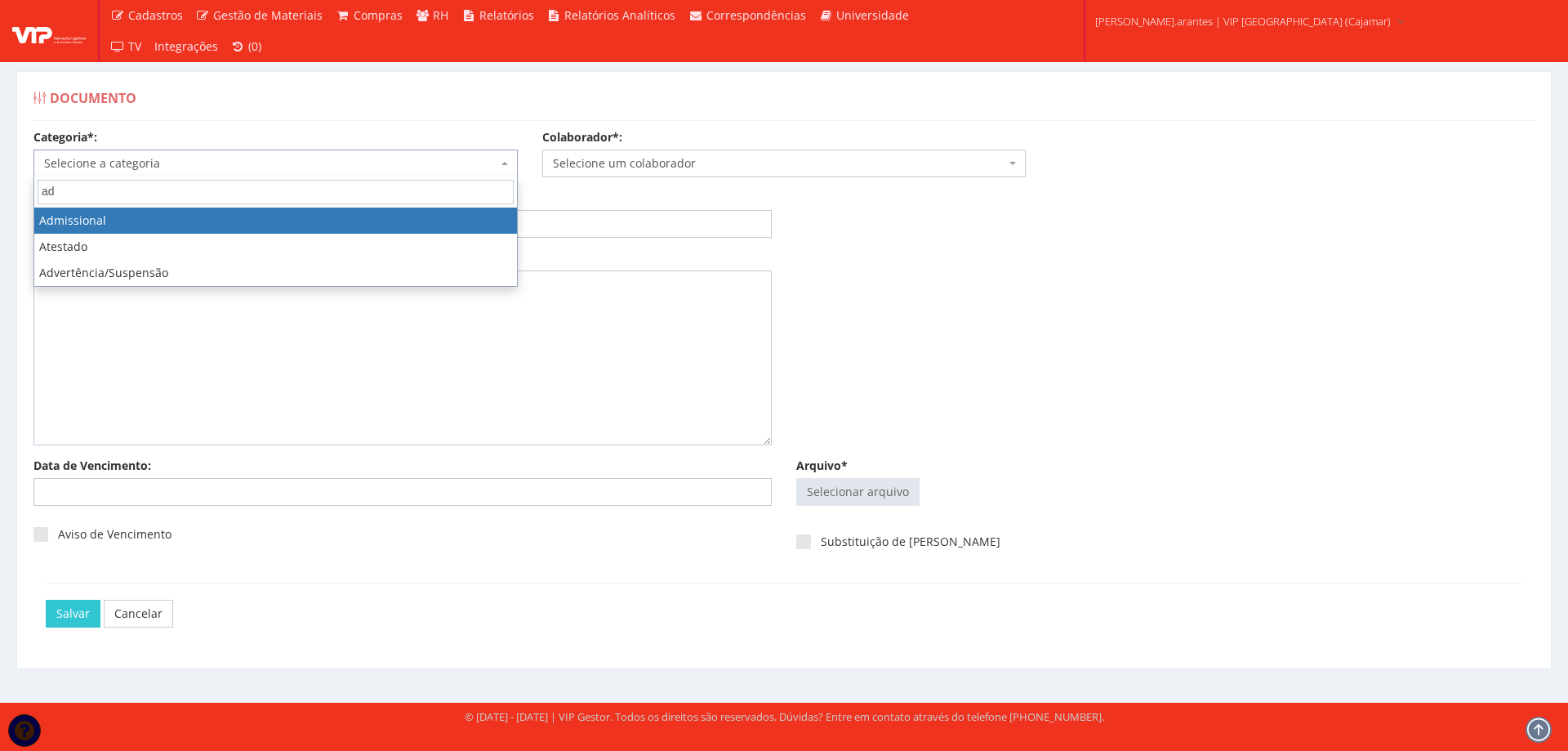
type input "ad"
select select "admissional"
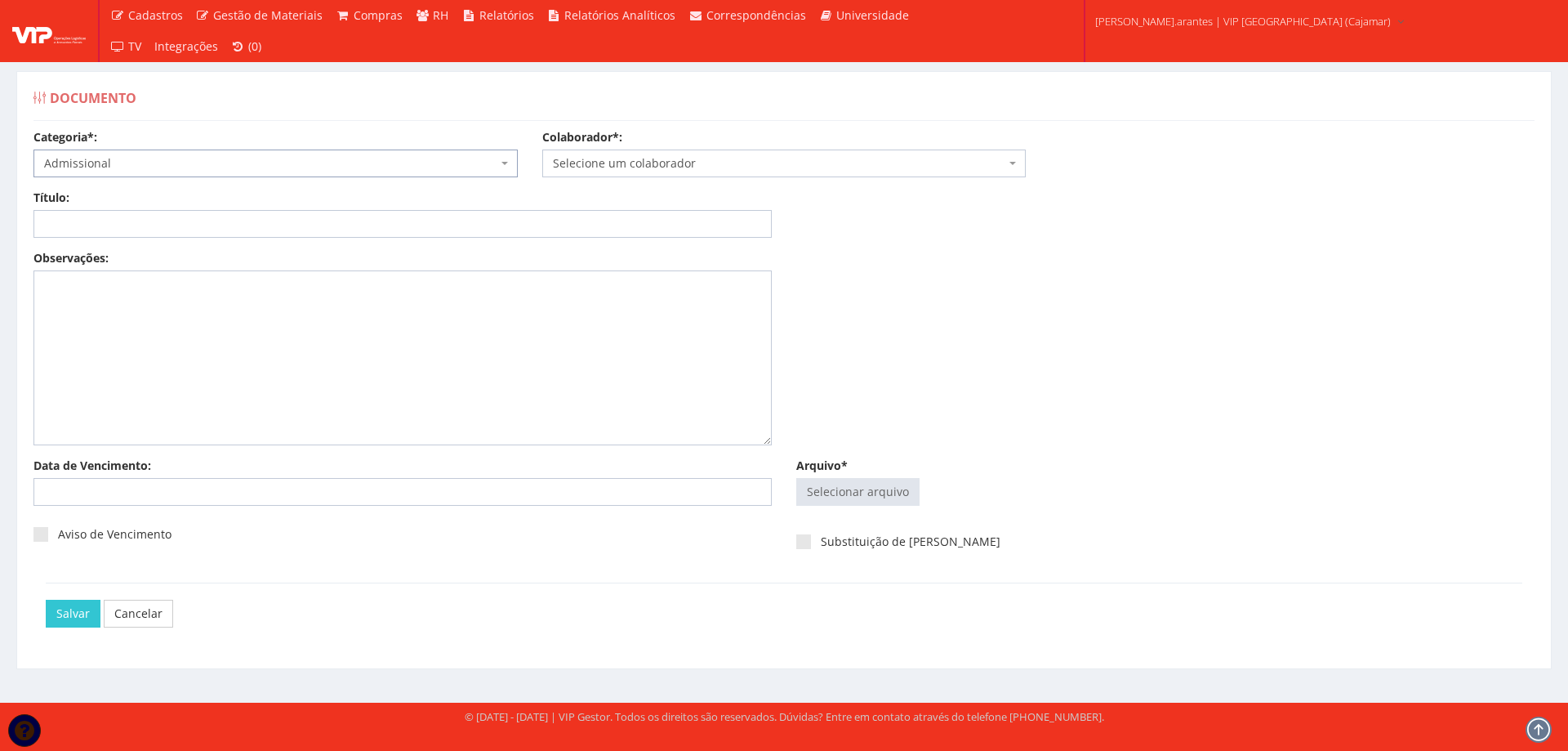
click at [621, 160] on span "Selecione um colaborador" at bounding box center [779, 163] width 454 height 17
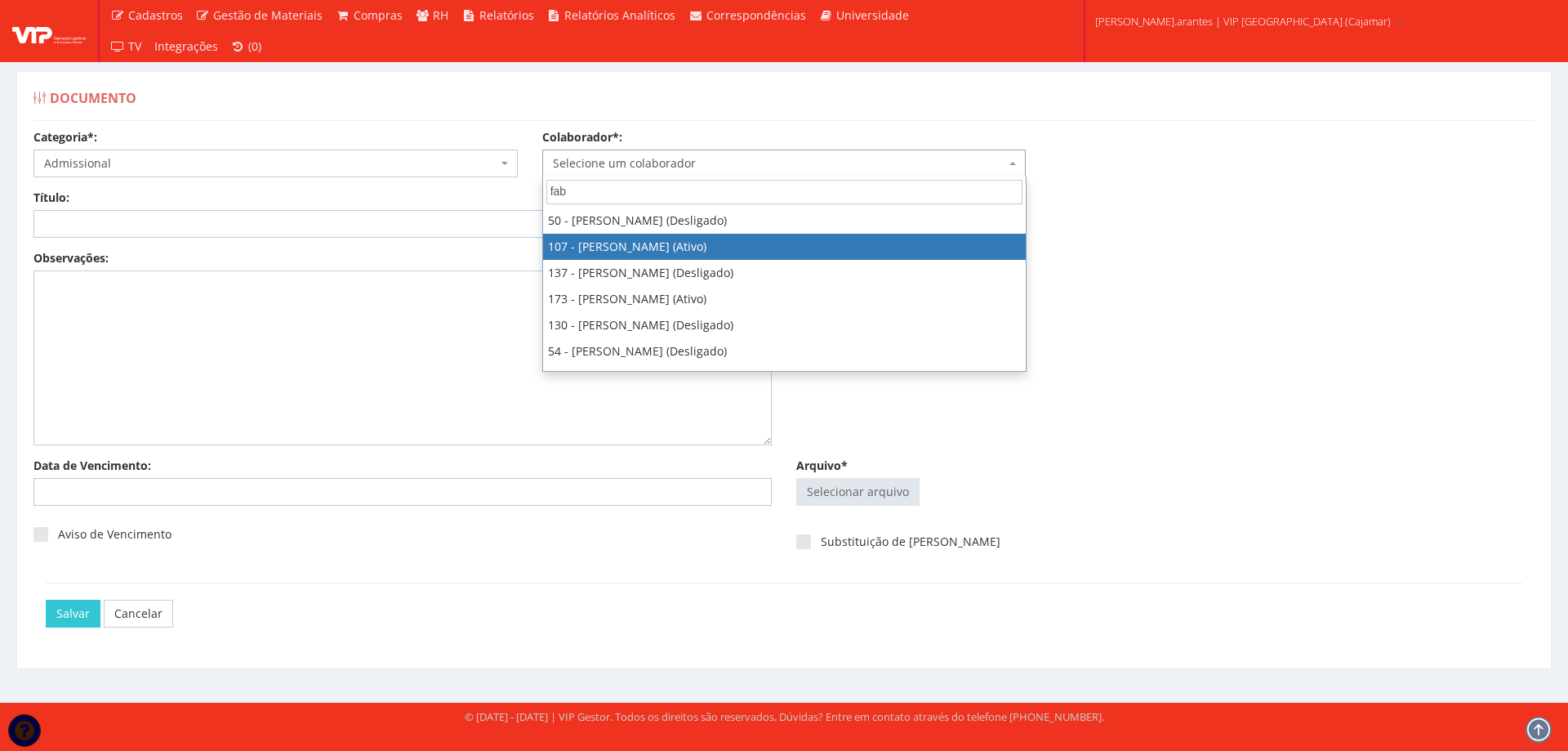
type input "fab"
select select "3711"
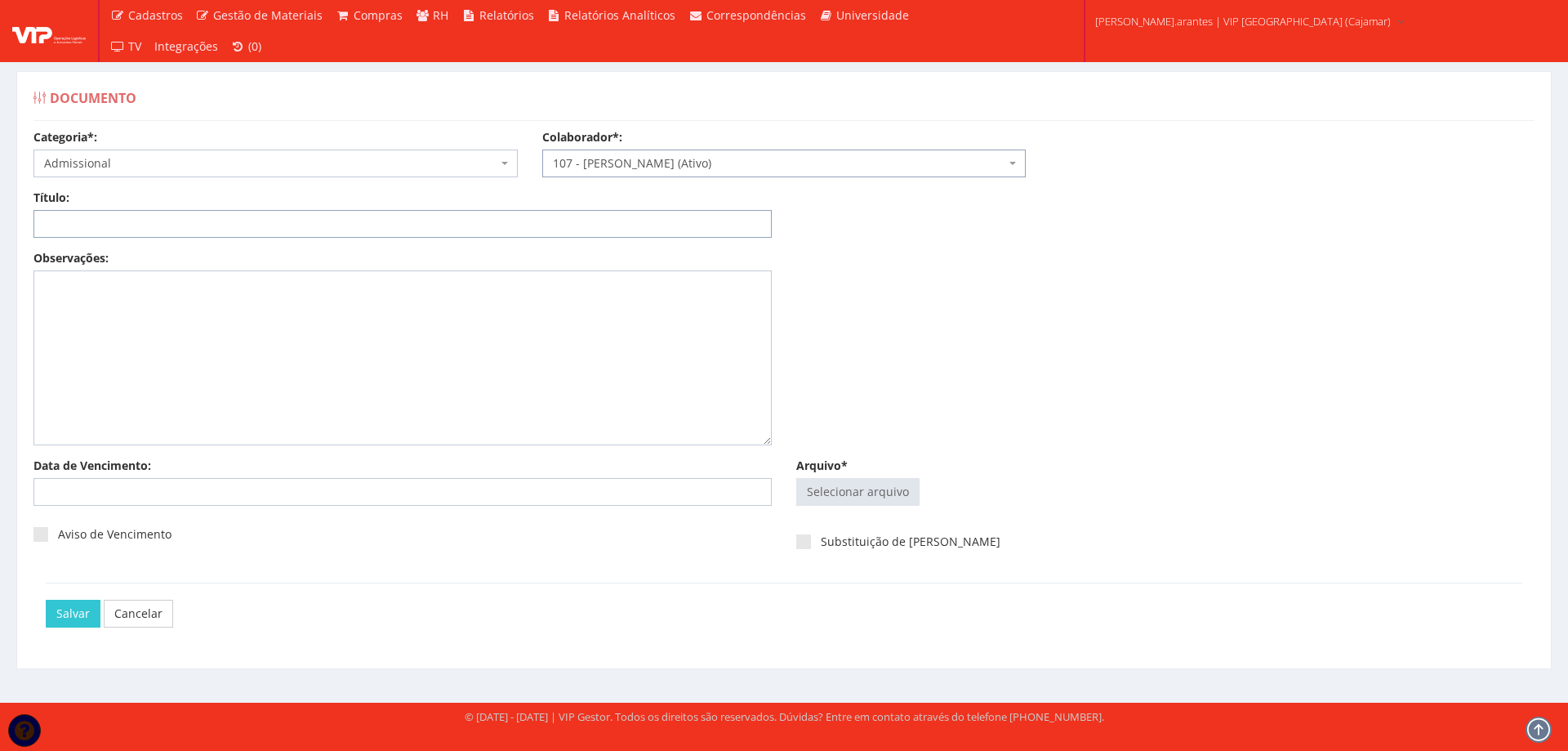
click at [466, 229] on input "Título:" at bounding box center [403, 224] width 739 height 28
type input "RENUNCIA PLANO SAUDE"
click at [839, 508] on div "Selecionar arquivo Trocar Remover" at bounding box center [1166, 495] width 739 height 35
click at [839, 488] on input "Arquivo*" at bounding box center [858, 491] width 122 height 27
type input "C:\fakepath\RENUNCIA FABIANO RAMOS COSTA.pdf"
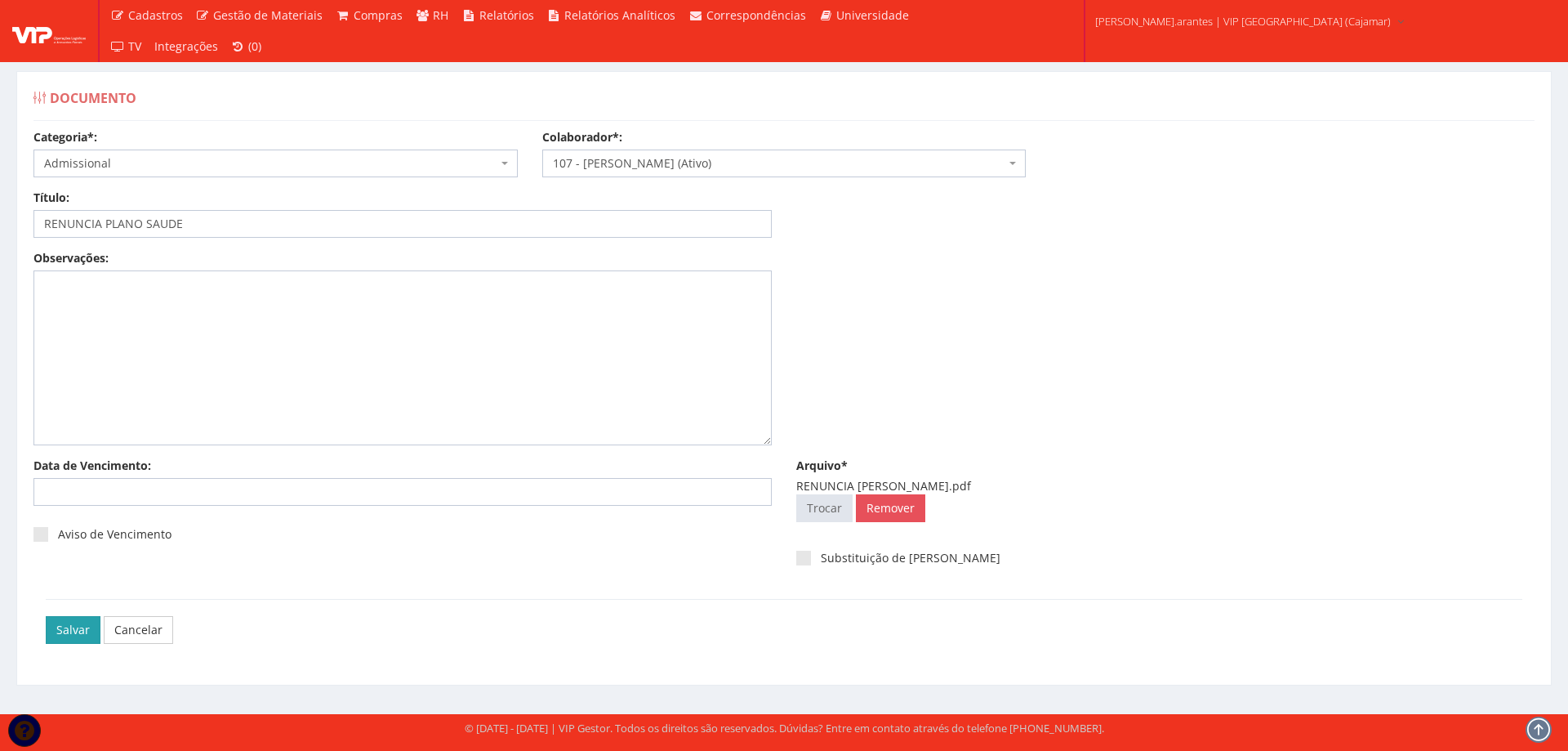
click at [62, 632] on input "Salvar" at bounding box center [73, 630] width 55 height 28
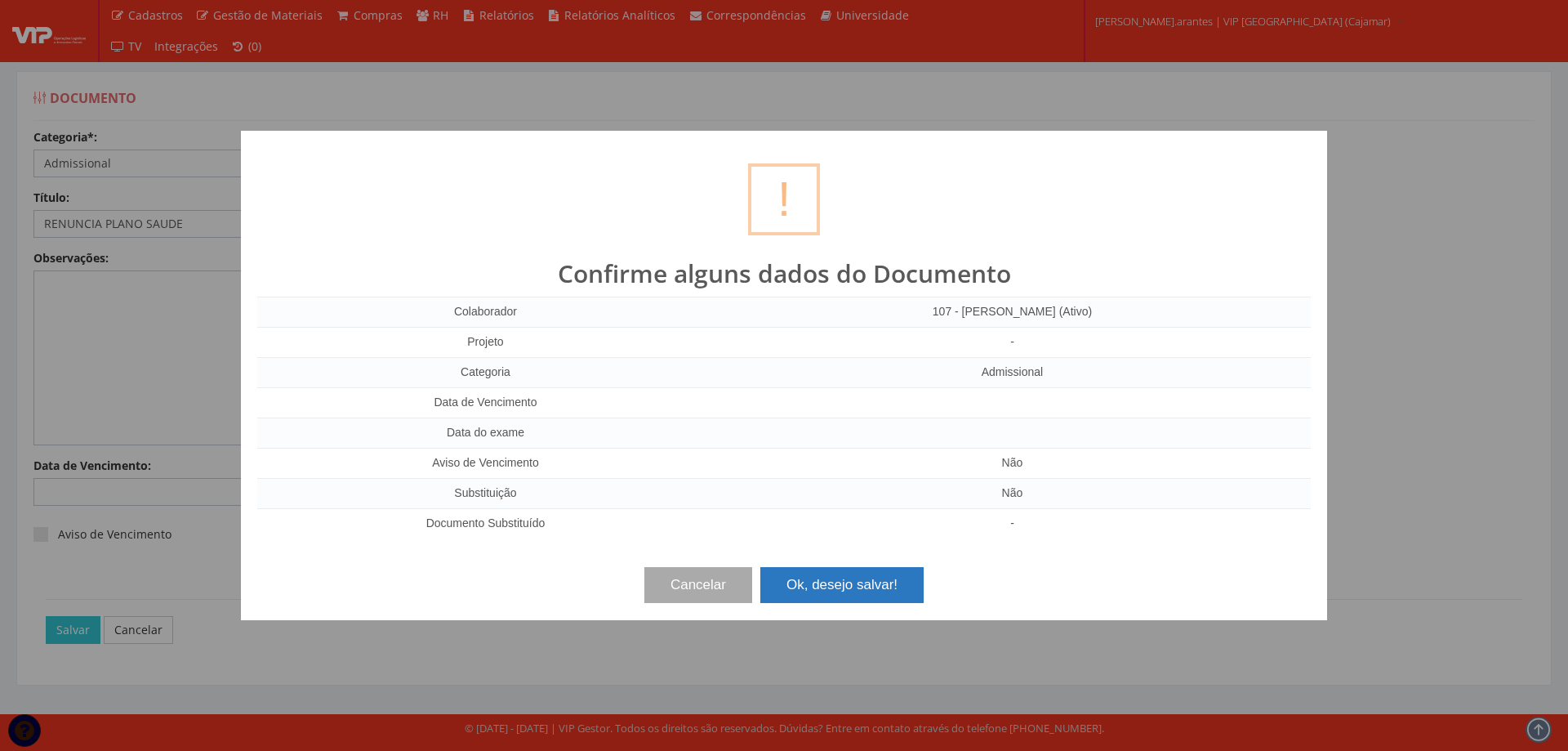
click at [821, 584] on button "Ok, desejo salvar!" at bounding box center [842, 584] width 163 height 36
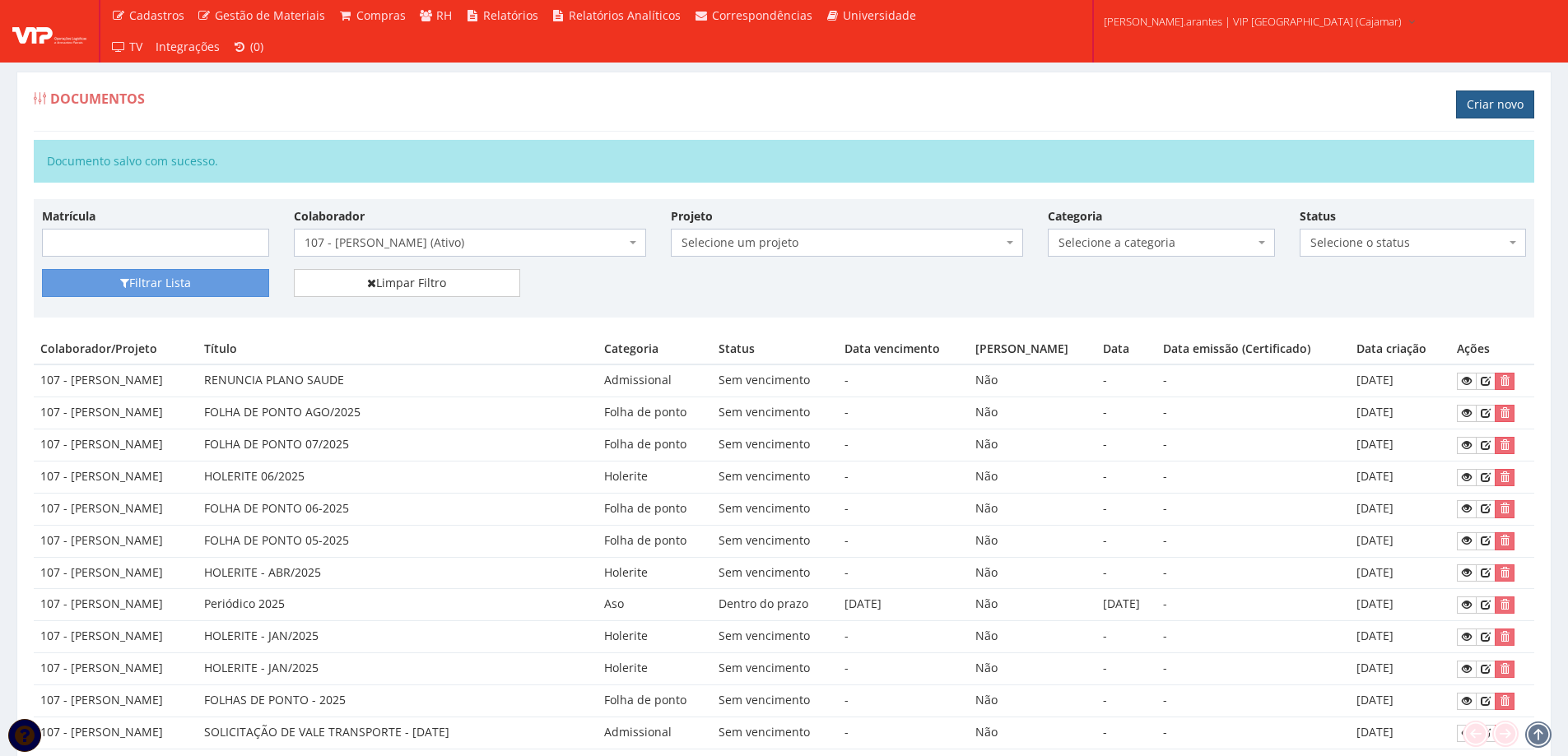
click at [1507, 102] on link "Criar novo" at bounding box center [1494, 104] width 78 height 28
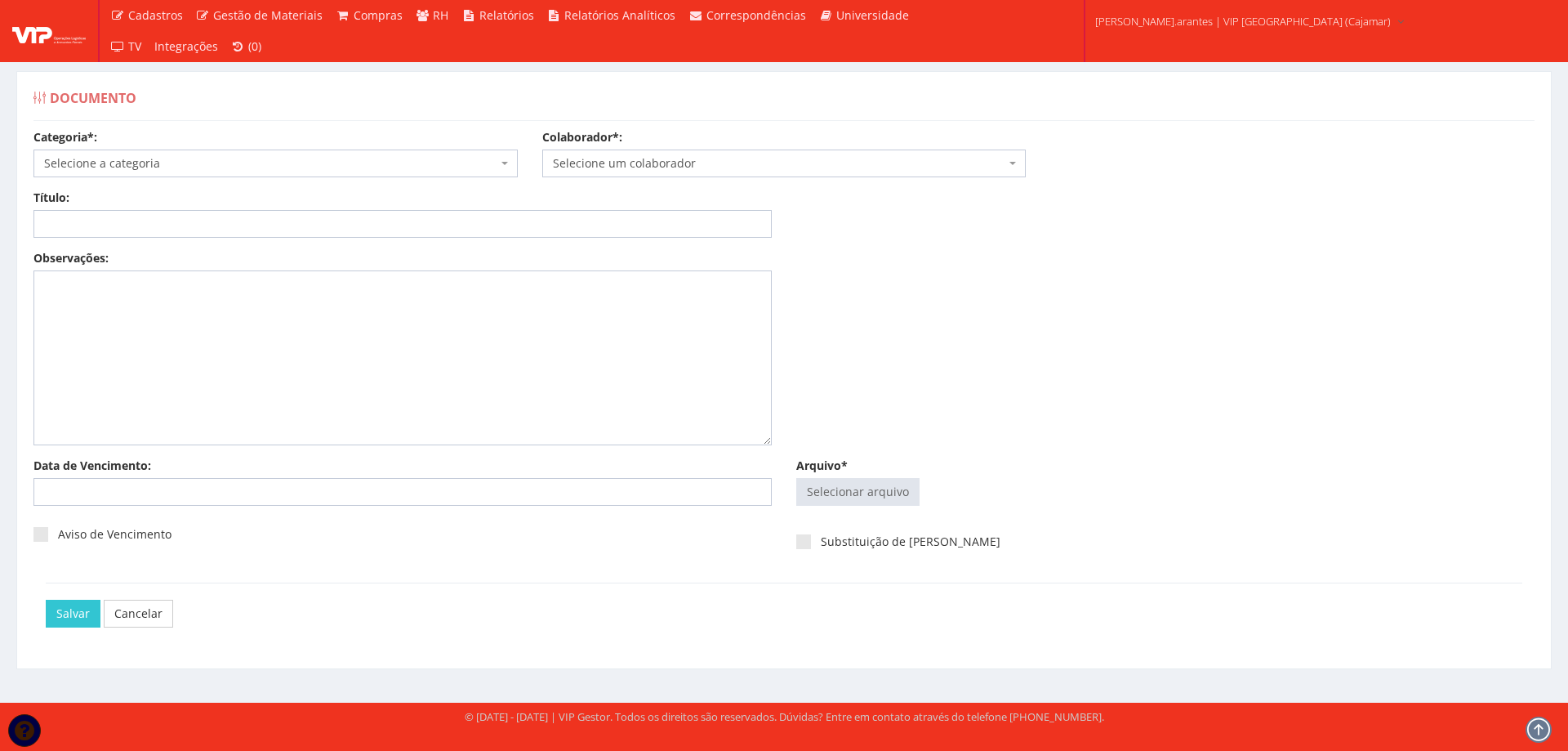
click at [204, 160] on span "Selecione a categoria" at bounding box center [270, 163] width 454 height 17
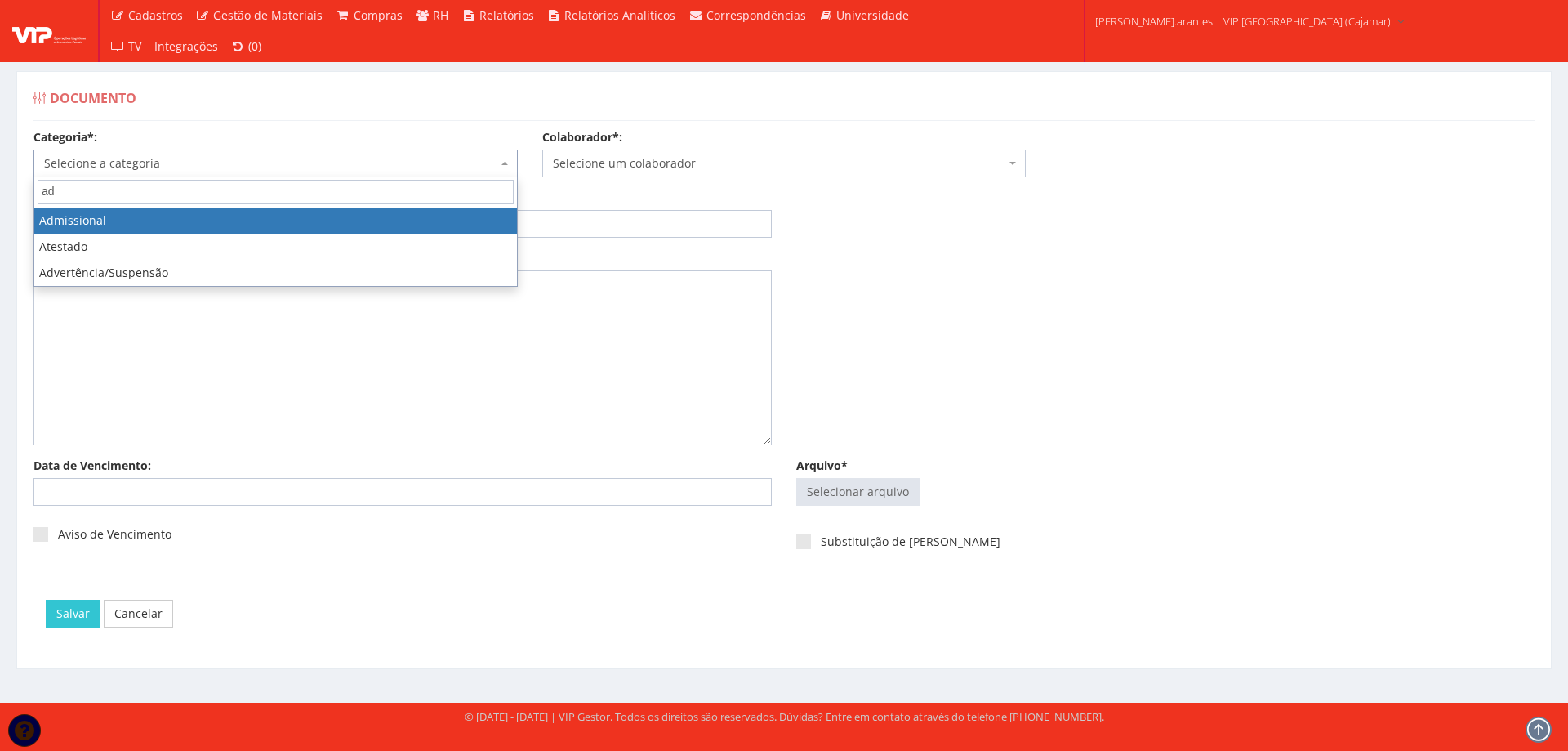
type input "ad"
select select "admissional"
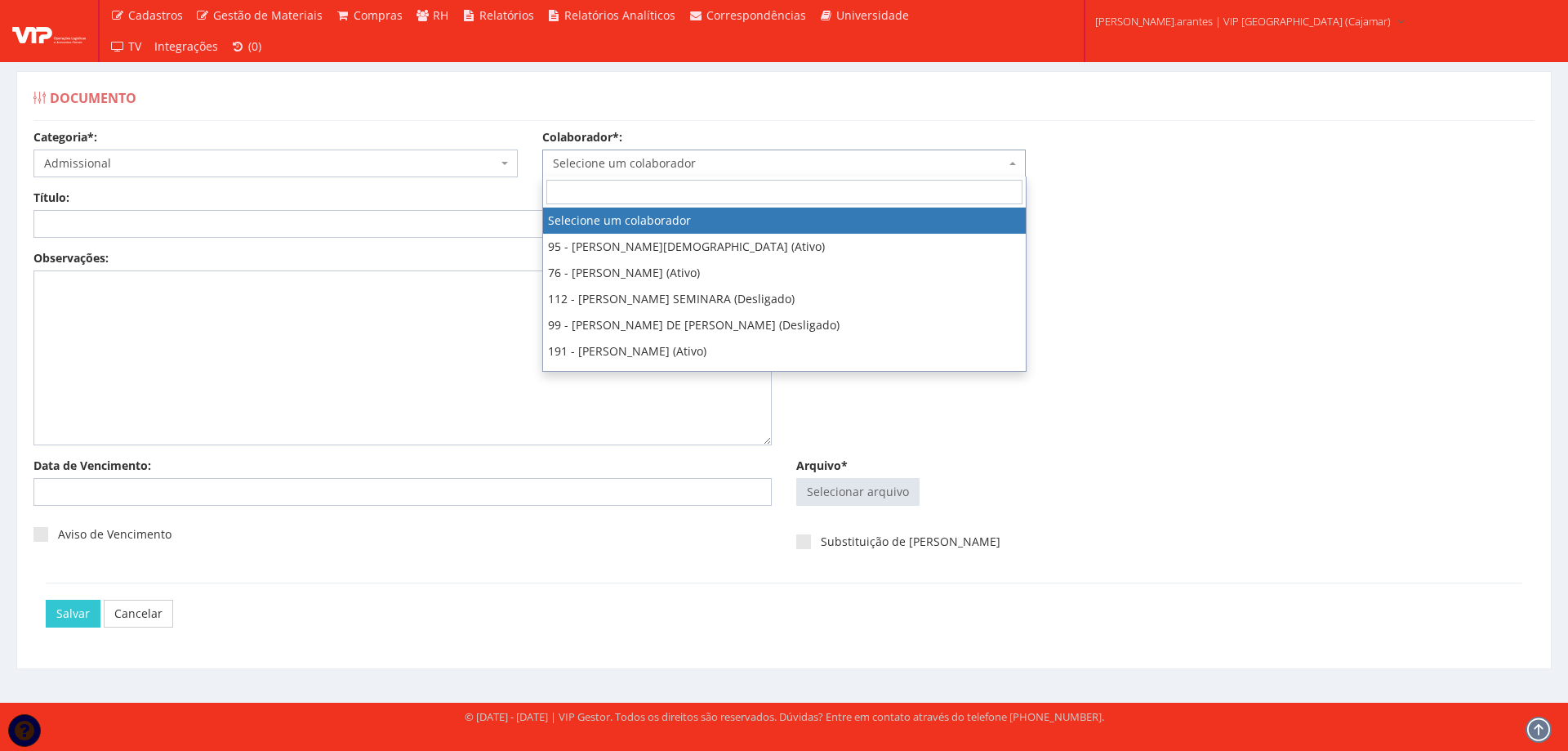
click at [597, 163] on span "Selecione um colaborador" at bounding box center [779, 163] width 454 height 17
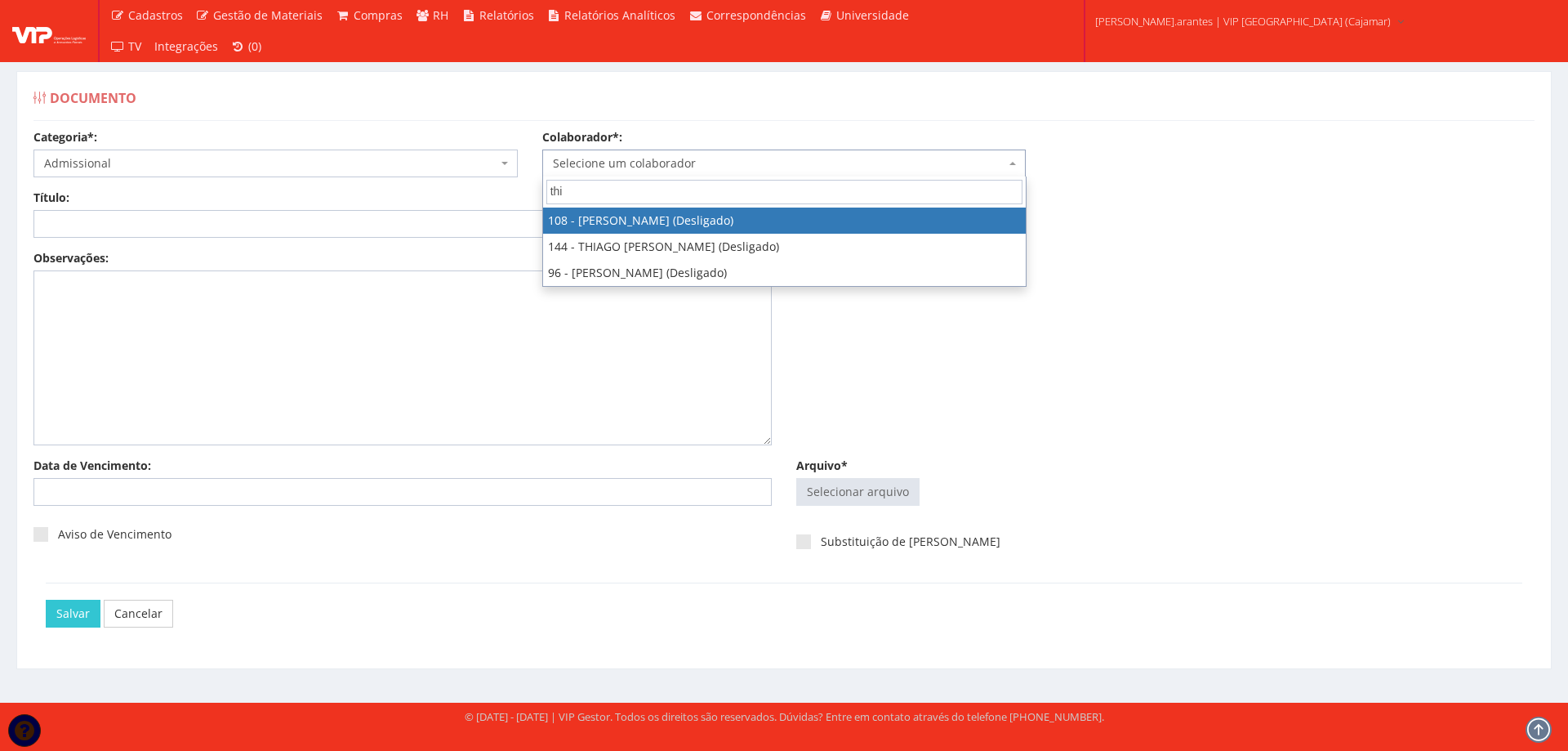
type input "thi"
select select "3712"
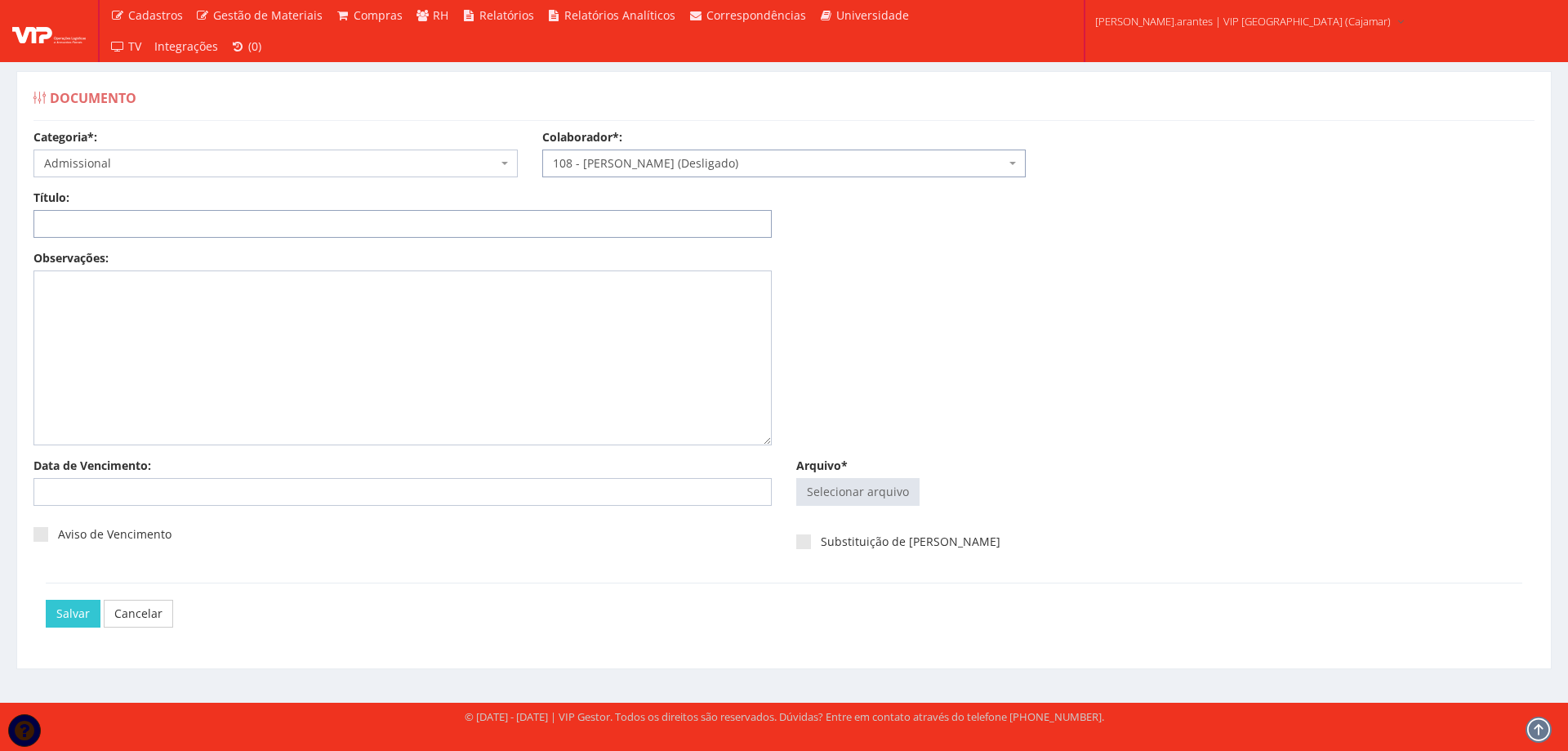
click at [92, 223] on input "Título:" at bounding box center [403, 224] width 739 height 28
type input "RENUNCIA PLANO SAUDE"
click at [837, 501] on input "Arquivo*" at bounding box center [858, 491] width 122 height 27
type input "C:\fakepath\RENUNCIA THIAGO ALVES MOREIRA.pdf"
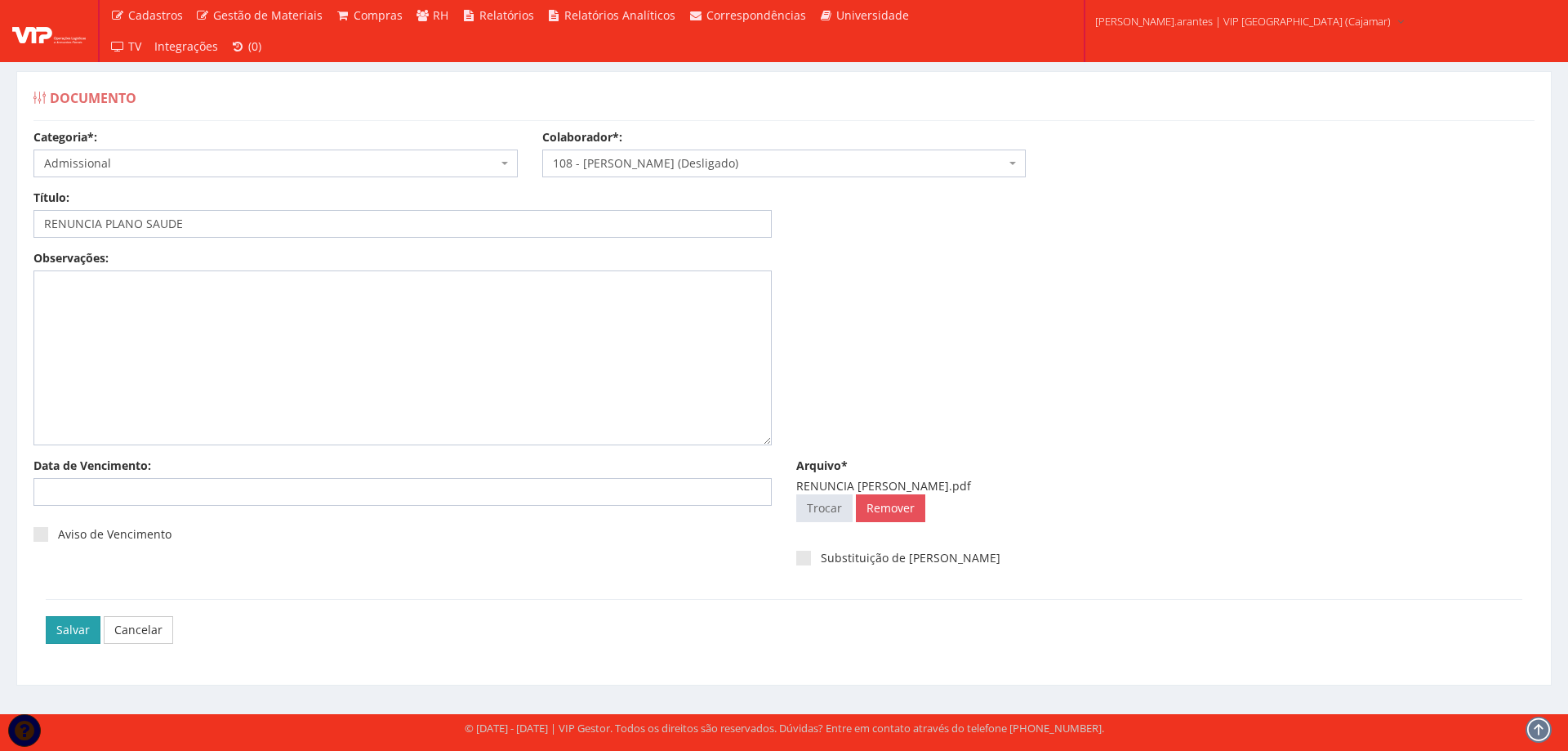
click at [50, 634] on input "Salvar" at bounding box center [73, 630] width 55 height 28
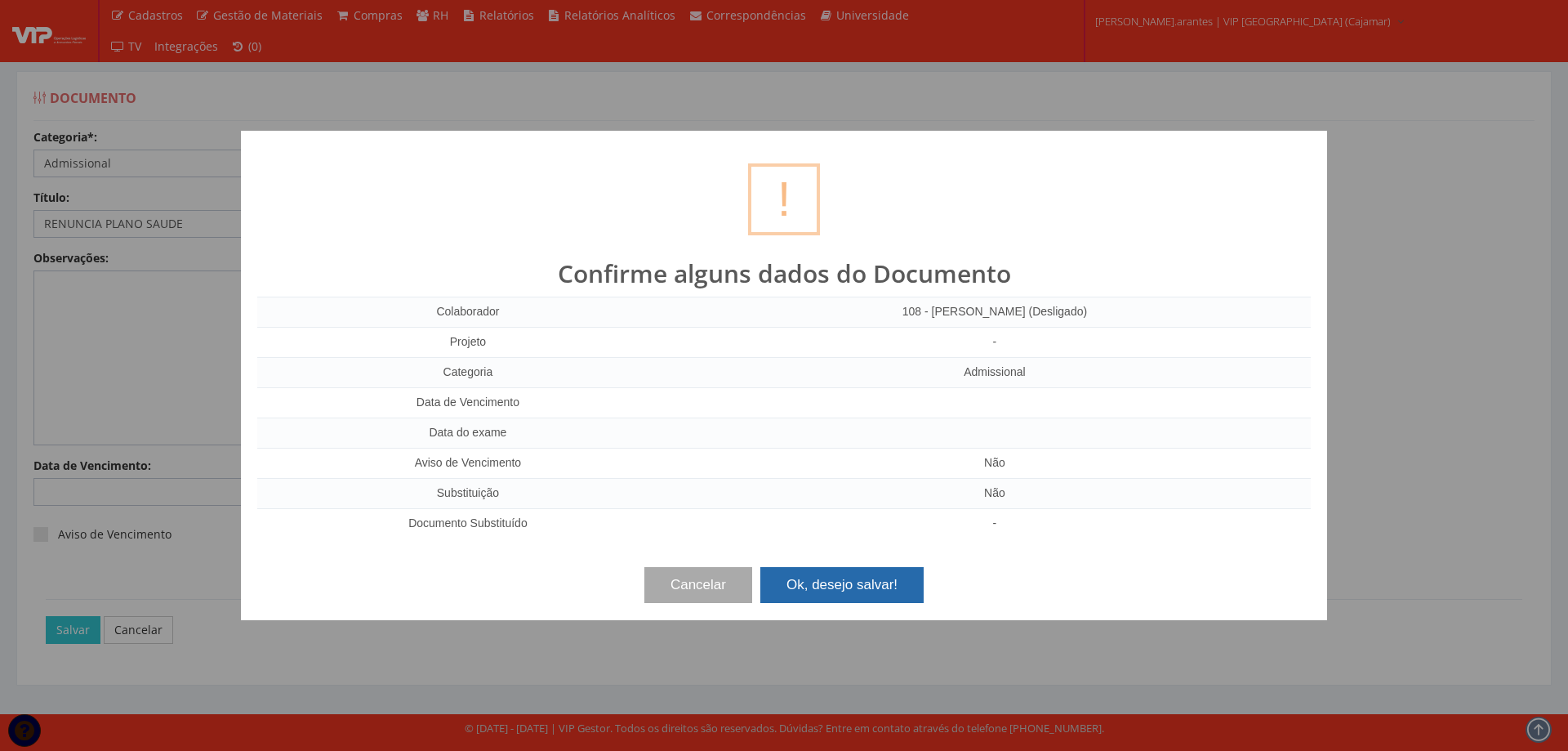
click at [850, 585] on button "Ok, desejo salvar!" at bounding box center [842, 584] width 163 height 36
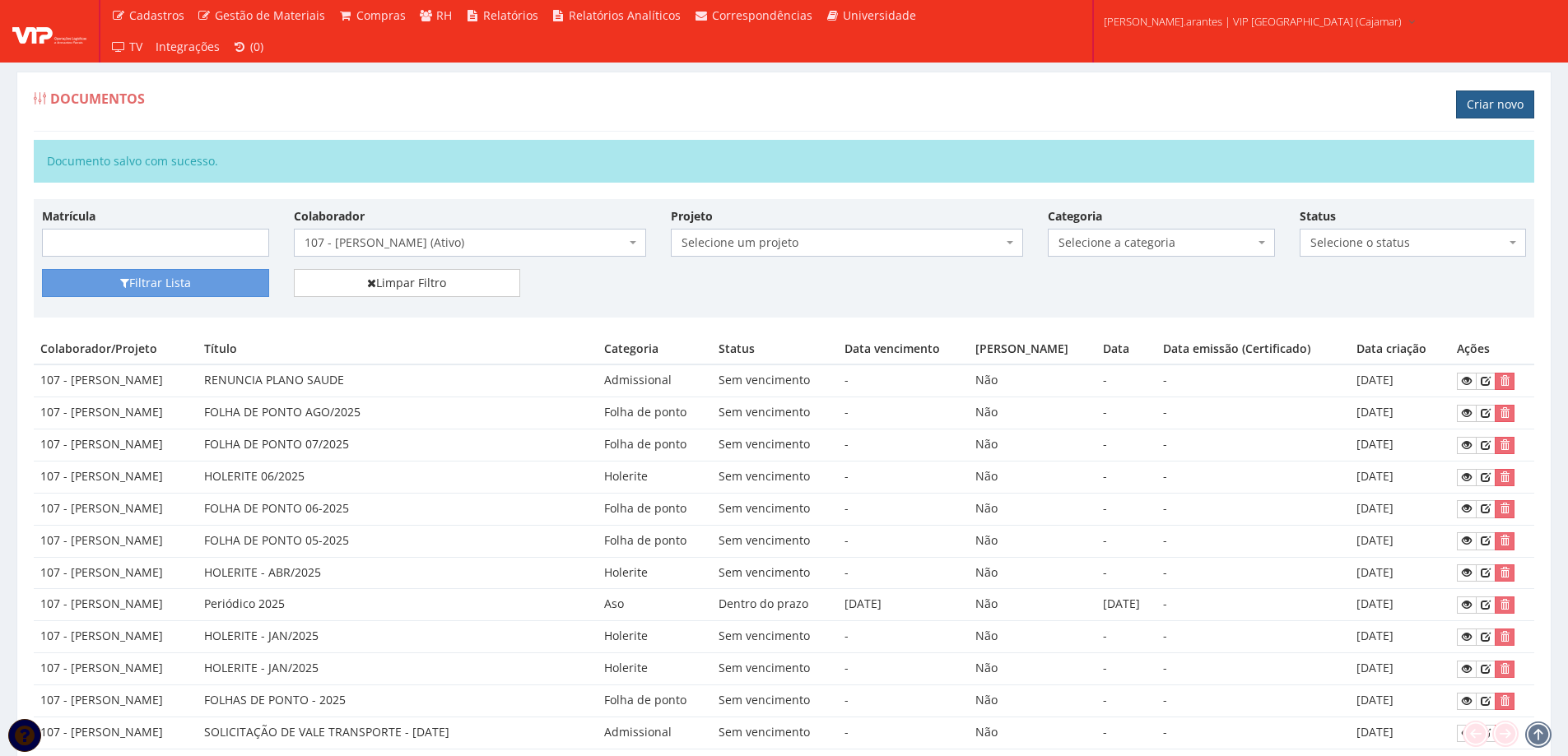
click at [1490, 92] on link "Criar novo" at bounding box center [1494, 104] width 78 height 28
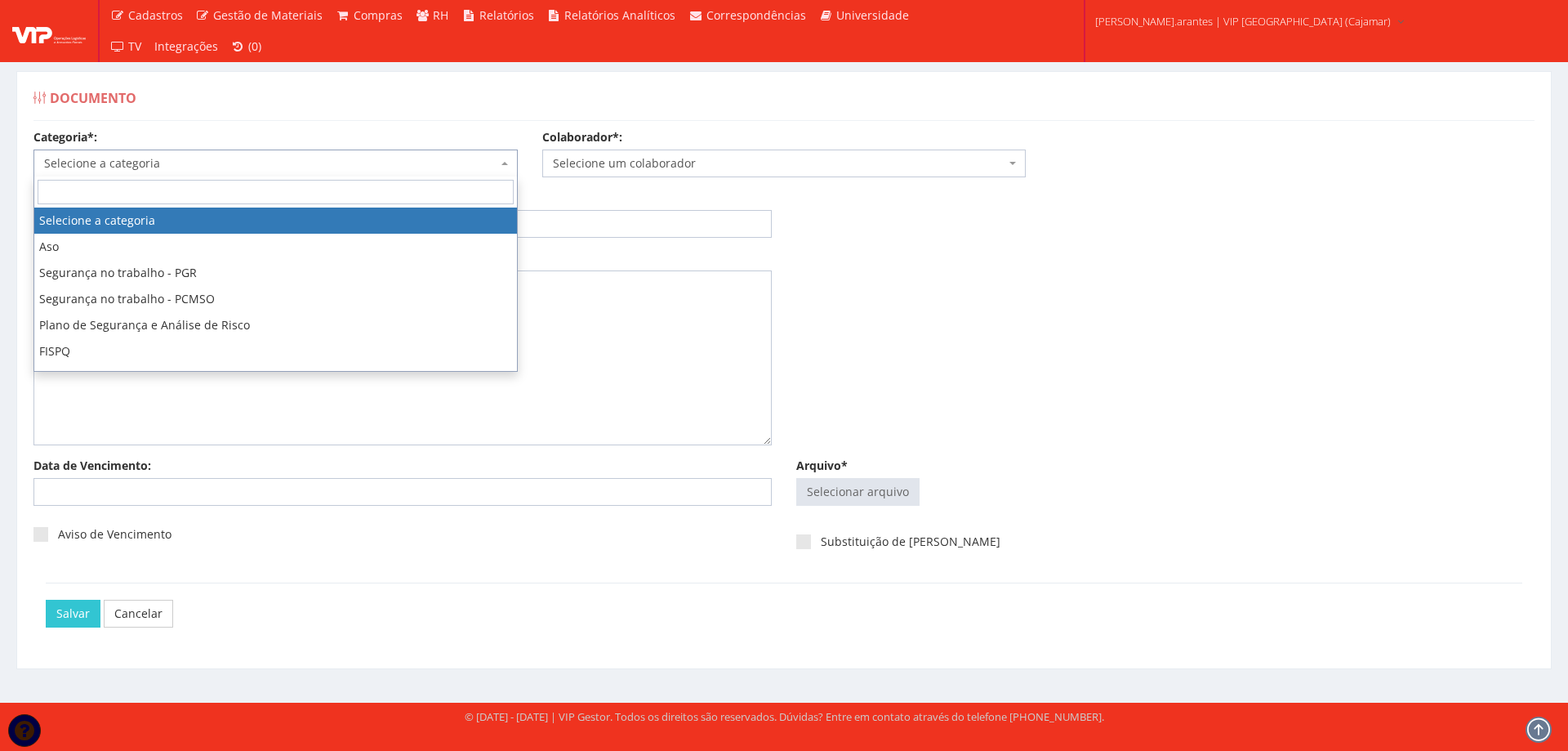
click at [143, 161] on span "Selecione a categoria" at bounding box center [270, 163] width 454 height 17
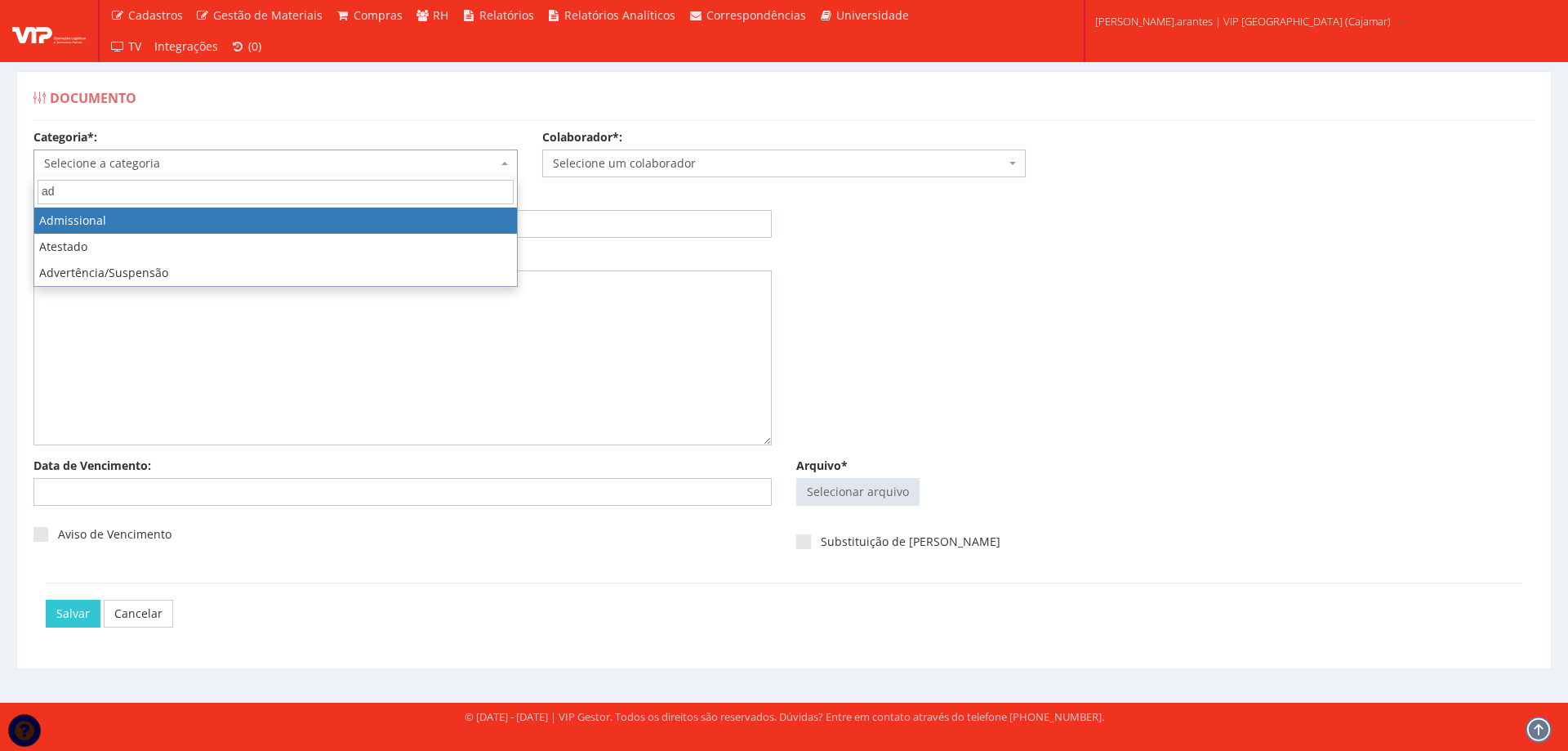
type input "ad"
select select "admissional"
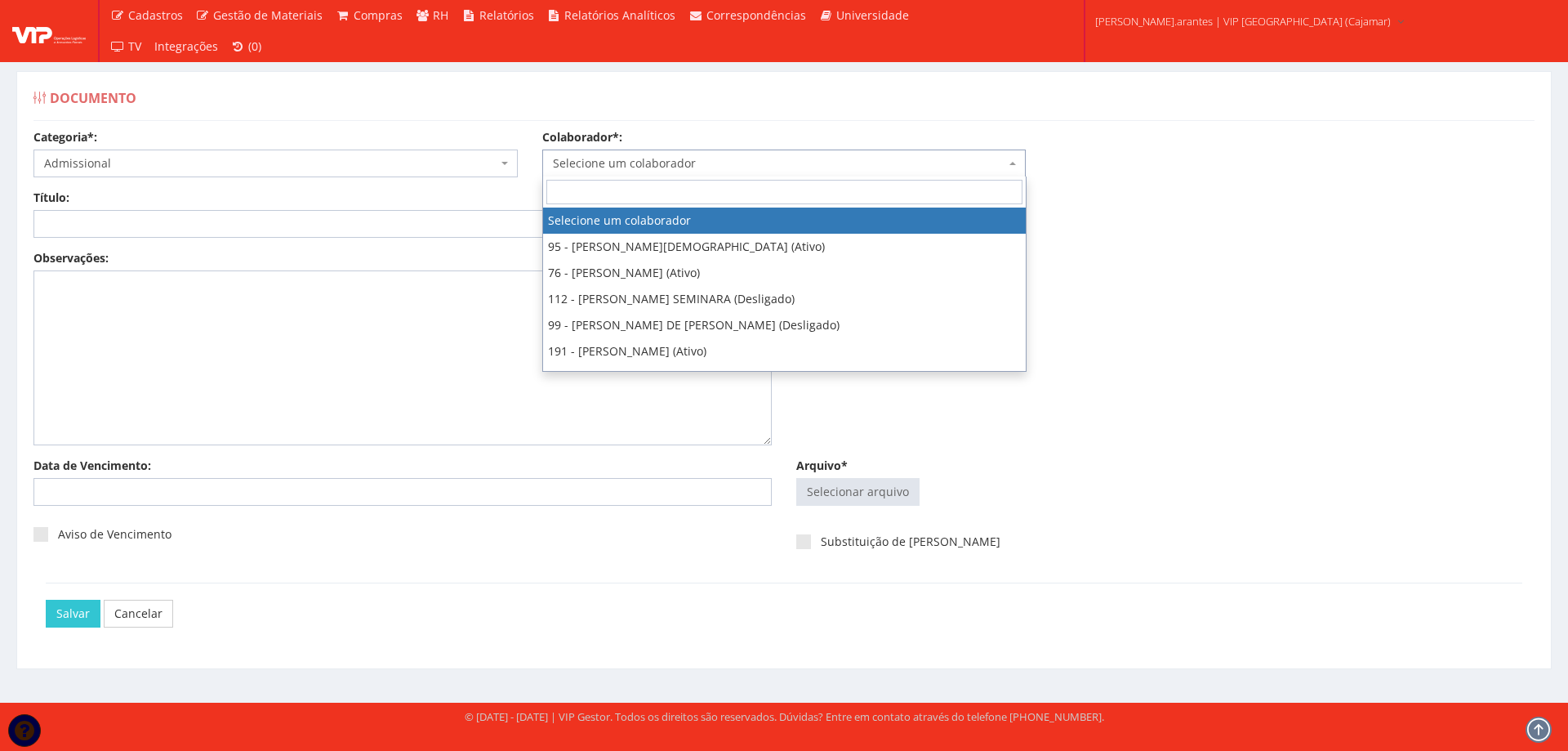
click at [680, 160] on span "Selecione um colaborador" at bounding box center [779, 163] width 454 height 17
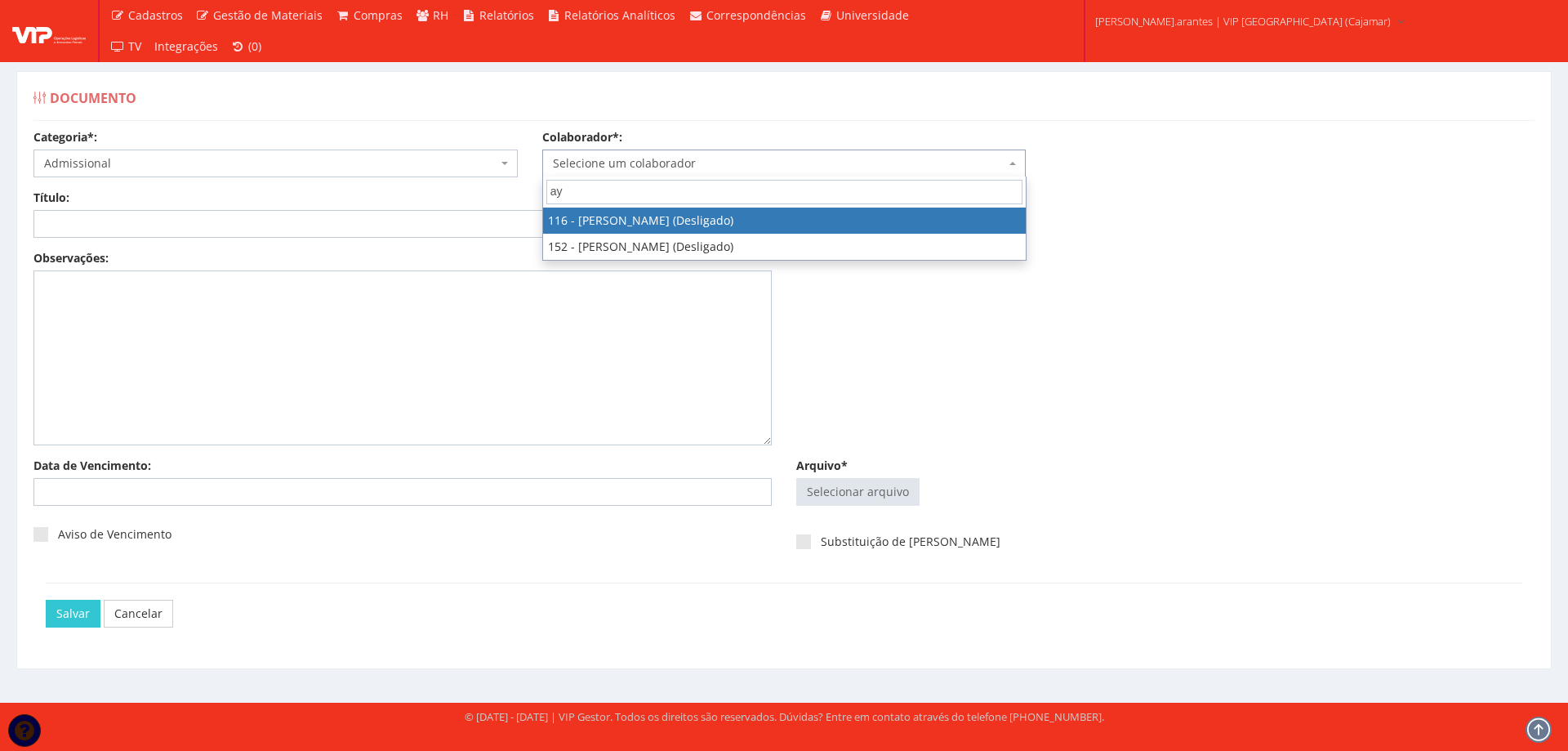
type input "ay"
select select "3806"
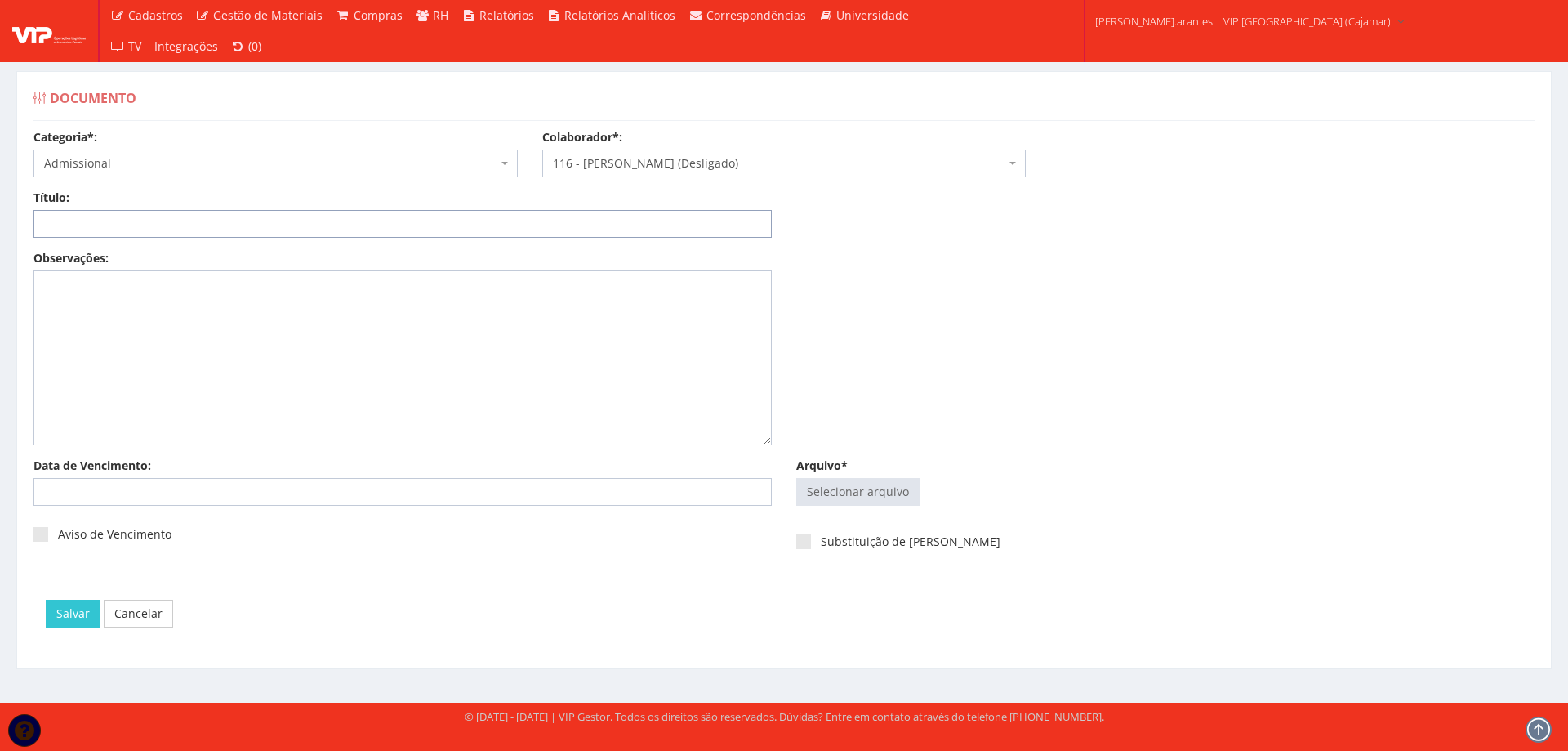
click at [169, 229] on input "Título:" at bounding box center [403, 224] width 739 height 28
type input "DECLARAÇÃO DE PLANO DE SAUDE"
click at [883, 490] on input "Arquivo*" at bounding box center [858, 491] width 122 height 27
type input "C:\fakepath\Aylton Lopes DECLARAÇÃO DE SAUDE.pdf"
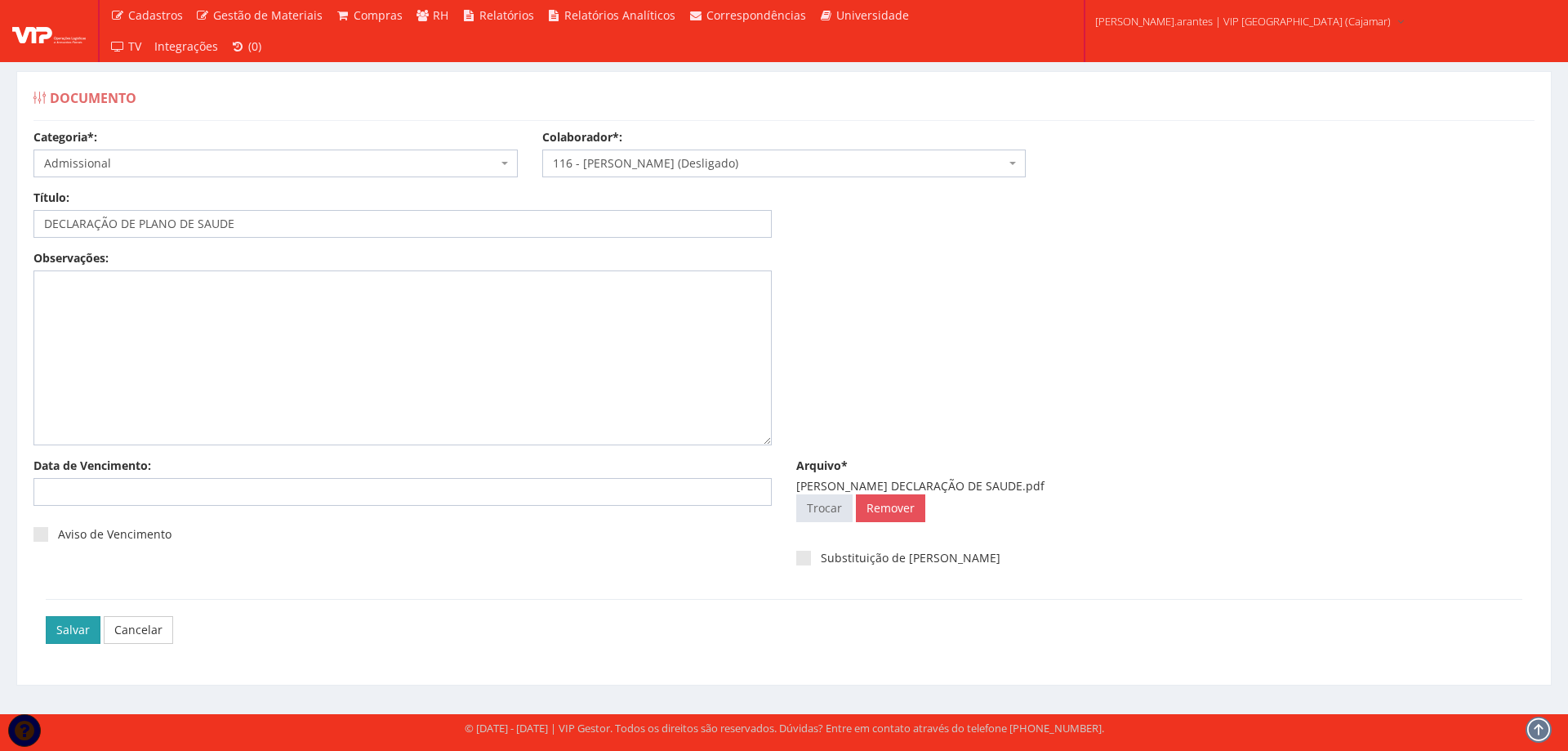
click at [65, 631] on input "Salvar" at bounding box center [73, 630] width 55 height 28
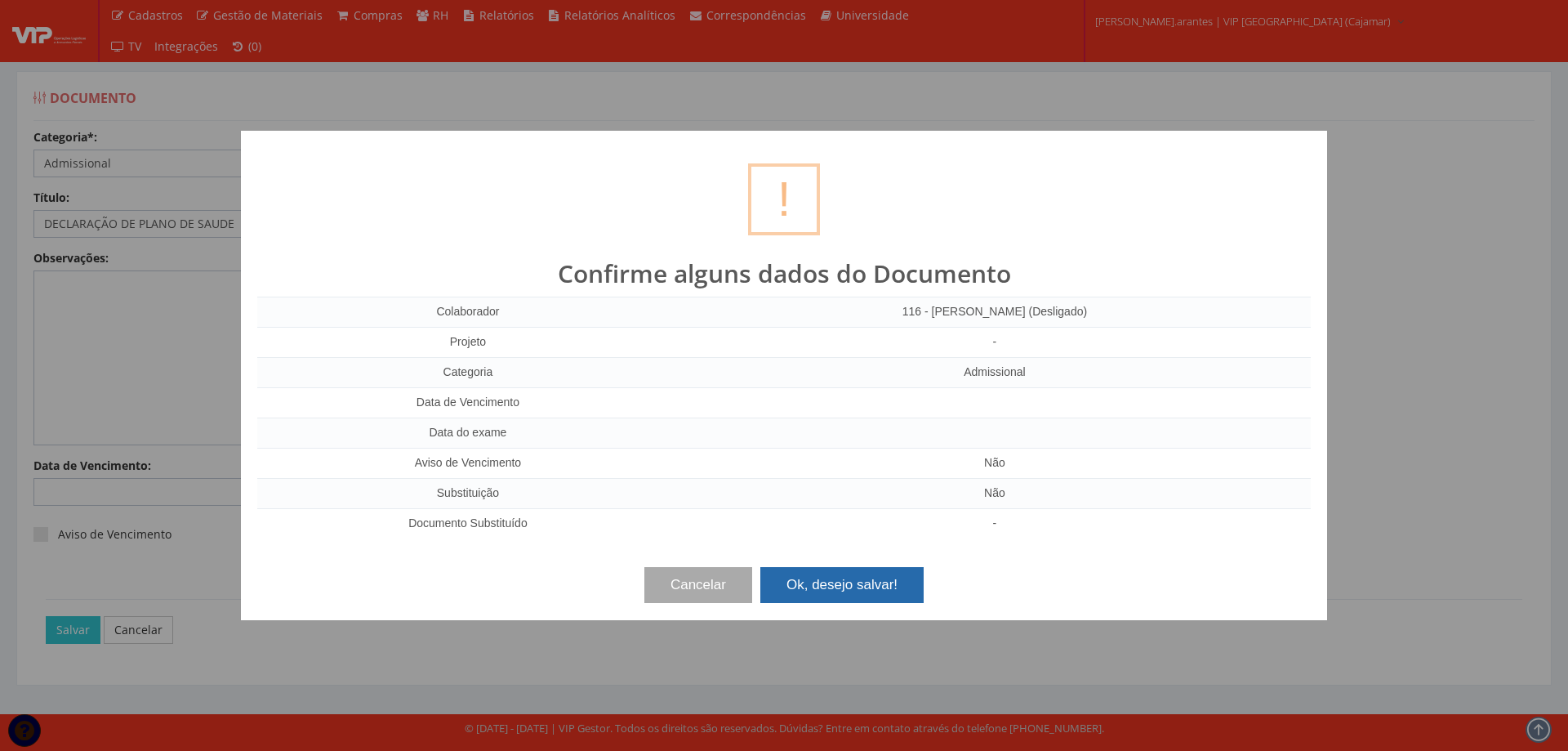
click at [873, 583] on button "Ok, desejo salvar!" at bounding box center [842, 584] width 163 height 36
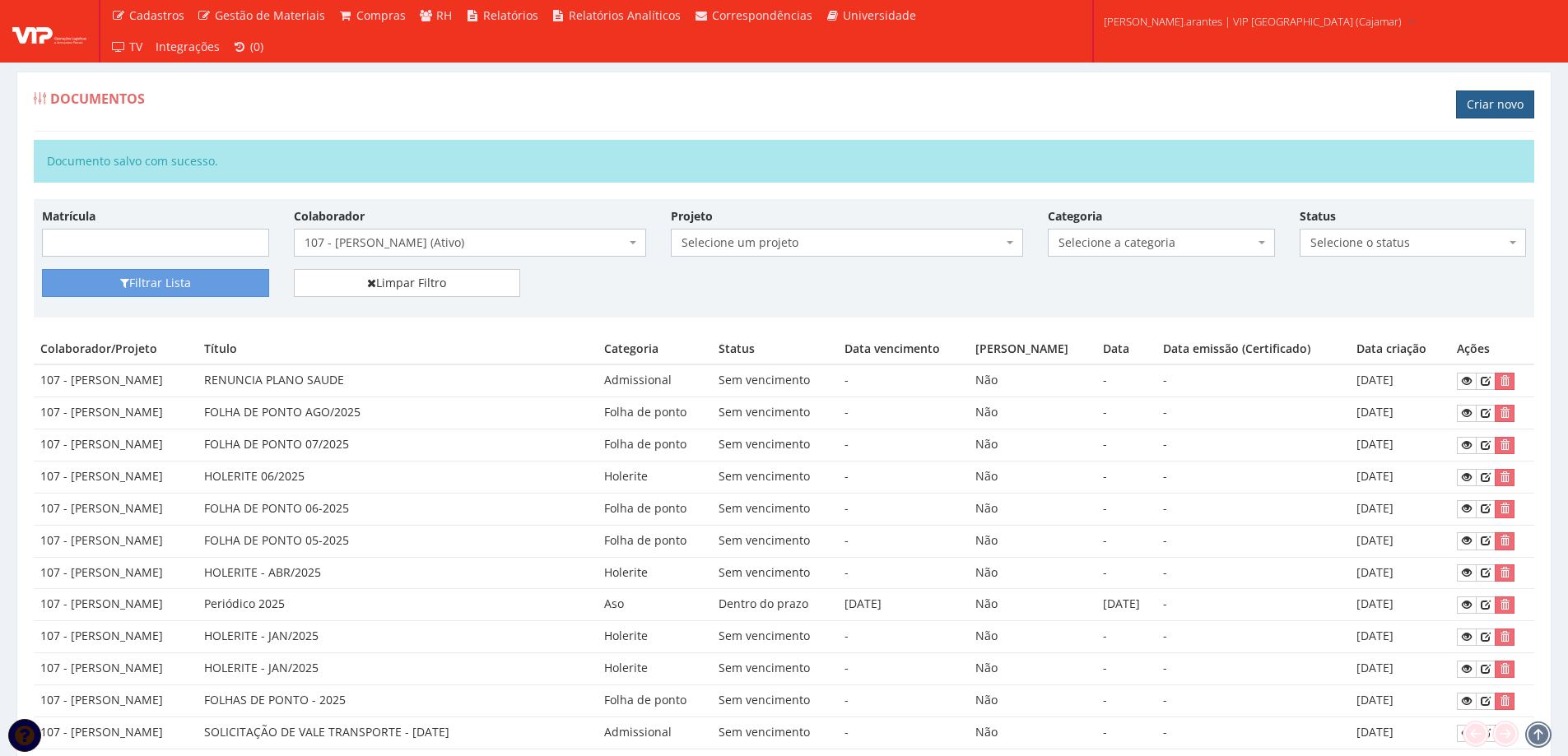
click at [1490, 101] on link "Criar novo" at bounding box center [1494, 104] width 78 height 28
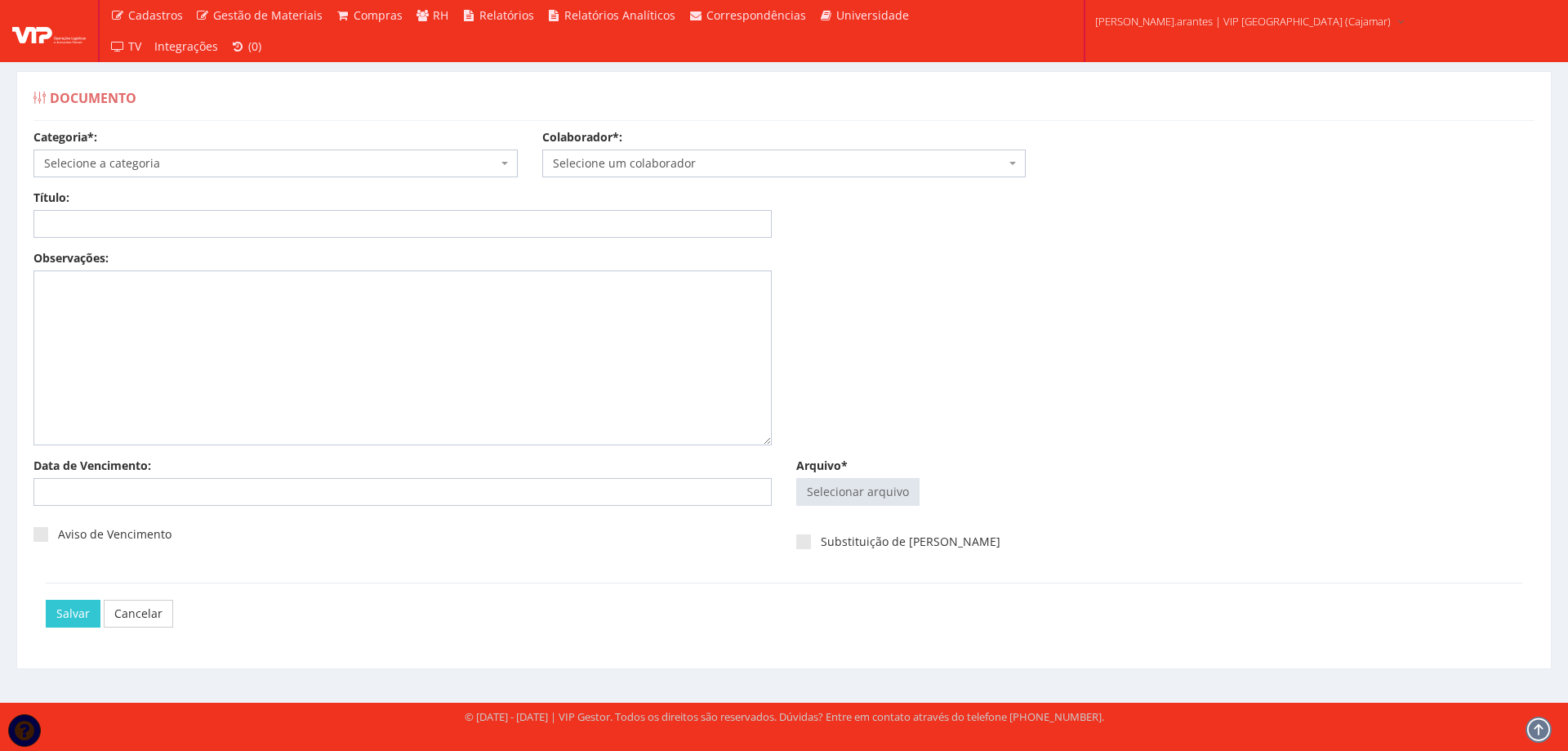
click at [221, 163] on span "Selecione a categoria" at bounding box center [270, 163] width 454 height 17
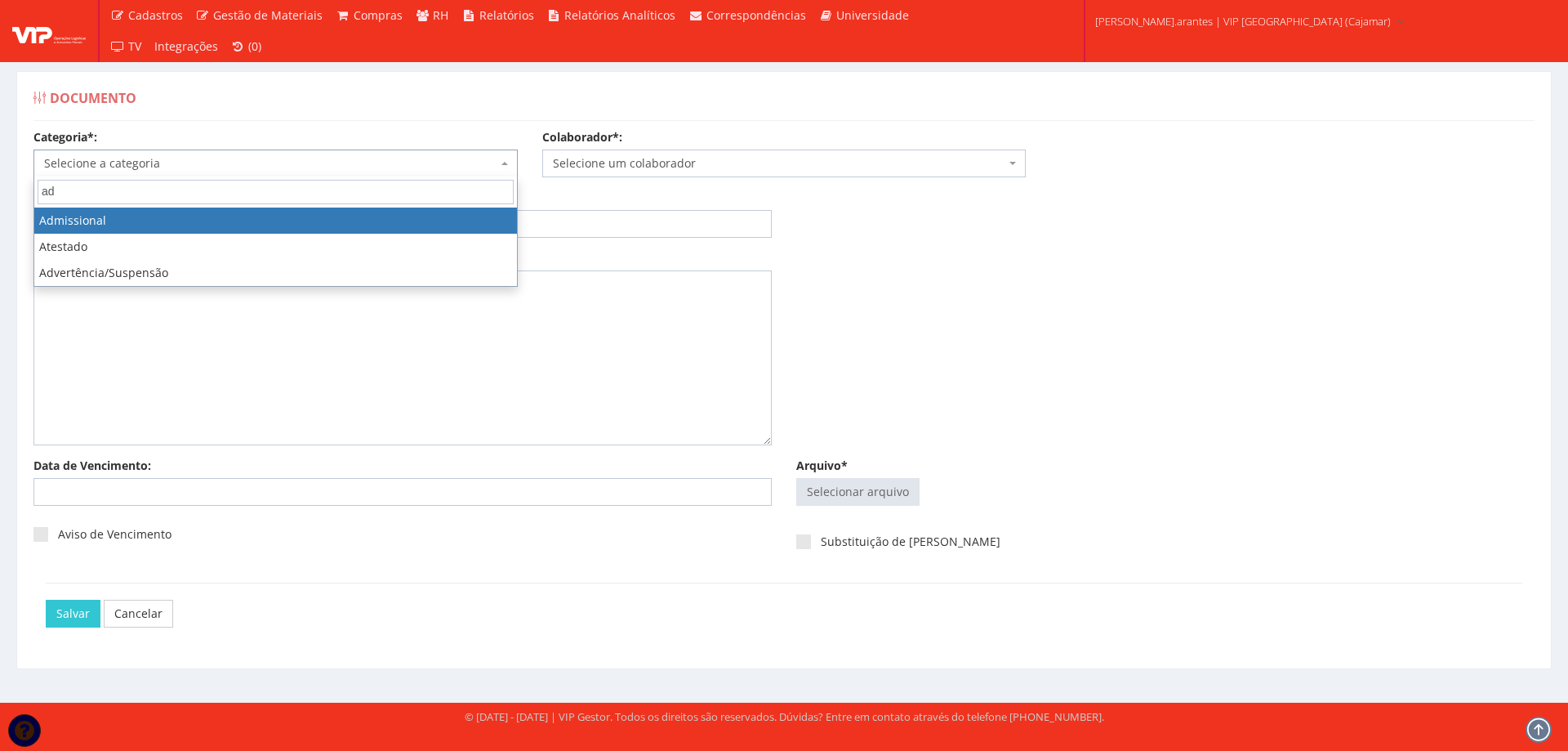
type input "ad"
drag, startPoint x: 188, startPoint y: 214, endPoint x: 203, endPoint y: 211, distance: 15.3
select select "admissional"
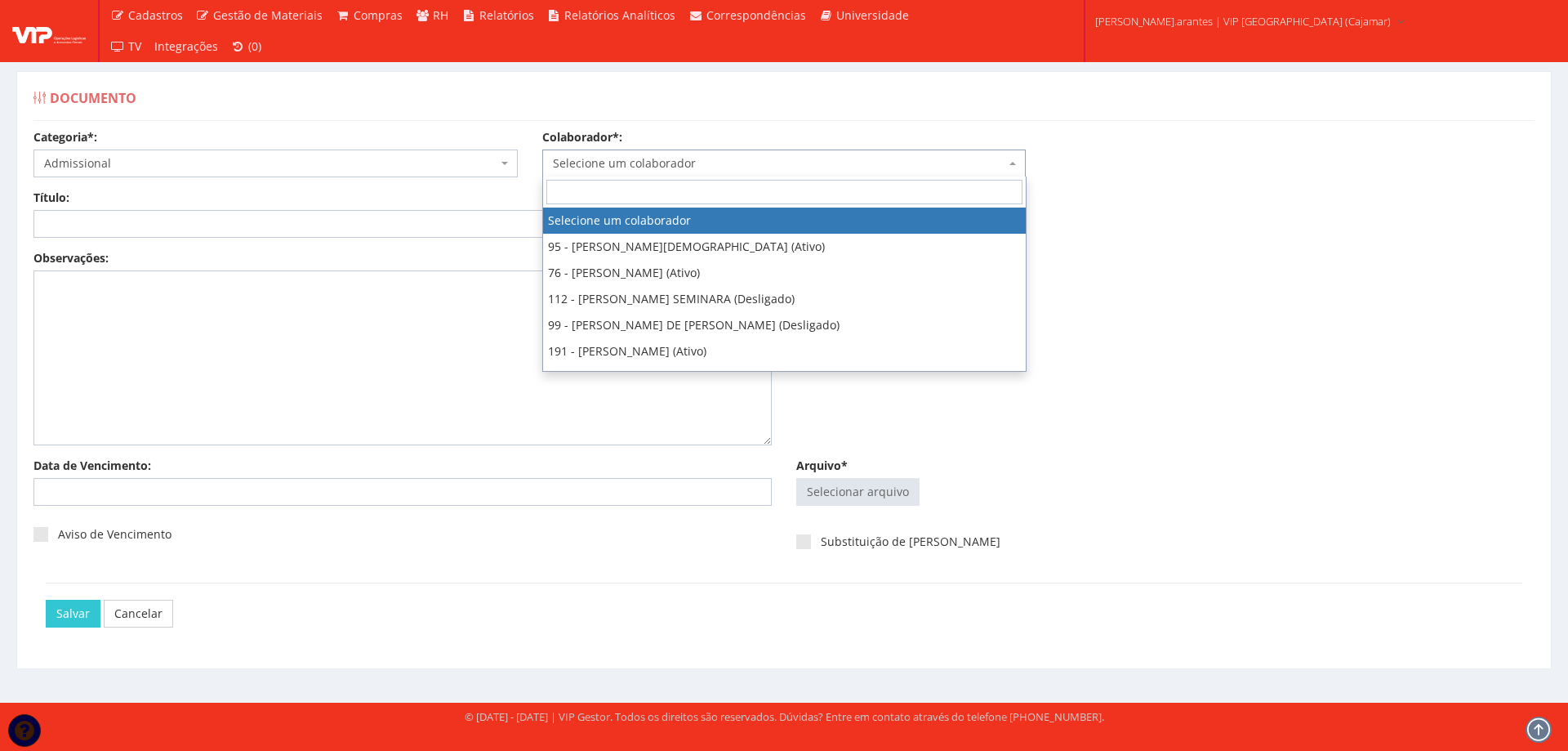
click at [660, 158] on span "Selecione um colaborador" at bounding box center [779, 163] width 454 height 17
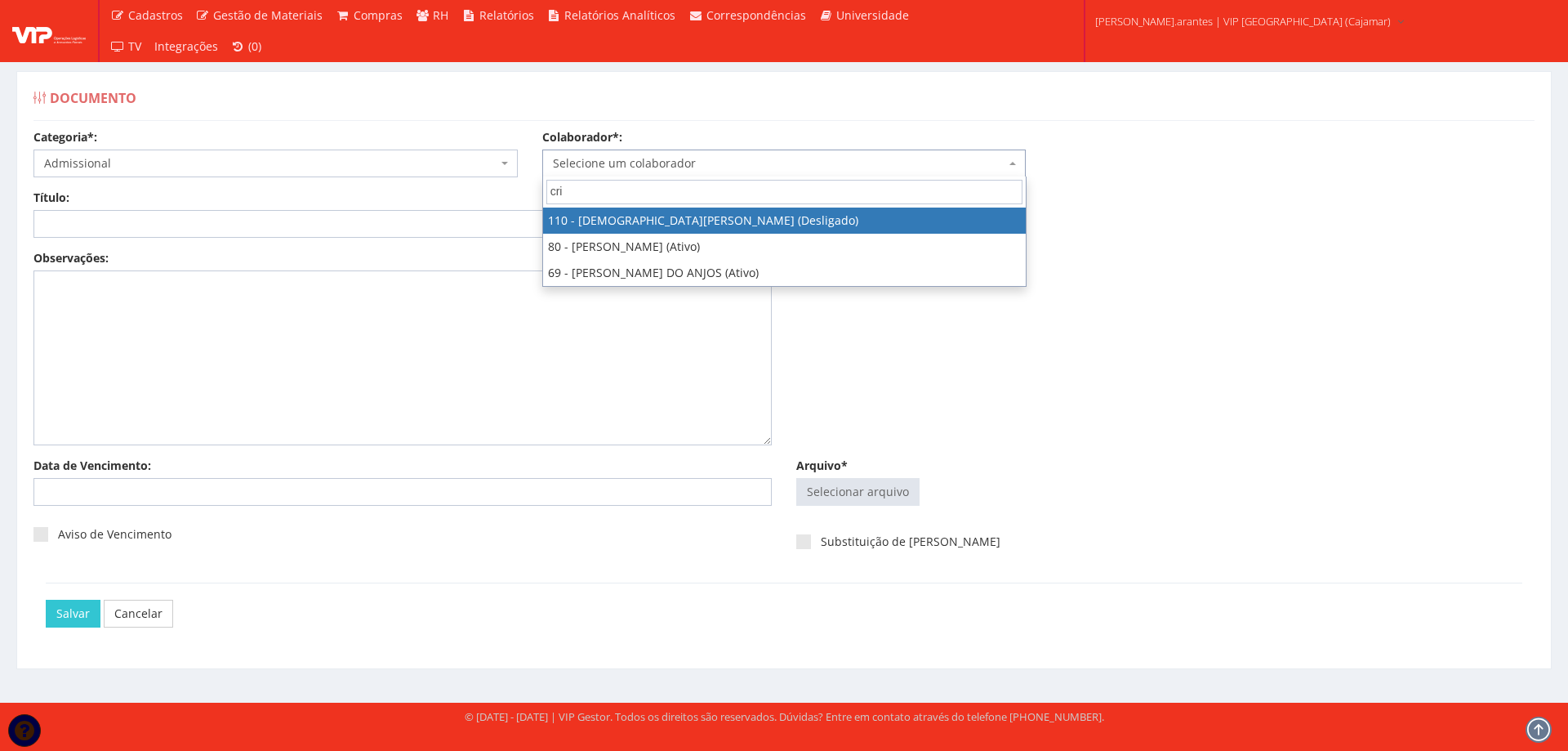
type input "cri"
select select "3750"
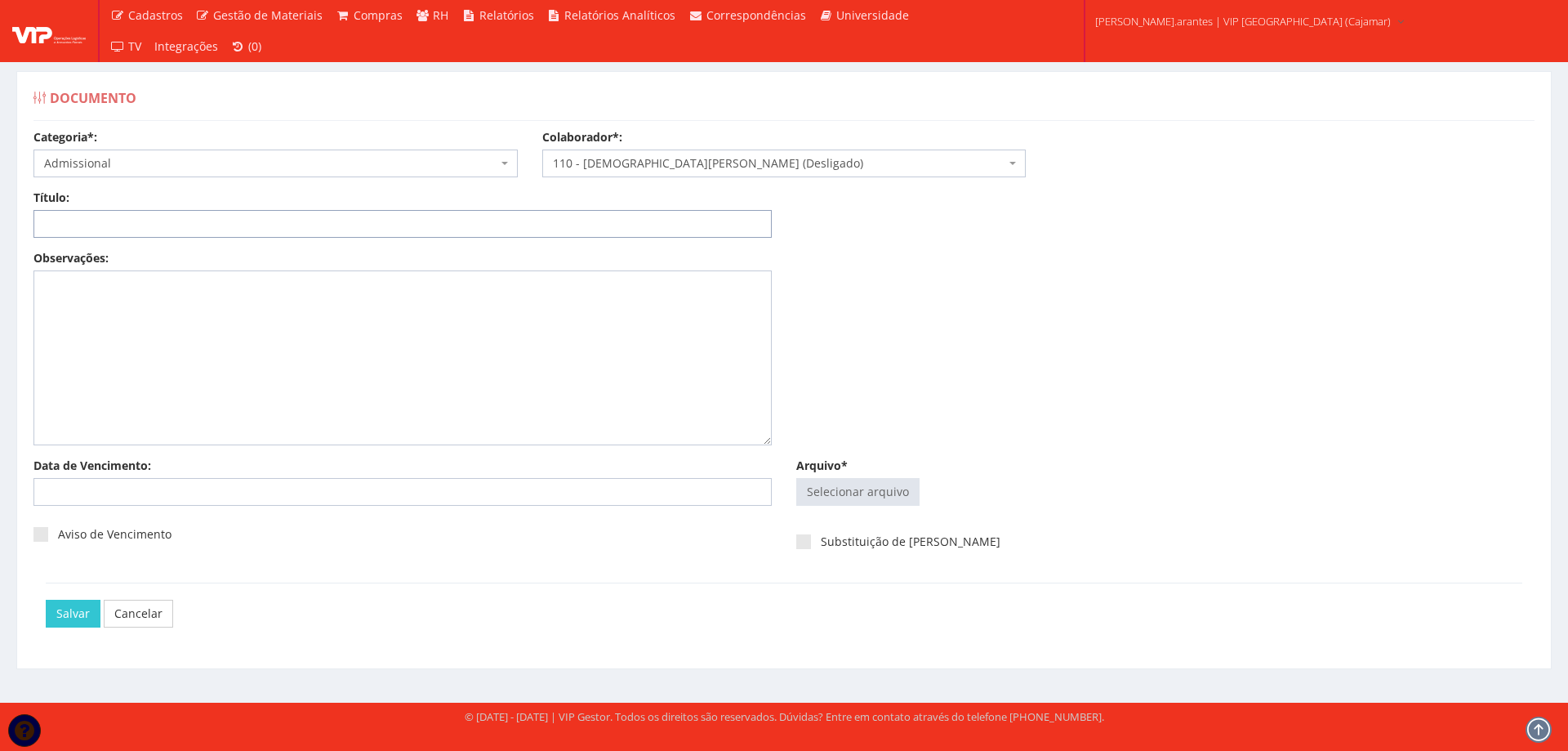
click at [214, 218] on input "Título:" at bounding box center [403, 224] width 739 height 28
type input "DECLARAÇÃO DE PLANO DE SAUDE"
click at [840, 495] on input "Arquivo*" at bounding box center [858, 491] width 122 height 27
type input "C:\fakepath\CRISTINA GOMES LEITE.pdf"
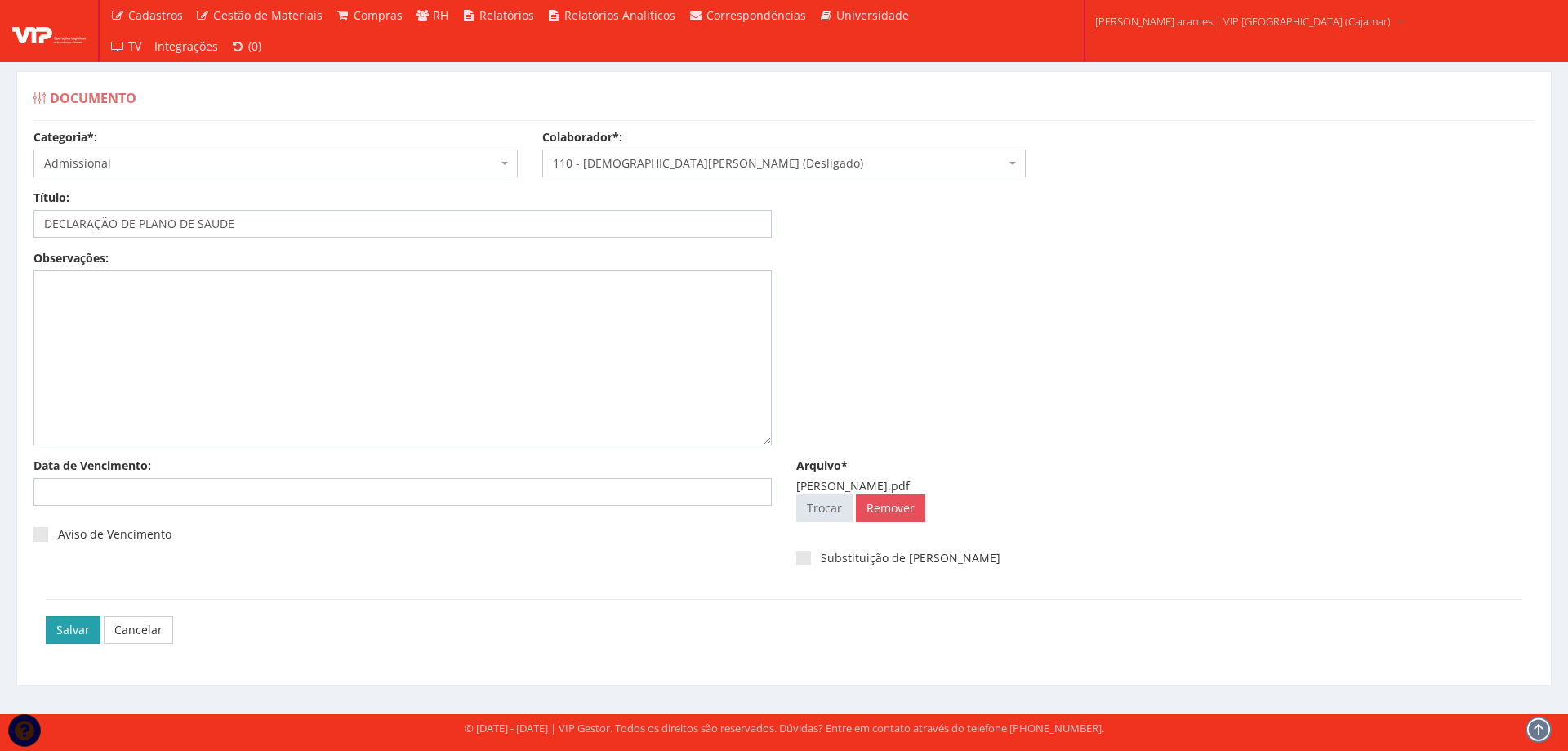
click at [64, 635] on input "Salvar" at bounding box center [73, 630] width 55 height 28
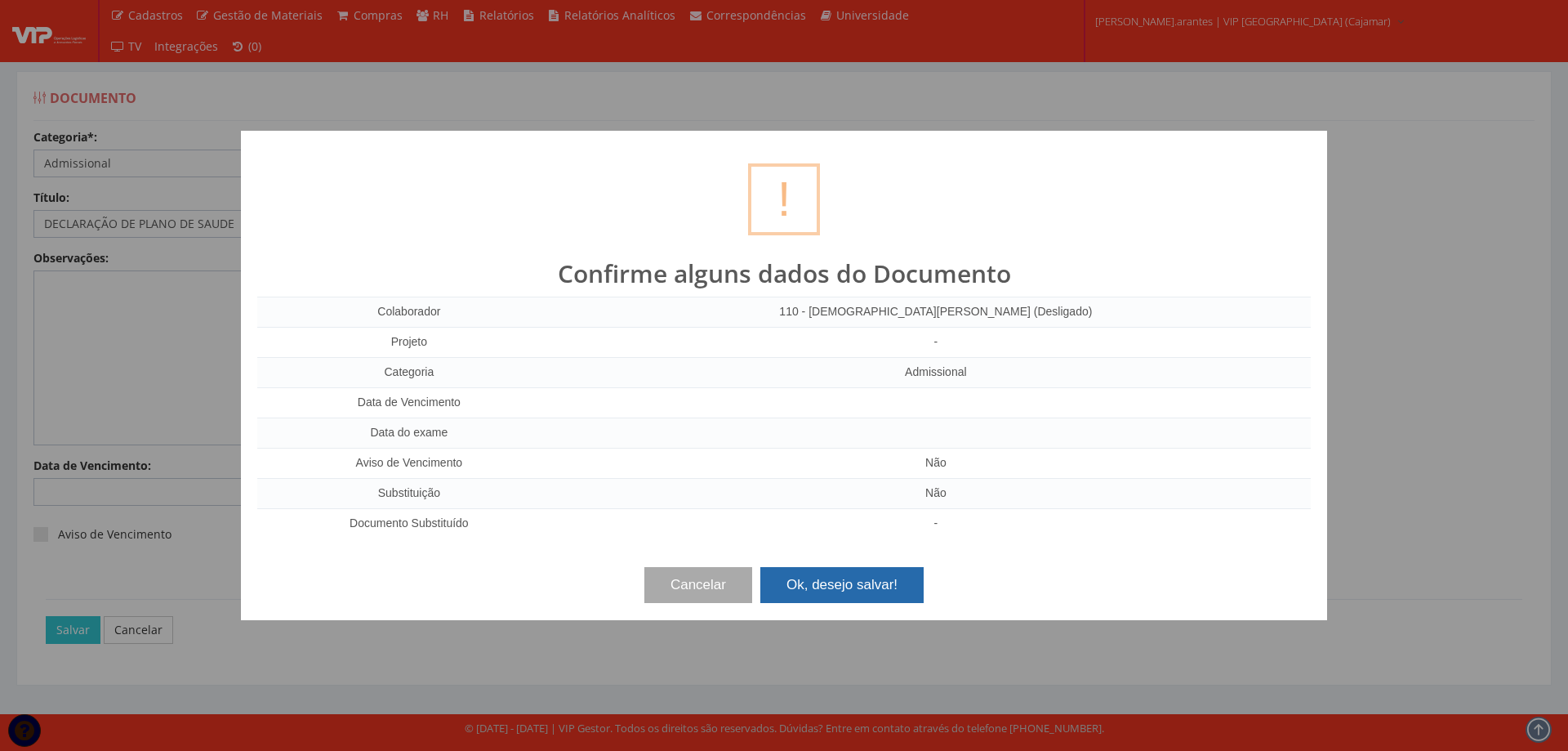
click at [811, 583] on button "Ok, desejo salvar!" at bounding box center [842, 584] width 163 height 36
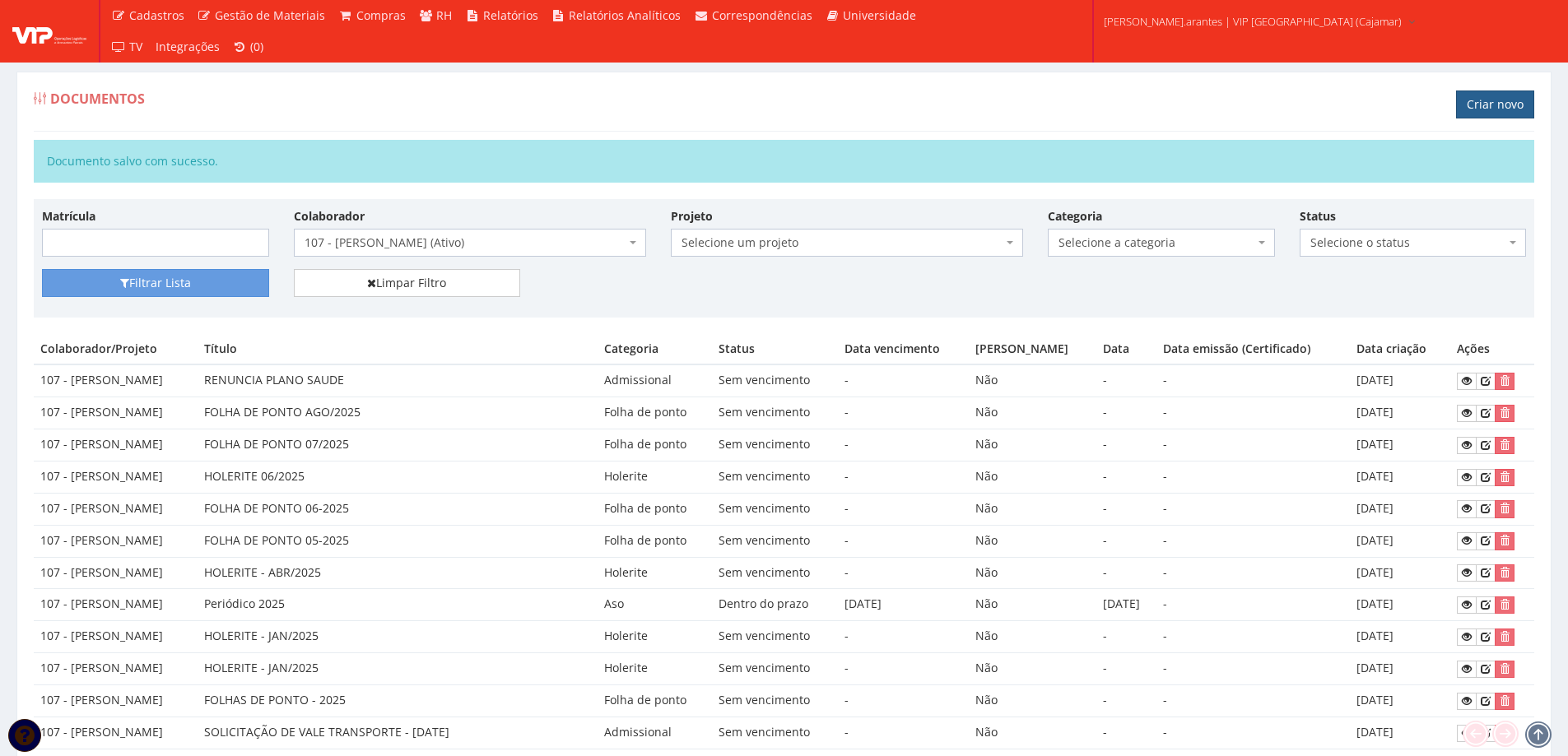
click at [1493, 102] on link "Criar novo" at bounding box center [1494, 104] width 78 height 28
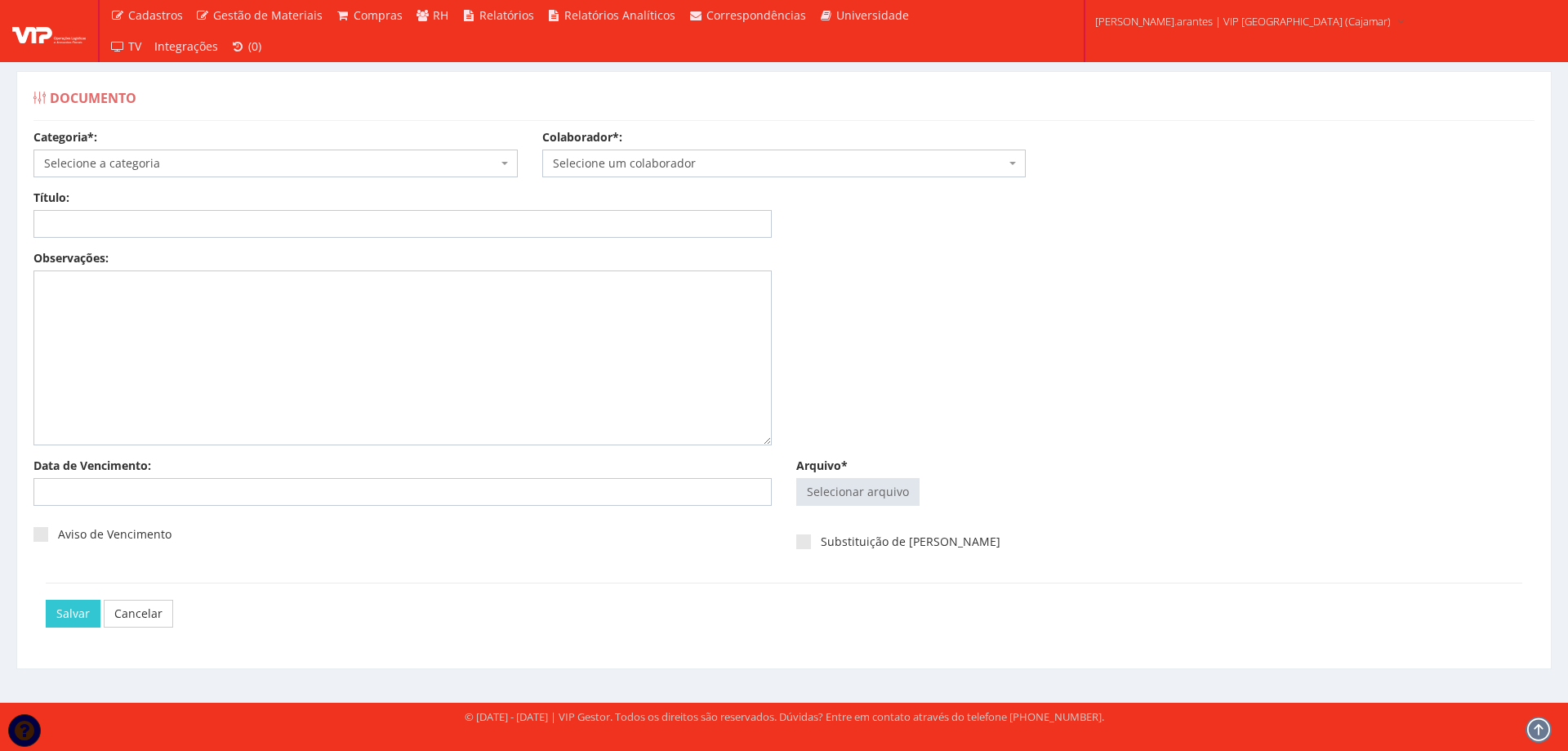
click at [236, 171] on span "Selecione a categoria" at bounding box center [276, 163] width 484 height 28
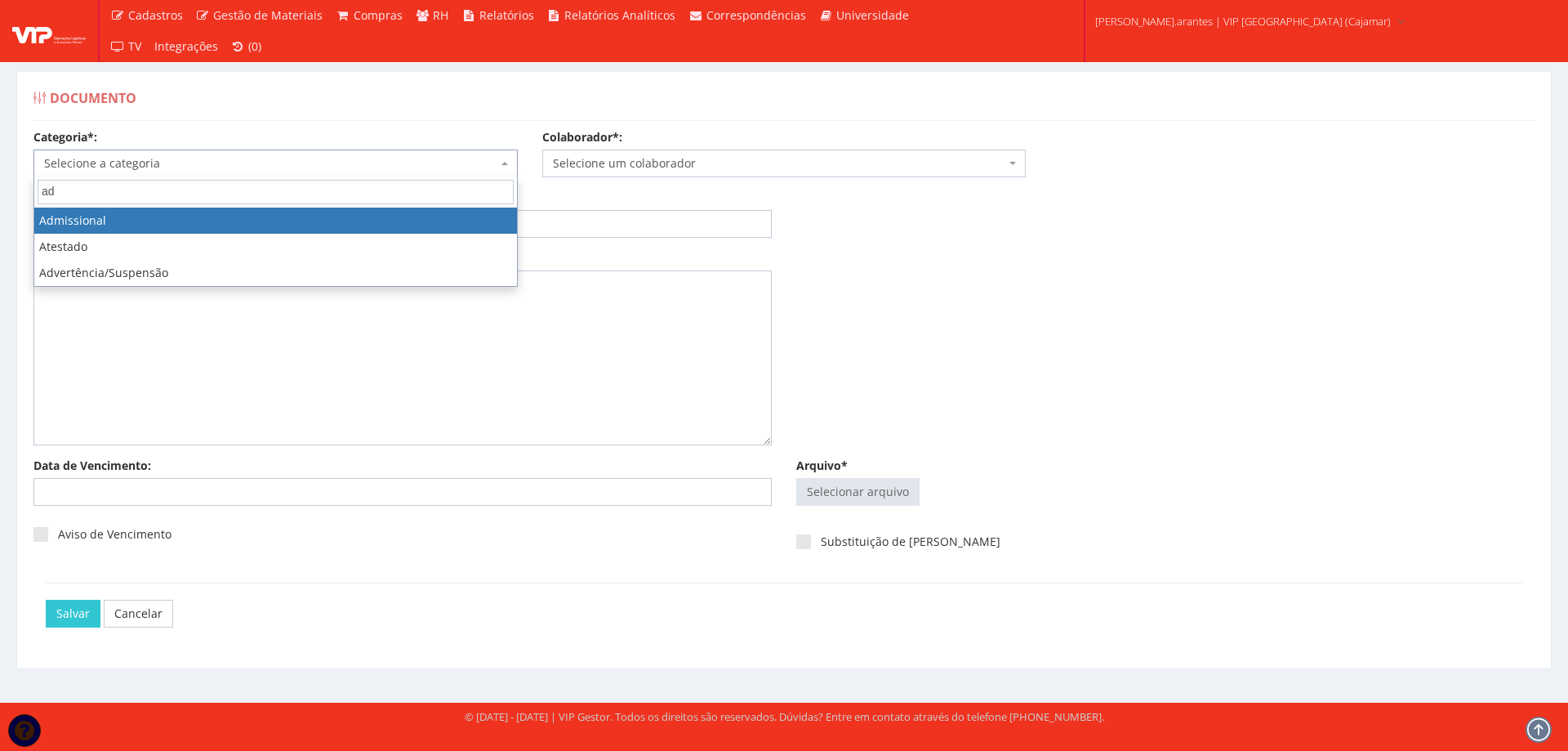
type input "ad"
select select "admissional"
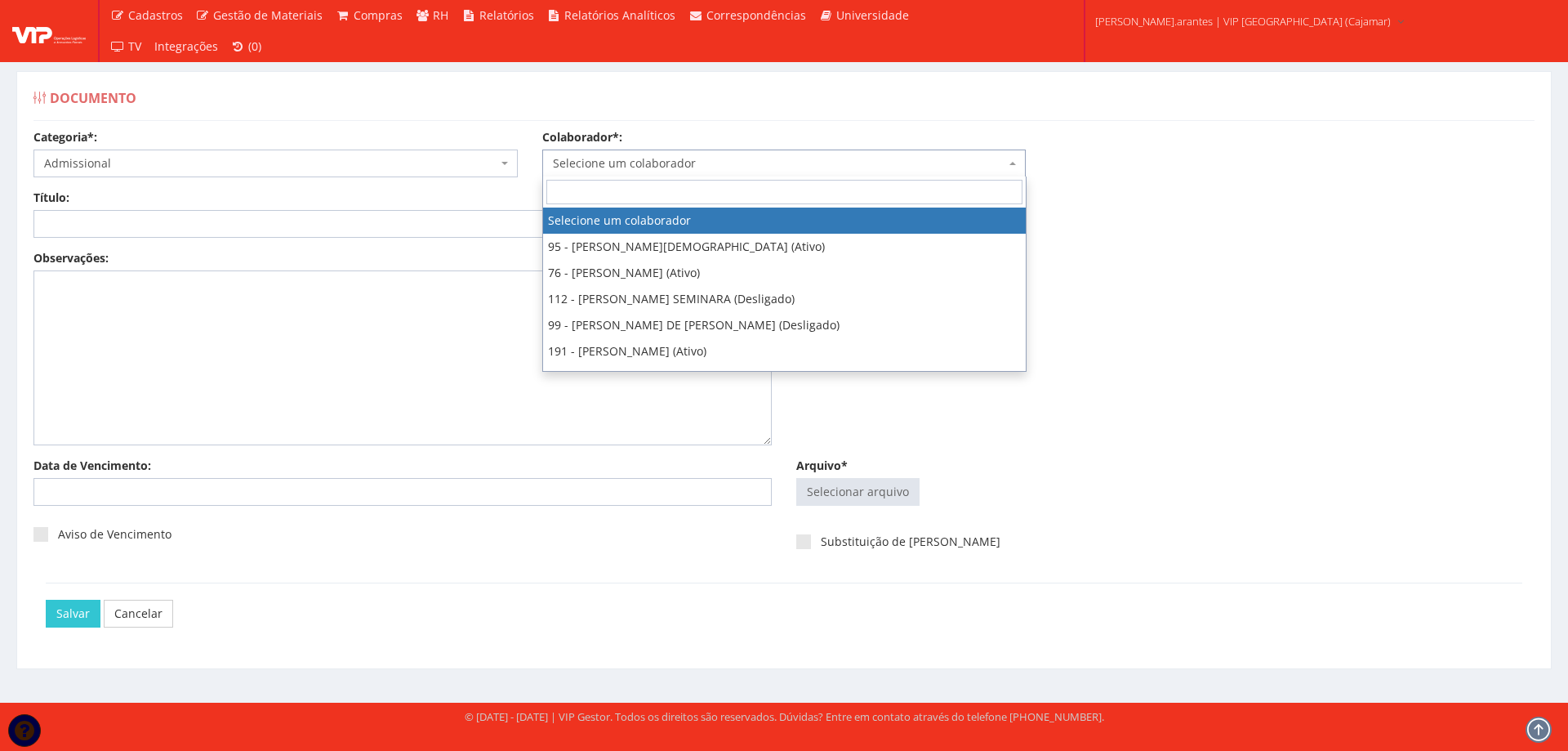
click at [620, 166] on span "Selecione um colaborador" at bounding box center [779, 163] width 454 height 17
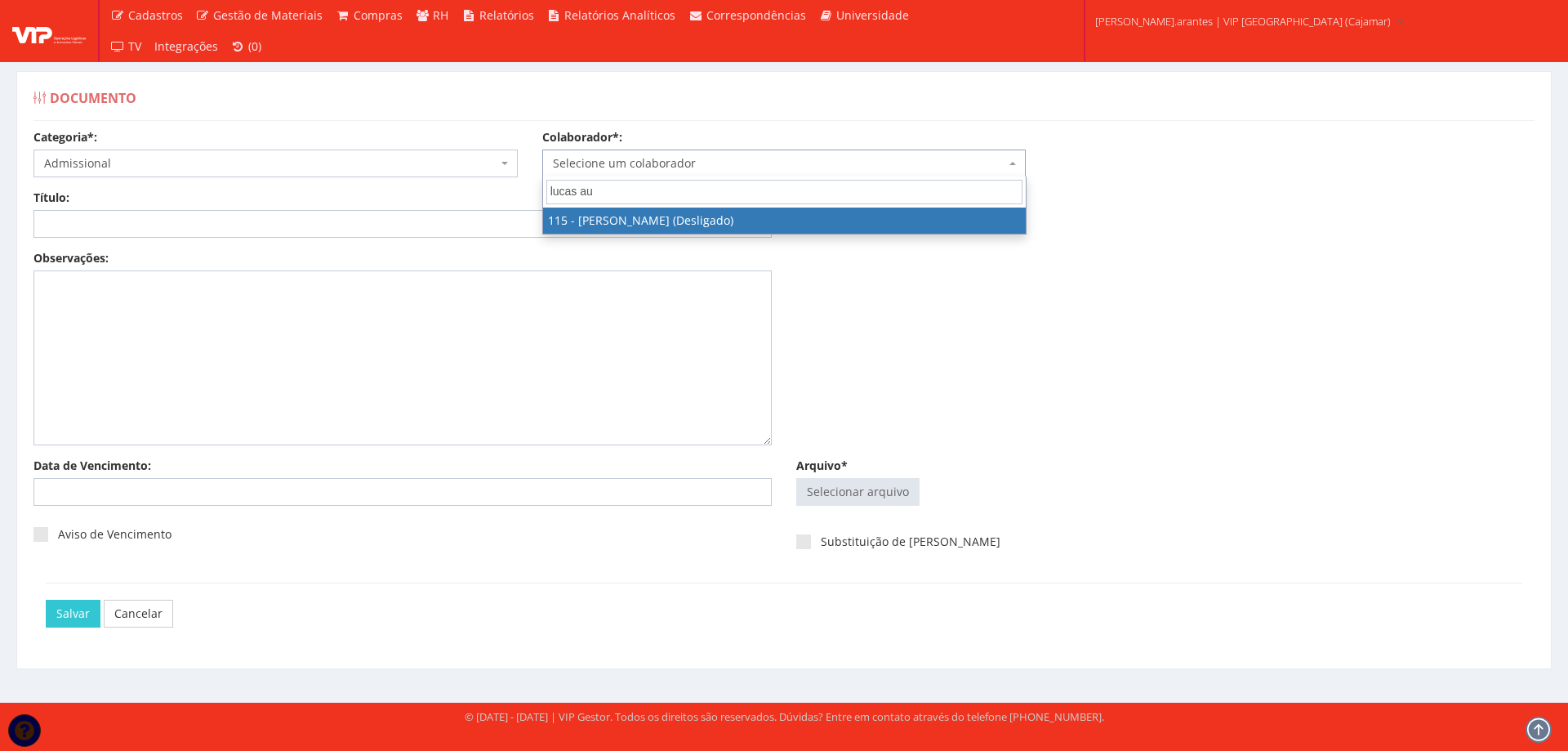
type input "lucas au"
select select "3805"
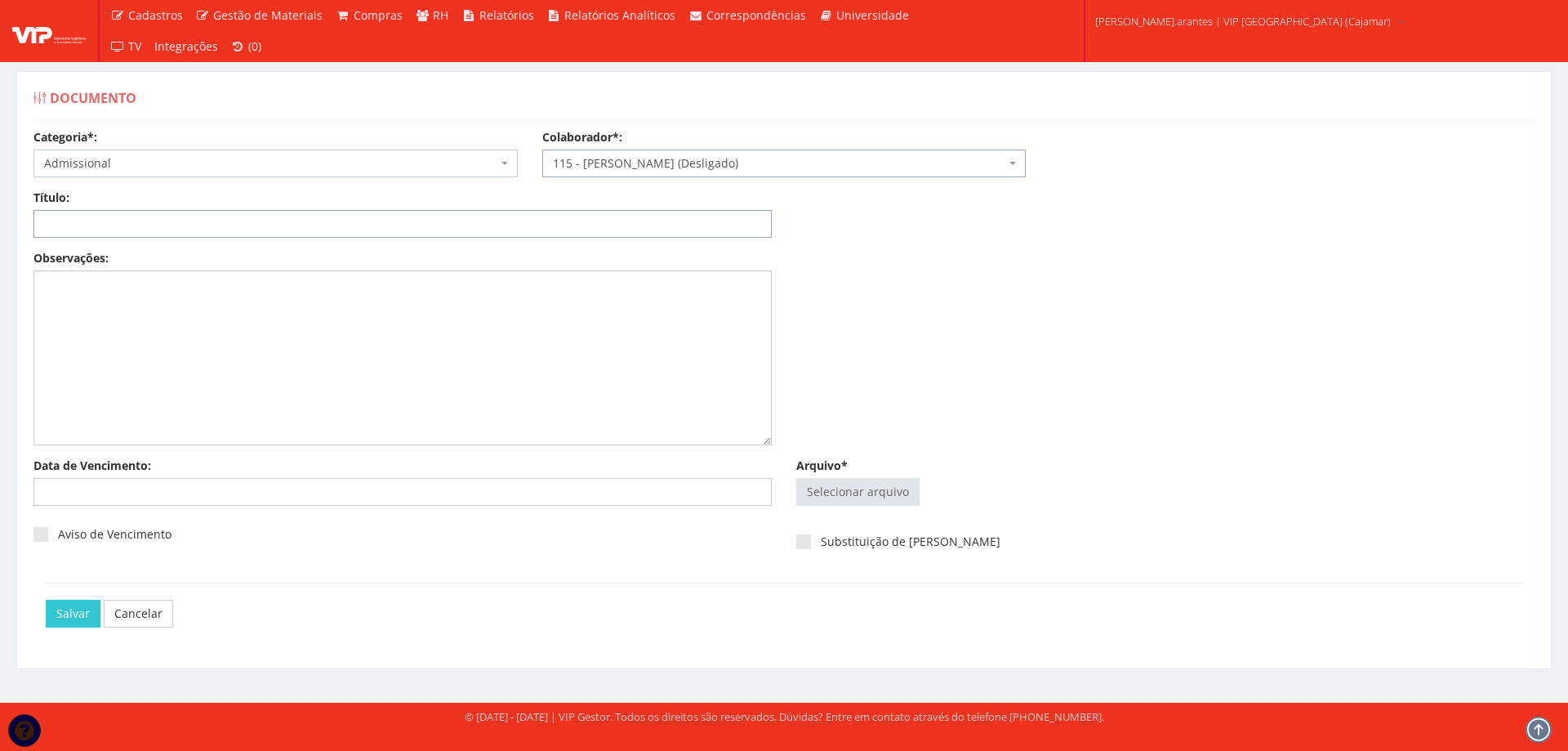
click at [171, 221] on input "Título:" at bounding box center [403, 224] width 739 height 28
type input "DECLARAÇÃO DE PLANO DE SAUDE"
click at [863, 495] on input "Arquivo*" at bounding box center [858, 491] width 122 height 27
type input "C:\fakepath\Lucas Augusto DECLARAÇÃO DE SAUDE.pdf"
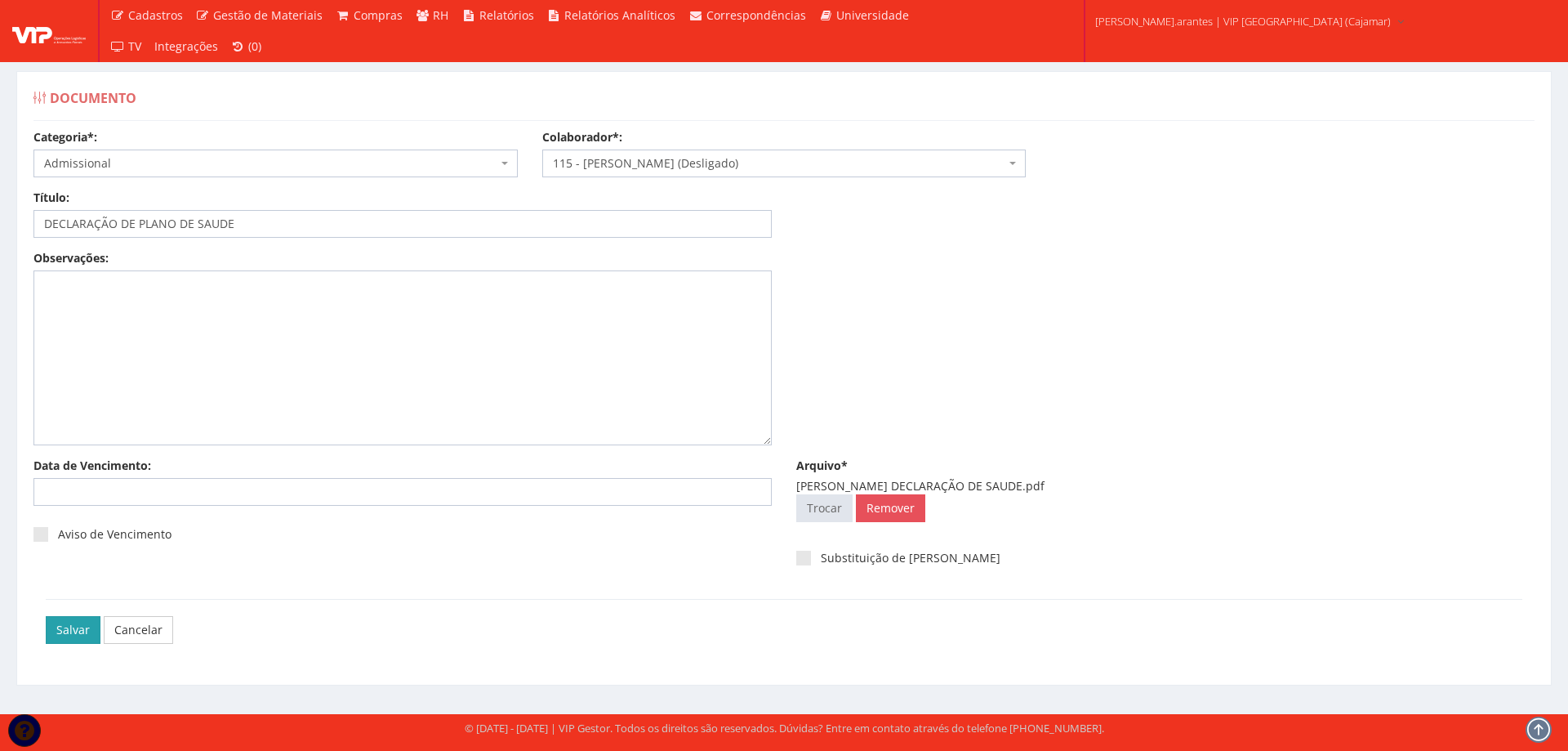
click at [81, 625] on input "Salvar" at bounding box center [73, 630] width 55 height 28
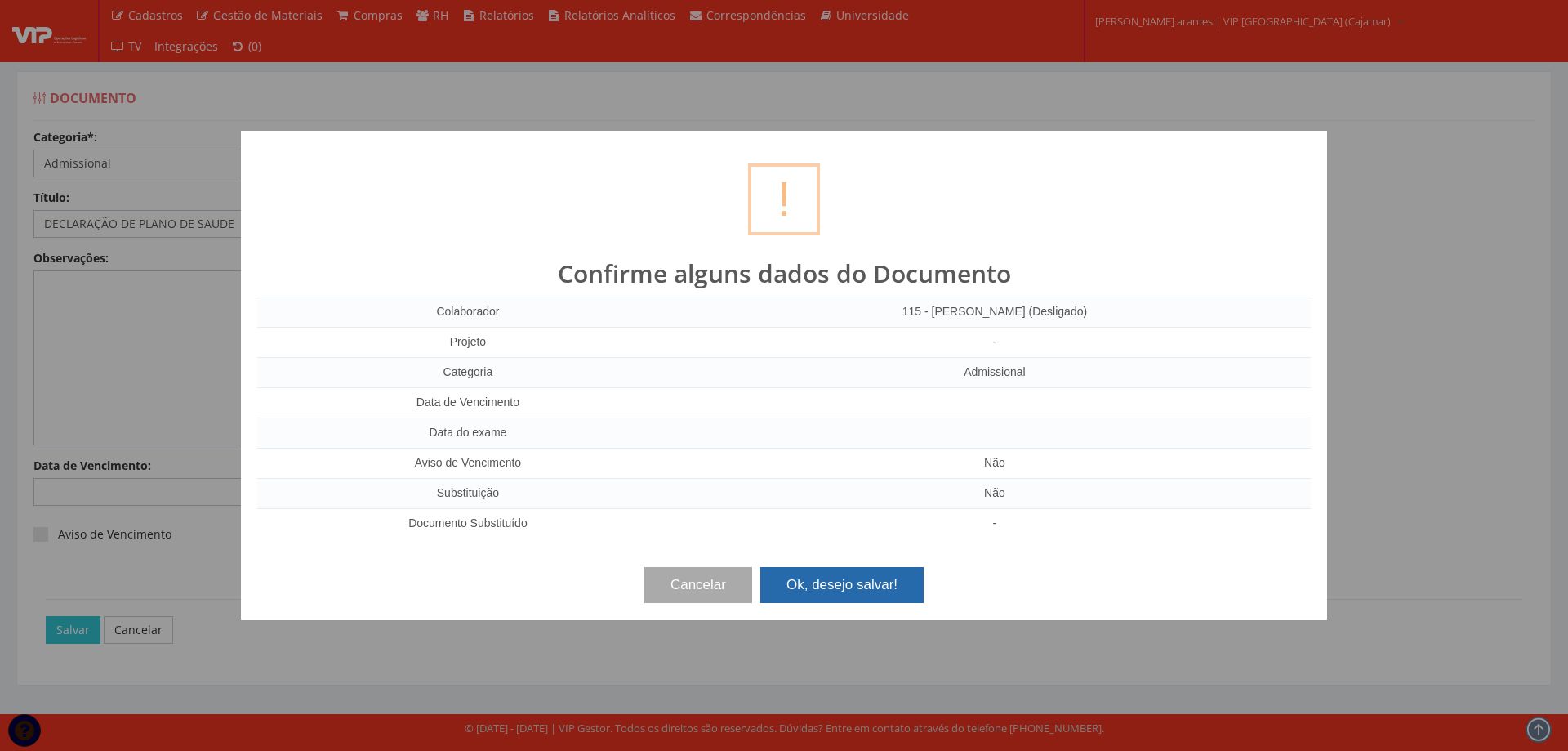
click at [885, 584] on button "Ok, desejo salvar!" at bounding box center [842, 584] width 163 height 36
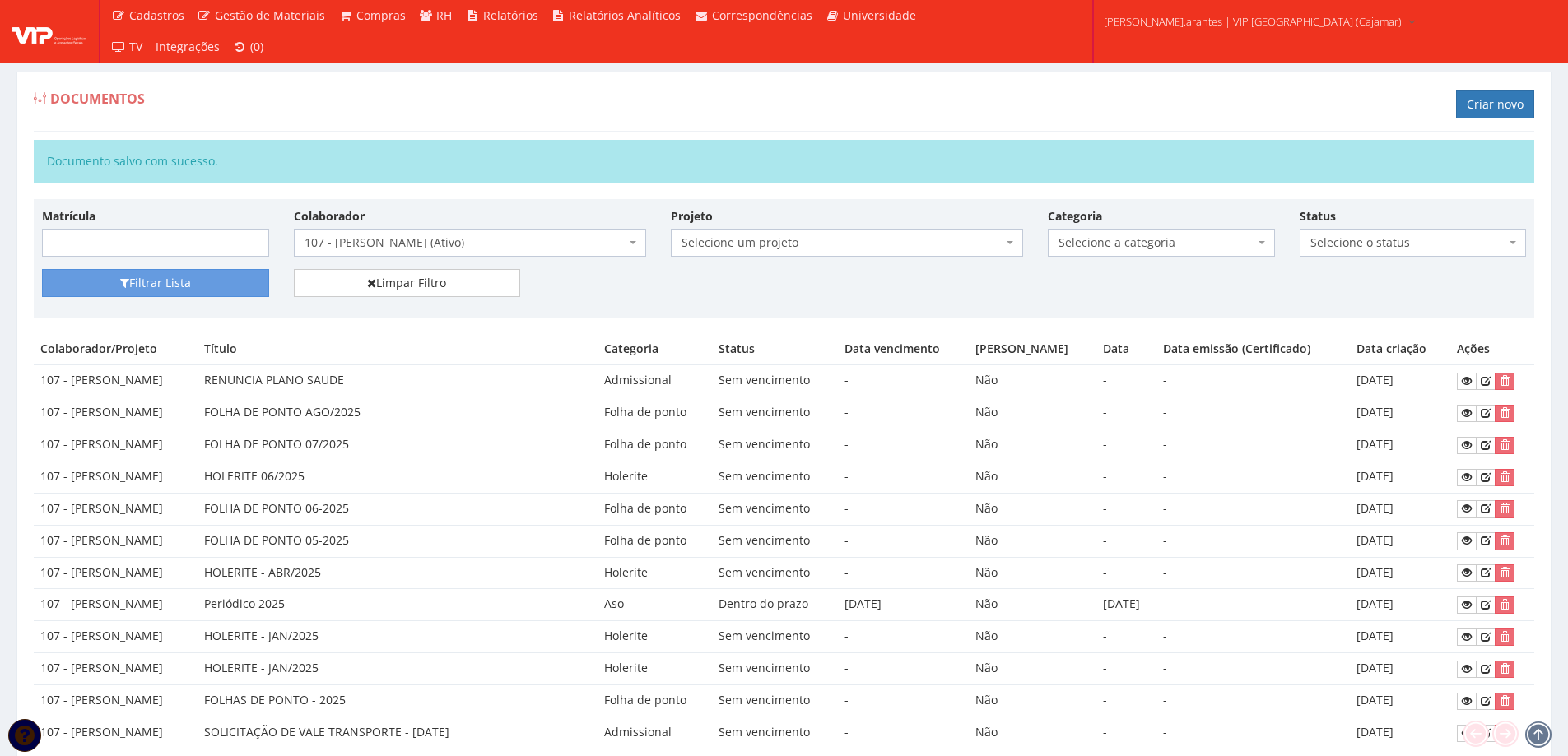
click at [440, 246] on span "107 - [PERSON_NAME] (Ativo)" at bounding box center [465, 243] width 321 height 17
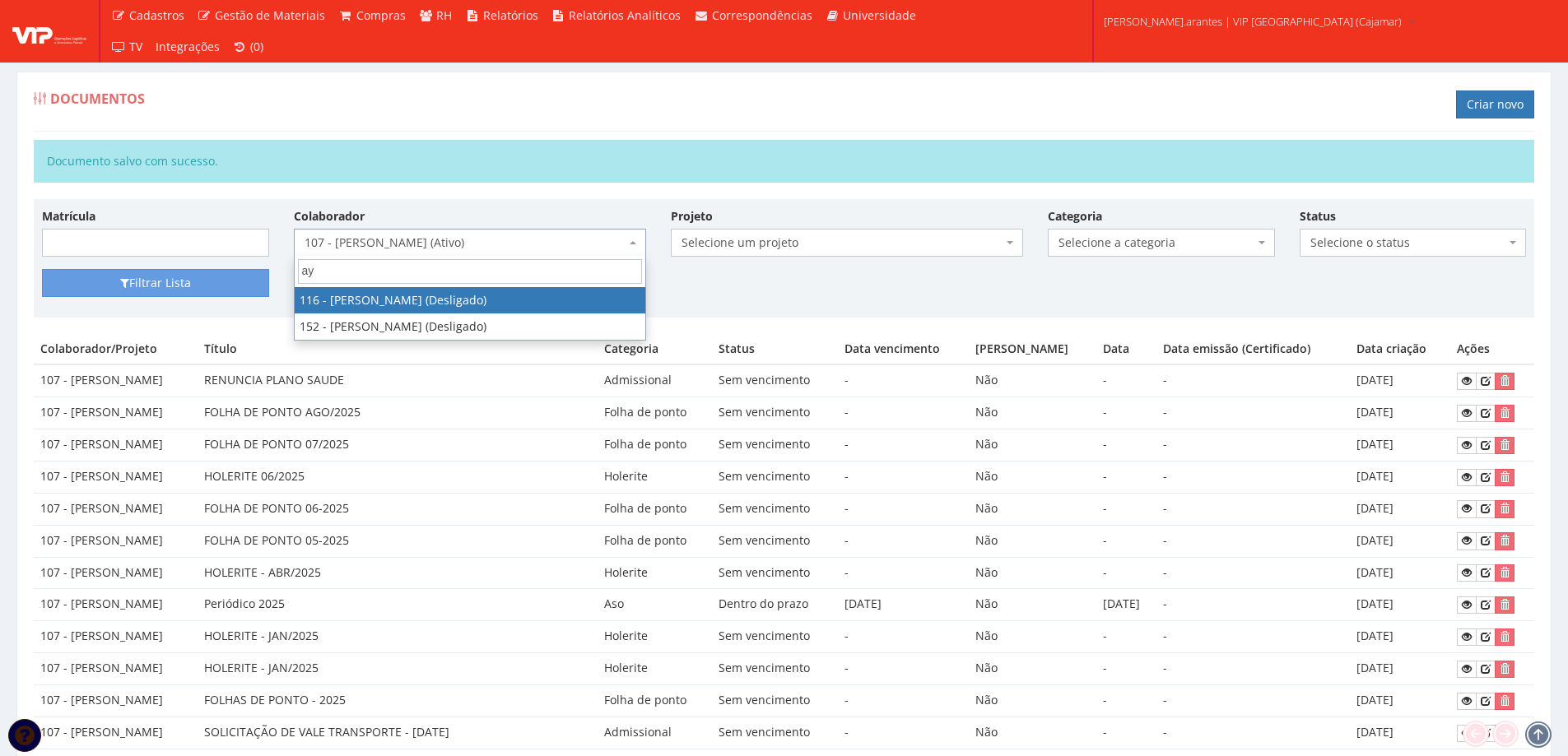
type input "ay"
select select "3806"
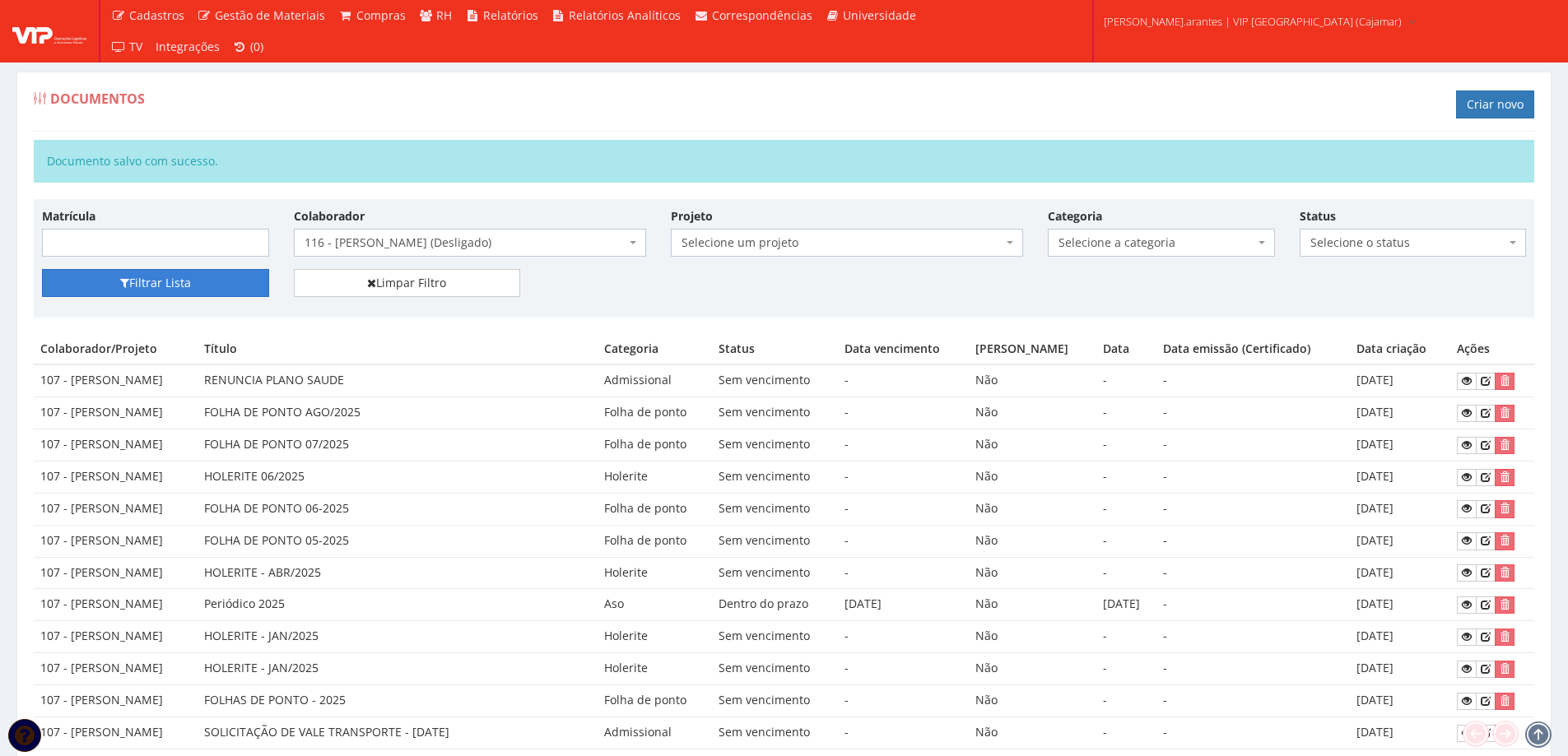
click at [206, 288] on button "Filtrar Lista" at bounding box center [155, 282] width 227 height 28
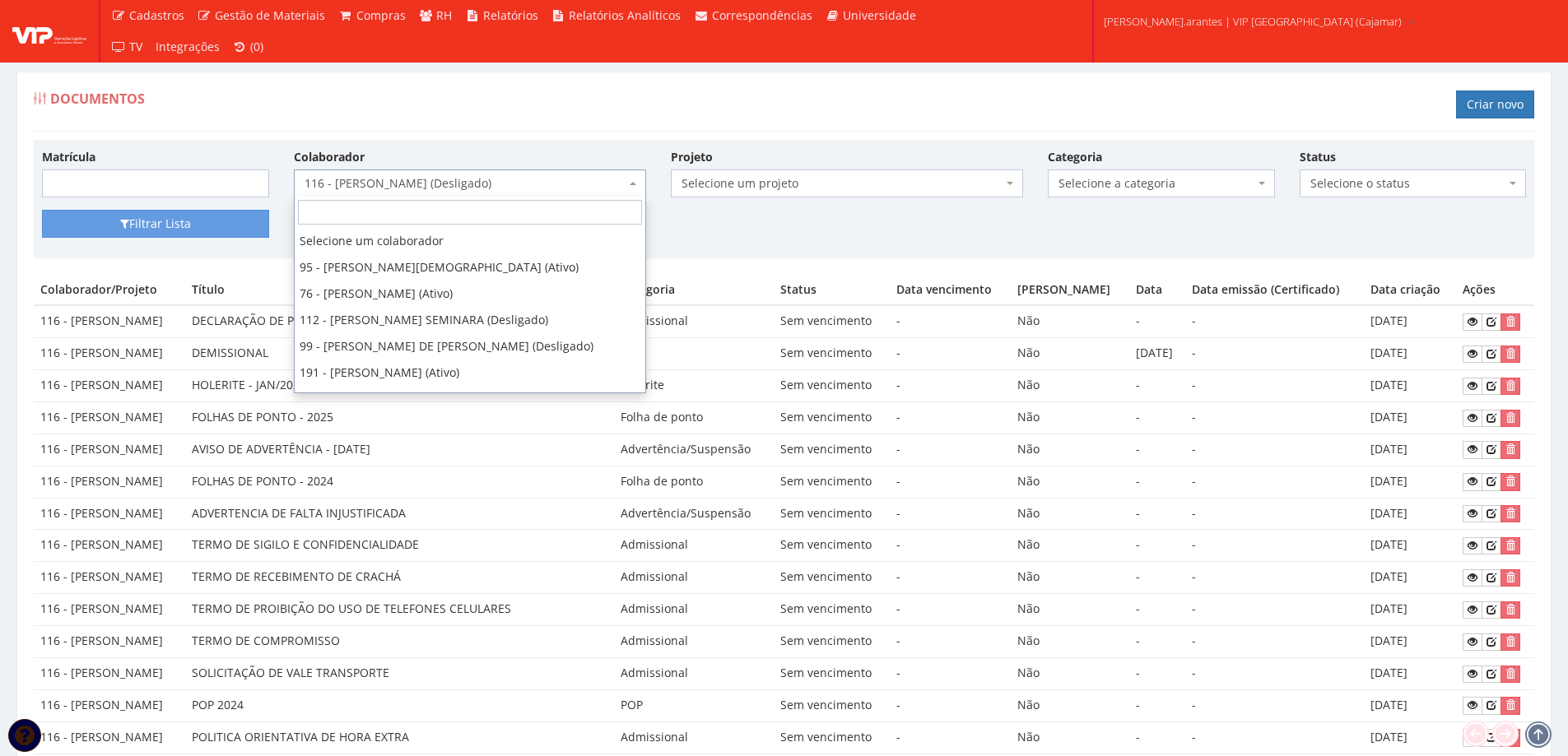
click at [446, 183] on span "116 - [PERSON_NAME] (Desligado)" at bounding box center [465, 184] width 321 height 17
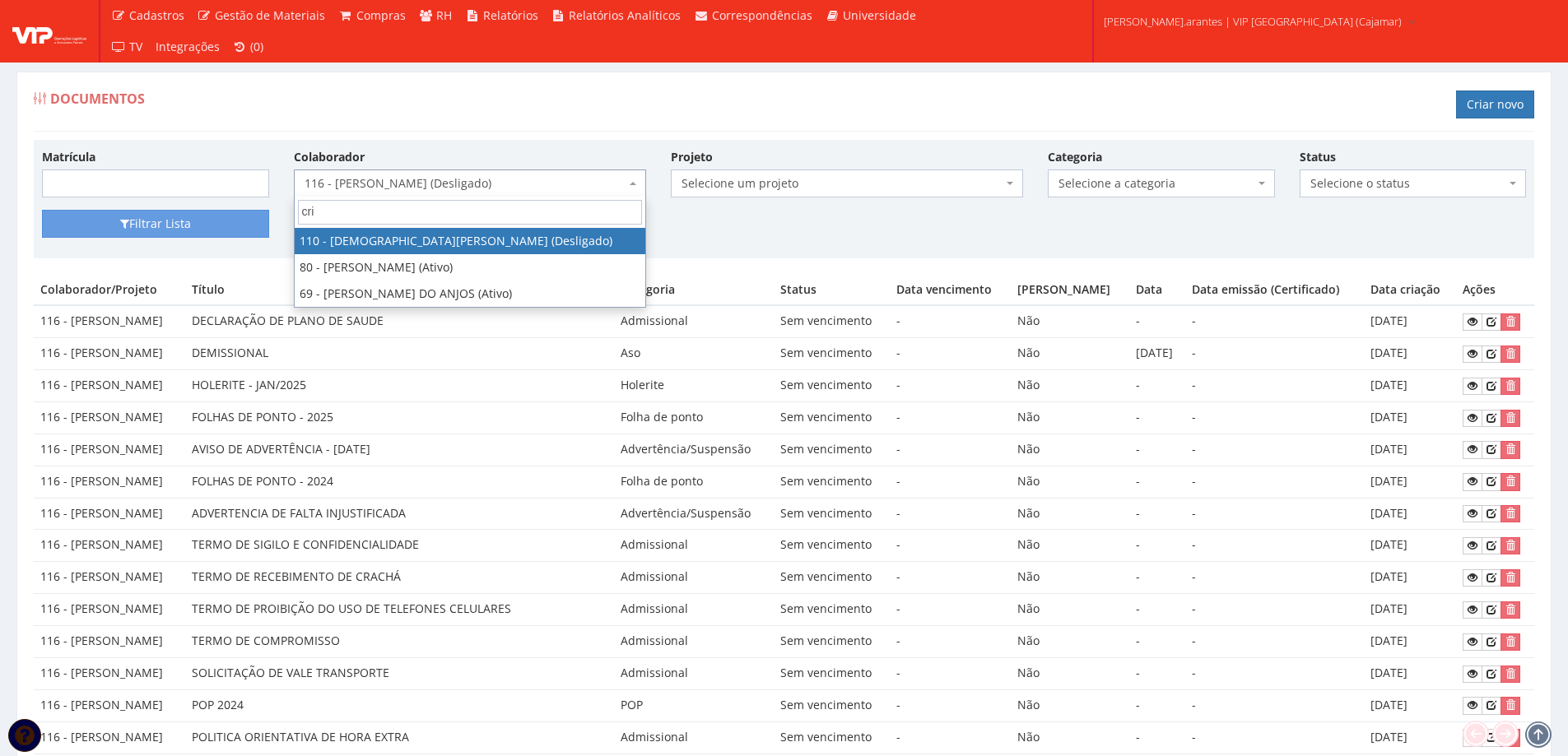
type input "cri"
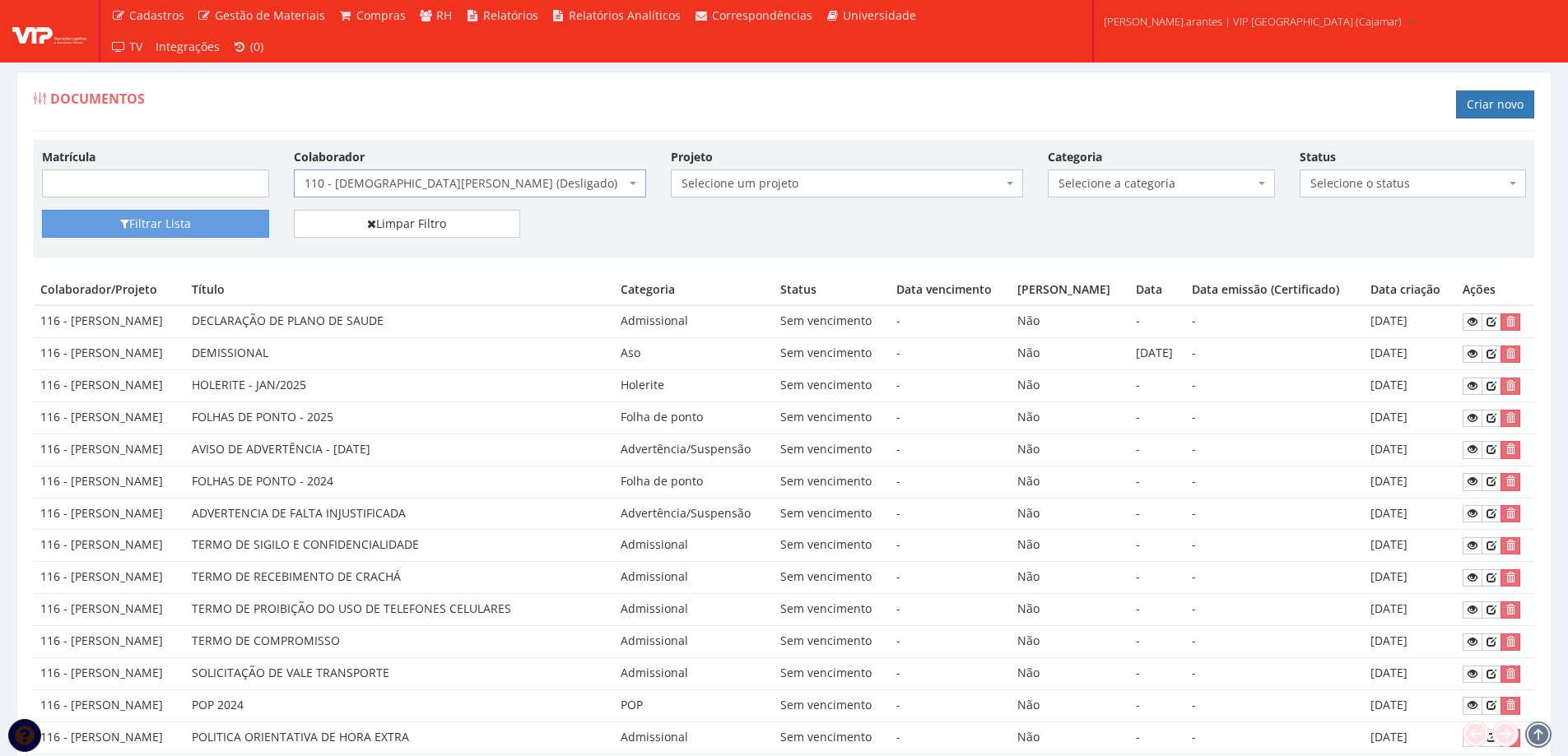
select select "3750"
click at [200, 227] on button "Filtrar Lista" at bounding box center [155, 223] width 227 height 28
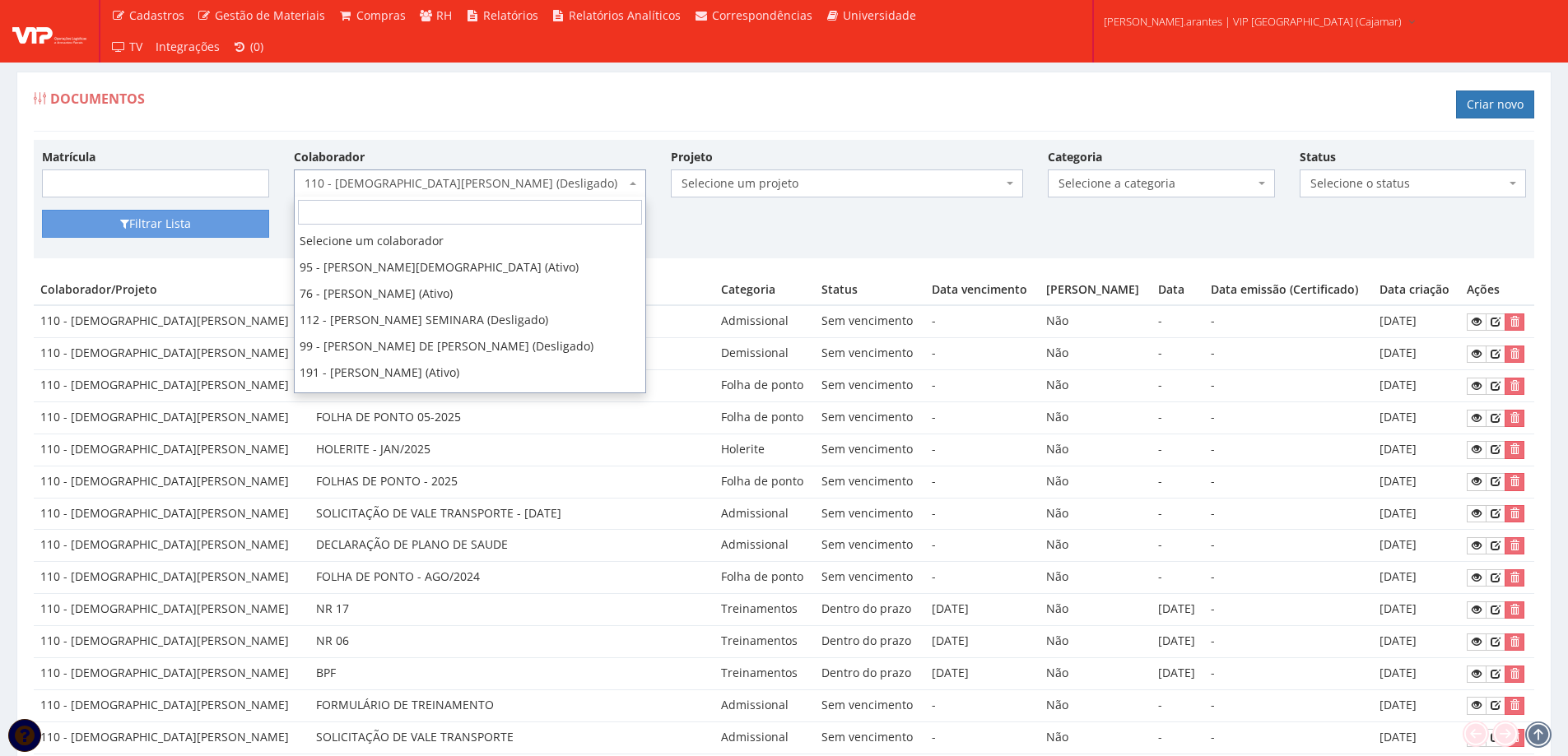
scroll to position [891, 0]
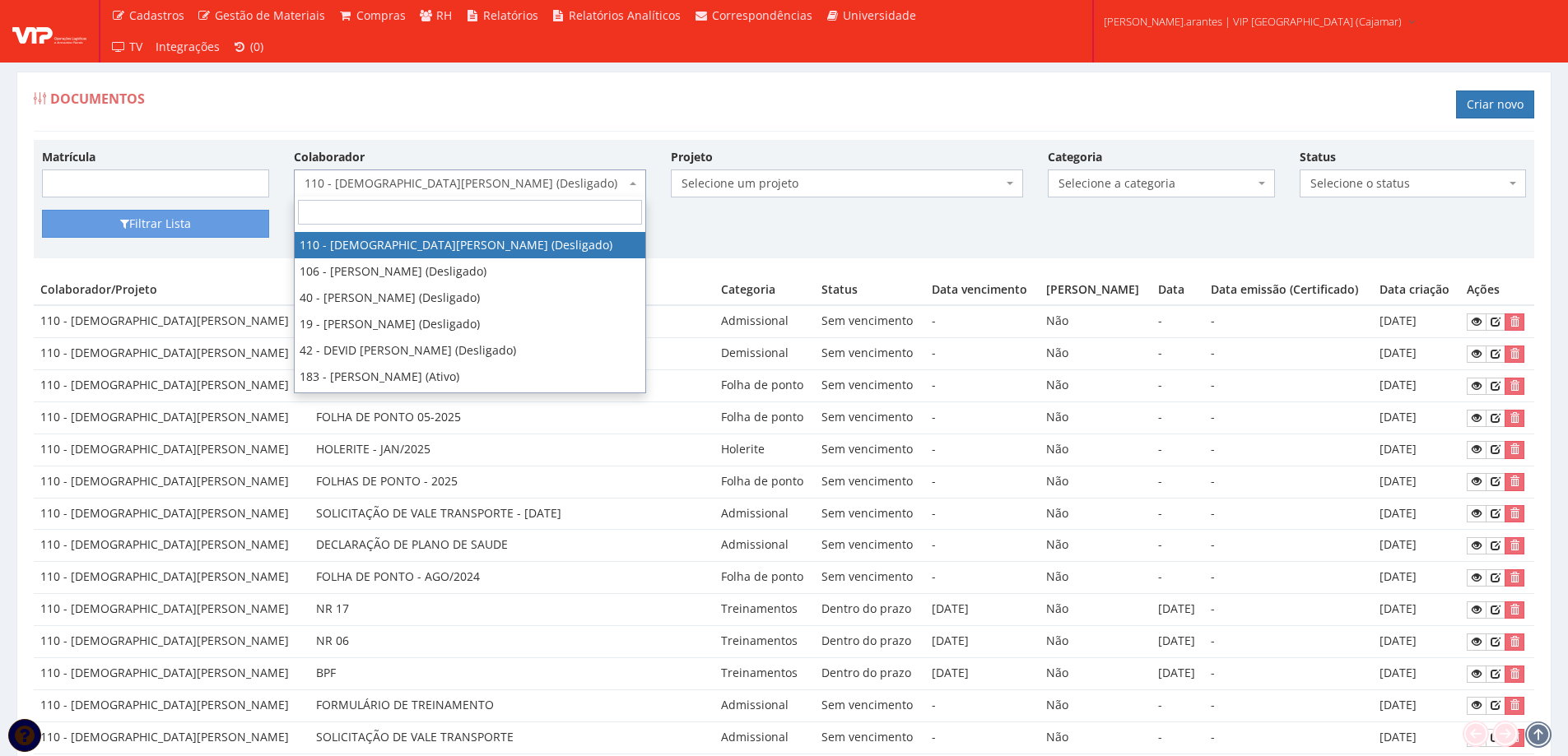
click at [466, 184] on span "110 - [DEMOGRAPHIC_DATA][PERSON_NAME] (Desligado)" at bounding box center [465, 184] width 321 height 17
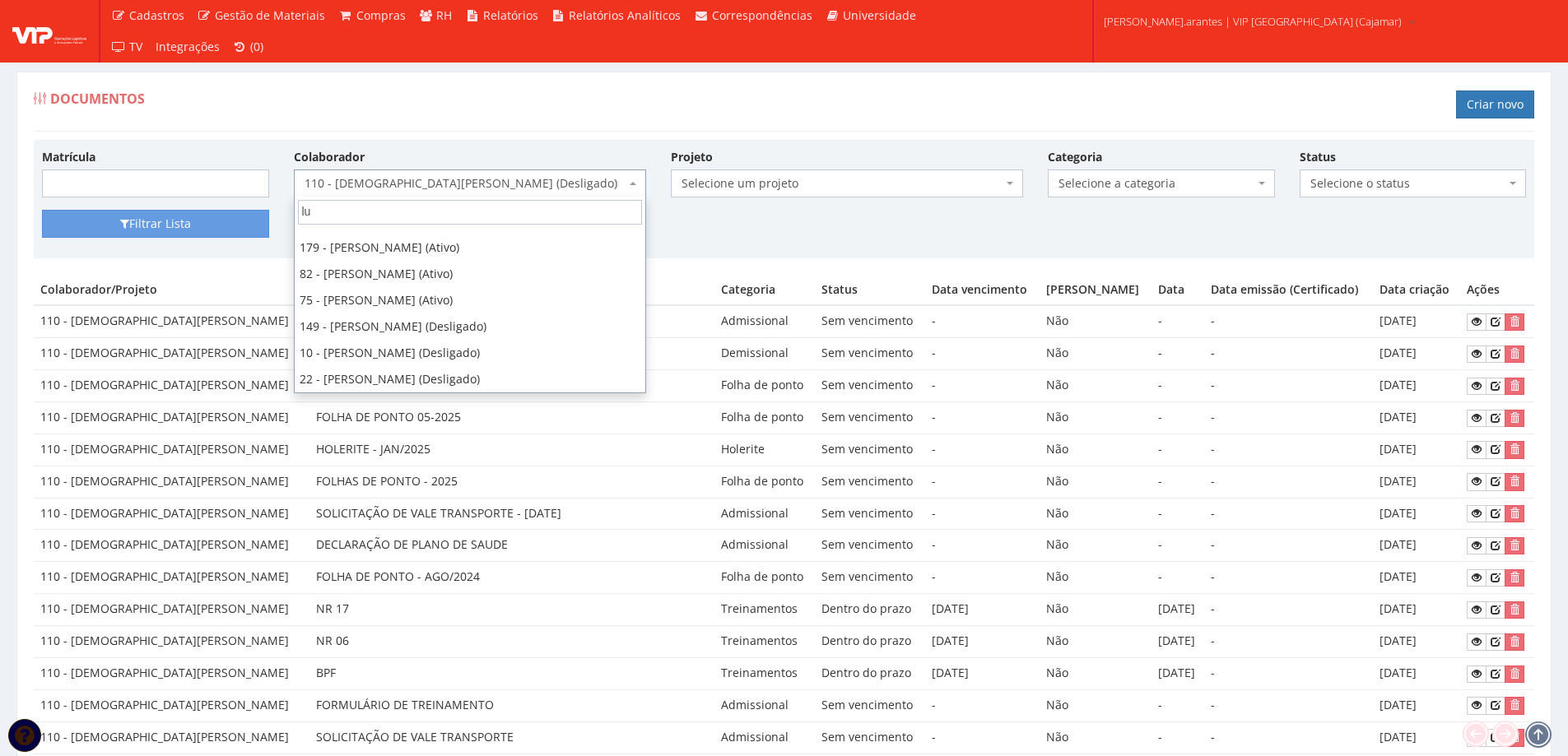
scroll to position [0, 0]
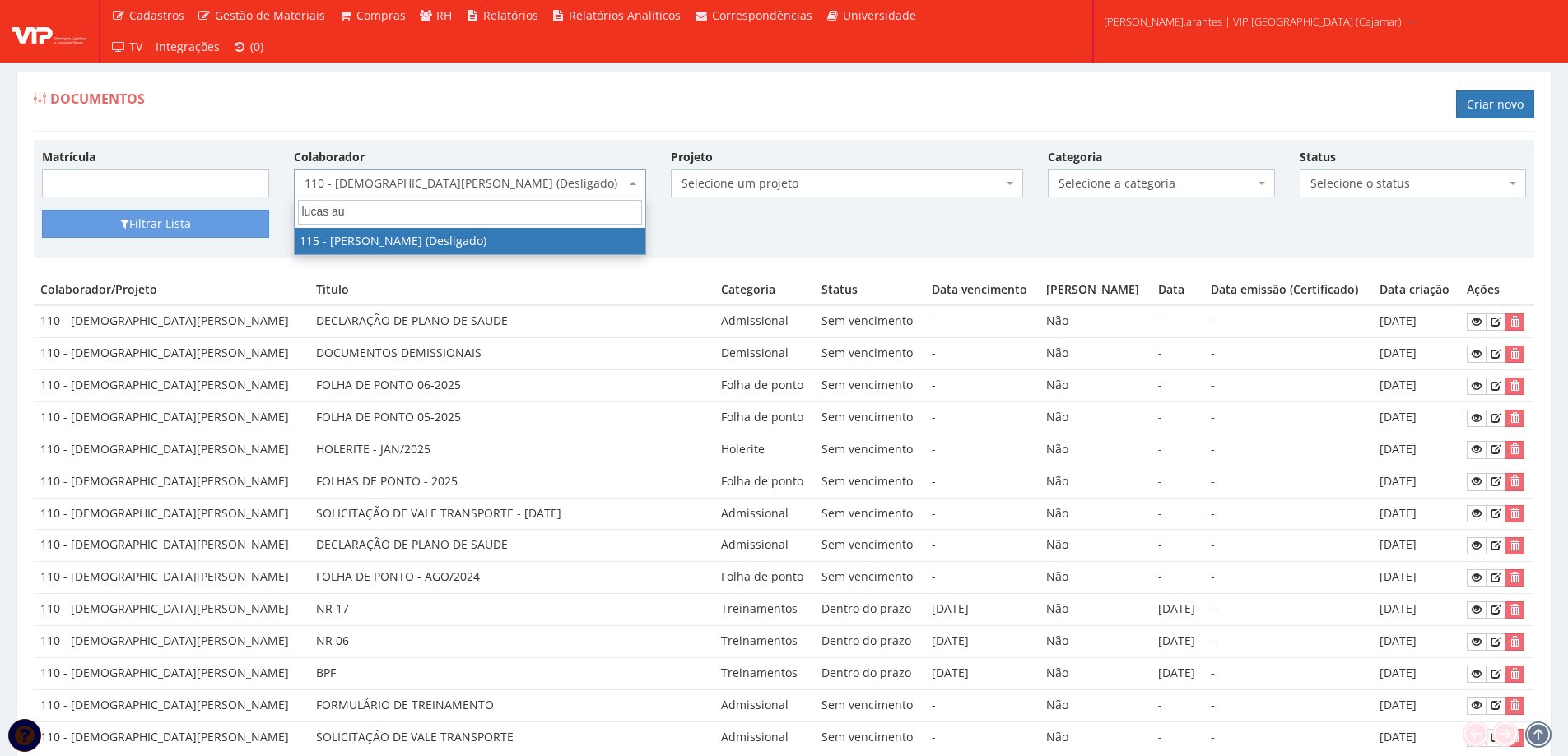
type input "lucas au"
select select "3805"
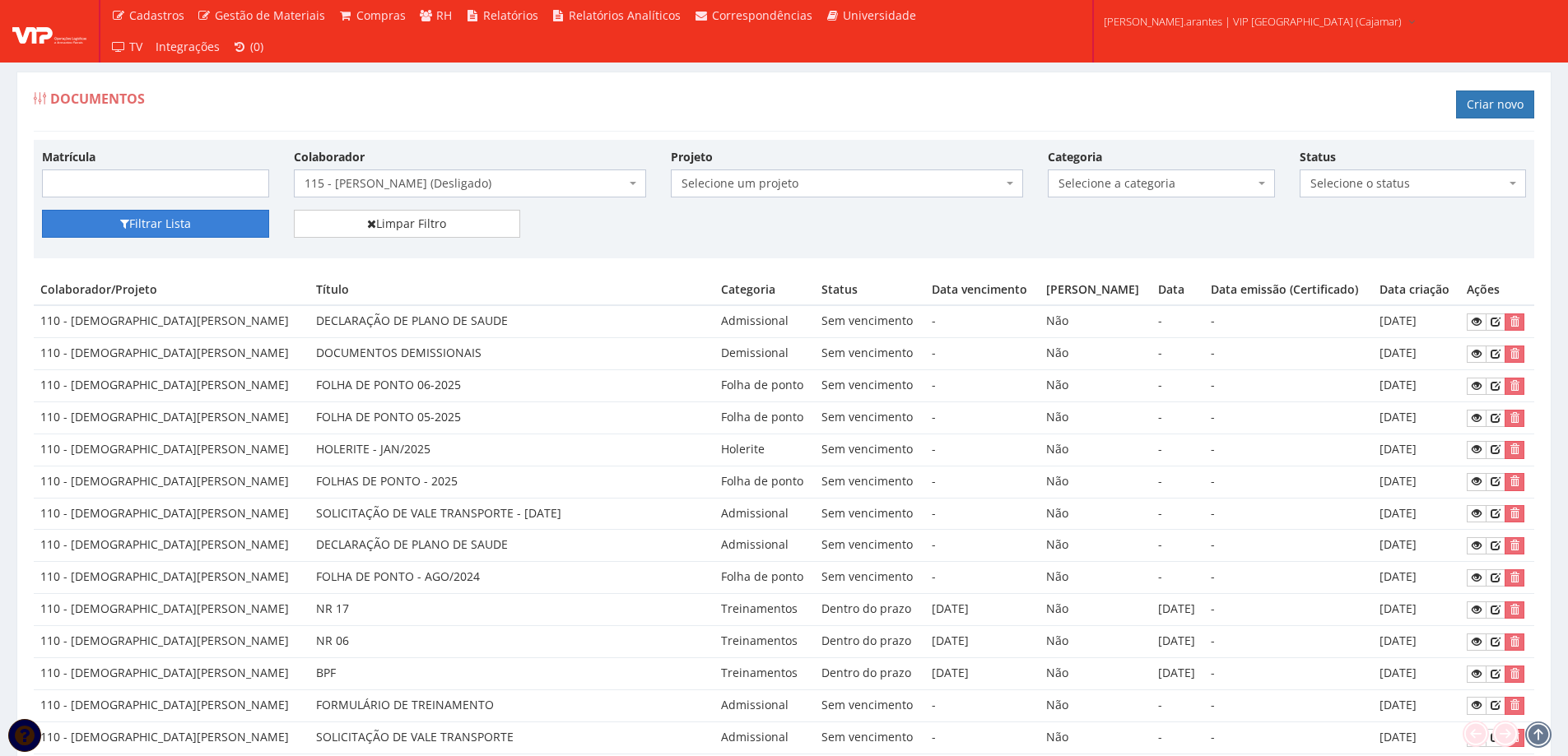
click at [237, 221] on button "Filtrar Lista" at bounding box center [155, 223] width 227 height 28
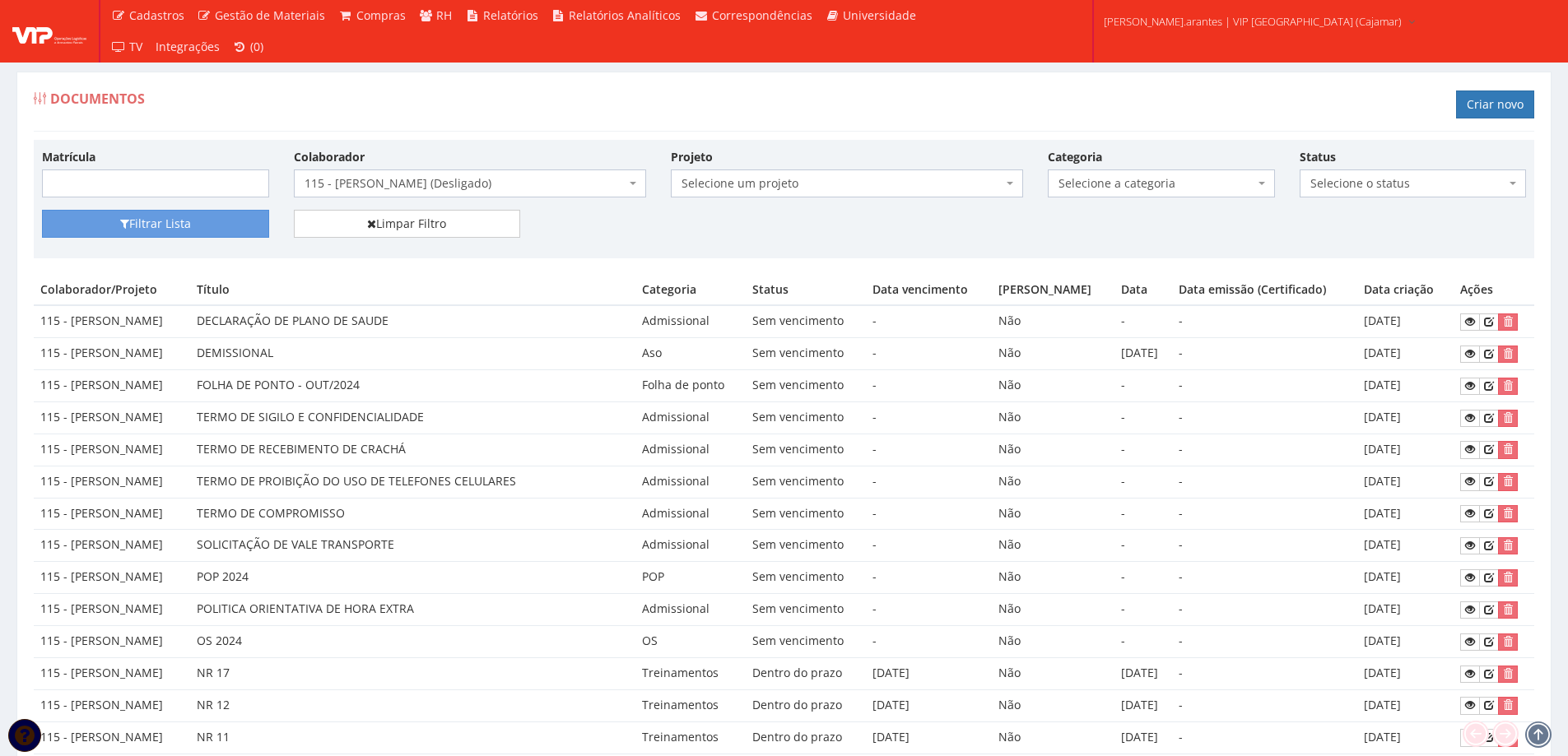
click at [466, 183] on span "115 - [PERSON_NAME] (Desligado)" at bounding box center [465, 184] width 321 height 17
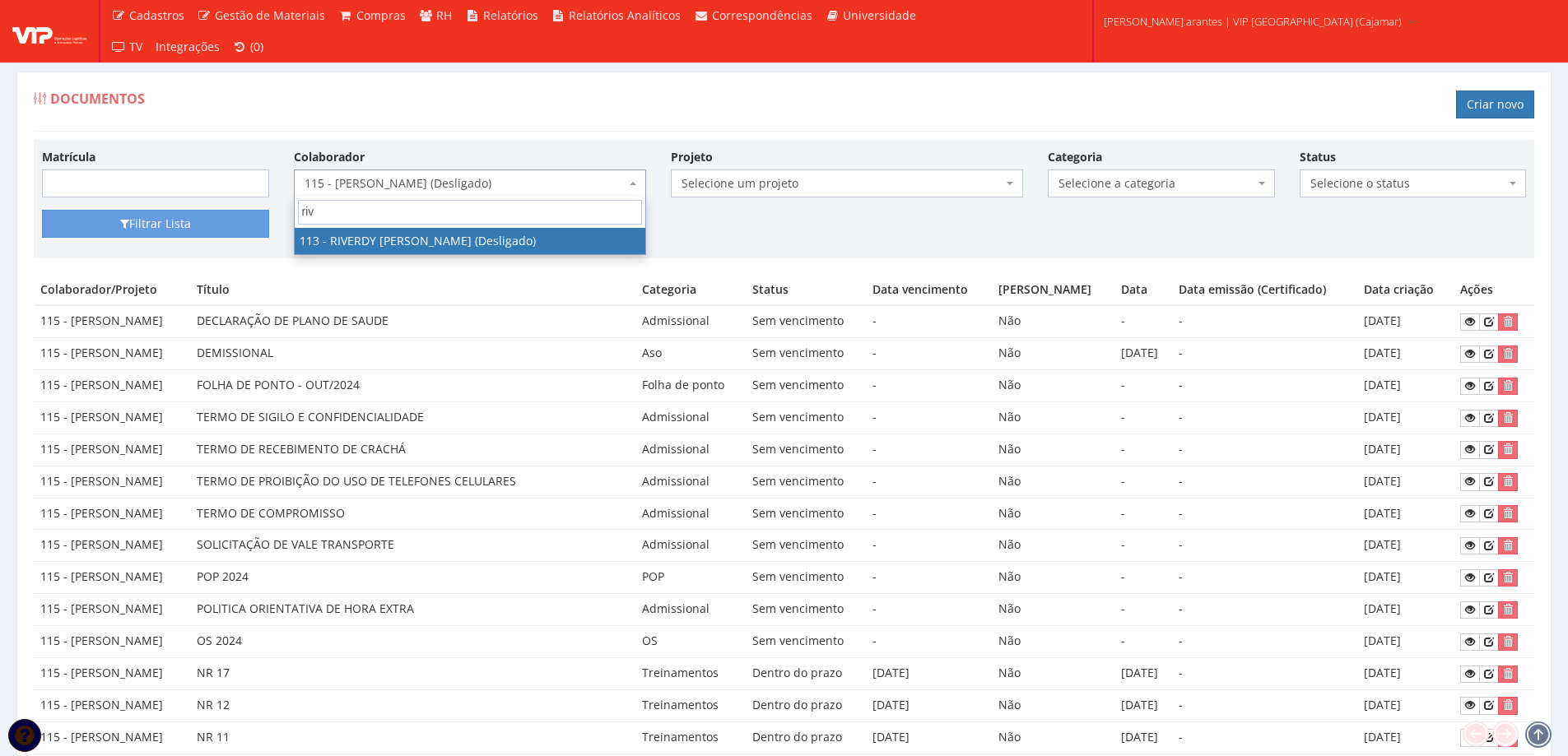
type input "riv"
select select "3763"
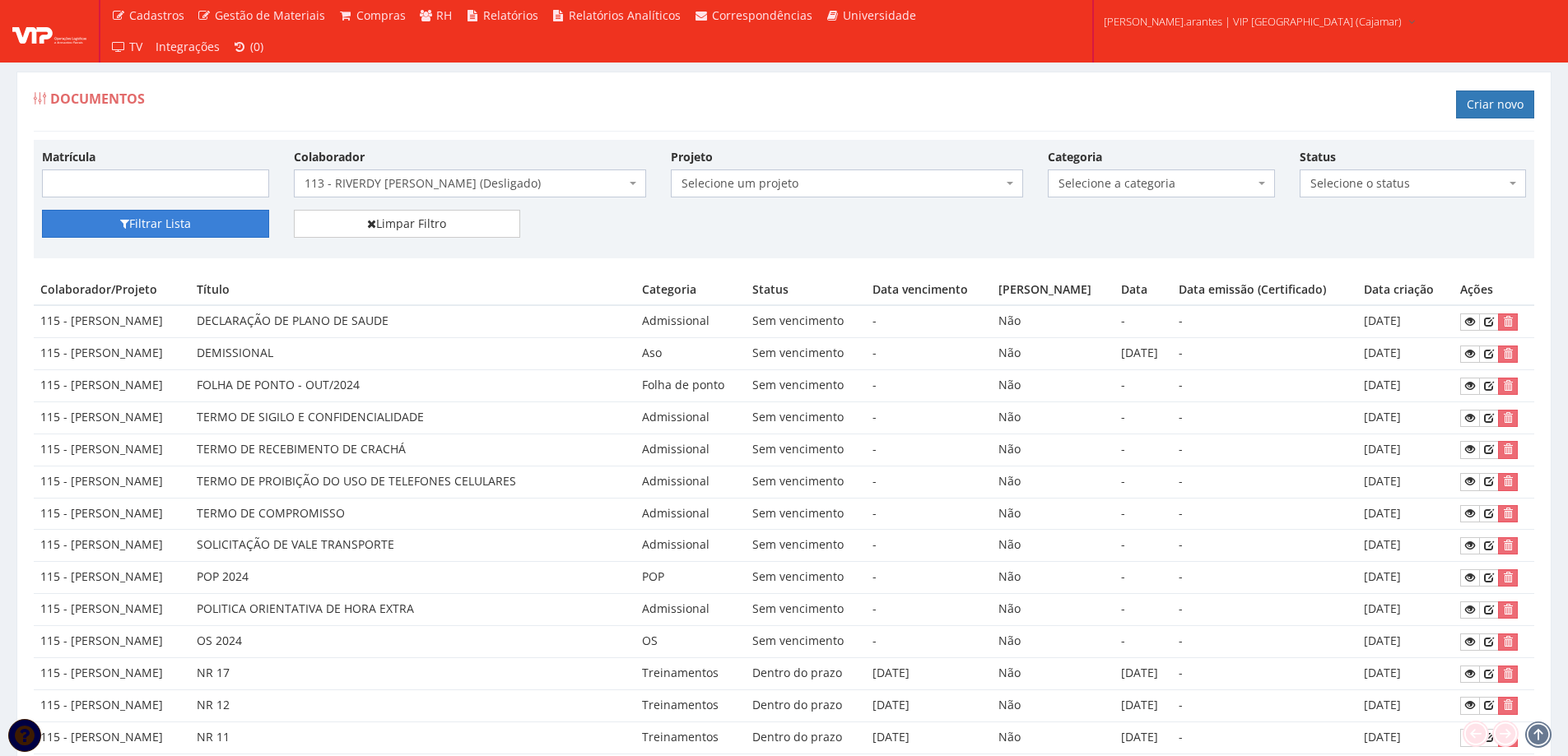
click at [219, 222] on button "Filtrar Lista" at bounding box center [155, 223] width 227 height 28
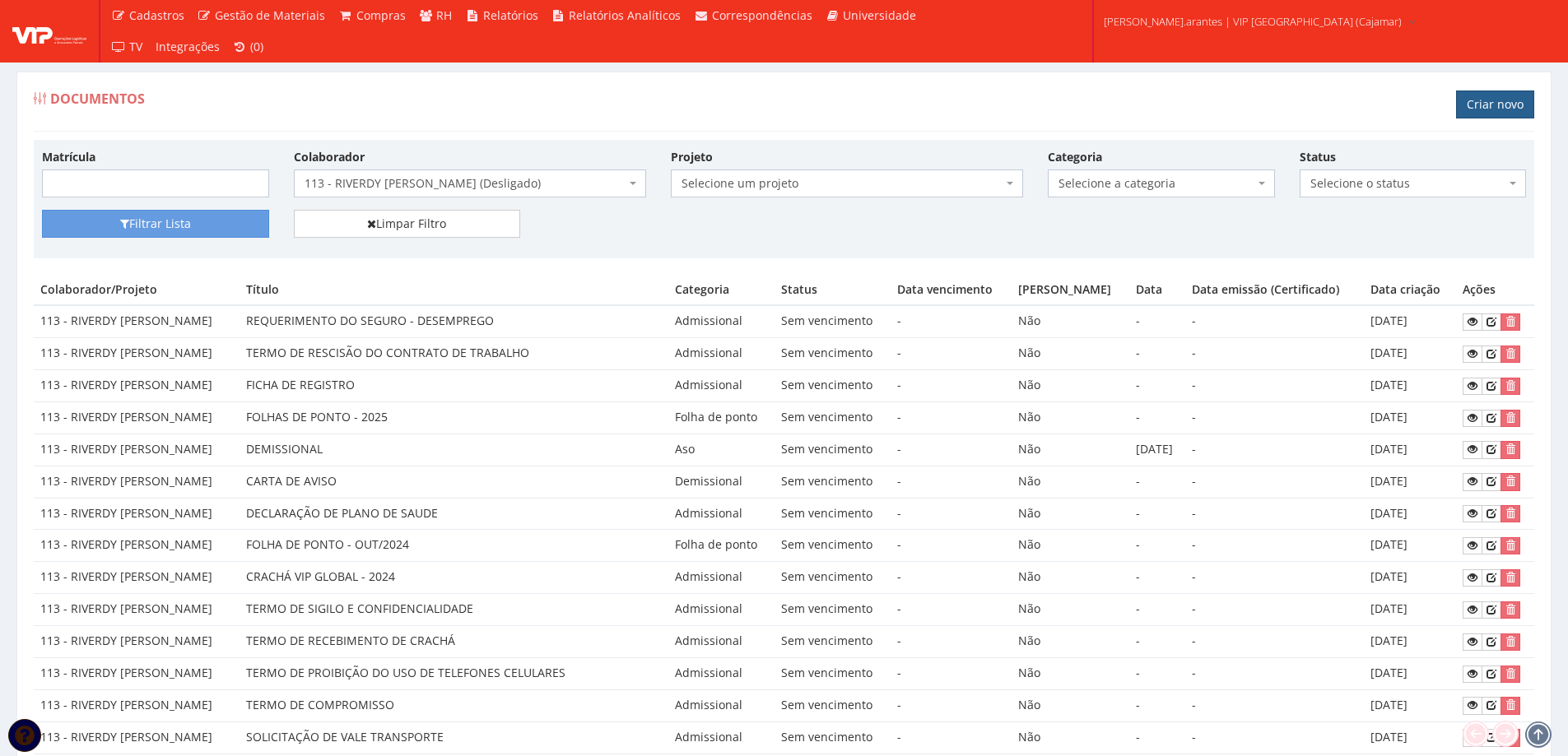
click at [1495, 105] on link "Criar novo" at bounding box center [1494, 104] width 78 height 28
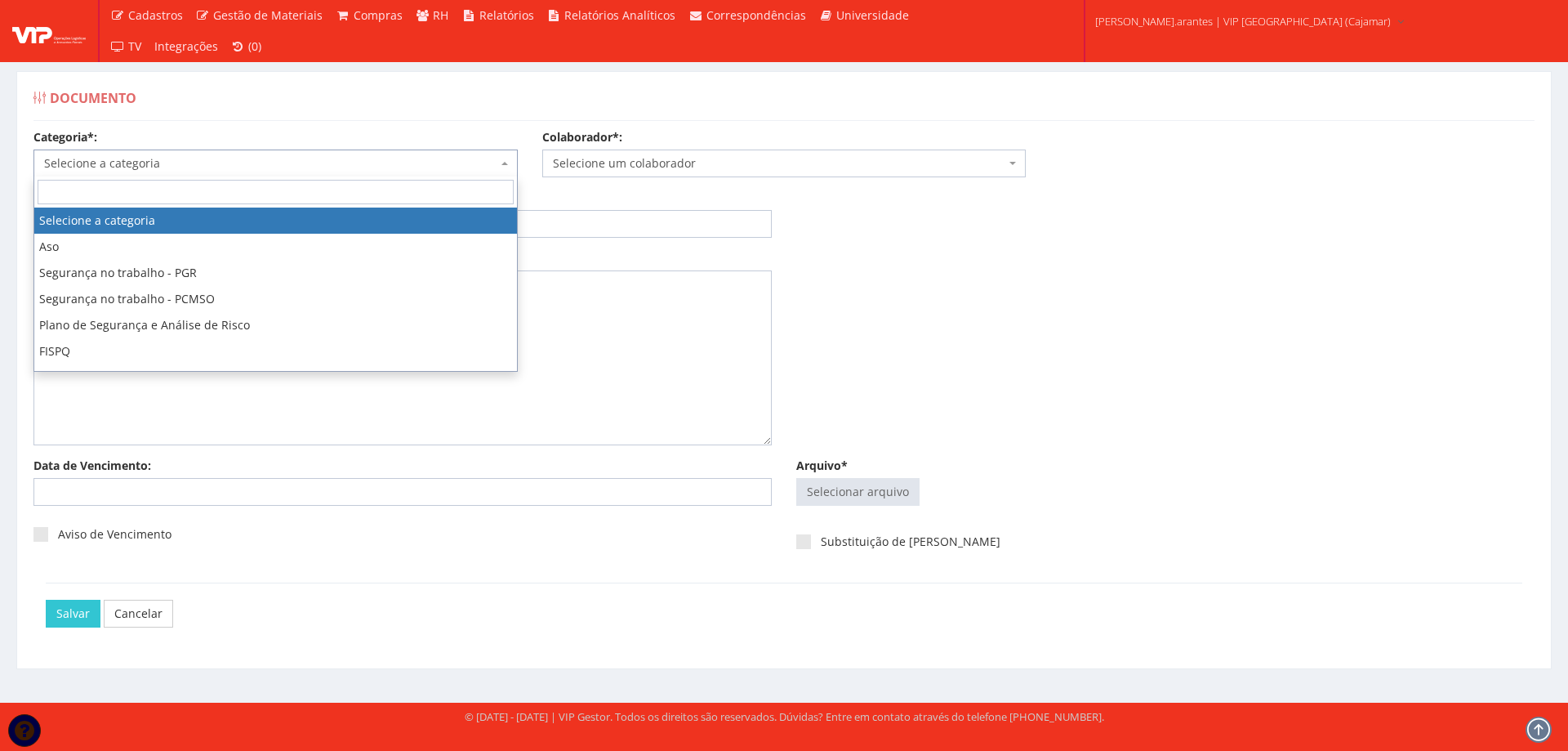
click at [333, 161] on span "Selecione a categoria" at bounding box center [270, 163] width 454 height 17
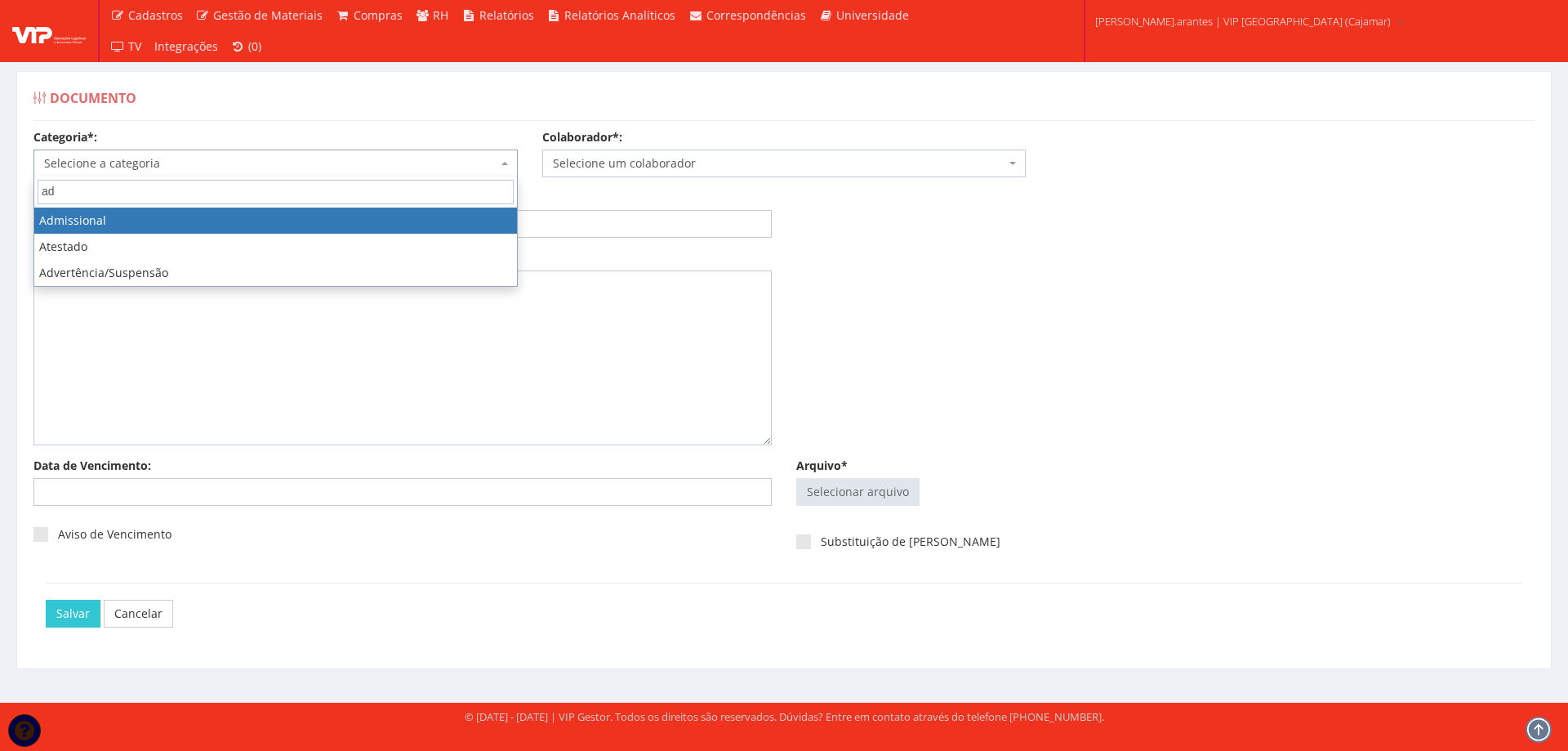
type input "ad"
select select "admissional"
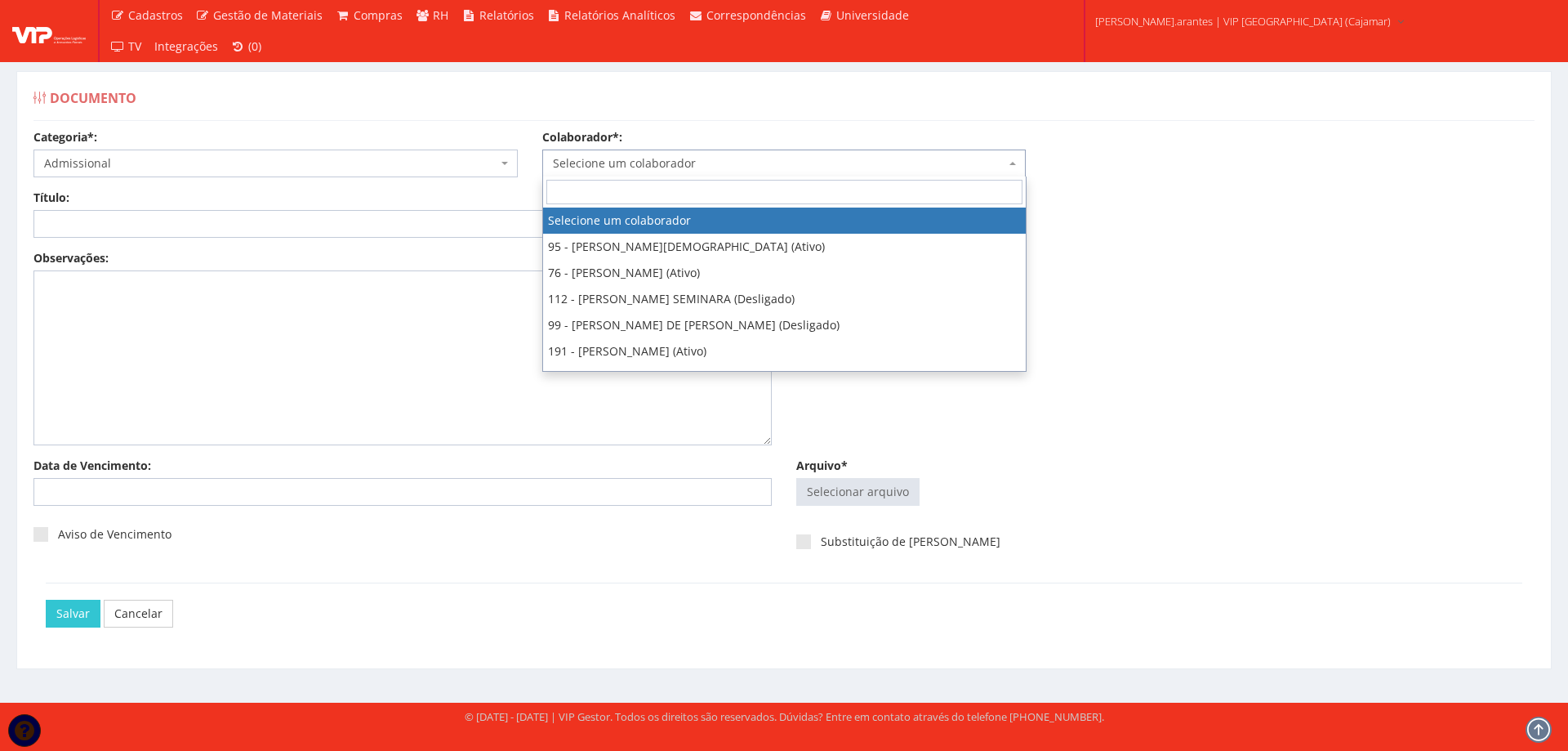
click at [626, 167] on span "Selecione um colaborador" at bounding box center [779, 163] width 454 height 17
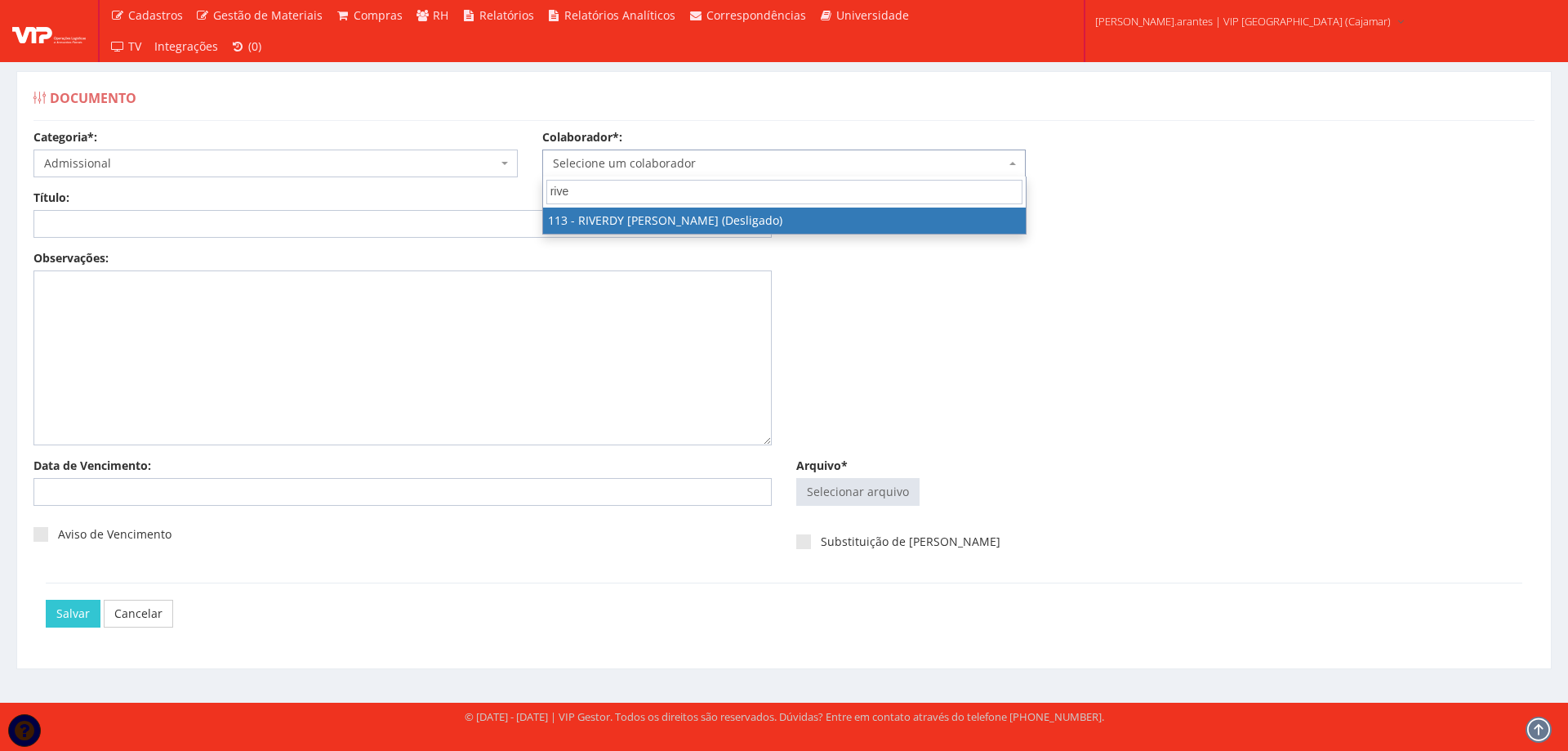
type input "rive"
select select "3763"
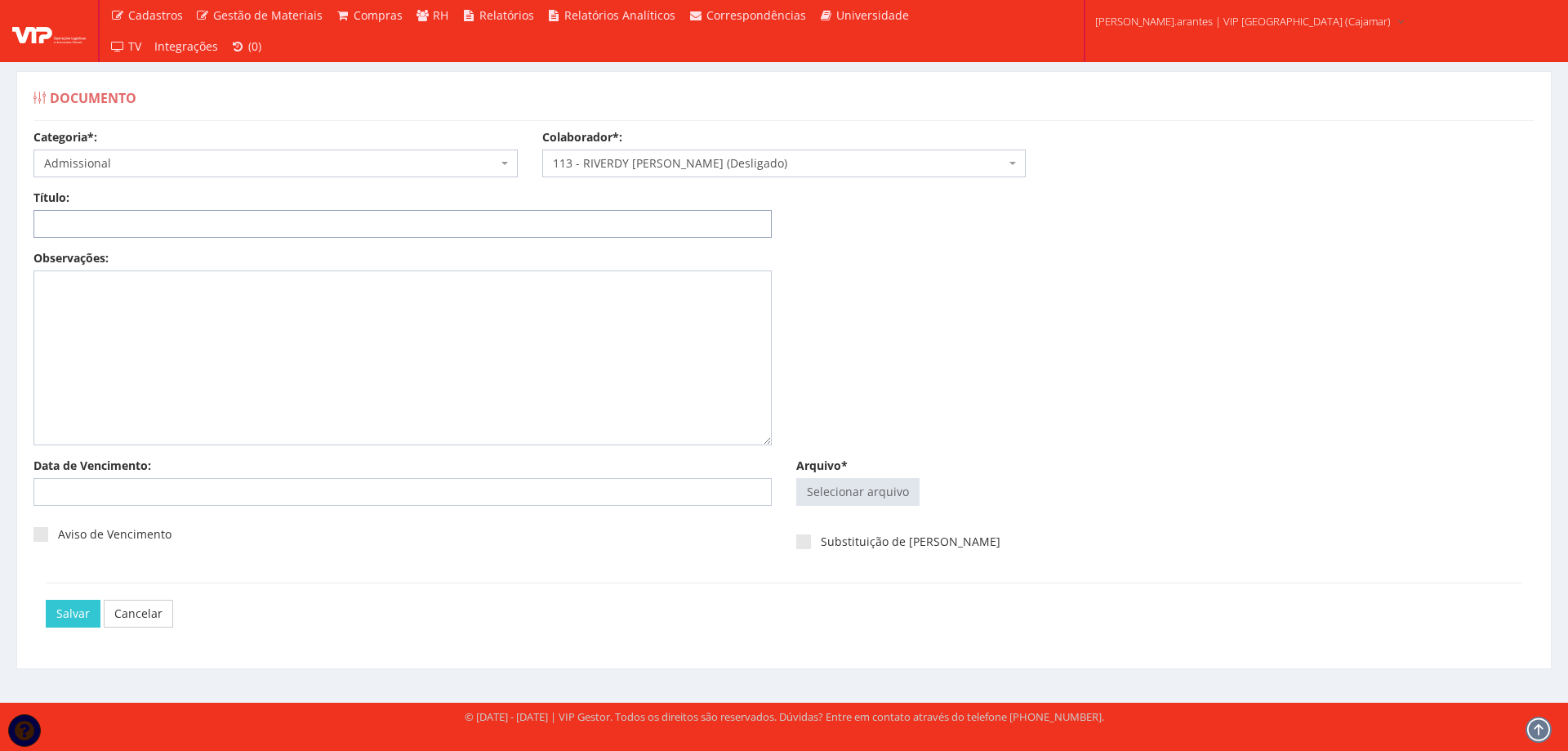
click at [348, 229] on input "Título:" at bounding box center [403, 224] width 739 height 28
type input "DECLARAÇÃO DE PLANO DE SAUDE"
click at [867, 496] on input "Arquivo*" at bounding box center [858, 491] width 122 height 27
type input "C:\fakepath\DECLARAÇÃO DE SAUDE RIVERDY RANDY PRUCIEN.pdf"
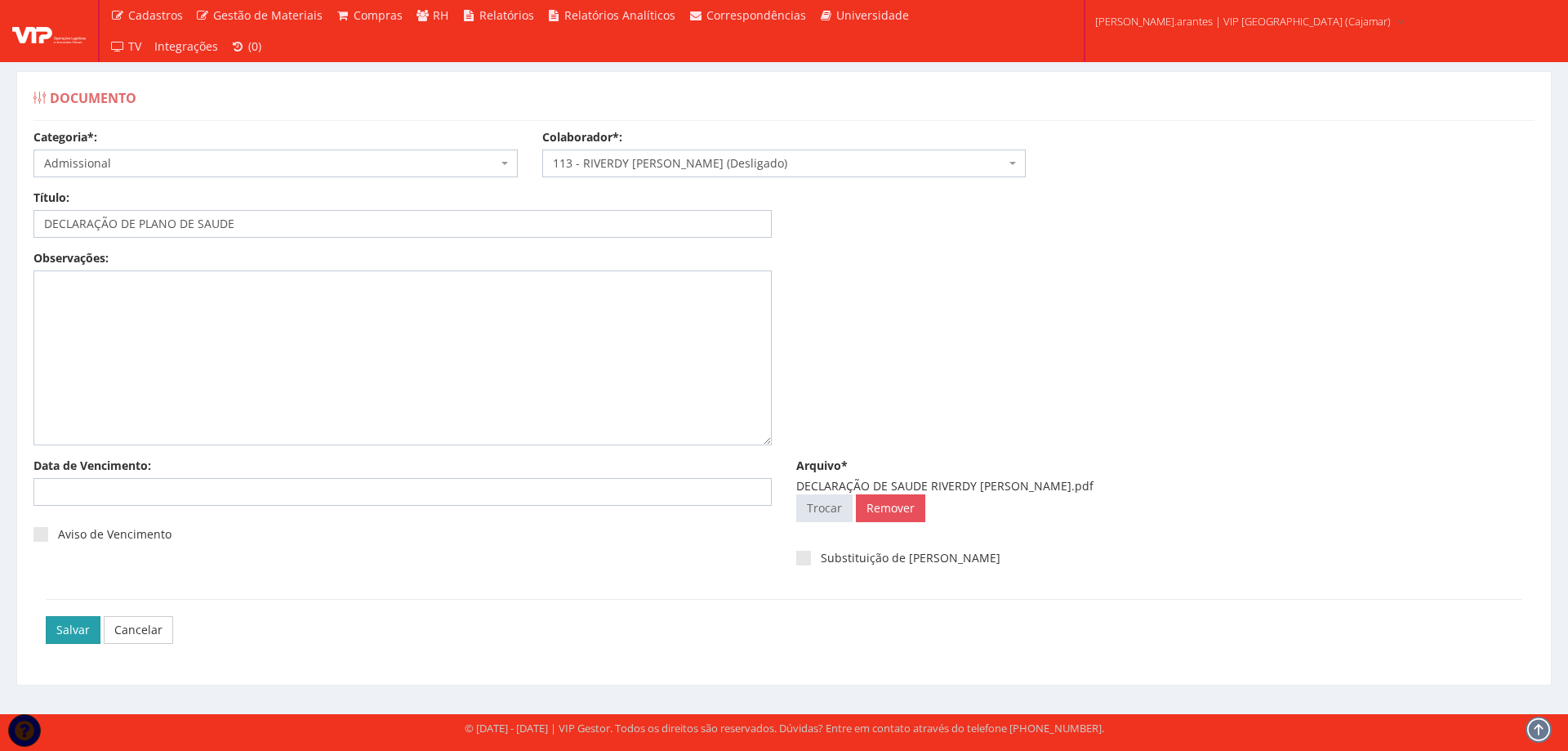
click at [71, 626] on input "Salvar" at bounding box center [73, 630] width 55 height 28
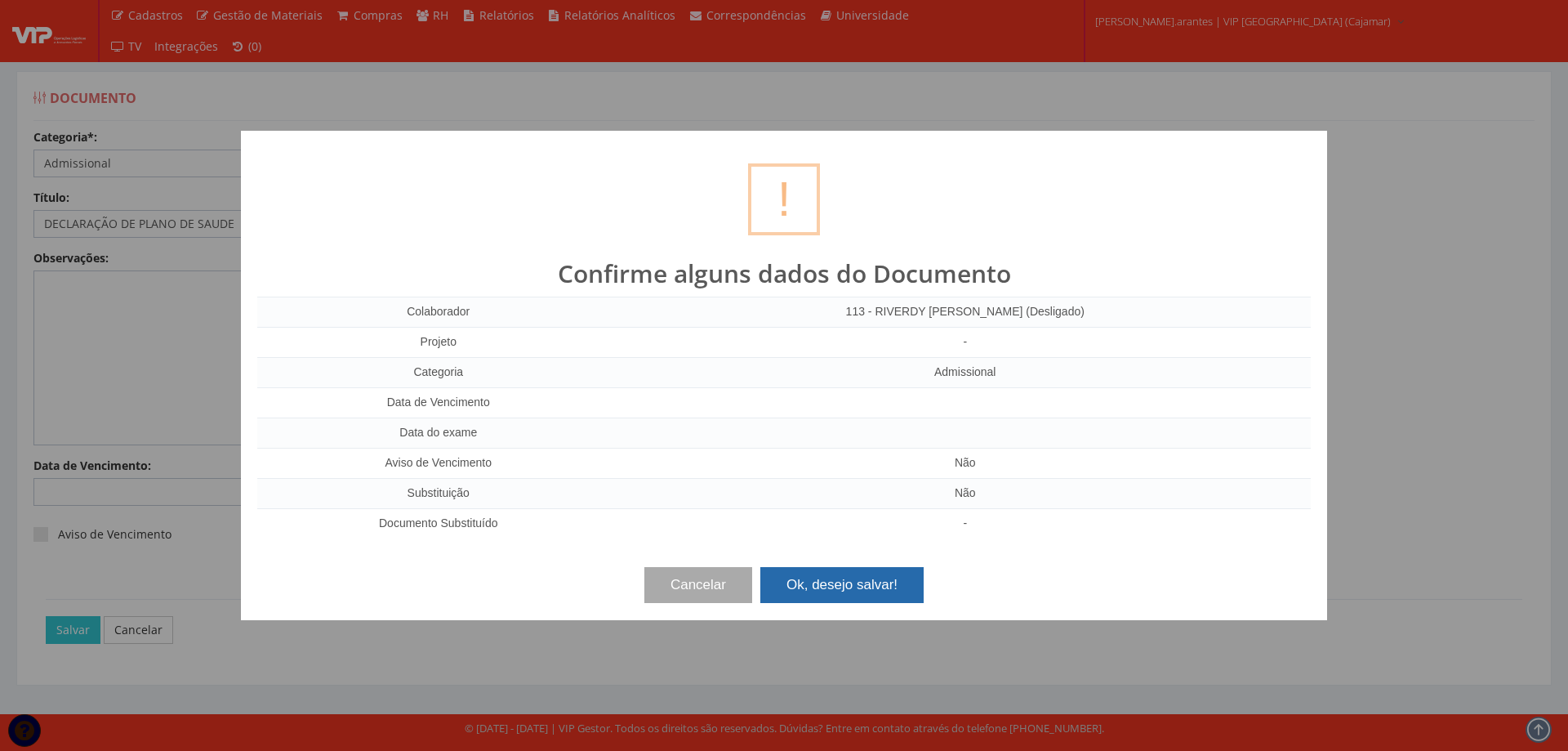
drag, startPoint x: 827, startPoint y: 585, endPoint x: 839, endPoint y: 580, distance: 13.0
click at [828, 585] on button "Ok, desejo salvar!" at bounding box center [842, 584] width 163 height 36
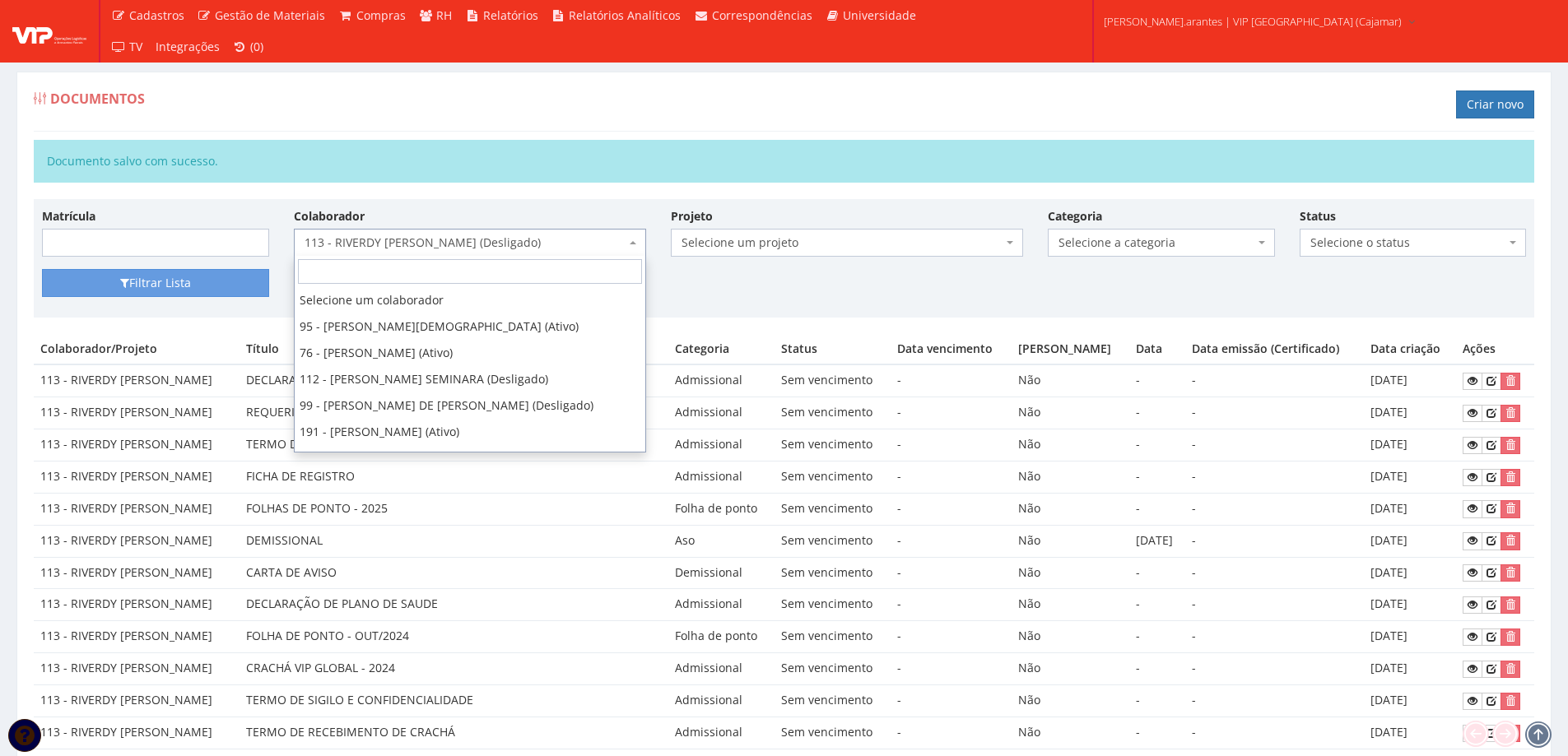
scroll to position [4108, 0]
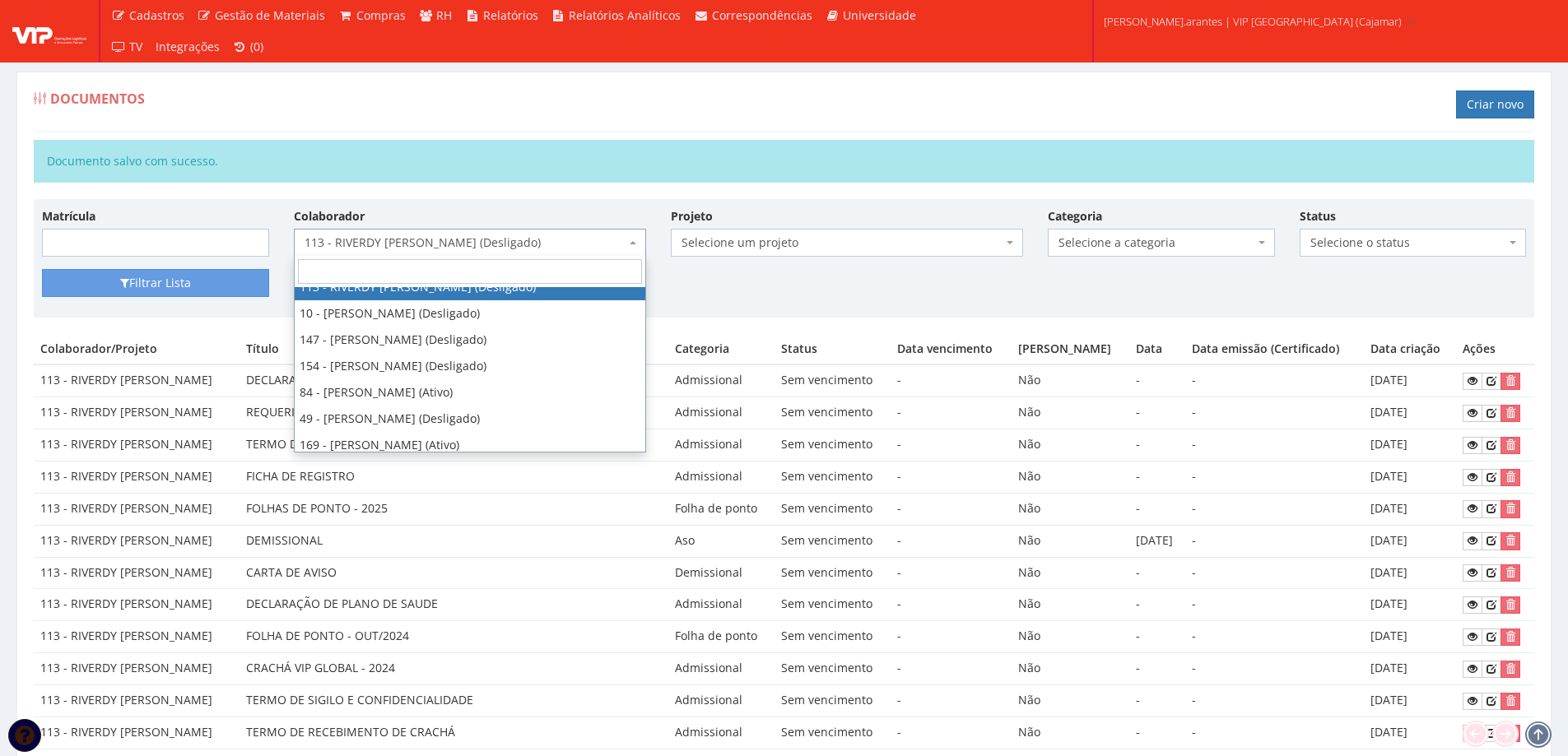
click at [348, 242] on span "113 - RIVERDY [PERSON_NAME] (Desligado)" at bounding box center [465, 243] width 321 height 17
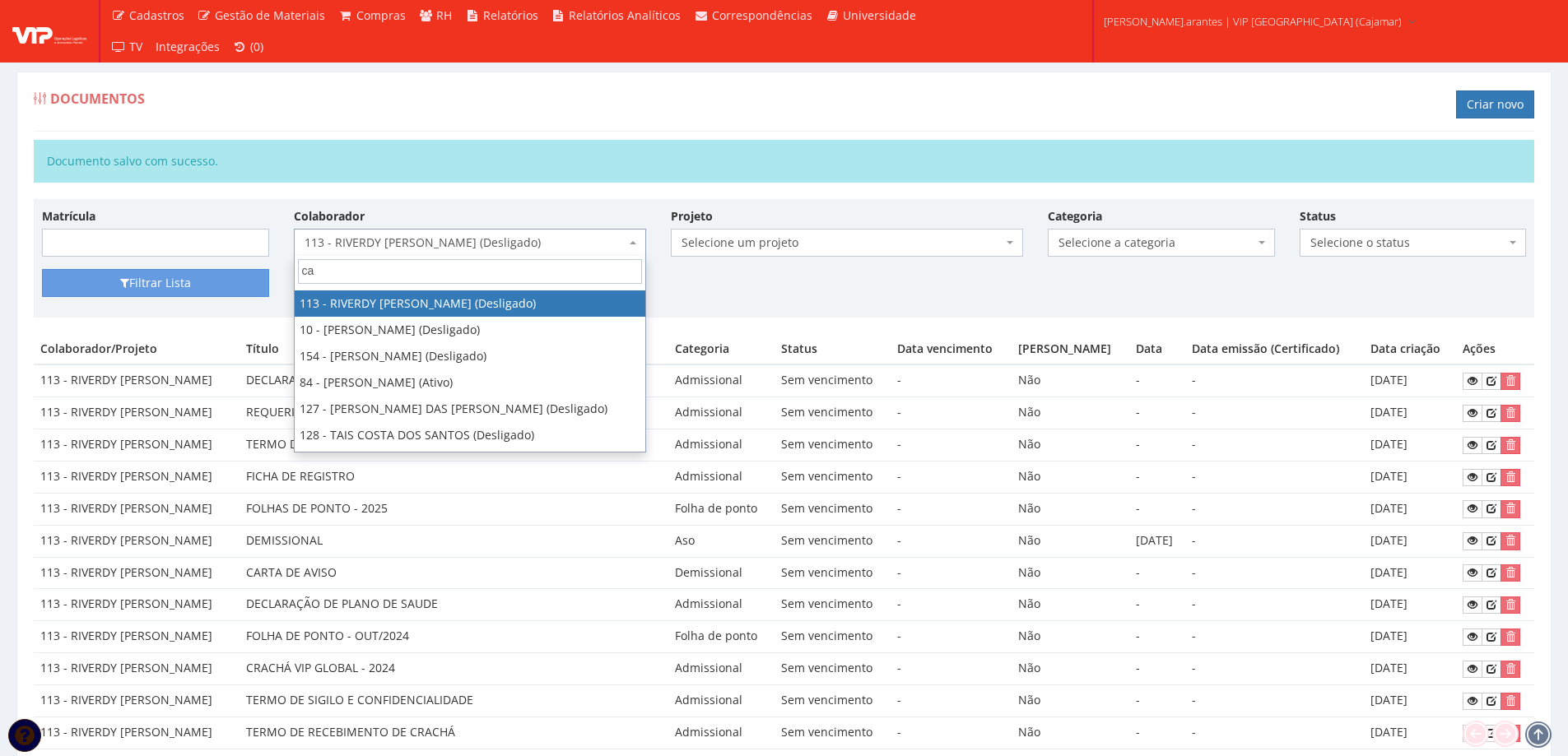
scroll to position [0, 0]
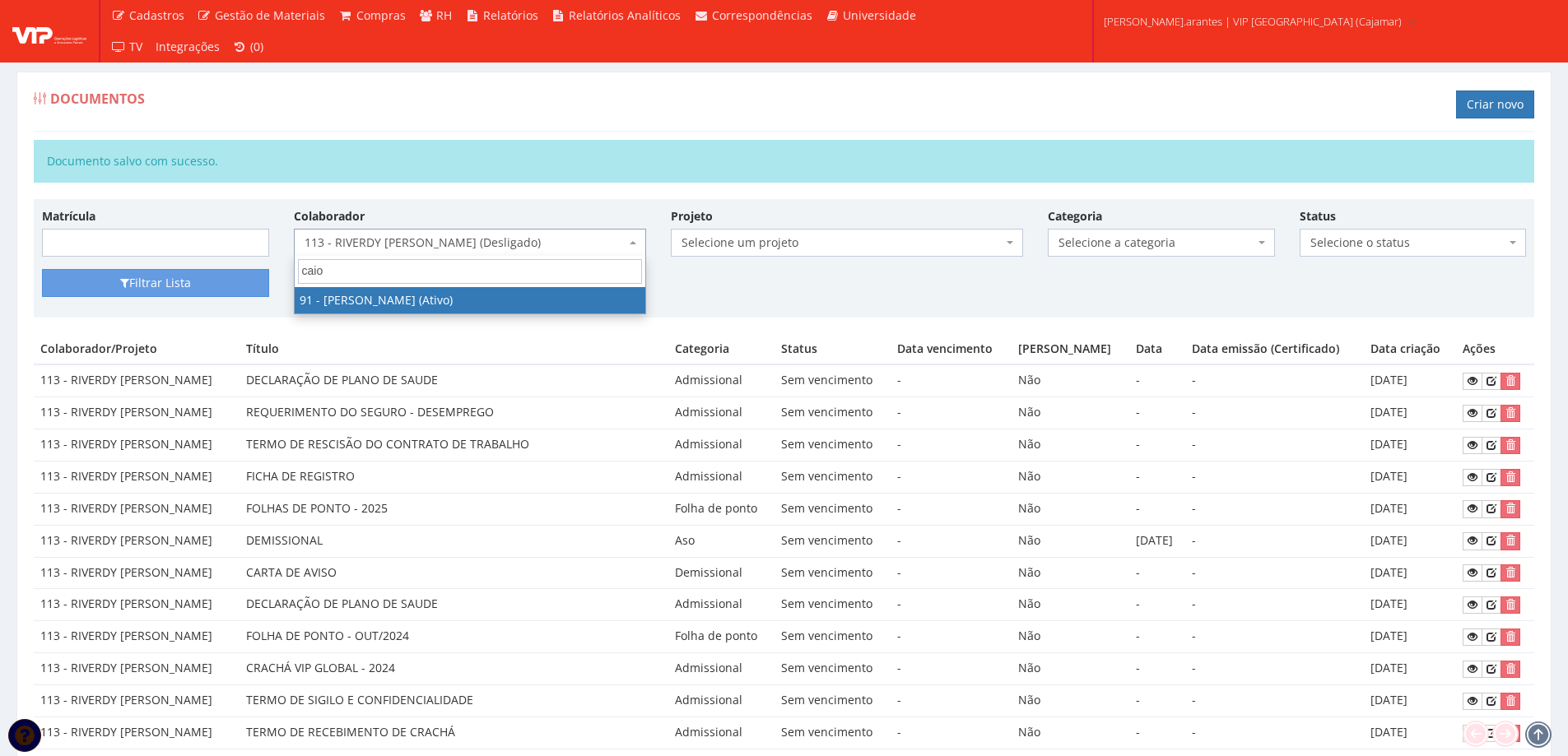
type input "caio"
select select "3371"
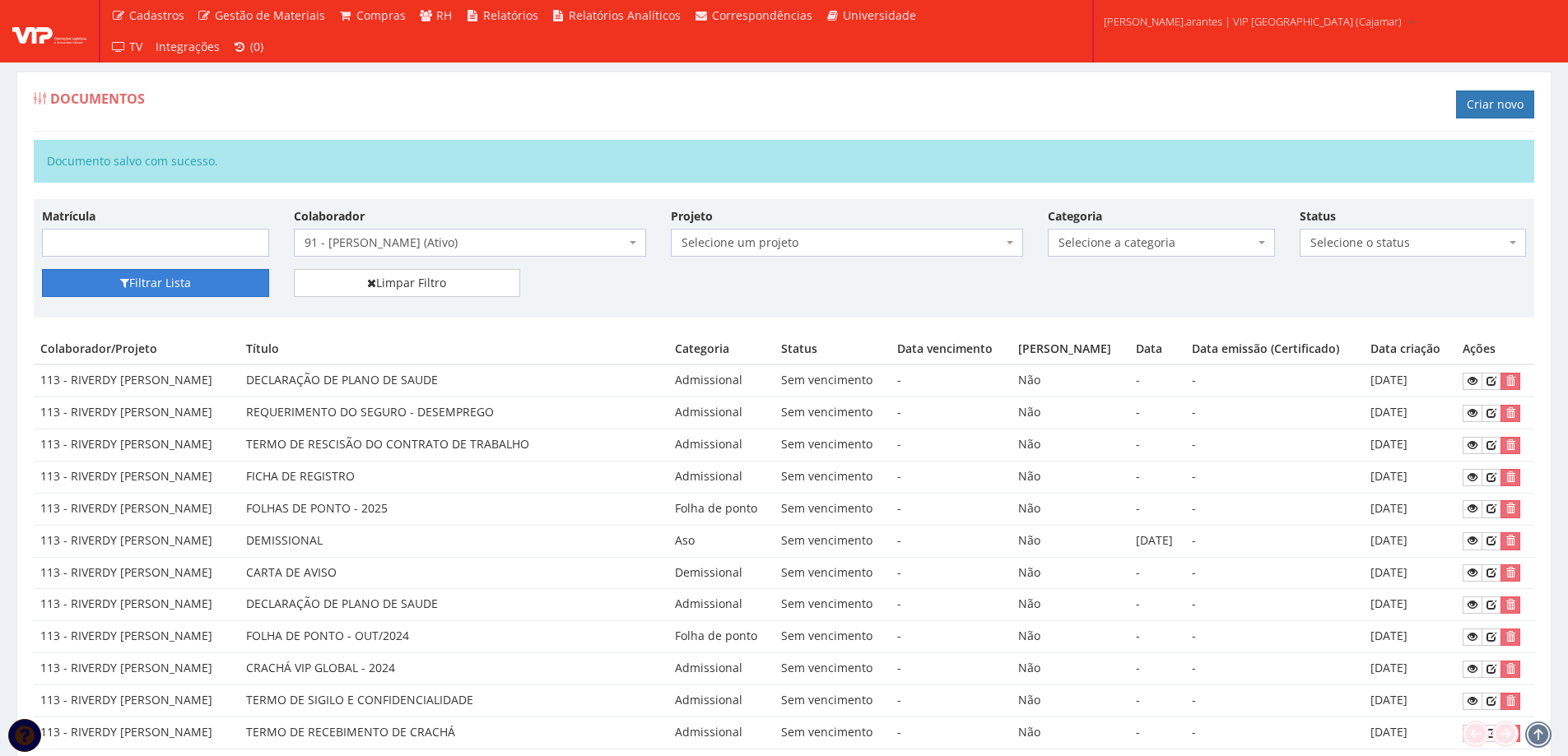
click at [153, 287] on button "Filtrar Lista" at bounding box center [155, 282] width 227 height 28
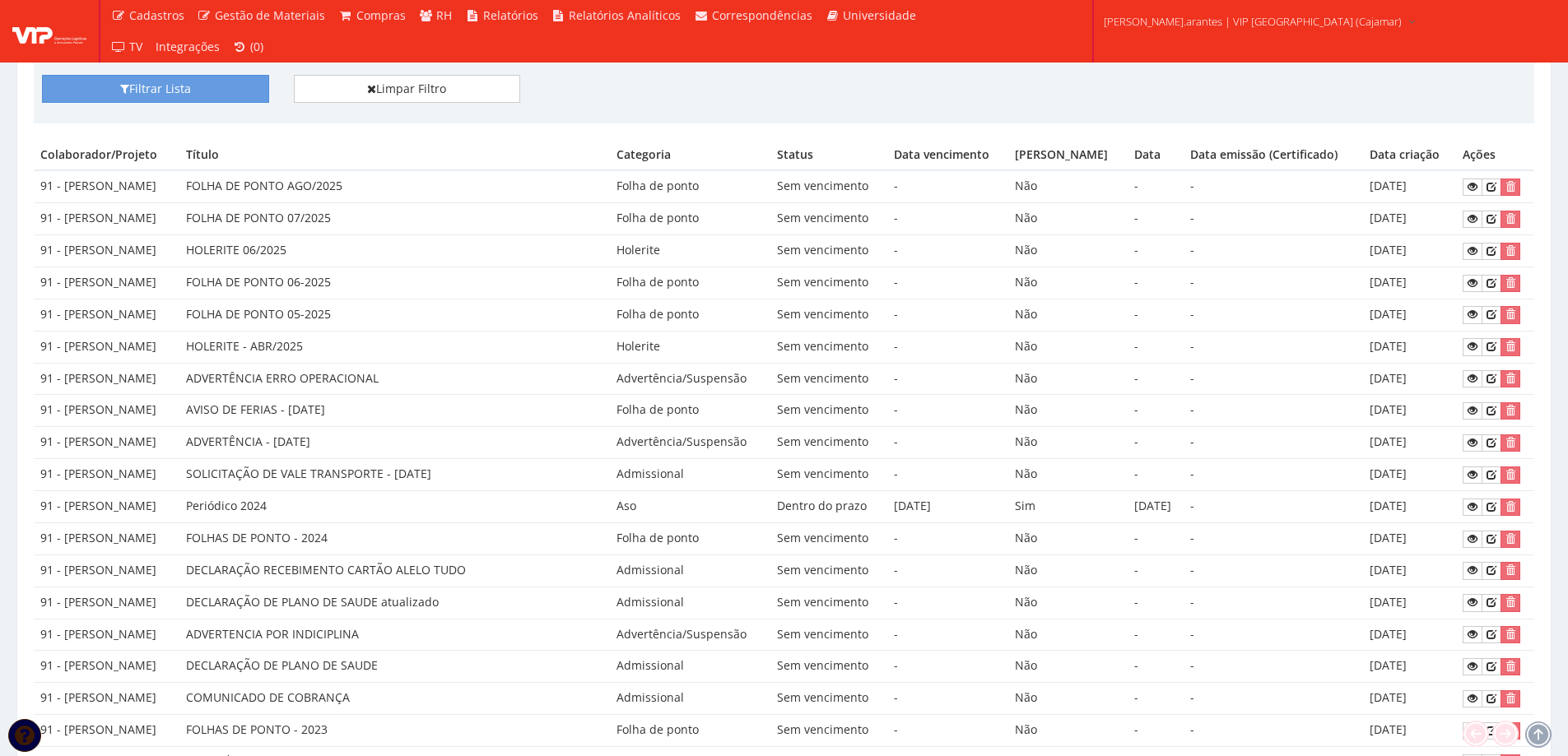
scroll to position [164, 0]
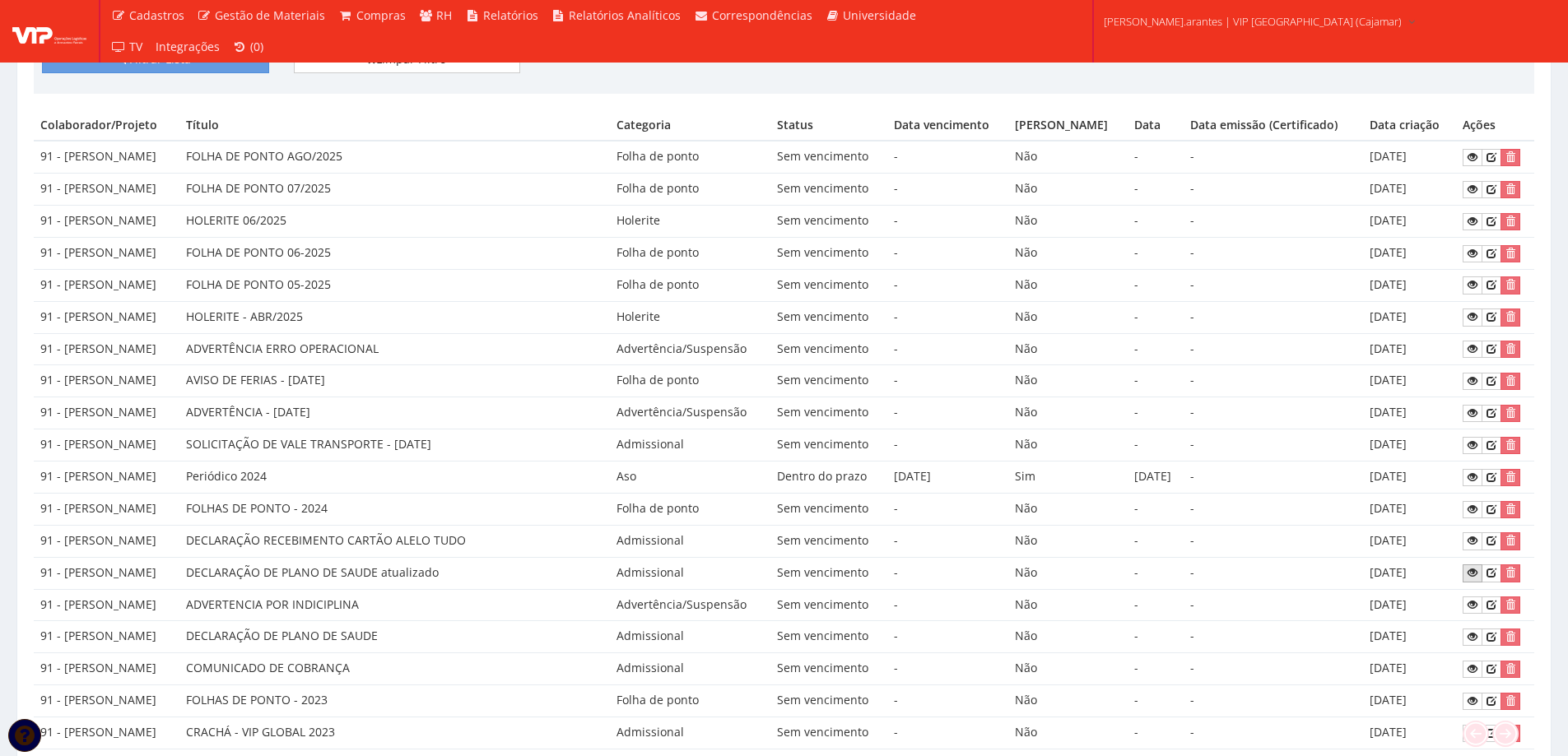
click at [1474, 573] on icon at bounding box center [1472, 572] width 10 height 11
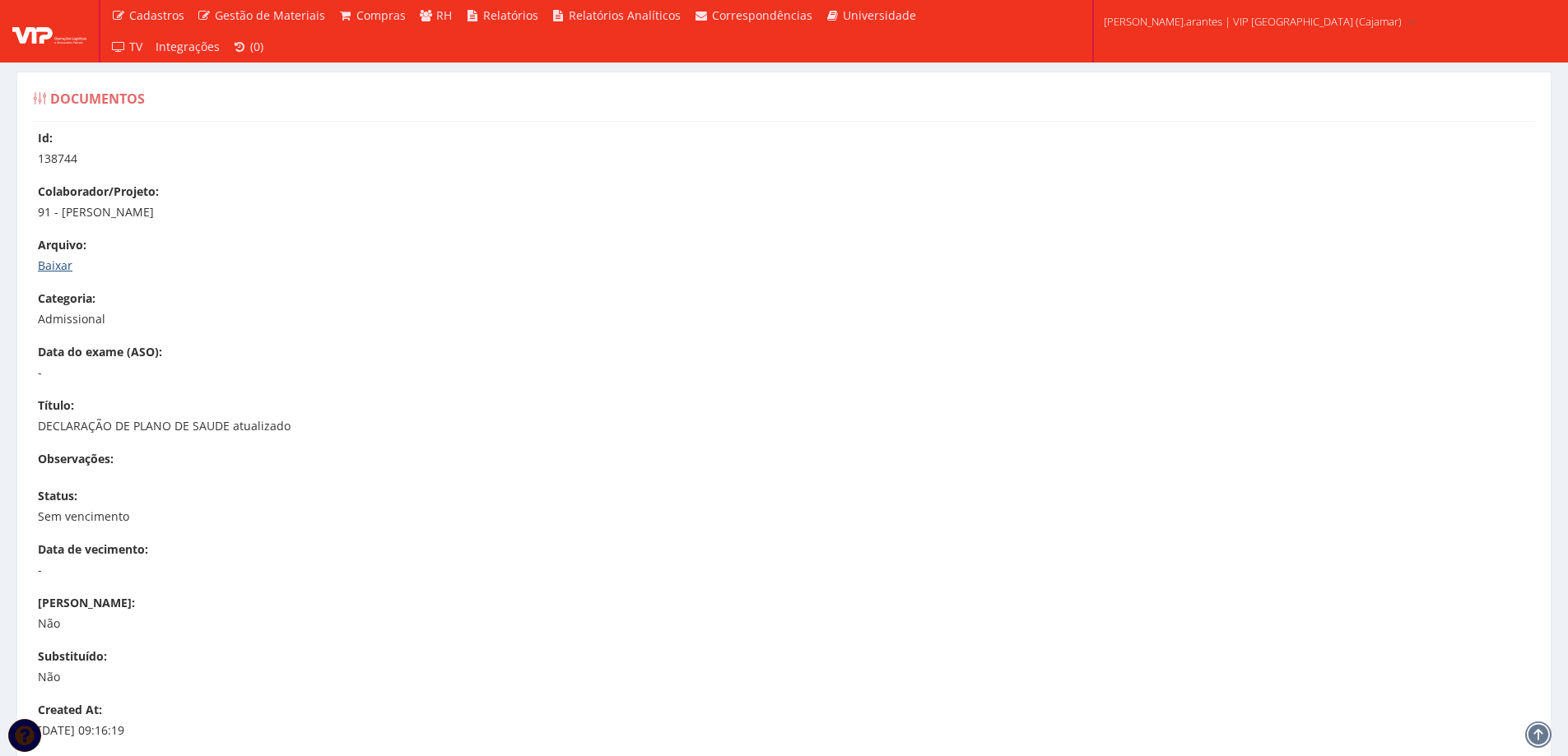
click at [59, 270] on link "Baixar" at bounding box center [54, 265] width 34 height 16
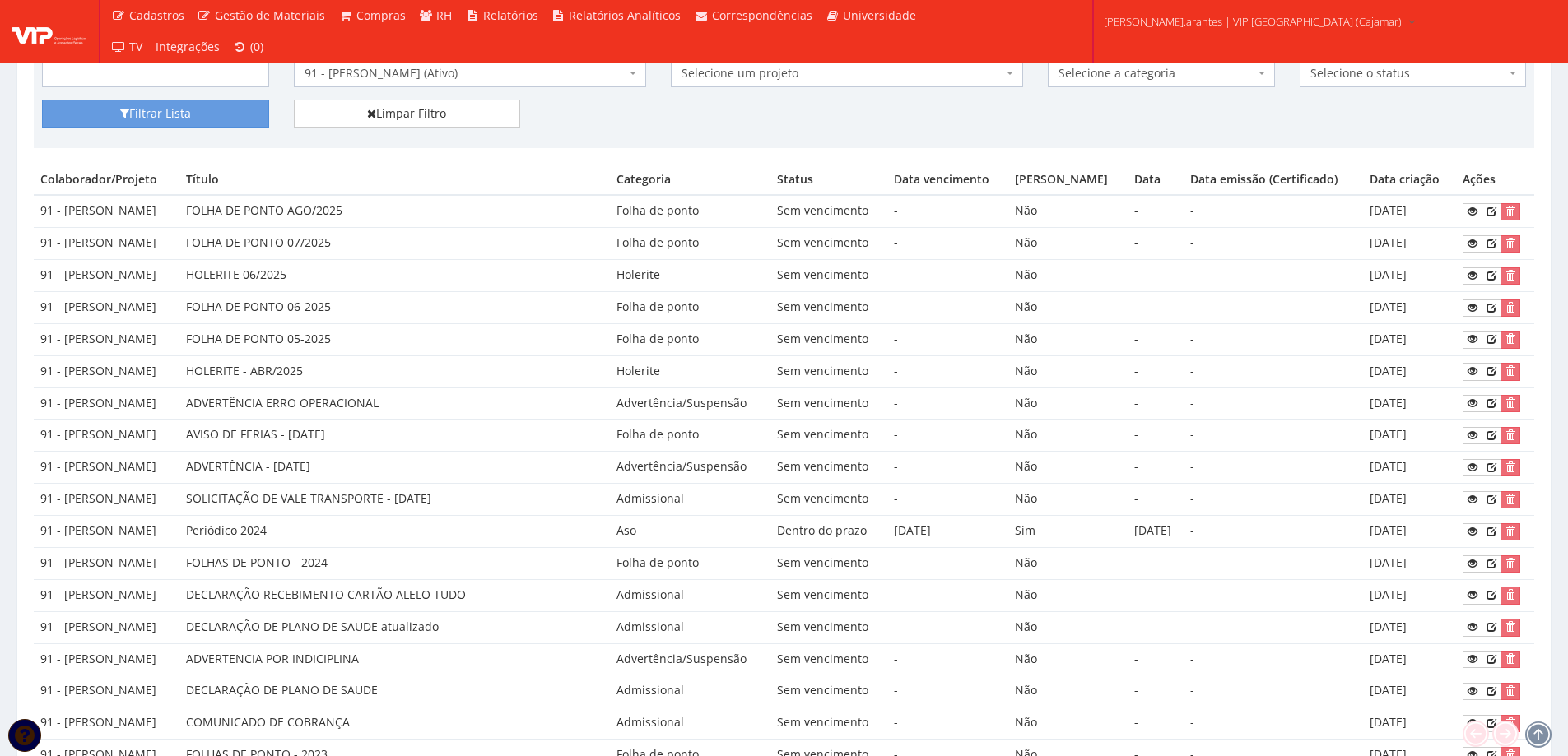
scroll to position [82, 0]
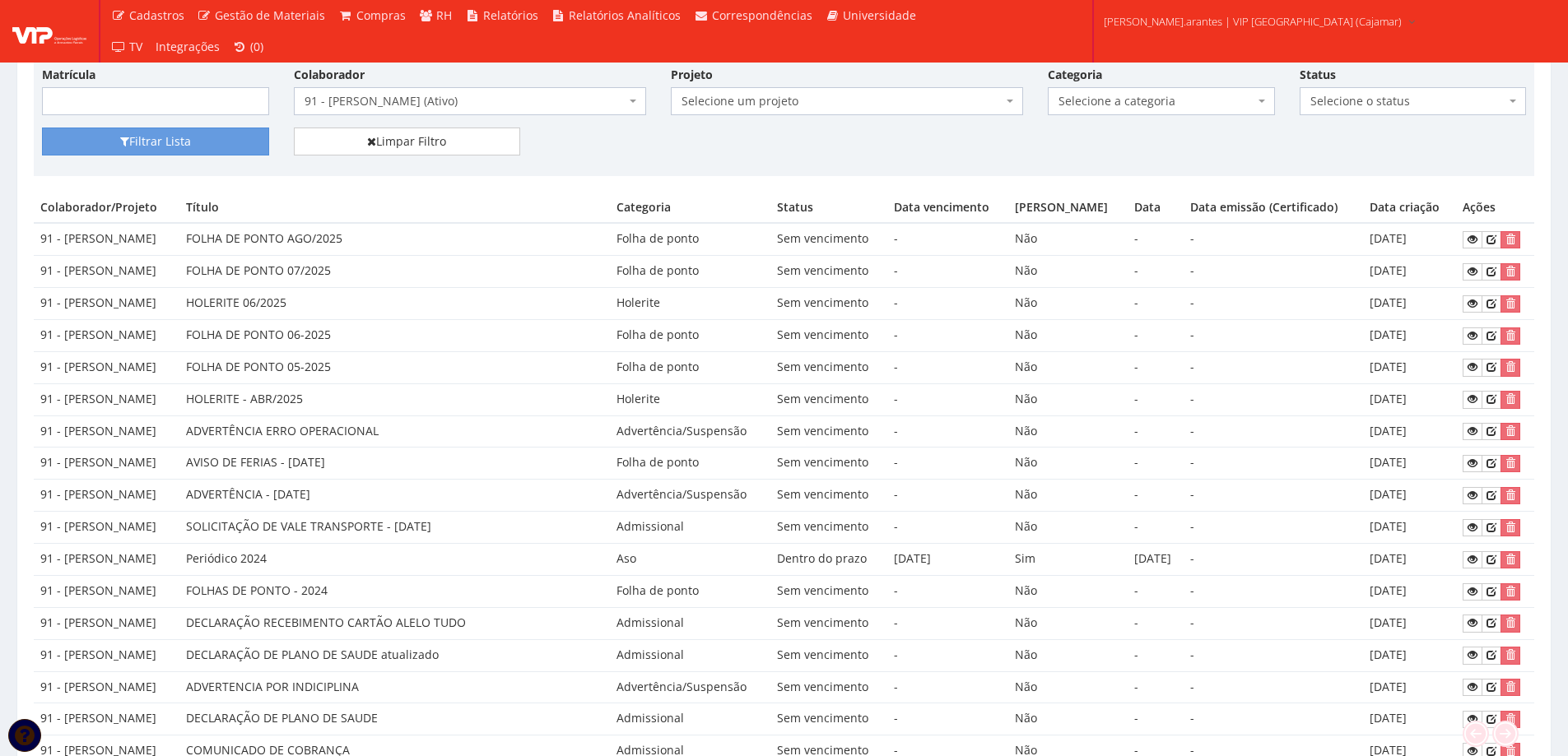
click at [344, 99] on span "91 - [PERSON_NAME] (Ativo)" at bounding box center [465, 102] width 321 height 17
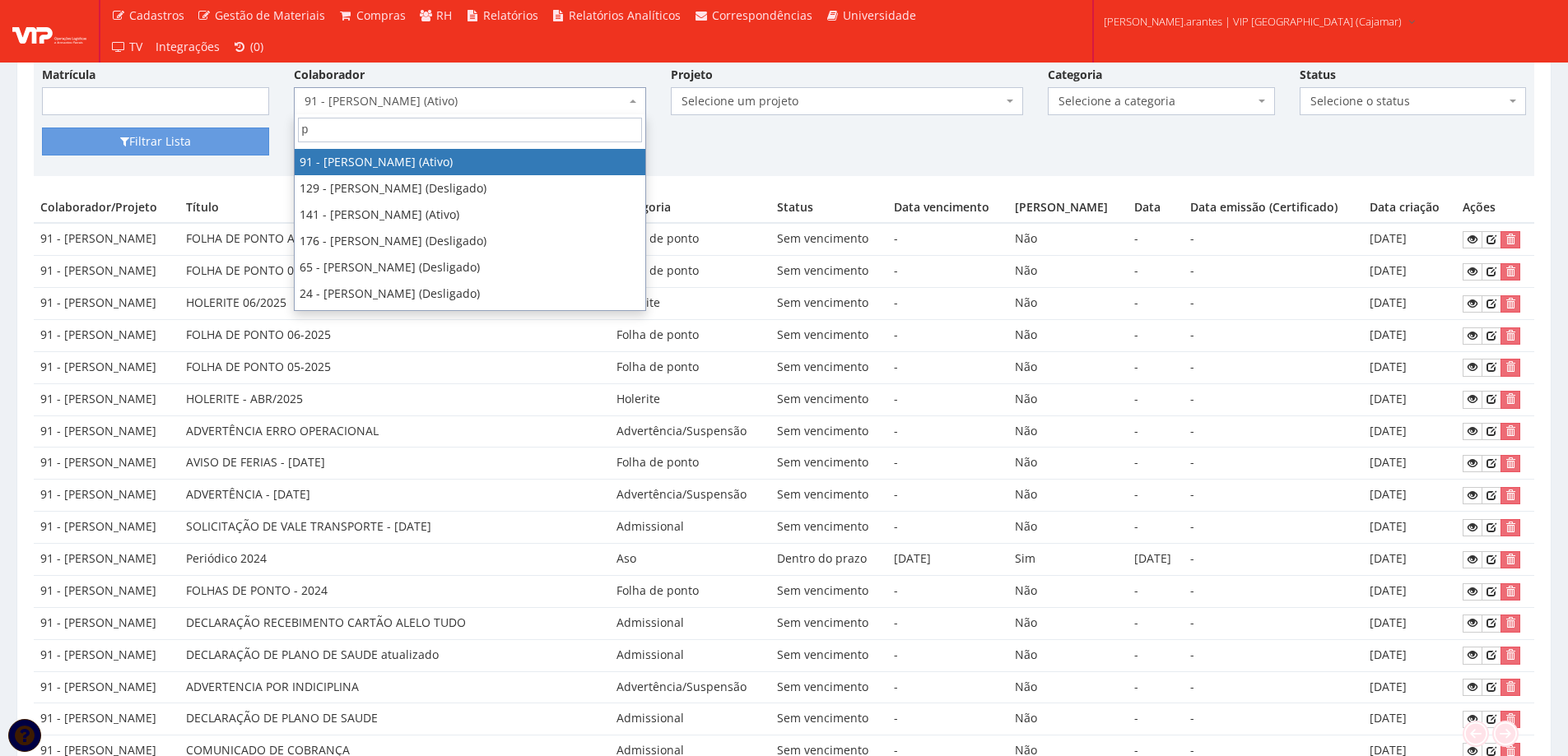
scroll to position [0, 0]
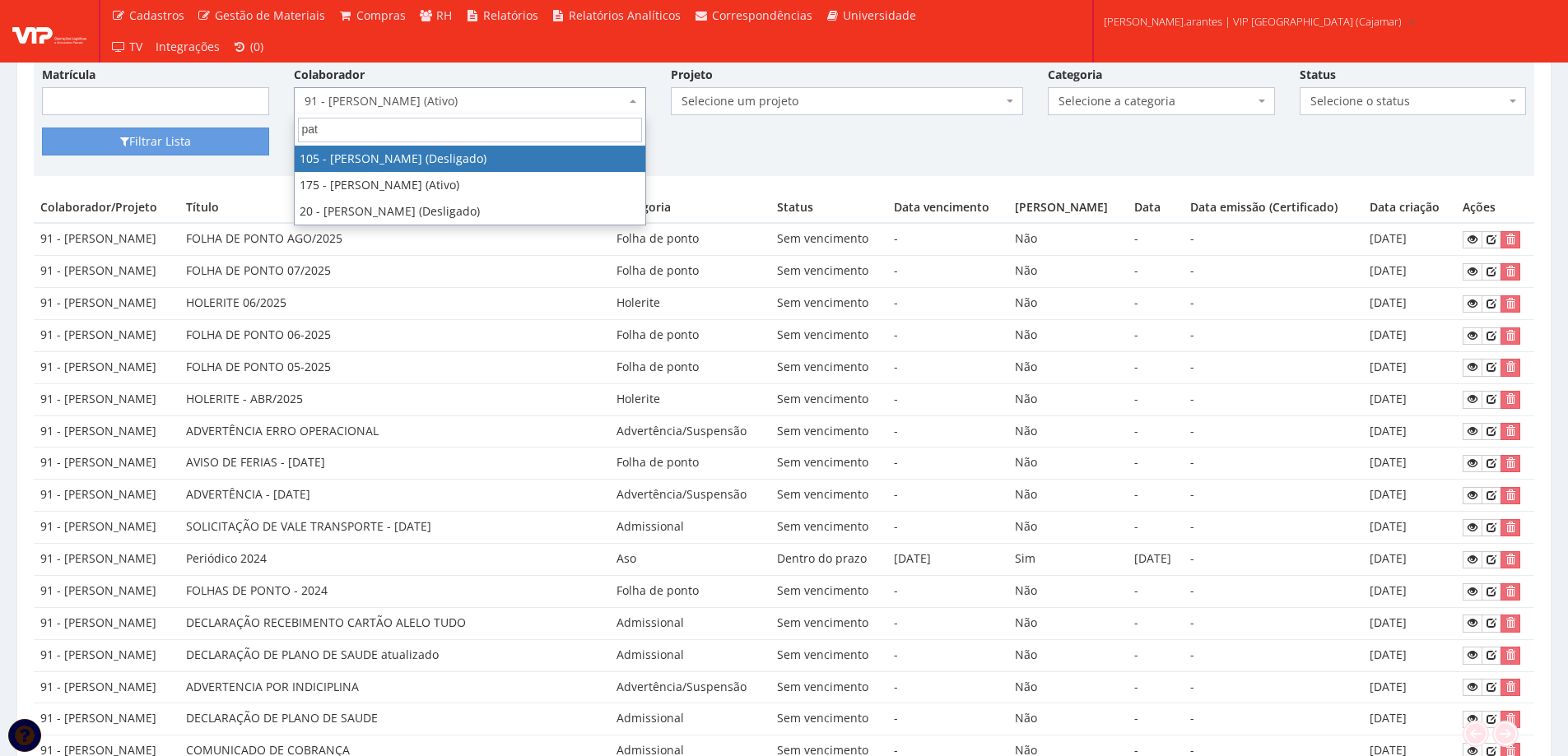
type input "patr"
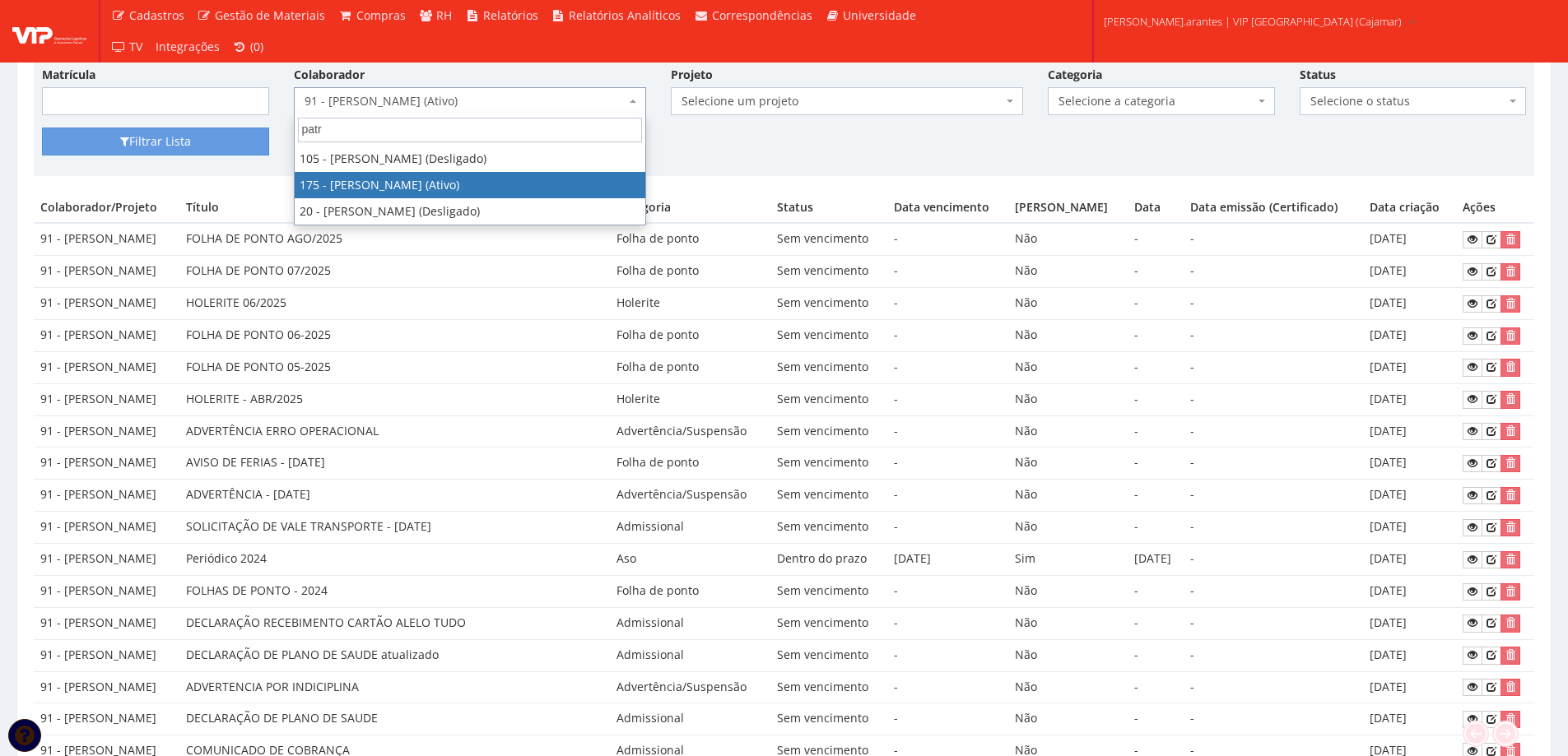
select select "4062"
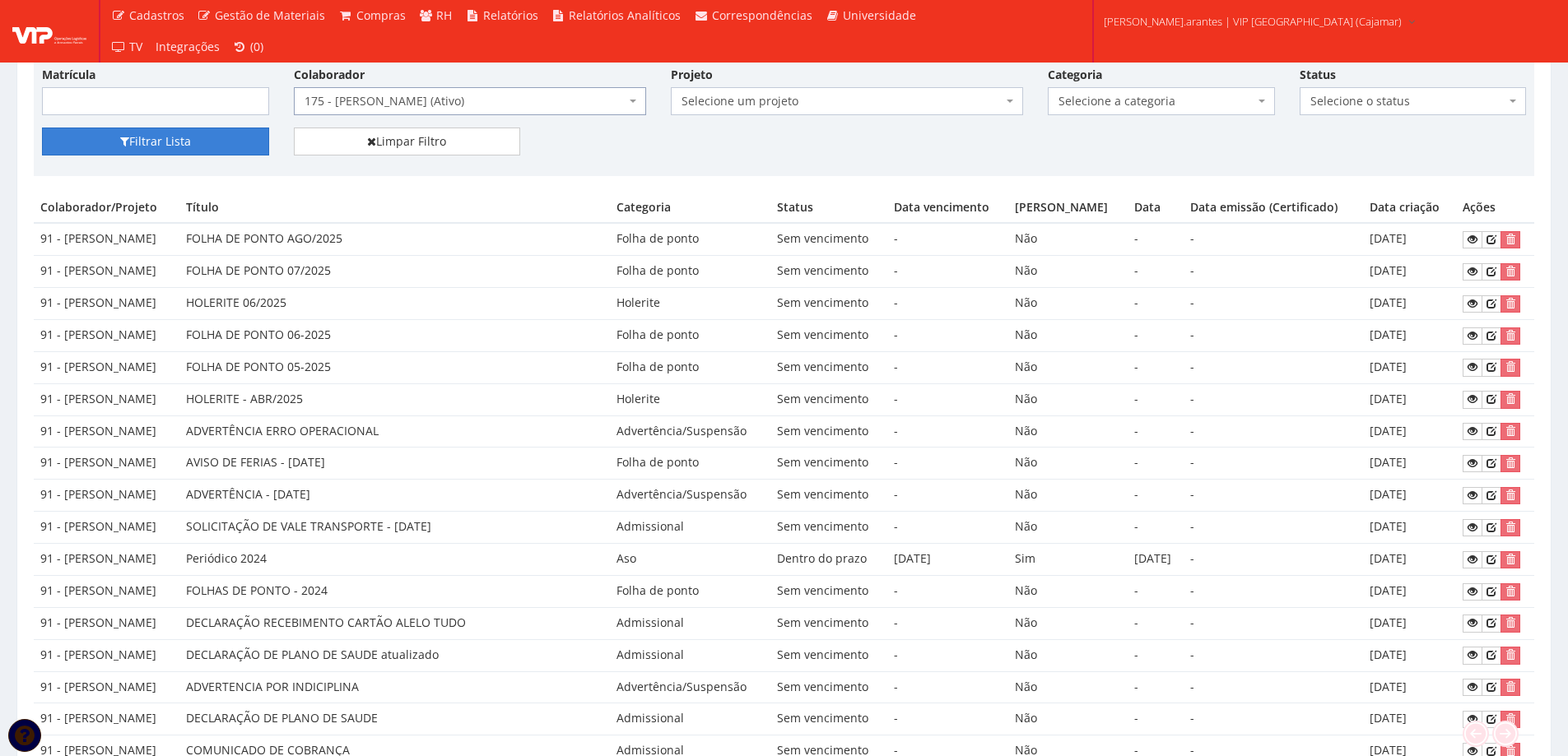
click at [139, 140] on button "Filtrar Lista" at bounding box center [155, 141] width 227 height 28
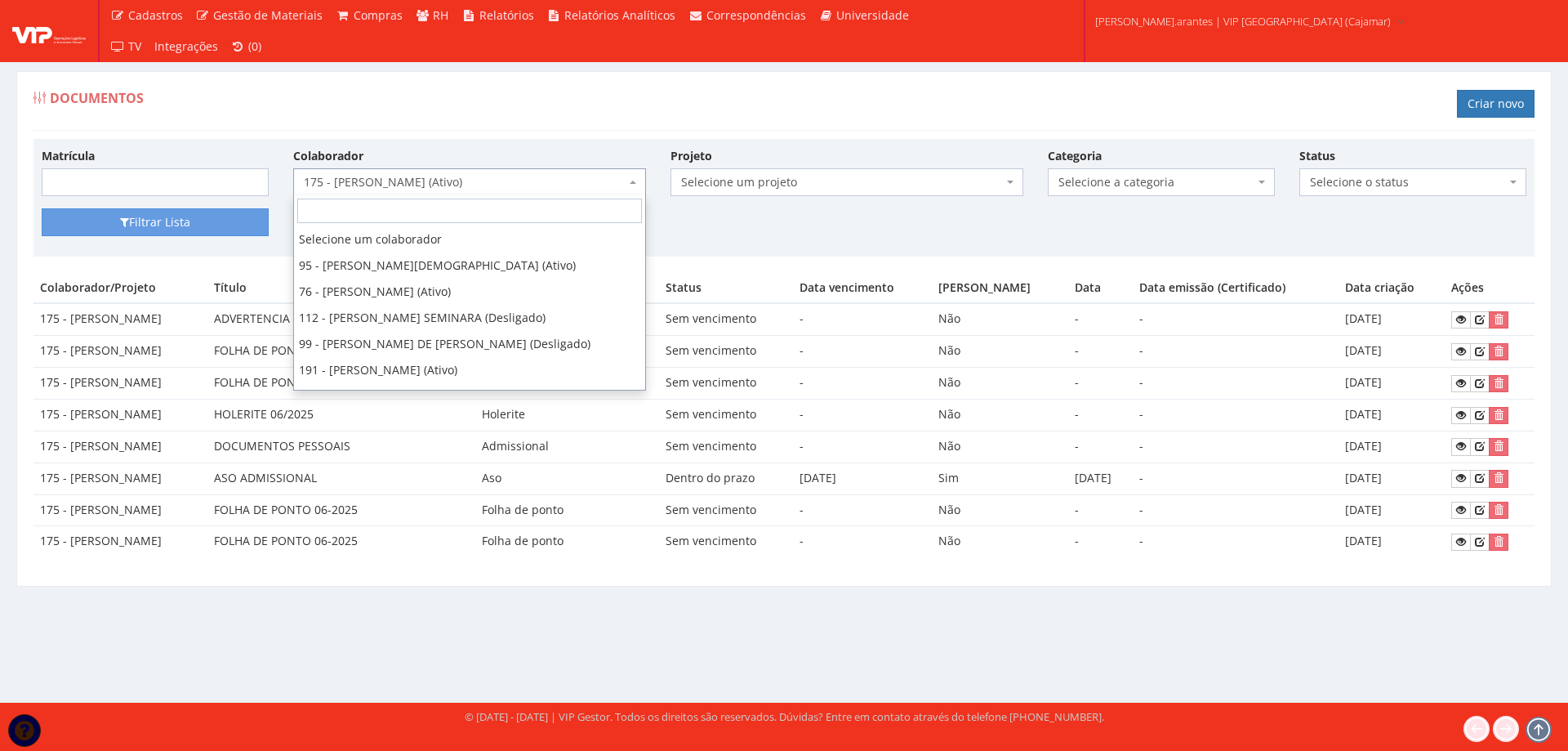
click at [495, 182] on span "175 - [PERSON_NAME] (Ativo)" at bounding box center [464, 182] width 322 height 17
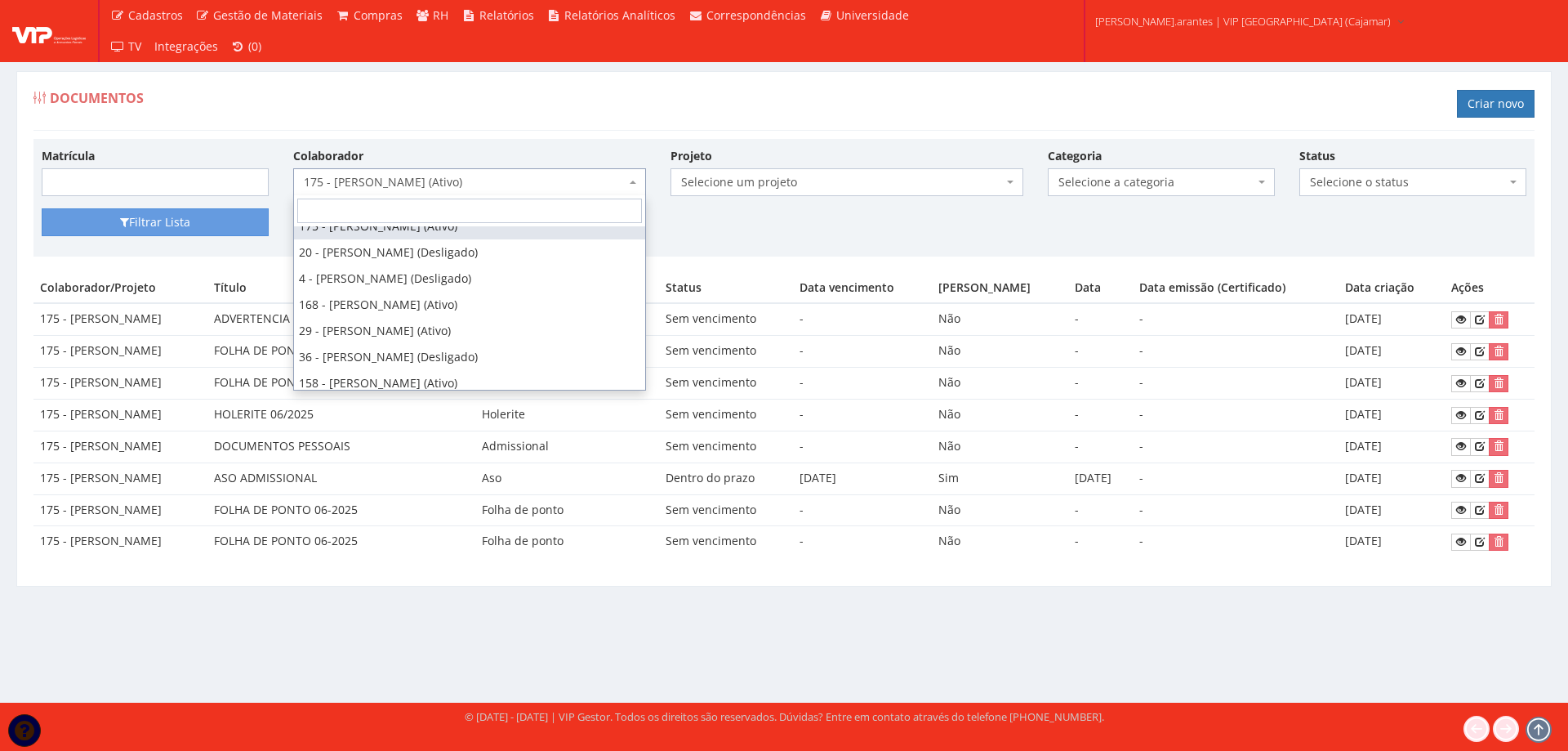
select select "3649"
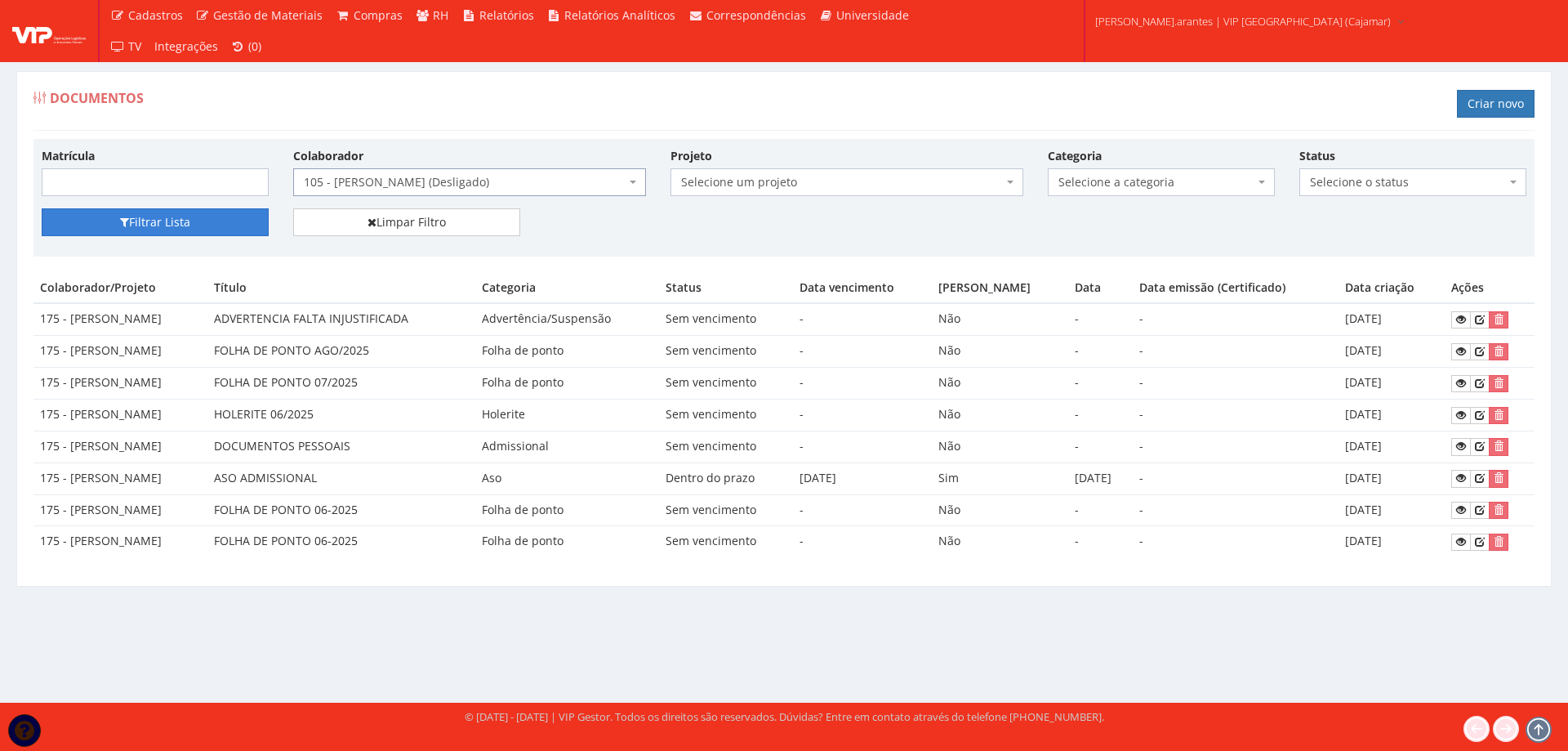
click at [142, 229] on button "Filtrar Lista" at bounding box center [155, 222] width 227 height 28
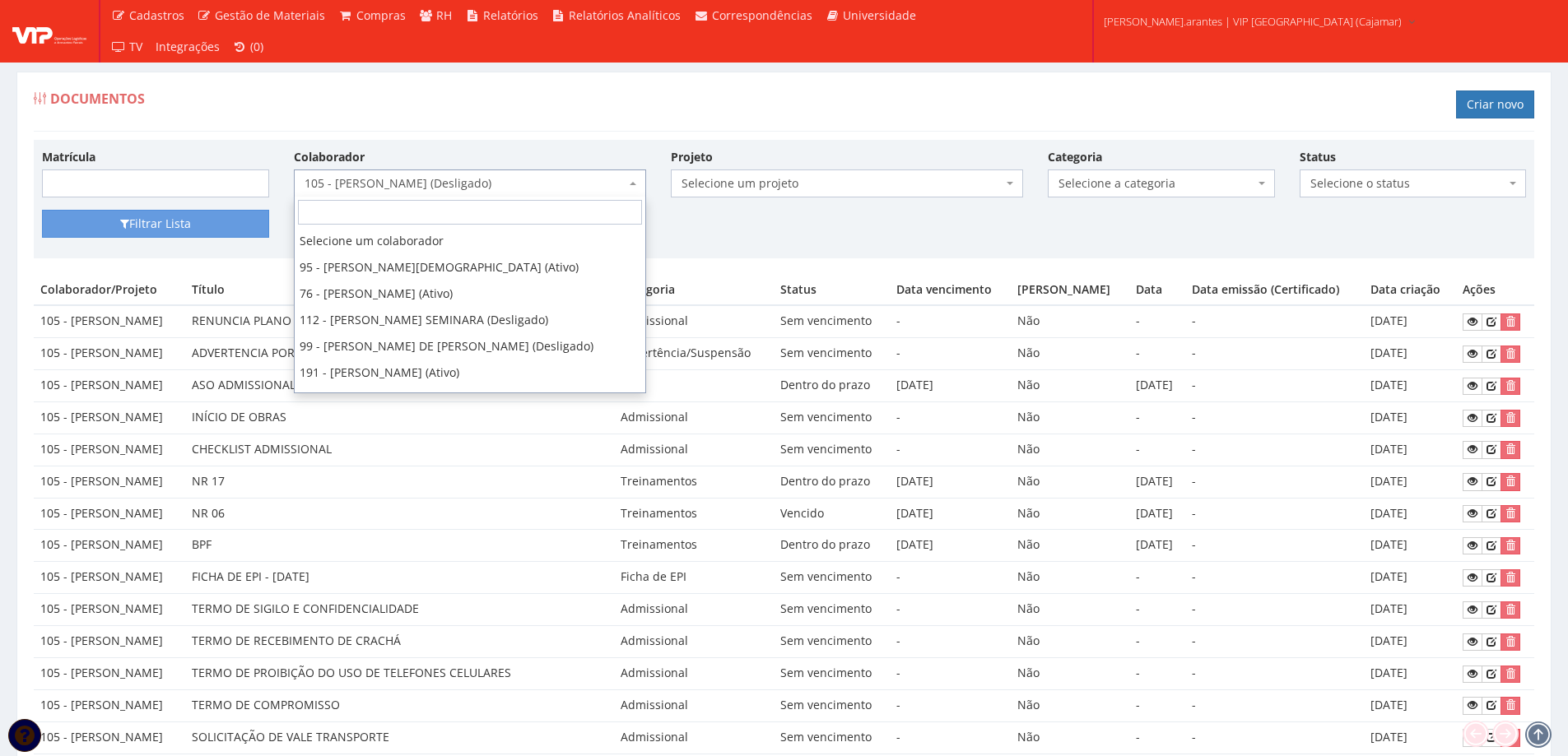
click at [360, 186] on span "105 - [PERSON_NAME] (Desligado)" at bounding box center [465, 184] width 321 height 17
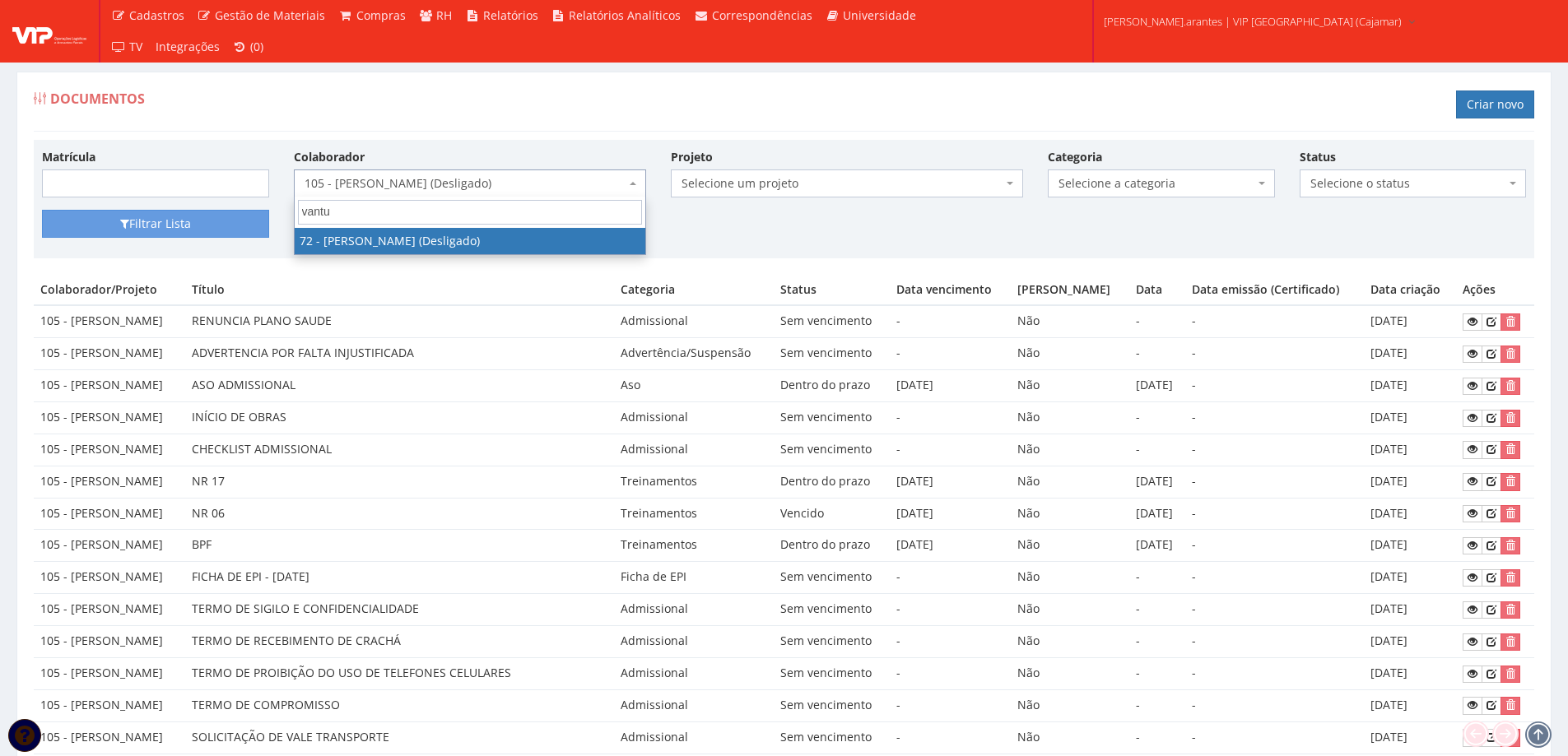
type input "vantu"
select select "3298"
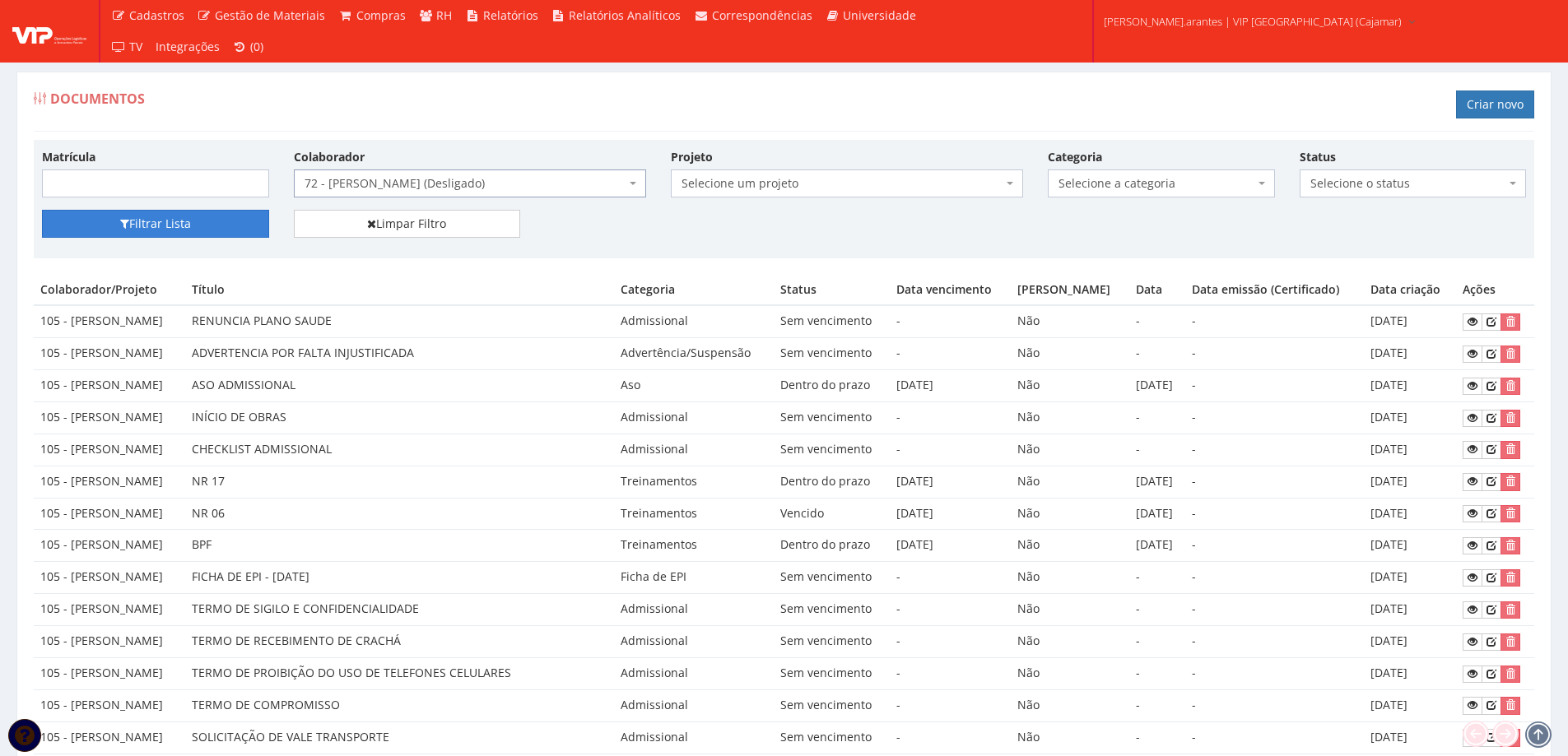
click at [167, 231] on button "Filtrar Lista" at bounding box center [155, 223] width 227 height 28
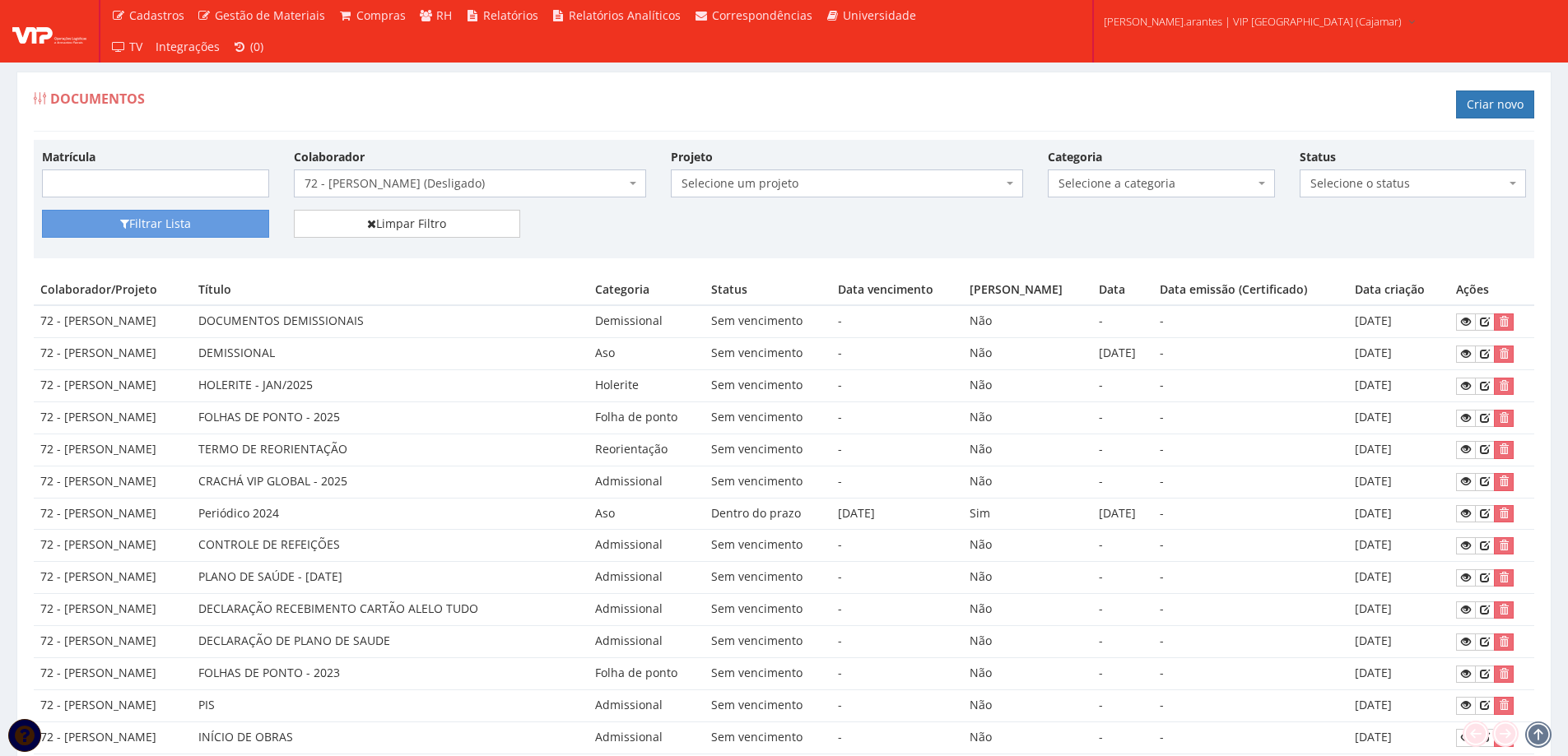
click at [506, 184] on span "72 - [PERSON_NAME] (Desligado)" at bounding box center [465, 184] width 321 height 17
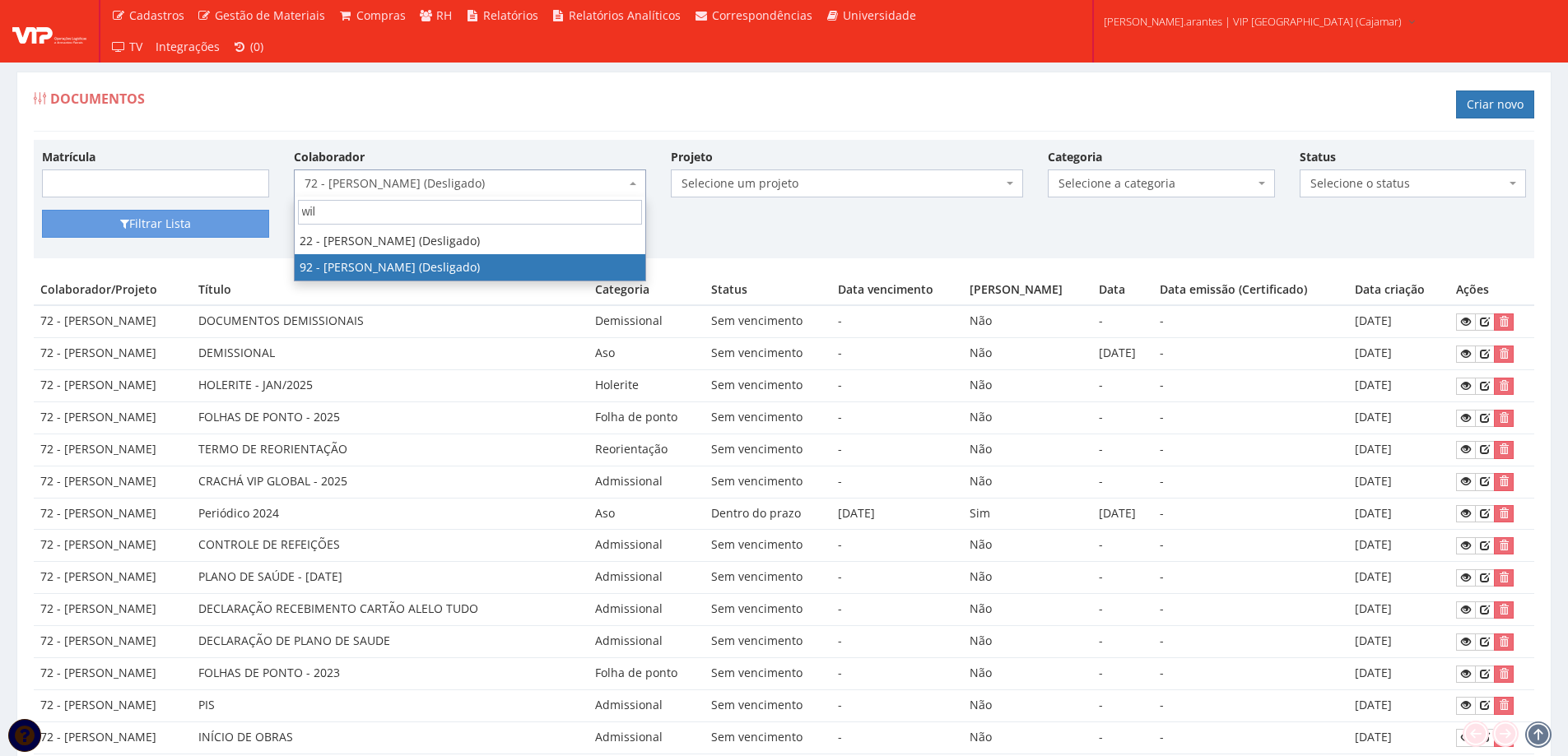
type input "wil"
drag, startPoint x: 482, startPoint y: 261, endPoint x: 450, endPoint y: 258, distance: 32.1
select select "3368"
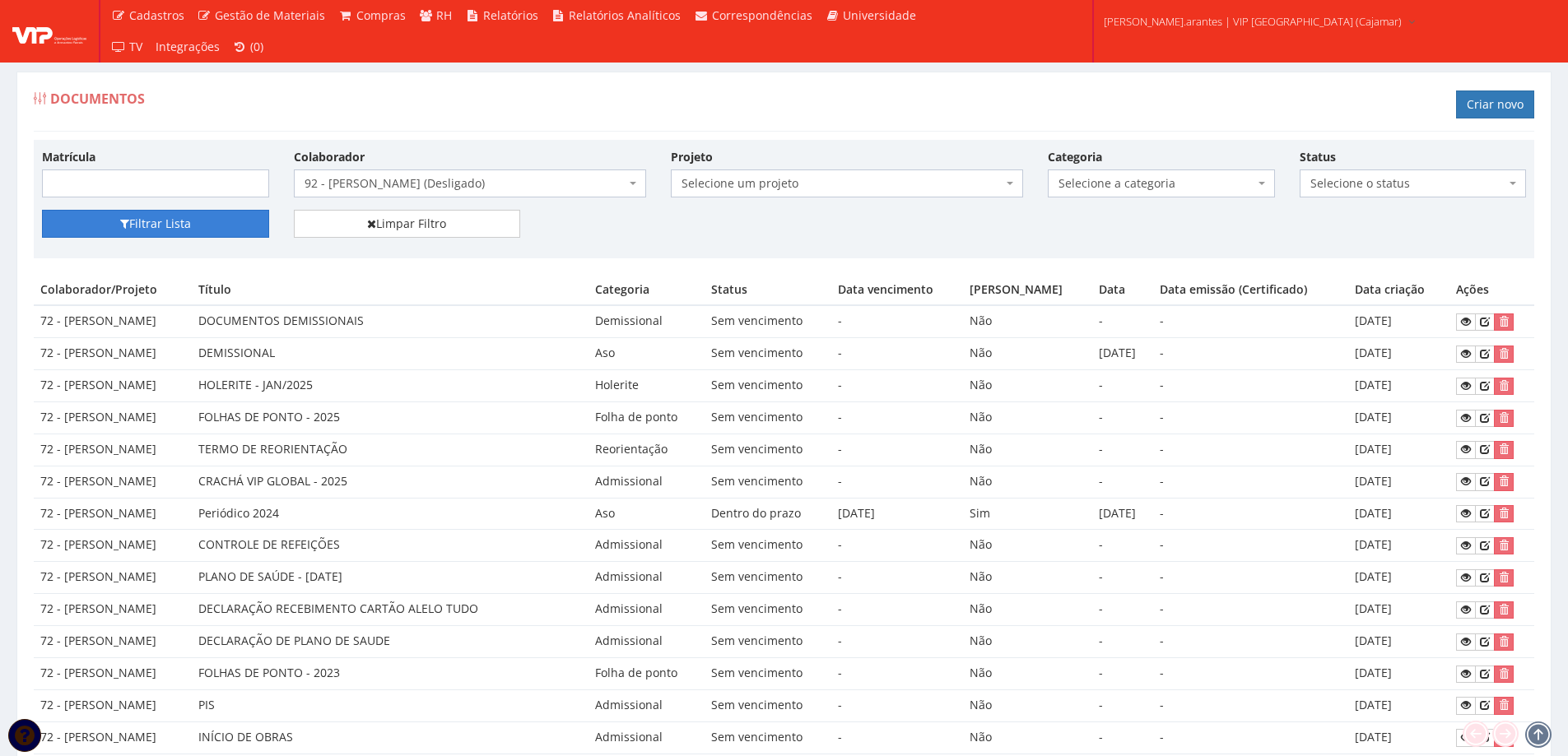
click at [173, 214] on button "Filtrar Lista" at bounding box center [155, 223] width 227 height 28
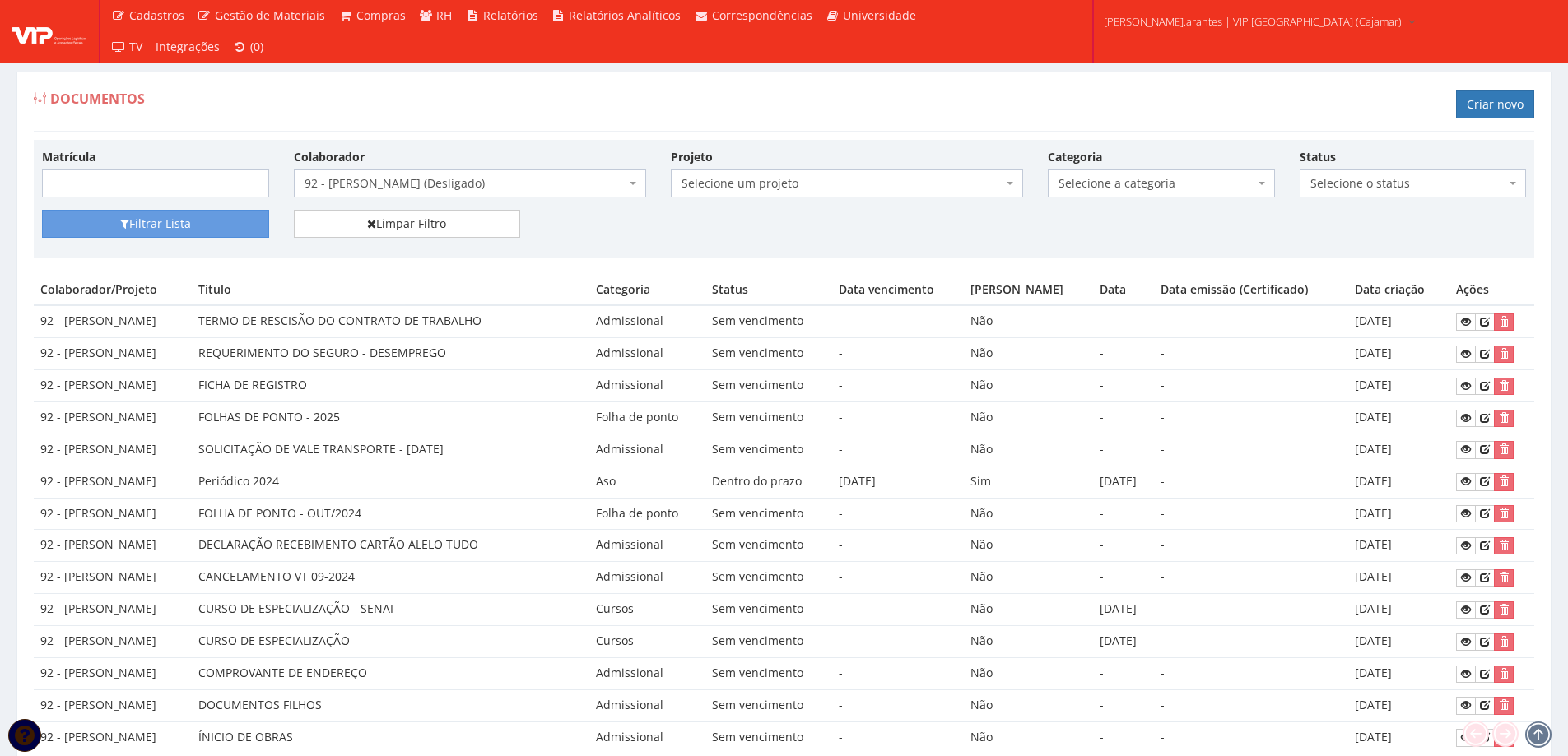
scroll to position [164, 0]
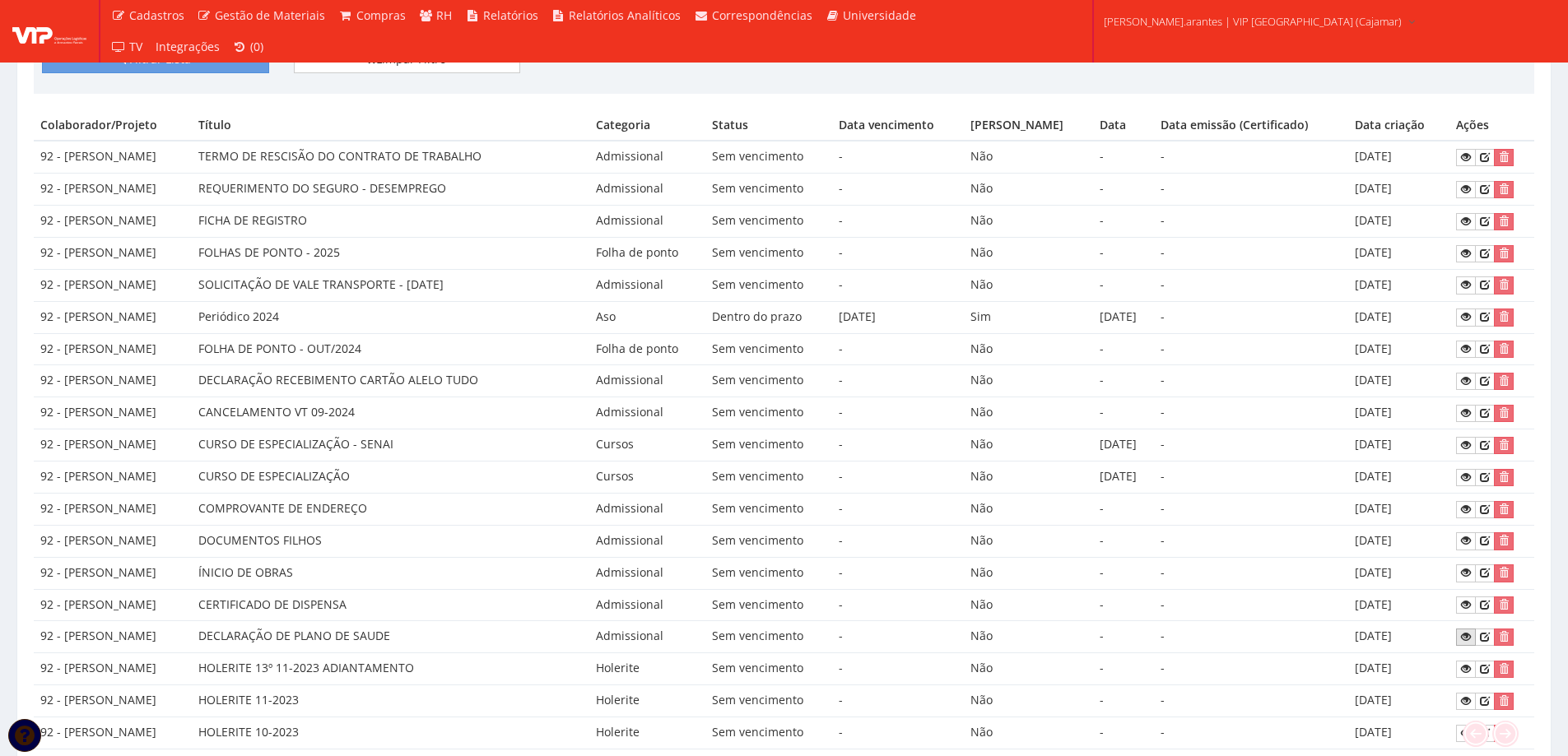
click at [1476, 637] on link at bounding box center [1465, 637] width 19 height 18
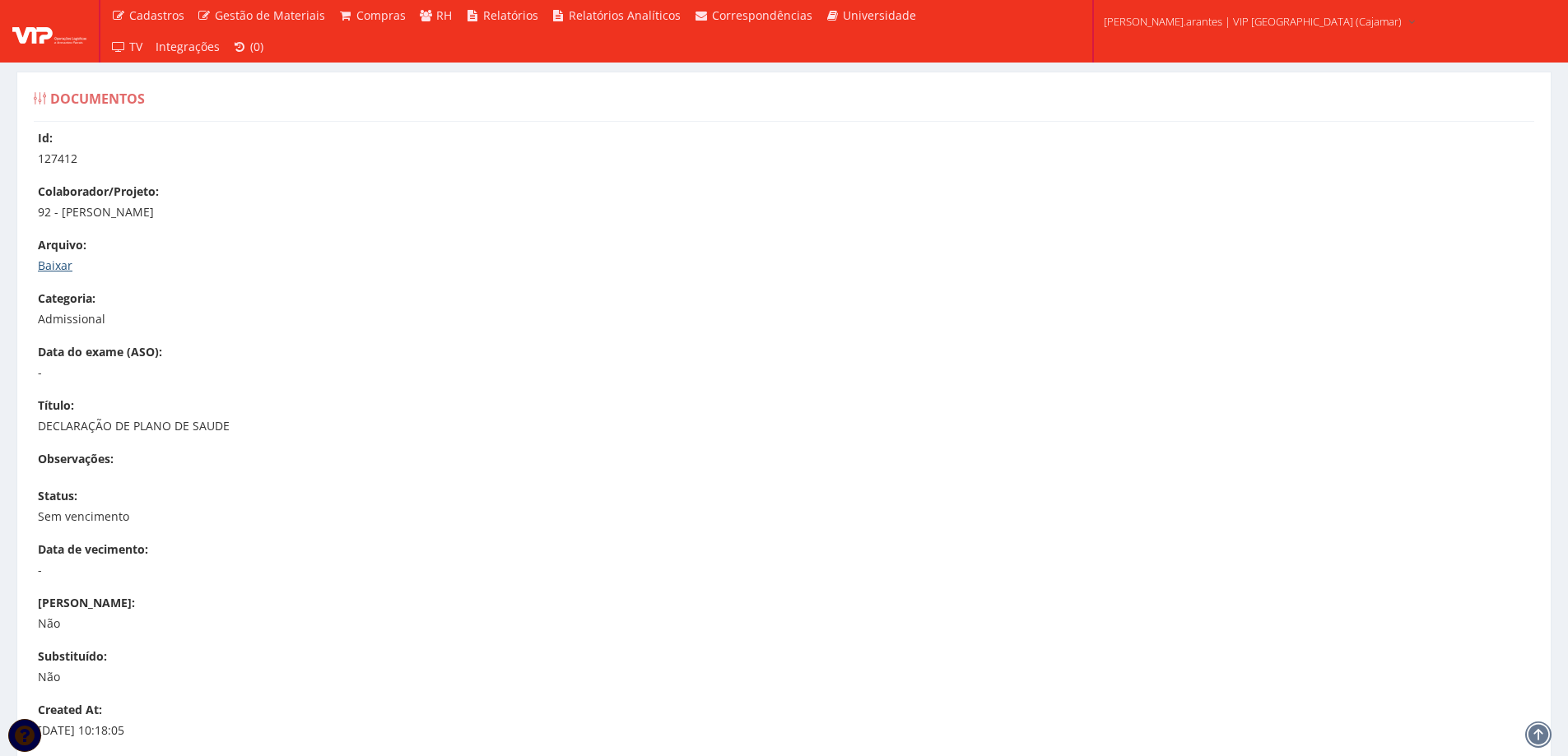
click at [49, 259] on link "Baixar" at bounding box center [54, 265] width 34 height 16
